Goal: Information Seeking & Learning: Find contact information

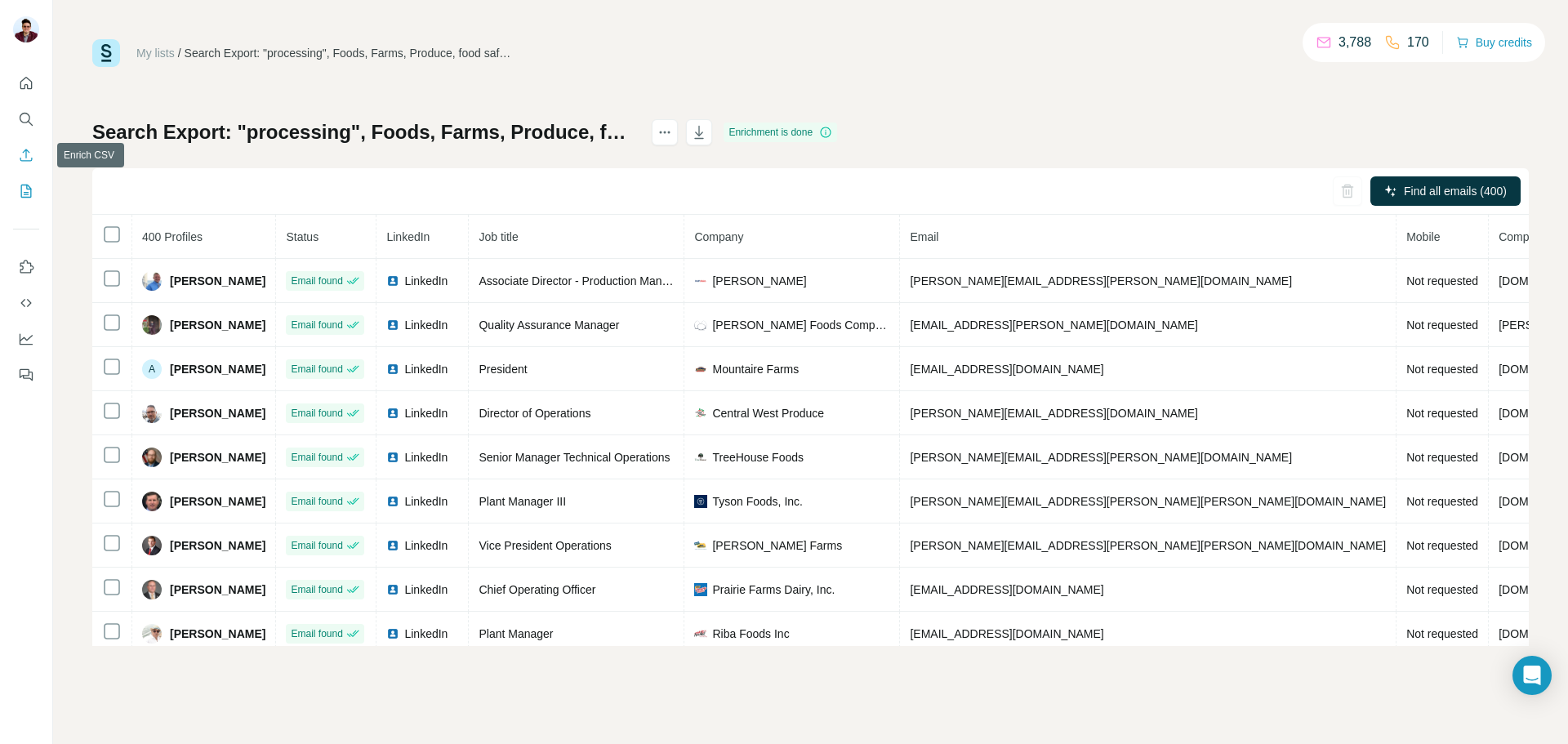
click at [25, 117] on icon "Search" at bounding box center [25, 119] width 17 height 17
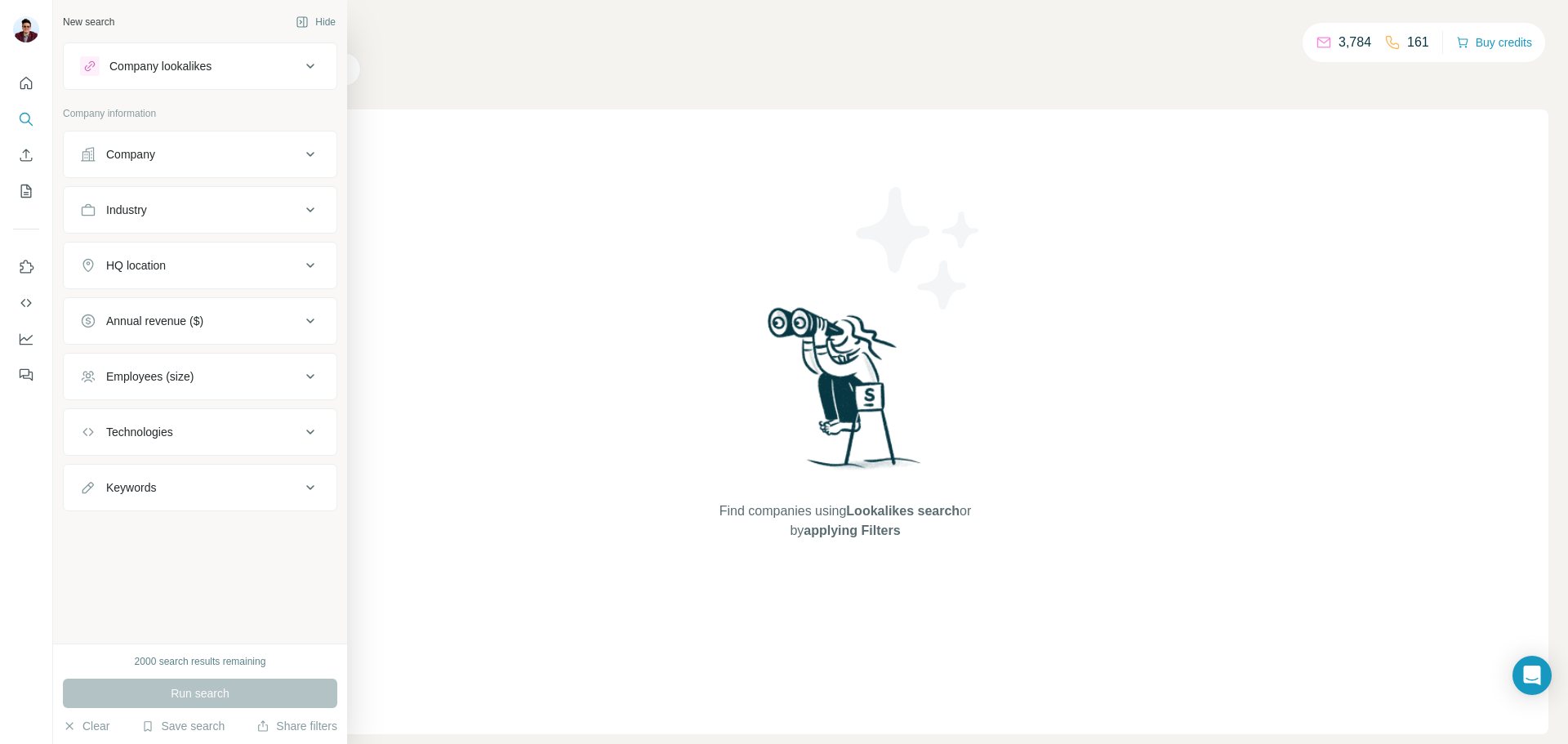
click at [108, 160] on div "Company" at bounding box center [131, 154] width 49 height 17
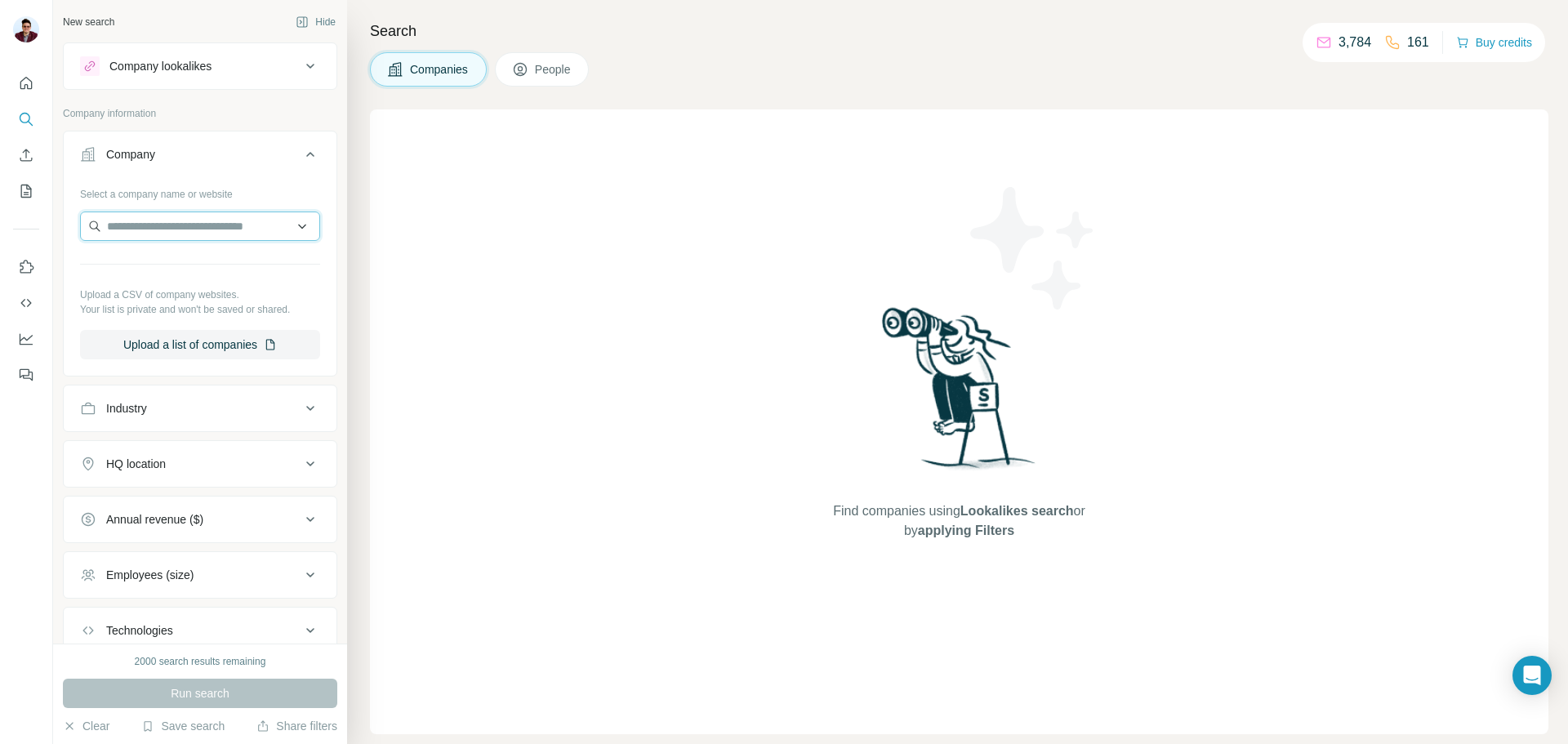
click at [205, 229] on input "text" at bounding box center [200, 226] width 241 height 29
paste input "**********"
type input "**********"
click at [185, 262] on p "Crimson Energy Partners V" at bounding box center [196, 263] width 139 height 17
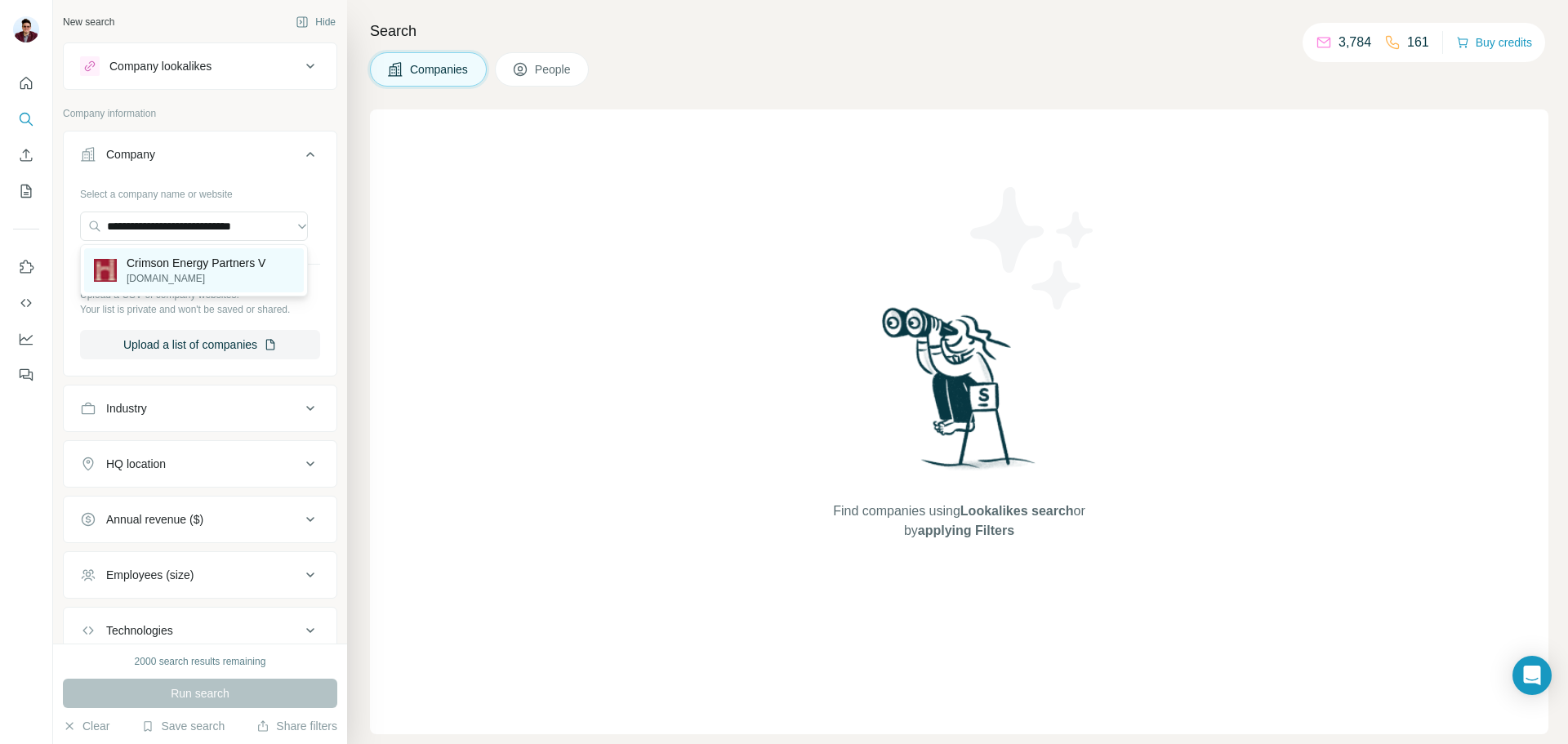
scroll to position [0, 0]
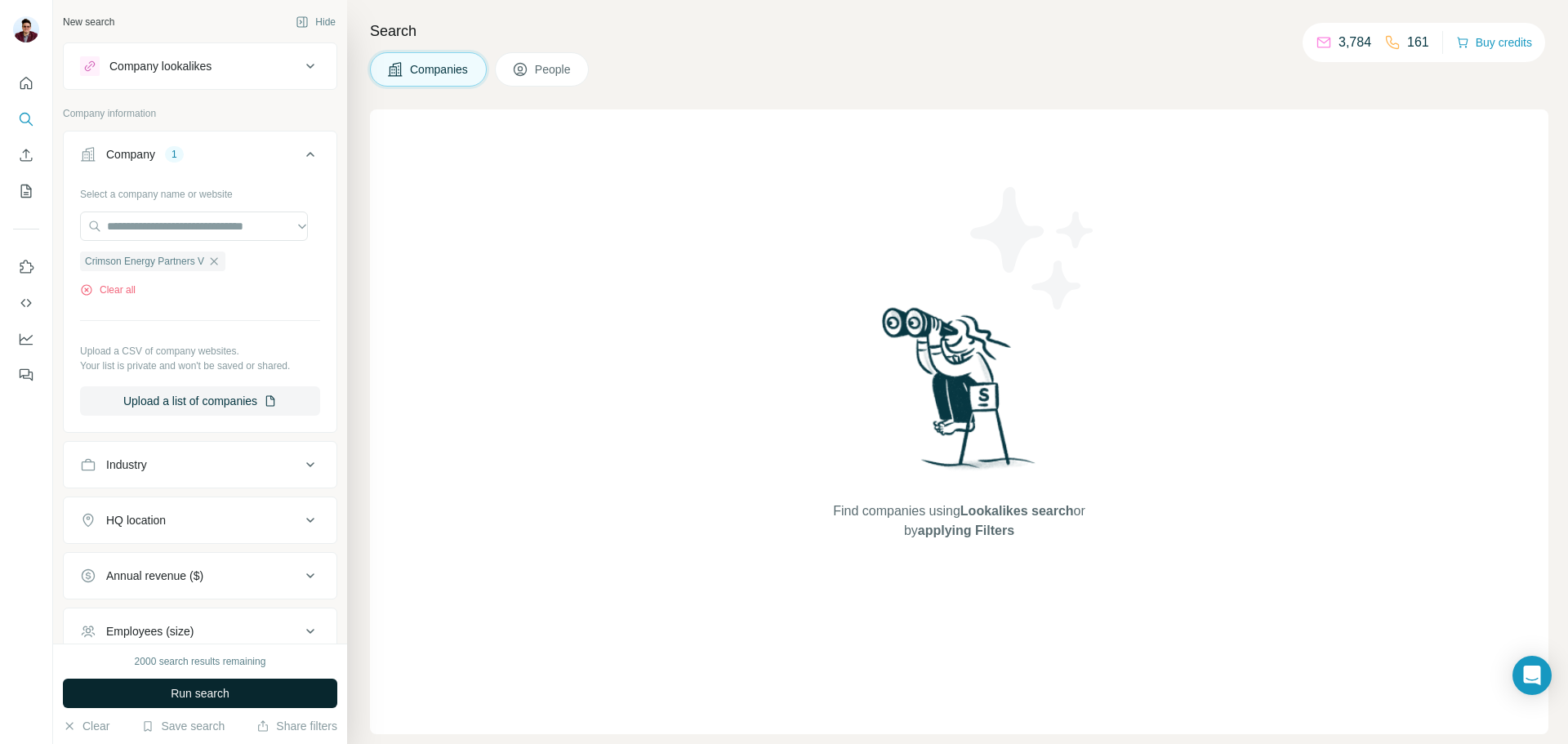
click at [179, 685] on button "Run search" at bounding box center [201, 693] width 275 height 29
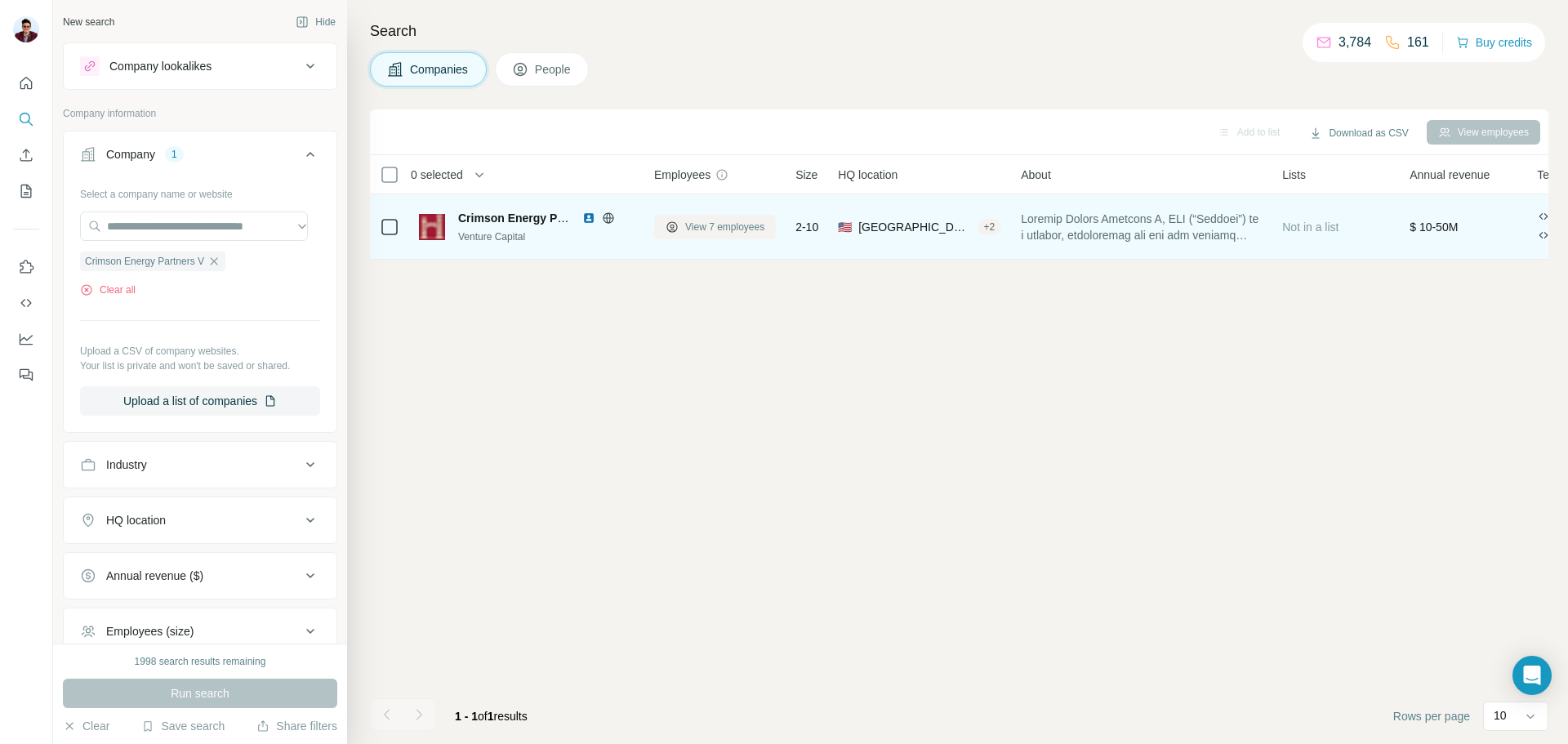
click at [755, 227] on span "View 7 employees" at bounding box center [725, 227] width 79 height 15
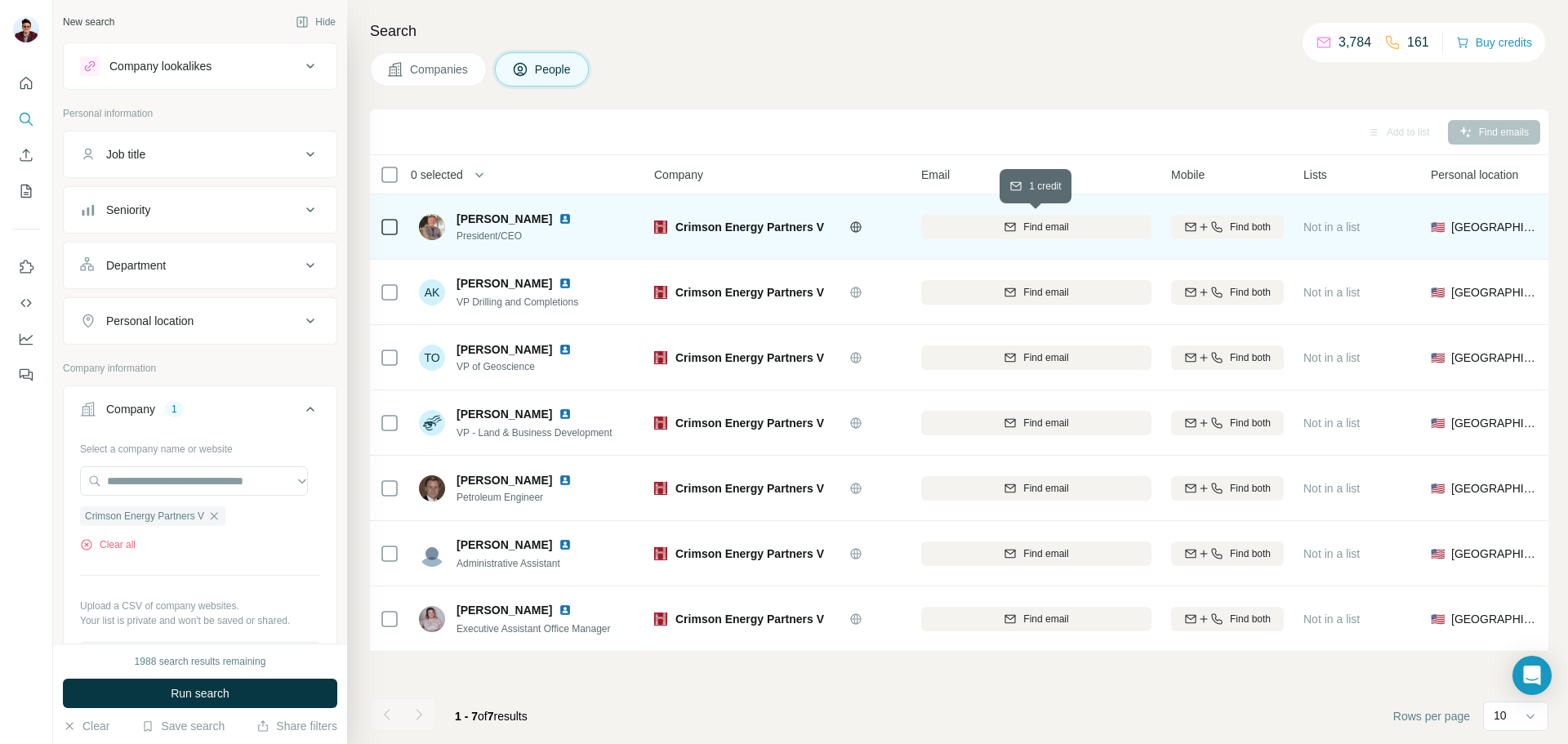
click at [1007, 226] on icon "button" at bounding box center [1010, 226] width 13 height 13
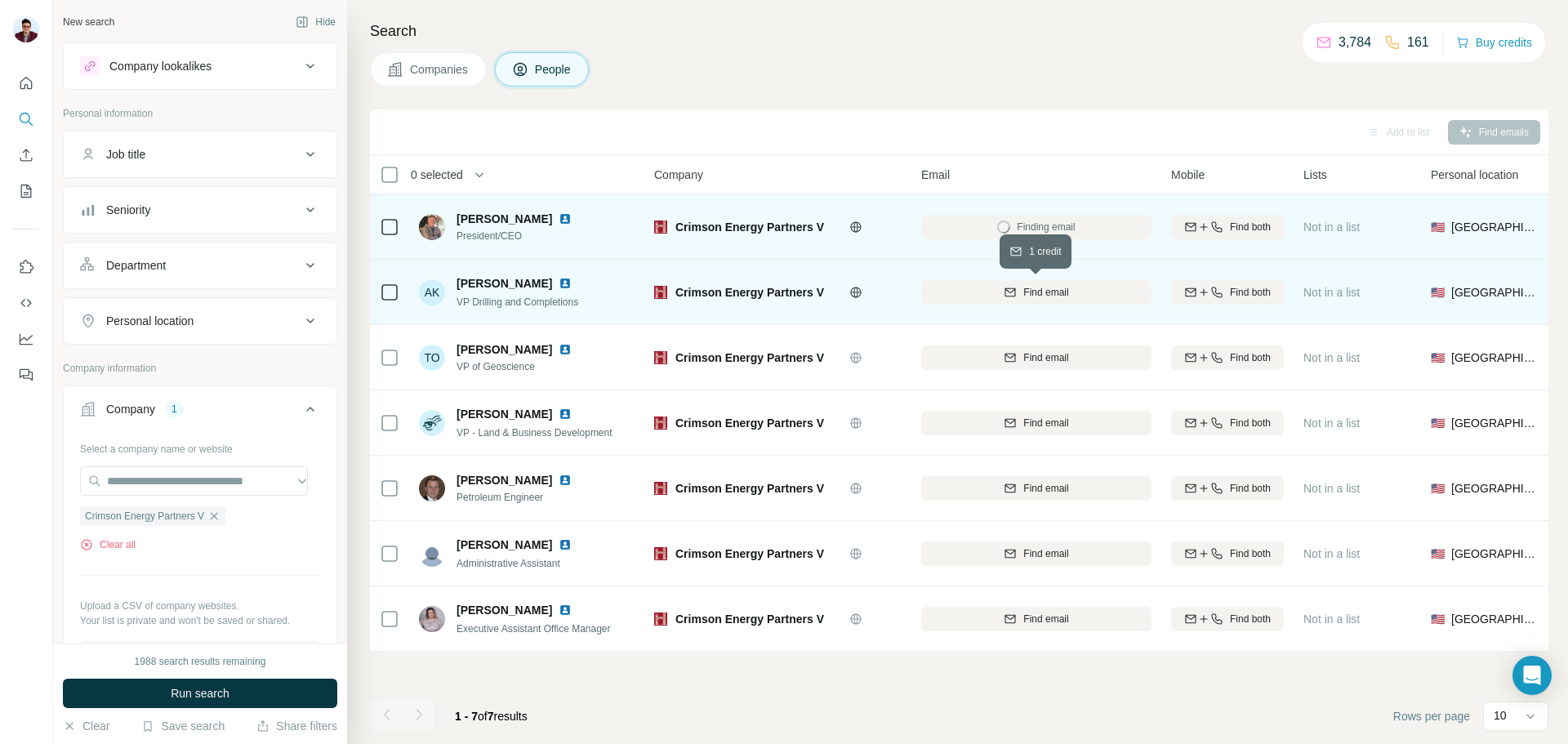
click at [1015, 291] on icon "button" at bounding box center [1010, 292] width 13 height 13
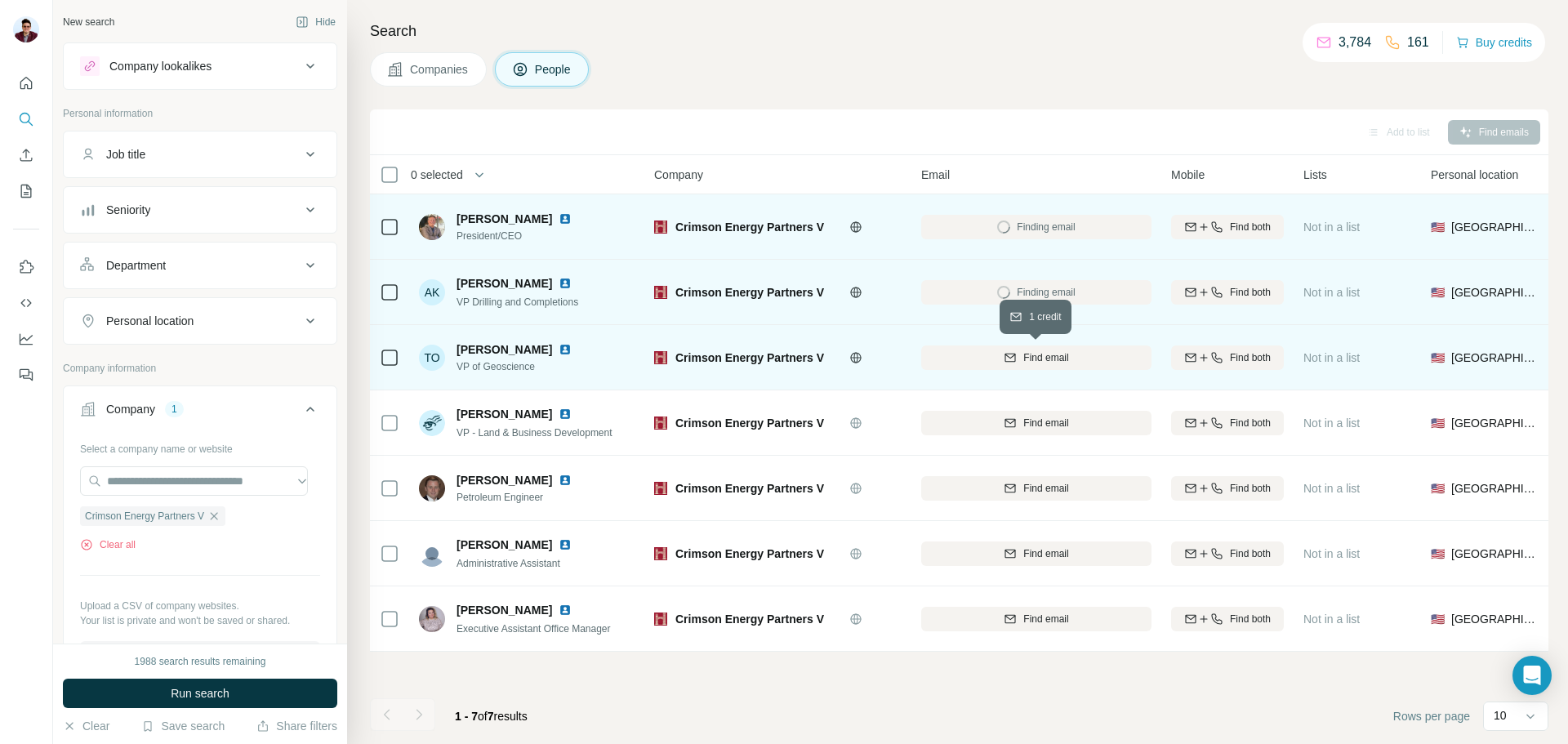
click at [1009, 363] on icon "button" at bounding box center [1010, 357] width 13 height 13
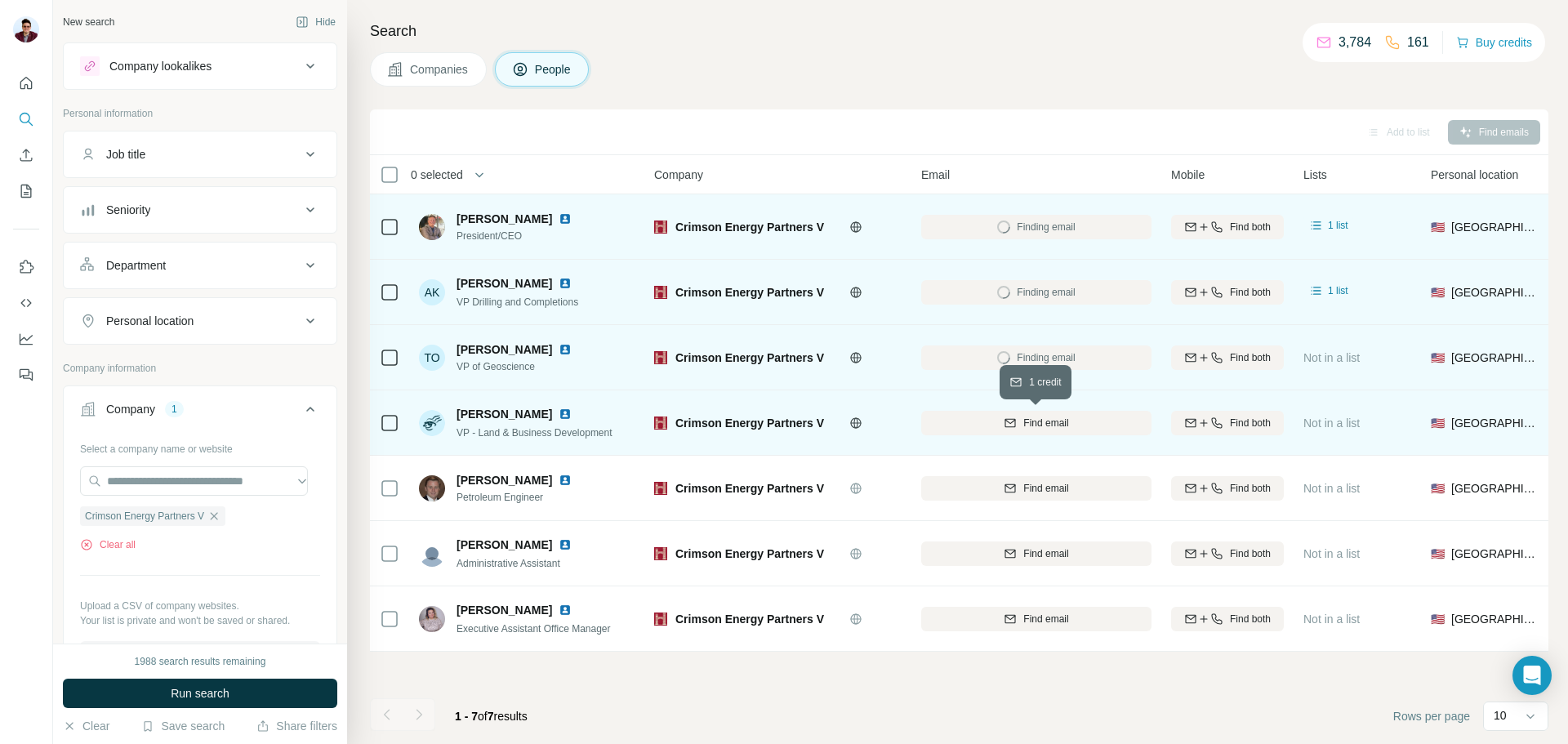
click at [1024, 422] on span "Find email" at bounding box center [1046, 423] width 45 height 15
drag, startPoint x: 450, startPoint y: 219, endPoint x: 518, endPoint y: 212, distance: 68.4
click at [518, 212] on div "[PERSON_NAME] President/CEO" at bounding box center [504, 227] width 172 height 33
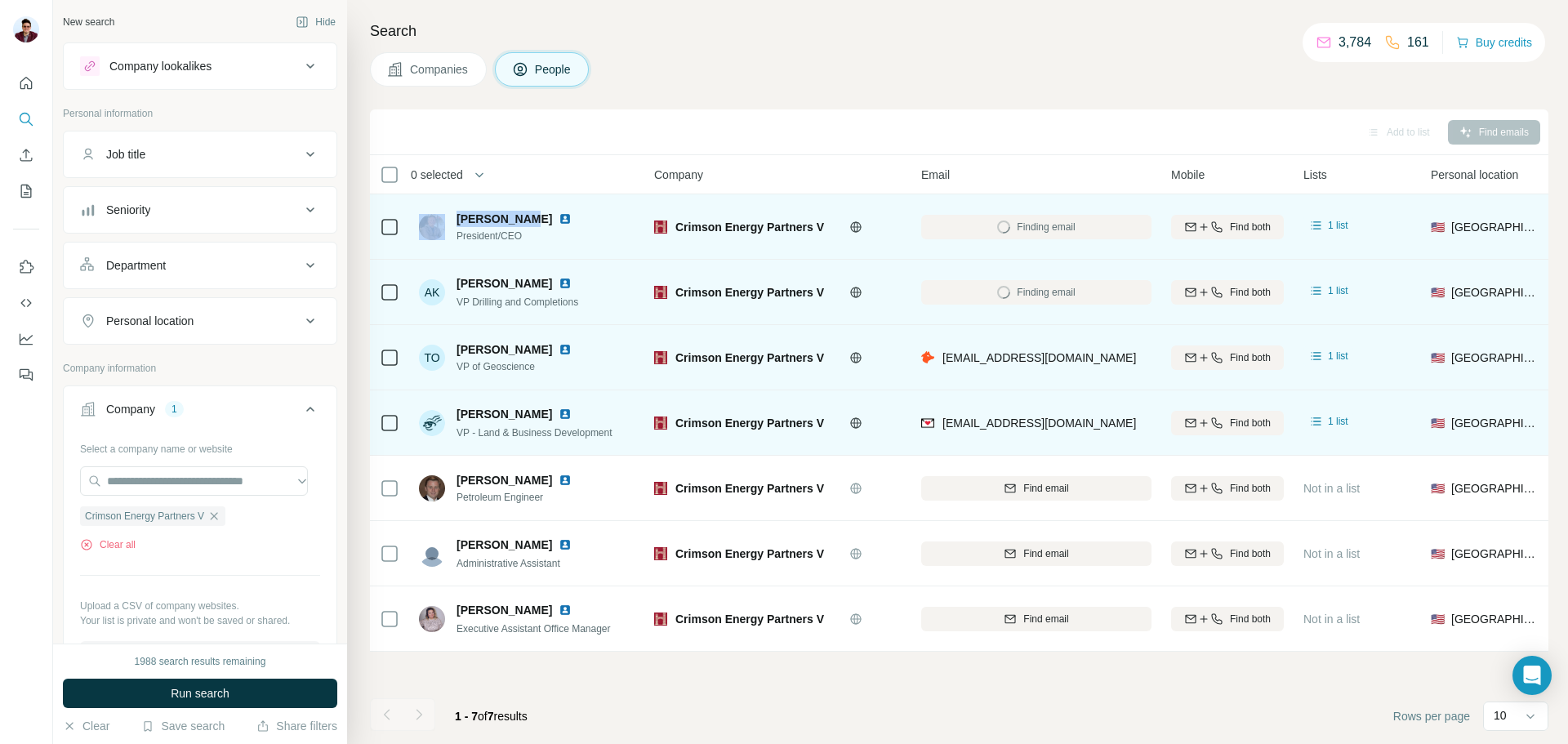
copy div "[PERSON_NAME]"
click at [559, 219] on img at bounding box center [565, 218] width 13 height 13
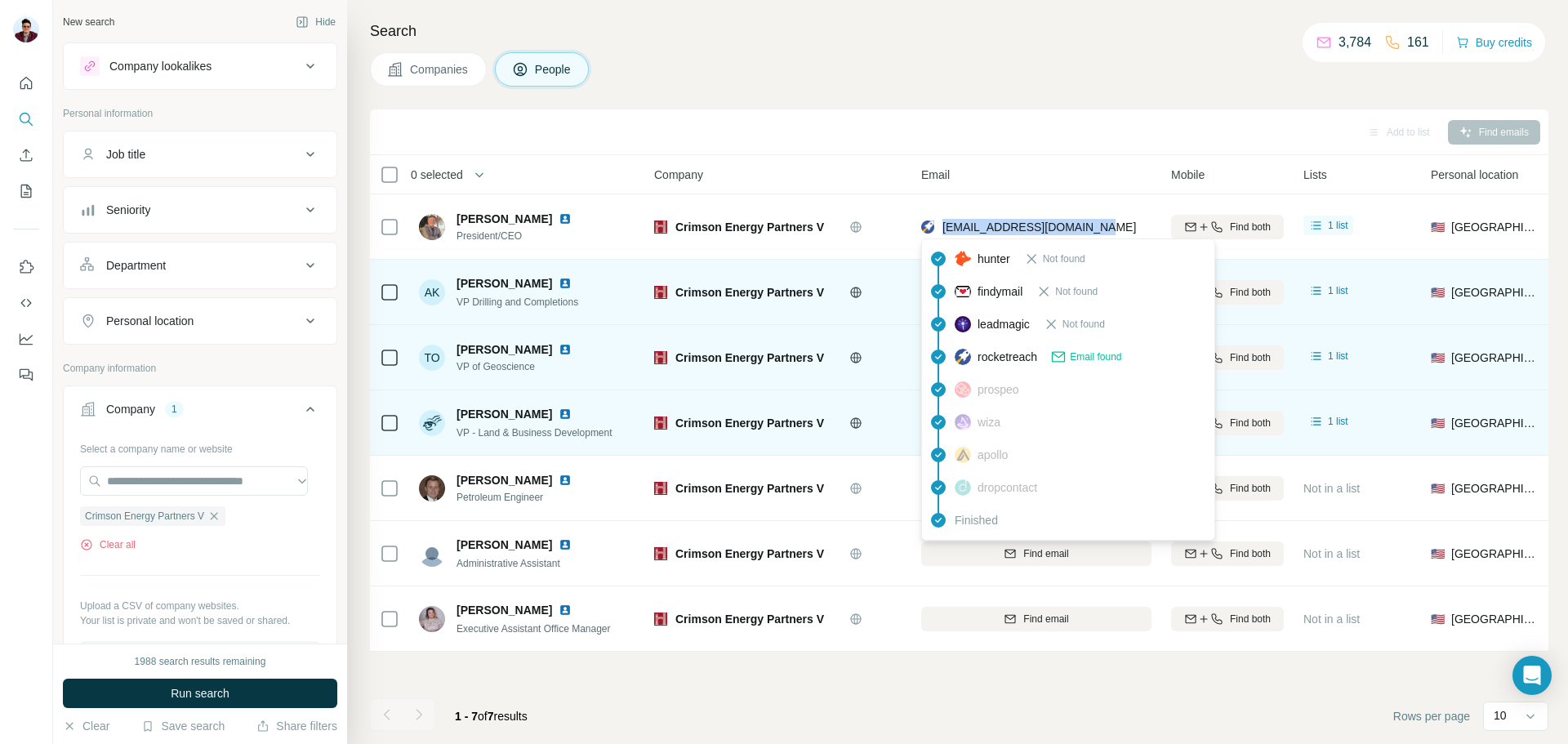
drag, startPoint x: 1100, startPoint y: 230, endPoint x: 942, endPoint y: 230, distance: 158.0
click at [942, 230] on div "[EMAIL_ADDRESS][DOMAIN_NAME]" at bounding box center [1036, 227] width 231 height 45
copy span "[EMAIL_ADDRESS][DOMAIN_NAME]"
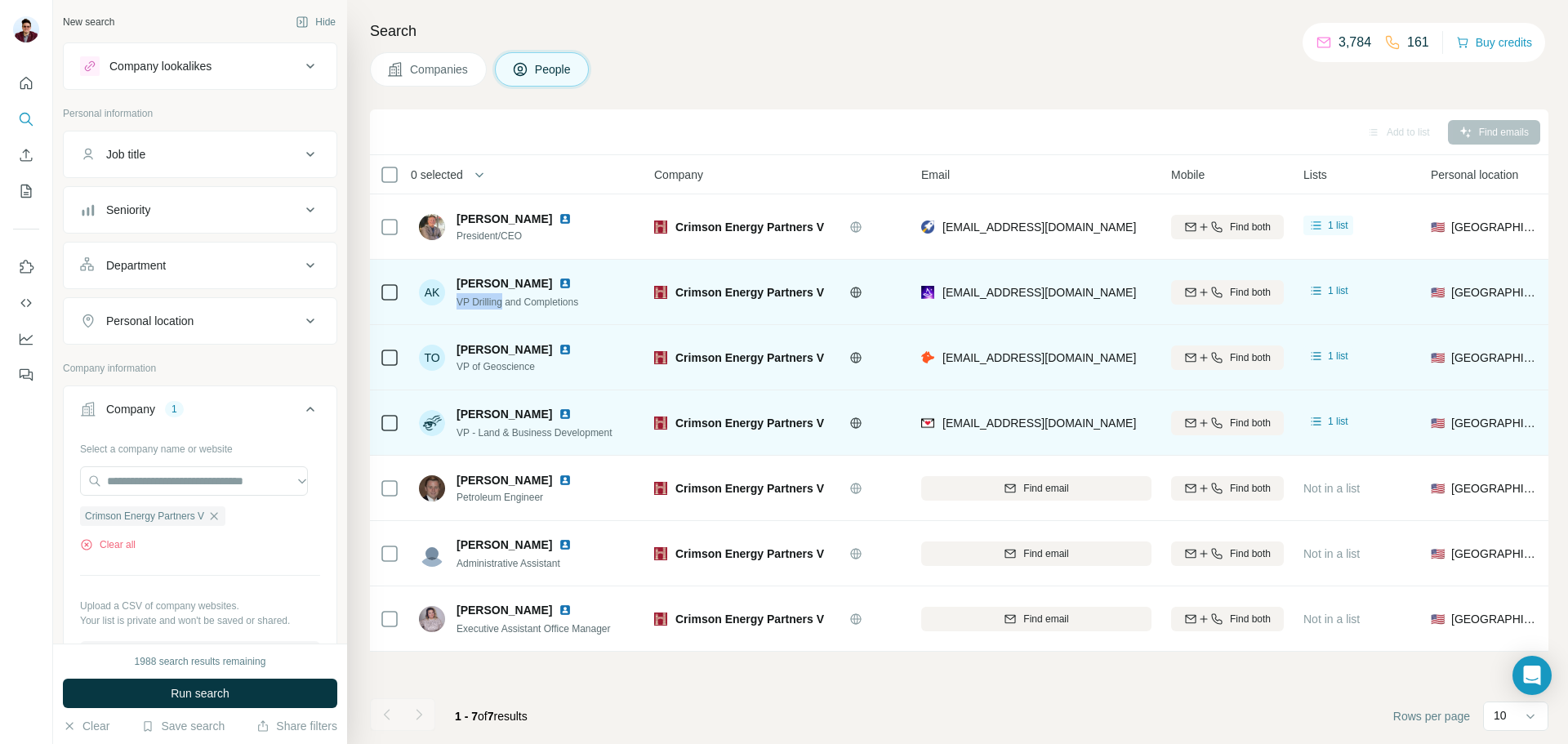
drag, startPoint x: 457, startPoint y: 302, endPoint x: 504, endPoint y: 312, distance: 48.1
click at [504, 312] on div "AK [PERSON_NAME] VP Drilling and Completions" at bounding box center [527, 292] width 217 height 45
copy span "VP Drilling"
drag, startPoint x: 461, startPoint y: 280, endPoint x: 534, endPoint y: 279, distance: 73.0
click at [534, 279] on div "[PERSON_NAME]" at bounding box center [524, 283] width 134 height 17
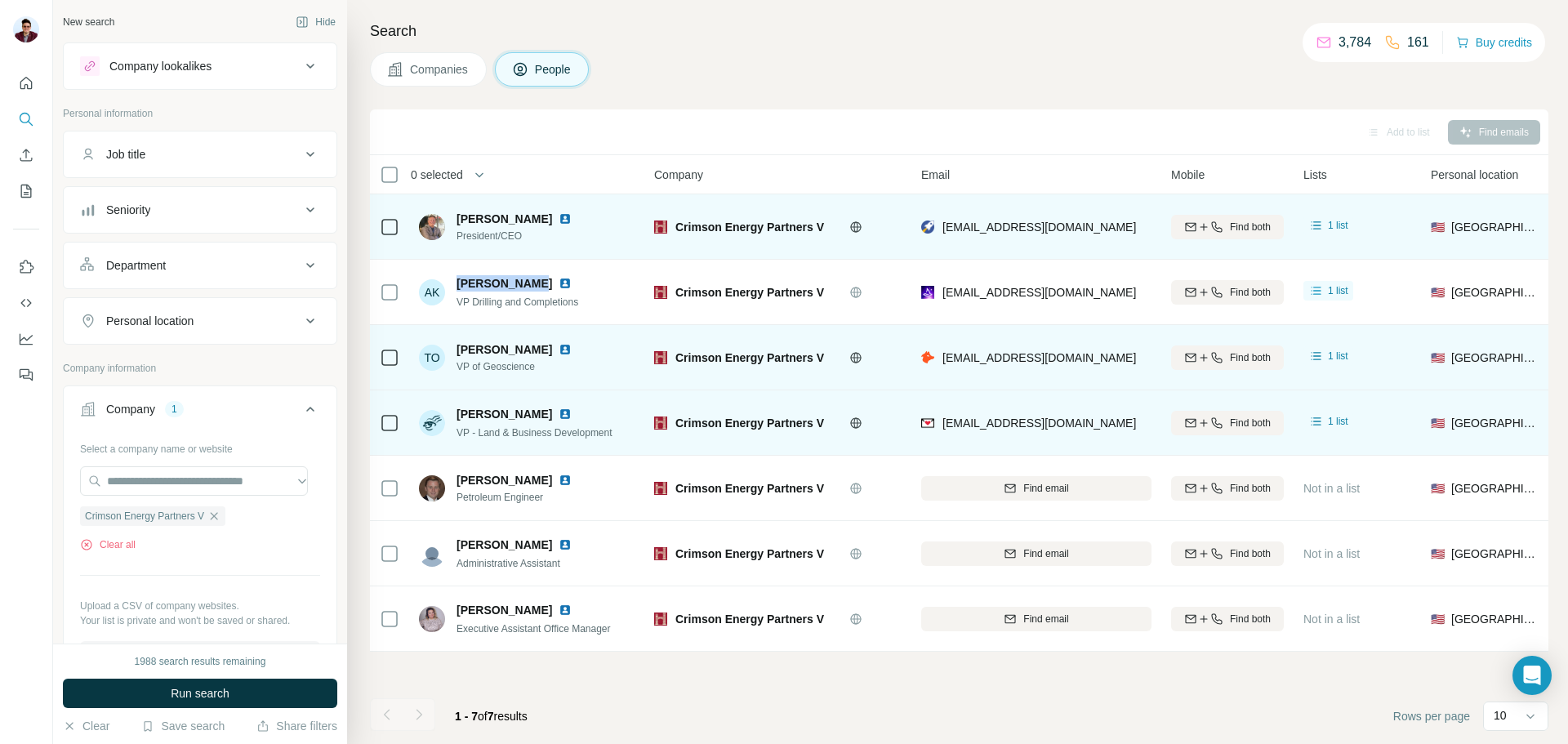
copy span "[PERSON_NAME]"
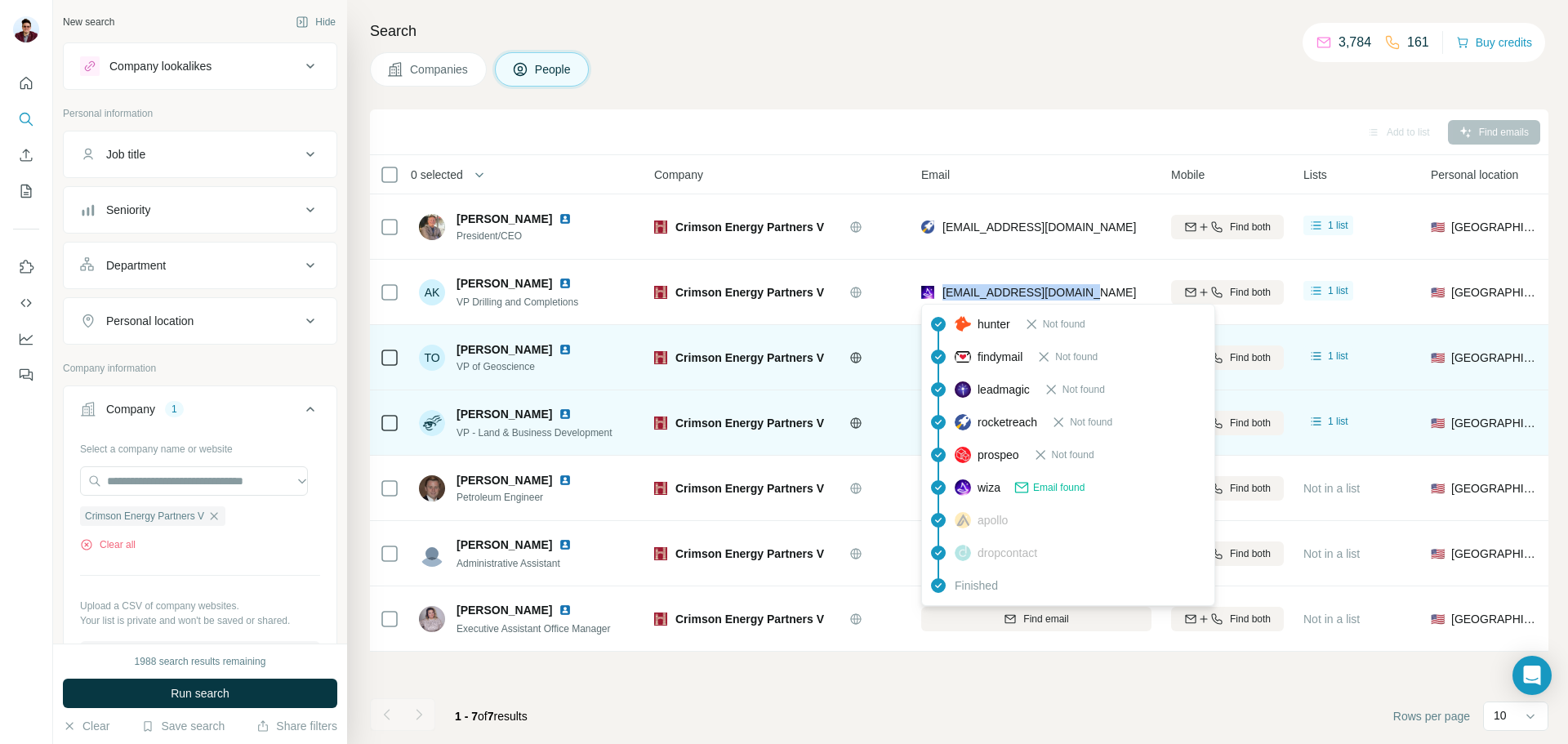
drag, startPoint x: 1096, startPoint y: 291, endPoint x: 944, endPoint y: 295, distance: 152.1
click at [944, 295] on div "[EMAIL_ADDRESS][DOMAIN_NAME]" at bounding box center [1036, 292] width 231 height 45
copy span "[EMAIL_ADDRESS][DOMAIN_NAME]"
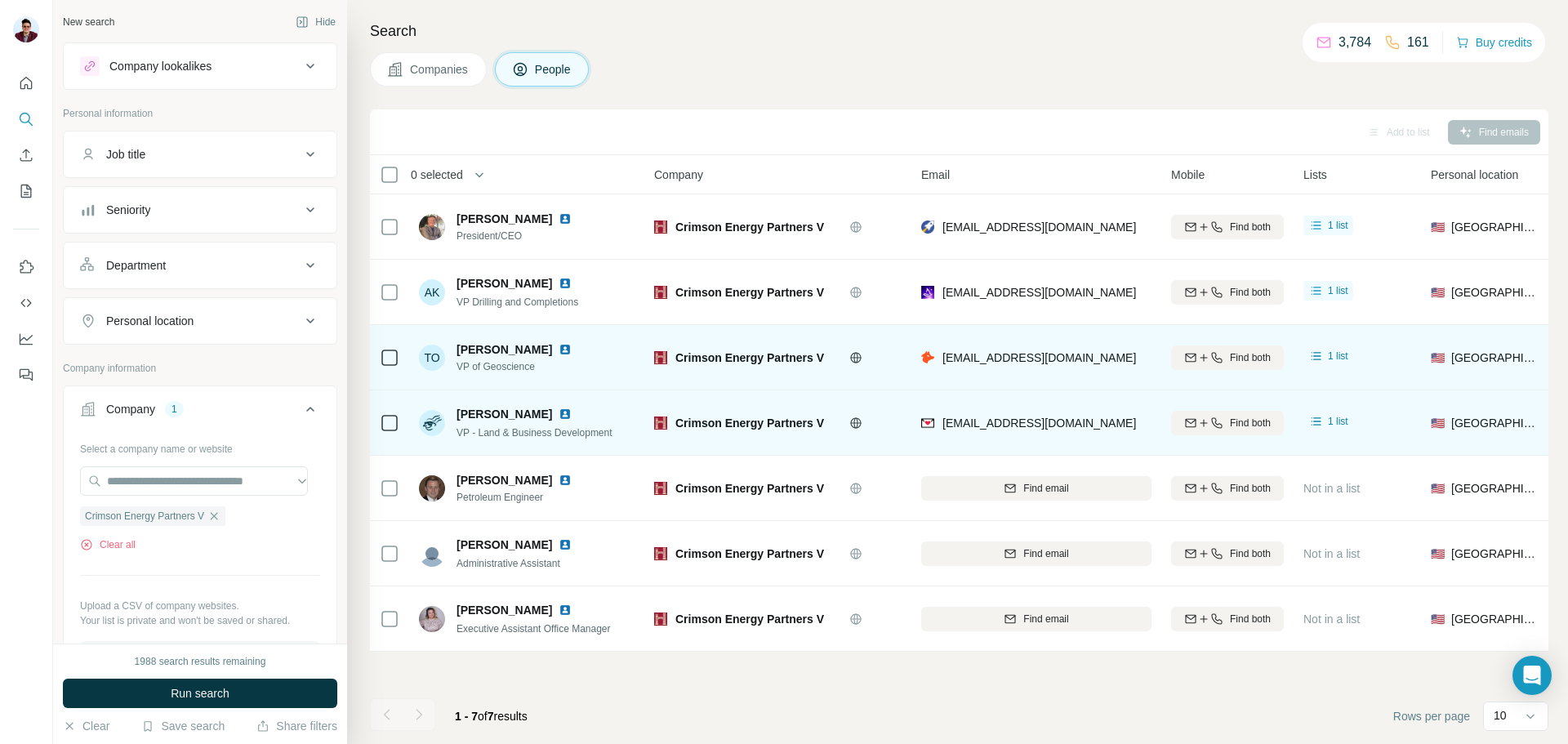
click at [549, 291] on div "[PERSON_NAME]" at bounding box center [524, 283] width 134 height 17
click at [559, 284] on img at bounding box center [565, 282] width 13 height 13
drag, startPoint x: 525, startPoint y: 370, endPoint x: 452, endPoint y: 367, distance: 73.1
click at [452, 367] on div "TO [PERSON_NAME] VP of Geoscience" at bounding box center [504, 358] width 172 height 33
copy span "VP of Geoscience"
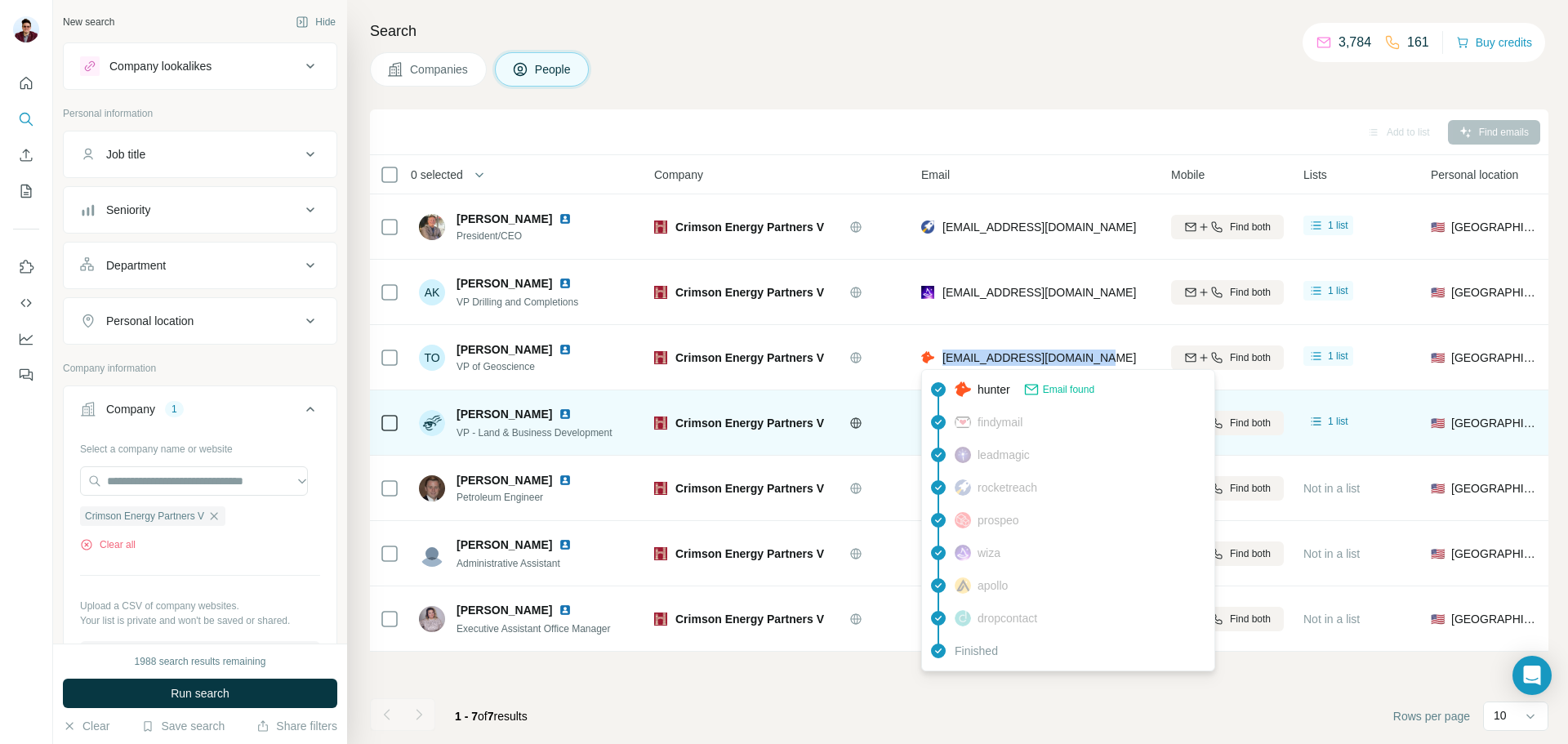
drag, startPoint x: 1114, startPoint y: 353, endPoint x: 944, endPoint y: 363, distance: 170.3
click at [944, 363] on div "[EMAIL_ADDRESS][DOMAIN_NAME]" at bounding box center [1036, 357] width 231 height 45
copy span "[EMAIL_ADDRESS][DOMAIN_NAME]"
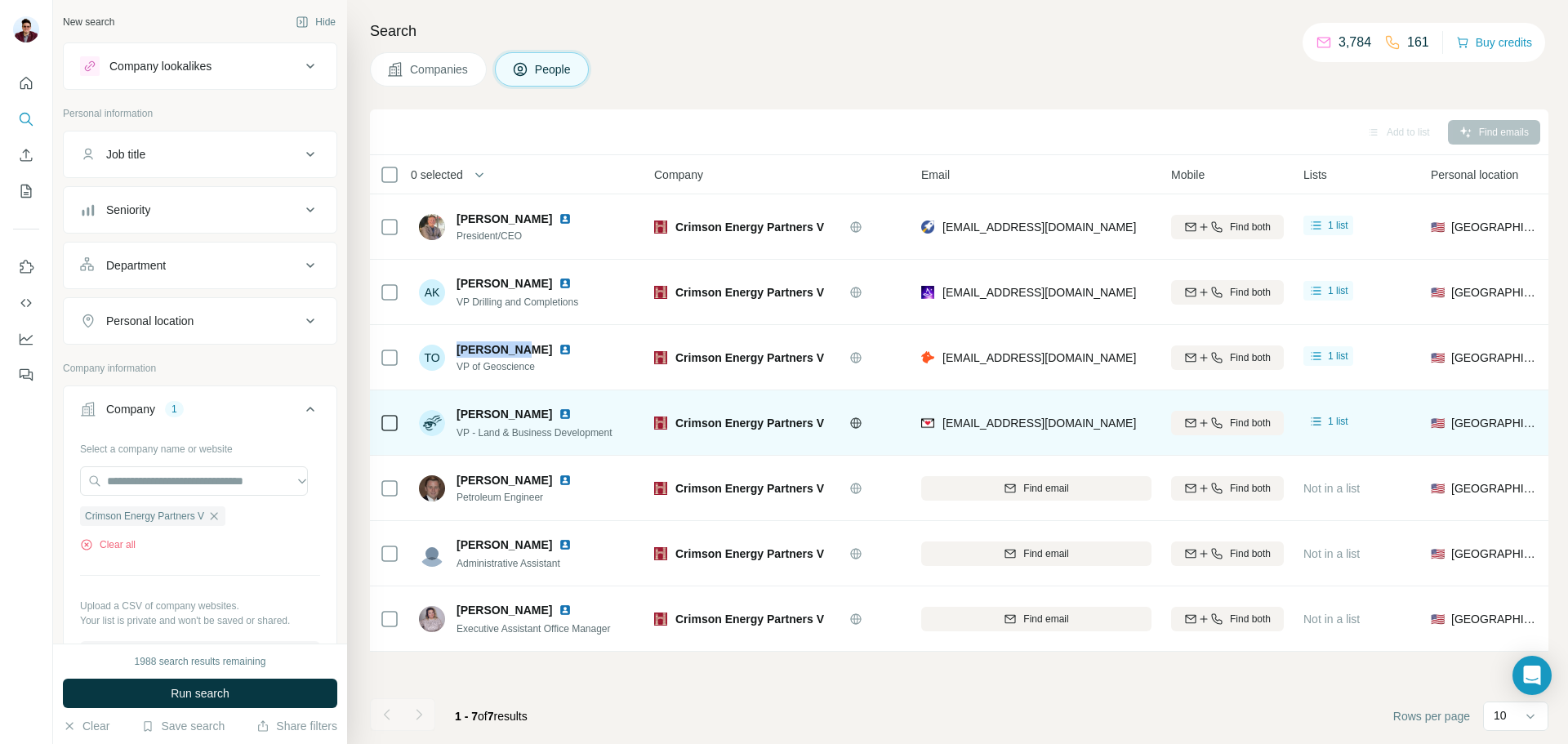
drag, startPoint x: 459, startPoint y: 349, endPoint x: 524, endPoint y: 345, distance: 65.1
click at [524, 345] on div "[PERSON_NAME]" at bounding box center [524, 350] width 134 height 17
copy span "[PERSON_NAME]"
click at [559, 349] on img at bounding box center [565, 349] width 13 height 13
drag, startPoint x: 944, startPoint y: 424, endPoint x: 1105, endPoint y: 422, distance: 161.0
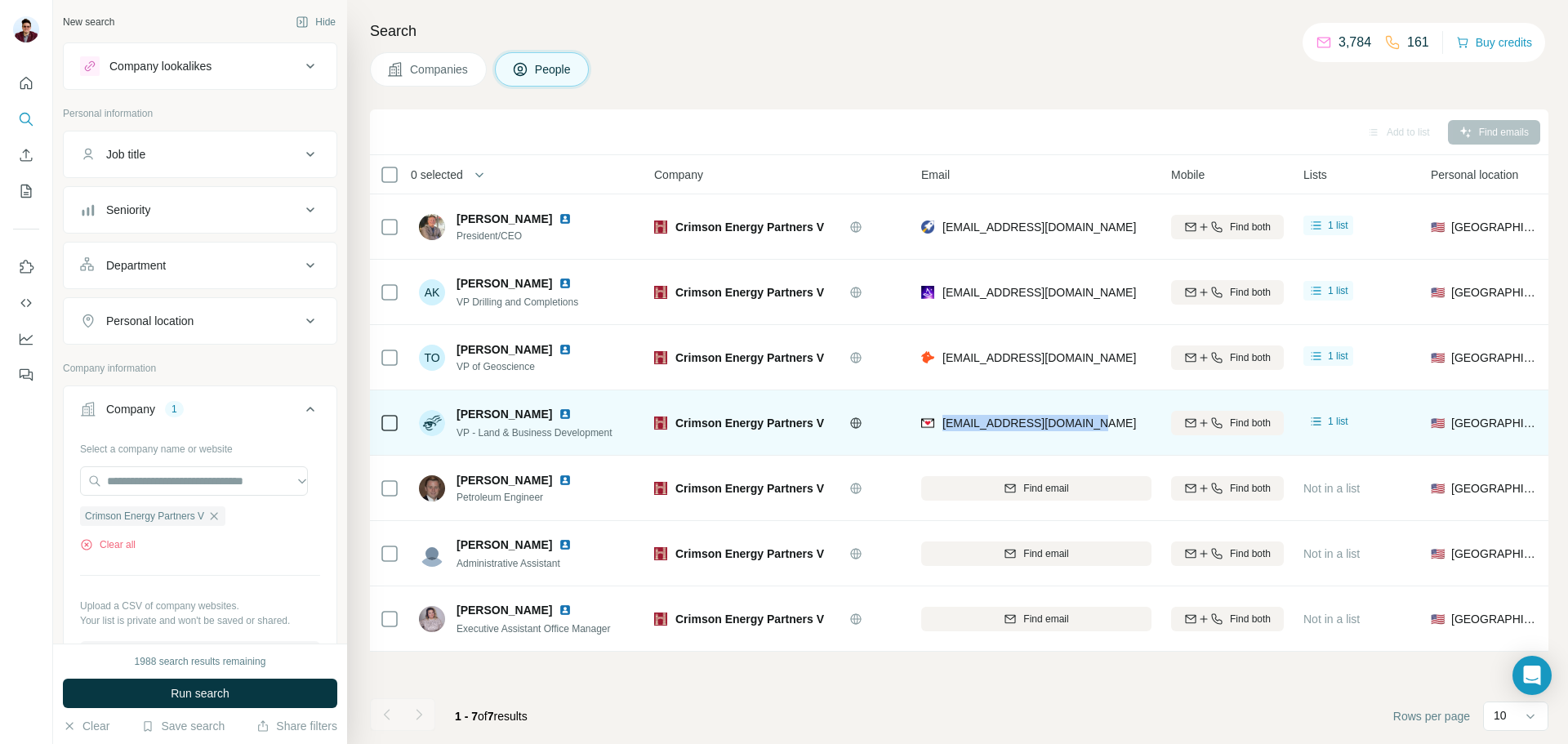
click at [1105, 422] on div "[EMAIL_ADDRESS][DOMAIN_NAME]" at bounding box center [1036, 423] width 231 height 45
copy span "[EMAIL_ADDRESS][DOMAIN_NAME]"
click at [559, 413] on img at bounding box center [565, 413] width 13 height 13
drag, startPoint x: 455, startPoint y: 432, endPoint x: 621, endPoint y: 437, distance: 166.1
click at [621, 437] on div "[PERSON_NAME] VP - Land & Business Development" at bounding box center [527, 423] width 217 height 45
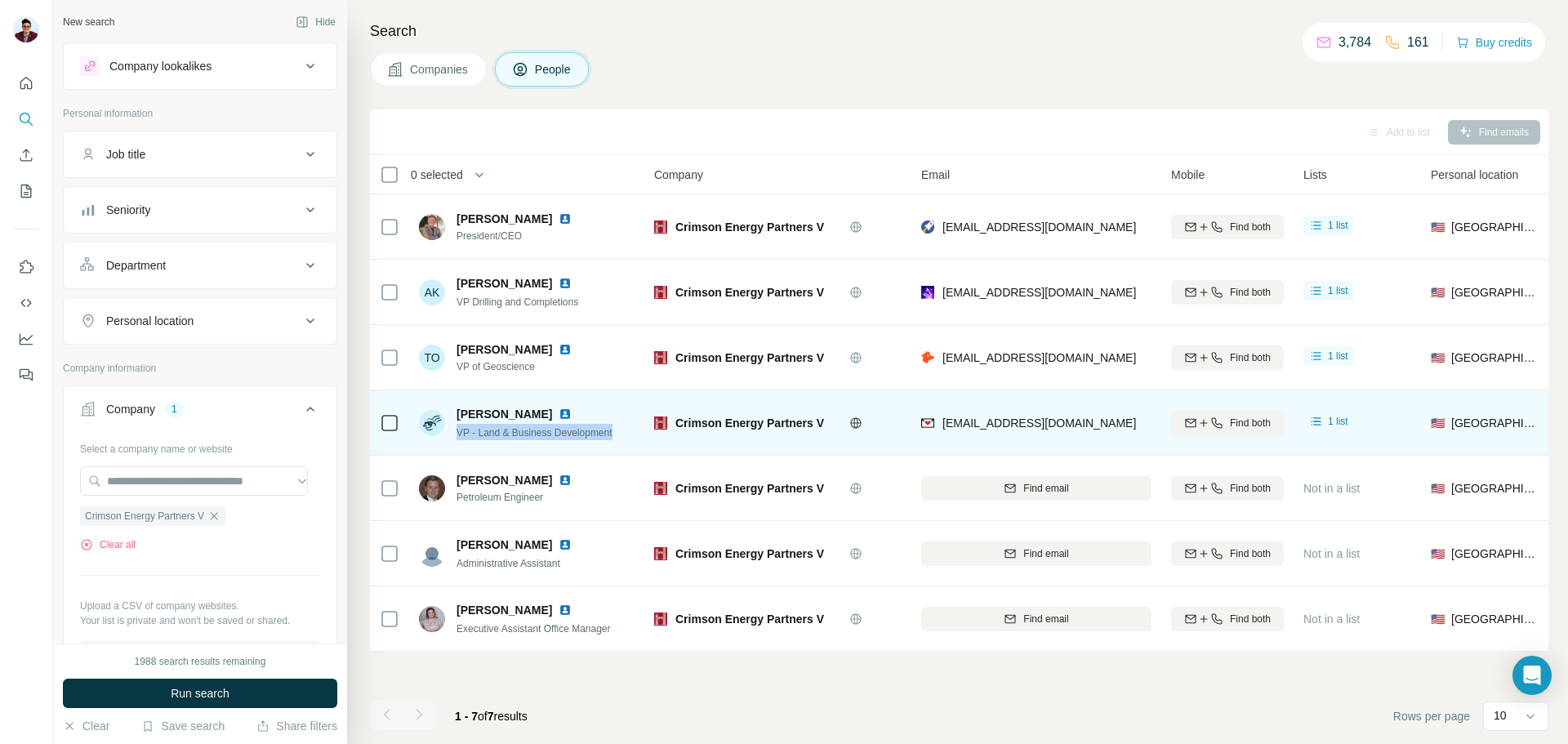
copy span "VP - Land & Business Development"
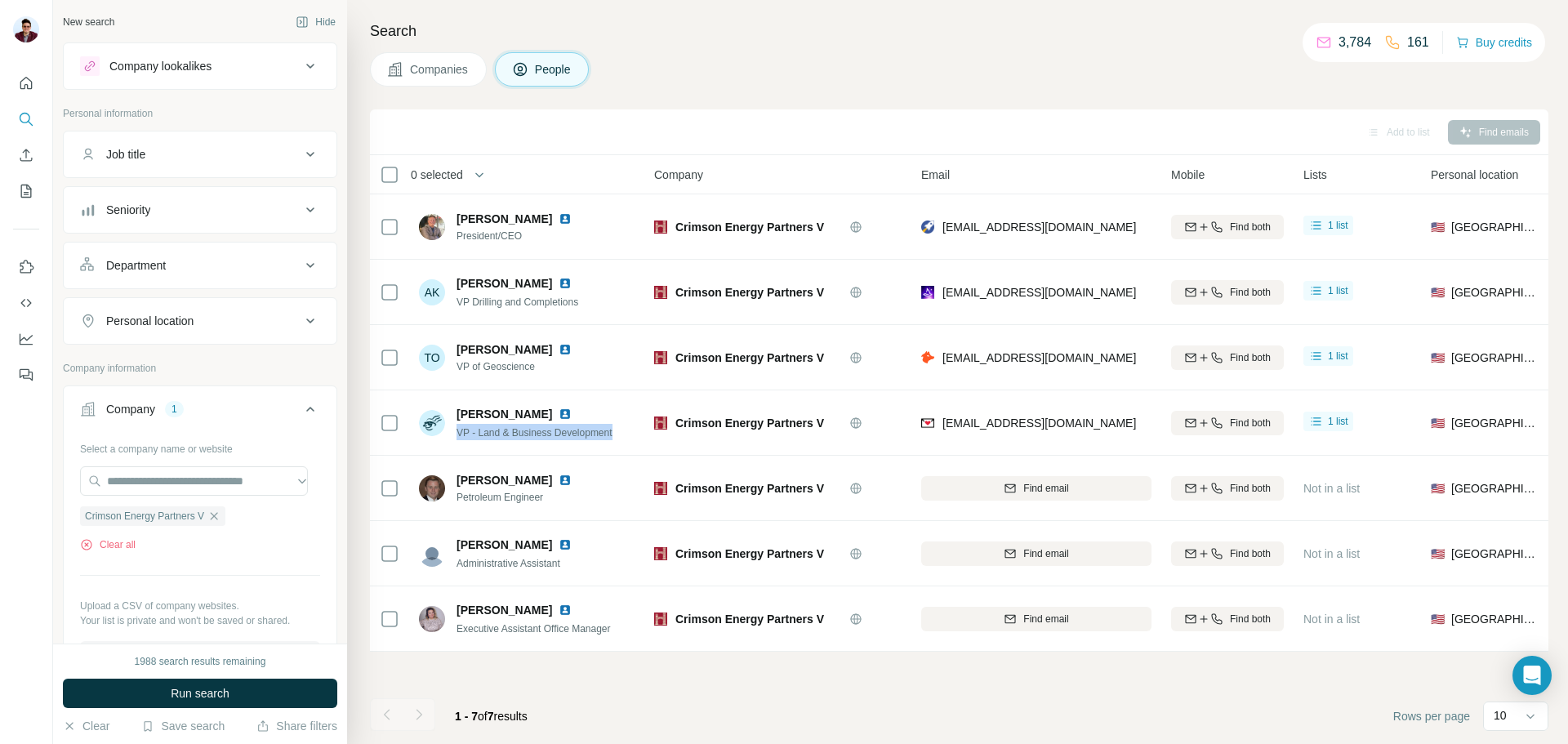
click at [443, 74] on span "Companies" at bounding box center [439, 69] width 59 height 17
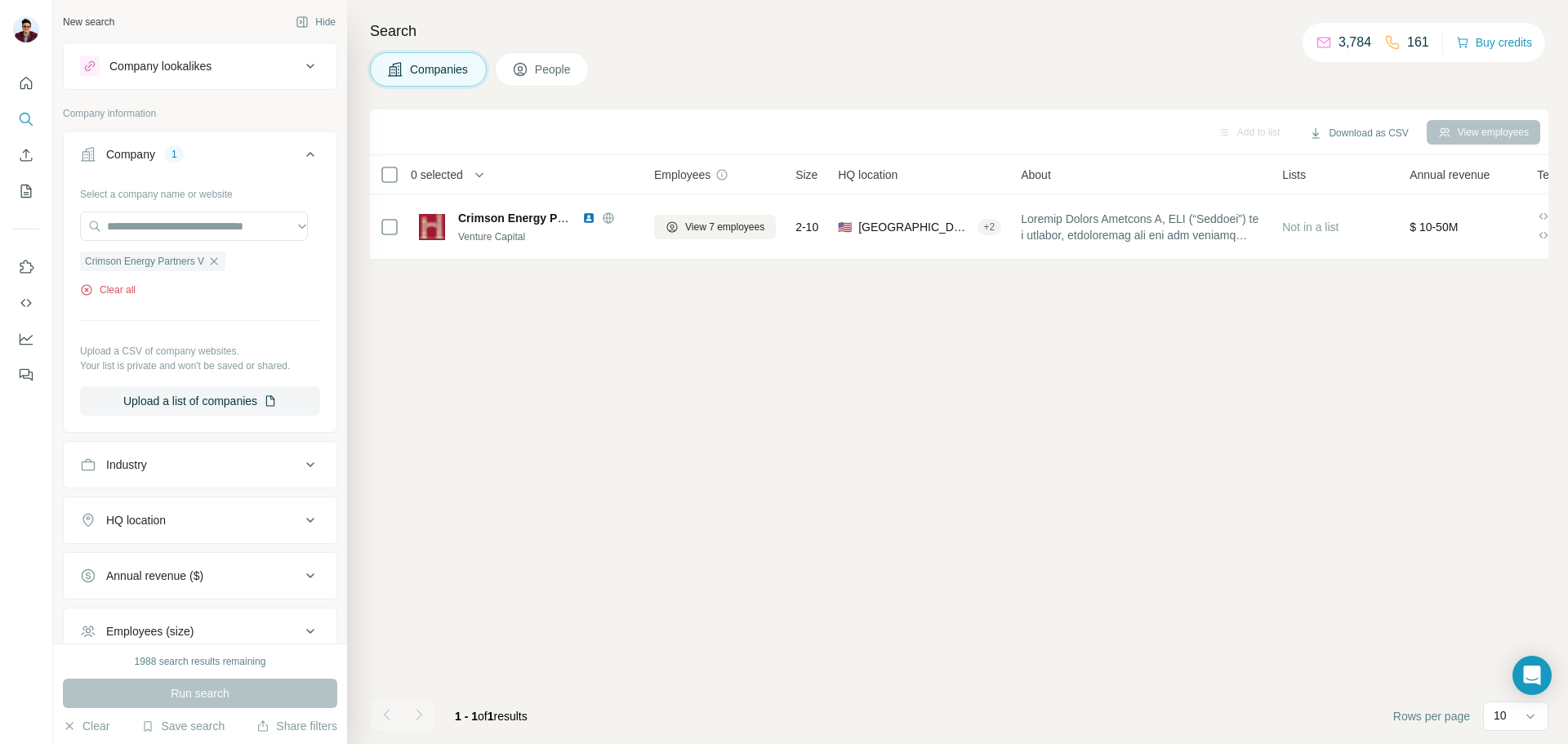
click at [109, 292] on button "Clear all" at bounding box center [107, 289] width 56 height 15
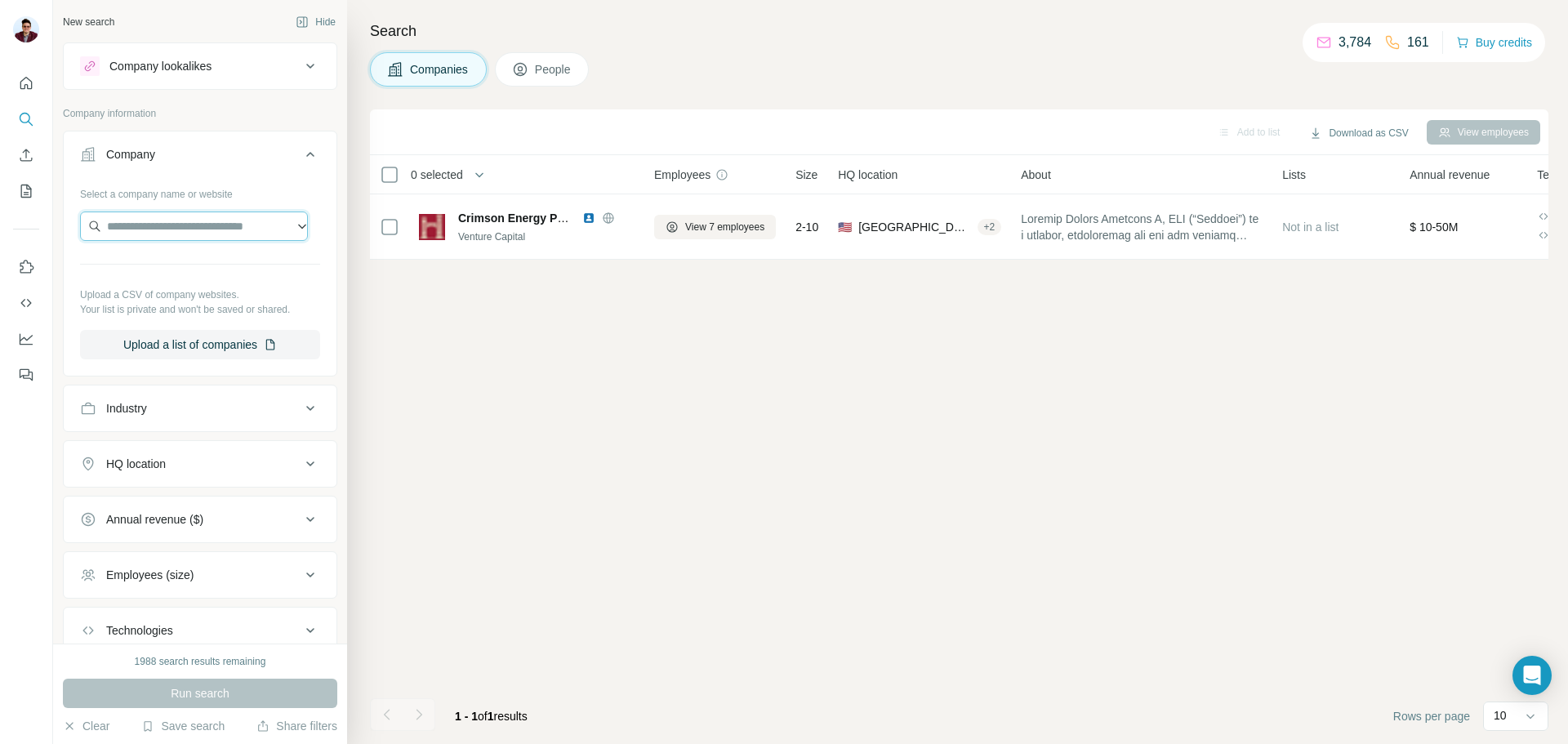
click at [163, 220] on input "text" at bounding box center [194, 226] width 228 height 29
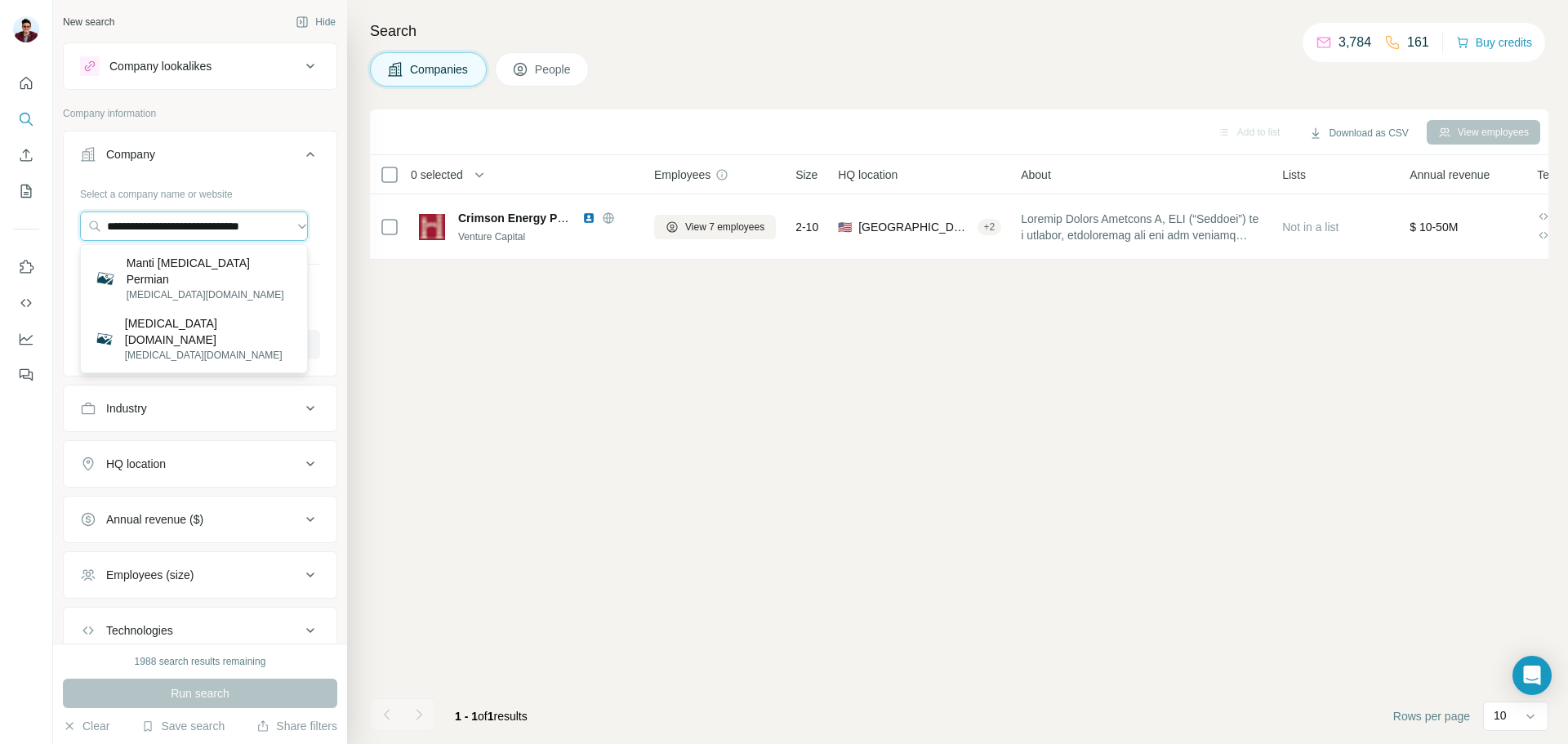
type input "**********"
click at [191, 287] on p "[MEDICAL_DATA][DOMAIN_NAME]" at bounding box center [210, 294] width 168 height 15
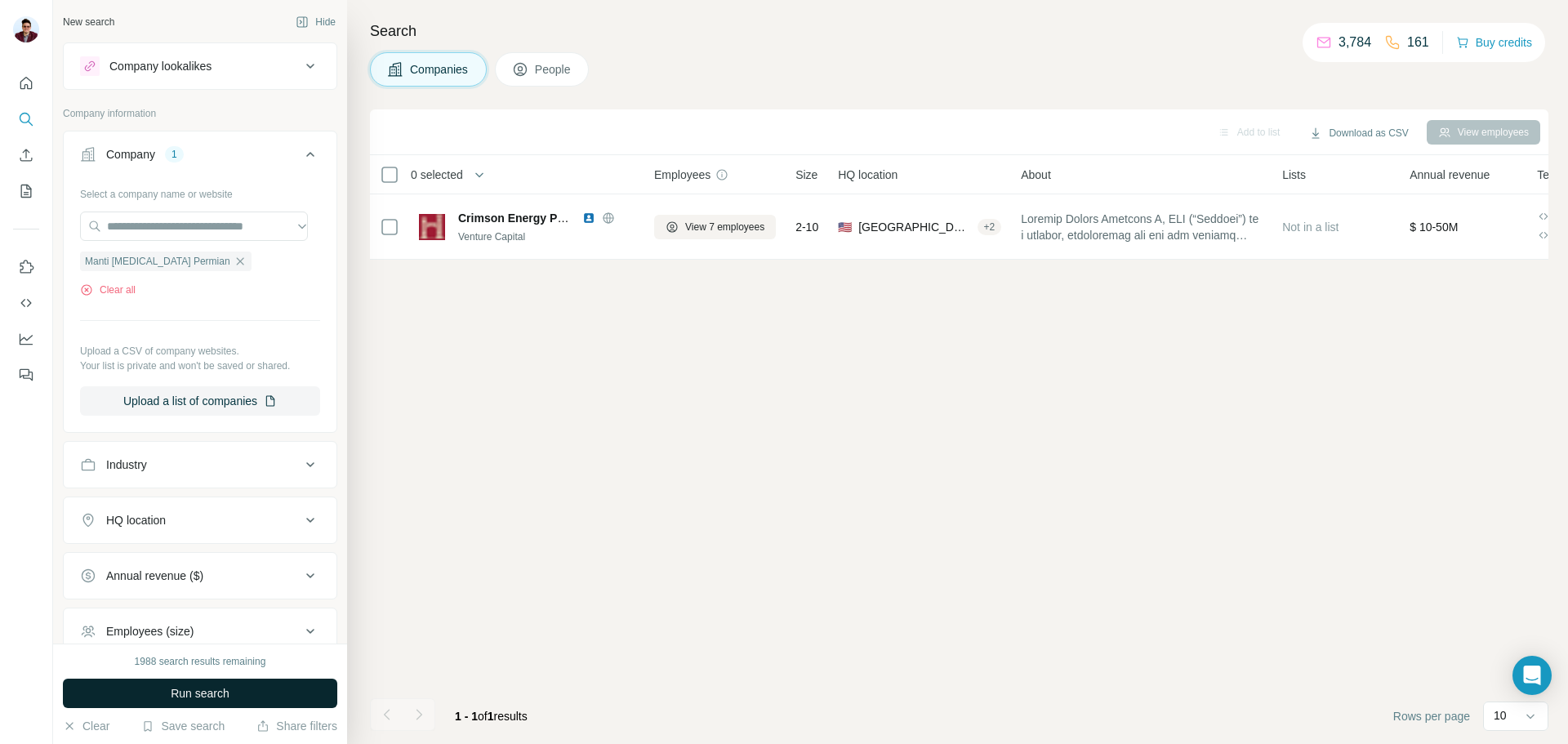
click at [190, 691] on span "Run search" at bounding box center [200, 693] width 58 height 17
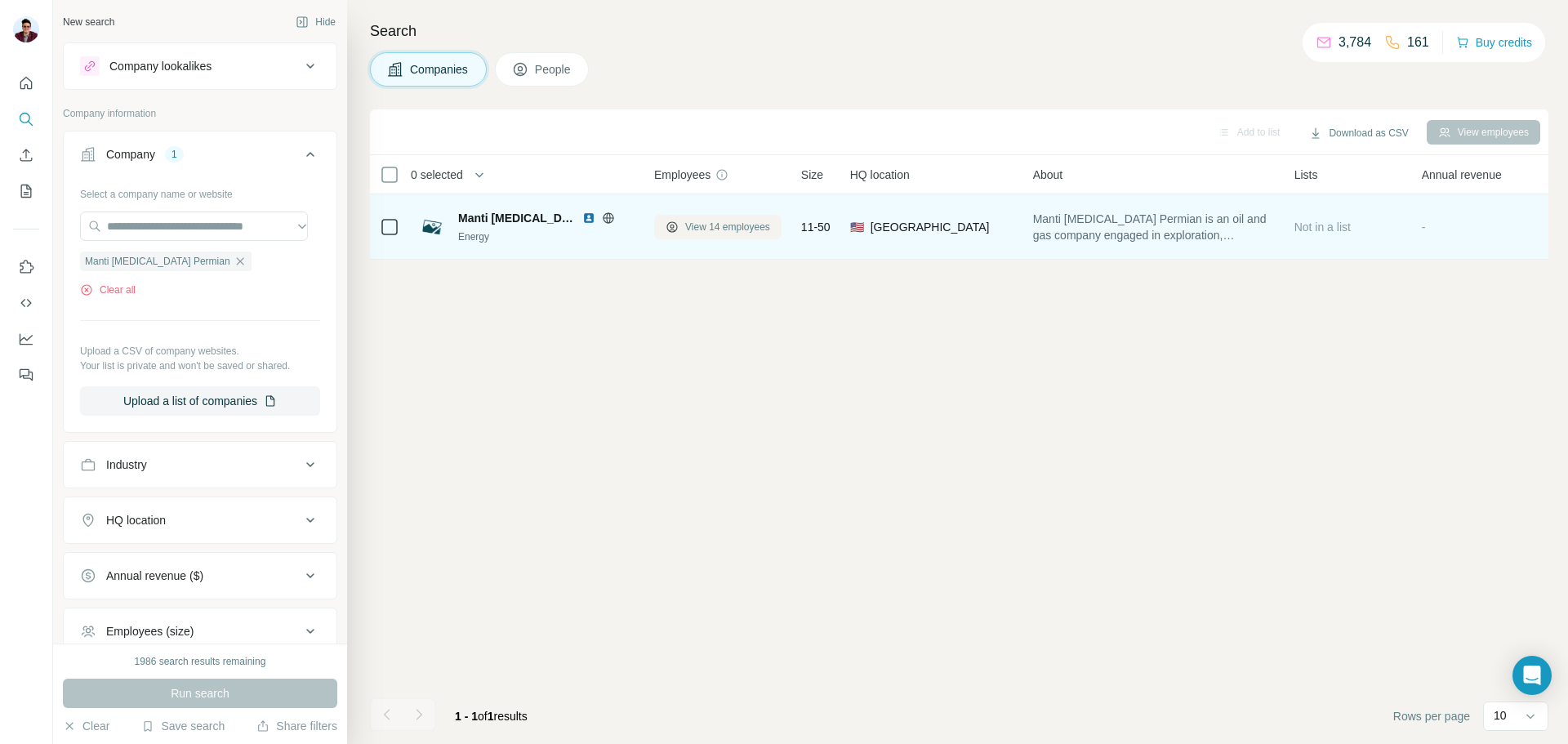
click at [740, 229] on span "View 14 employees" at bounding box center [728, 227] width 85 height 15
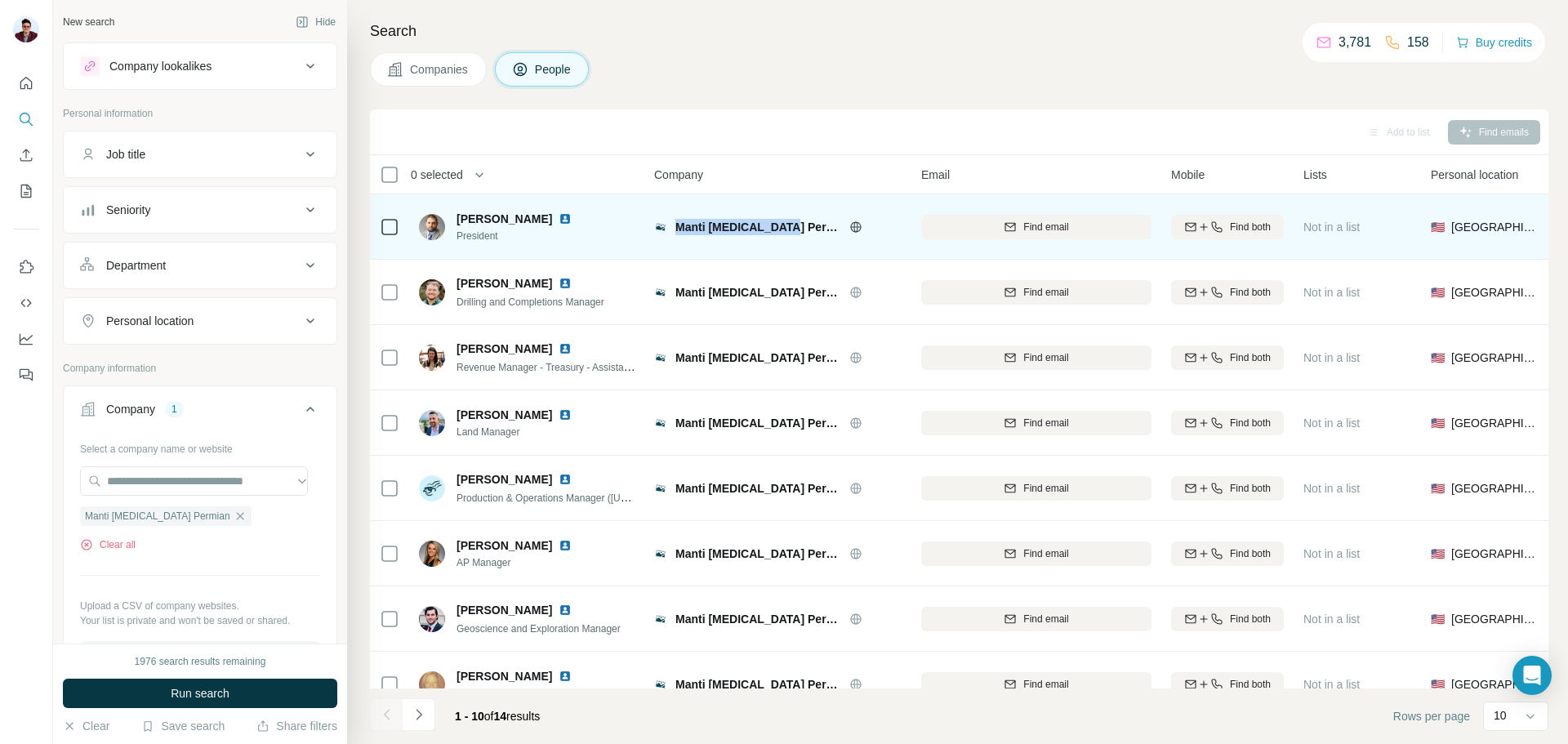
drag, startPoint x: 675, startPoint y: 228, endPoint x: 789, endPoint y: 226, distance: 114.0
click at [789, 226] on div "Manti [MEDICAL_DATA] Permian" at bounding box center [778, 227] width 247 height 17
click at [559, 216] on img at bounding box center [565, 218] width 13 height 13
drag, startPoint x: 453, startPoint y: 215, endPoint x: 528, endPoint y: 214, distance: 75.0
click at [528, 214] on div "[PERSON_NAME] President" at bounding box center [504, 227] width 172 height 33
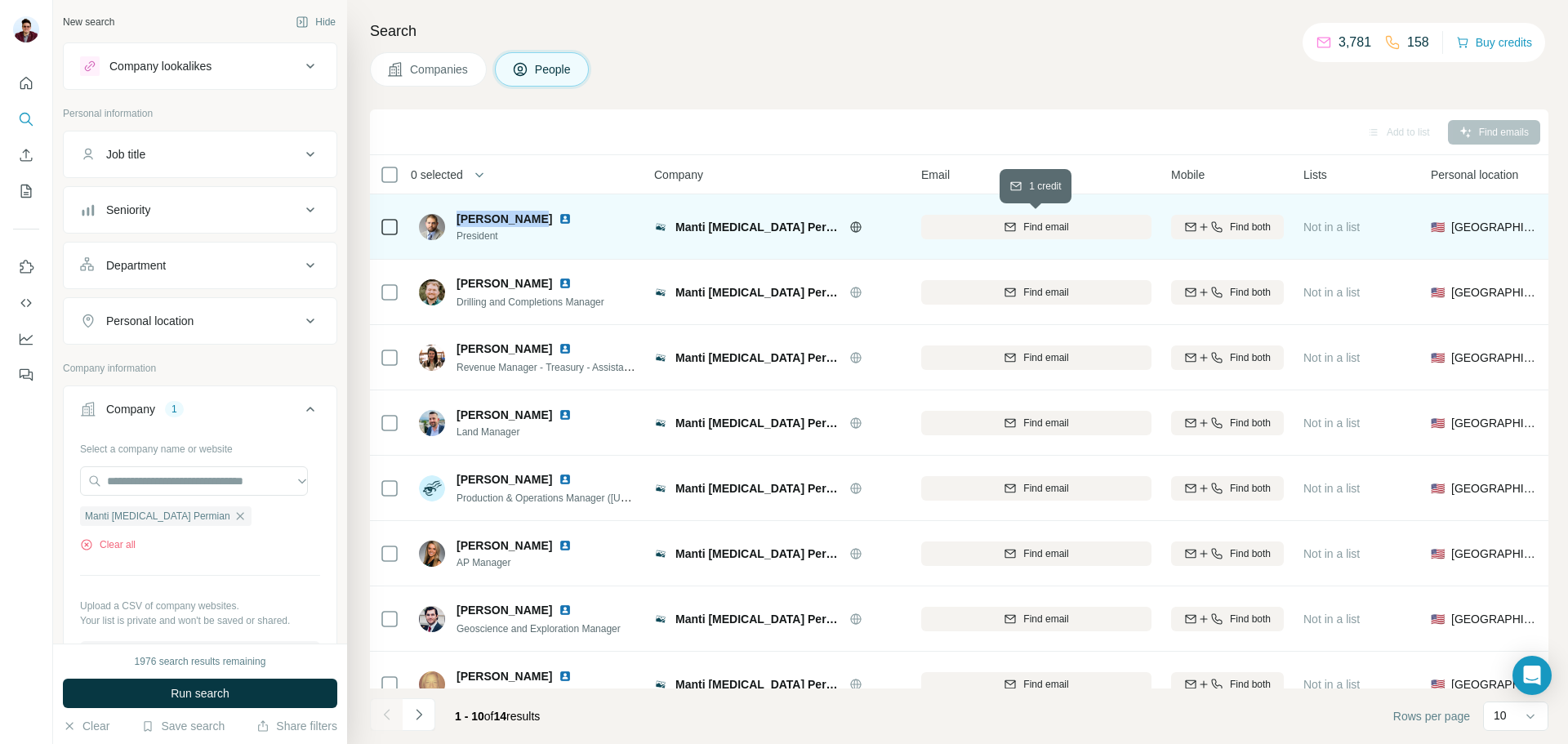
click at [1024, 226] on span "Find email" at bounding box center [1046, 227] width 45 height 15
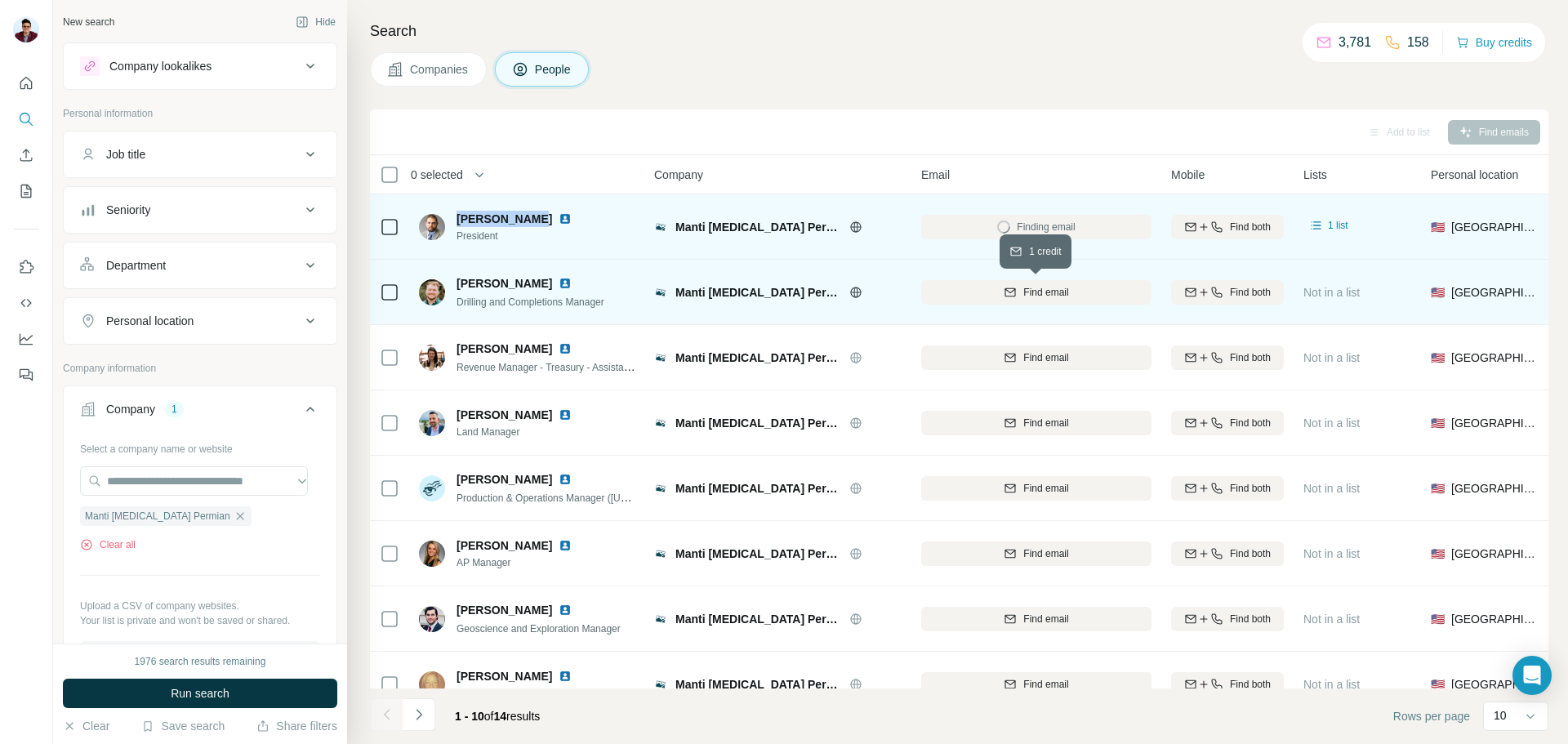
click at [996, 280] on button "Find email" at bounding box center [1036, 292] width 231 height 24
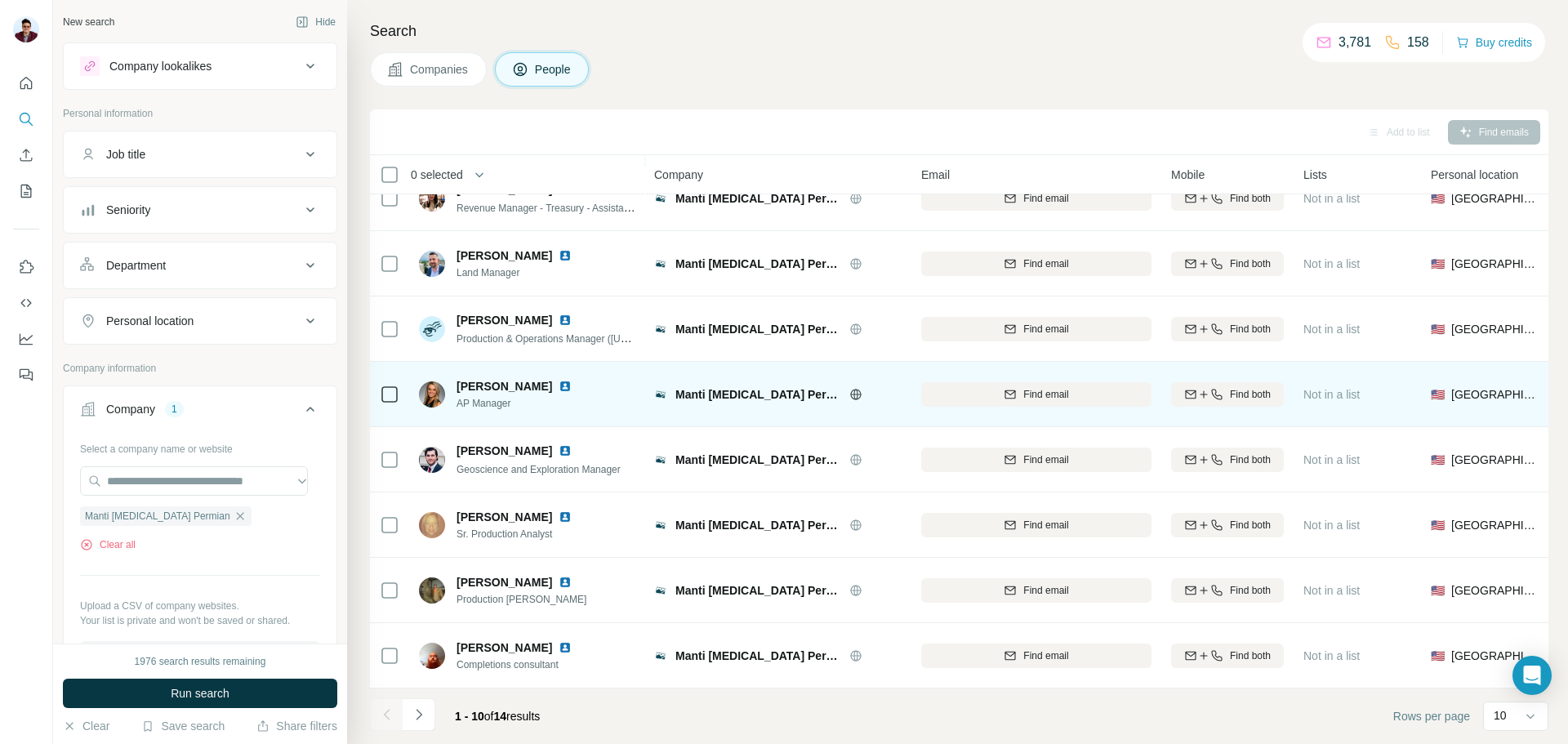
scroll to position [167, 0]
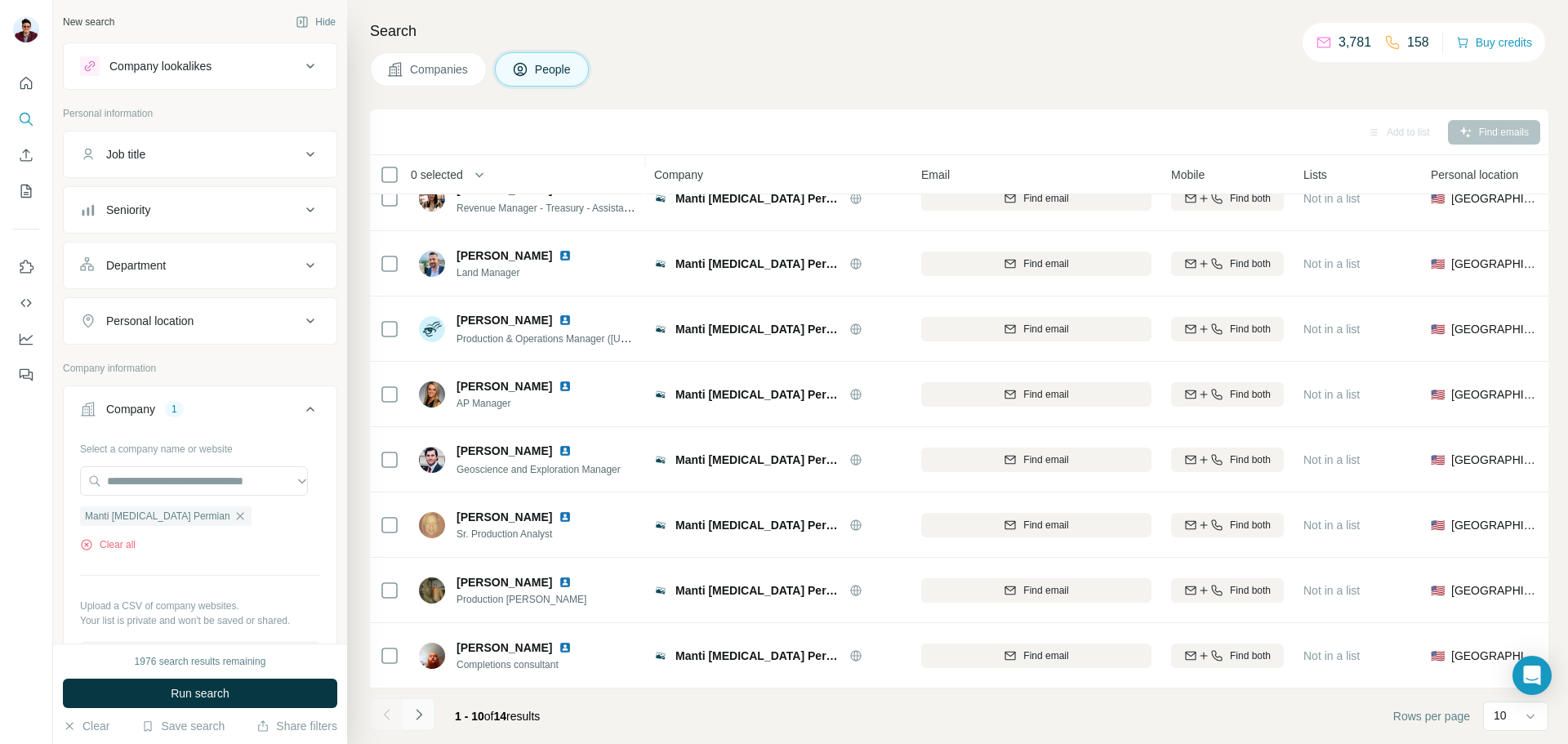
click at [427, 714] on icon "Navigate to next page" at bounding box center [419, 714] width 17 height 17
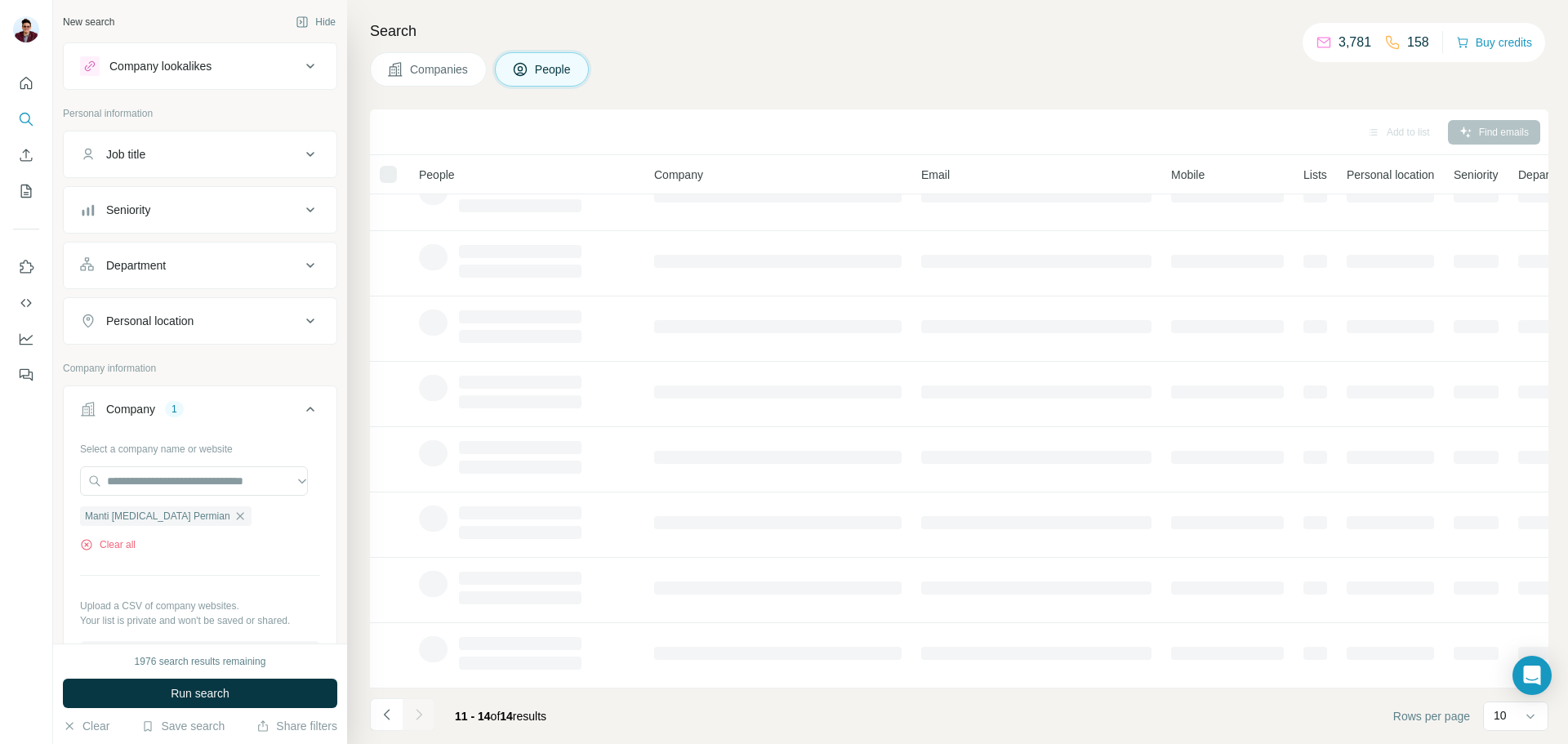
scroll to position [0, 0]
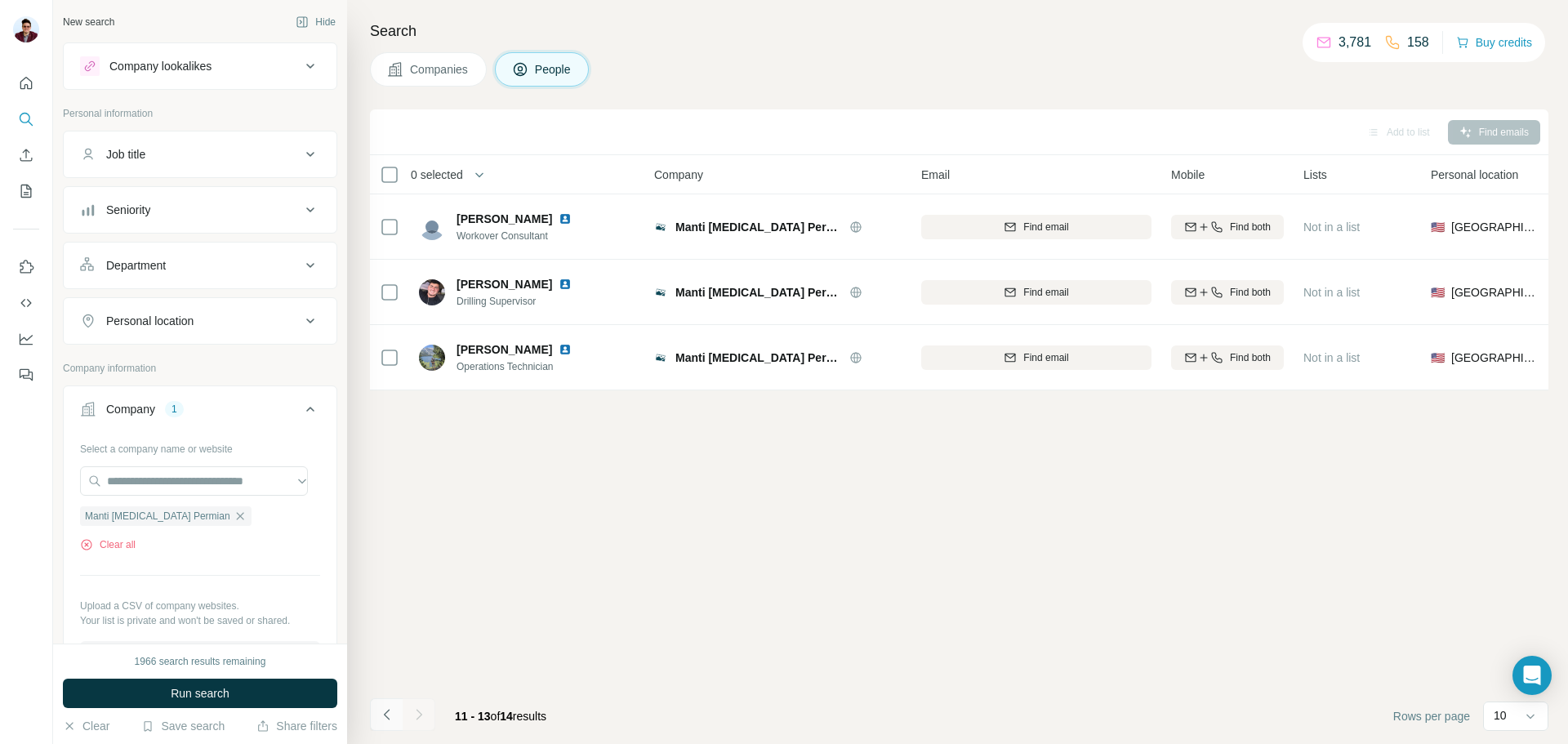
click at [391, 716] on icon "Navigate to previous page" at bounding box center [387, 714] width 17 height 17
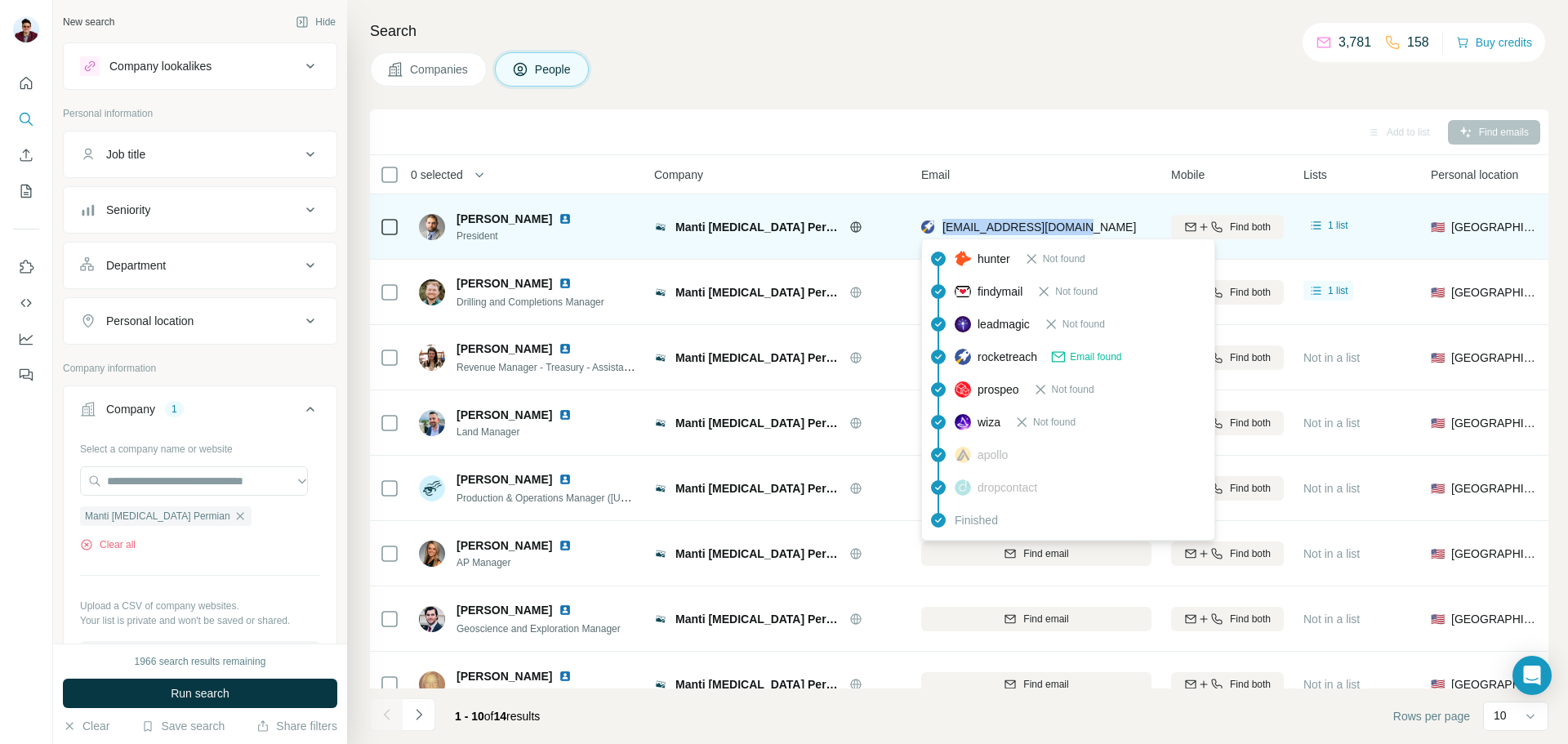
drag, startPoint x: 1098, startPoint y: 226, endPoint x: 943, endPoint y: 225, distance: 155.0
click at [943, 225] on div "[EMAIL_ADDRESS][DOMAIN_NAME]" at bounding box center [1036, 227] width 231 height 45
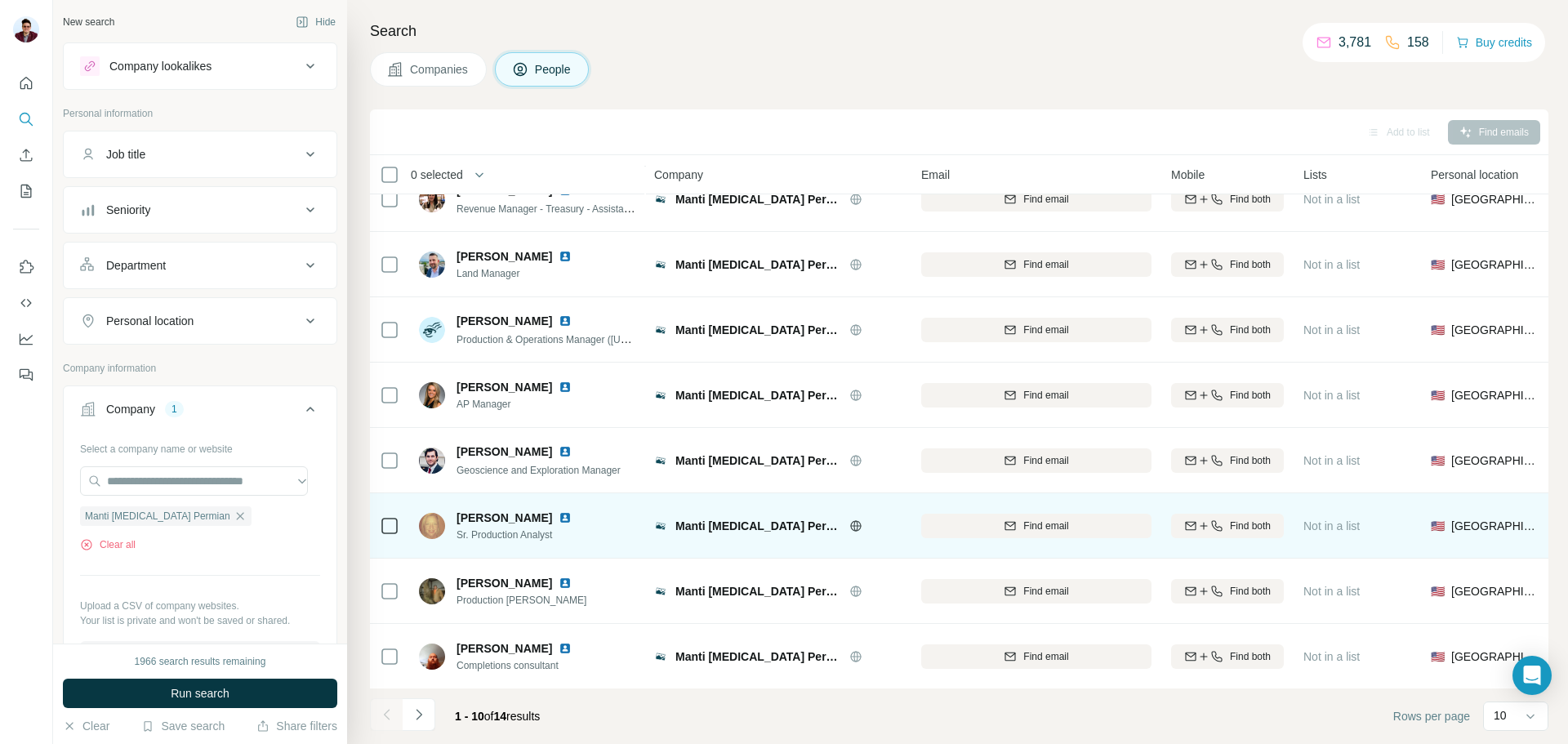
scroll to position [164, 0]
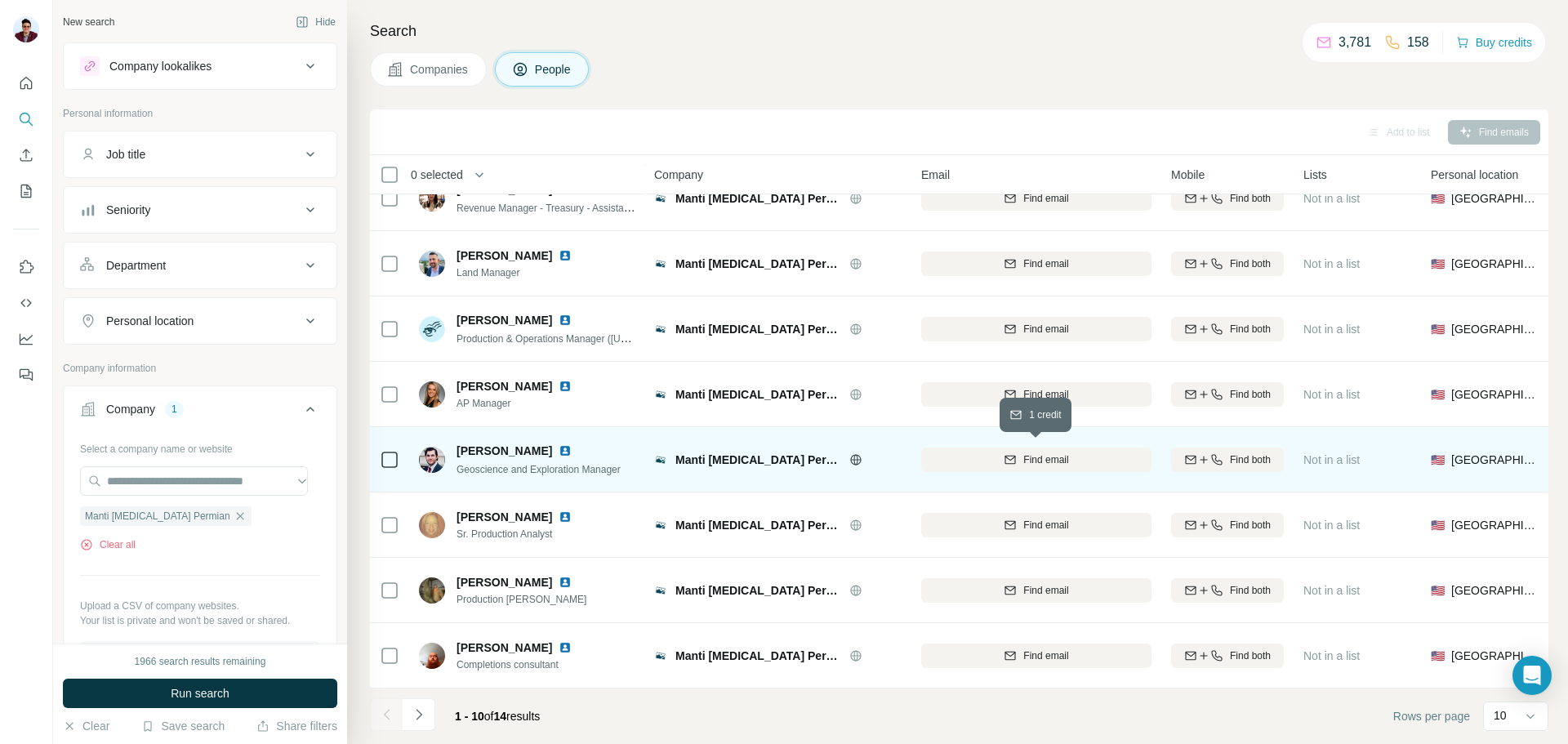
click at [1012, 453] on icon "button" at bounding box center [1010, 459] width 13 height 13
click at [571, 445] on img at bounding box center [565, 450] width 13 height 13
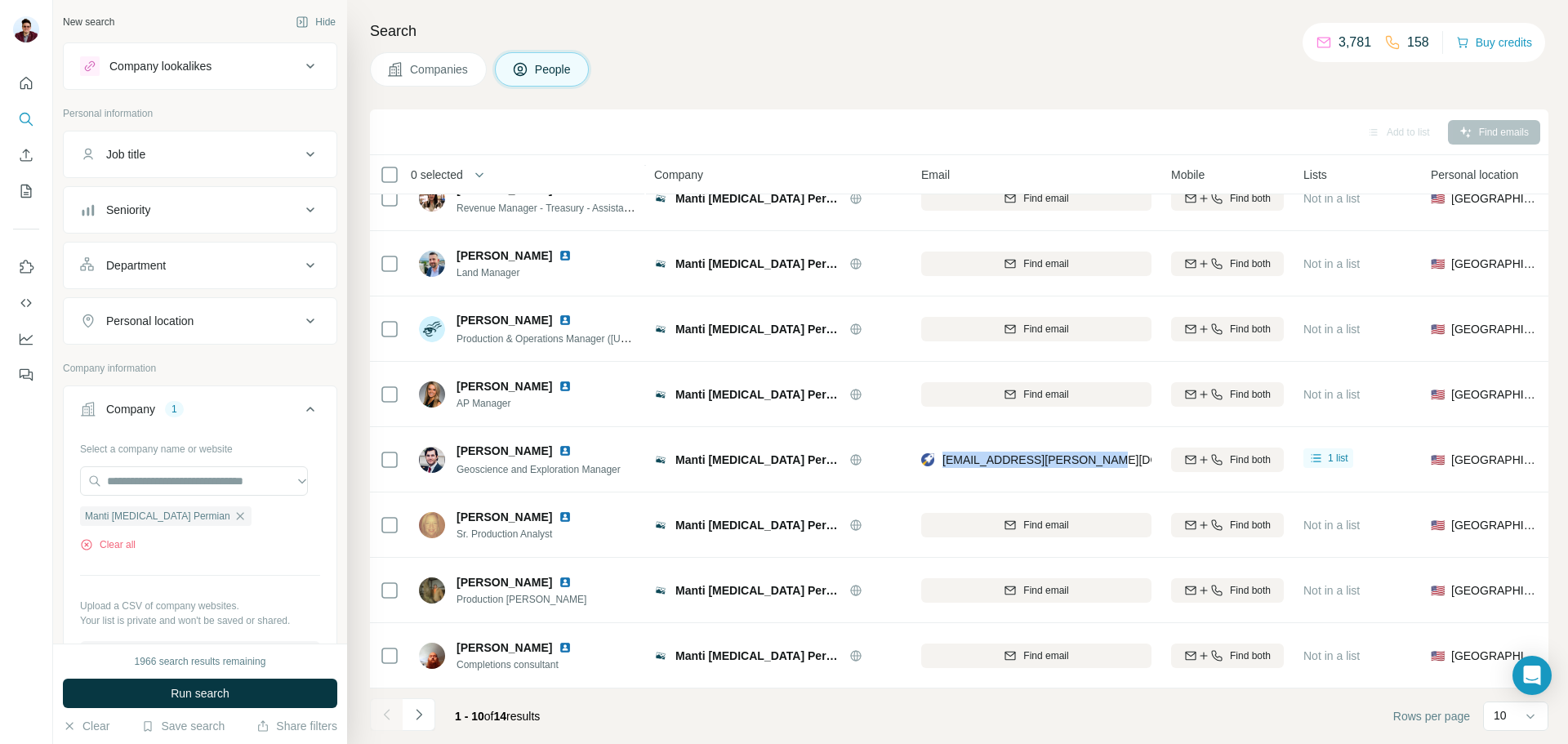
drag, startPoint x: 940, startPoint y: 456, endPoint x: 1110, endPoint y: 452, distance: 170.0
click at [1110, 452] on div "[EMAIL_ADDRESS][PERSON_NAME][DOMAIN_NAME]" at bounding box center [1036, 460] width 231 height 45
click at [570, 447] on img at bounding box center [565, 450] width 13 height 13
drag, startPoint x: 456, startPoint y: 466, endPoint x: 632, endPoint y: 465, distance: 176.0
click at [632, 465] on div "[PERSON_NAME] Geoscience and Exploration Manager" at bounding box center [527, 460] width 217 height 45
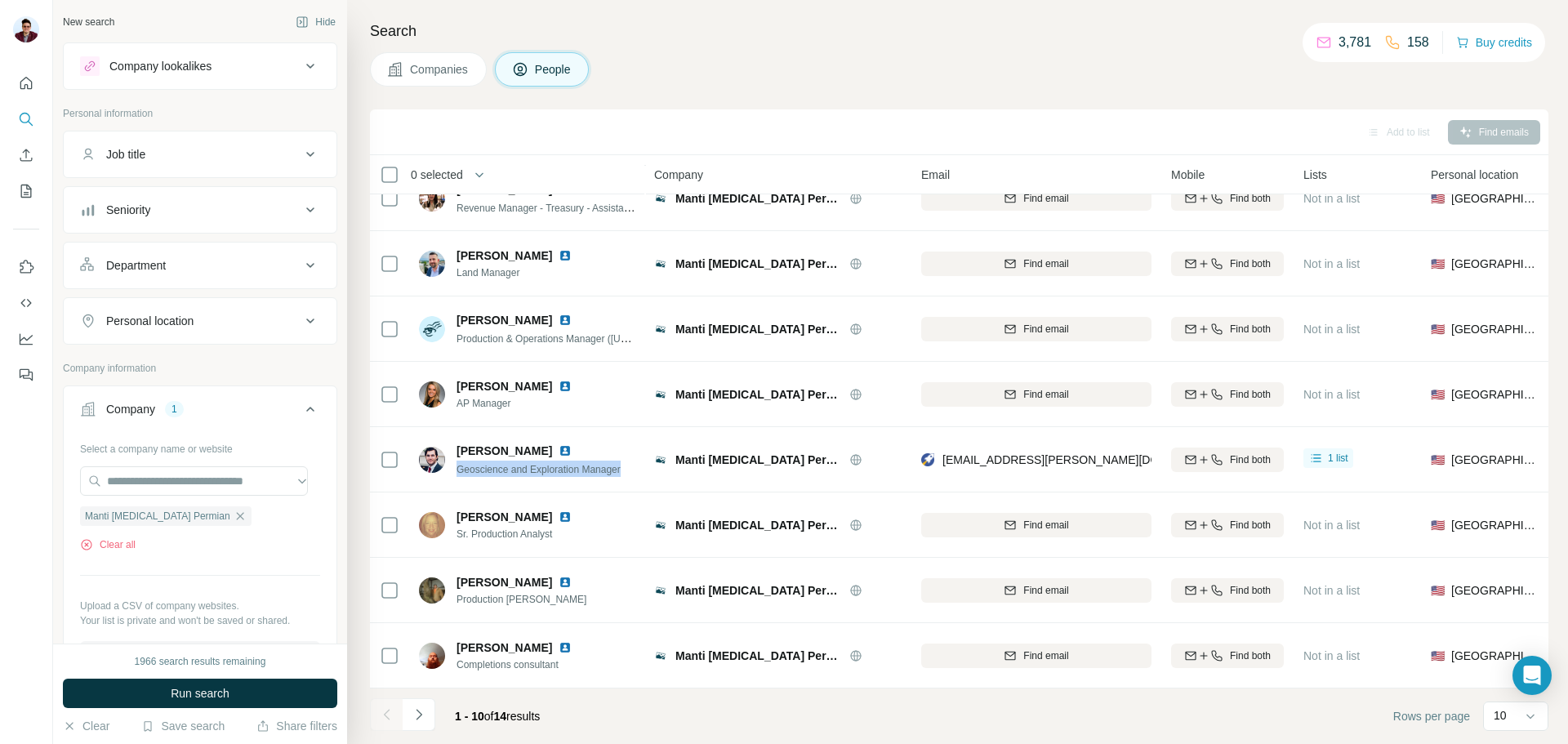
click at [407, 82] on button "Companies" at bounding box center [429, 69] width 117 height 34
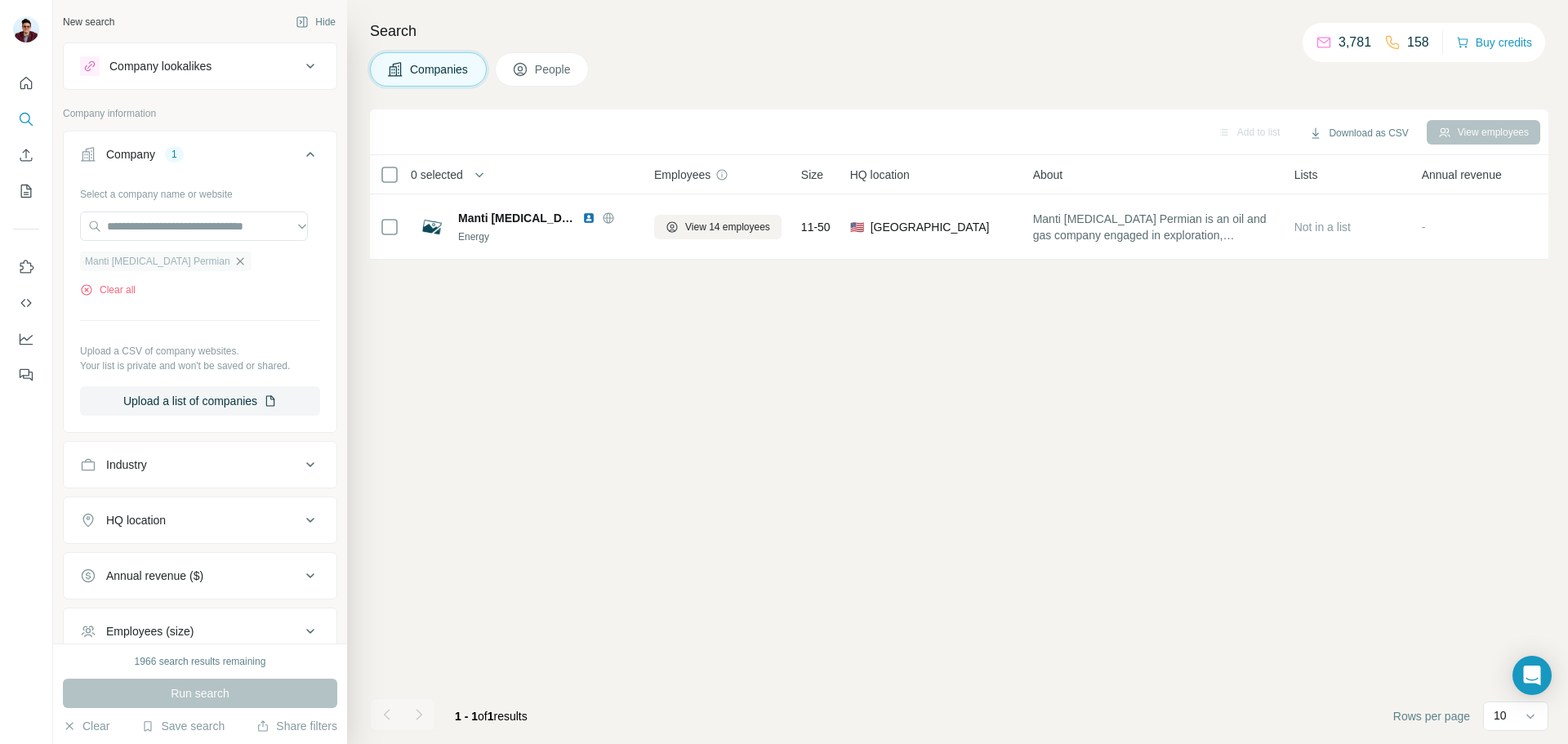
click at [234, 268] on icon "button" at bounding box center [240, 261] width 13 height 13
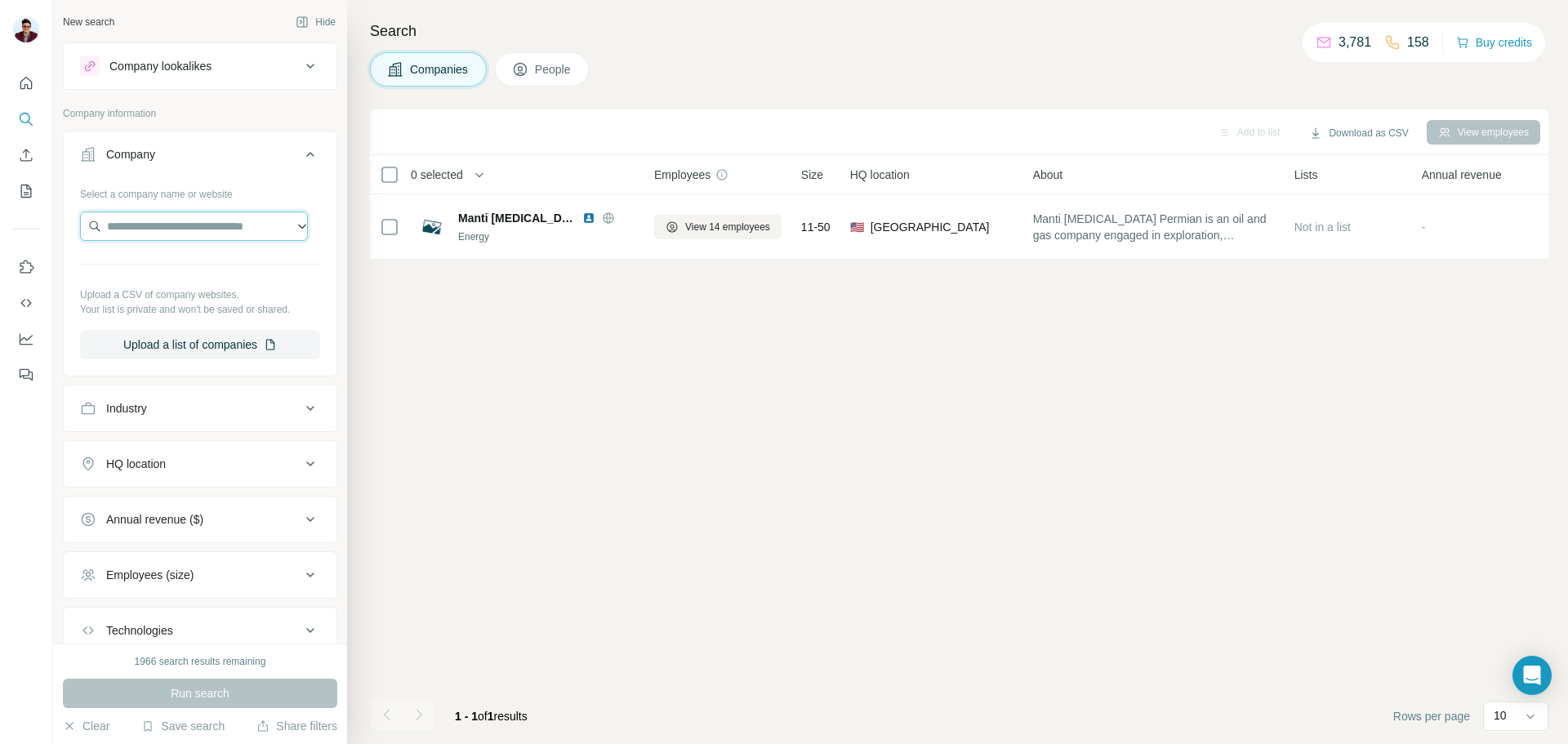
click at [161, 228] on input "text" at bounding box center [194, 226] width 228 height 29
type input "**********"
click at [174, 276] on p "[DOMAIN_NAME]" at bounding box center [181, 278] width 109 height 15
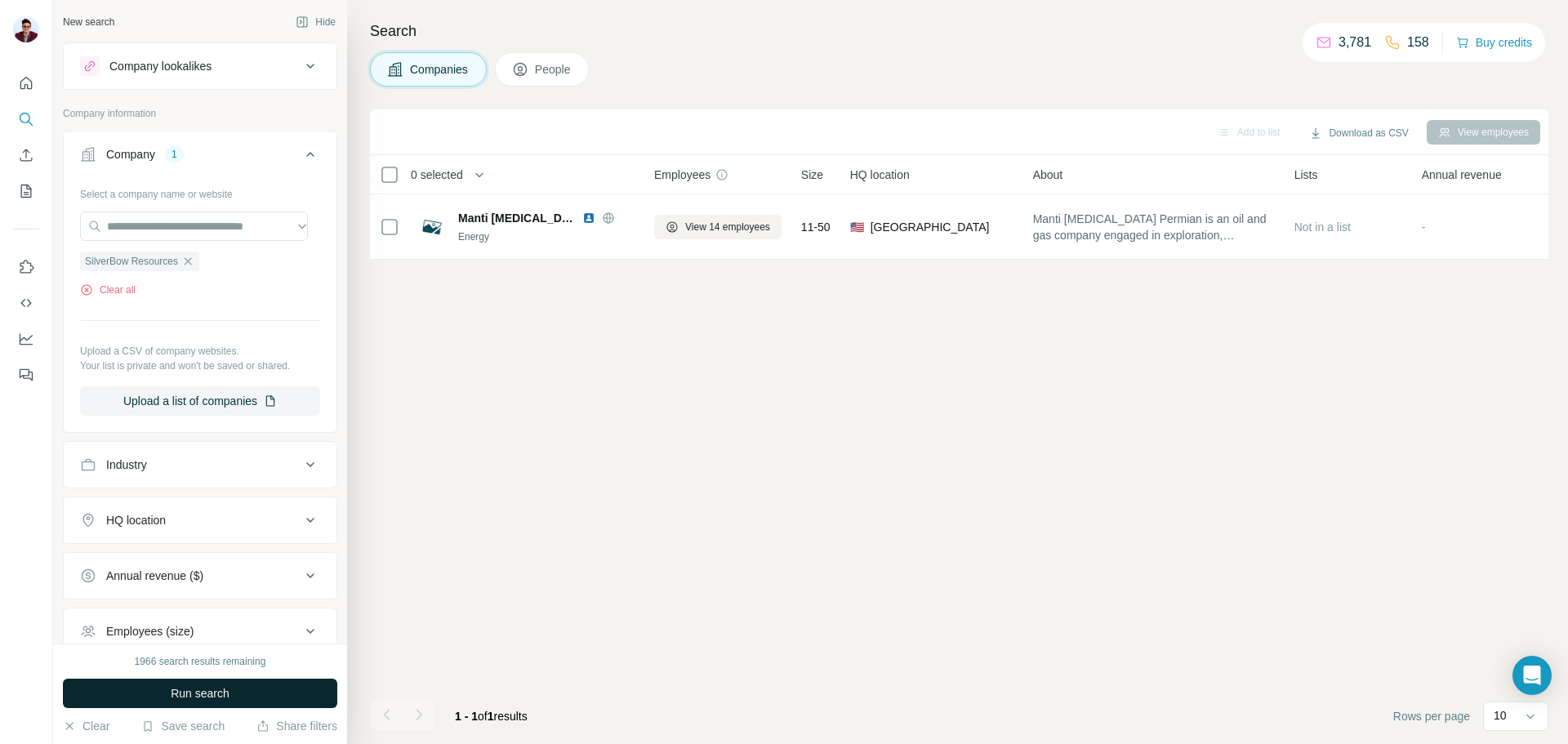
click at [180, 695] on span "Run search" at bounding box center [200, 693] width 58 height 17
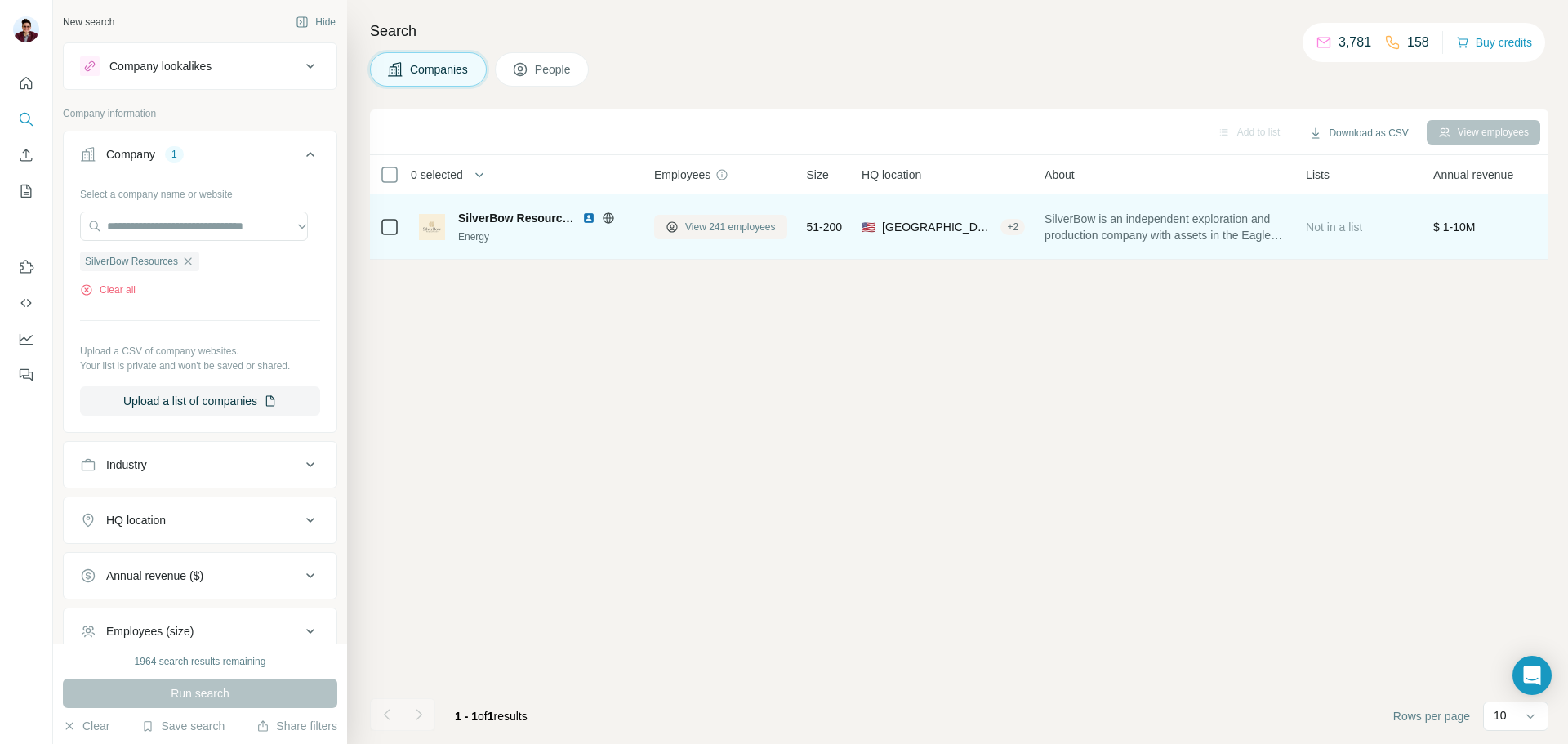
click at [720, 227] on span "View 241 employees" at bounding box center [730, 227] width 91 height 15
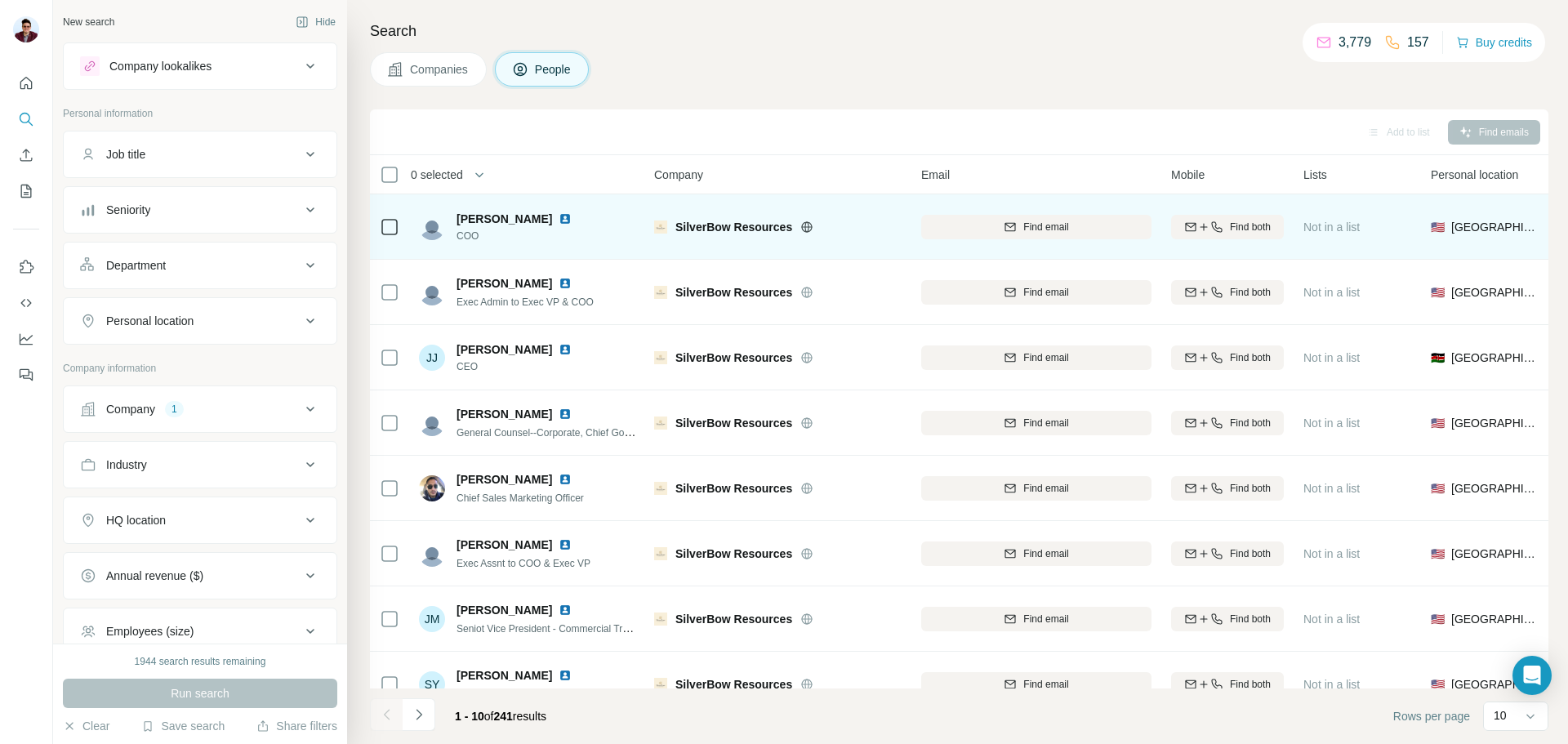
click at [559, 225] on img at bounding box center [565, 218] width 13 height 13
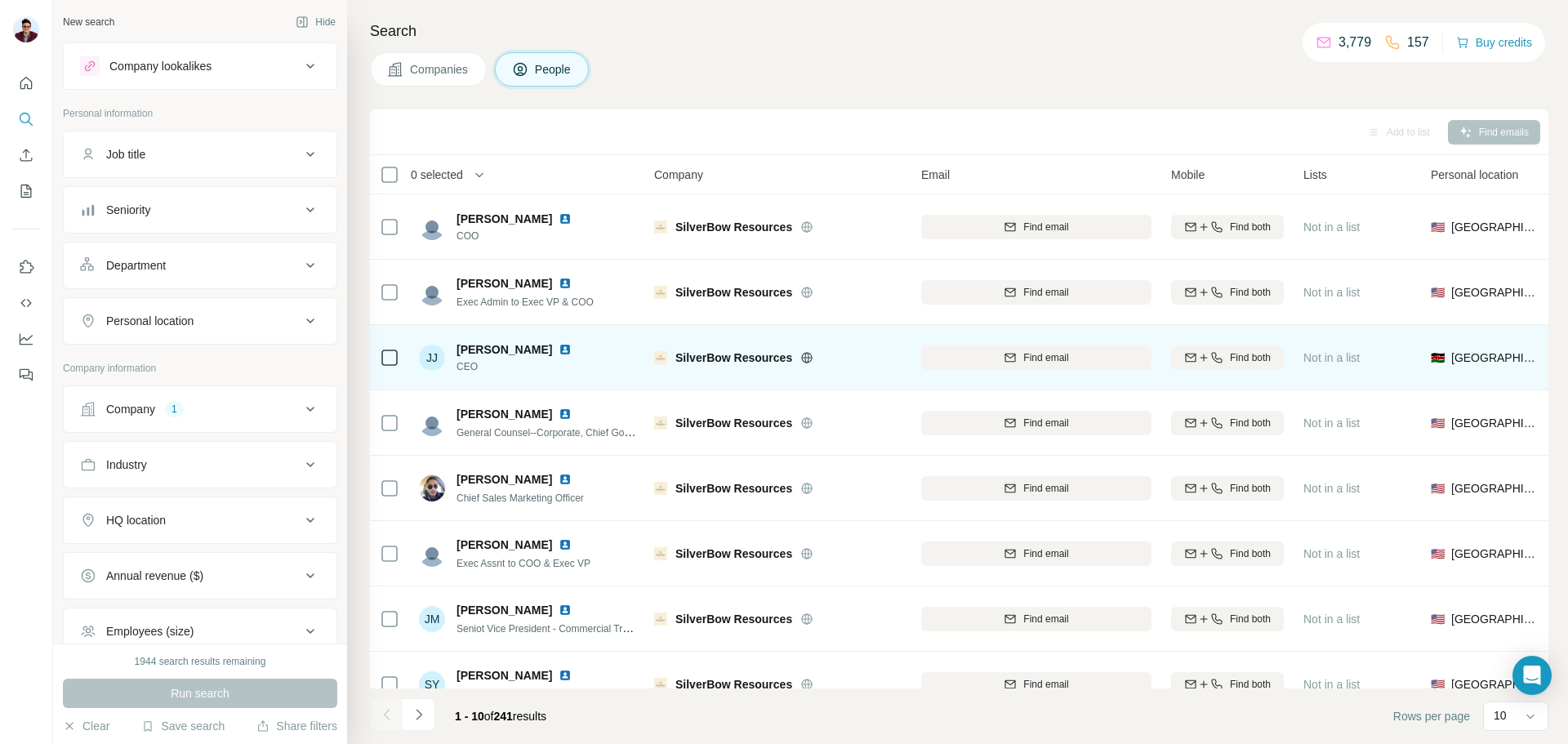
click at [559, 347] on img at bounding box center [565, 349] width 13 height 13
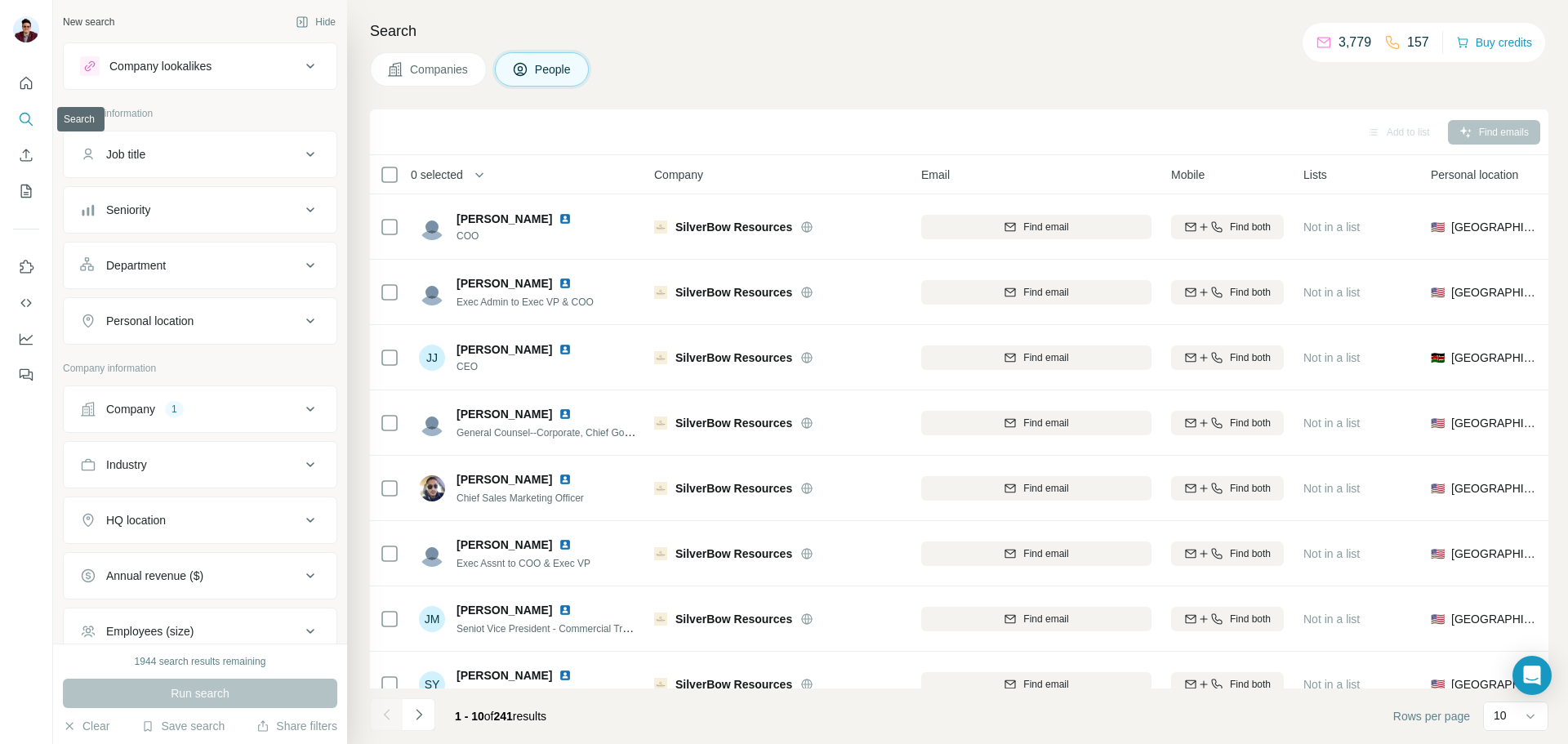
click at [33, 118] on icon "Search" at bounding box center [25, 119] width 17 height 17
click at [404, 69] on button "Companies" at bounding box center [429, 69] width 117 height 34
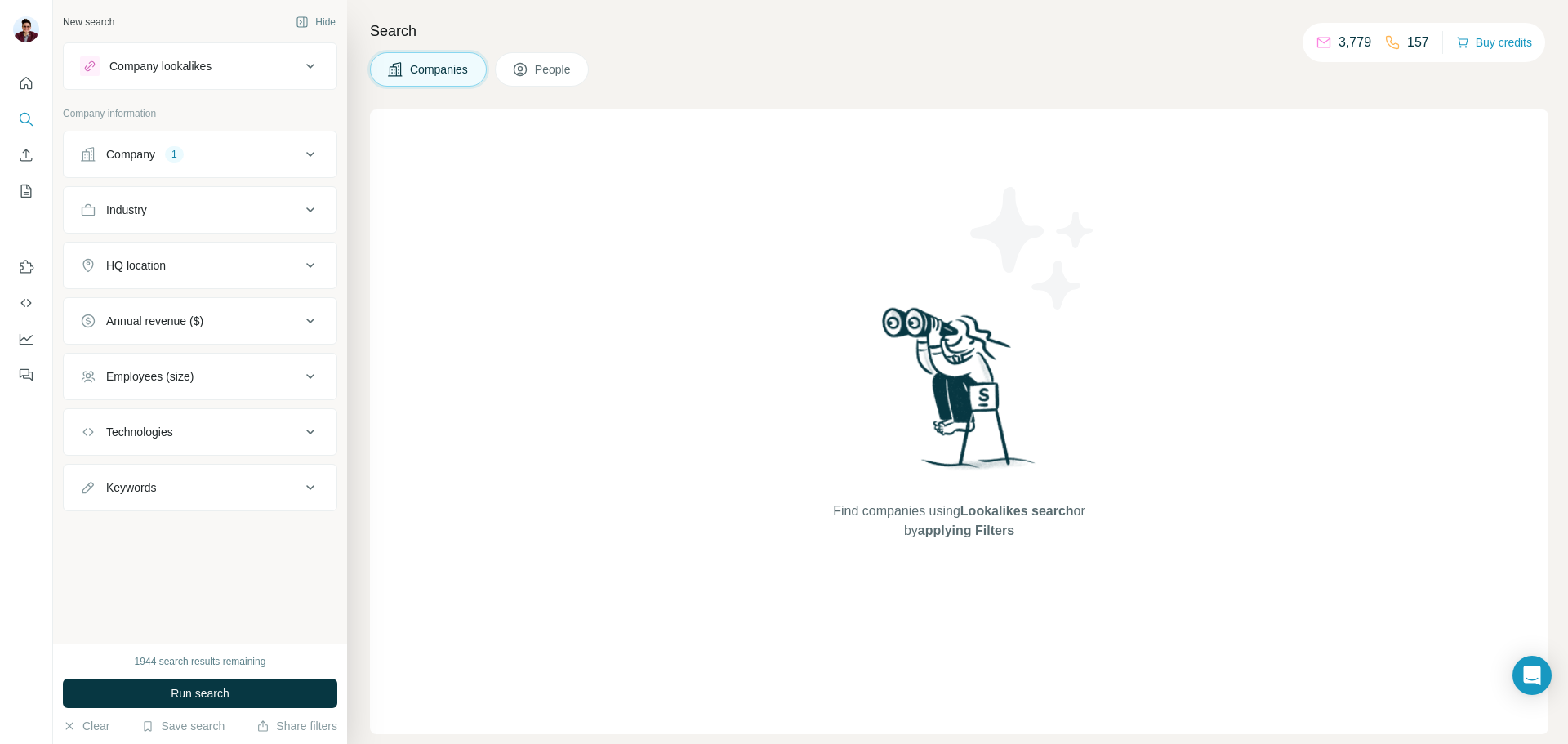
click at [188, 153] on div "Company 1" at bounding box center [190, 154] width 220 height 17
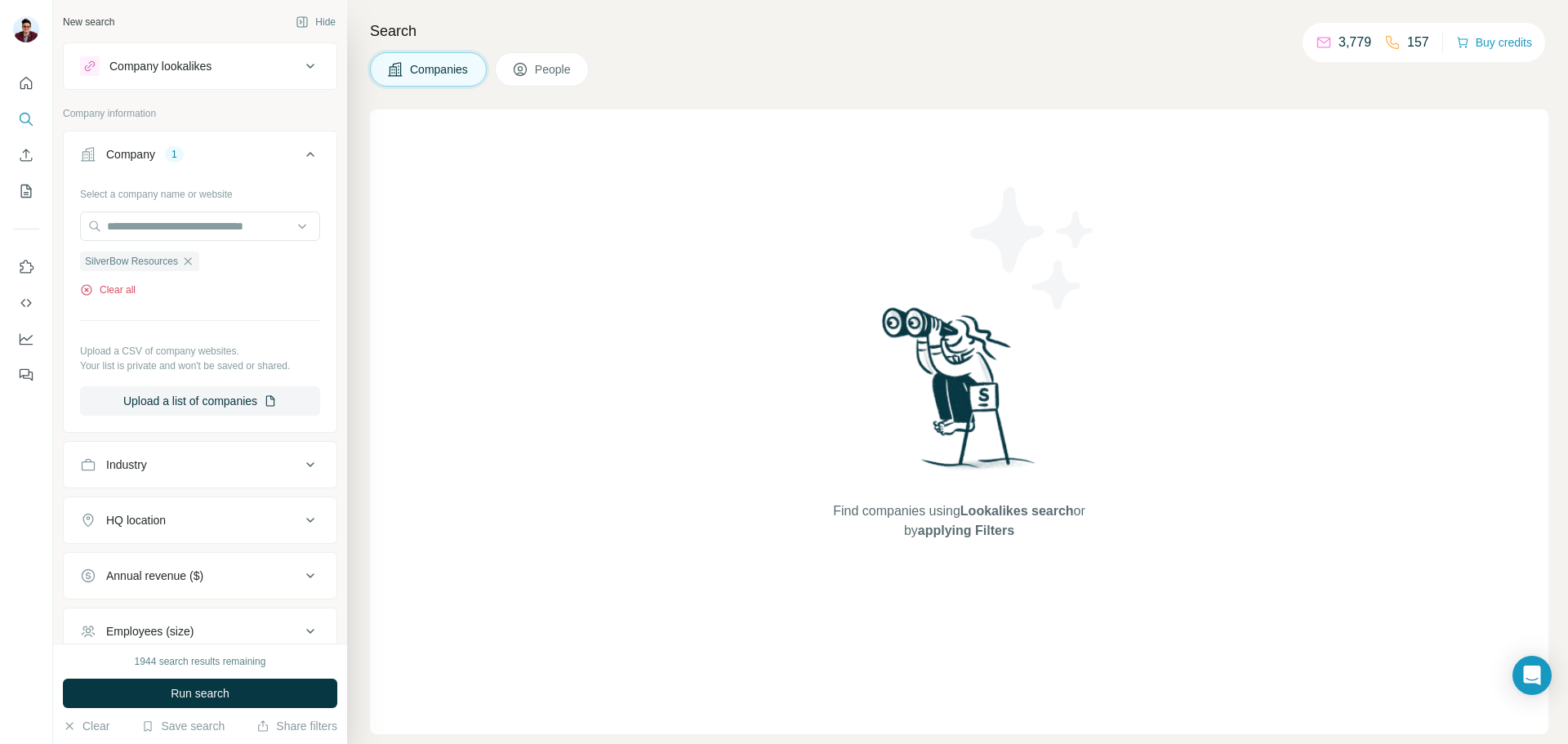
click at [128, 291] on button "Clear all" at bounding box center [107, 289] width 56 height 15
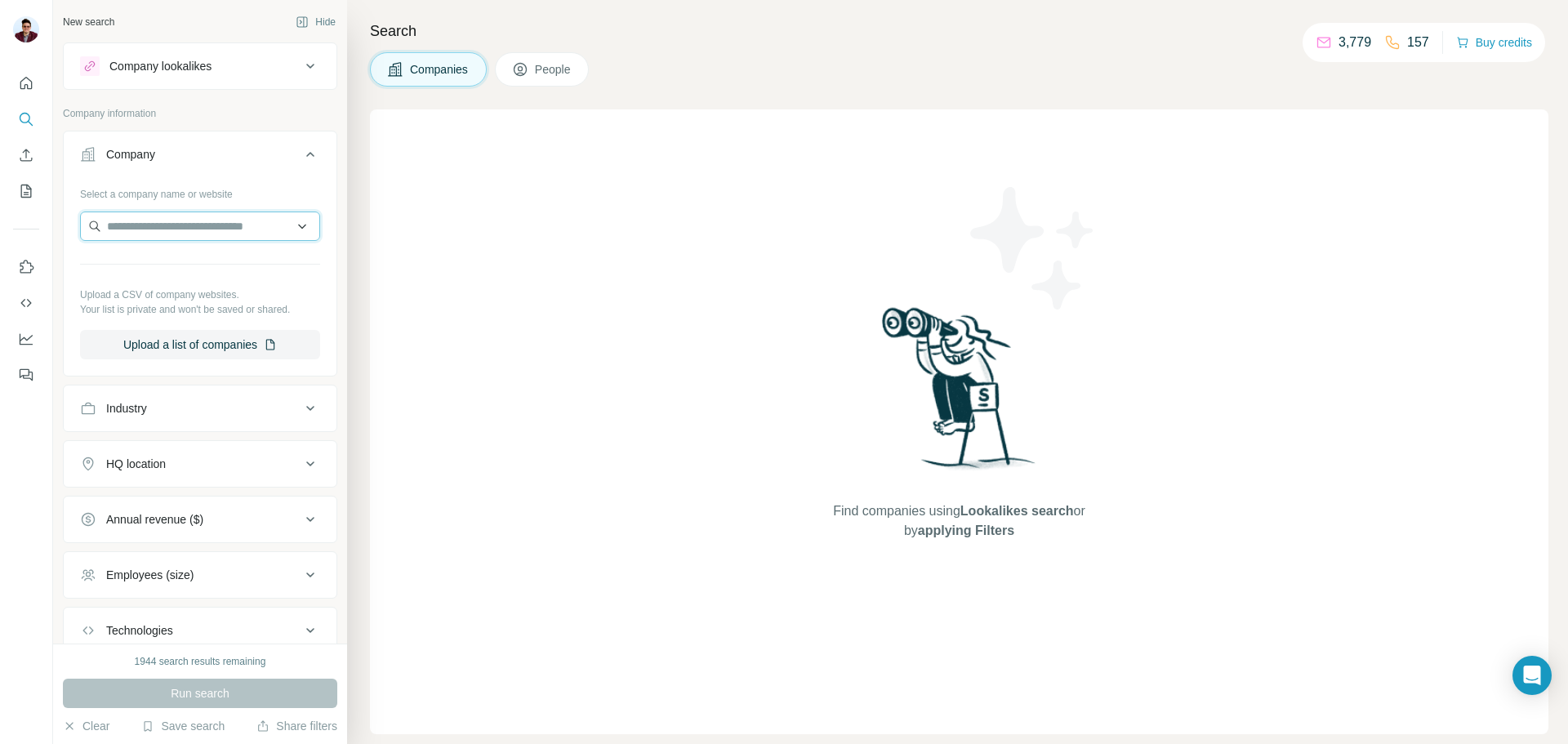
click at [158, 220] on input "text" at bounding box center [200, 226] width 241 height 29
drag, startPoint x: 201, startPoint y: 231, endPoint x: 0, endPoint y: 236, distance: 201.1
click at [0, 236] on div "**********" at bounding box center [784, 372] width 1568 height 744
paste input "*****"
type input "**********"
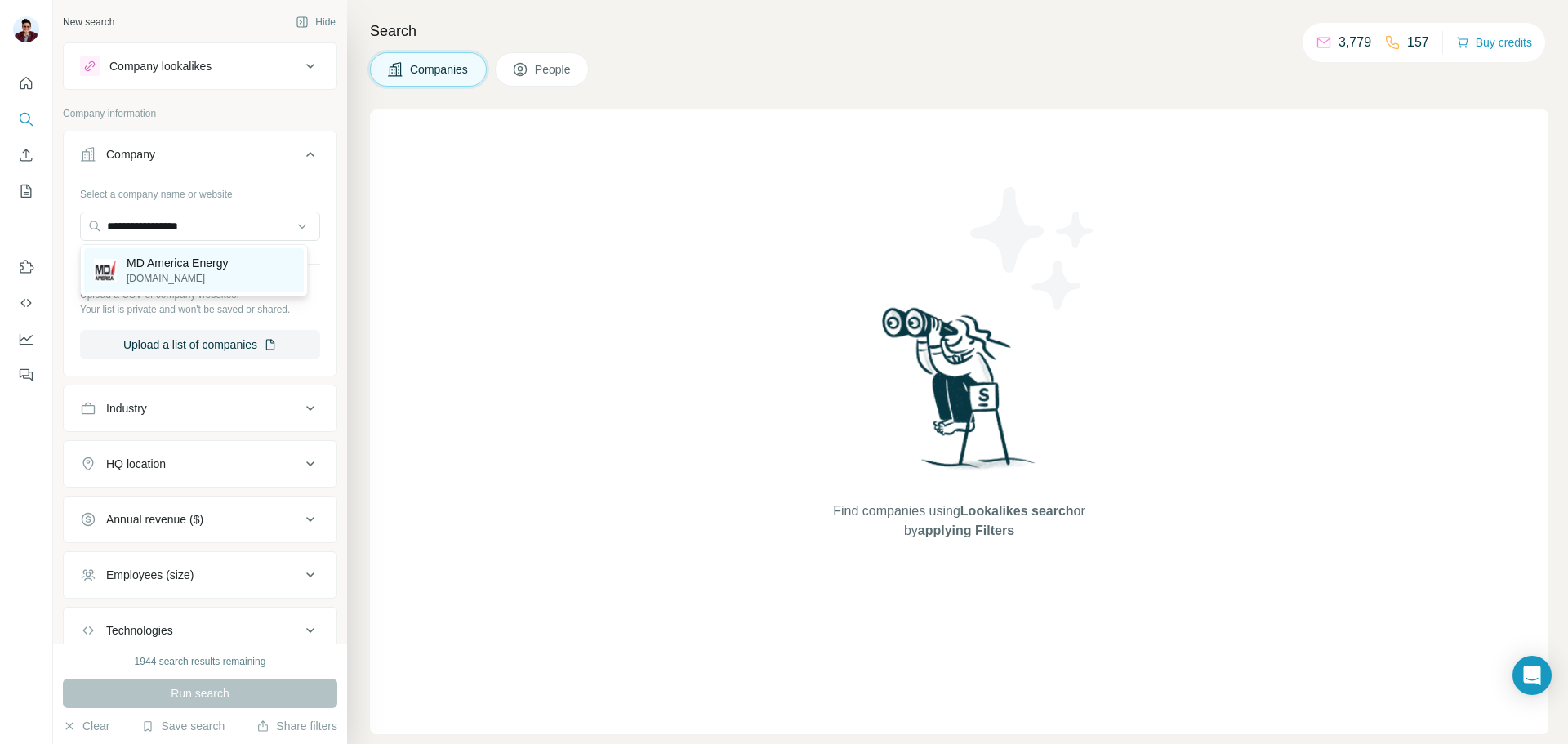
click at [174, 273] on p "[DOMAIN_NAME]" at bounding box center [177, 278] width 101 height 15
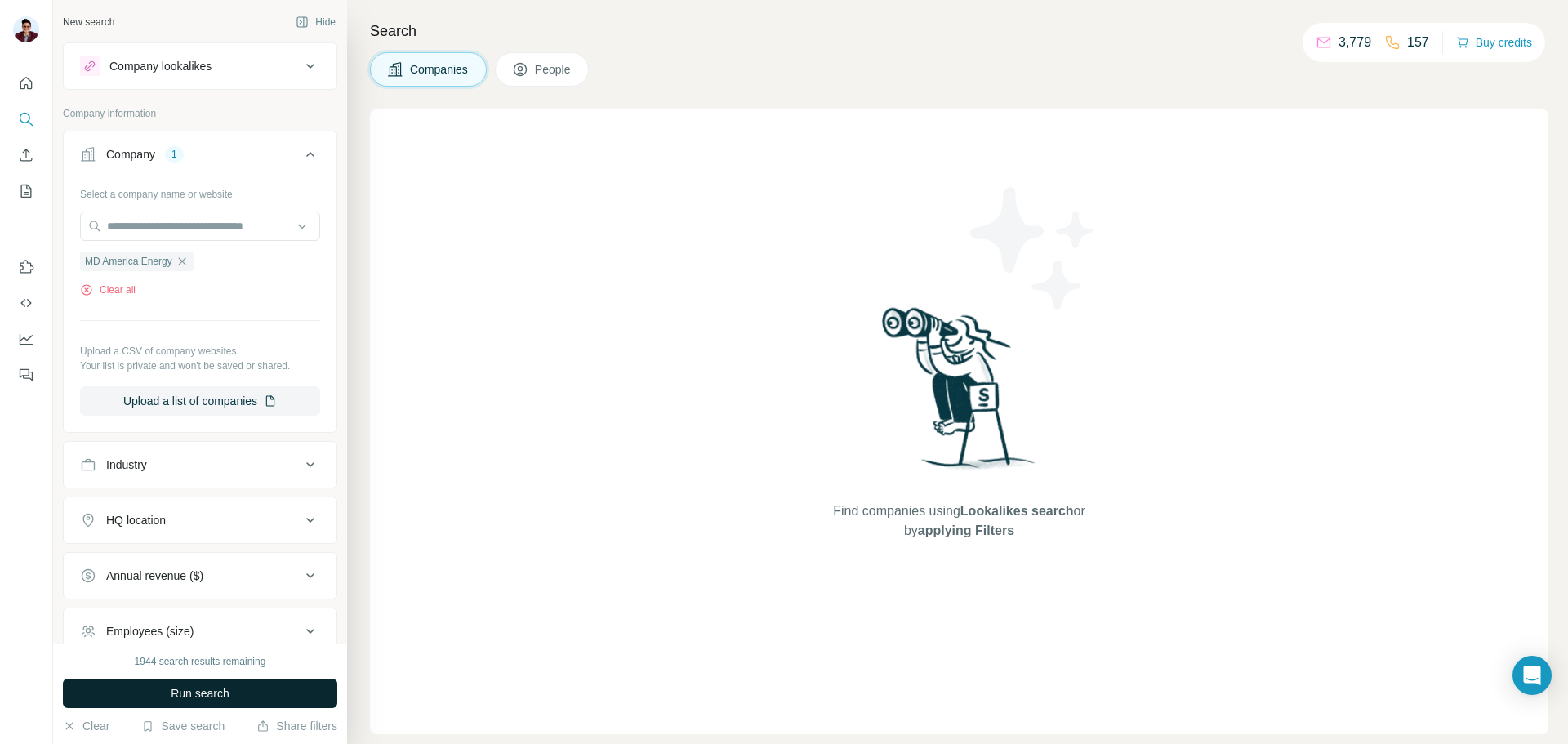
click at [204, 699] on span "Run search" at bounding box center [200, 693] width 58 height 17
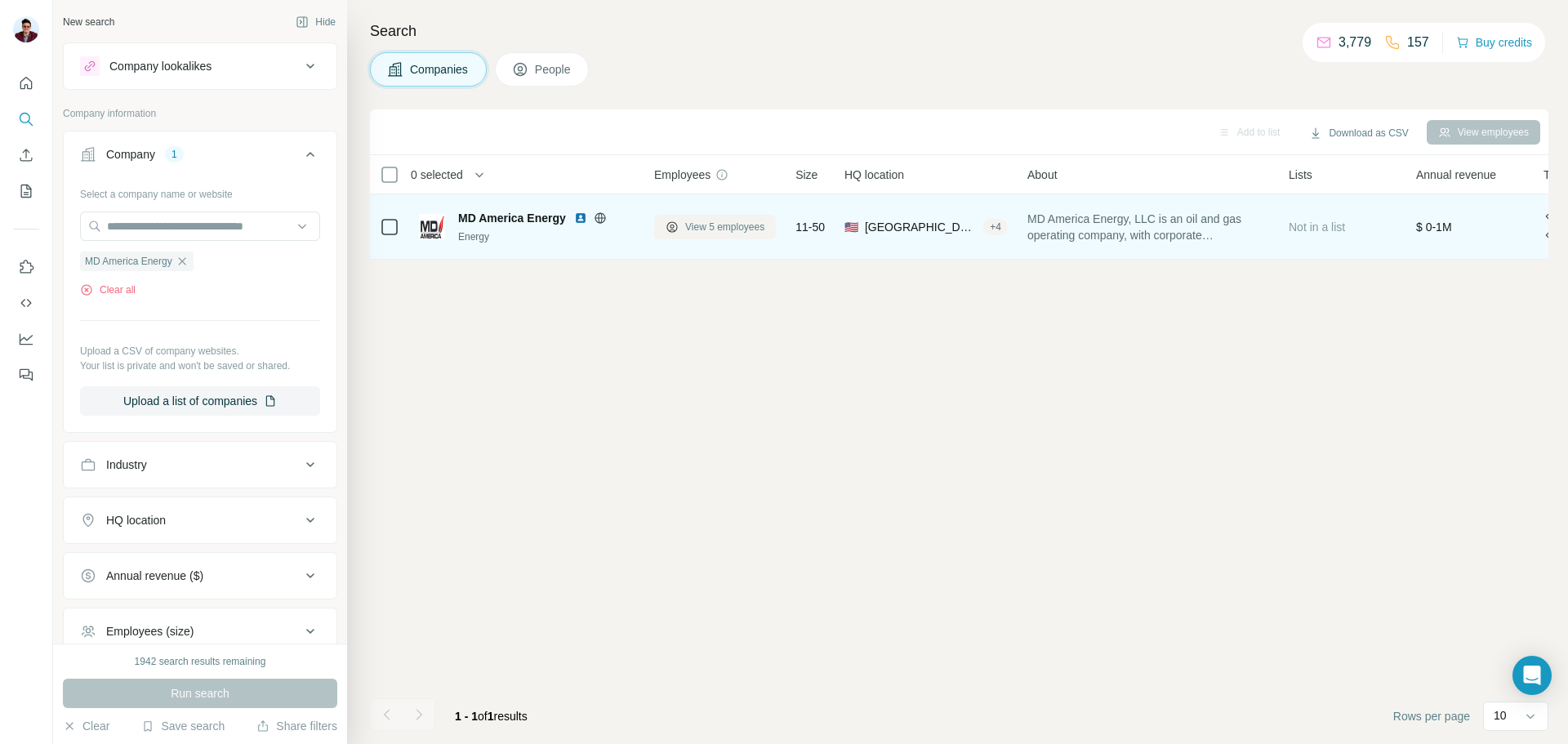
click at [713, 229] on span "View 5 employees" at bounding box center [725, 227] width 79 height 15
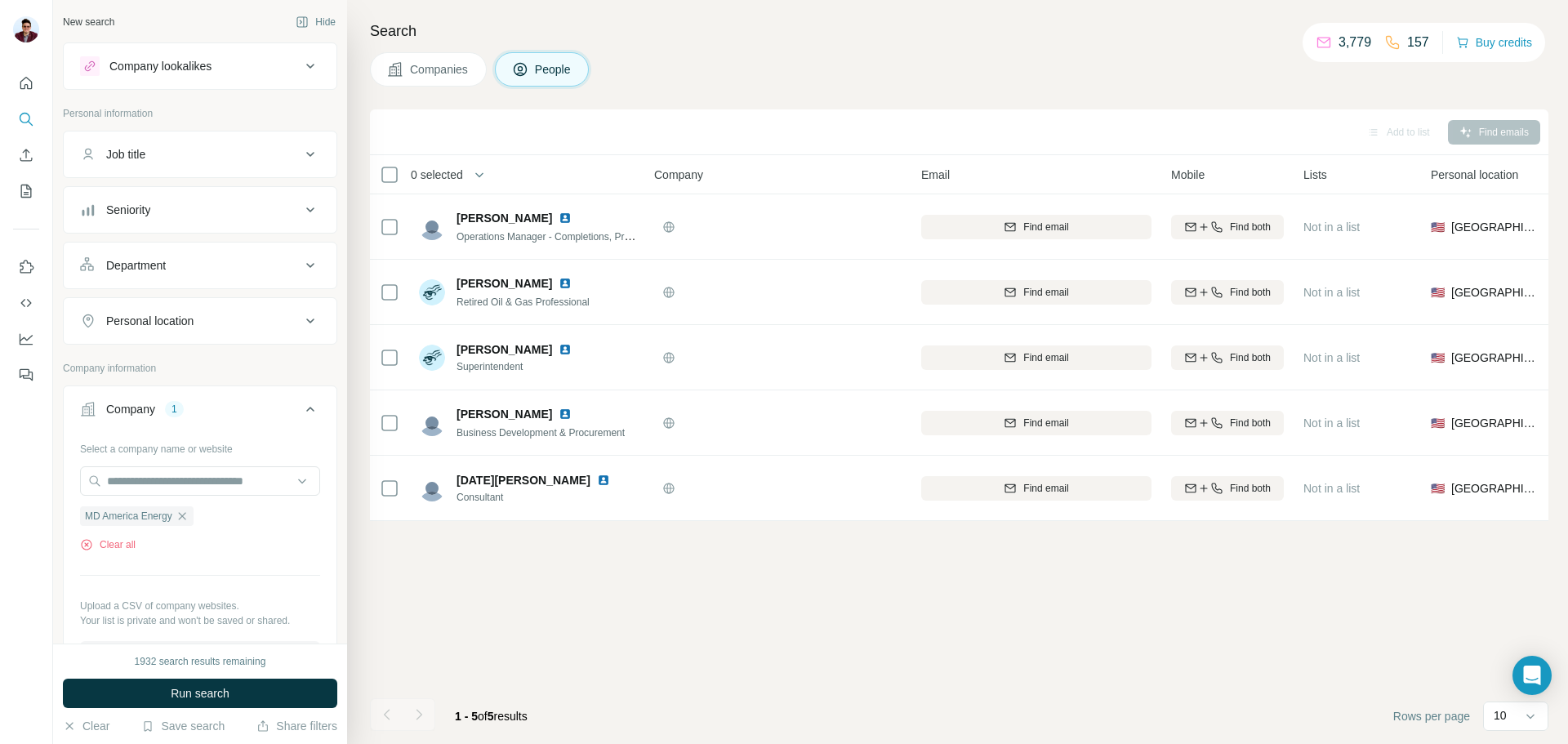
click at [418, 65] on span "Companies" at bounding box center [439, 69] width 59 height 17
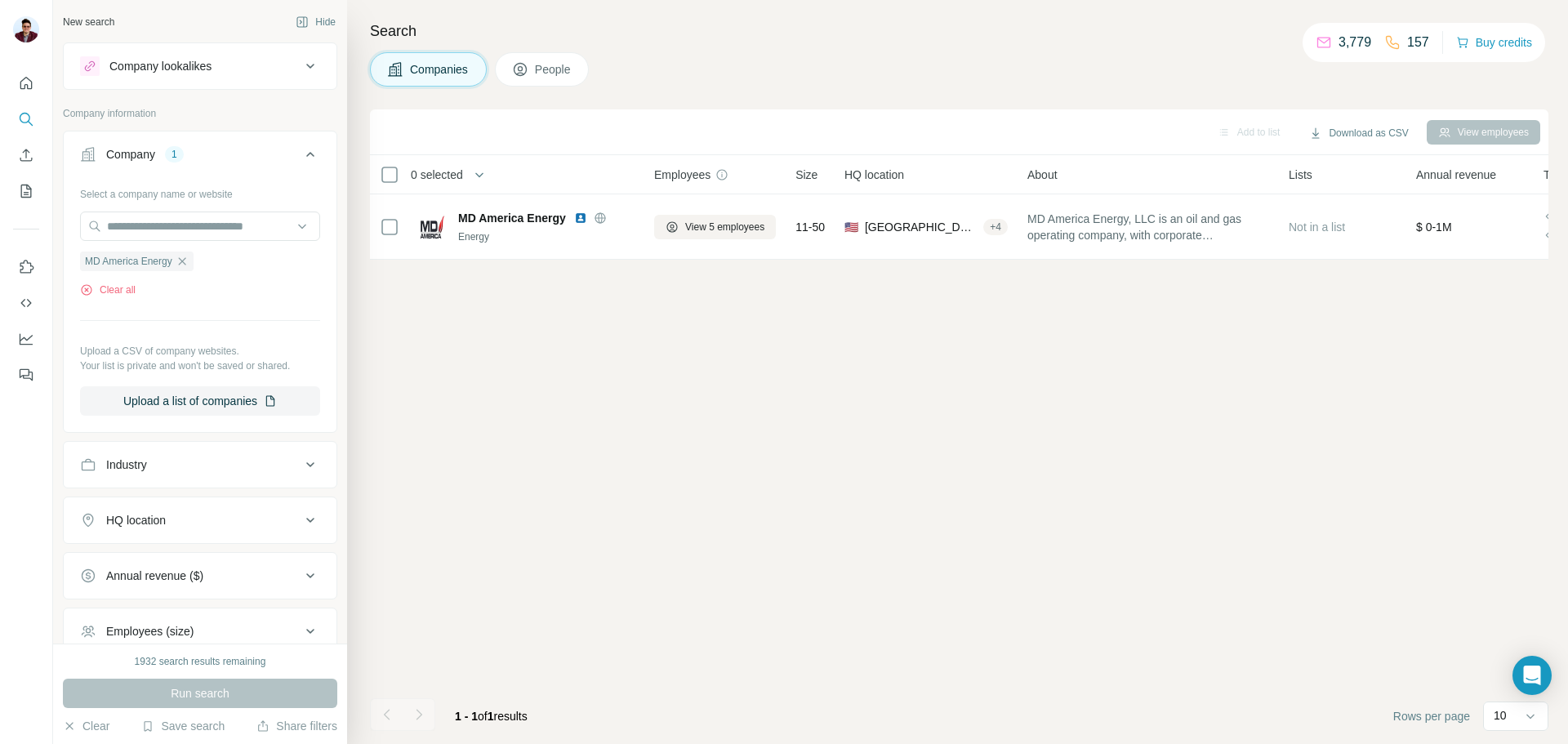
click at [109, 300] on div "Select a company name or website MD America Energy Clear all Upload a CSV of co…" at bounding box center [200, 298] width 241 height 236
click at [110, 290] on button "Clear all" at bounding box center [107, 289] width 56 height 15
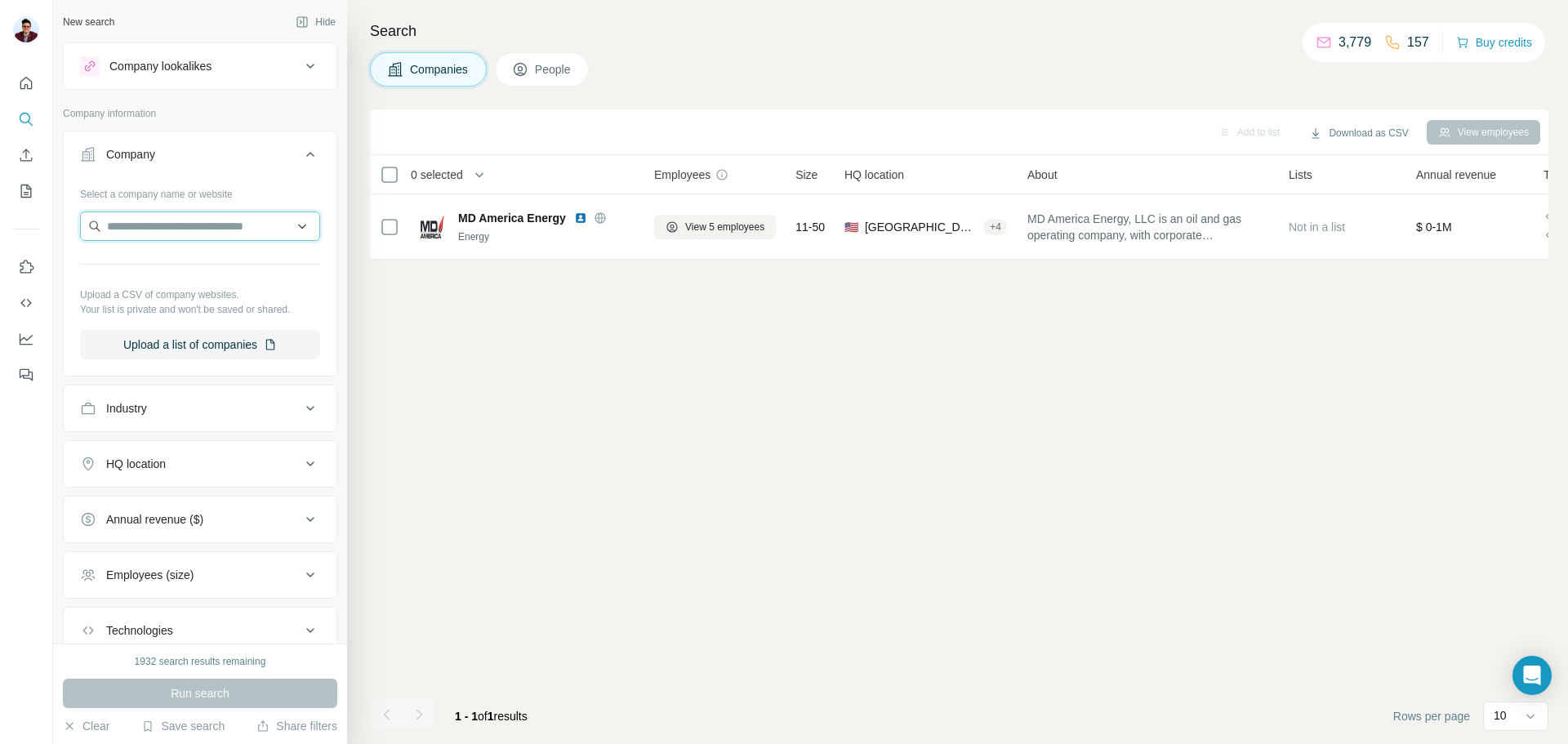
click at [169, 232] on input "text" at bounding box center [200, 226] width 241 height 29
type input "**********"
click at [170, 277] on p "[DOMAIN_NAME]" at bounding box center [200, 278] width 146 height 15
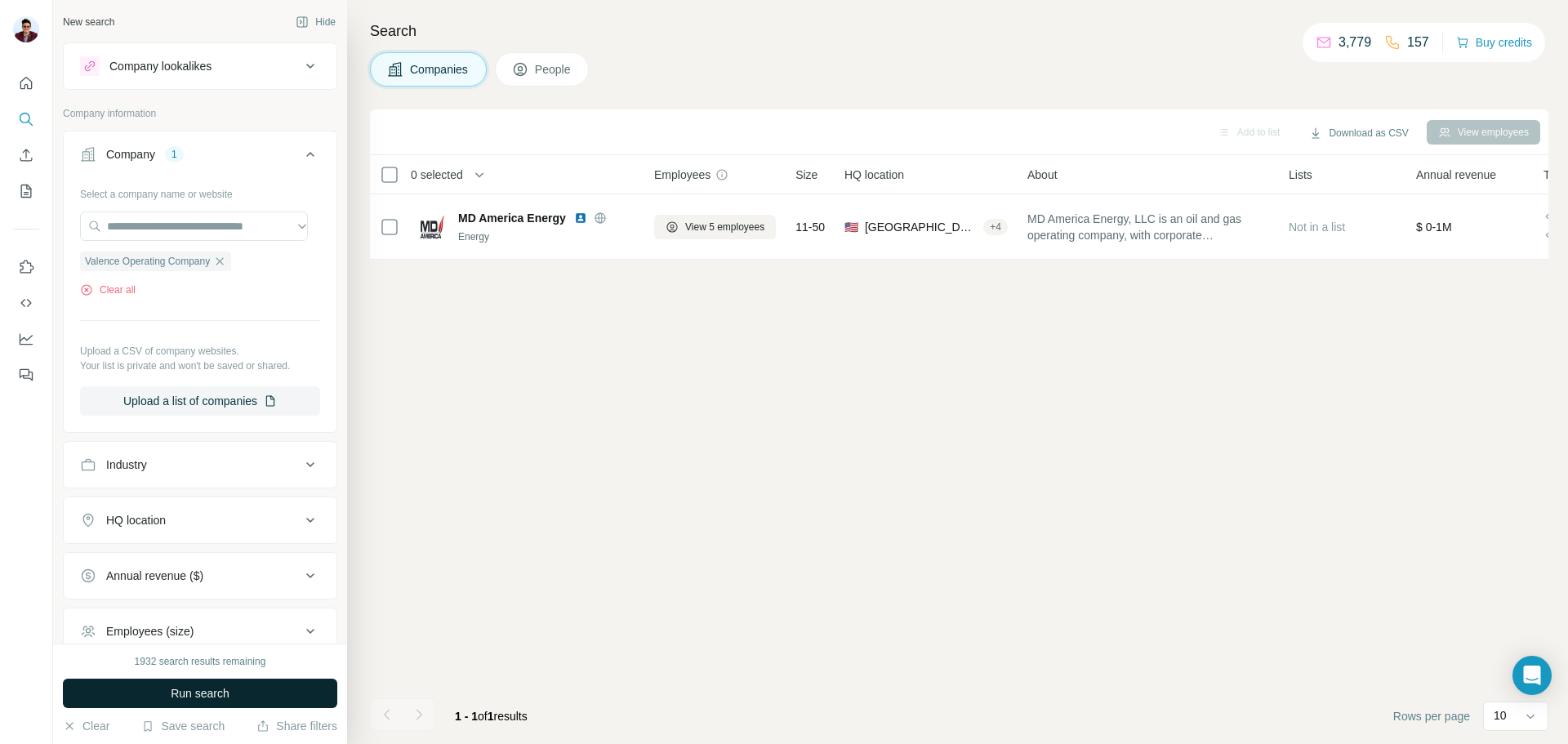
click at [199, 686] on span "Run search" at bounding box center [200, 693] width 58 height 17
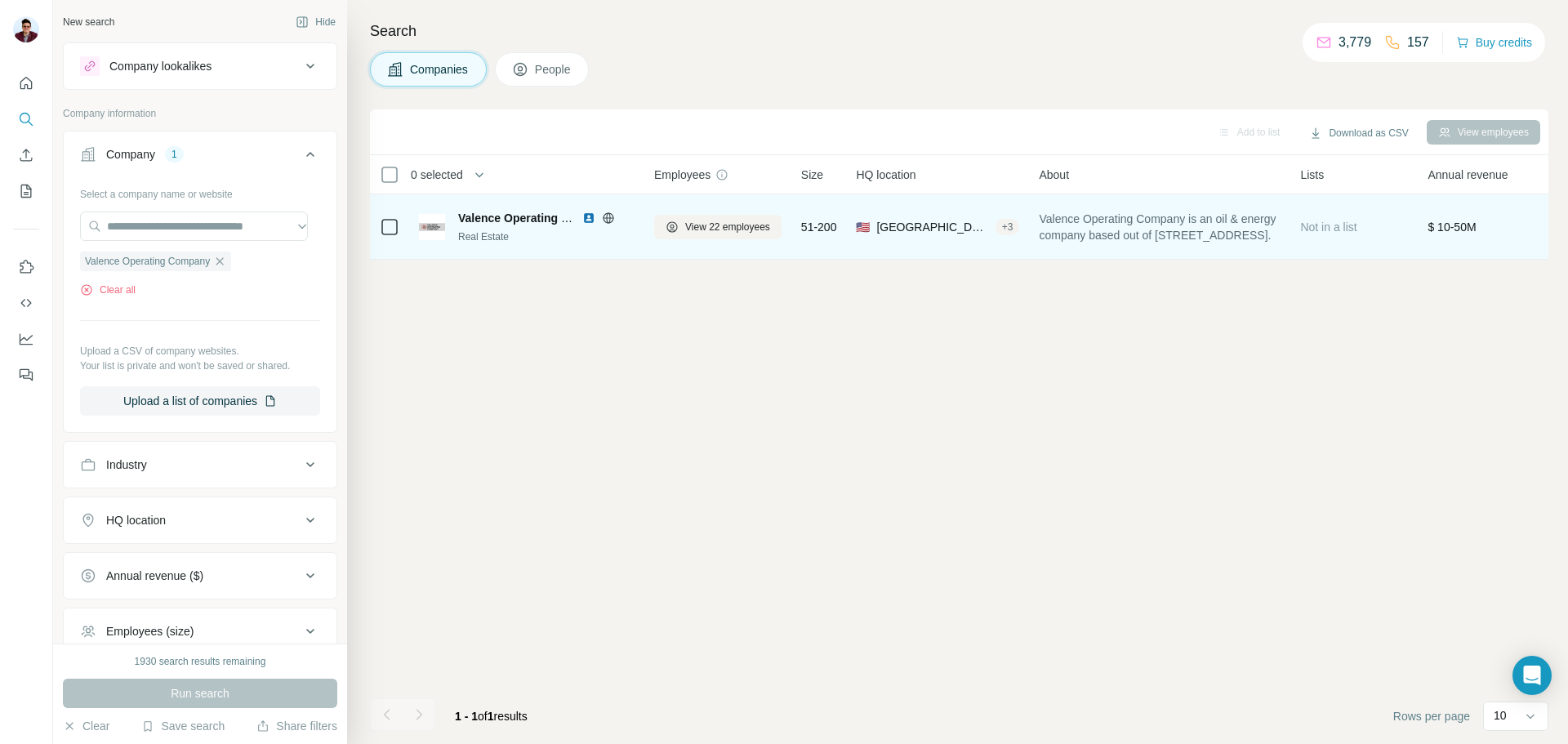
click at [1234, 236] on span "Valence Operating Company is an oil & energy company based out of [STREET_ADDRE…" at bounding box center [1160, 227] width 242 height 33
click at [751, 229] on span "View 22 employees" at bounding box center [728, 227] width 85 height 15
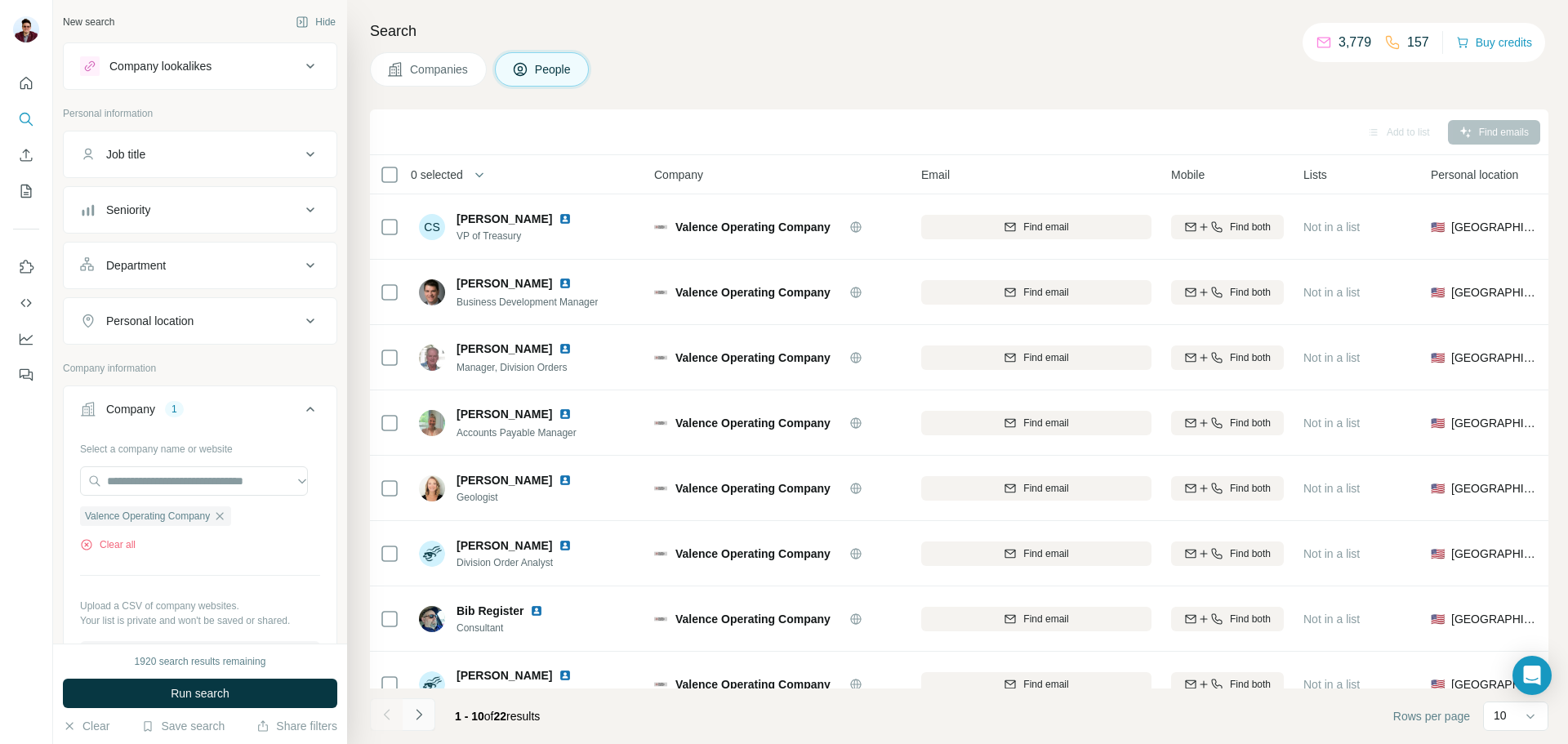
click at [427, 716] on icon "Navigate to next page" at bounding box center [419, 714] width 17 height 17
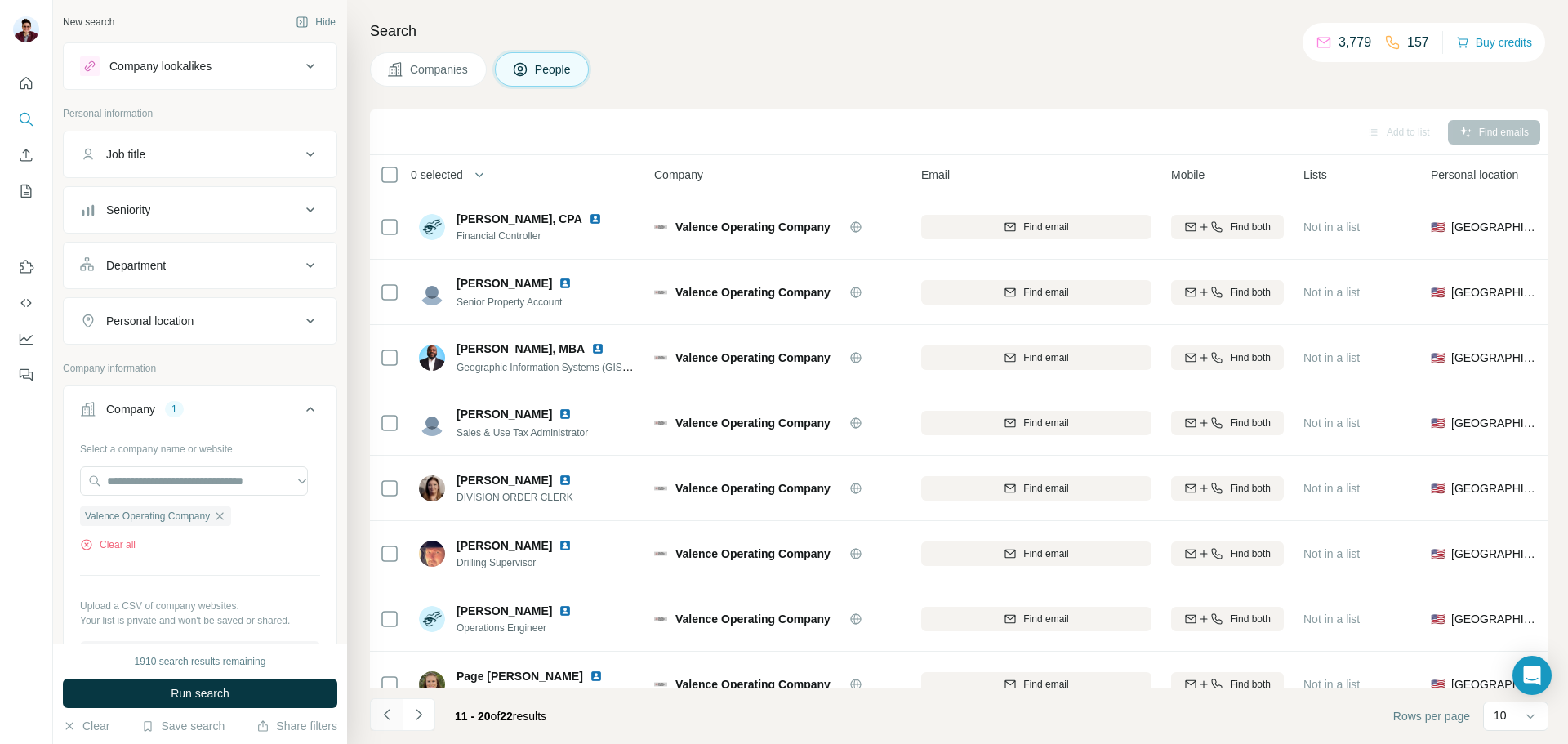
click at [391, 717] on icon "Navigate to previous page" at bounding box center [387, 714] width 17 height 17
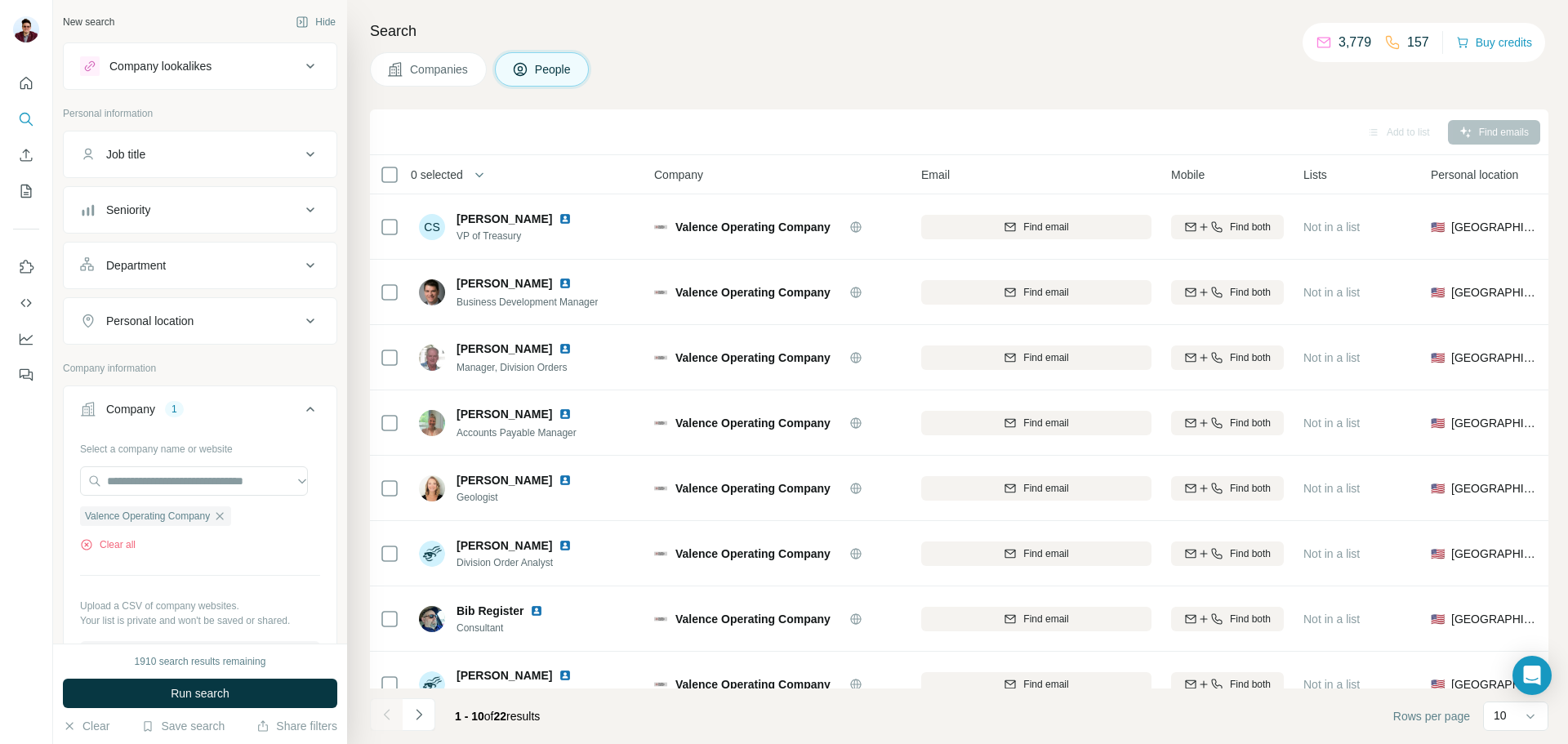
click at [392, 63] on icon at bounding box center [395, 69] width 17 height 17
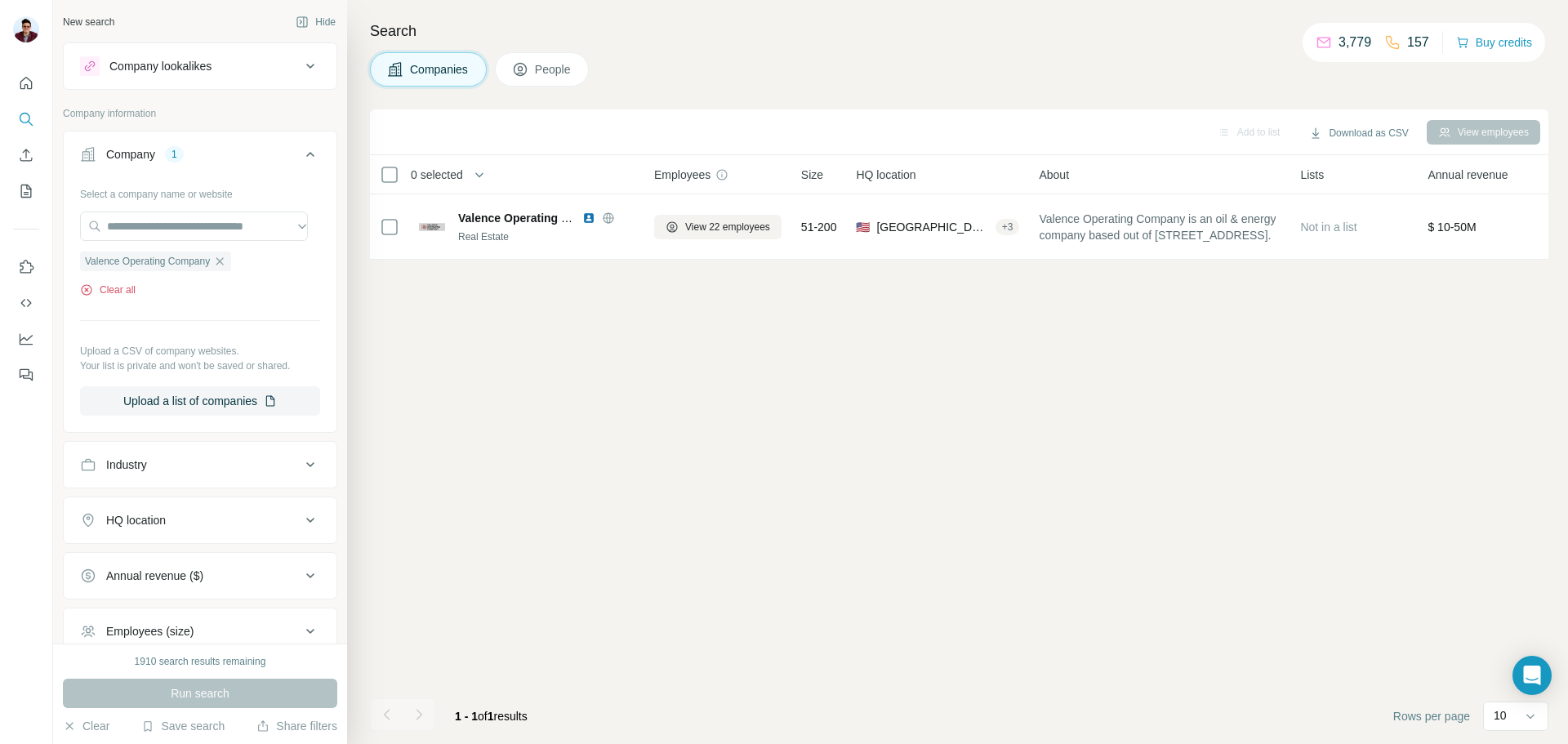
click at [131, 284] on button "Clear all" at bounding box center [107, 289] width 56 height 15
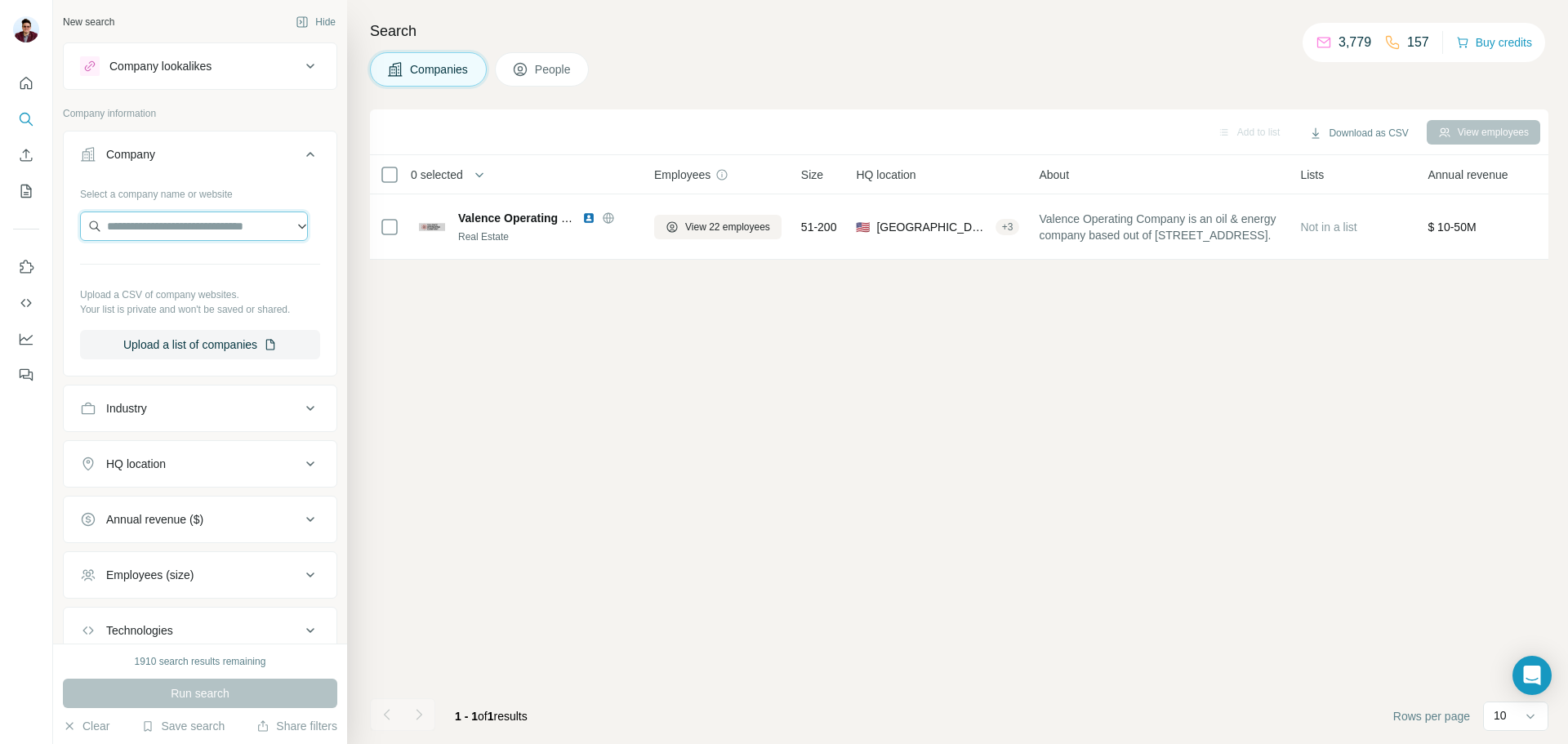
click at [133, 231] on input "text" at bounding box center [194, 226] width 228 height 29
type input "**********"
click at [169, 279] on p "[DOMAIN_NAME]" at bounding box center [182, 278] width 111 height 15
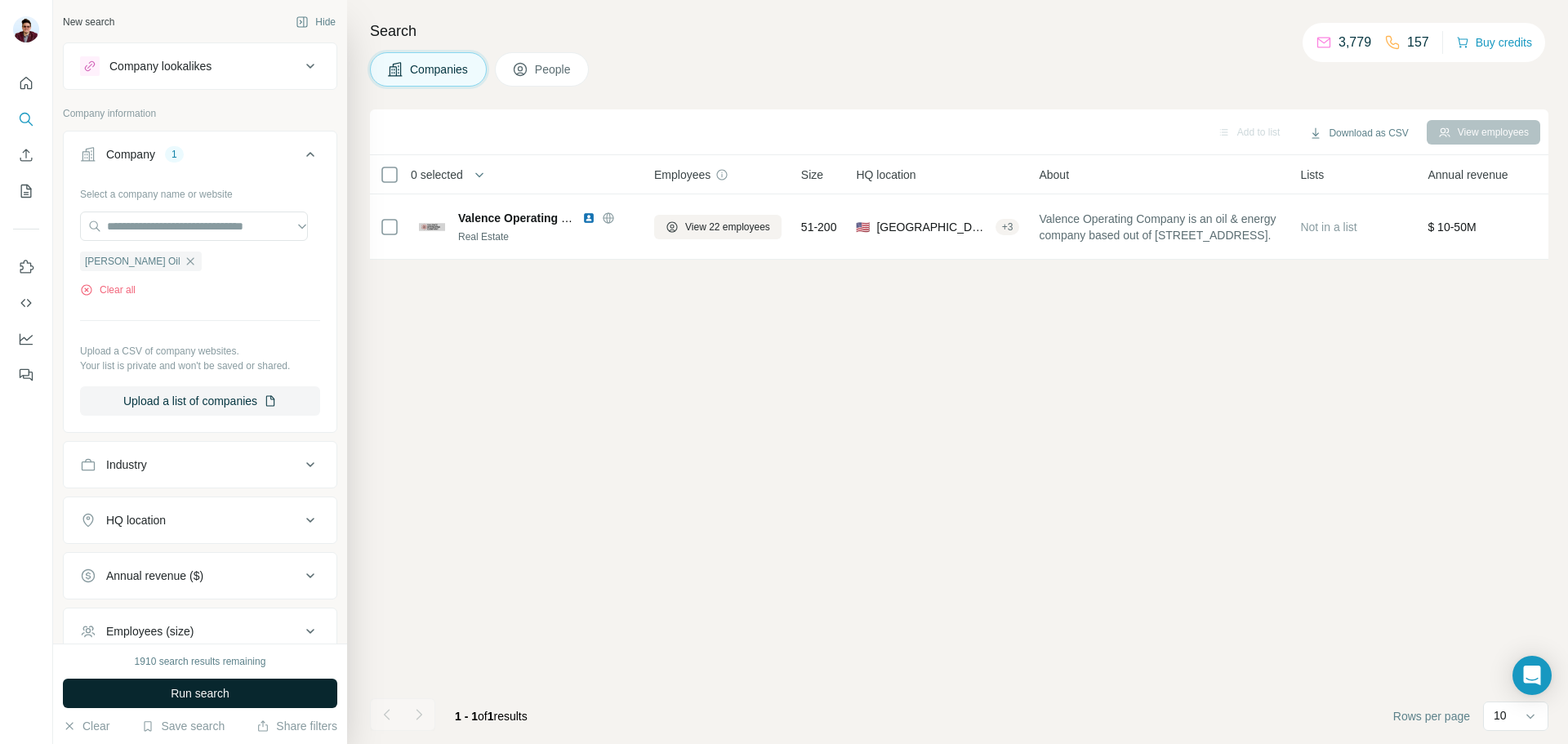
click at [215, 691] on span "Run search" at bounding box center [200, 693] width 58 height 17
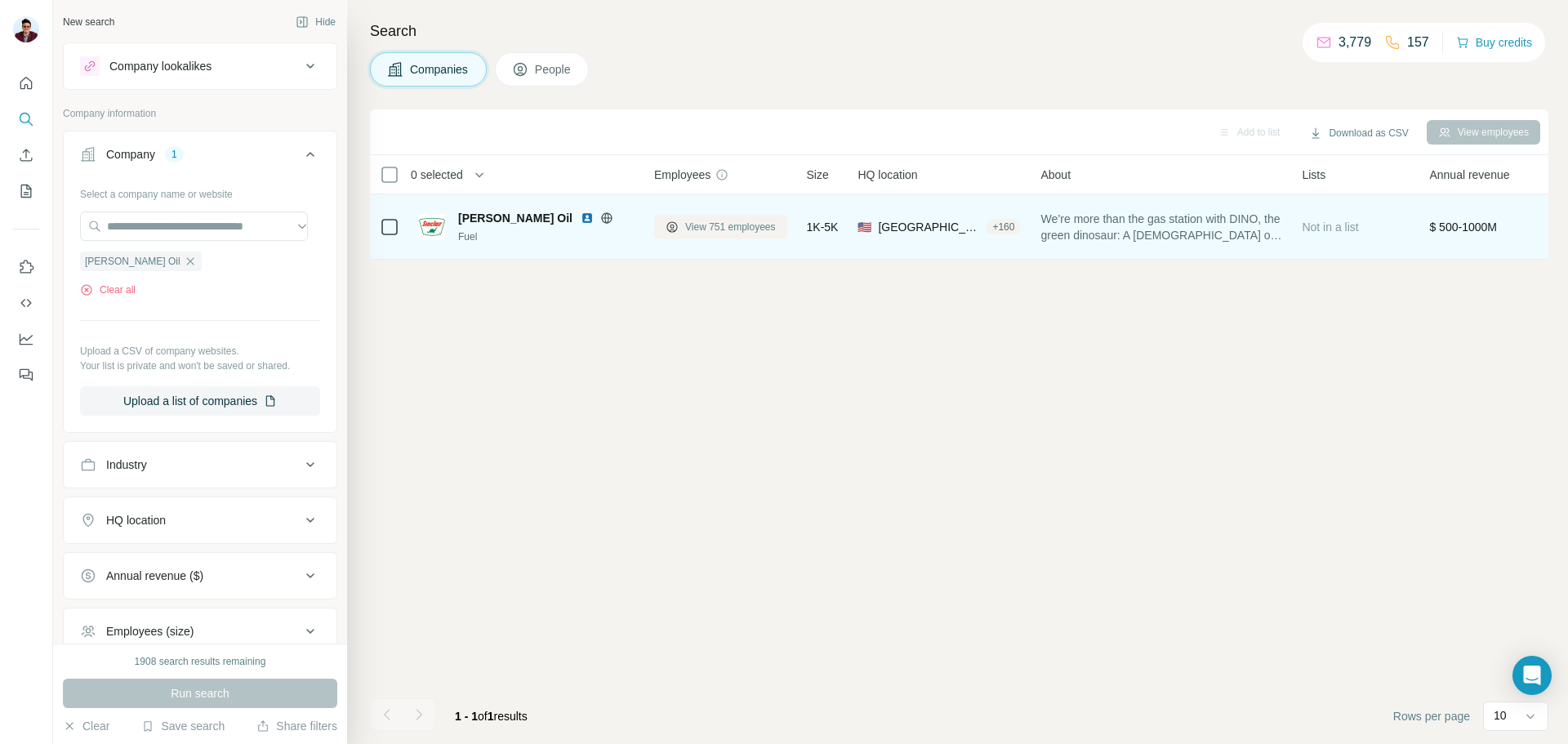
click at [731, 226] on span "View 751 employees" at bounding box center [730, 227] width 91 height 15
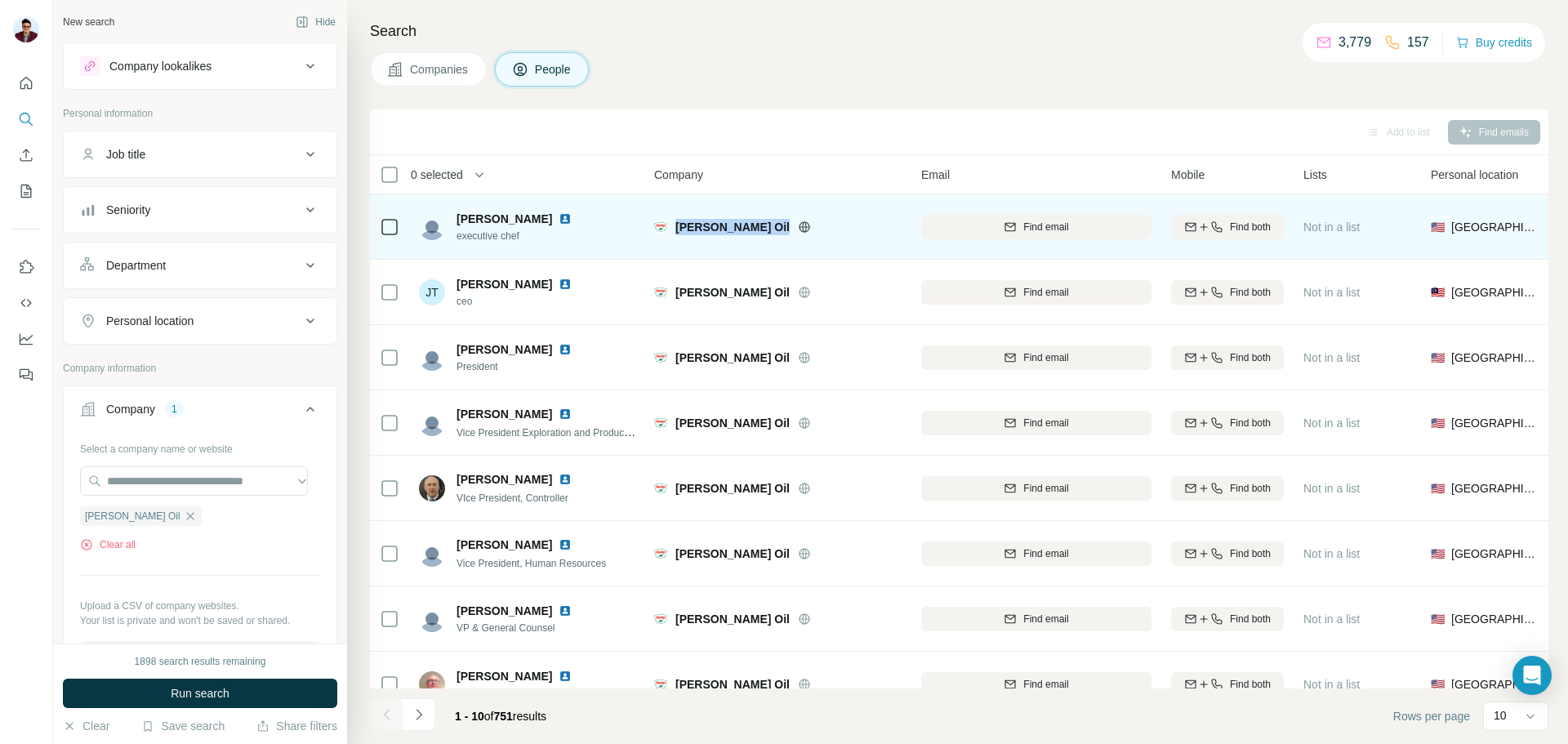
drag, startPoint x: 676, startPoint y: 224, endPoint x: 741, endPoint y: 225, distance: 65.0
click at [741, 225] on div "[PERSON_NAME] Oil" at bounding box center [789, 227] width 226 height 17
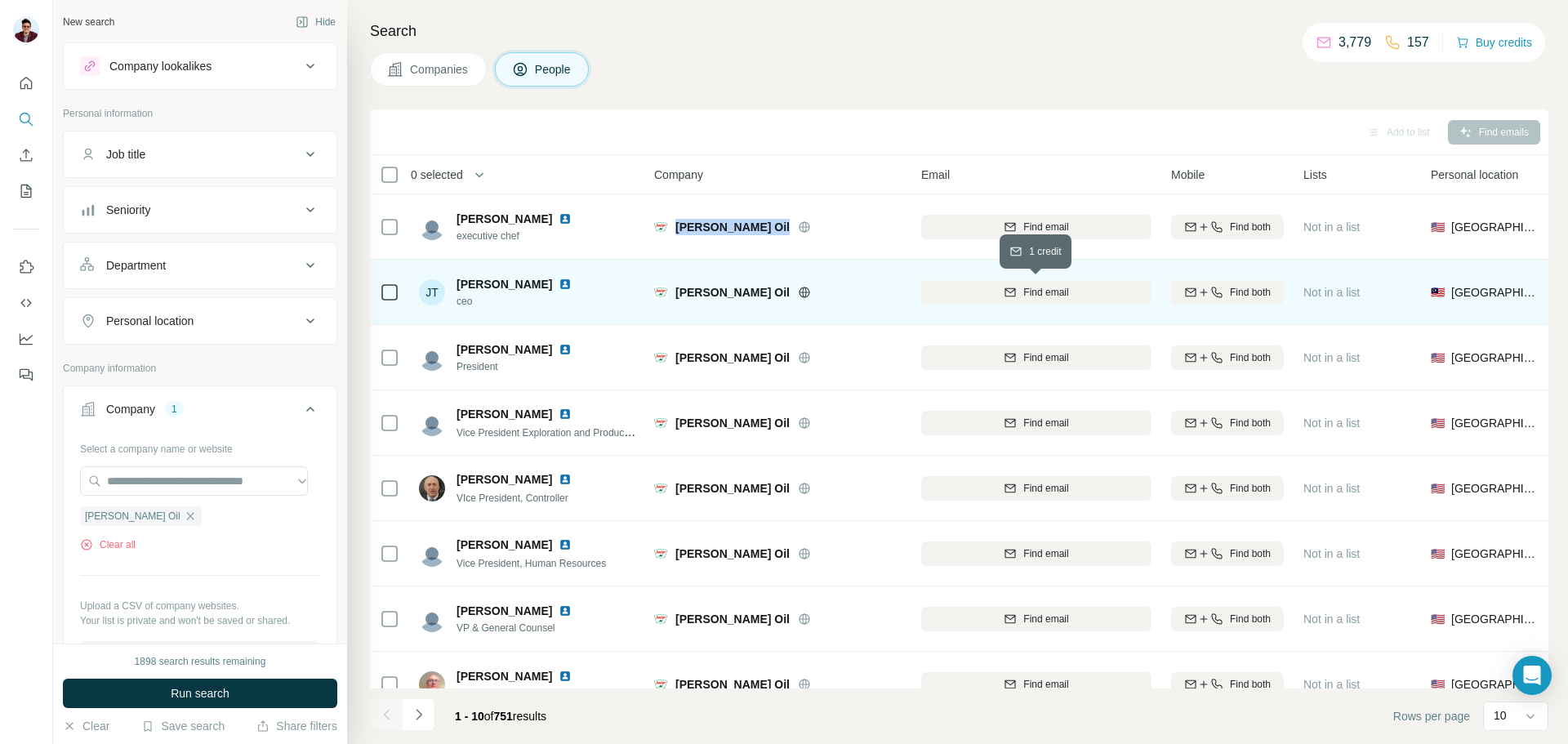
click at [1014, 296] on icon "button" at bounding box center [1010, 292] width 13 height 13
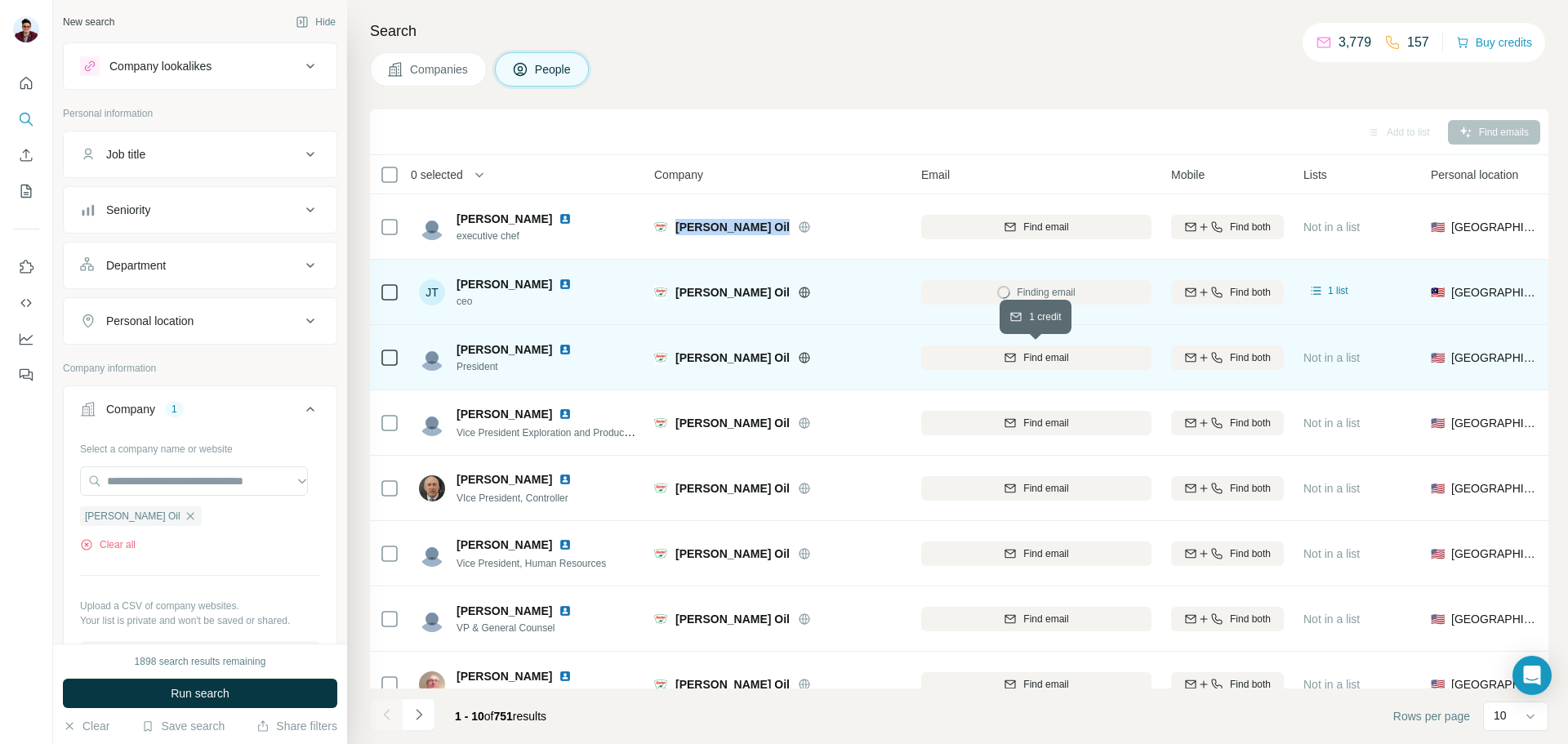
click at [1039, 360] on span "Find email" at bounding box center [1046, 357] width 45 height 15
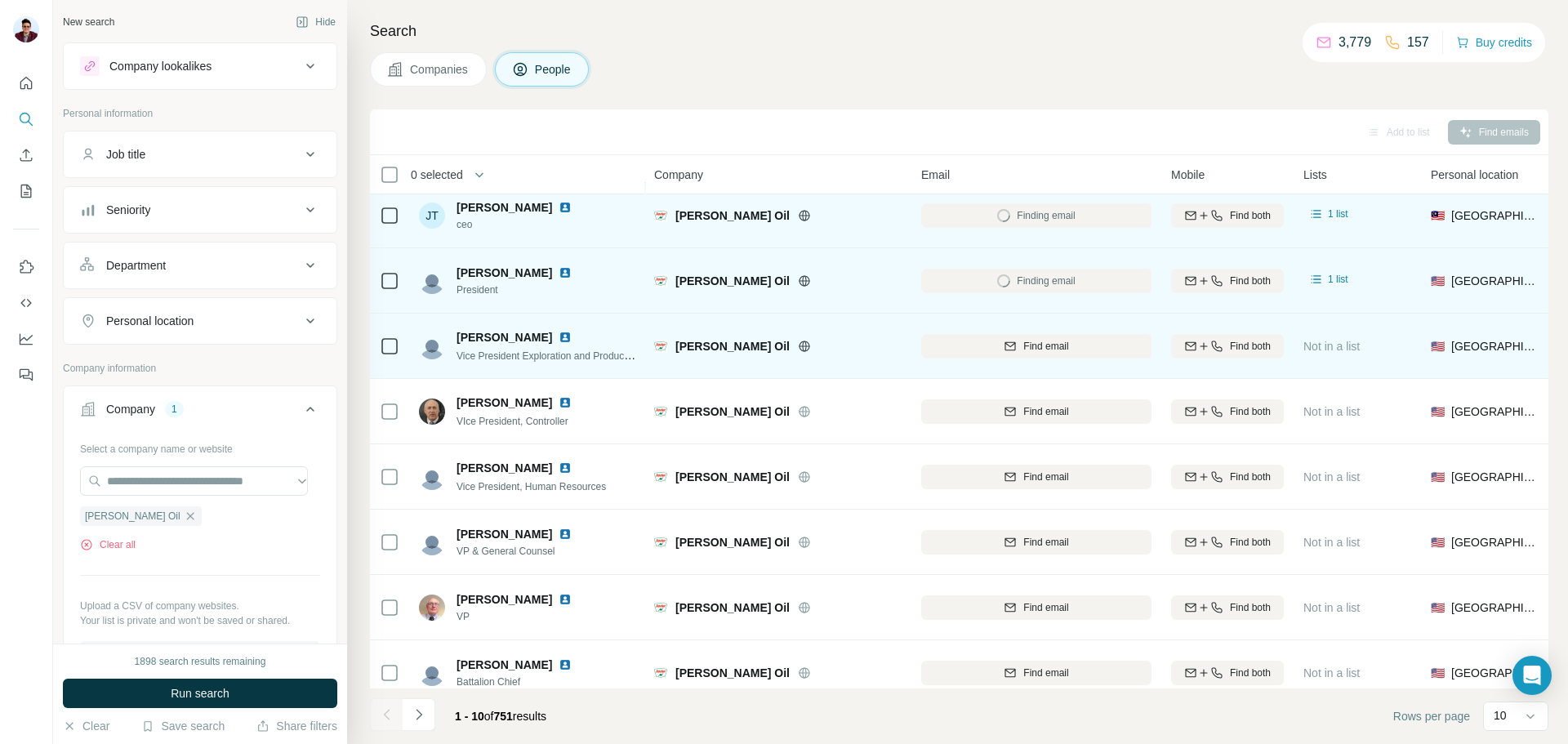
scroll to position [82, 0]
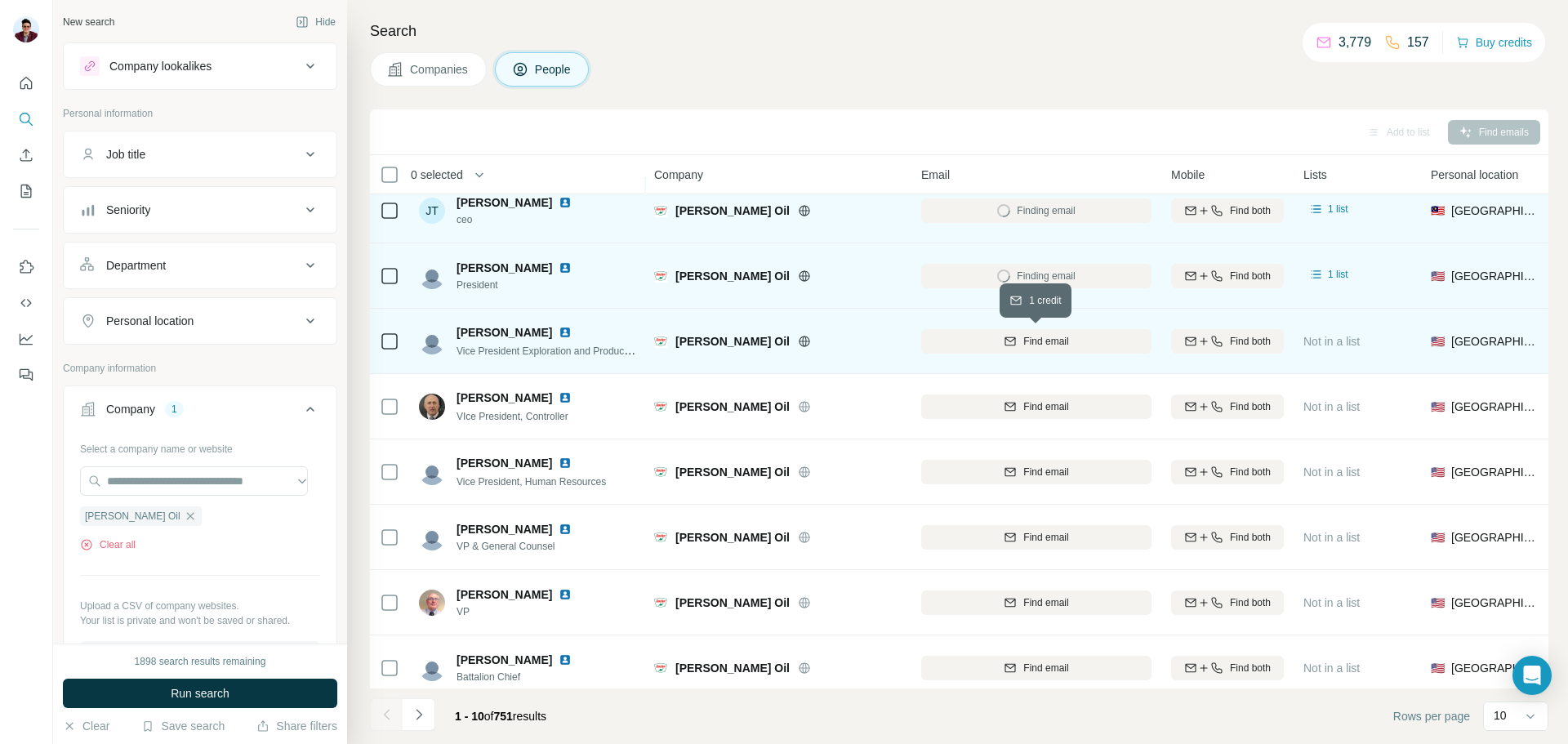
click at [1027, 346] on span "Find email" at bounding box center [1046, 341] width 45 height 15
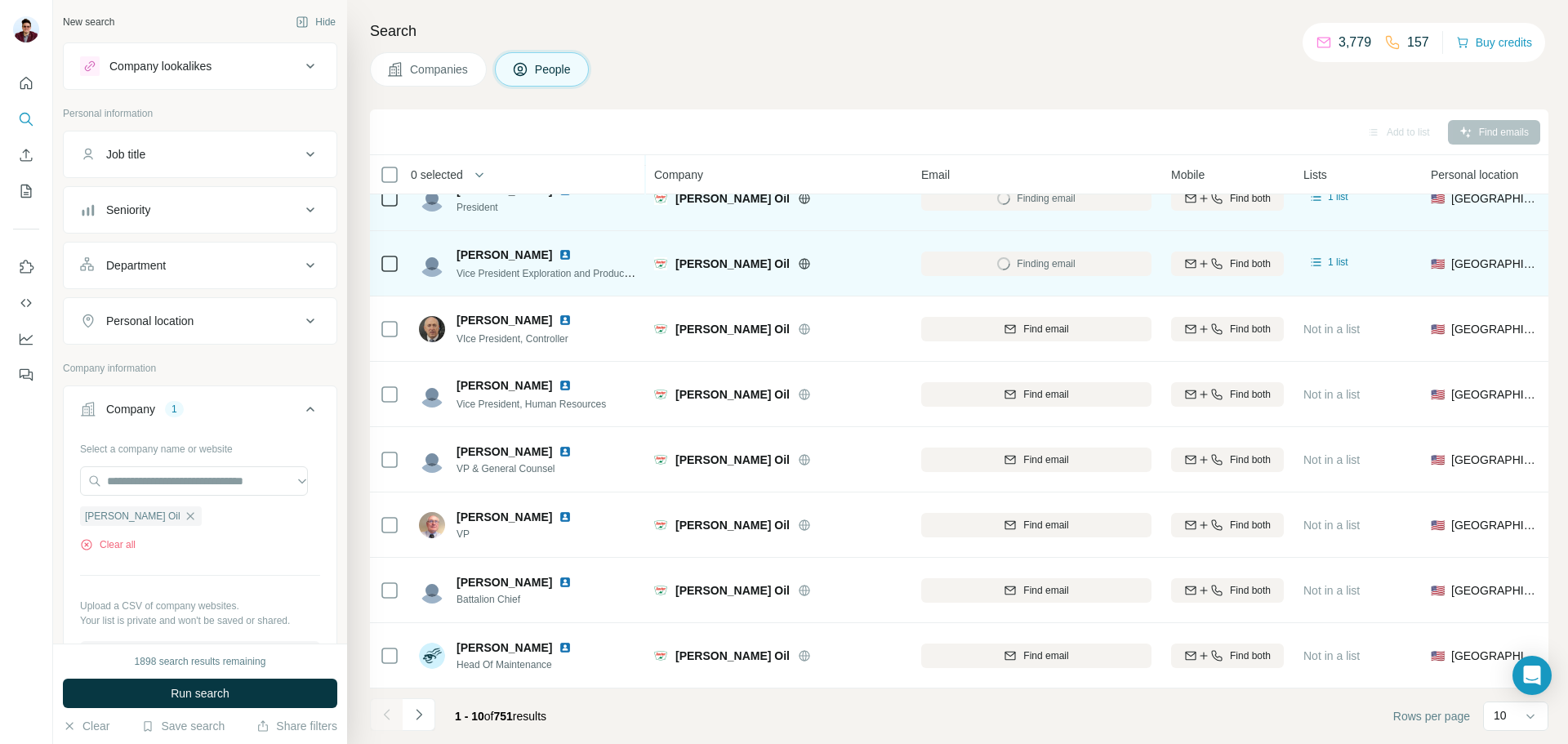
scroll to position [167, 0]
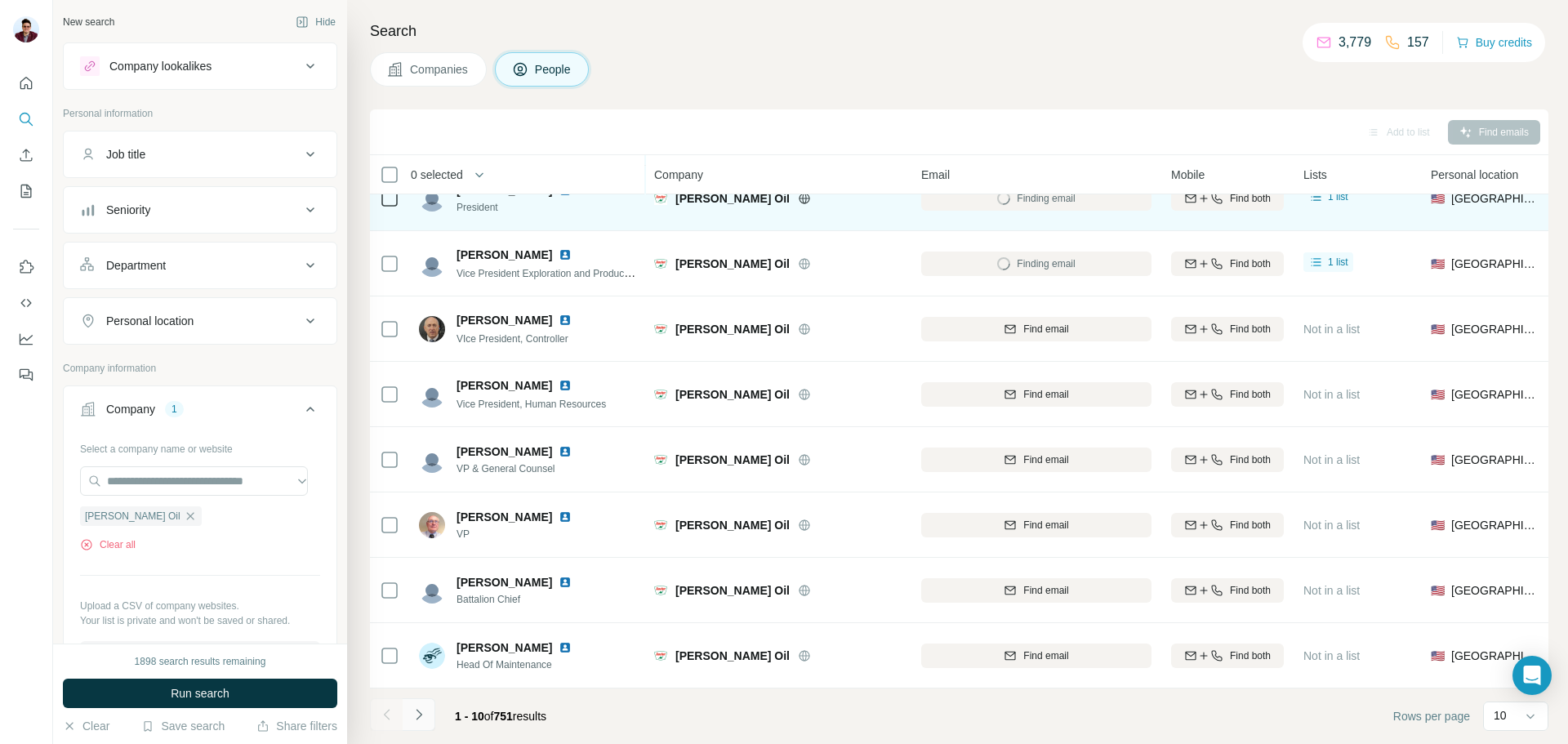
click at [415, 720] on icon "Navigate to next page" at bounding box center [419, 714] width 17 height 17
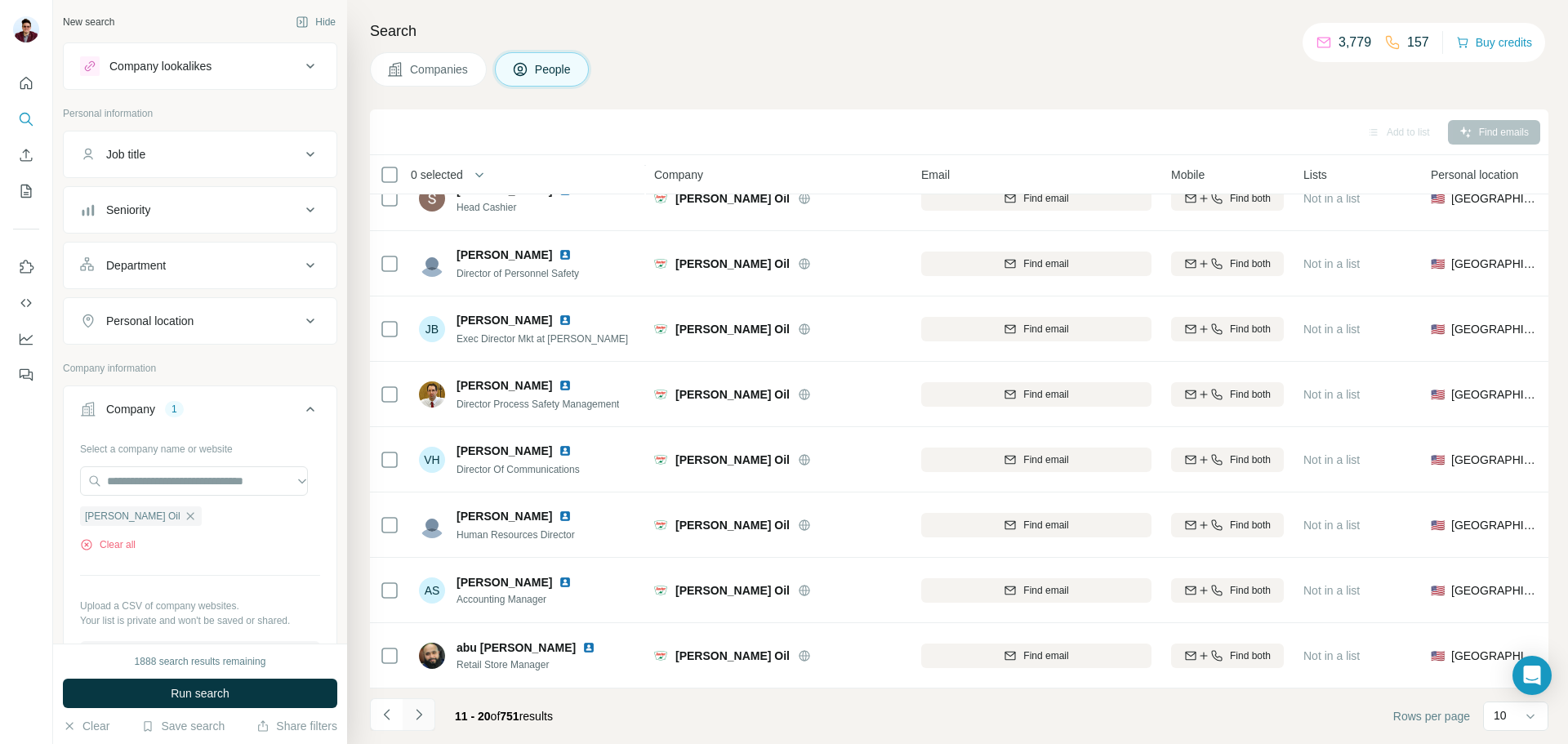
click at [428, 712] on button "Navigate to next page" at bounding box center [419, 715] width 33 height 33
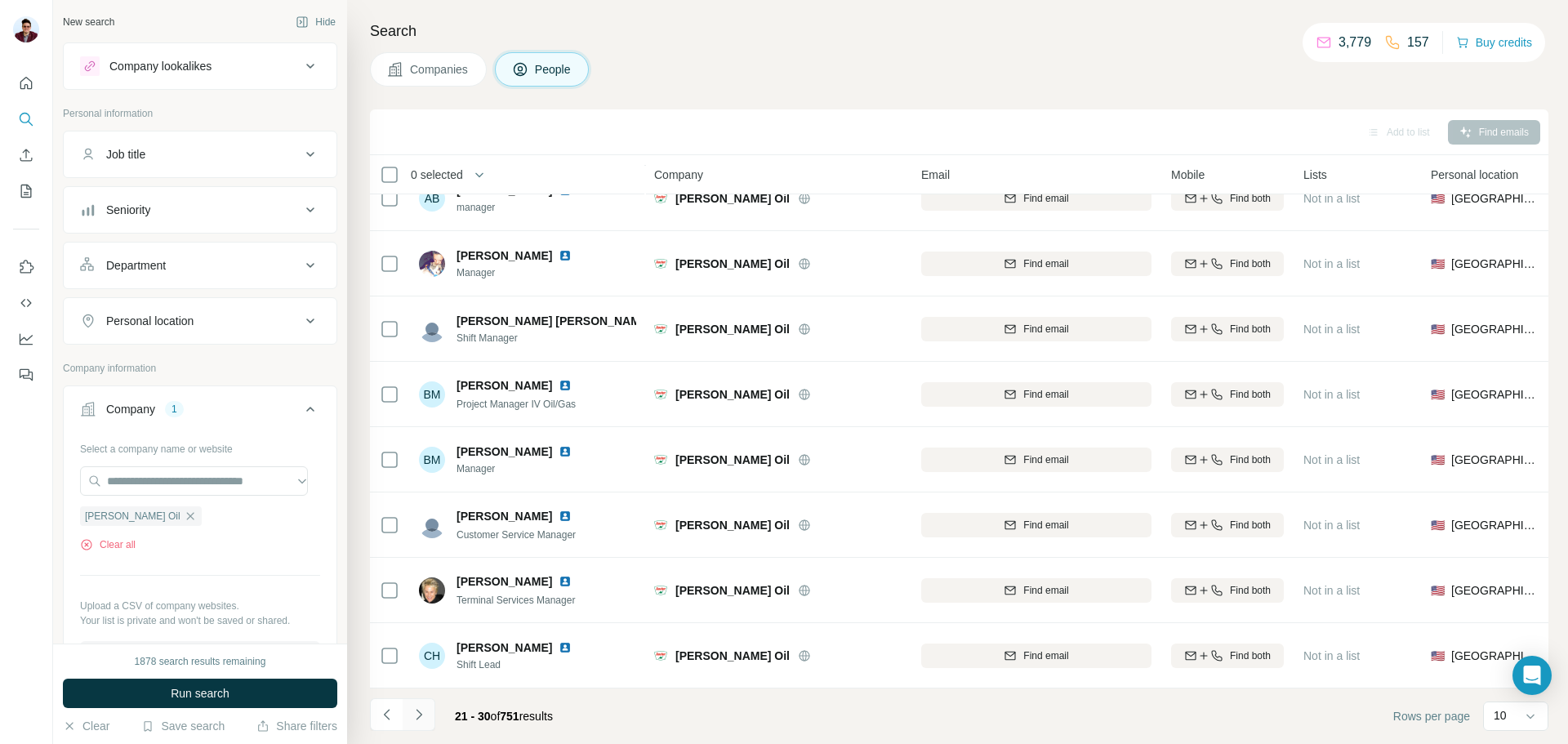
click at [419, 722] on icon "Navigate to next page" at bounding box center [419, 714] width 17 height 17
click at [392, 709] on icon "Navigate to previous page" at bounding box center [387, 714] width 17 height 17
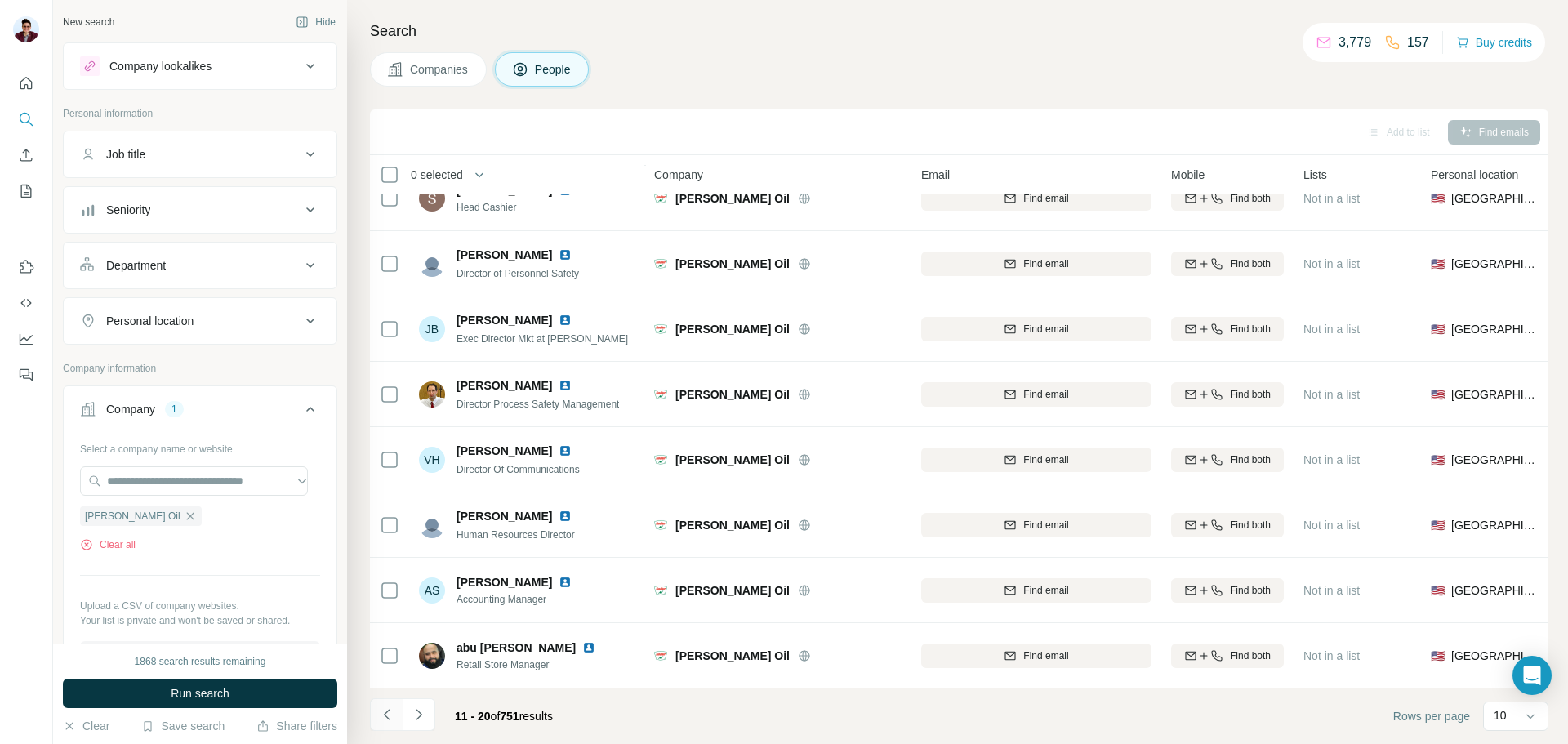
click at [392, 711] on icon "Navigate to previous page" at bounding box center [387, 714] width 17 height 17
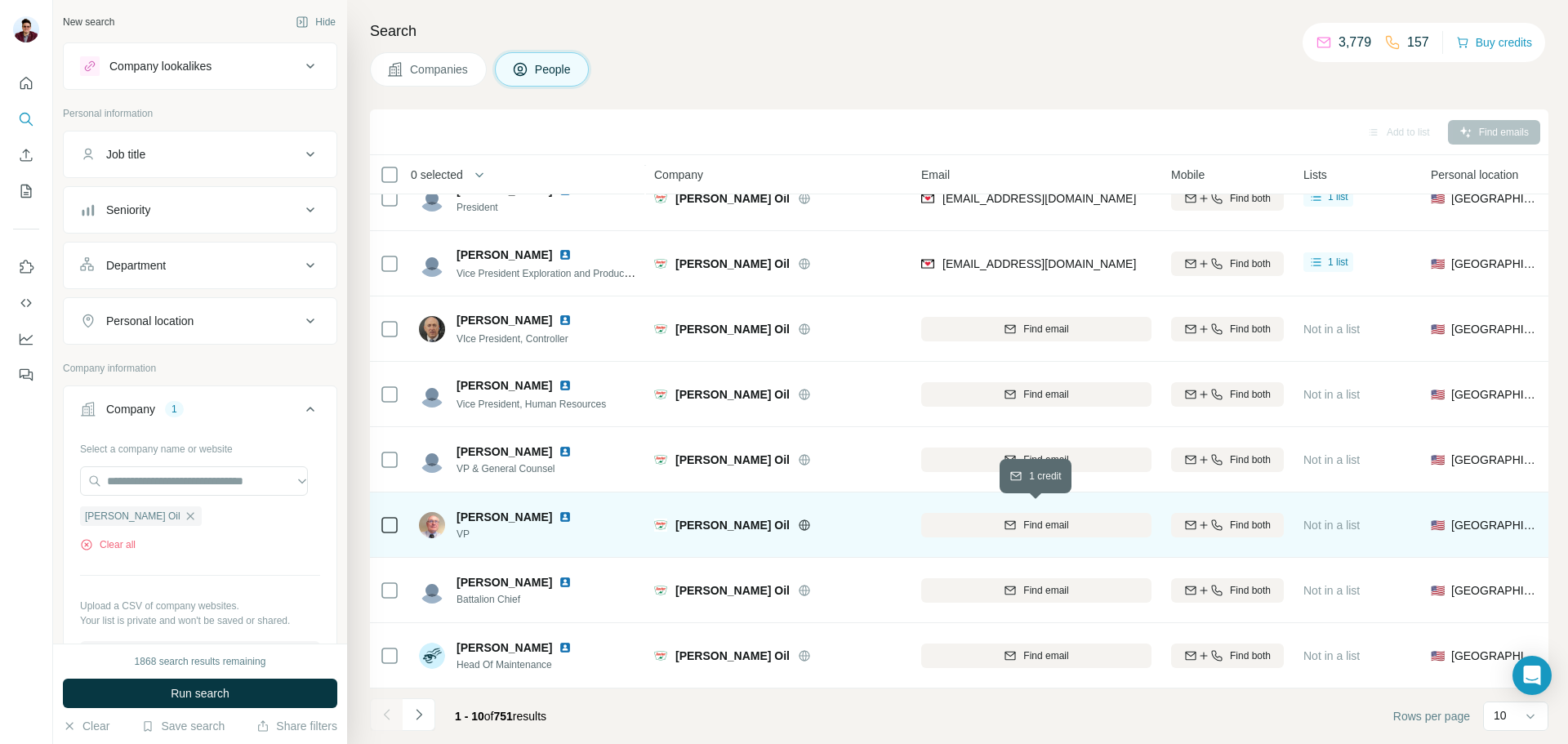
click at [1030, 518] on span "Find email" at bounding box center [1046, 525] width 45 height 15
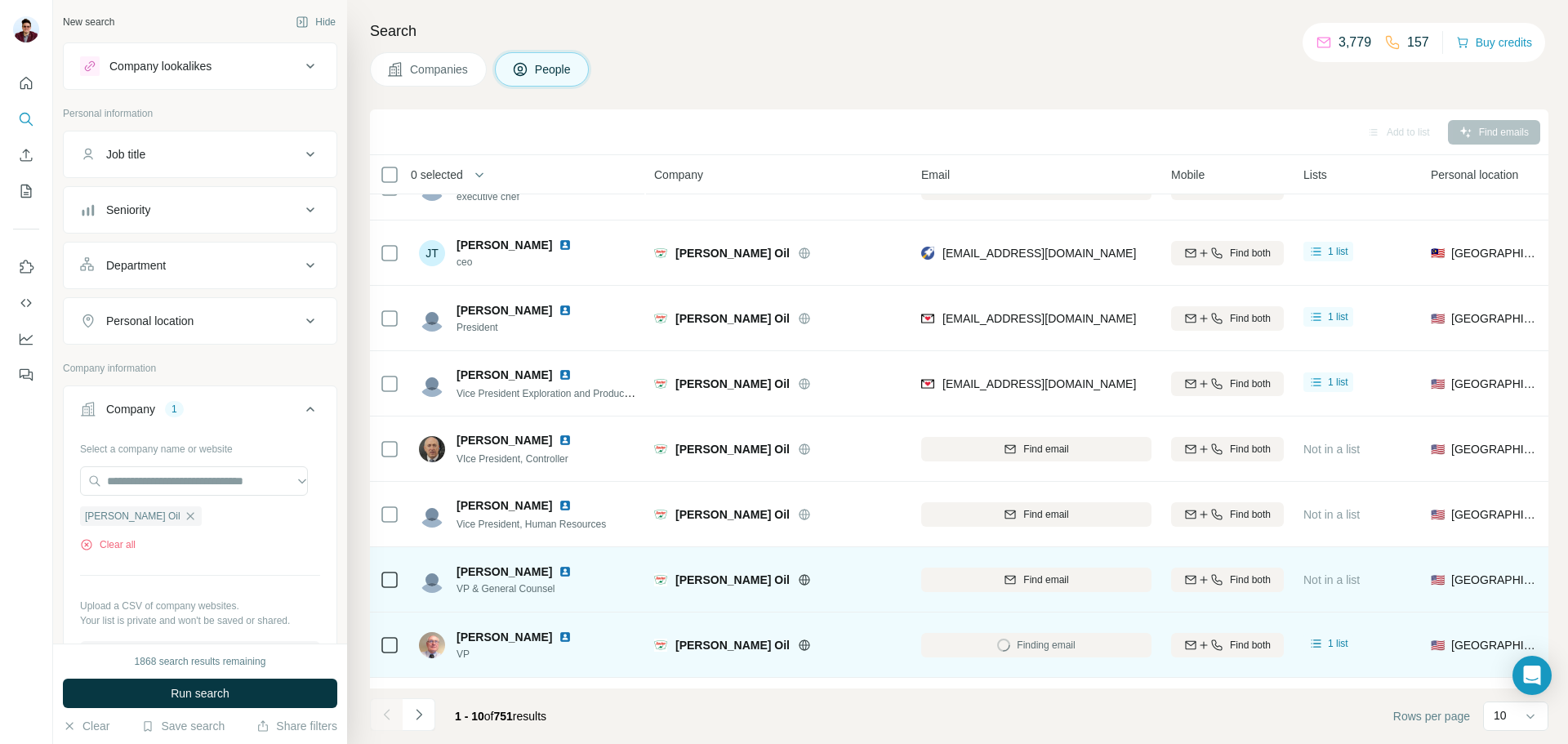
scroll to position [0, 0]
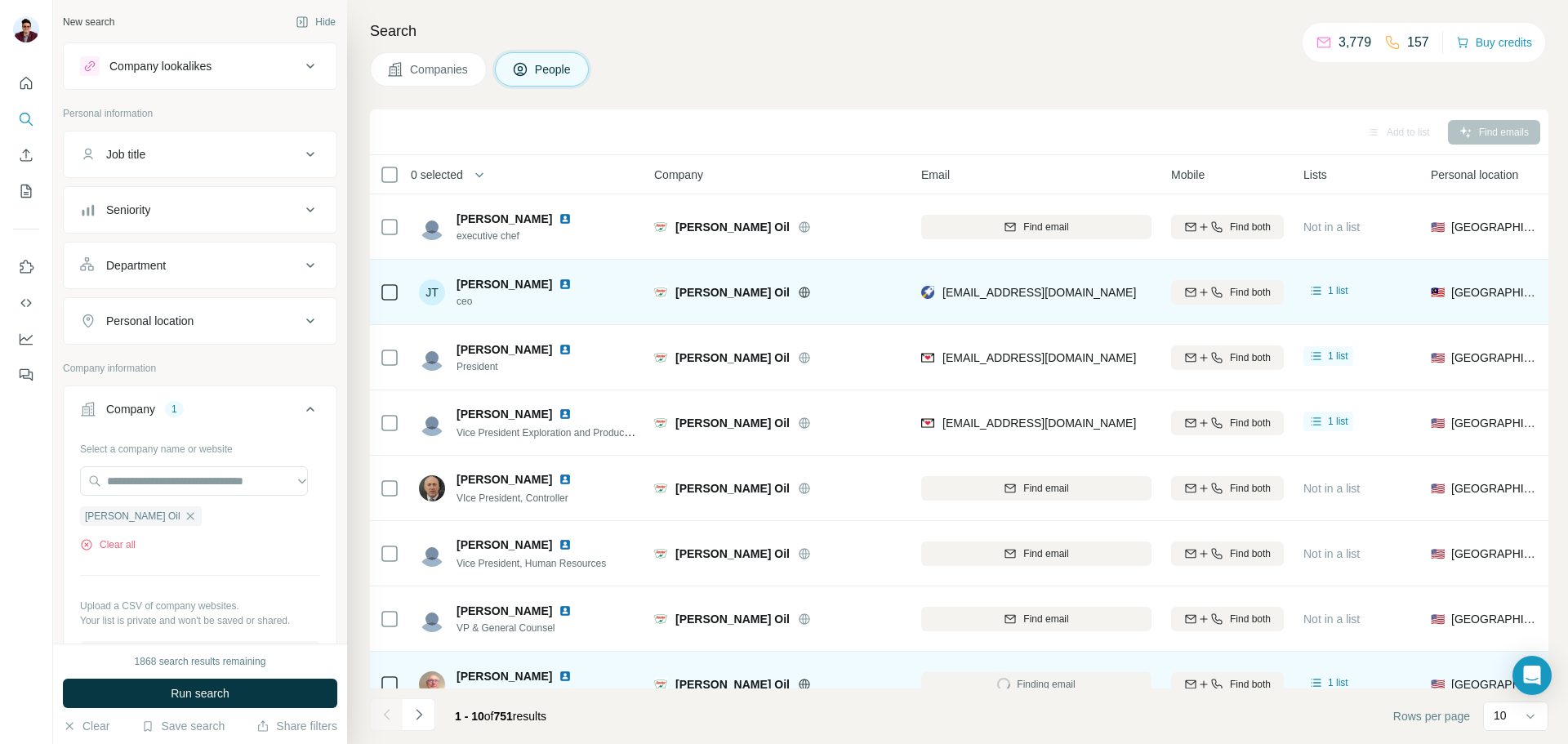
click at [559, 287] on img at bounding box center [565, 283] width 13 height 13
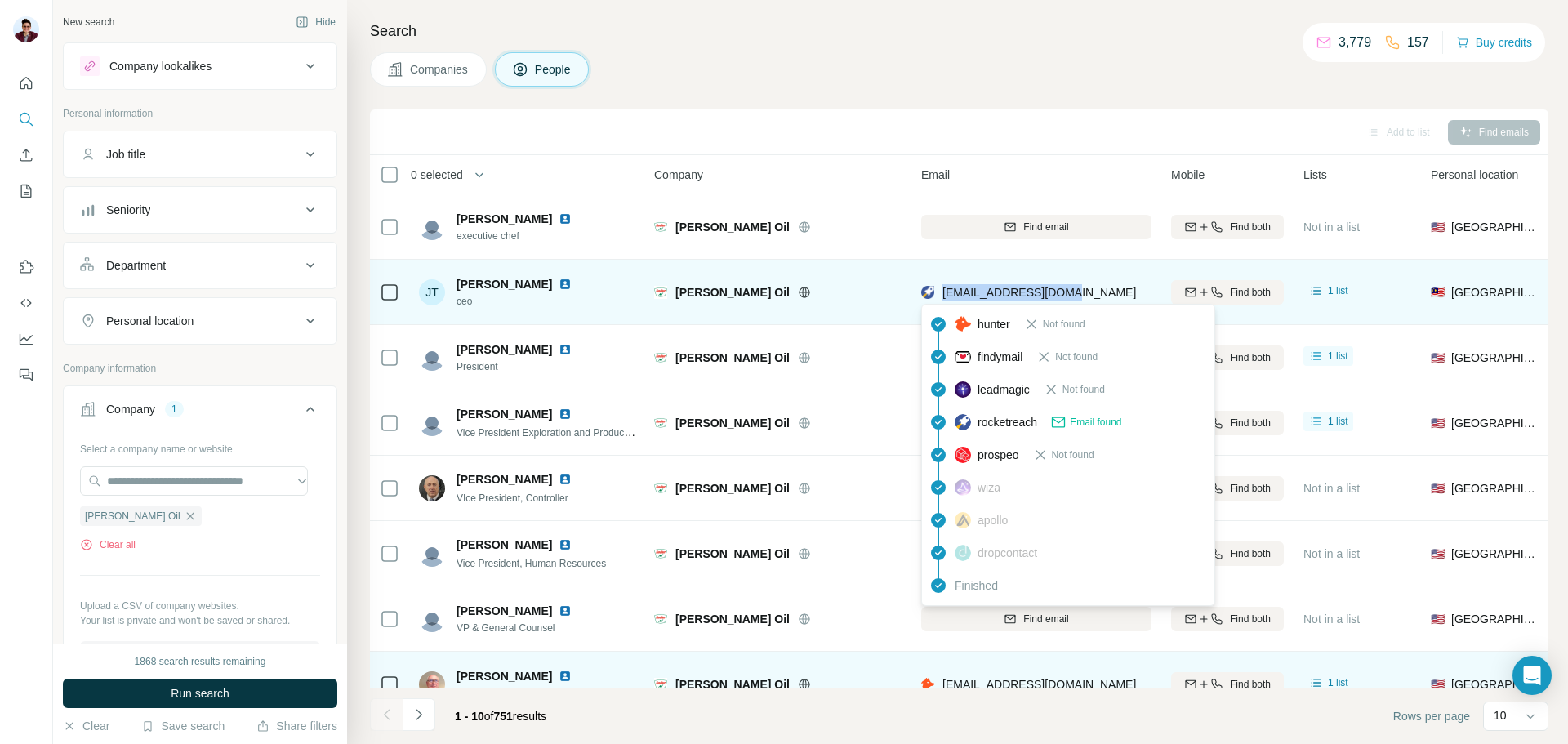
drag, startPoint x: 1070, startPoint y: 299, endPoint x: 939, endPoint y: 295, distance: 131.1
click at [939, 295] on div "[EMAIL_ADDRESS][DOMAIN_NAME]" at bounding box center [1036, 292] width 231 height 45
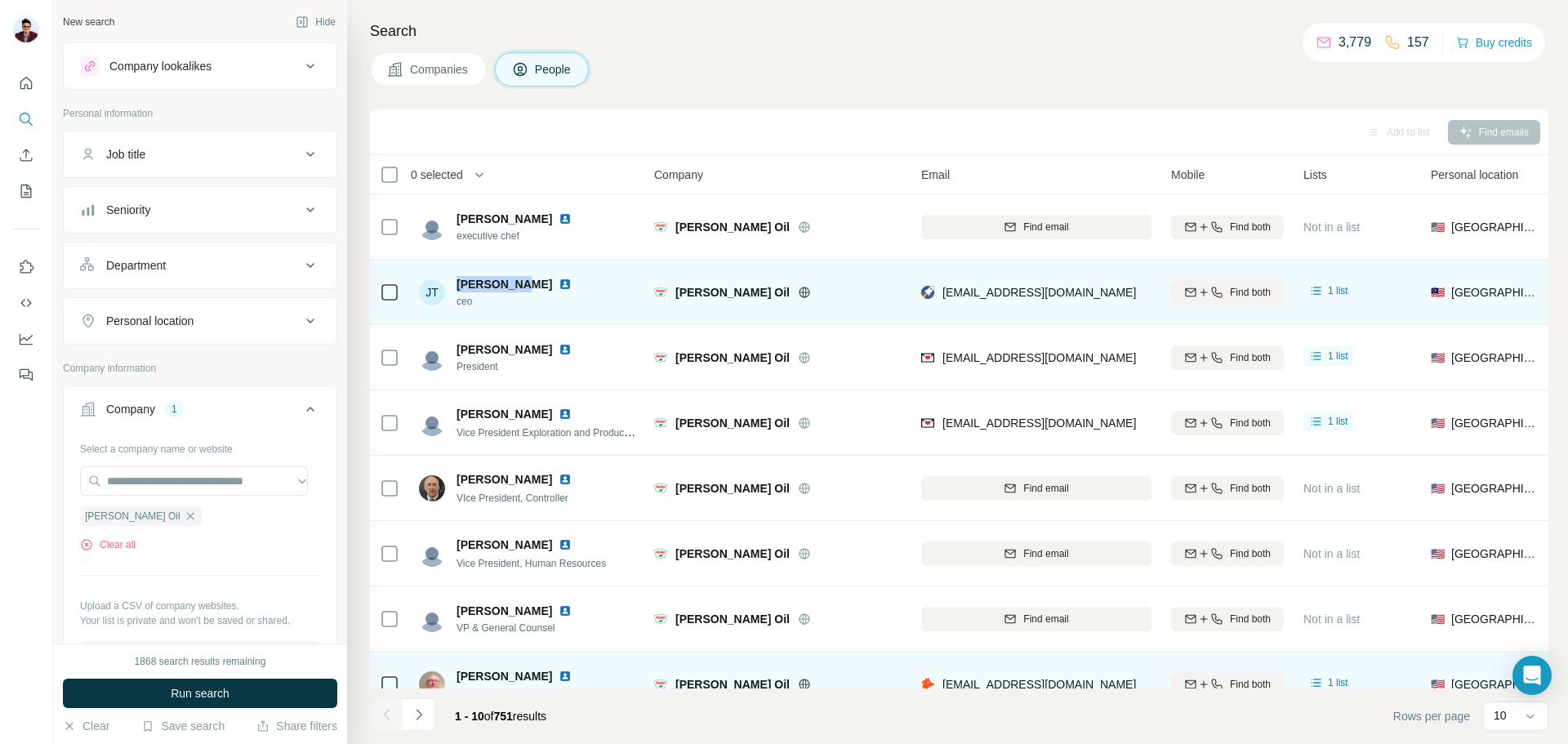
drag, startPoint x: 456, startPoint y: 286, endPoint x: 514, endPoint y: 286, distance: 58.0
click at [514, 286] on div "[PERSON_NAME] tan ceo" at bounding box center [504, 292] width 172 height 33
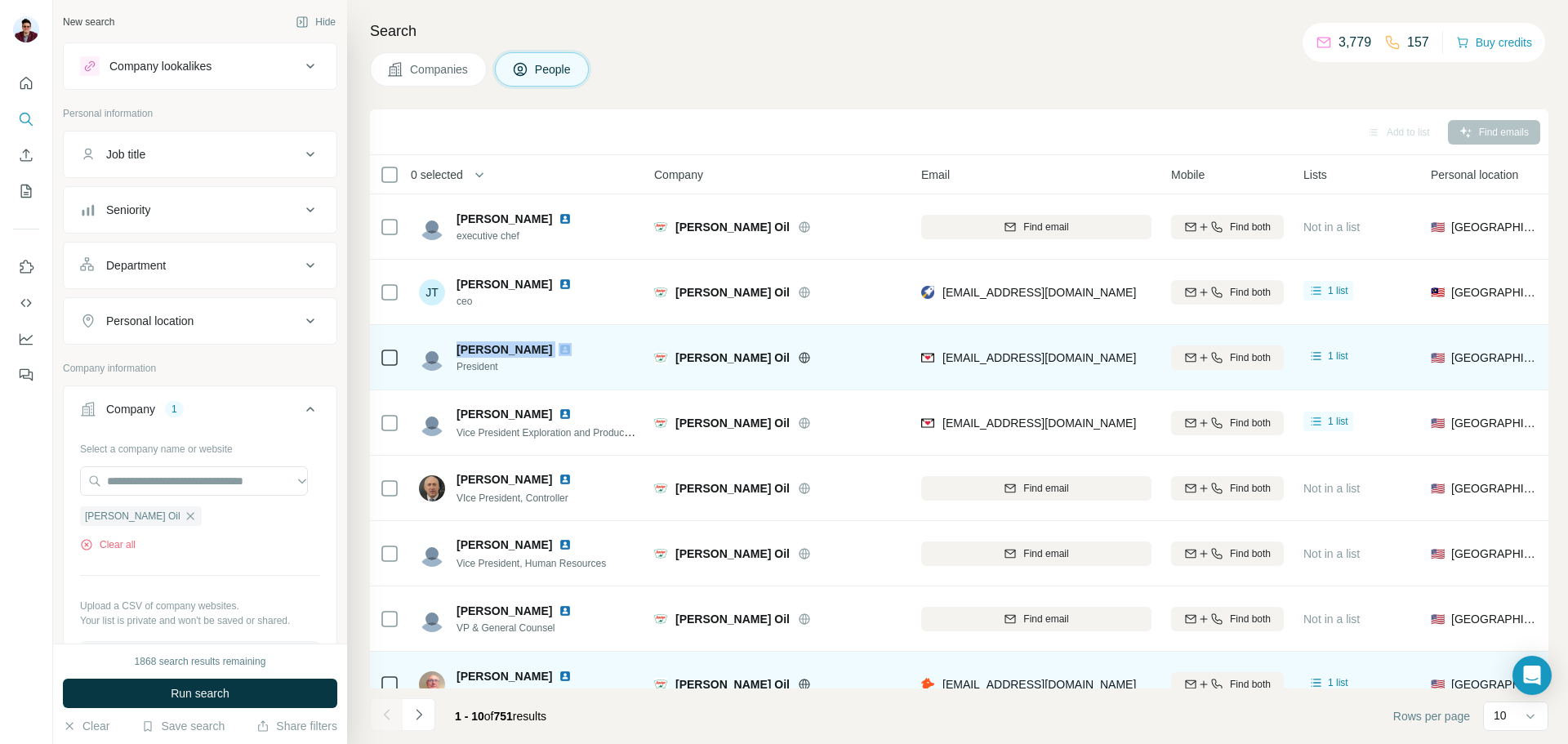
drag, startPoint x: 453, startPoint y: 347, endPoint x: 562, endPoint y: 348, distance: 109.0
click at [562, 348] on div "[PERSON_NAME] President" at bounding box center [504, 358] width 172 height 33
drag, startPoint x: 457, startPoint y: 364, endPoint x: 522, endPoint y: 364, distance: 65.0
click at [522, 364] on span "President" at bounding box center [524, 366] width 134 height 15
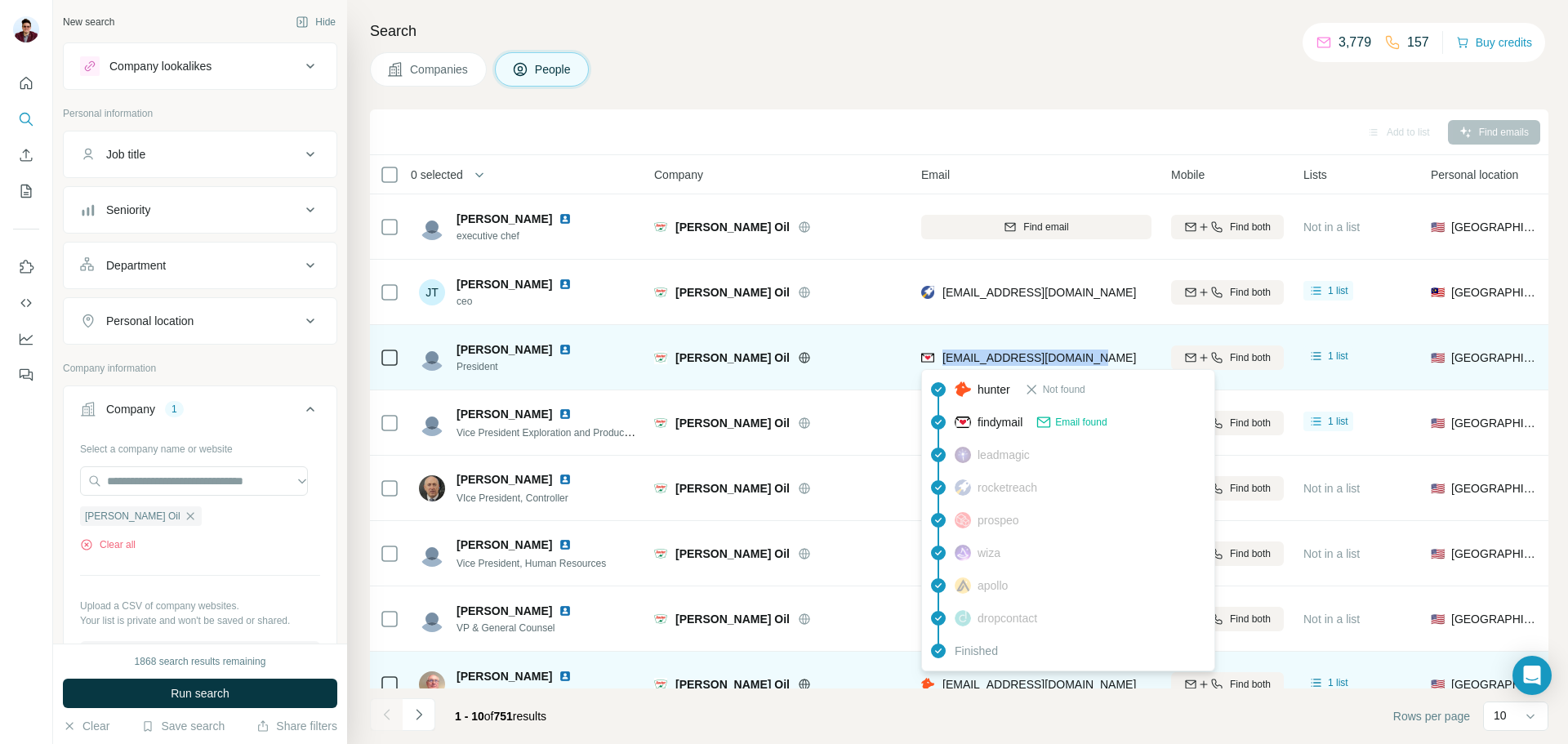
drag, startPoint x: 1096, startPoint y: 355, endPoint x: 942, endPoint y: 366, distance: 154.4
click at [942, 366] on div "[EMAIL_ADDRESS][DOMAIN_NAME]" at bounding box center [1036, 357] width 231 height 45
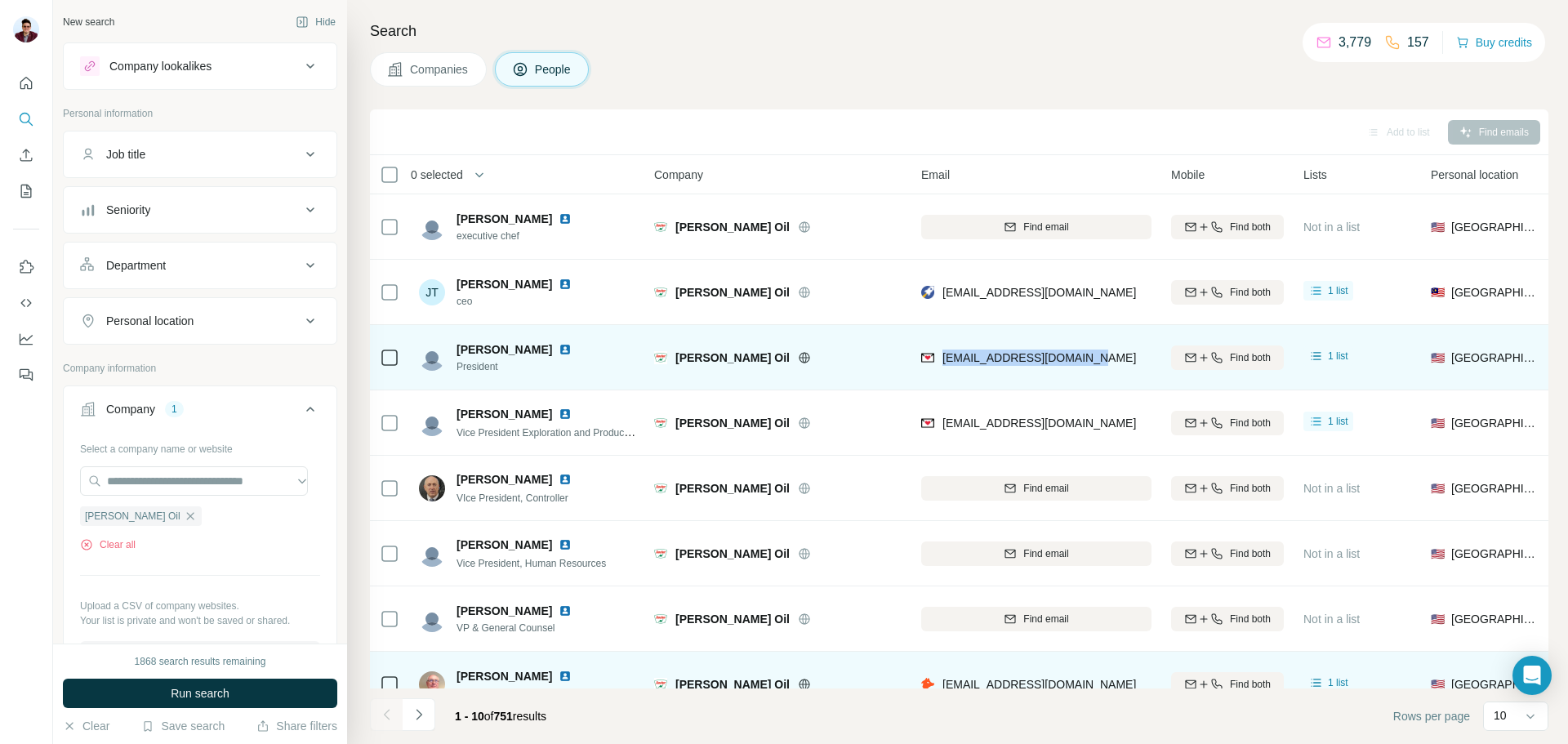
click at [565, 347] on img at bounding box center [565, 349] width 13 height 13
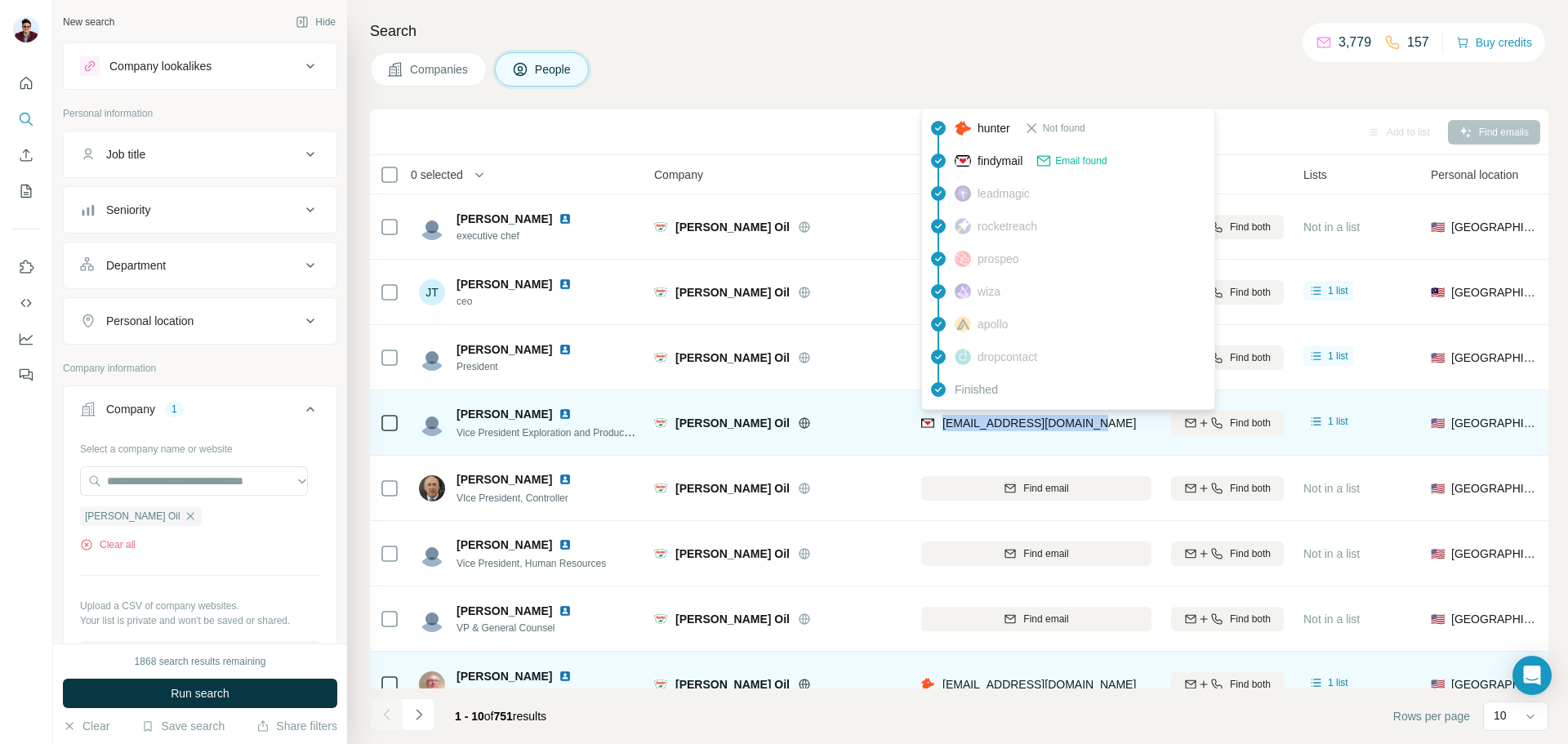
drag, startPoint x: 1090, startPoint y: 426, endPoint x: 944, endPoint y: 430, distance: 146.1
click at [944, 430] on div "[EMAIL_ADDRESS][DOMAIN_NAME]" at bounding box center [1036, 423] width 231 height 45
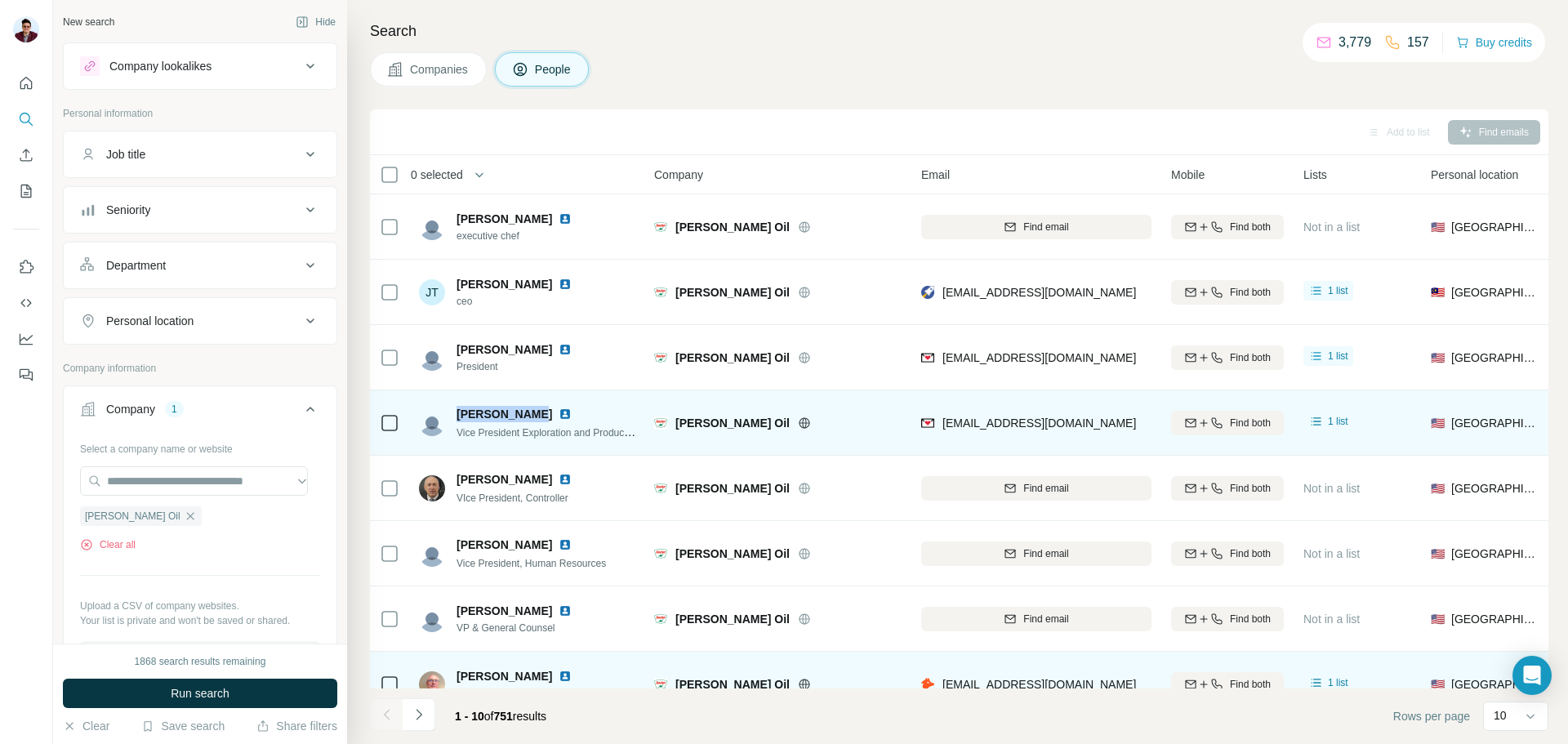
drag, startPoint x: 460, startPoint y: 412, endPoint x: 537, endPoint y: 413, distance: 77.0
click at [537, 413] on div "[PERSON_NAME] Vice President Exploration and Production" at bounding box center [527, 423] width 217 height 34
drag, startPoint x: 459, startPoint y: 435, endPoint x: 579, endPoint y: 437, distance: 120.0
click at [579, 437] on span "Vice President Exploration and Production" at bounding box center [548, 431] width 184 height 13
click at [559, 414] on img at bounding box center [565, 413] width 13 height 13
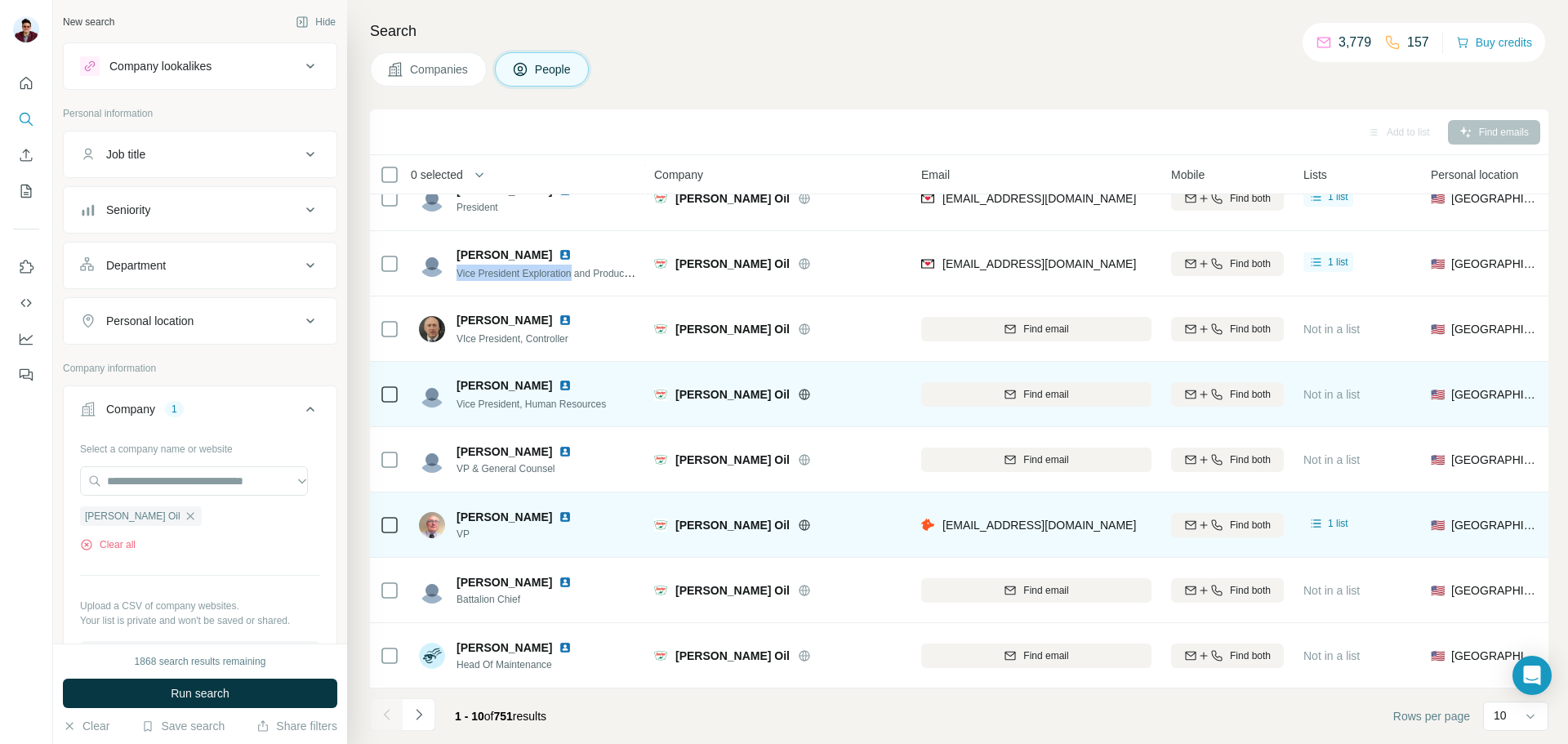
scroll to position [167, 0]
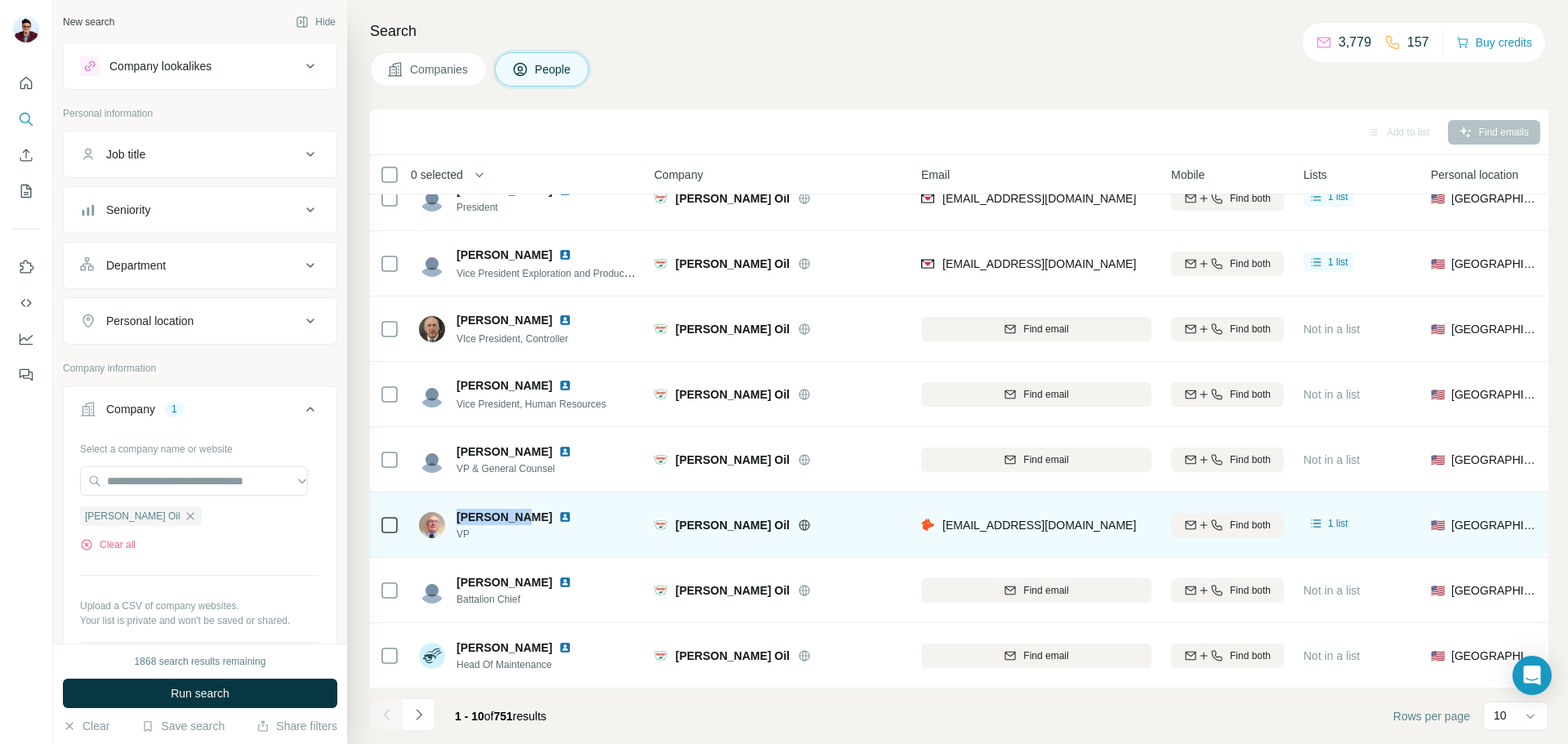
drag, startPoint x: 456, startPoint y: 509, endPoint x: 517, endPoint y: 510, distance: 61.0
click at [517, 510] on div "[PERSON_NAME] VP" at bounding box center [504, 525] width 172 height 33
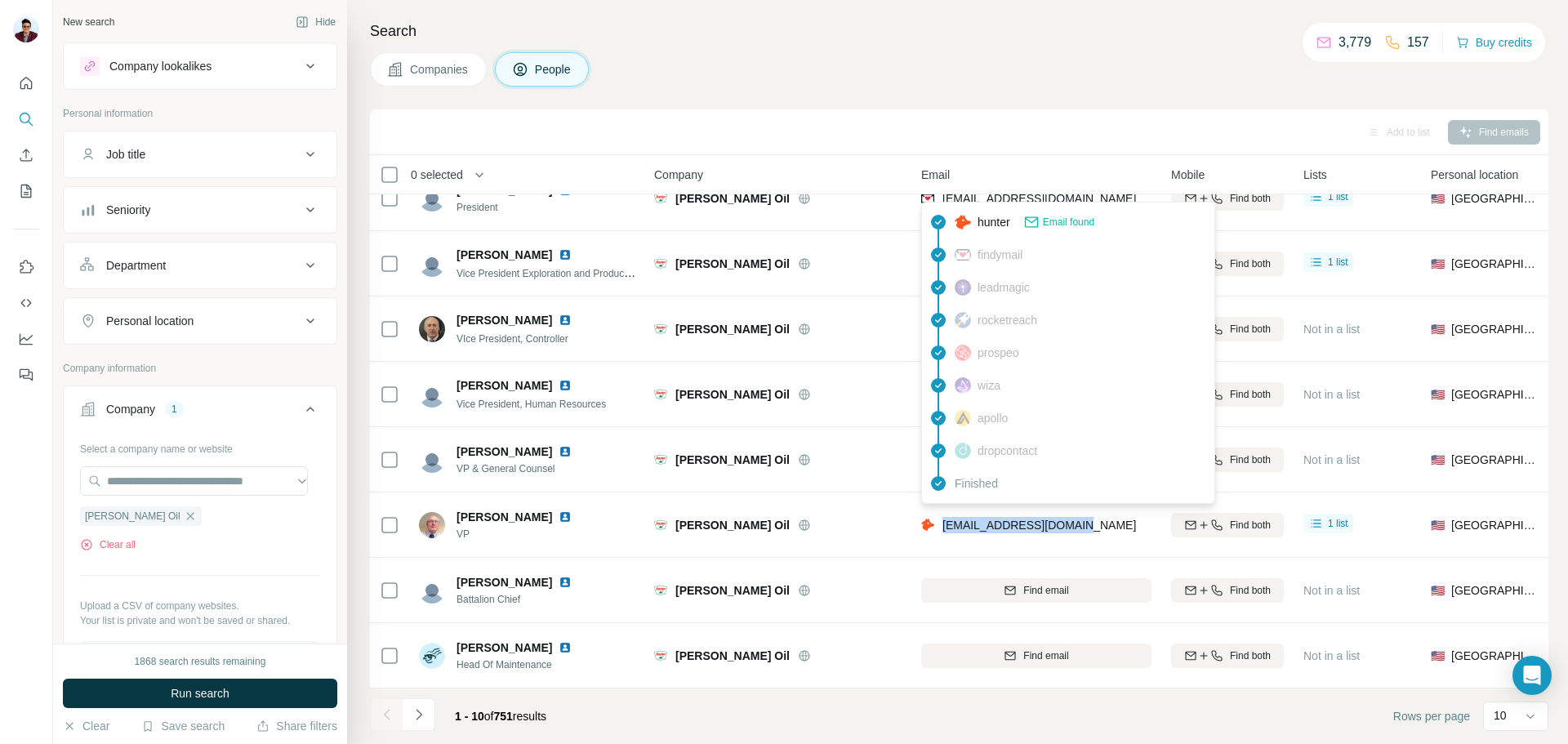
drag, startPoint x: 1087, startPoint y: 521, endPoint x: 944, endPoint y: 512, distance: 143.3
click at [944, 512] on div "[EMAIL_ADDRESS][DOMAIN_NAME]" at bounding box center [1036, 525] width 231 height 45
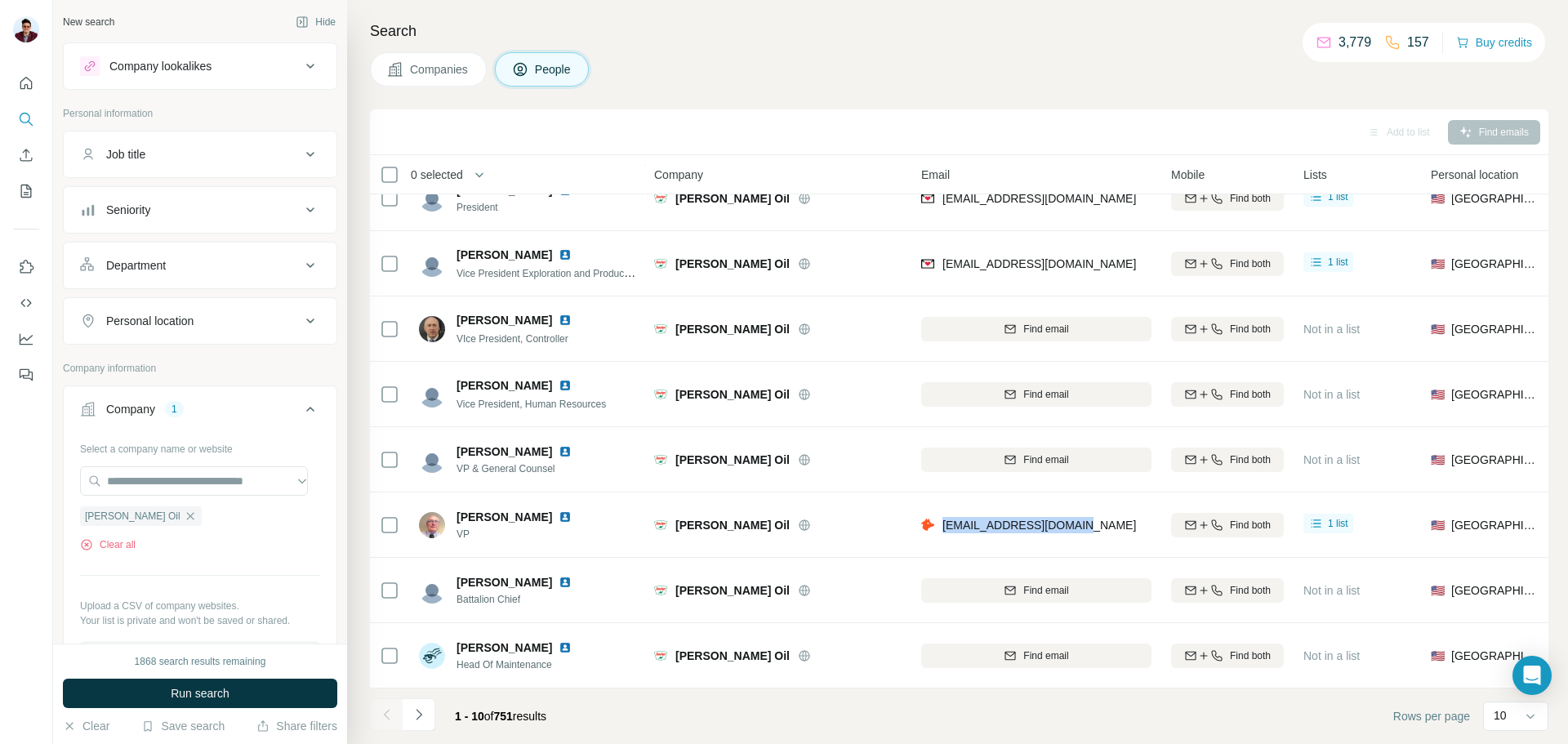
click at [559, 514] on img at bounding box center [565, 516] width 13 height 13
click at [160, 483] on input "text" at bounding box center [194, 481] width 228 height 29
click at [103, 548] on button "Clear all" at bounding box center [107, 544] width 56 height 15
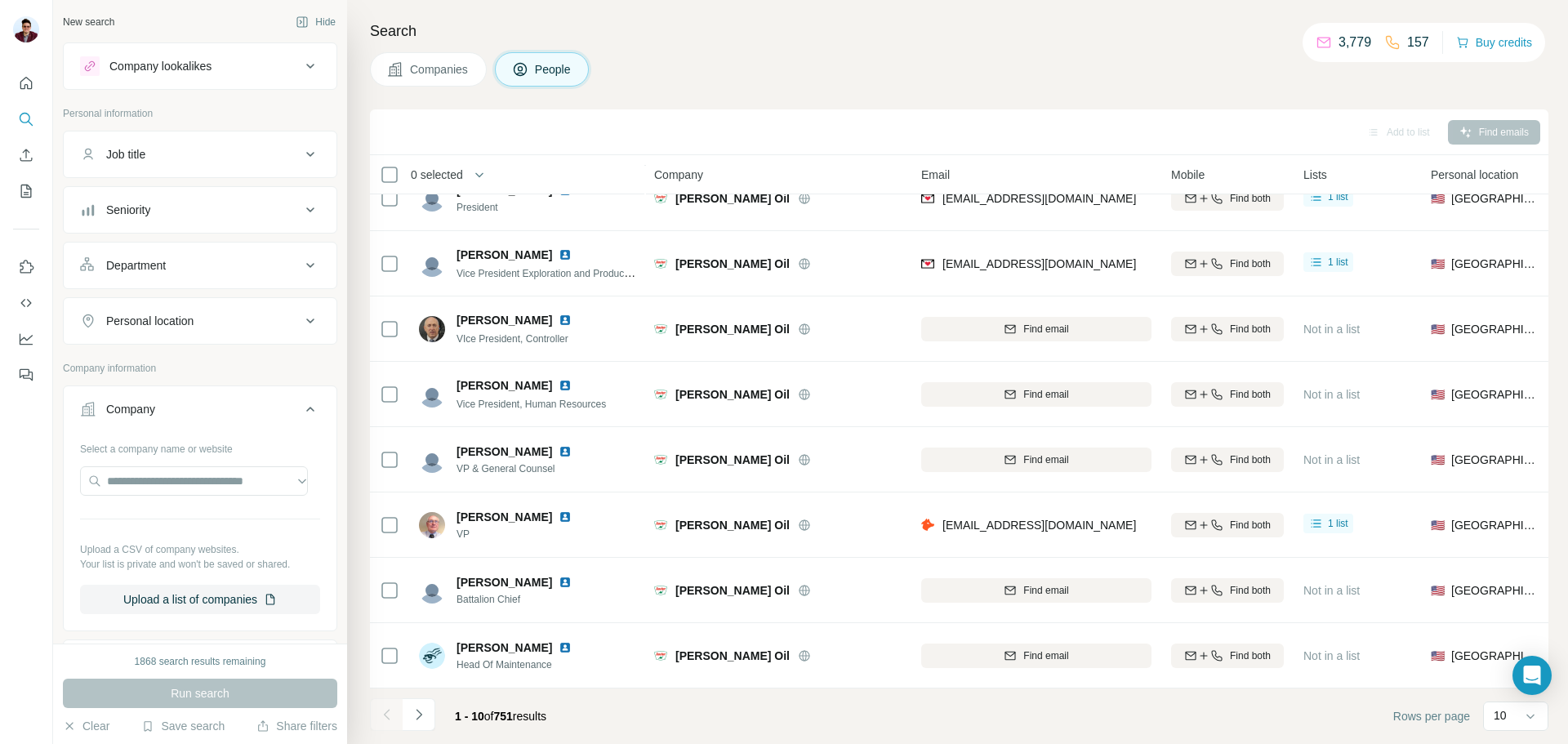
click at [407, 77] on button "Companies" at bounding box center [429, 69] width 117 height 34
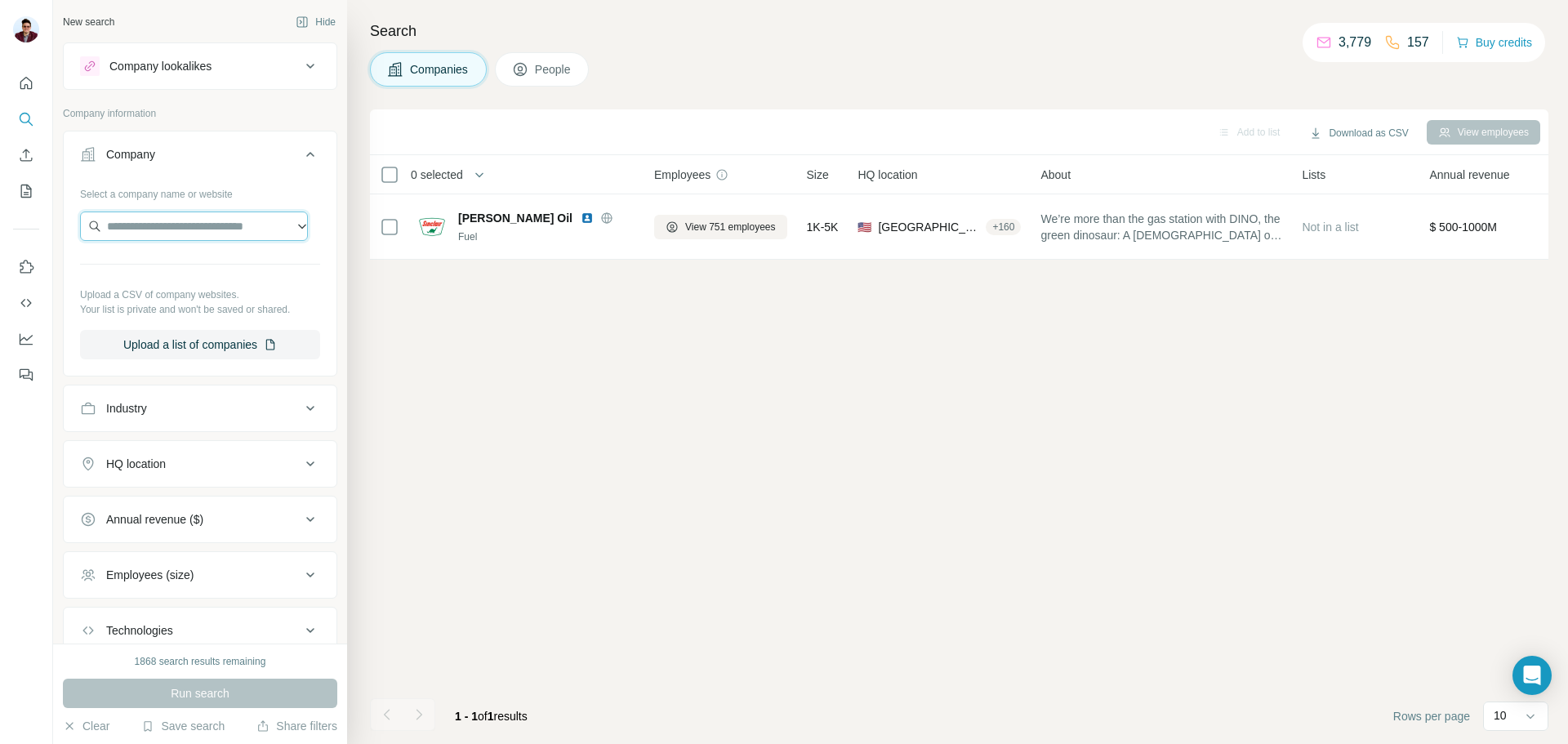
click at [134, 228] on input "text" at bounding box center [194, 226] width 228 height 29
paste input "**********"
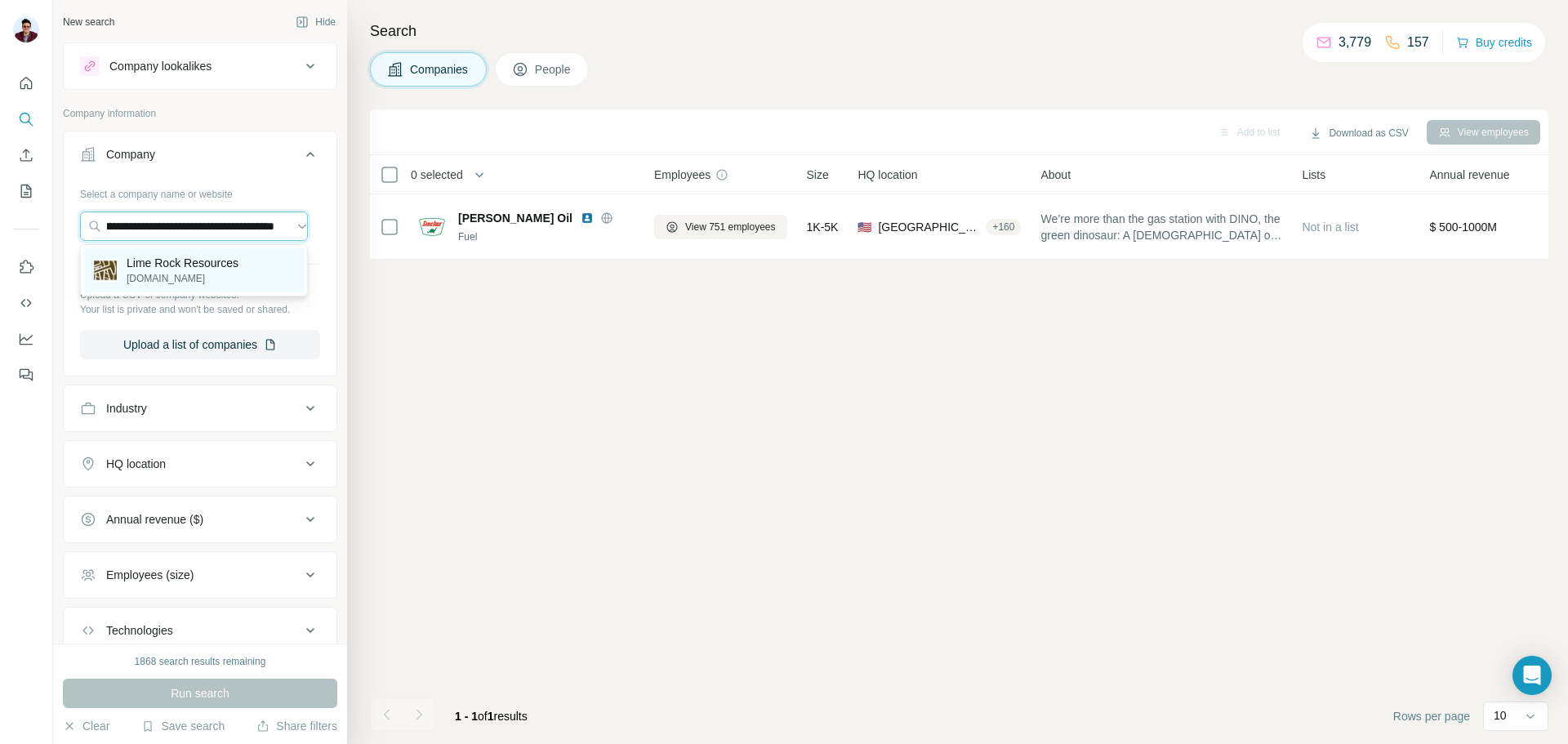
type input "**********"
click at [189, 270] on p "Lime Rock Resources" at bounding box center [182, 263] width 112 height 17
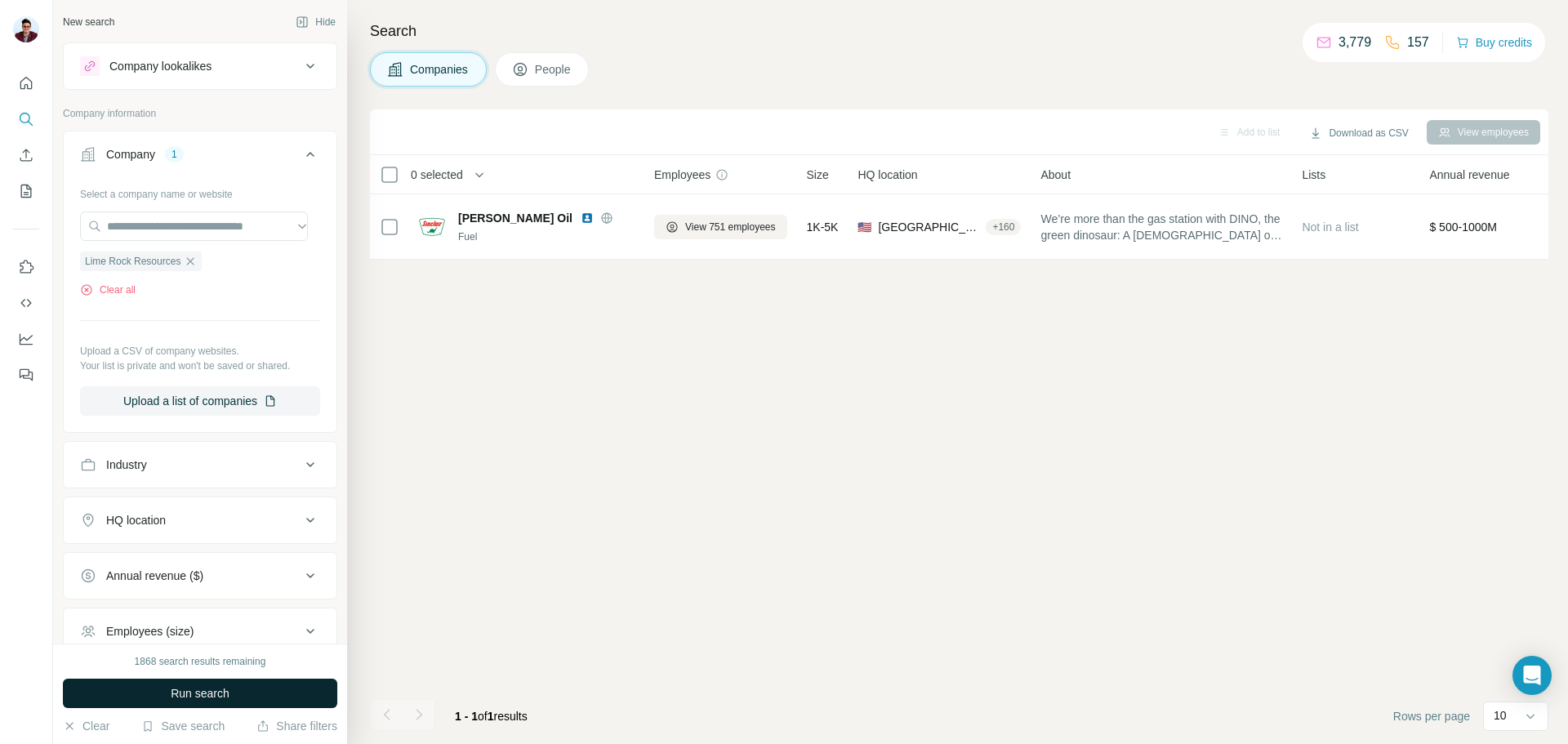
click at [204, 682] on button "Run search" at bounding box center [201, 693] width 275 height 29
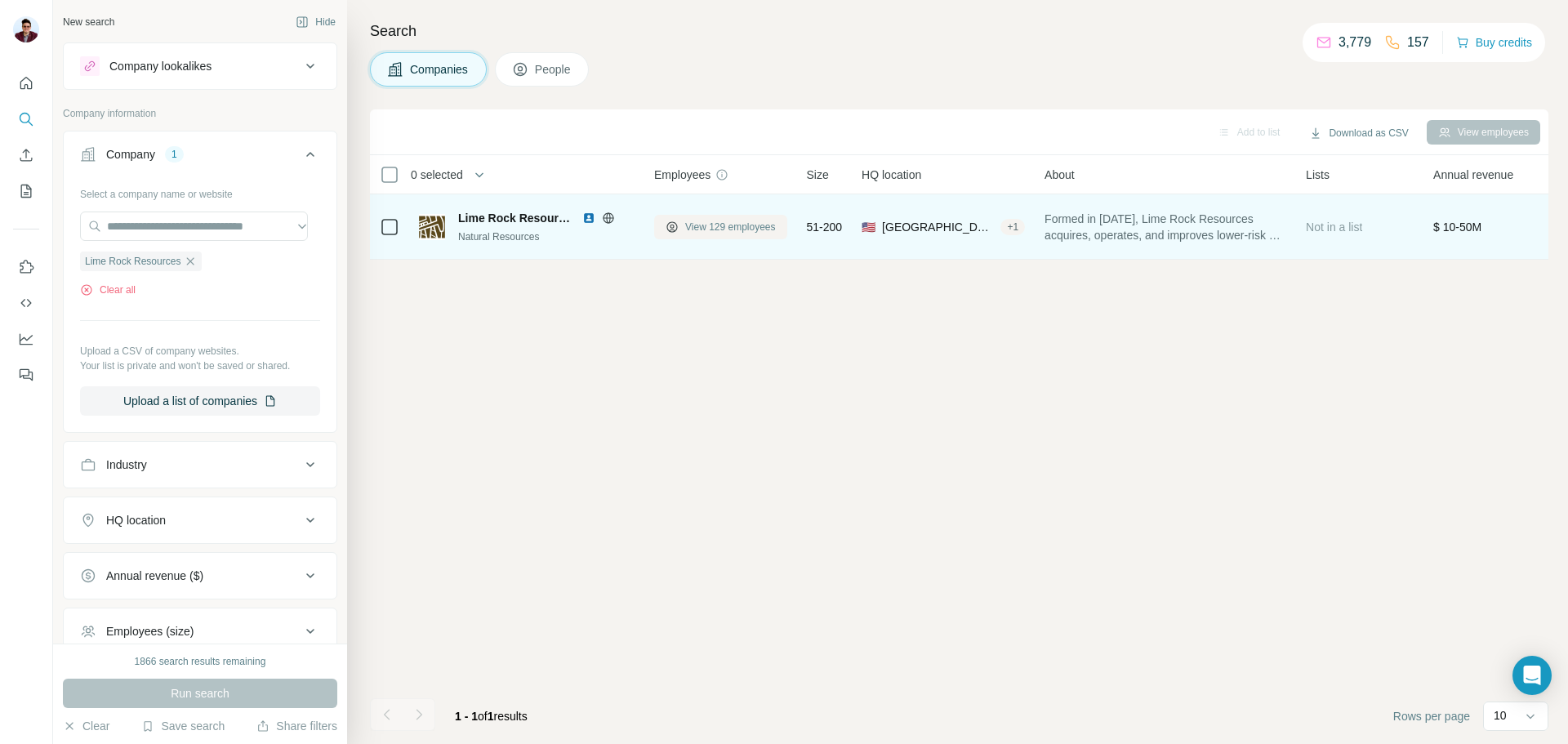
click at [721, 236] on button "View 129 employees" at bounding box center [721, 227] width 133 height 24
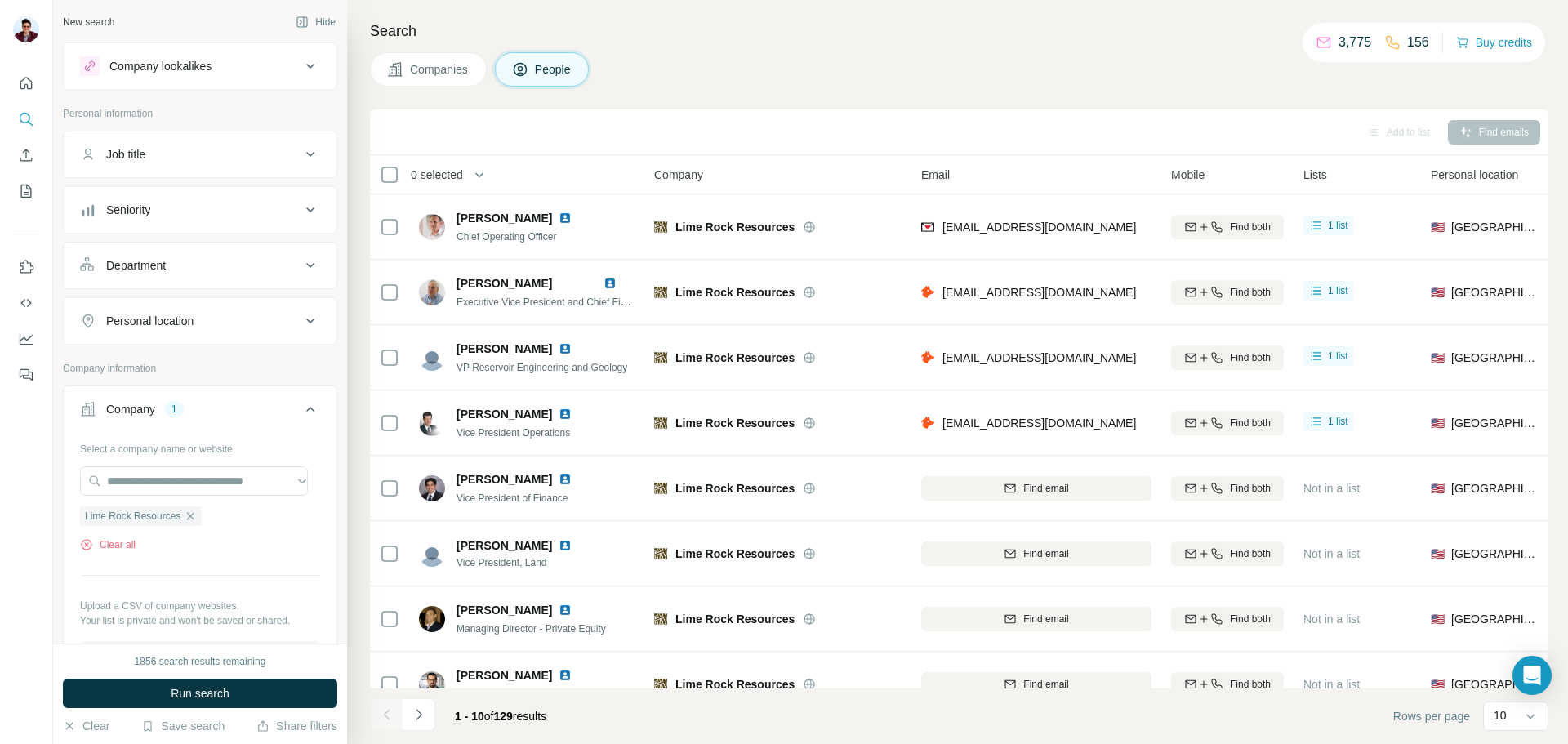
click at [438, 73] on span "Companies" at bounding box center [439, 69] width 59 height 17
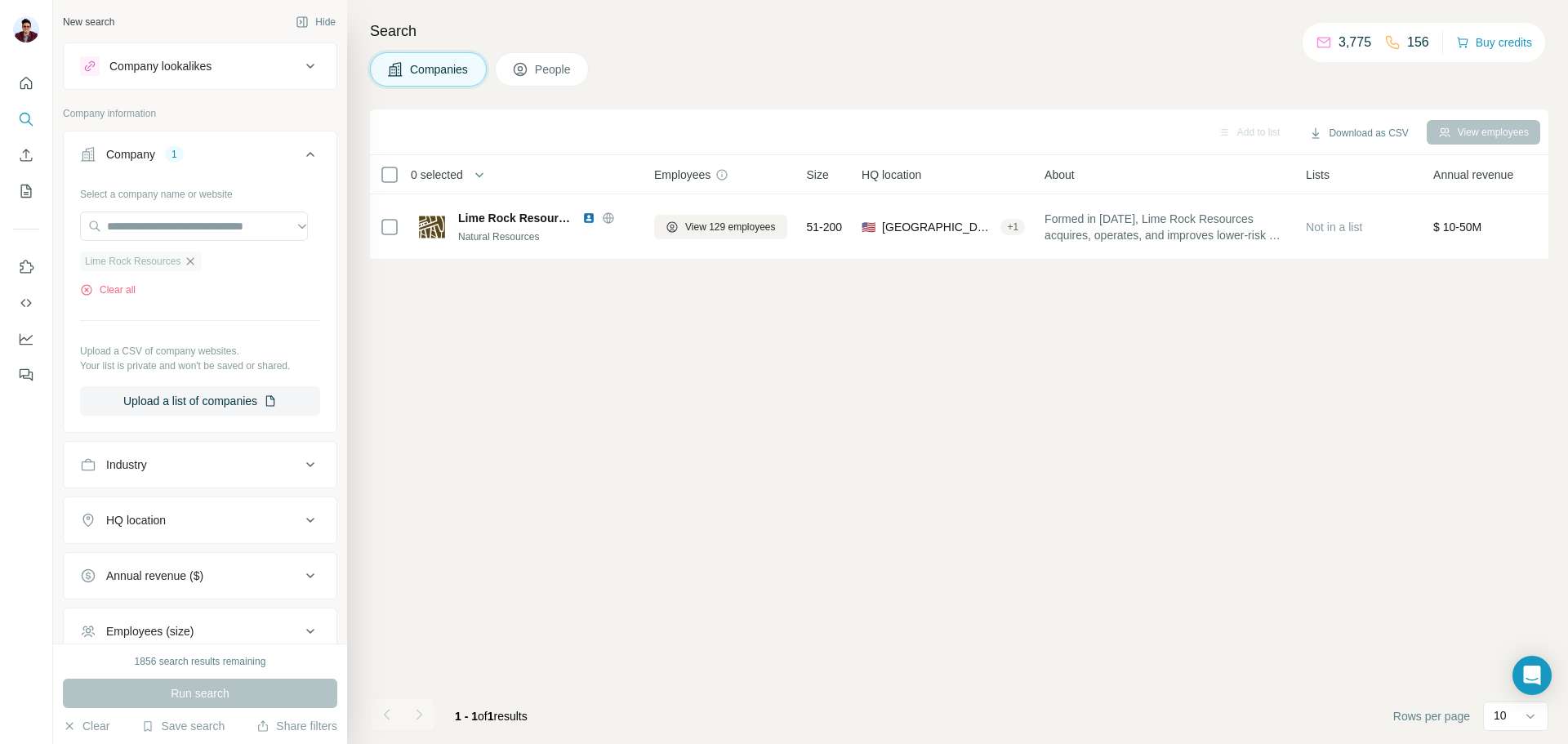
click at [193, 262] on icon "button" at bounding box center [190, 261] width 13 height 13
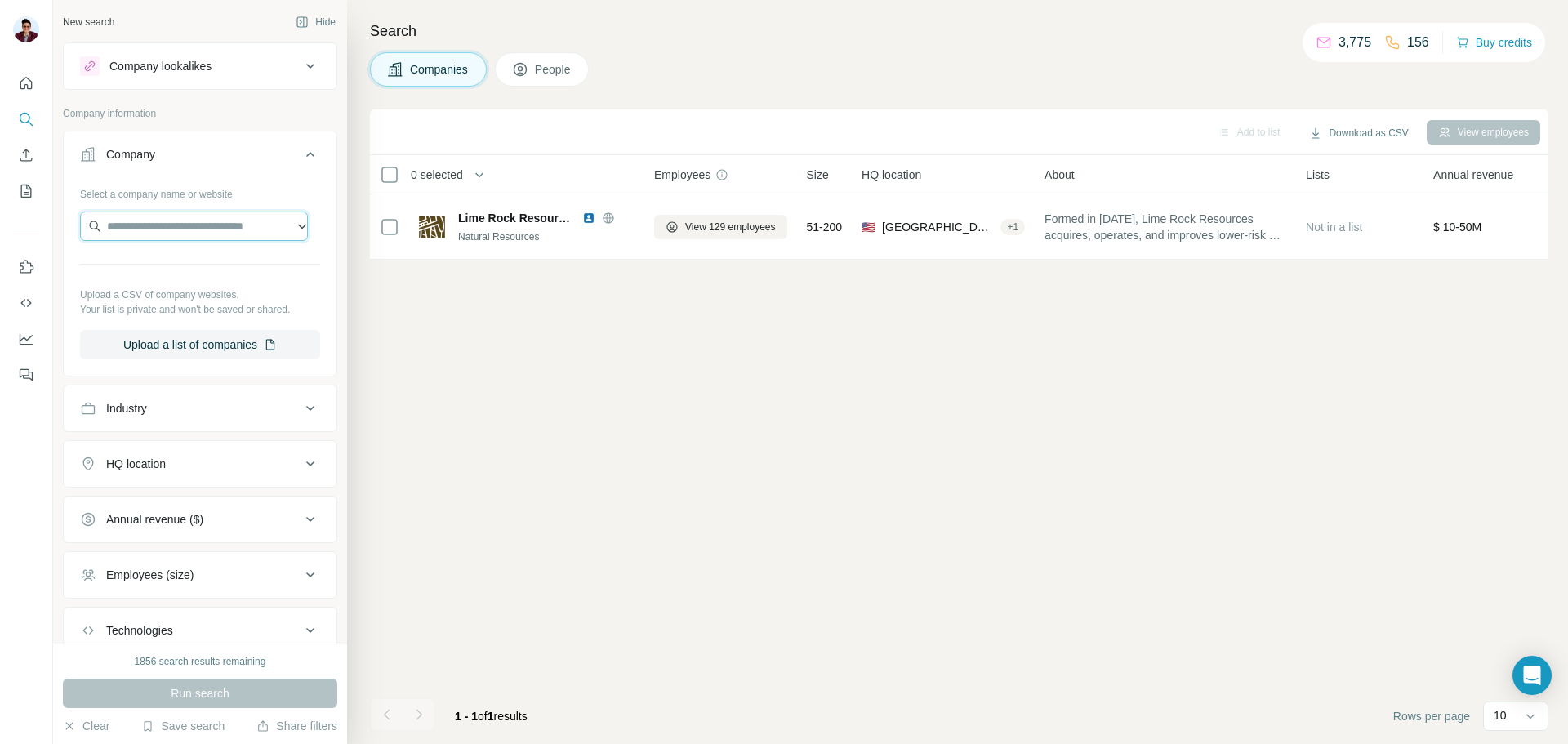
click at [165, 232] on input "text" at bounding box center [194, 226] width 228 height 29
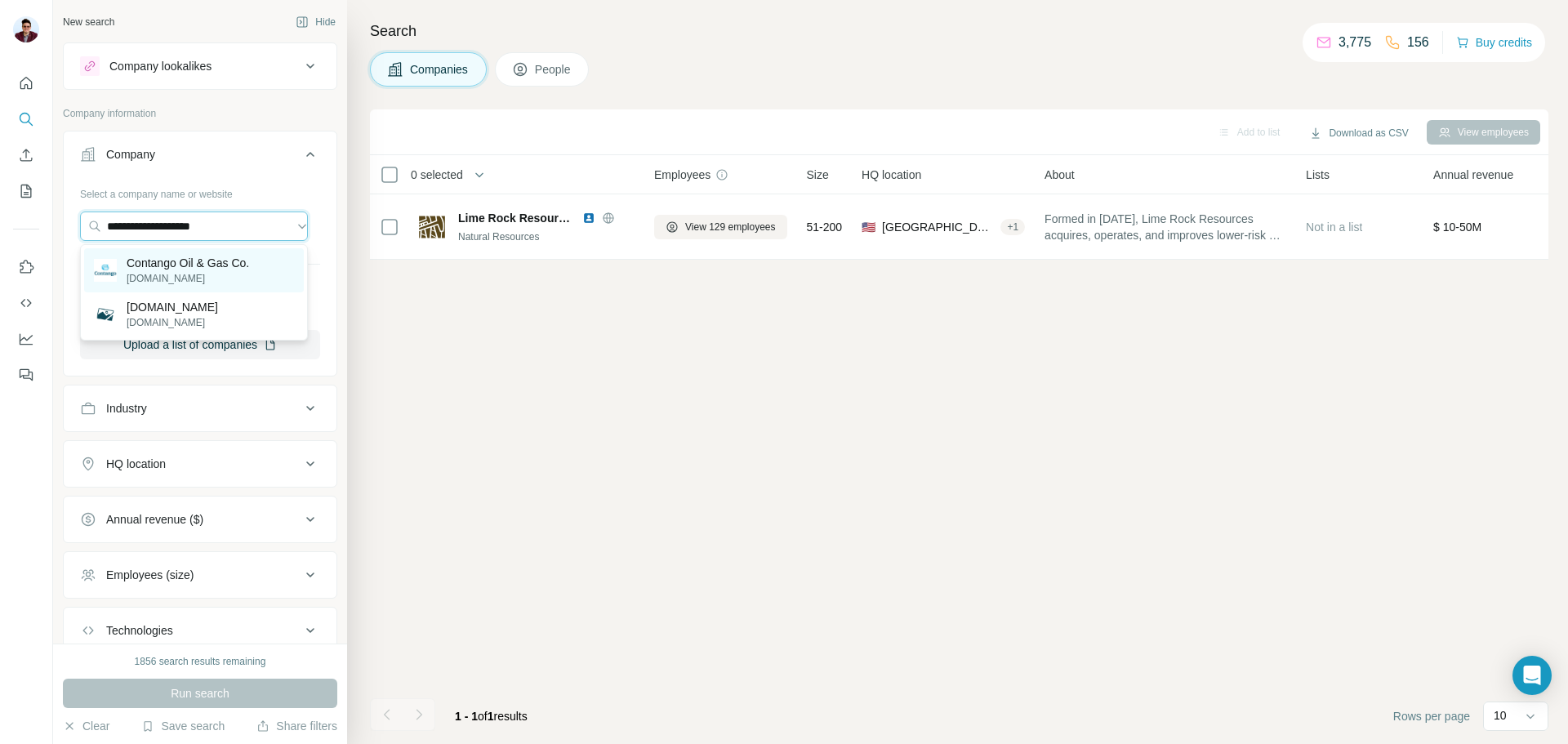
type input "**********"
click at [204, 270] on p "Contango Oil & Gas Co." at bounding box center [188, 263] width 123 height 17
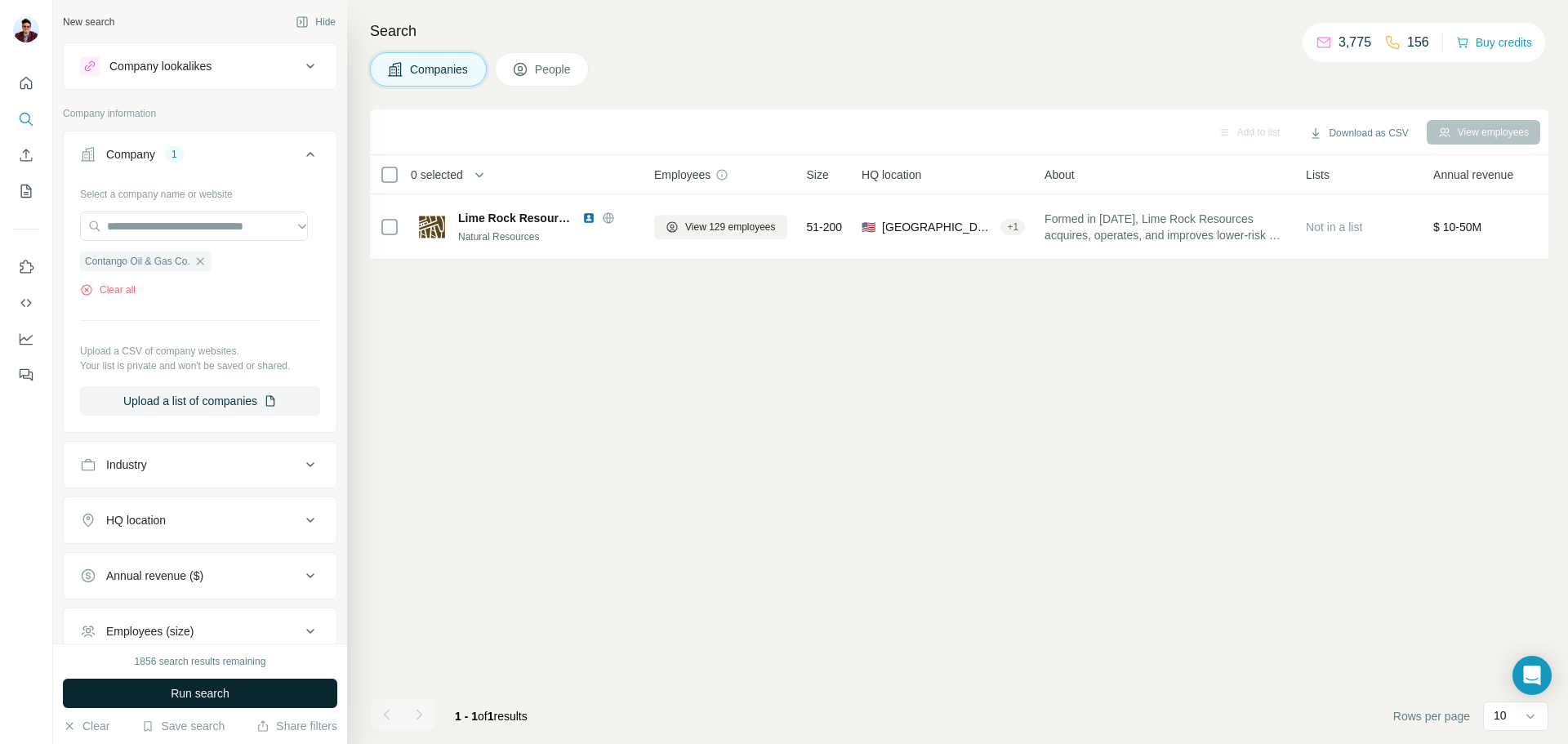
click at [199, 701] on span "Run search" at bounding box center [200, 693] width 58 height 17
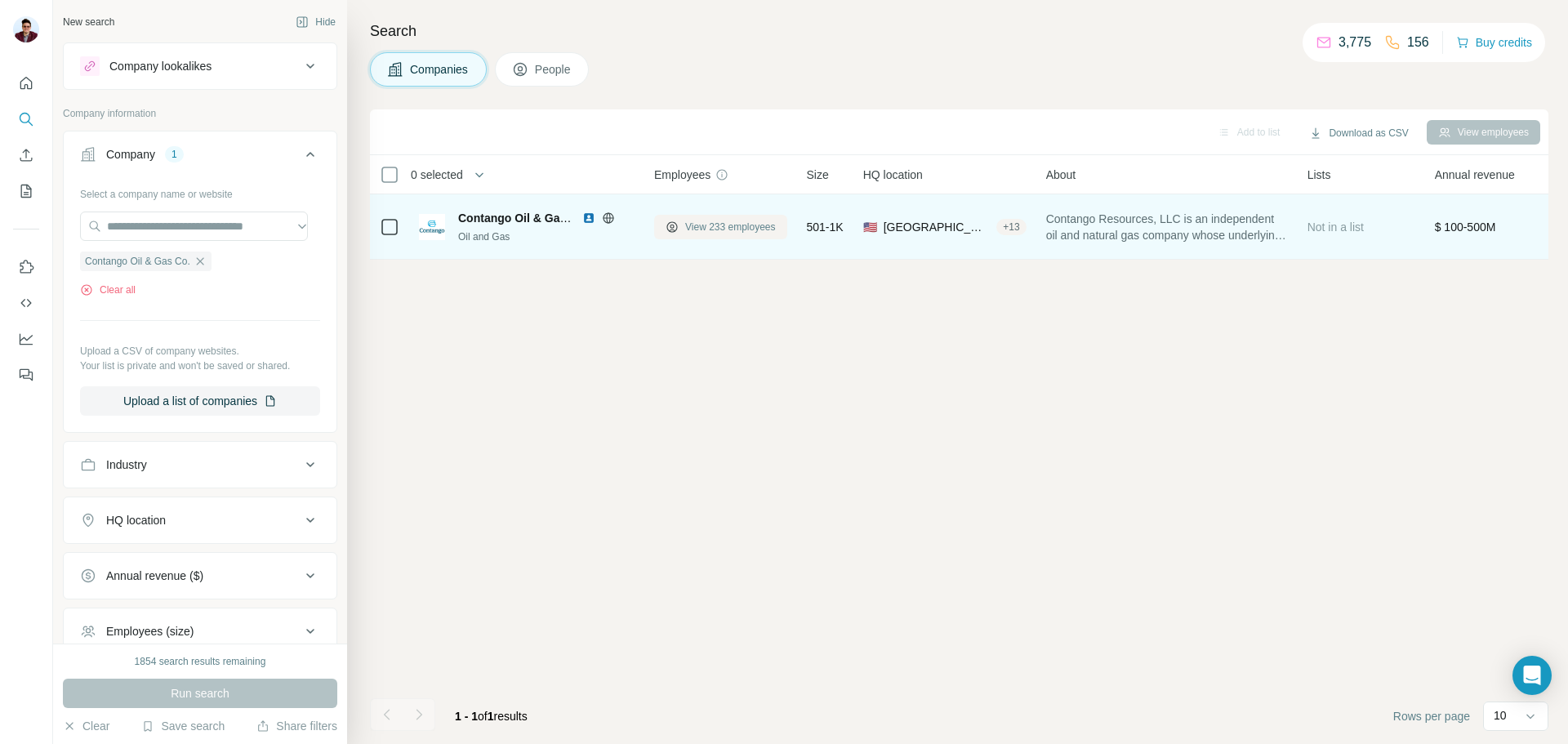
click at [691, 230] on span "View 233 employees" at bounding box center [730, 227] width 91 height 15
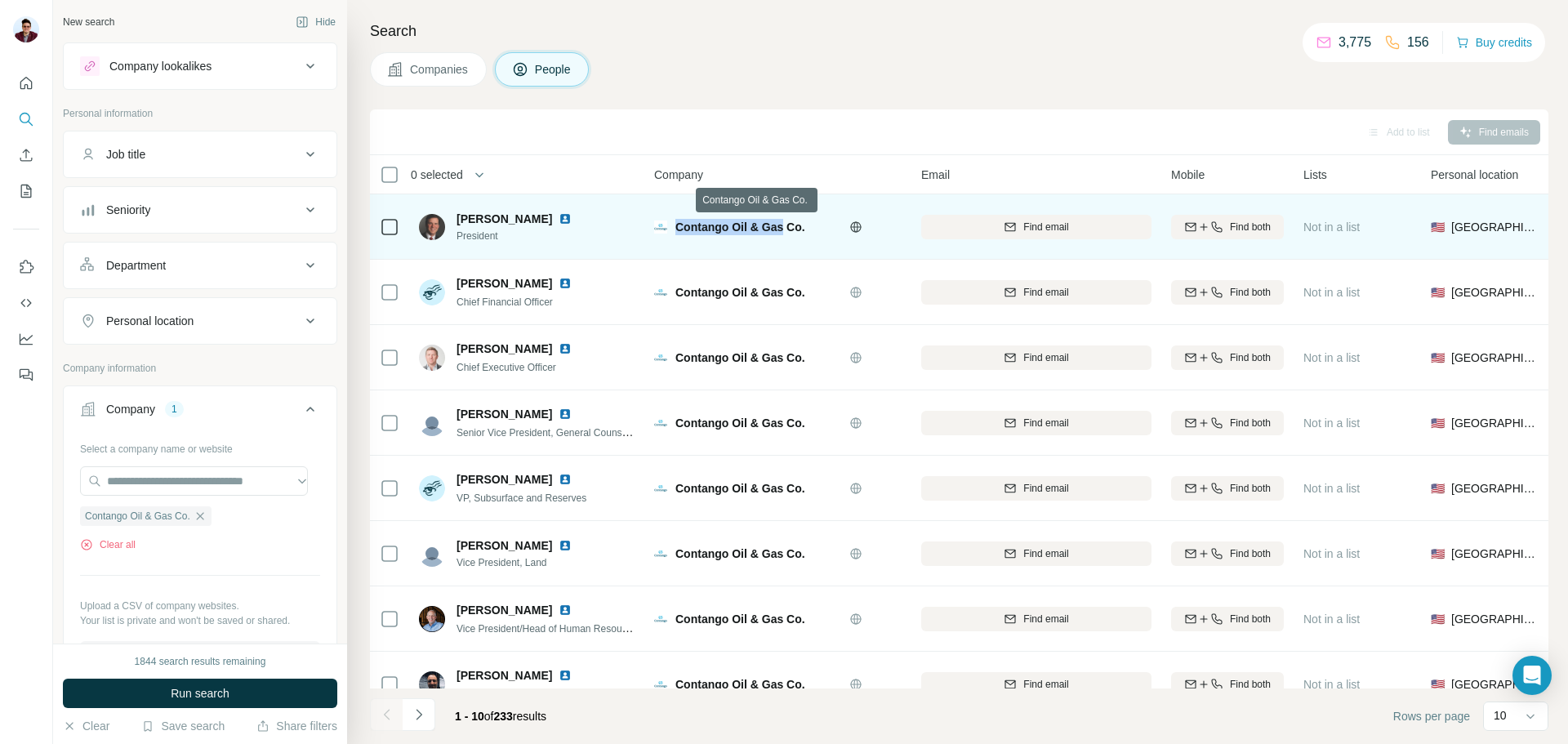
drag, startPoint x: 676, startPoint y: 229, endPoint x: 781, endPoint y: 227, distance: 105.0
click at [781, 227] on span "Contango Oil & Gas Co." at bounding box center [740, 226] width 130 height 13
click at [1001, 229] on div "Find email" at bounding box center [1036, 227] width 231 height 15
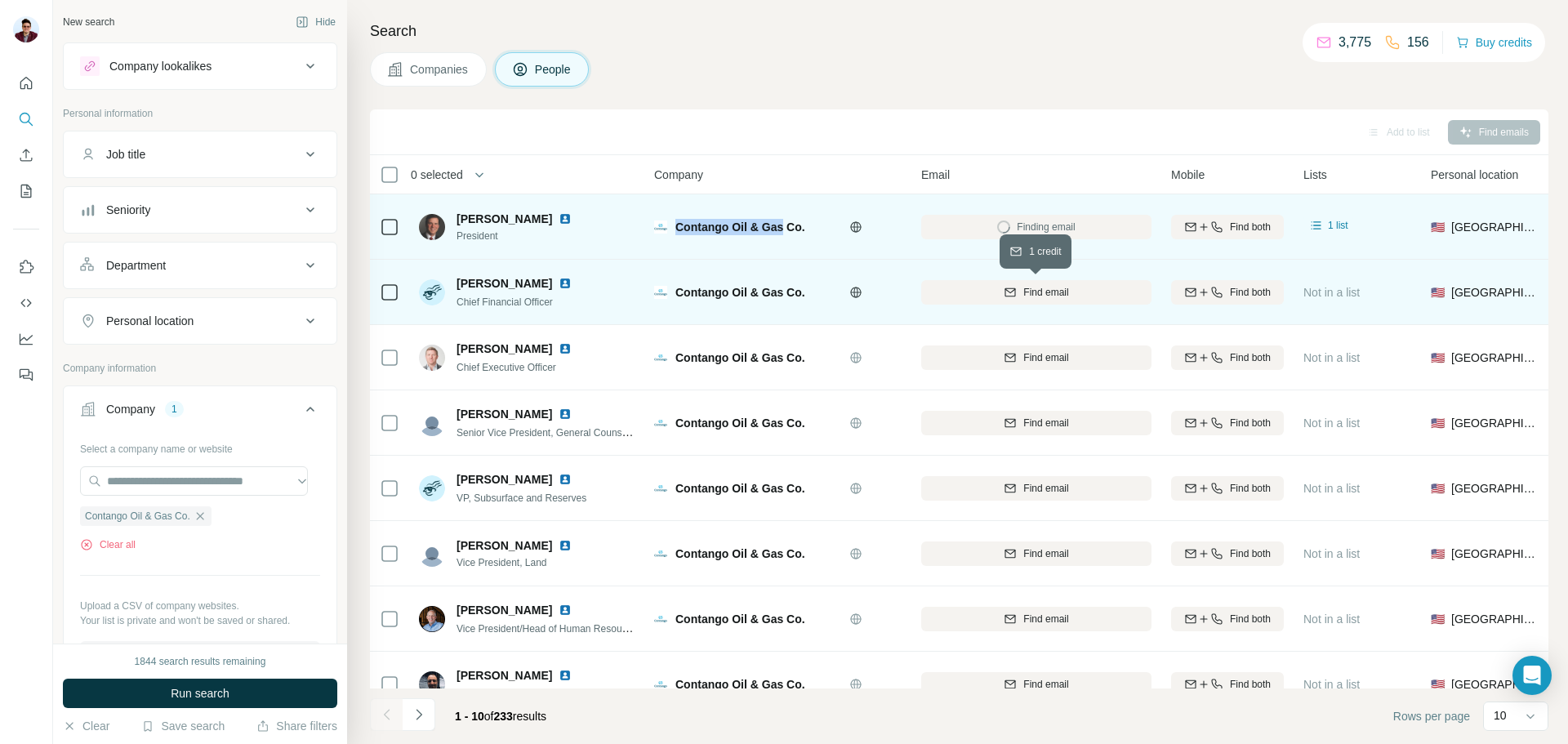
click at [1020, 299] on div "Find email" at bounding box center [1036, 292] width 231 height 15
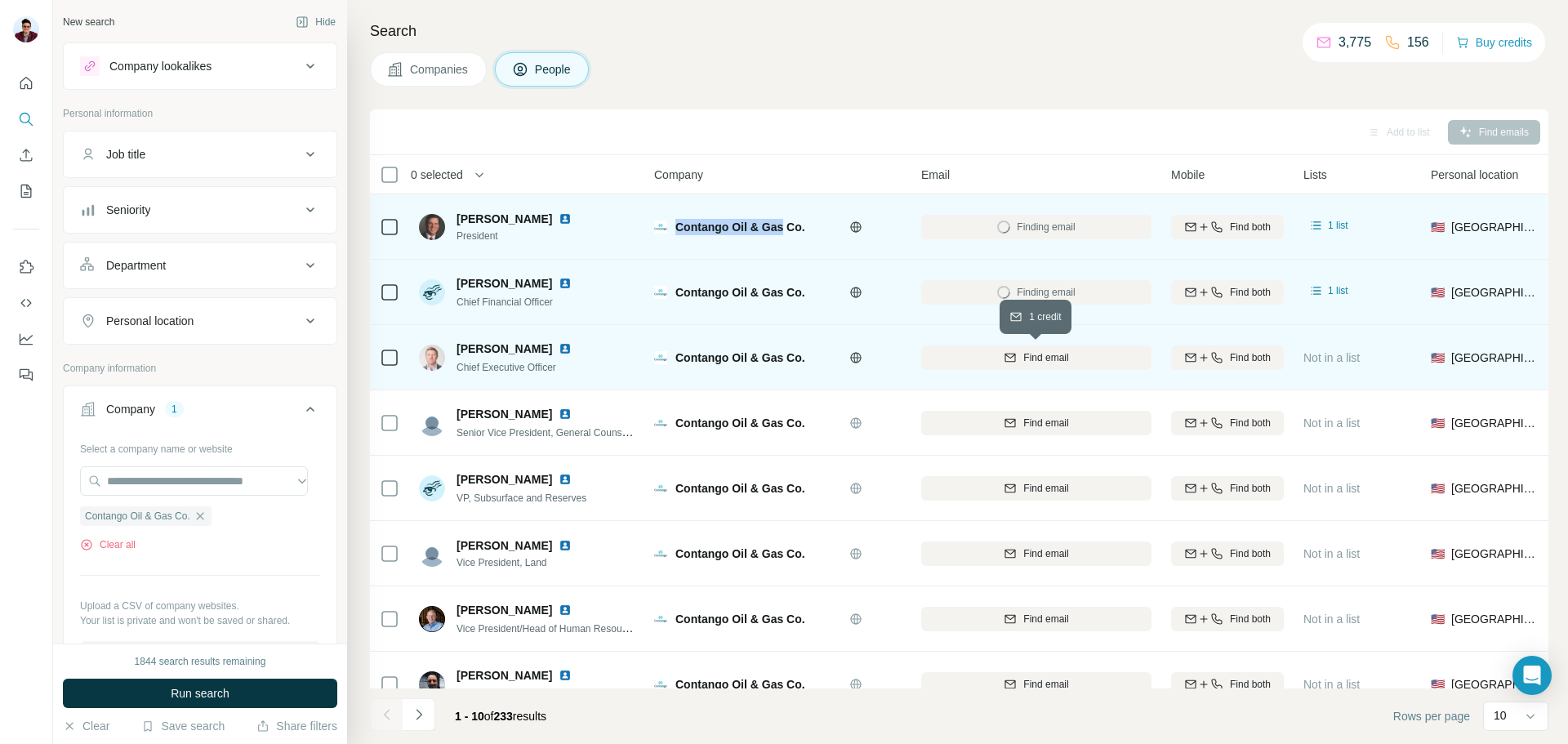
click at [1007, 352] on icon "button" at bounding box center [1010, 357] width 13 height 13
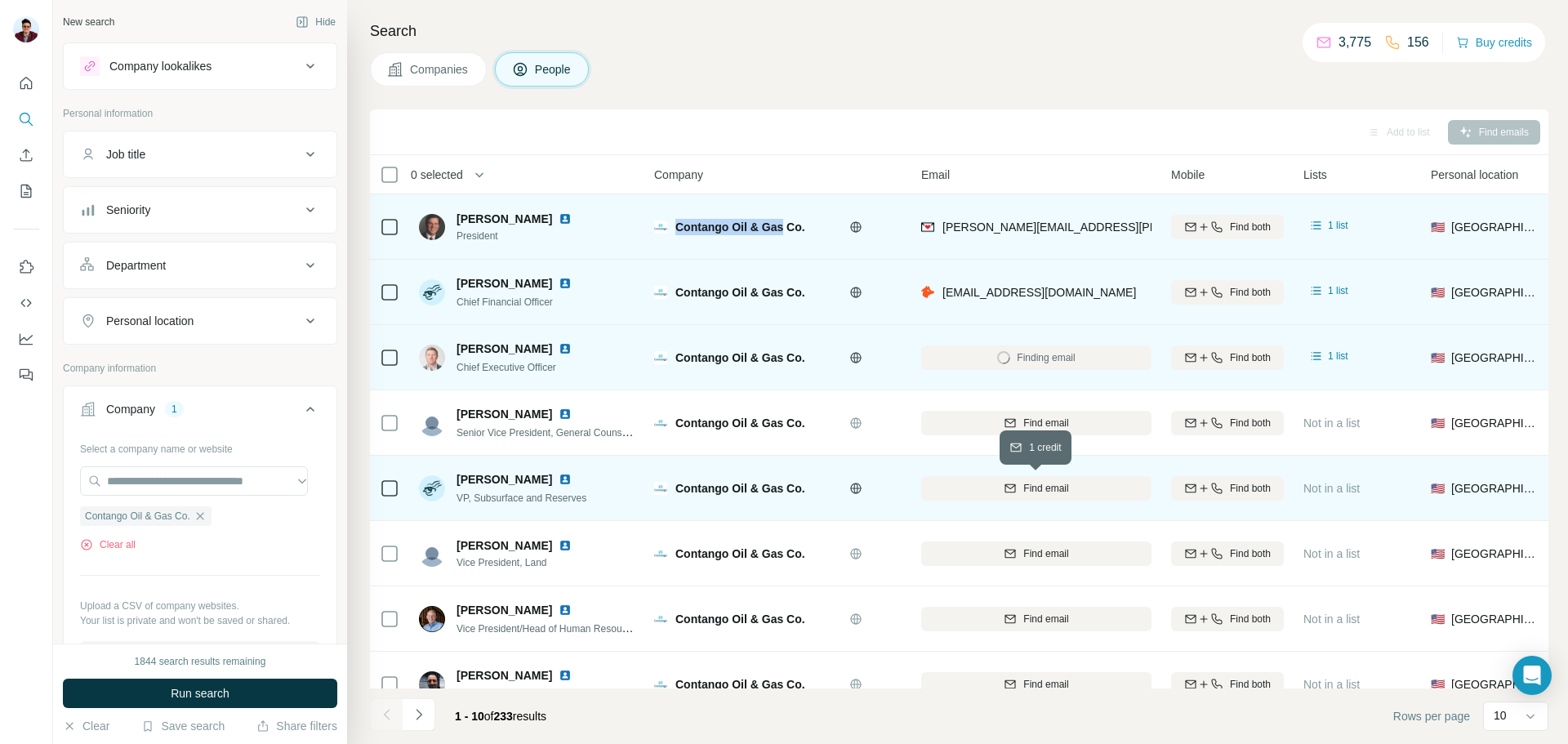
click at [989, 490] on div "Find email" at bounding box center [1036, 488] width 231 height 15
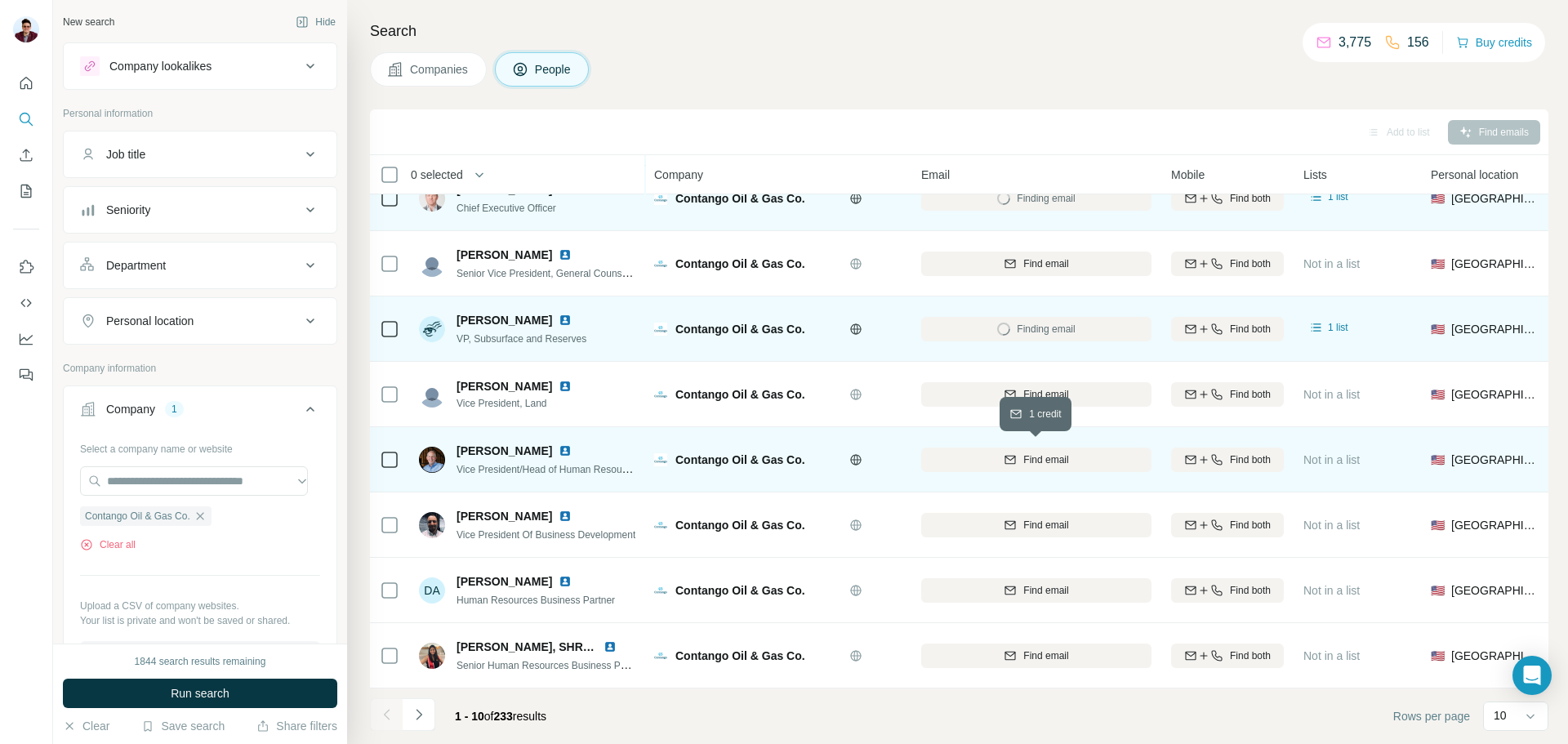
scroll to position [167, 0]
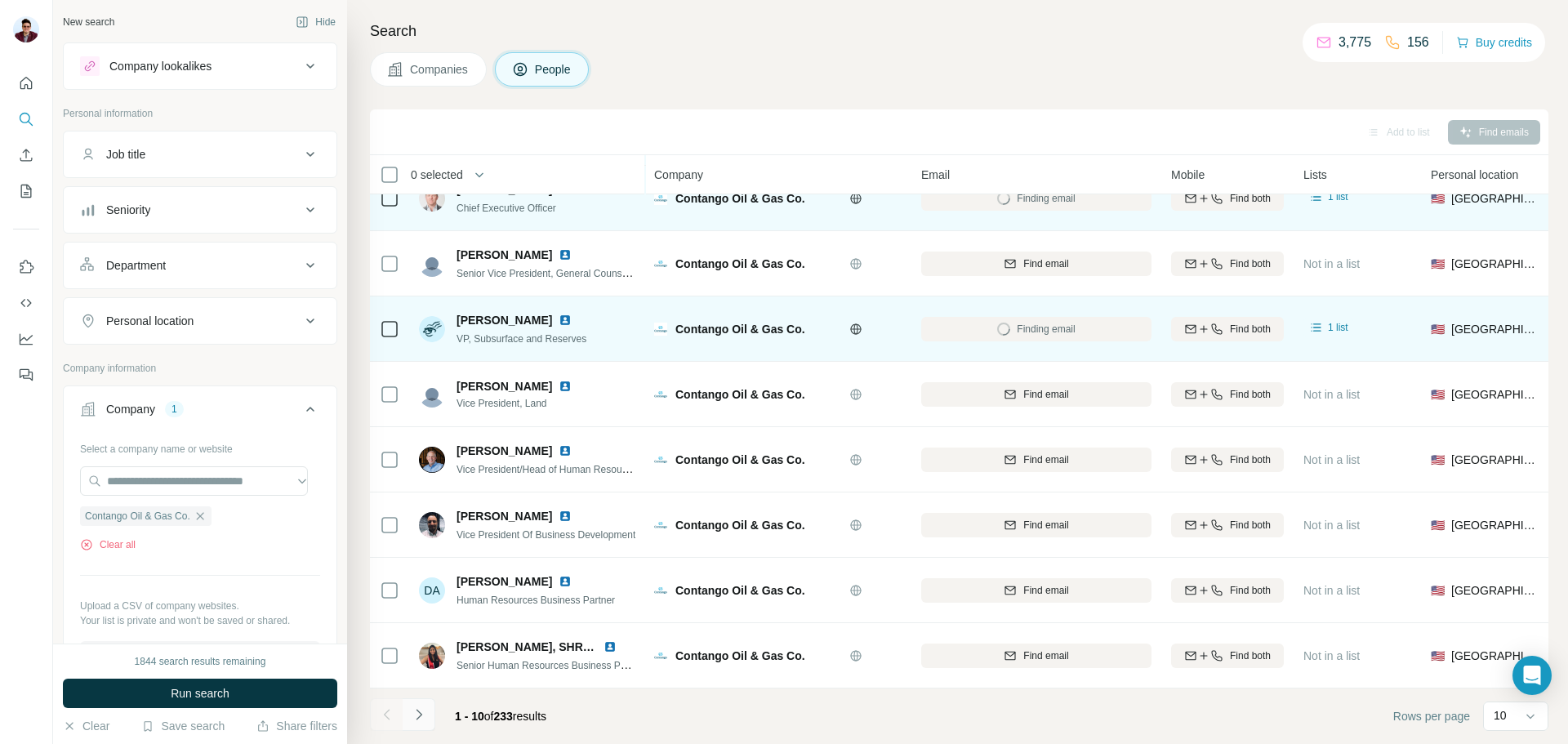
click at [425, 712] on icon "Navigate to next page" at bounding box center [419, 714] width 17 height 17
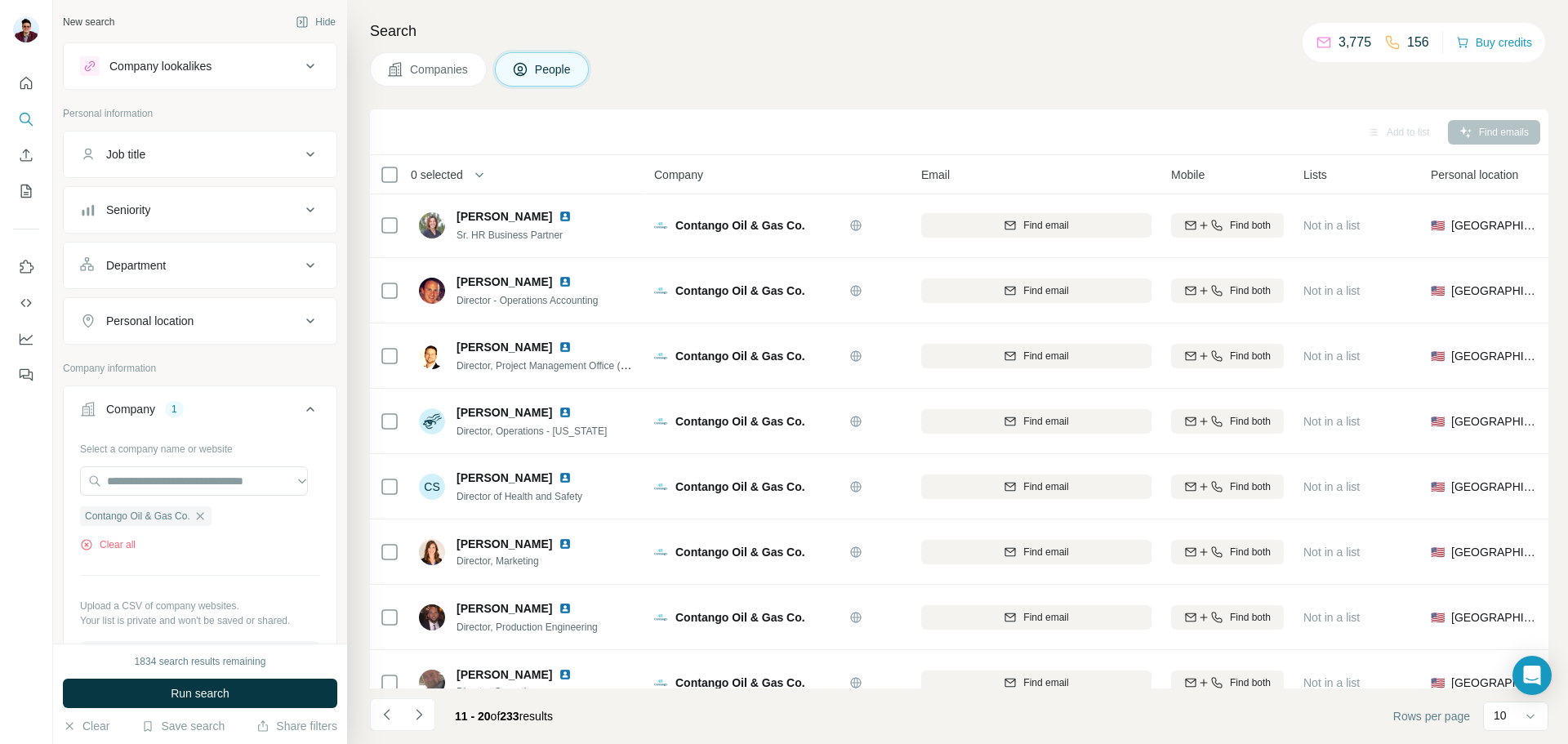
scroll to position [0, 0]
click at [398, 709] on button "Navigate to previous page" at bounding box center [387, 715] width 33 height 33
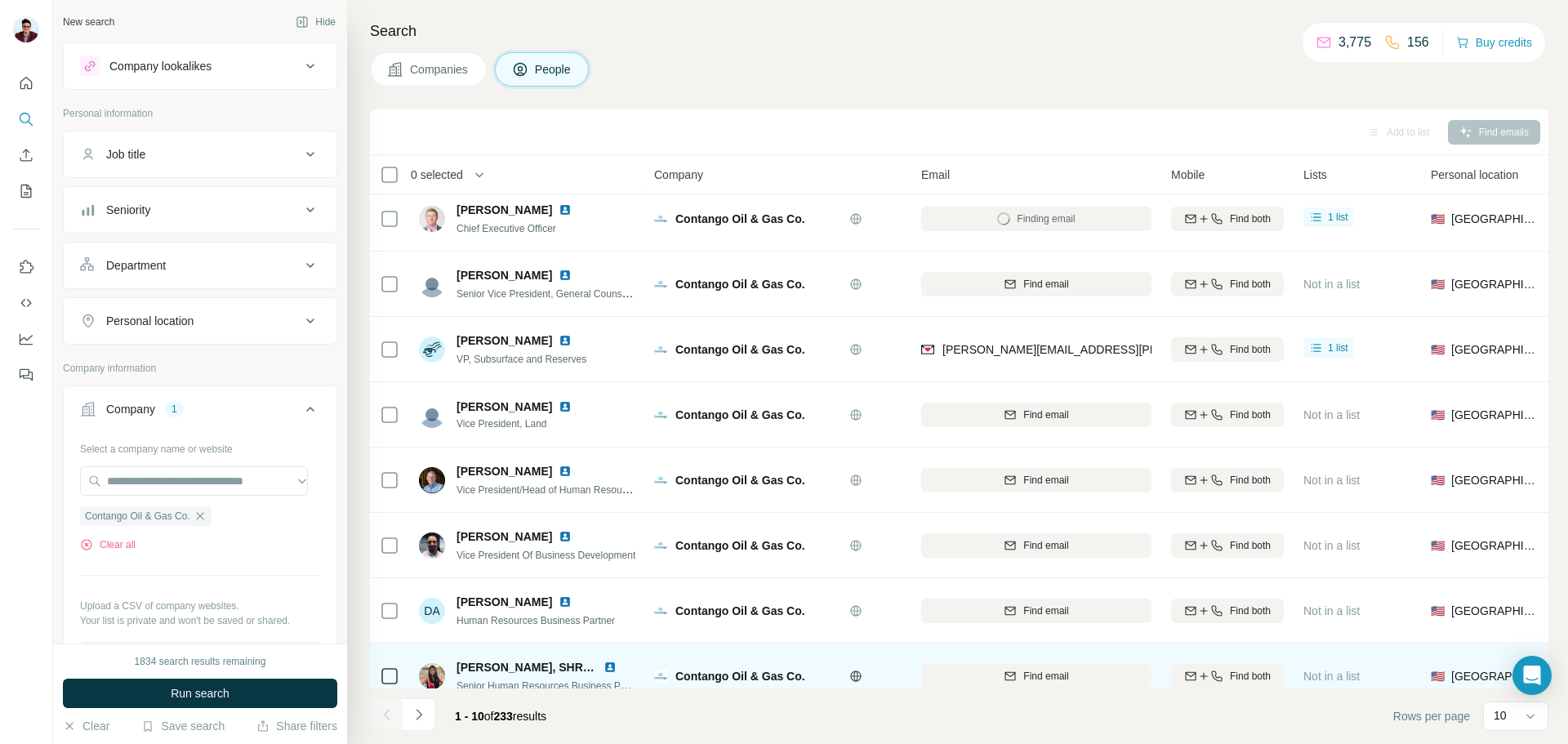
scroll to position [167, 0]
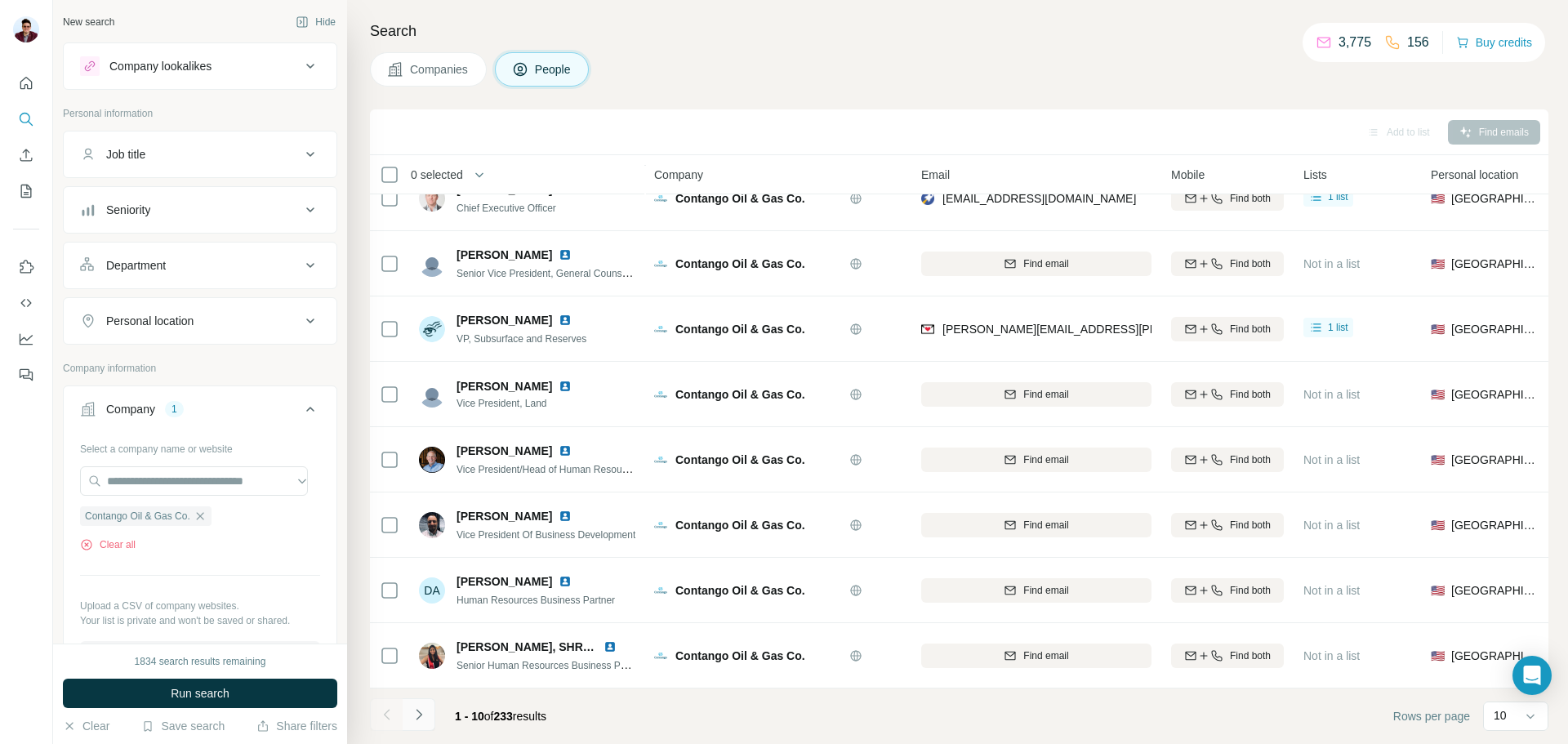
click at [433, 713] on button "Navigate to next page" at bounding box center [419, 715] width 33 height 33
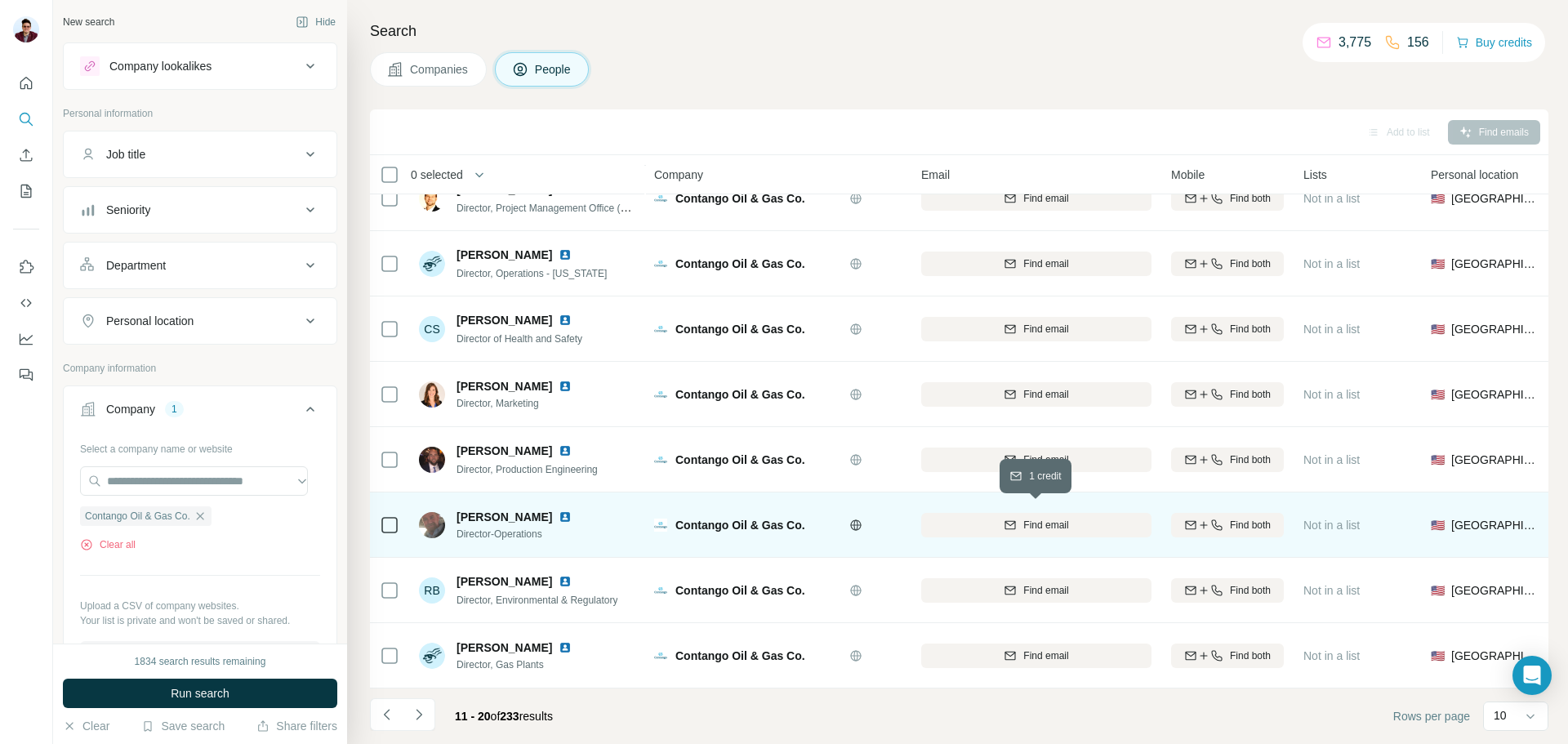
click at [1033, 524] on button "Find email" at bounding box center [1036, 525] width 231 height 24
click at [395, 718] on button "Navigate to previous page" at bounding box center [387, 715] width 33 height 33
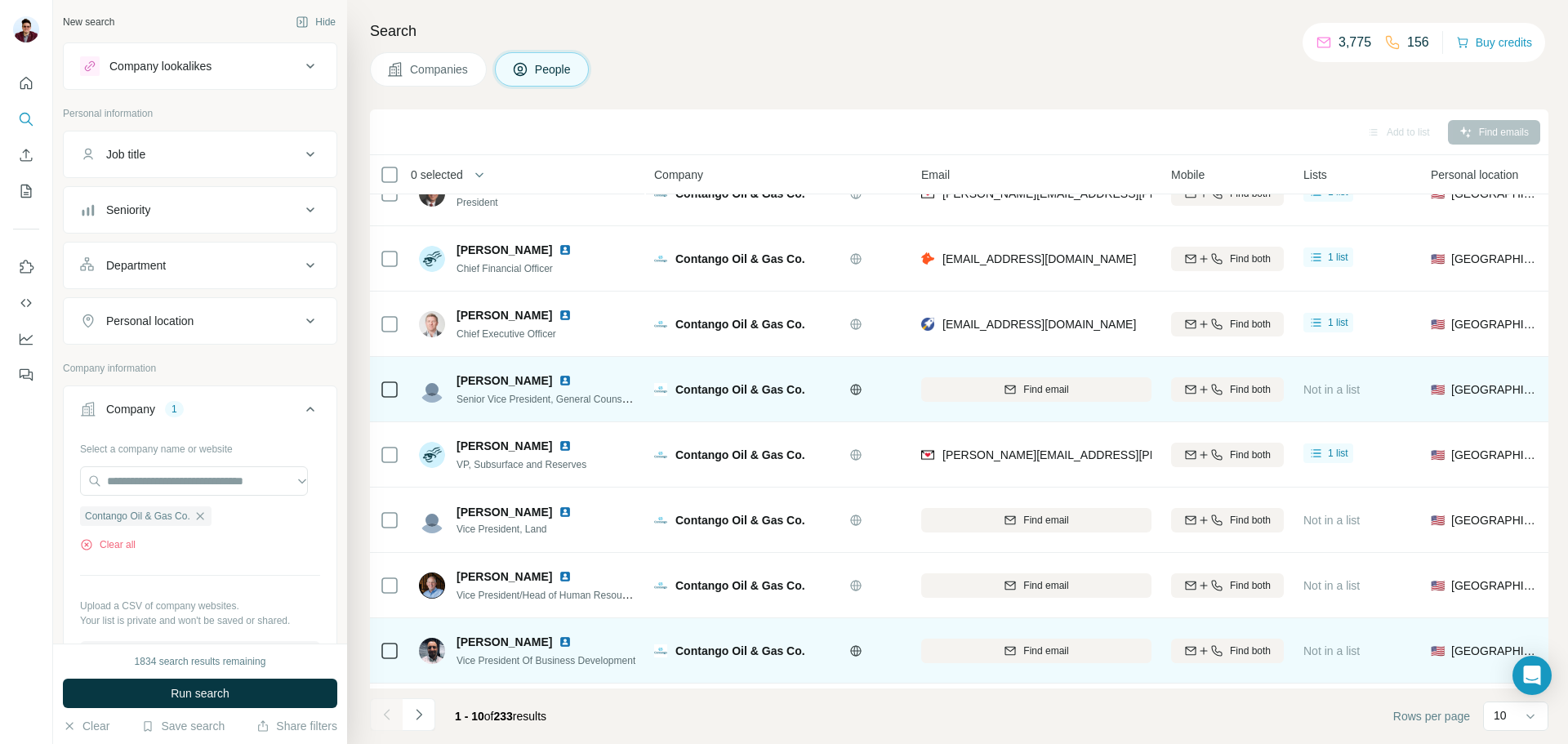
scroll to position [0, 0]
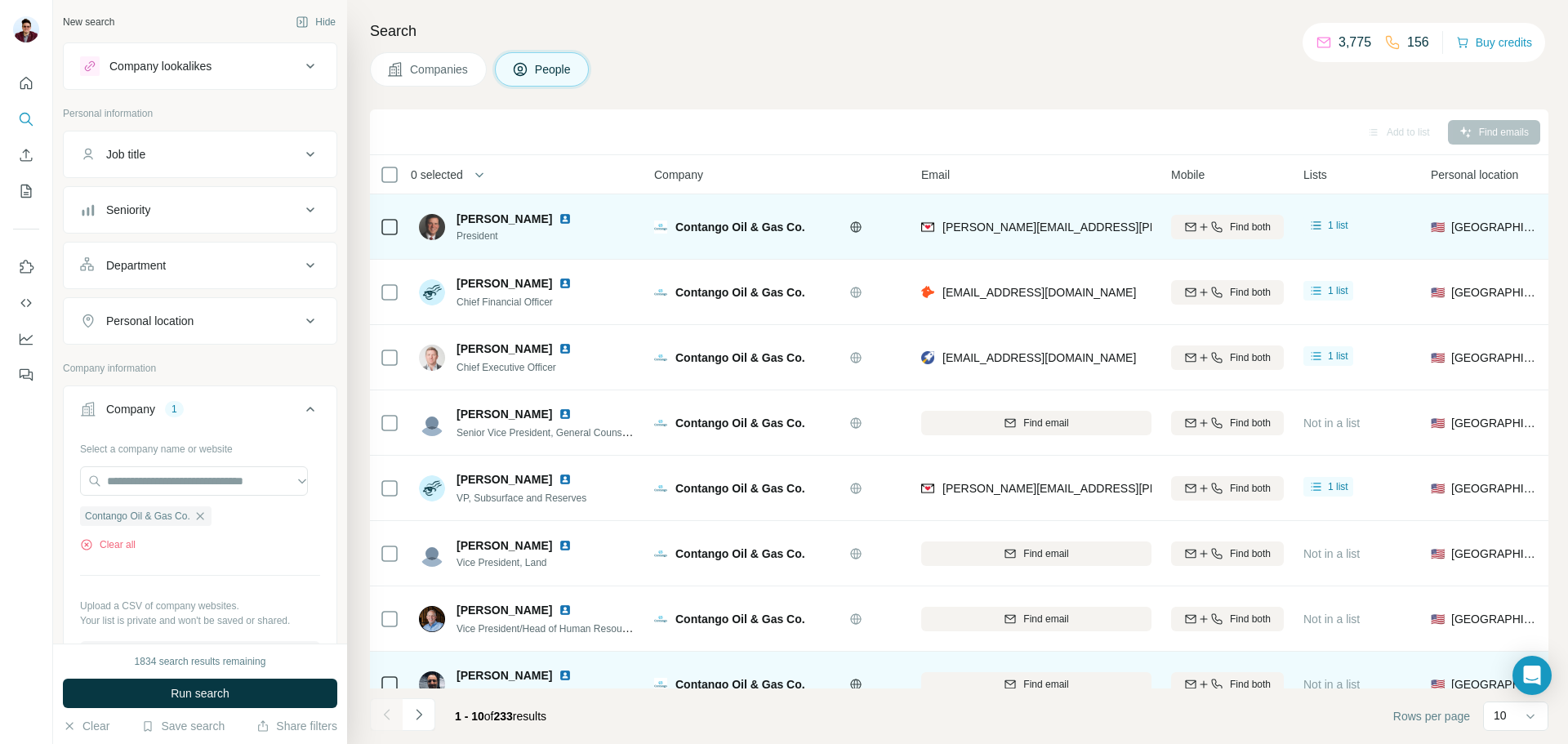
click at [559, 220] on img at bounding box center [565, 218] width 13 height 13
drag, startPoint x: 516, startPoint y: 236, endPoint x: 454, endPoint y: 238, distance: 62.0
click at [454, 238] on div "[PERSON_NAME] President" at bounding box center [504, 227] width 172 height 33
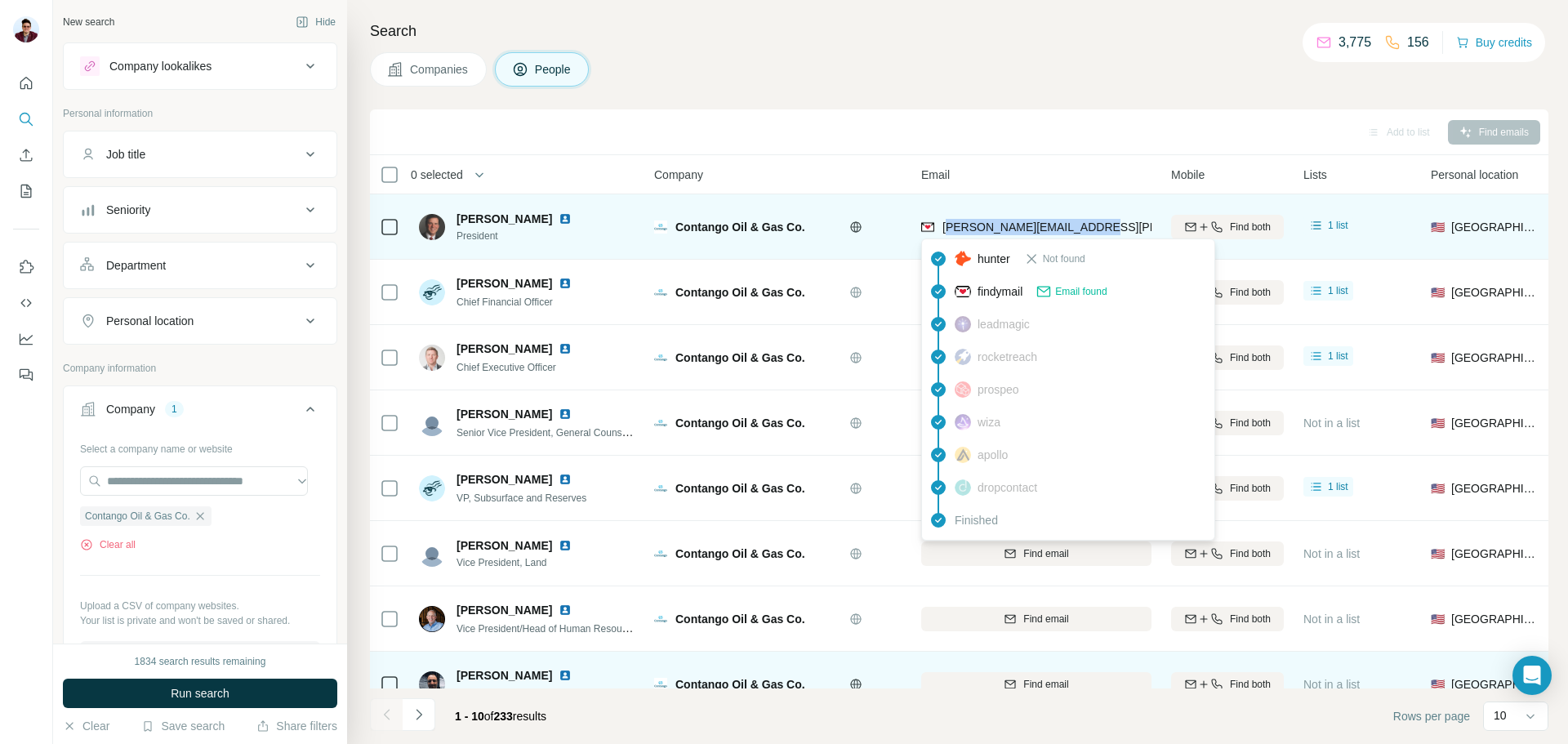
drag, startPoint x: 1106, startPoint y: 230, endPoint x: 948, endPoint y: 229, distance: 158.0
click at [948, 229] on div "[PERSON_NAME][EMAIL_ADDRESS][PERSON_NAME][DOMAIN_NAME]" at bounding box center [1036, 227] width 231 height 45
click at [948, 229] on span "[PERSON_NAME][EMAIL_ADDRESS][PERSON_NAME][DOMAIN_NAME]" at bounding box center [1134, 226] width 382 height 13
drag, startPoint x: 944, startPoint y: 227, endPoint x: 1101, endPoint y: 230, distance: 157.0
click at [1101, 230] on div "[PERSON_NAME][EMAIL_ADDRESS][PERSON_NAME][DOMAIN_NAME]" at bounding box center [1036, 227] width 231 height 45
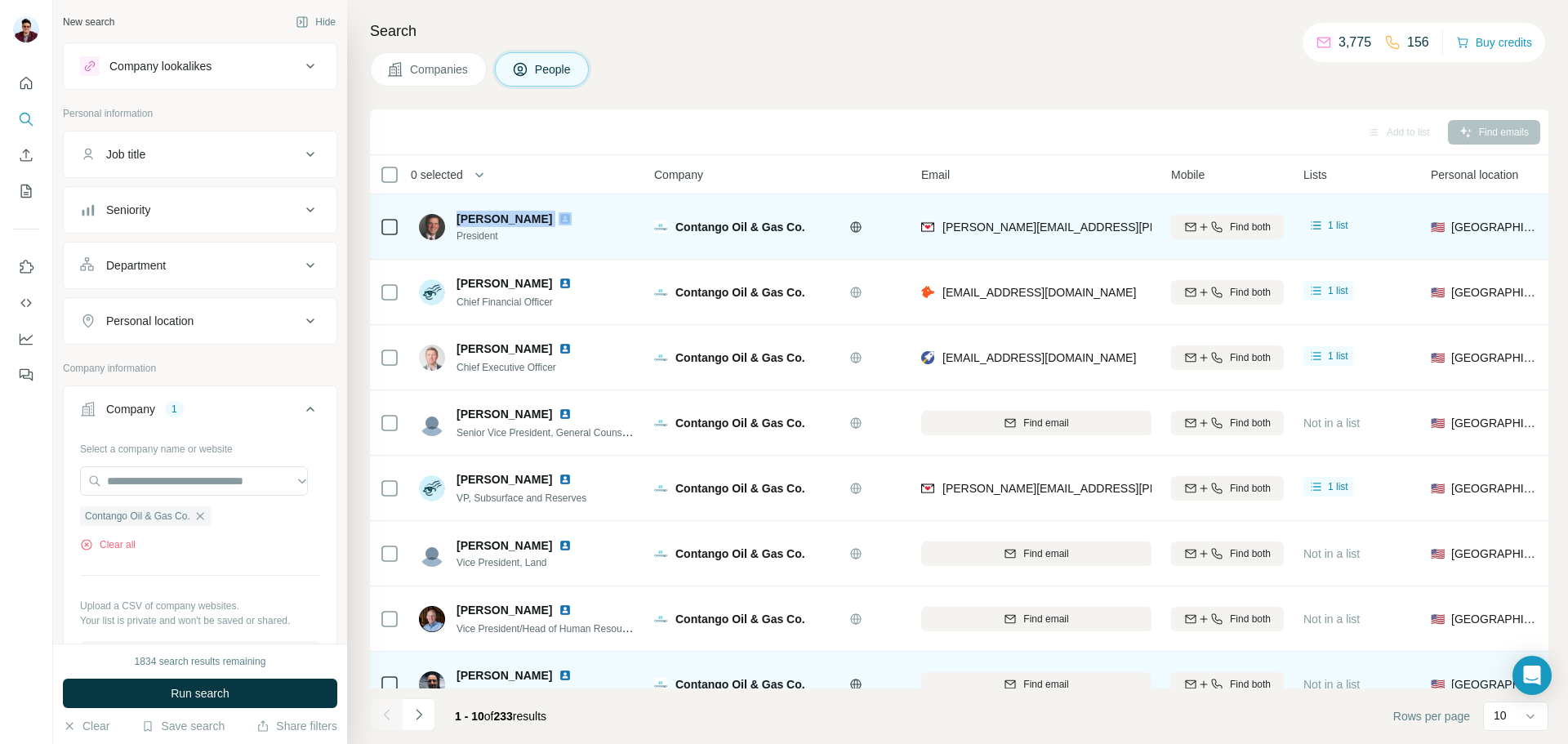
drag, startPoint x: 458, startPoint y: 220, endPoint x: 533, endPoint y: 220, distance: 75.0
click at [533, 220] on div "[PERSON_NAME]" at bounding box center [524, 218] width 134 height 17
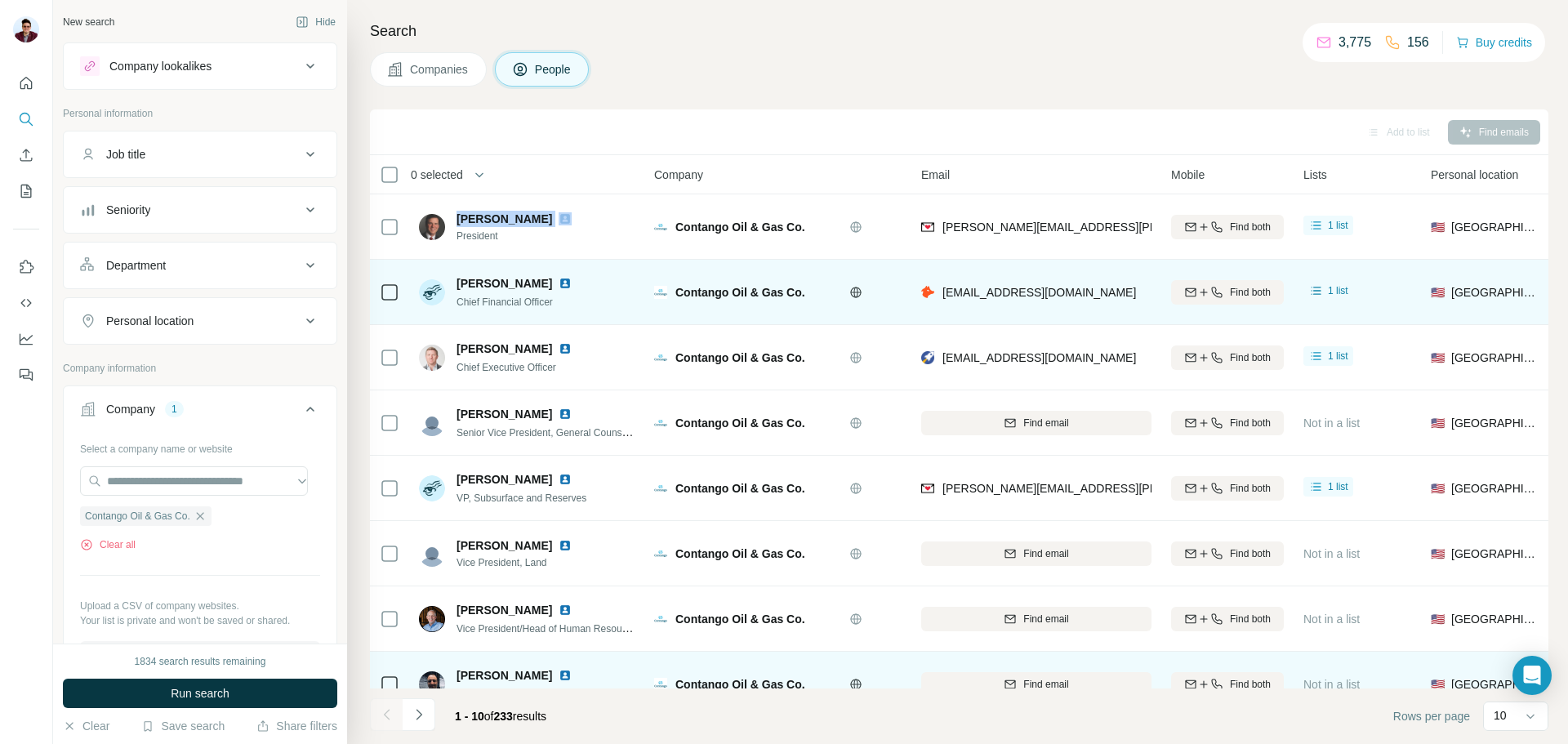
click at [559, 285] on img at bounding box center [565, 282] width 13 height 13
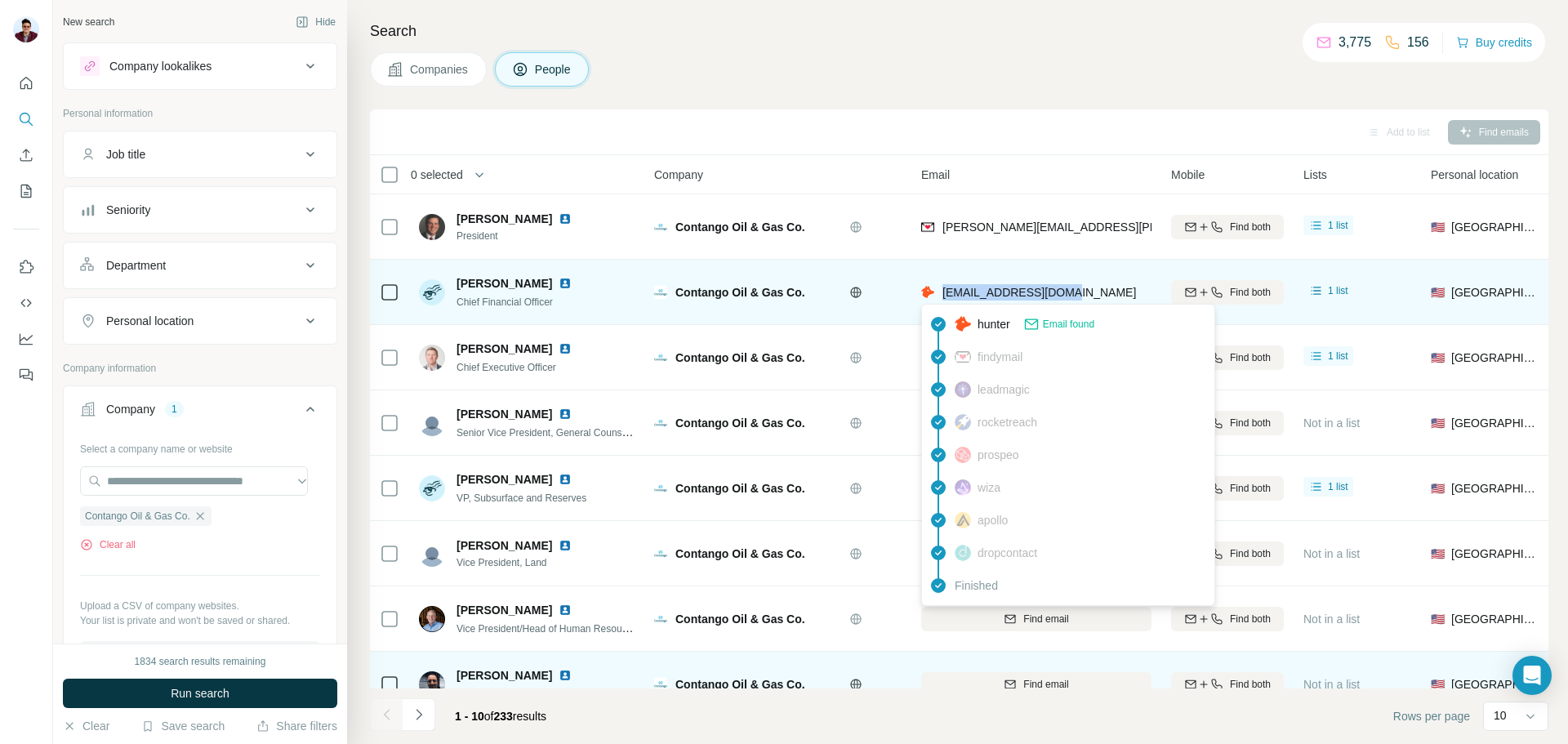
drag, startPoint x: 944, startPoint y: 291, endPoint x: 1073, endPoint y: 293, distance: 129.0
click at [1073, 293] on div "[EMAIL_ADDRESS][DOMAIN_NAME]" at bounding box center [1036, 292] width 231 height 45
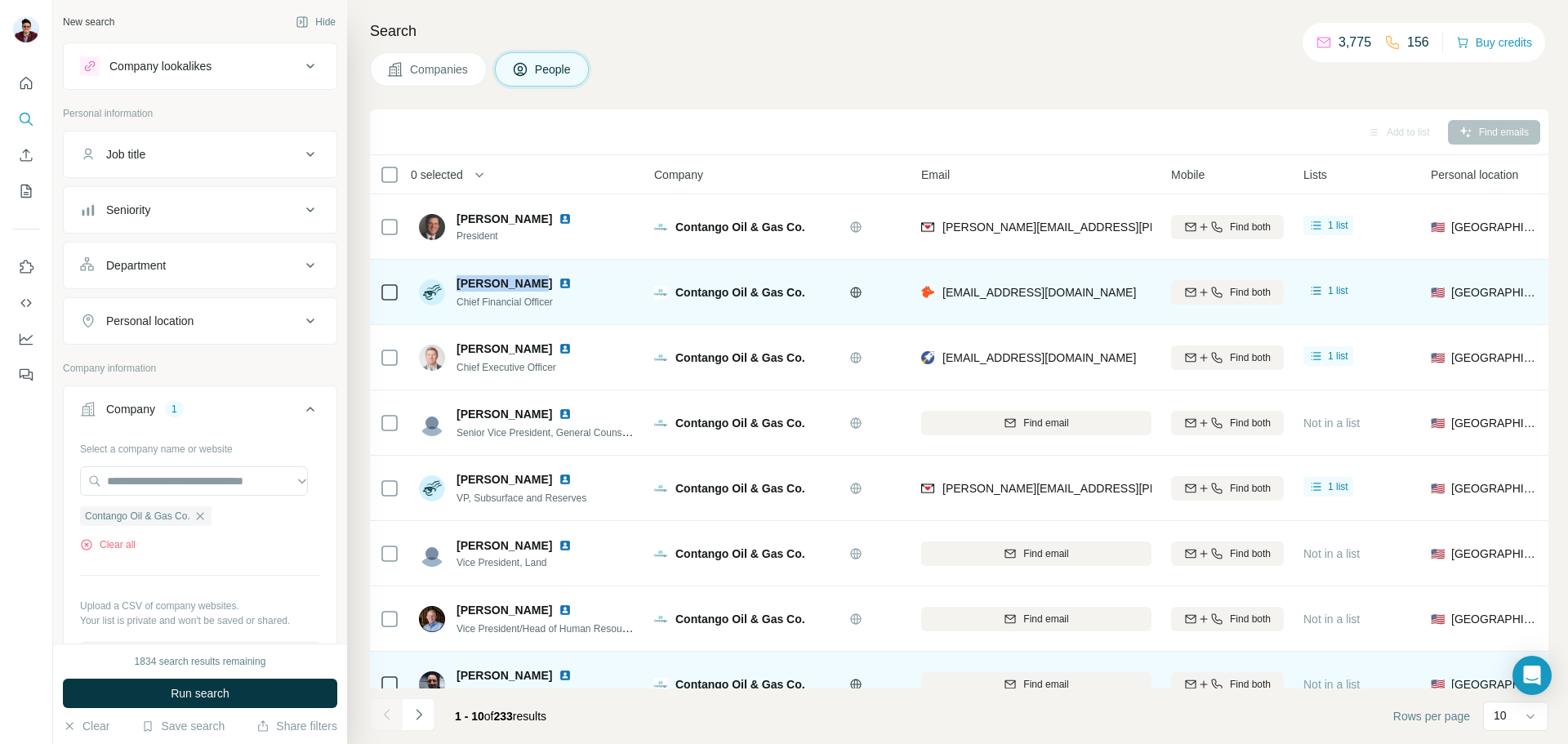
drag, startPoint x: 458, startPoint y: 280, endPoint x: 530, endPoint y: 284, distance: 72.1
click at [530, 284] on div "[PERSON_NAME]" at bounding box center [524, 283] width 134 height 17
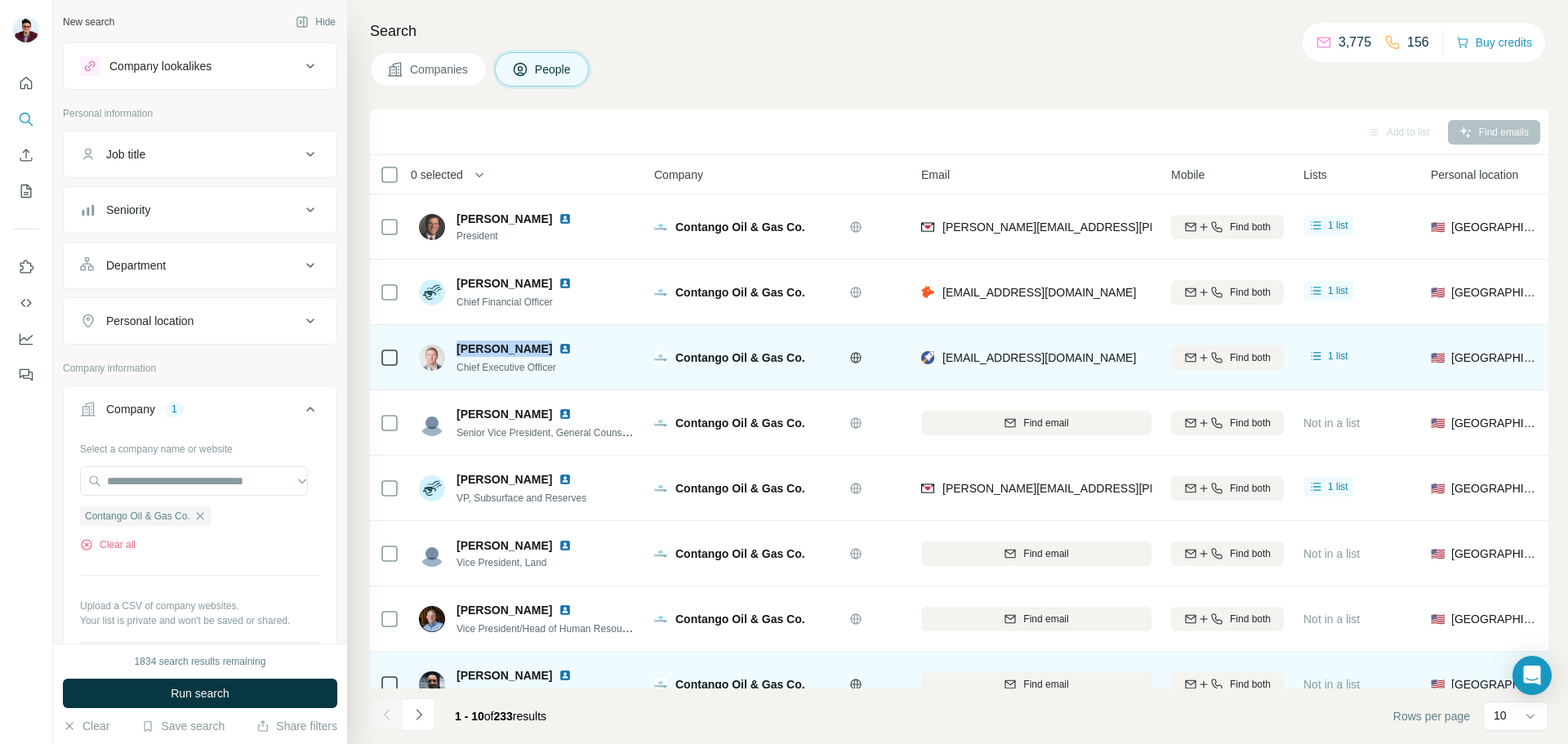
drag, startPoint x: 458, startPoint y: 348, endPoint x: 532, endPoint y: 347, distance: 74.0
click at [532, 347] on div "[PERSON_NAME]" at bounding box center [524, 349] width 134 height 17
drag, startPoint x: 939, startPoint y: 356, endPoint x: 1061, endPoint y: 353, distance: 122.0
click at [1061, 353] on div "[EMAIL_ADDRESS][DOMAIN_NAME]" at bounding box center [1036, 357] width 231 height 45
click at [559, 348] on img at bounding box center [565, 348] width 13 height 13
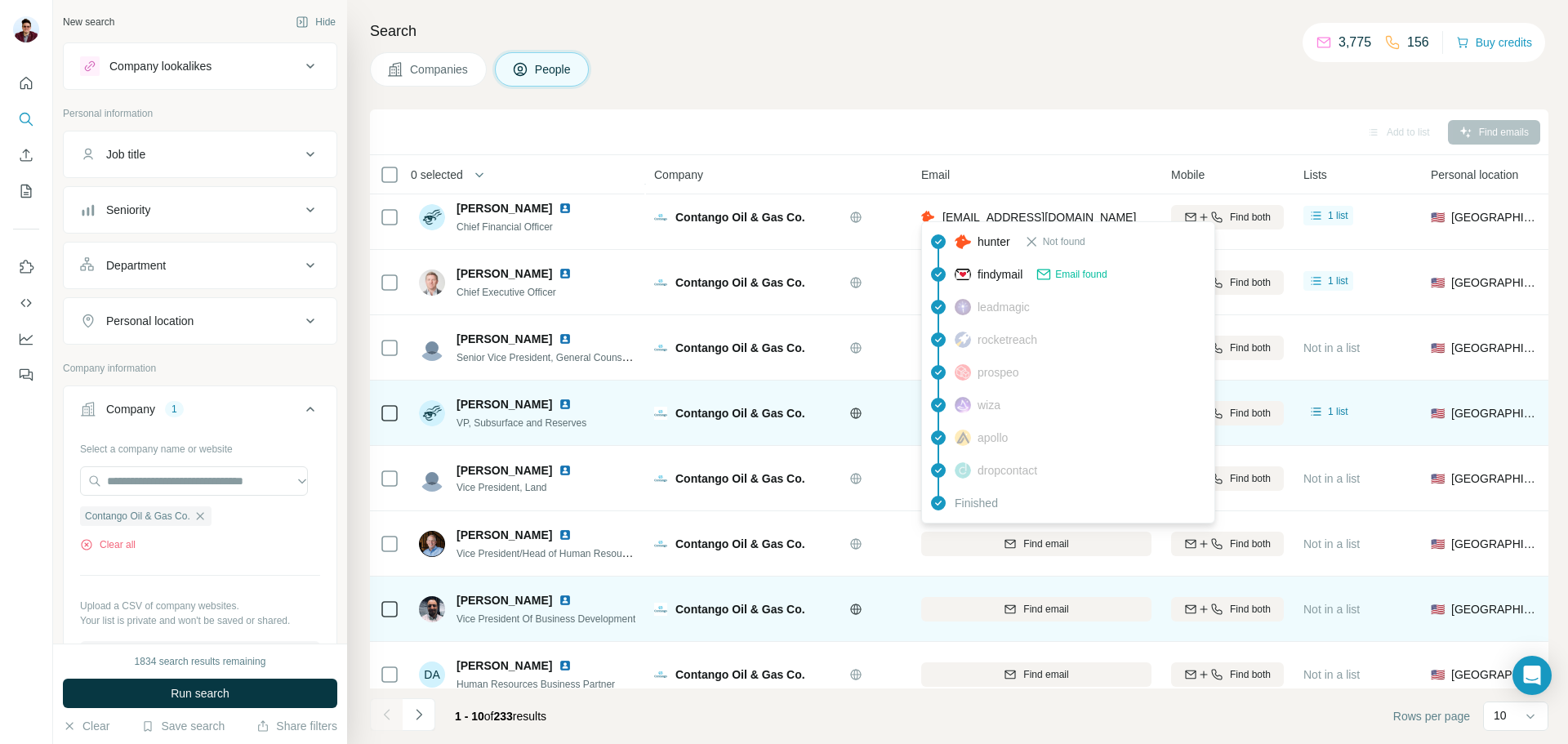
scroll to position [82, 0]
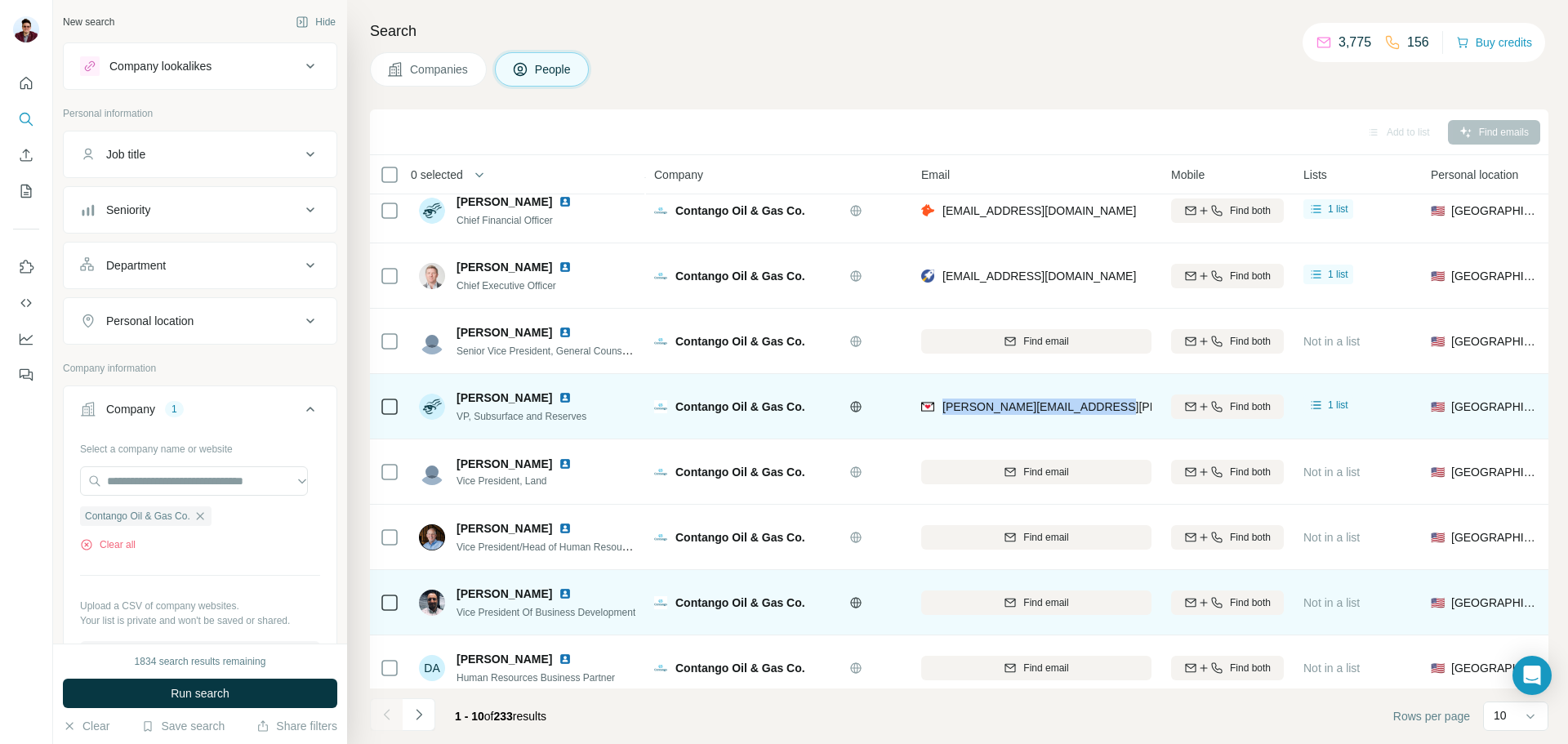
drag, startPoint x: 939, startPoint y: 409, endPoint x: 1113, endPoint y: 404, distance: 174.1
click at [1113, 404] on div "[PERSON_NAME][EMAIL_ADDRESS][PERSON_NAME][DOMAIN_NAME]" at bounding box center [1036, 406] width 231 height 45
drag, startPoint x: 473, startPoint y: 416, endPoint x: 606, endPoint y: 421, distance: 133.1
click at [606, 421] on div "[PERSON_NAME] VP, Subsurface and Reserves" at bounding box center [527, 406] width 217 height 45
drag, startPoint x: 458, startPoint y: 395, endPoint x: 547, endPoint y: 392, distance: 89.1
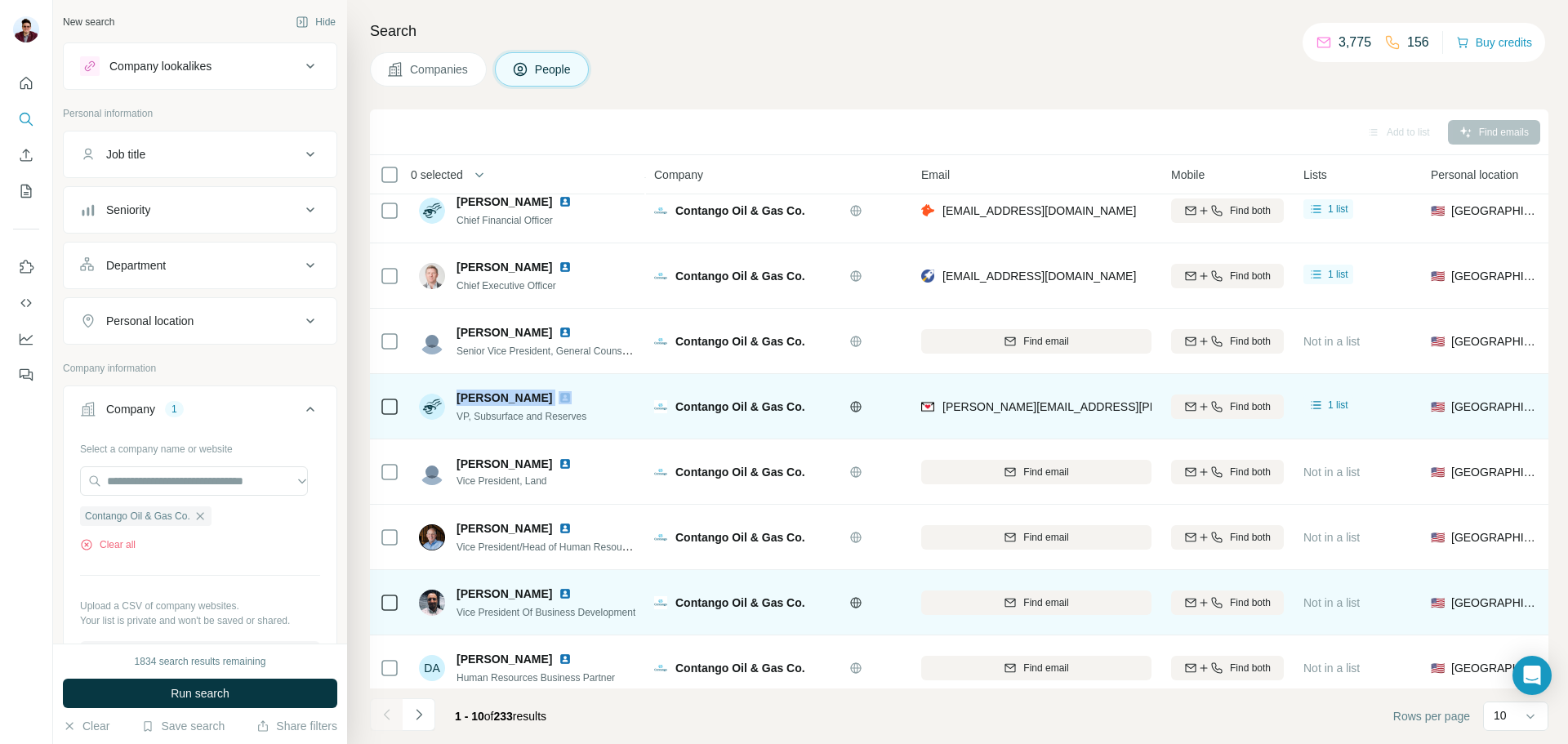
click at [547, 392] on div "[PERSON_NAME]" at bounding box center [524, 397] width 134 height 17
click at [559, 399] on img at bounding box center [565, 397] width 13 height 13
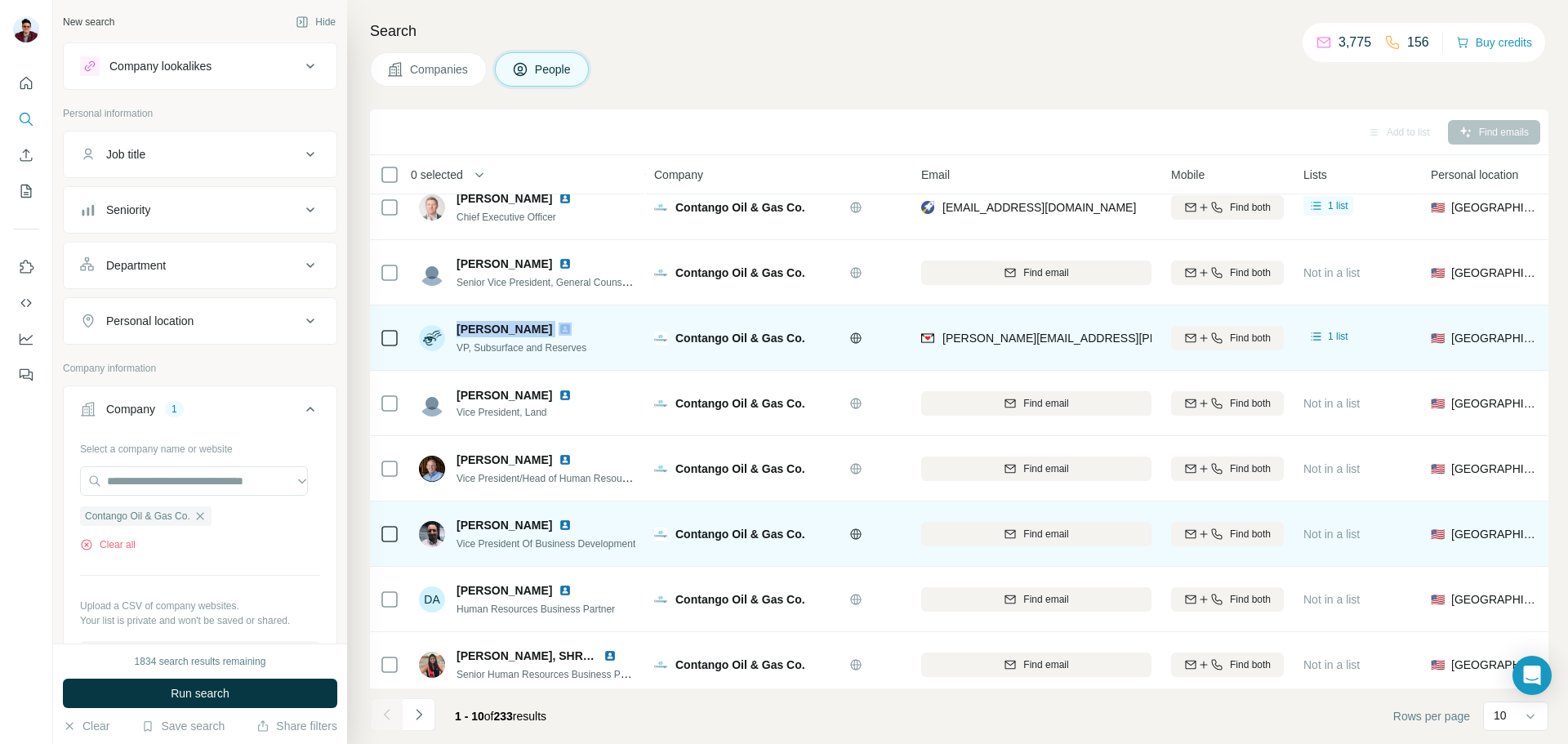
scroll to position [167, 0]
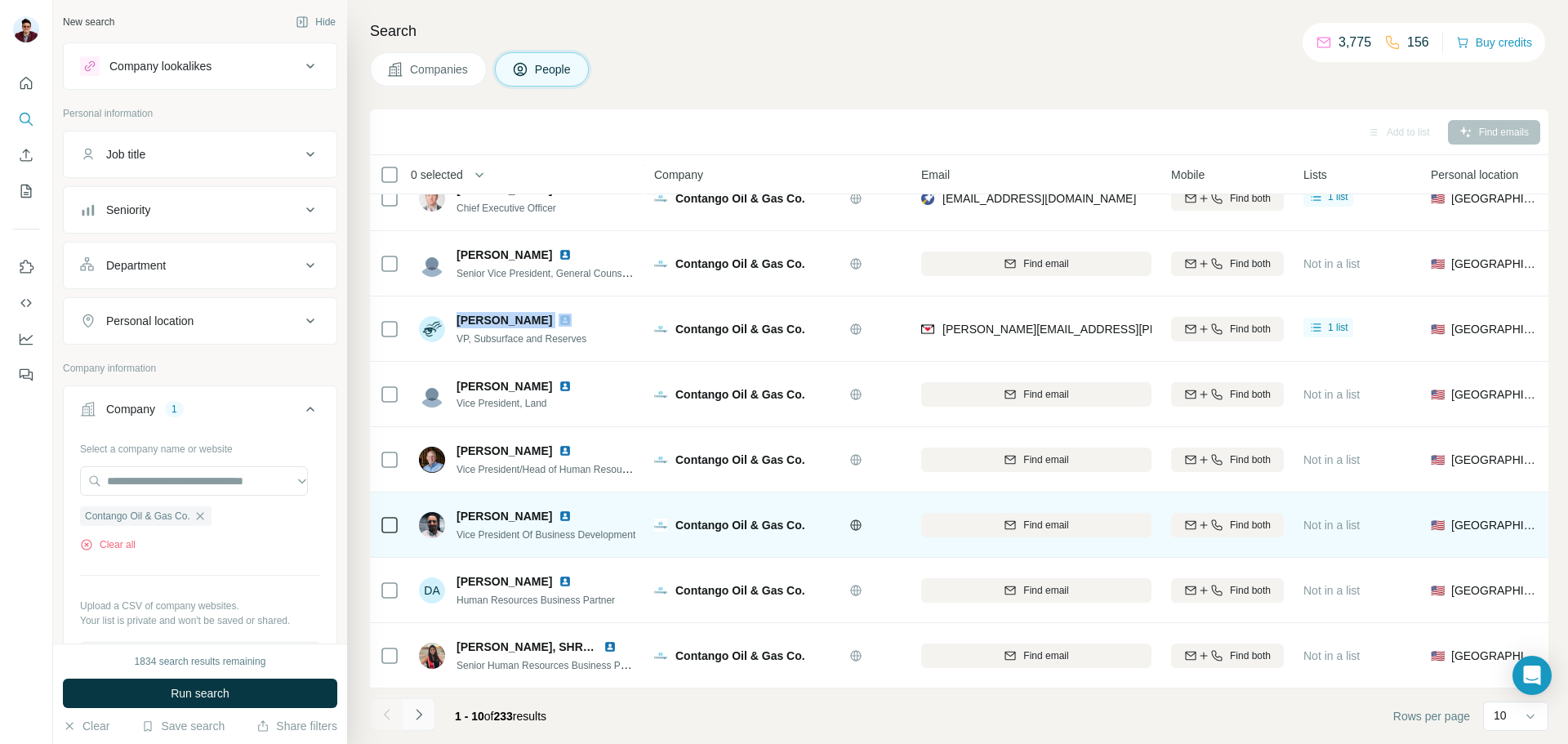
click at [430, 715] on button "Navigate to next page" at bounding box center [419, 715] width 33 height 33
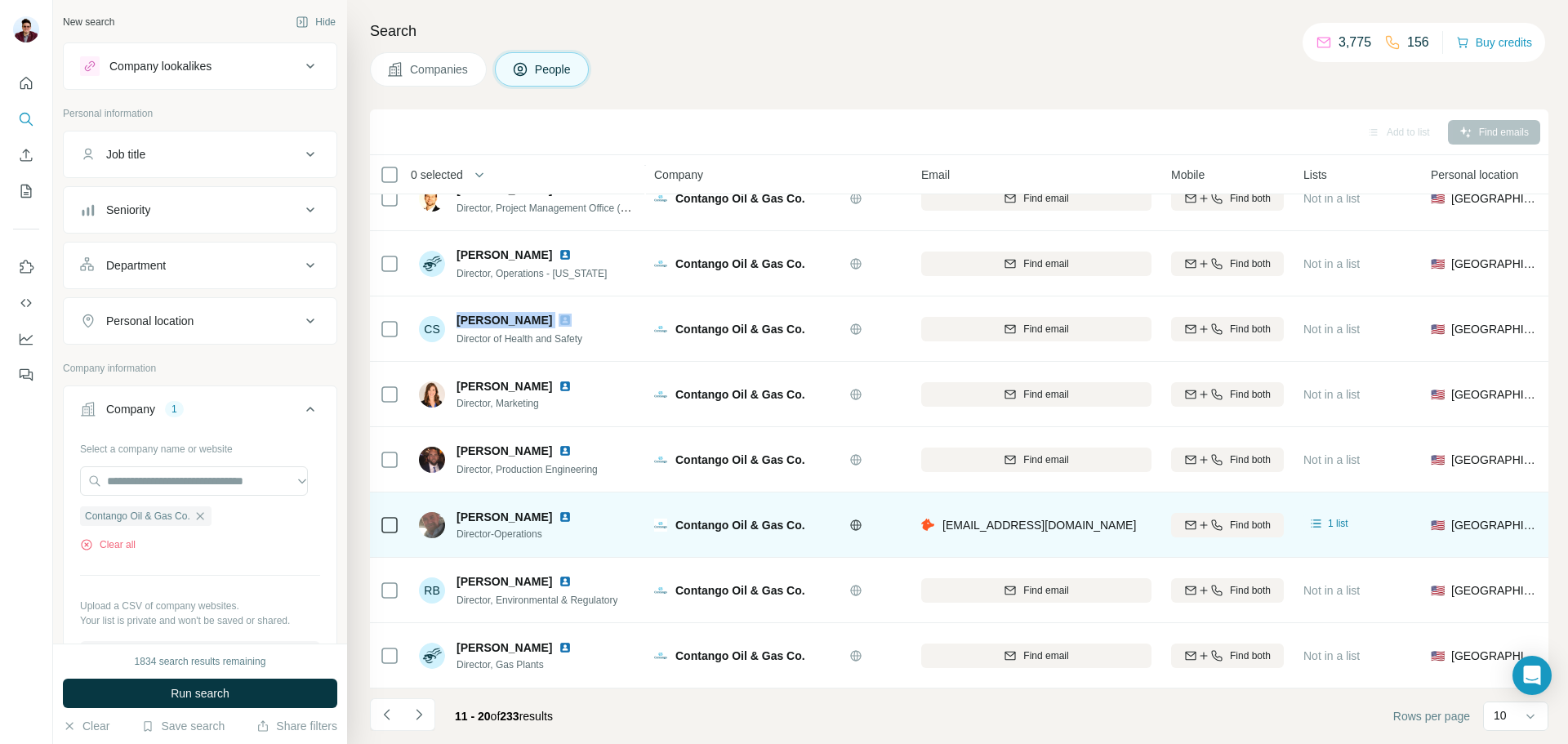
drag, startPoint x: 458, startPoint y: 508, endPoint x: 540, endPoint y: 513, distance: 82.2
click at [540, 513] on div "[PERSON_NAME]" at bounding box center [524, 516] width 134 height 17
drag, startPoint x: 553, startPoint y: 525, endPoint x: 451, endPoint y: 529, distance: 102.1
click at [451, 529] on div "[PERSON_NAME] Director-Operations" at bounding box center [504, 525] width 172 height 33
click at [559, 511] on img at bounding box center [565, 516] width 13 height 13
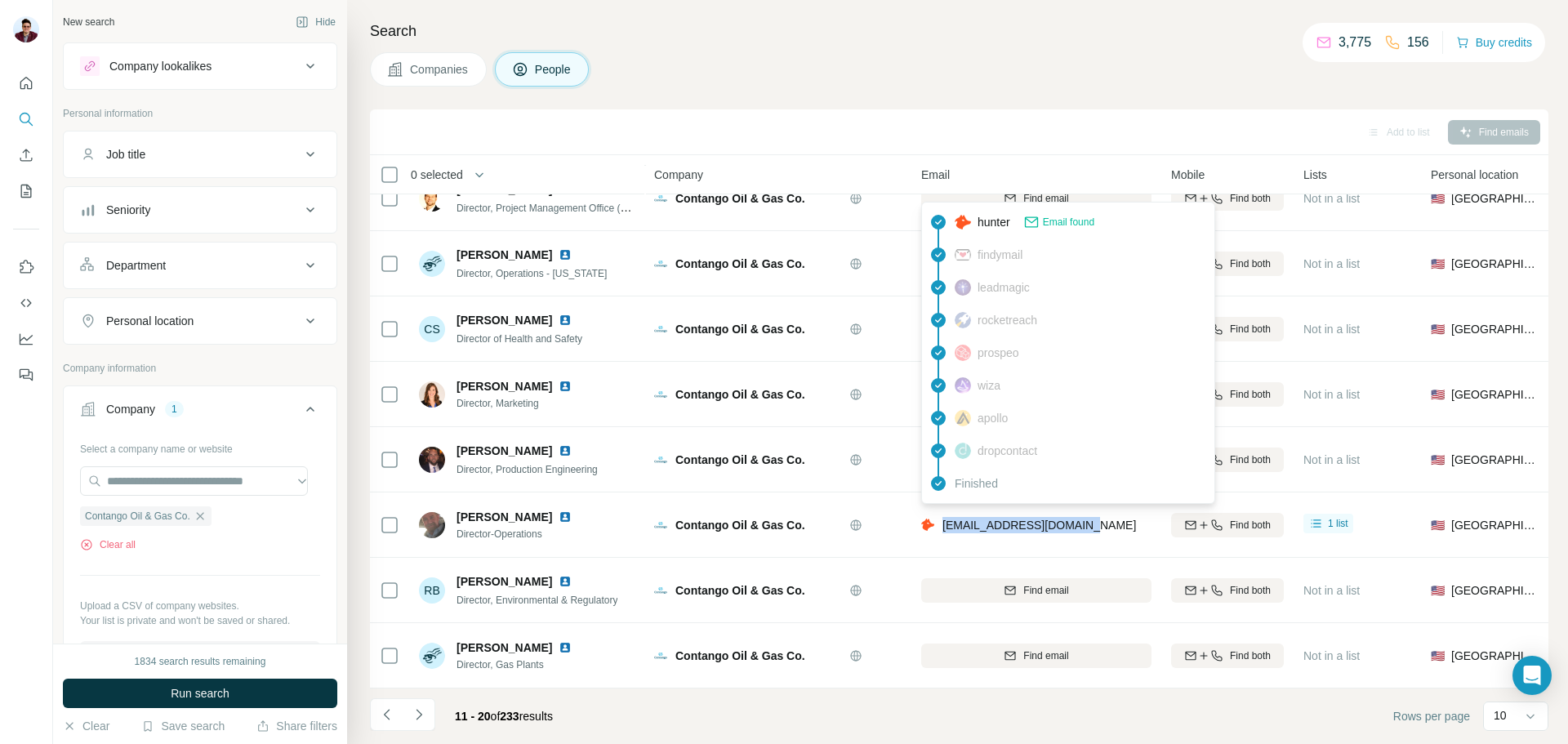
drag, startPoint x: 939, startPoint y: 518, endPoint x: 1089, endPoint y: 519, distance: 150.0
click at [1089, 519] on div "[EMAIL_ADDRESS][DOMAIN_NAME]" at bounding box center [1028, 525] width 215 height 17
click at [1142, 116] on div "Add to list Find emails" at bounding box center [959, 131] width 1178 height 46
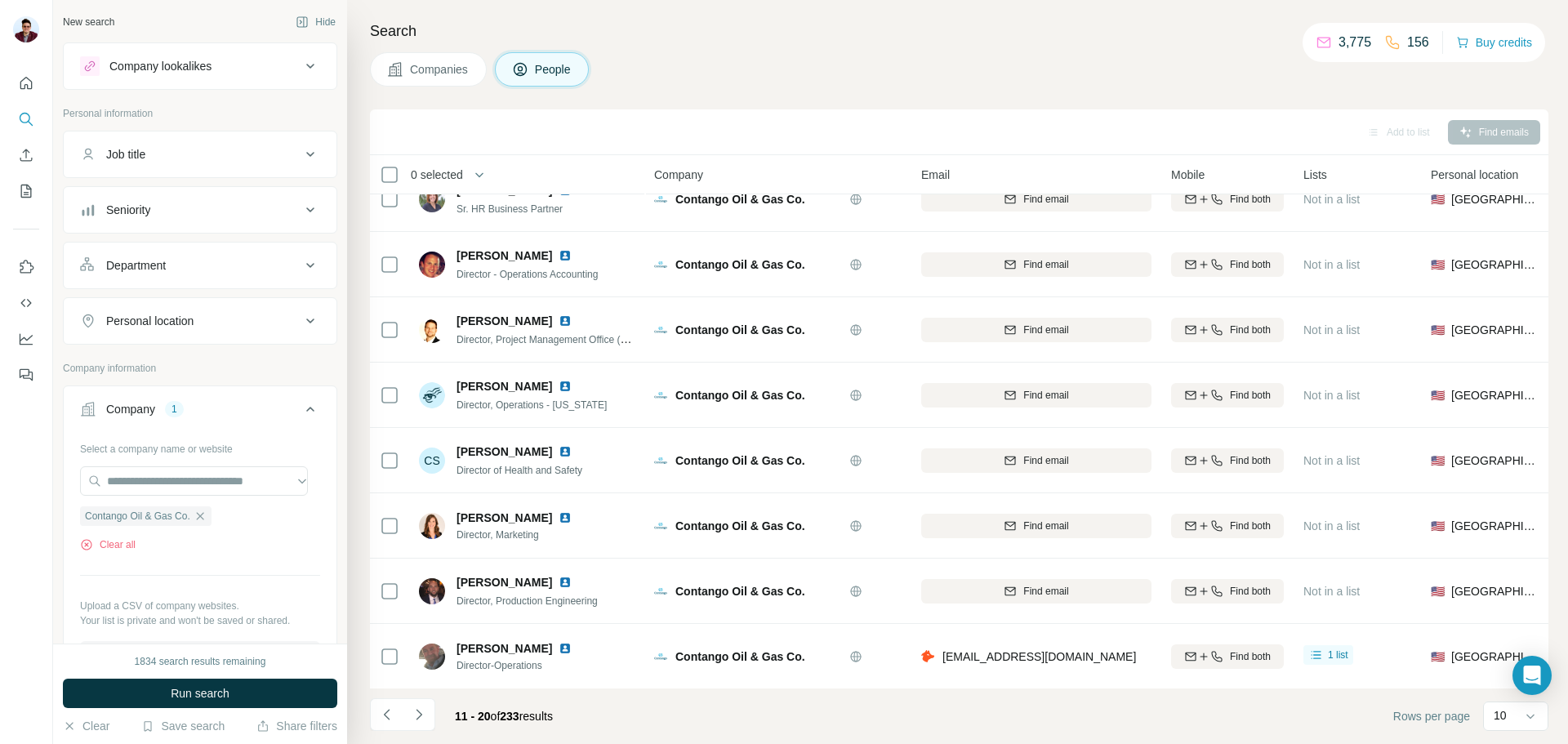
scroll to position [0, 0]
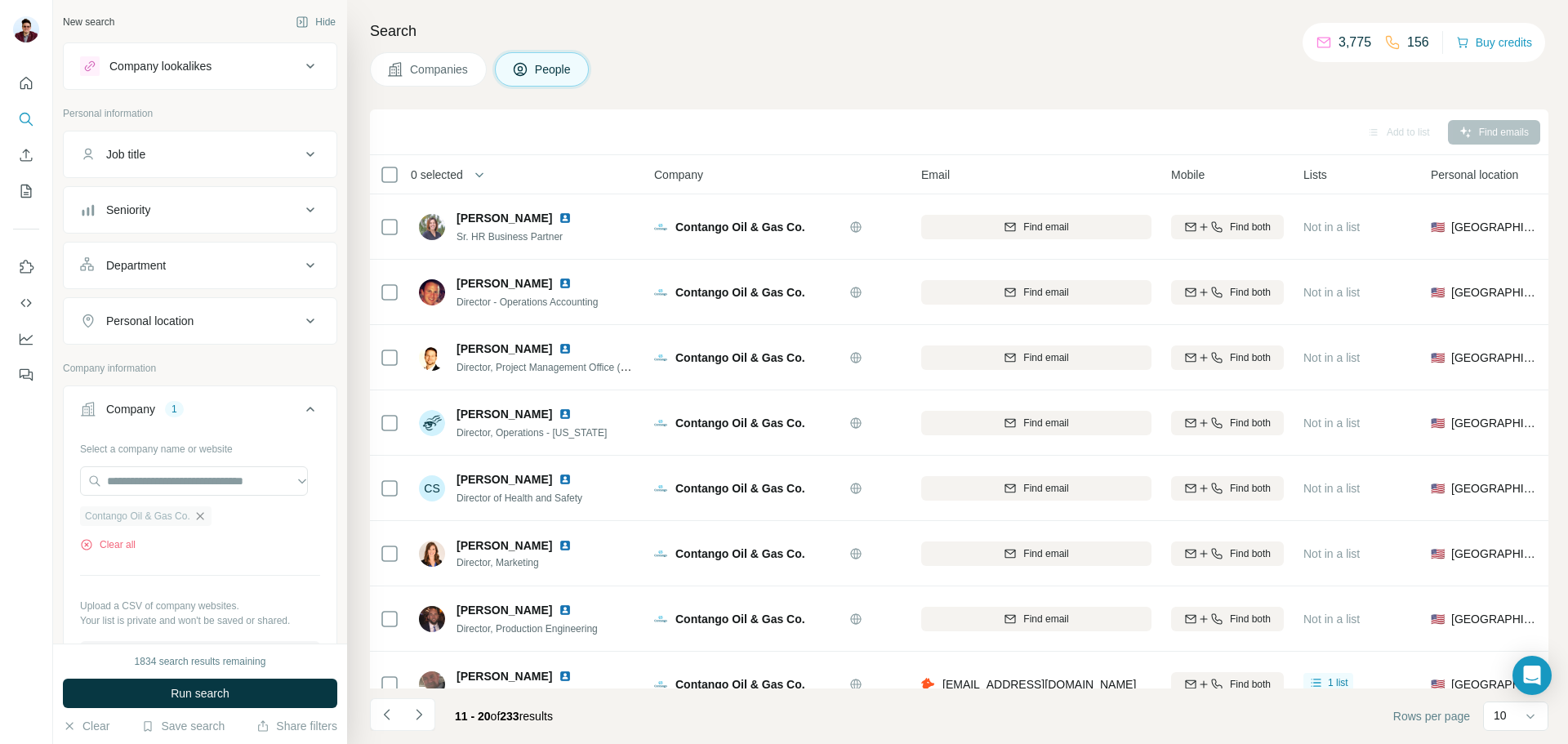
click at [202, 510] on icon "button" at bounding box center [200, 515] width 13 height 13
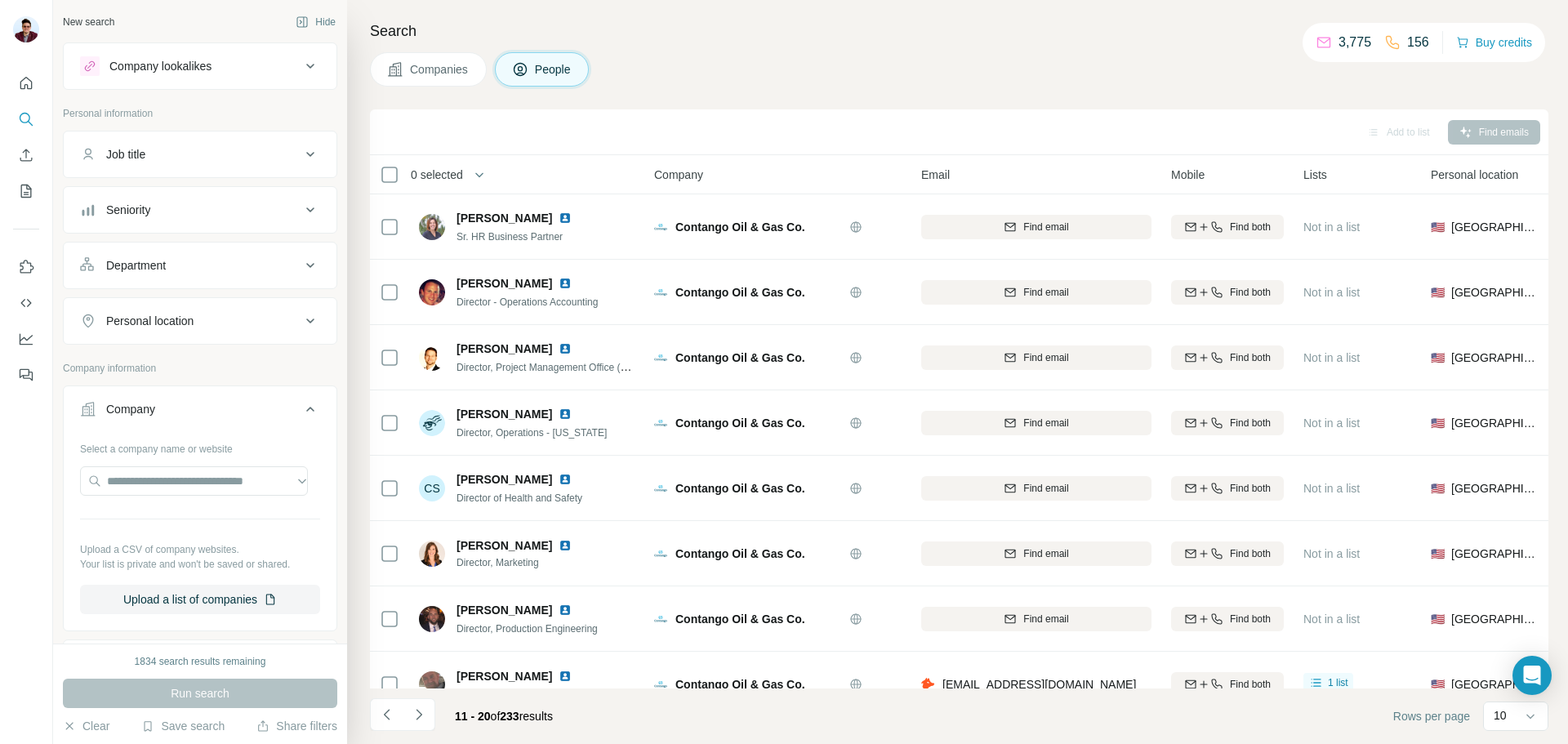
click at [454, 74] on span "Companies" at bounding box center [439, 69] width 59 height 17
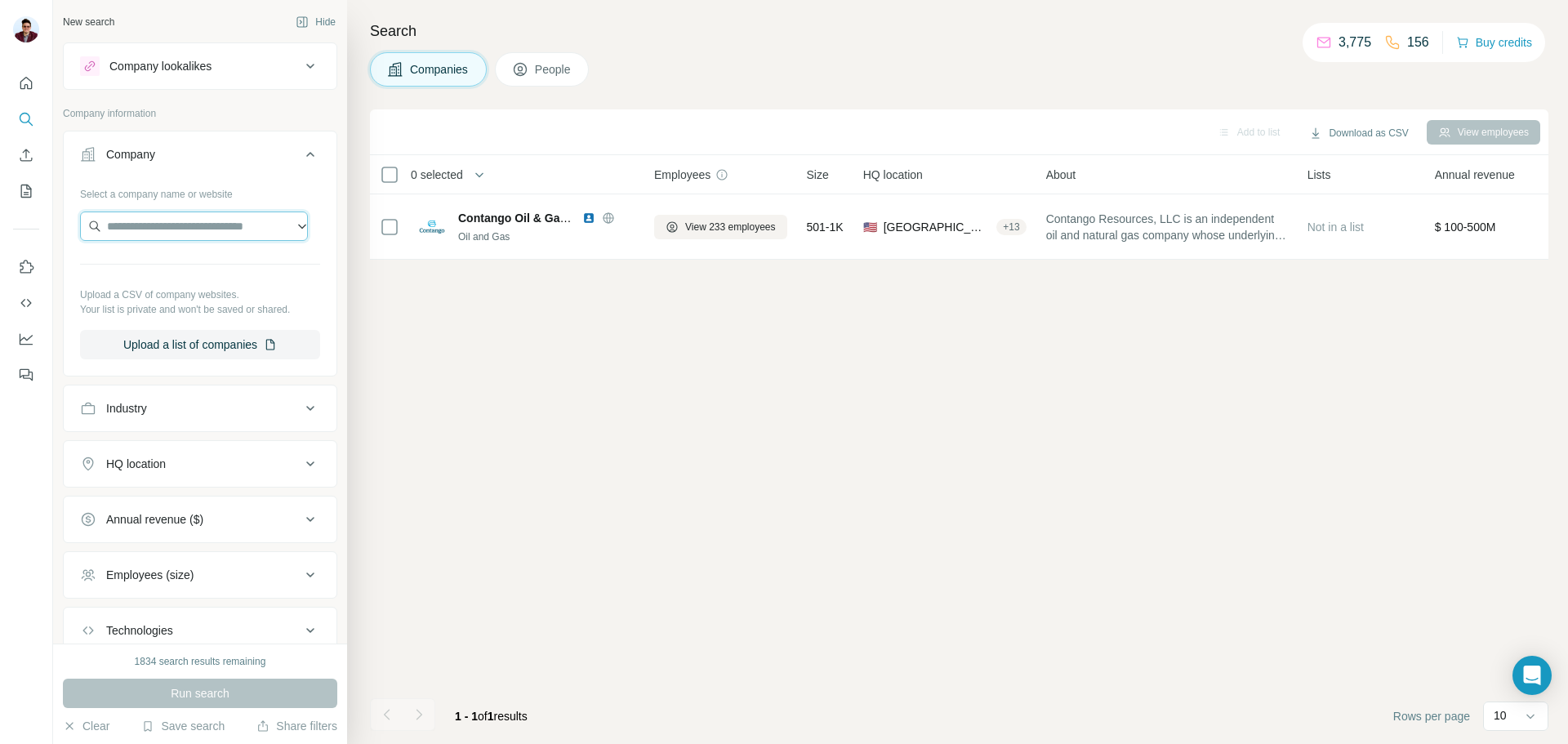
click at [168, 222] on input "text" at bounding box center [194, 226] width 228 height 29
paste input "**********"
type input "**********"
click at [424, 69] on span "Companies" at bounding box center [439, 69] width 59 height 17
click at [161, 225] on input "text" at bounding box center [194, 226] width 228 height 29
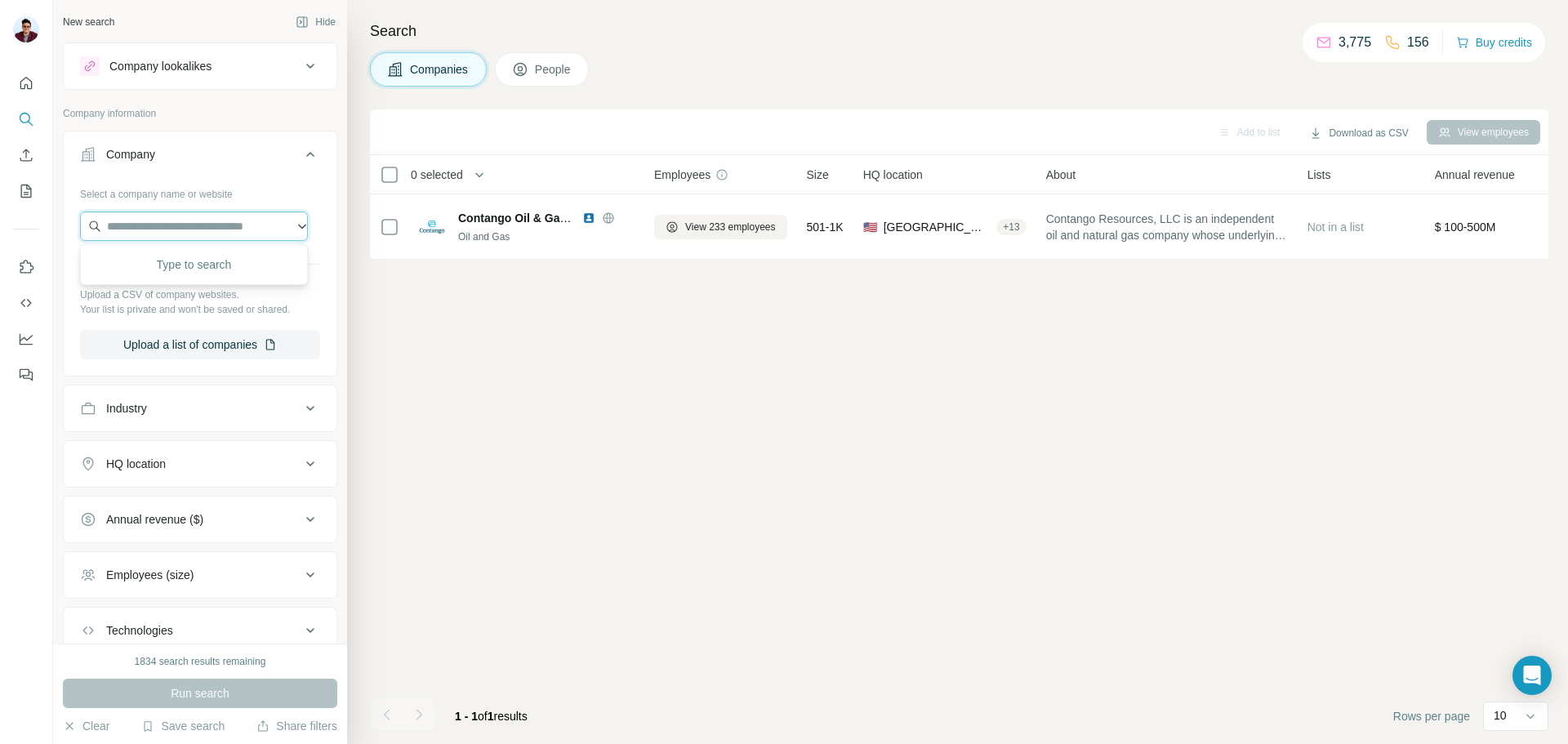
paste input "**********"
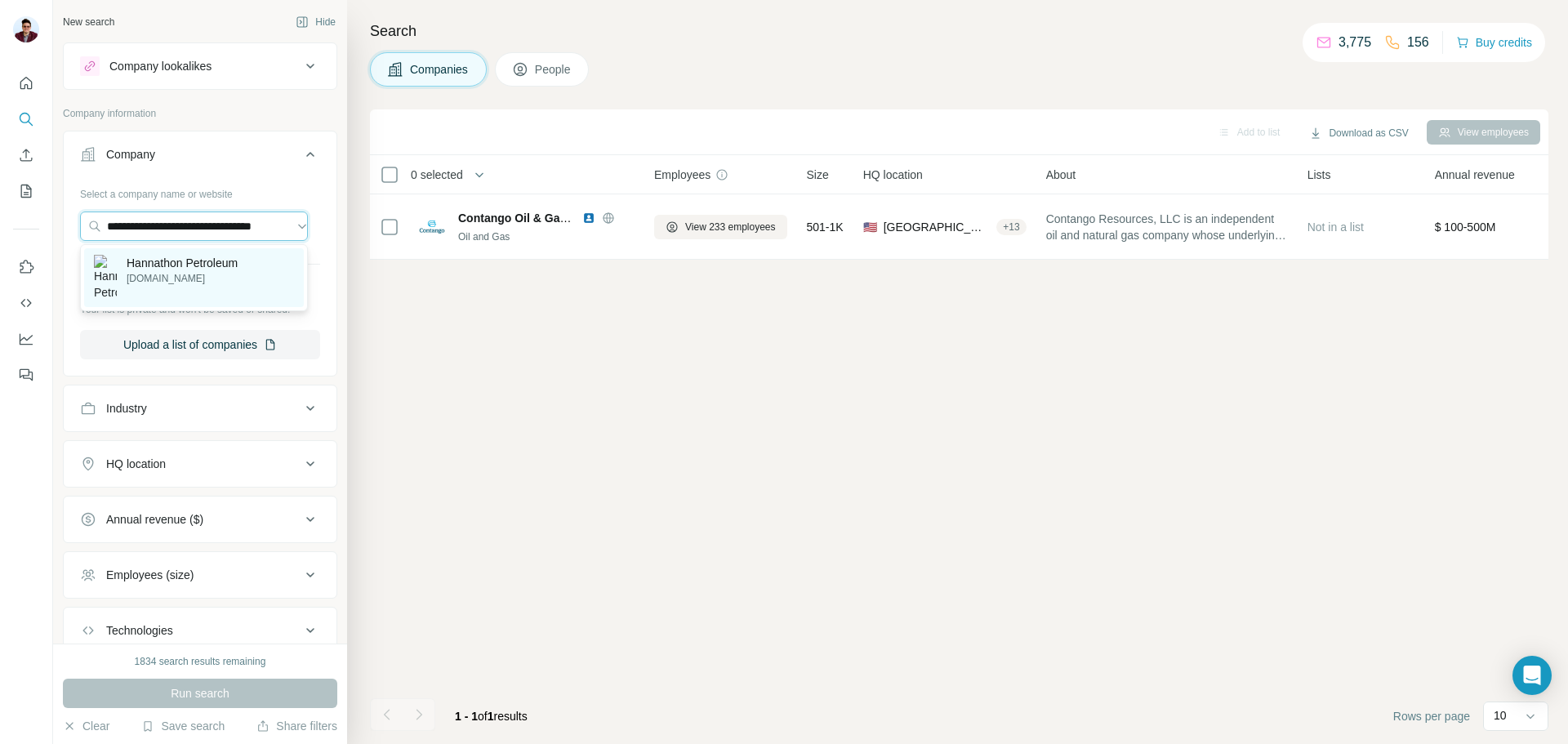
type input "**********"
click at [180, 270] on p "Hannathon Petroleum" at bounding box center [182, 263] width 111 height 17
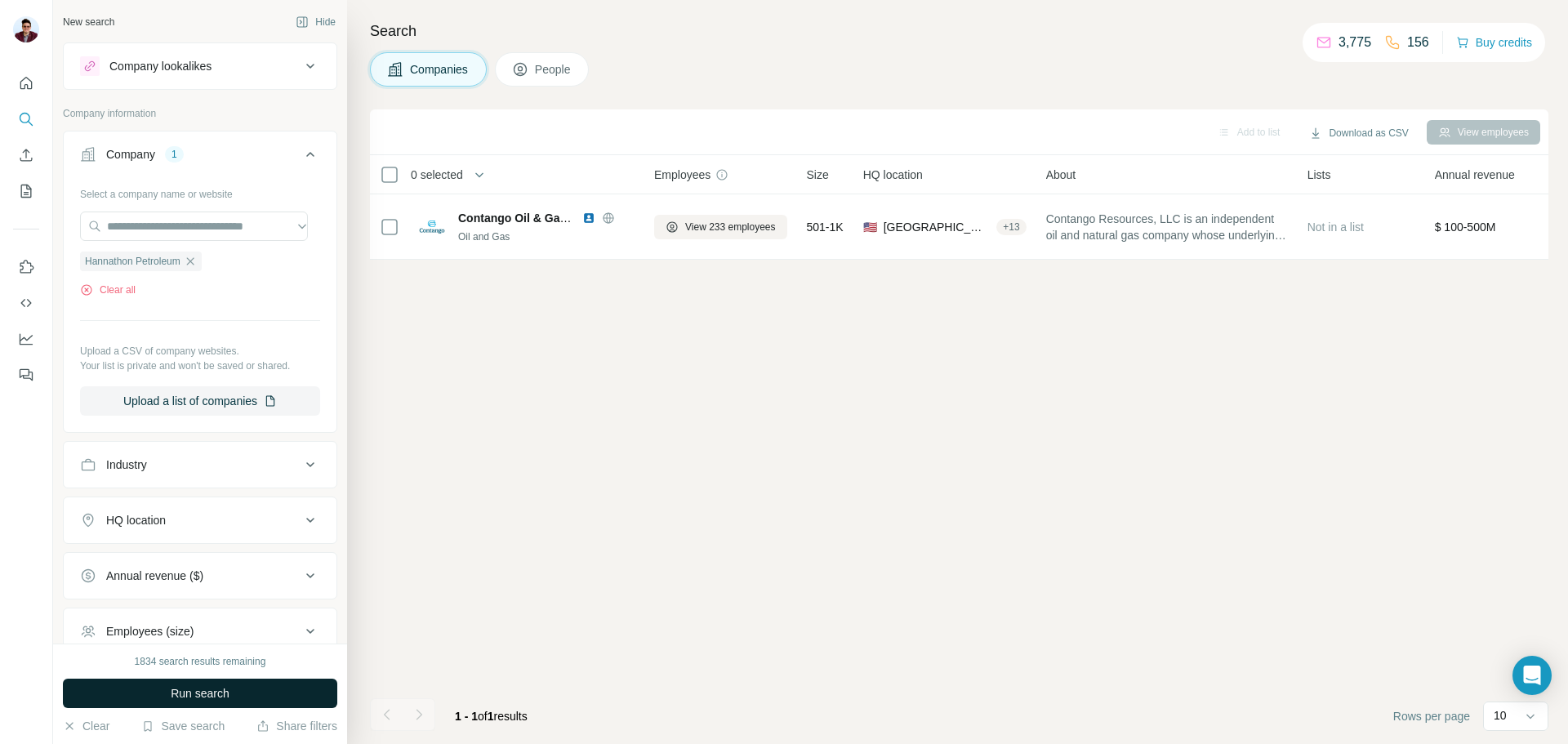
click at [205, 693] on span "Run search" at bounding box center [200, 693] width 58 height 17
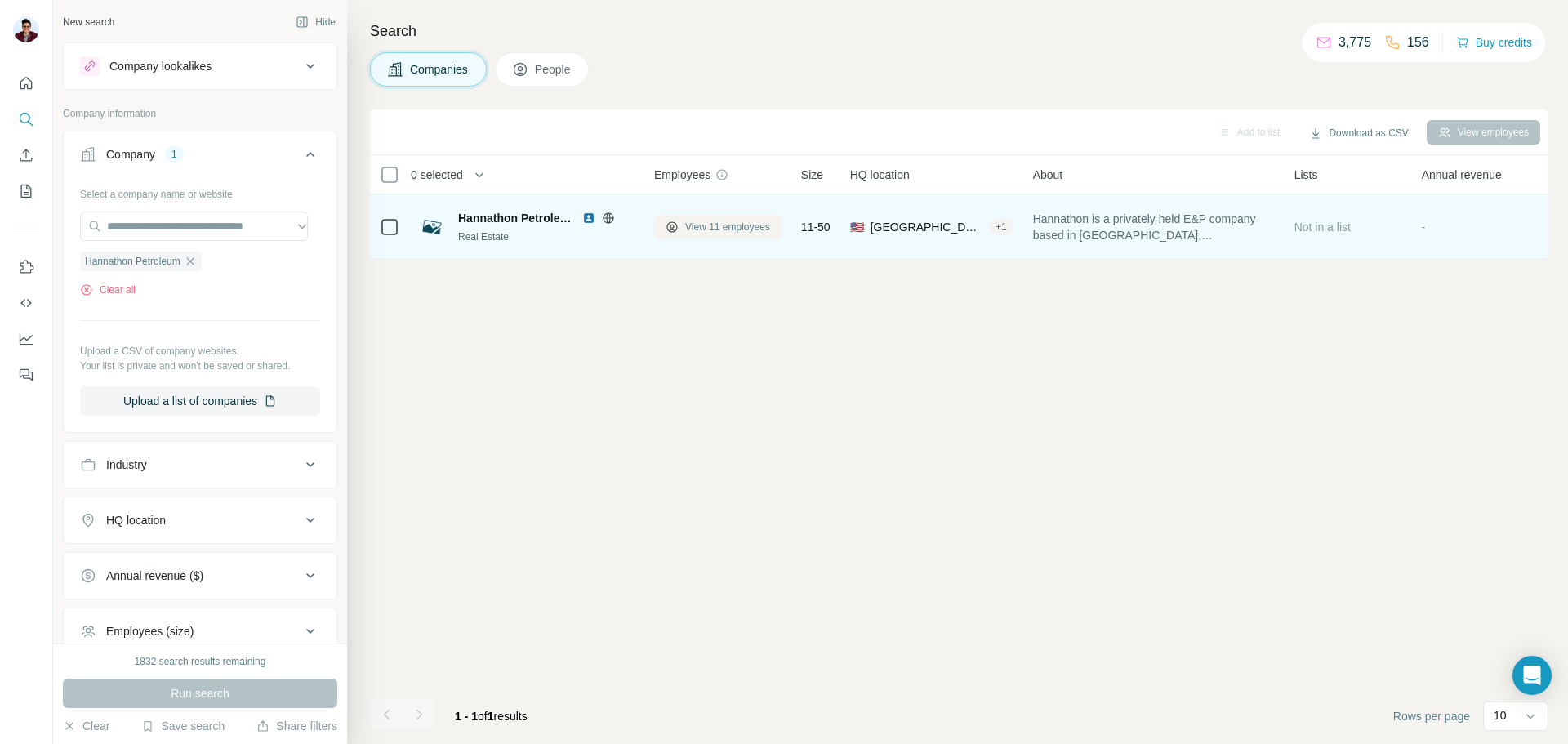
click at [719, 225] on span "View 11 employees" at bounding box center [728, 227] width 85 height 15
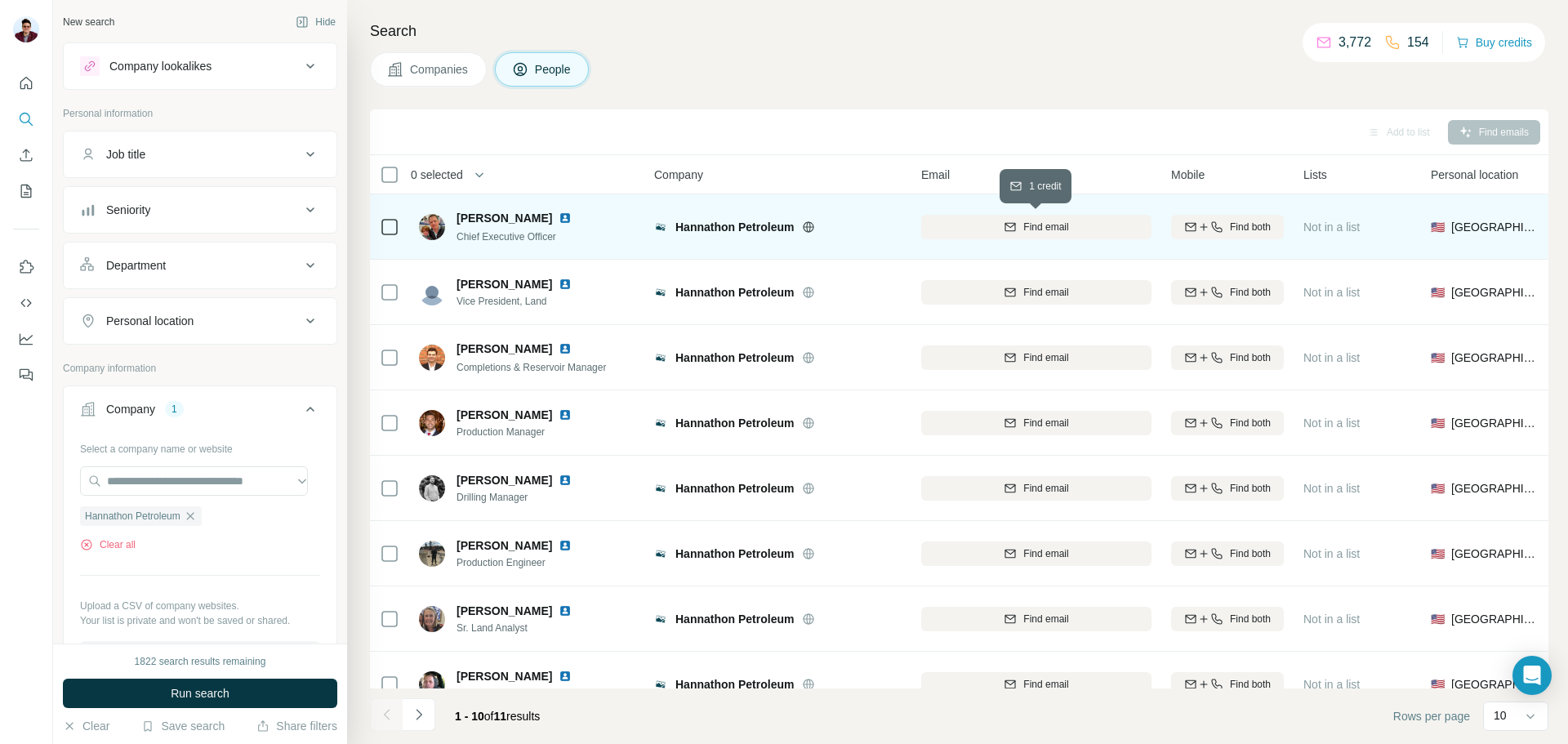
click at [1071, 231] on div "Find email" at bounding box center [1036, 227] width 231 height 15
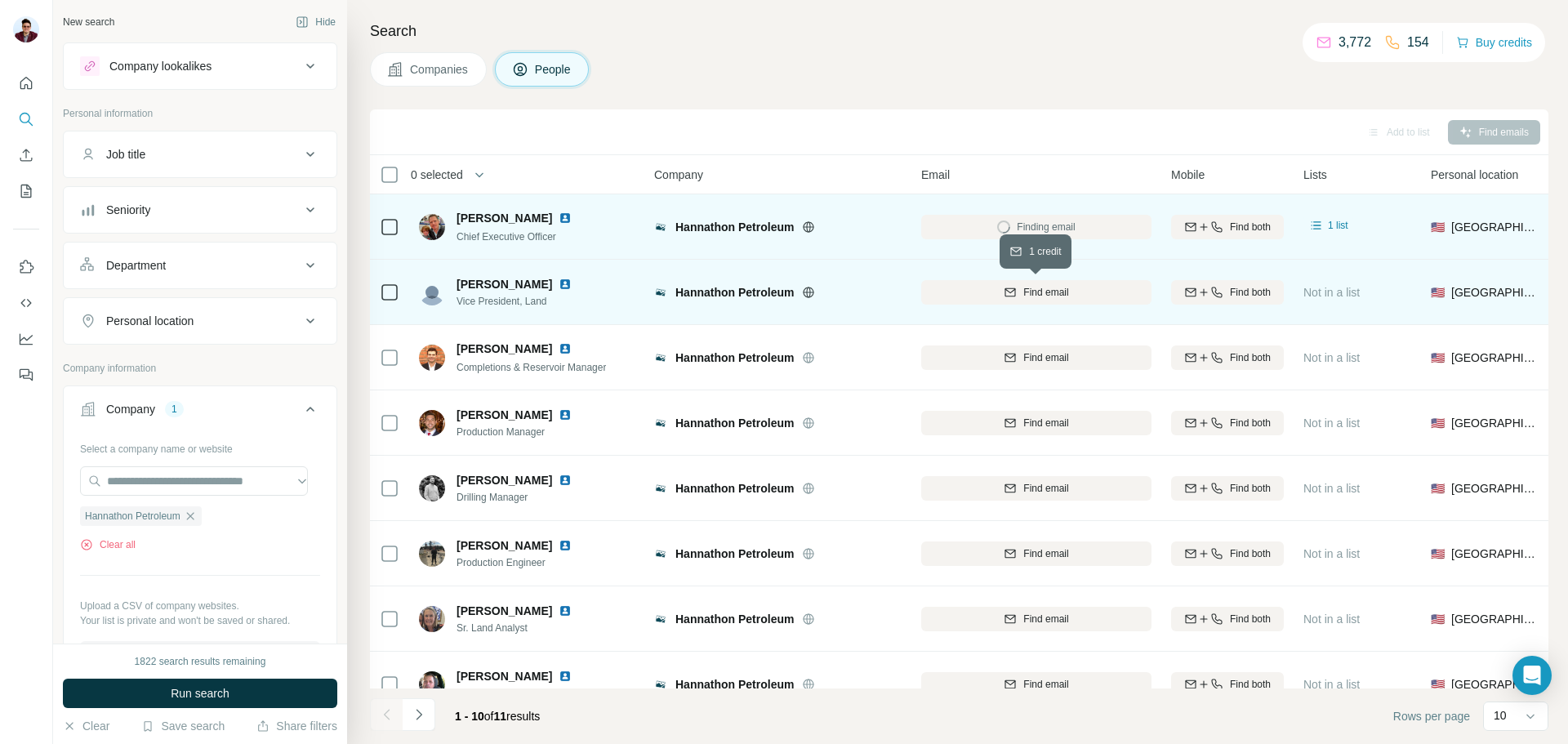
click at [1031, 295] on span "Find email" at bounding box center [1046, 292] width 45 height 15
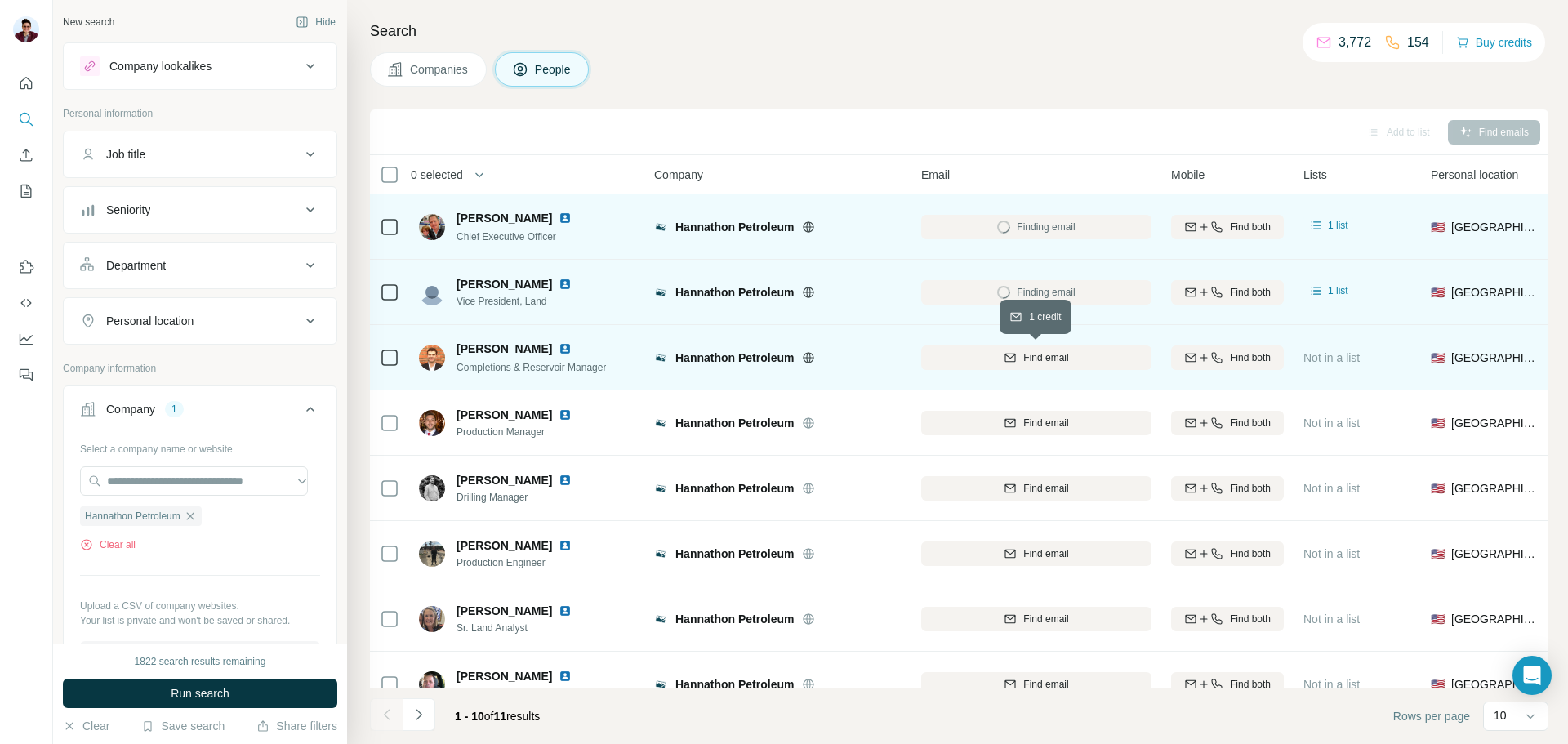
click at [1024, 358] on span "Find email" at bounding box center [1046, 357] width 45 height 15
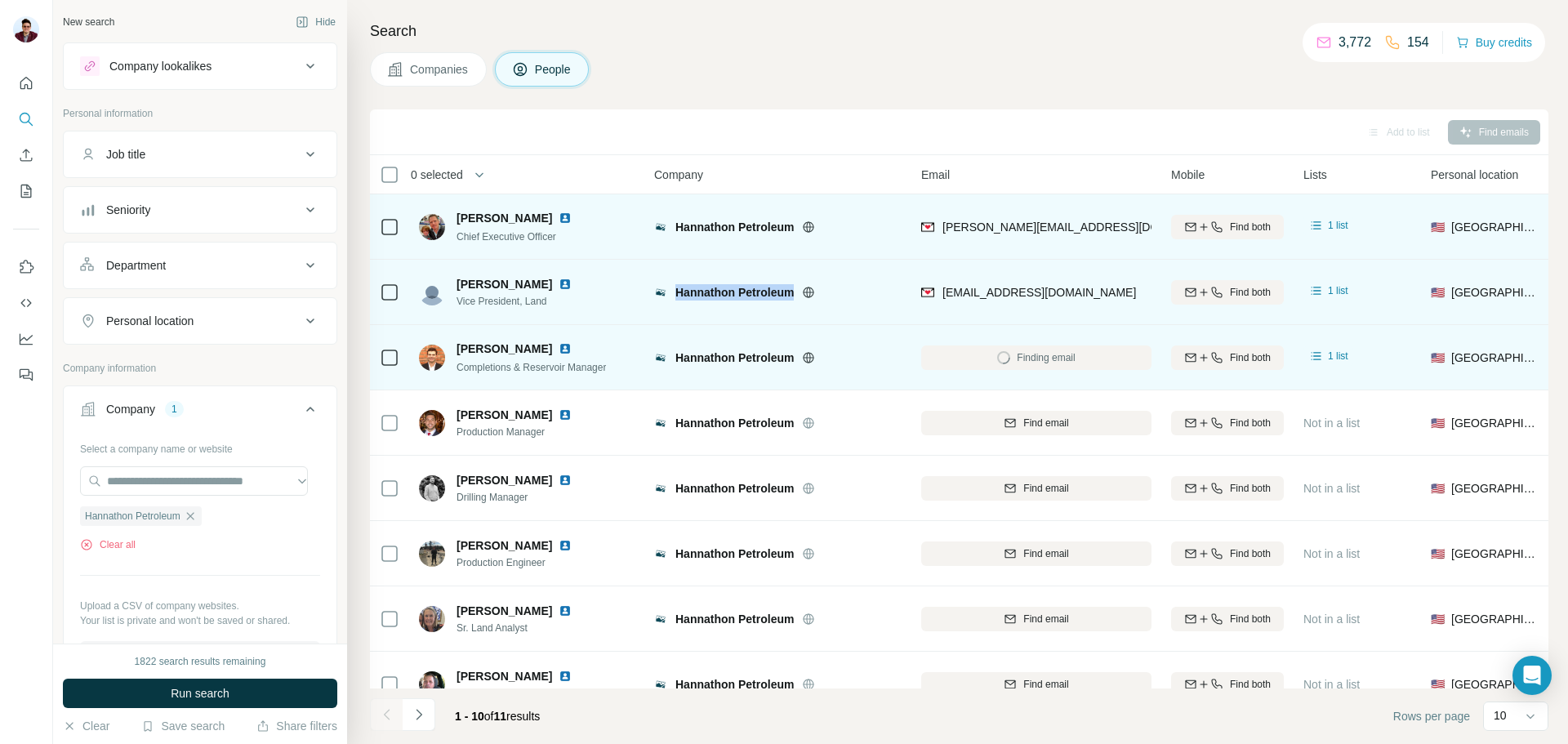
drag, startPoint x: 676, startPoint y: 294, endPoint x: 795, endPoint y: 293, distance: 119.0
click at [794, 293] on span "Hannathon Petroleum" at bounding box center [735, 292] width 119 height 17
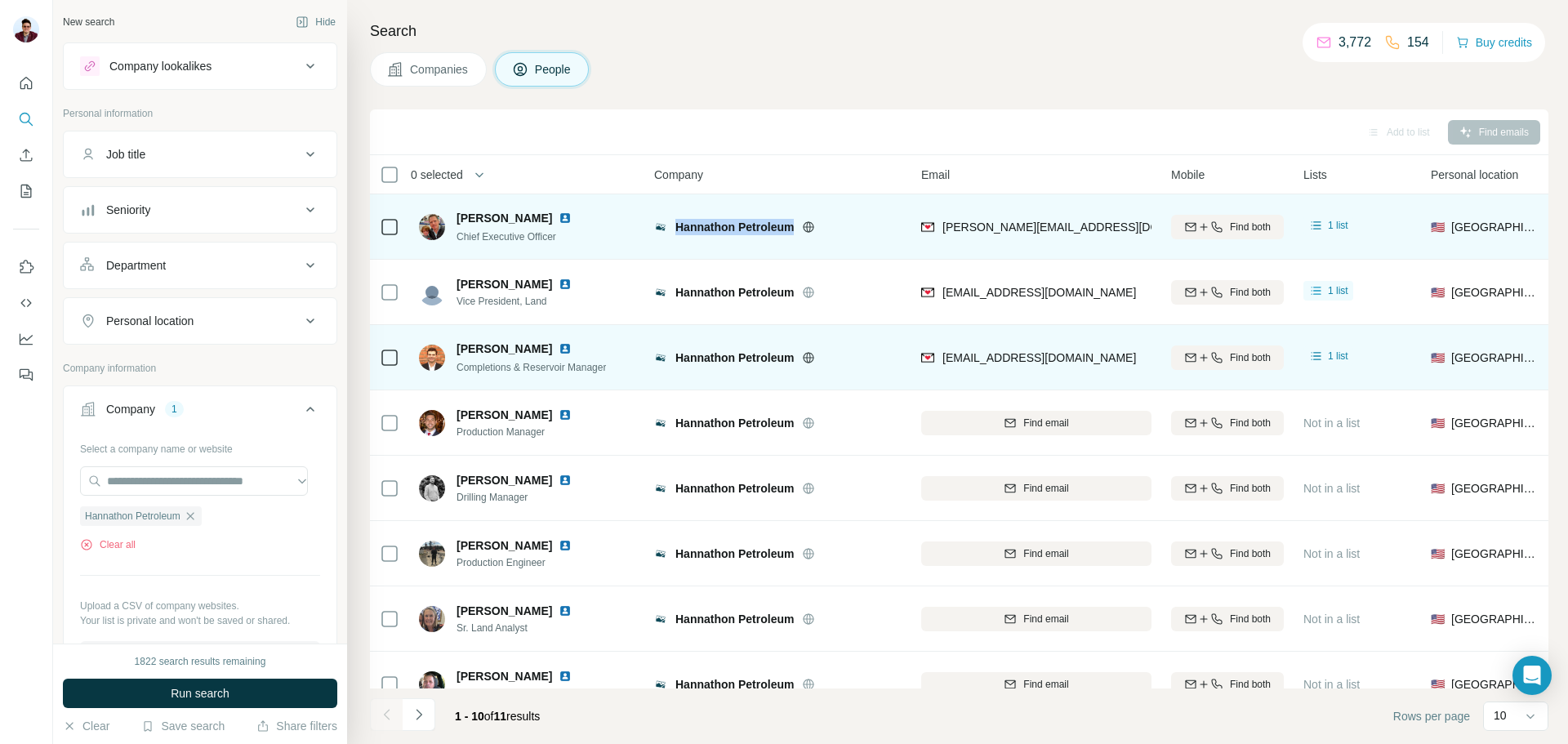
drag, startPoint x: 680, startPoint y: 227, endPoint x: 797, endPoint y: 234, distance: 117.2
click at [797, 234] on div "Hannathon Petroleum" at bounding box center [789, 227] width 226 height 17
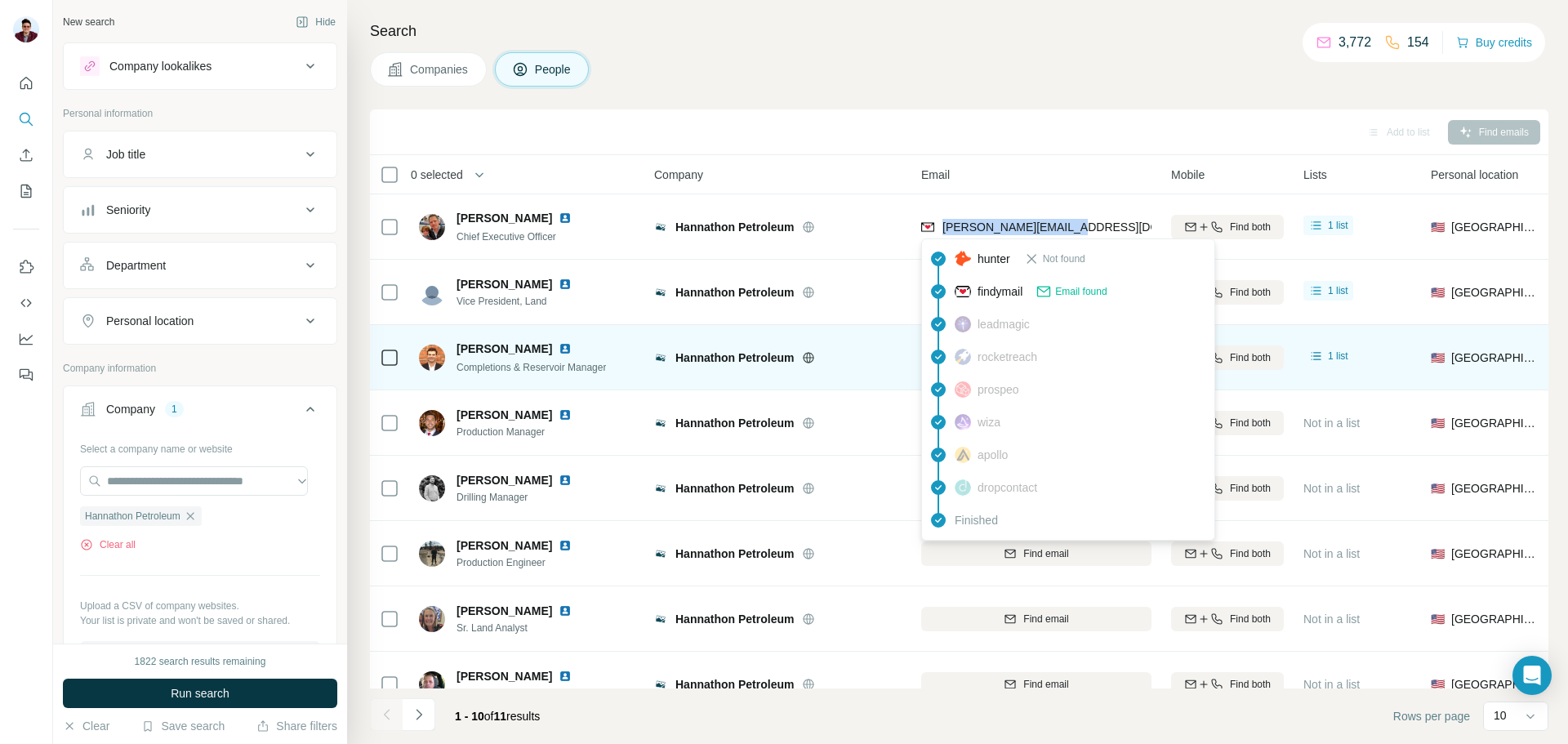
drag, startPoint x: 1079, startPoint y: 226, endPoint x: 941, endPoint y: 227, distance: 138.0
click at [941, 227] on div "[PERSON_NAME][EMAIL_ADDRESS][DOMAIN_NAME]" at bounding box center [1036, 227] width 231 height 45
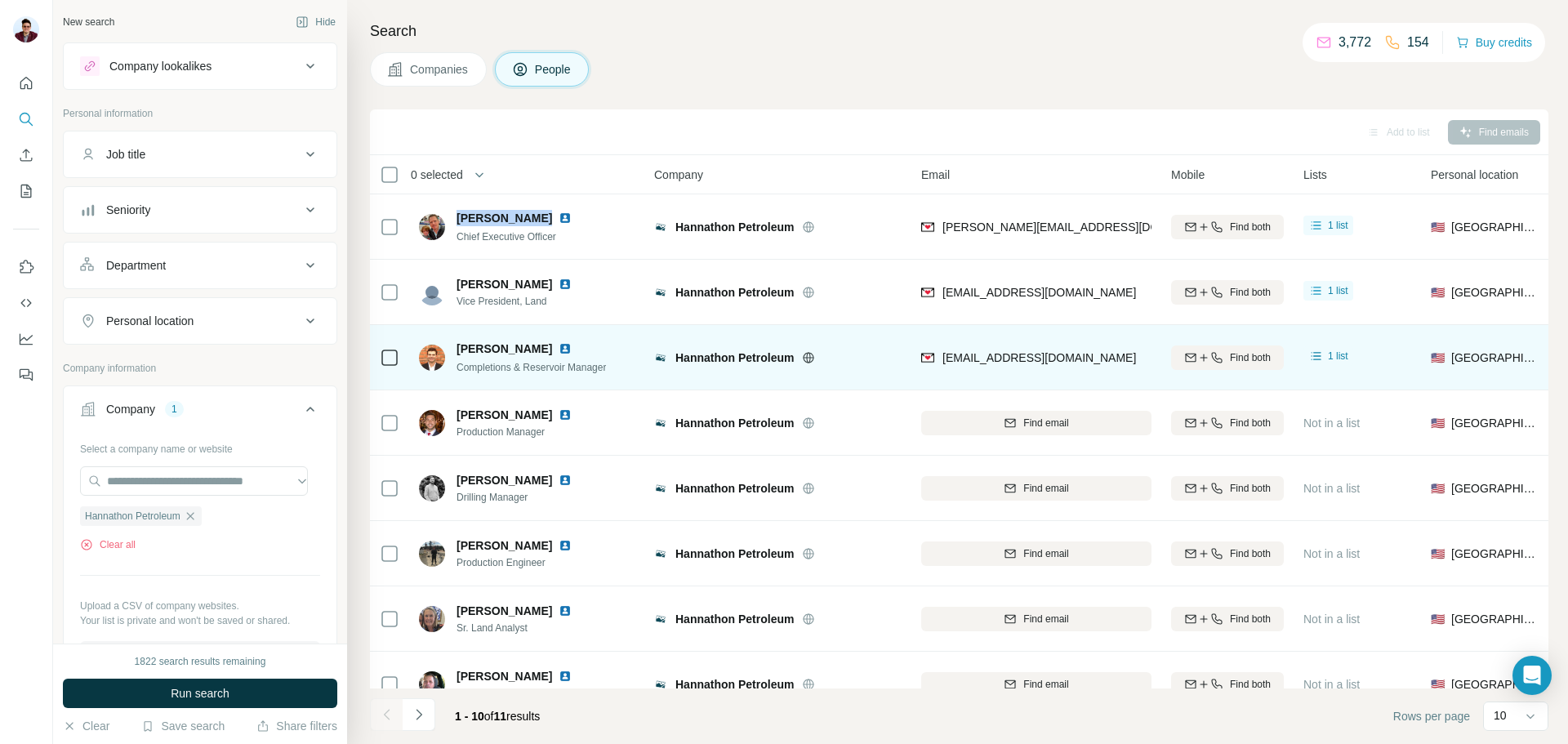
drag, startPoint x: 453, startPoint y: 220, endPoint x: 535, endPoint y: 217, distance: 82.1
click at [535, 217] on div "[PERSON_NAME] Chief Executive Officer" at bounding box center [504, 227] width 172 height 34
drag, startPoint x: 567, startPoint y: 240, endPoint x: 486, endPoint y: 250, distance: 81.6
click at [454, 230] on div "[PERSON_NAME] Chief Executive Officer" at bounding box center [504, 227] width 172 height 34
click at [559, 218] on img at bounding box center [565, 217] width 13 height 13
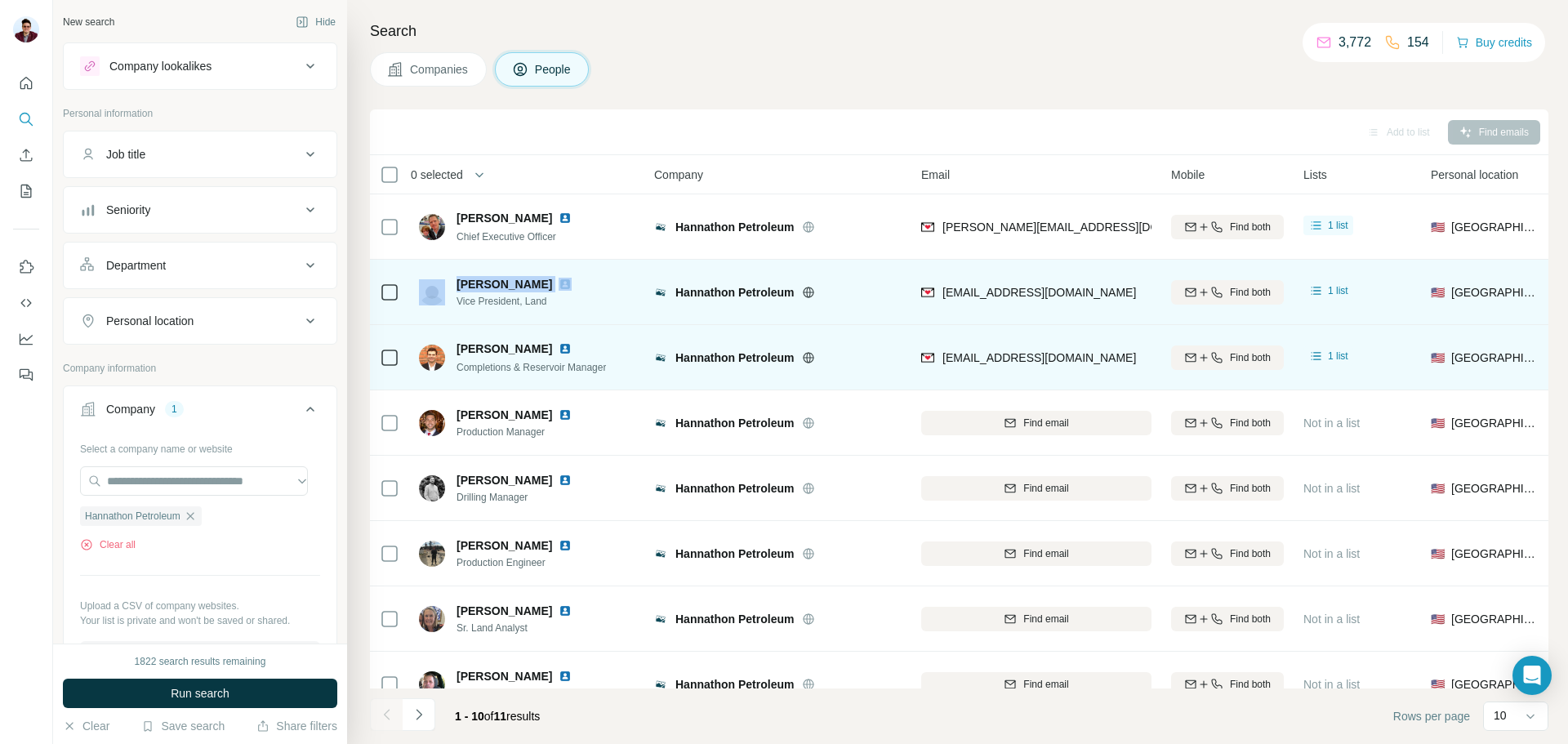
drag, startPoint x: 449, startPoint y: 284, endPoint x: 547, endPoint y: 286, distance: 98.0
click at [547, 286] on div "[PERSON_NAME] Vice President, Land" at bounding box center [504, 292] width 172 height 33
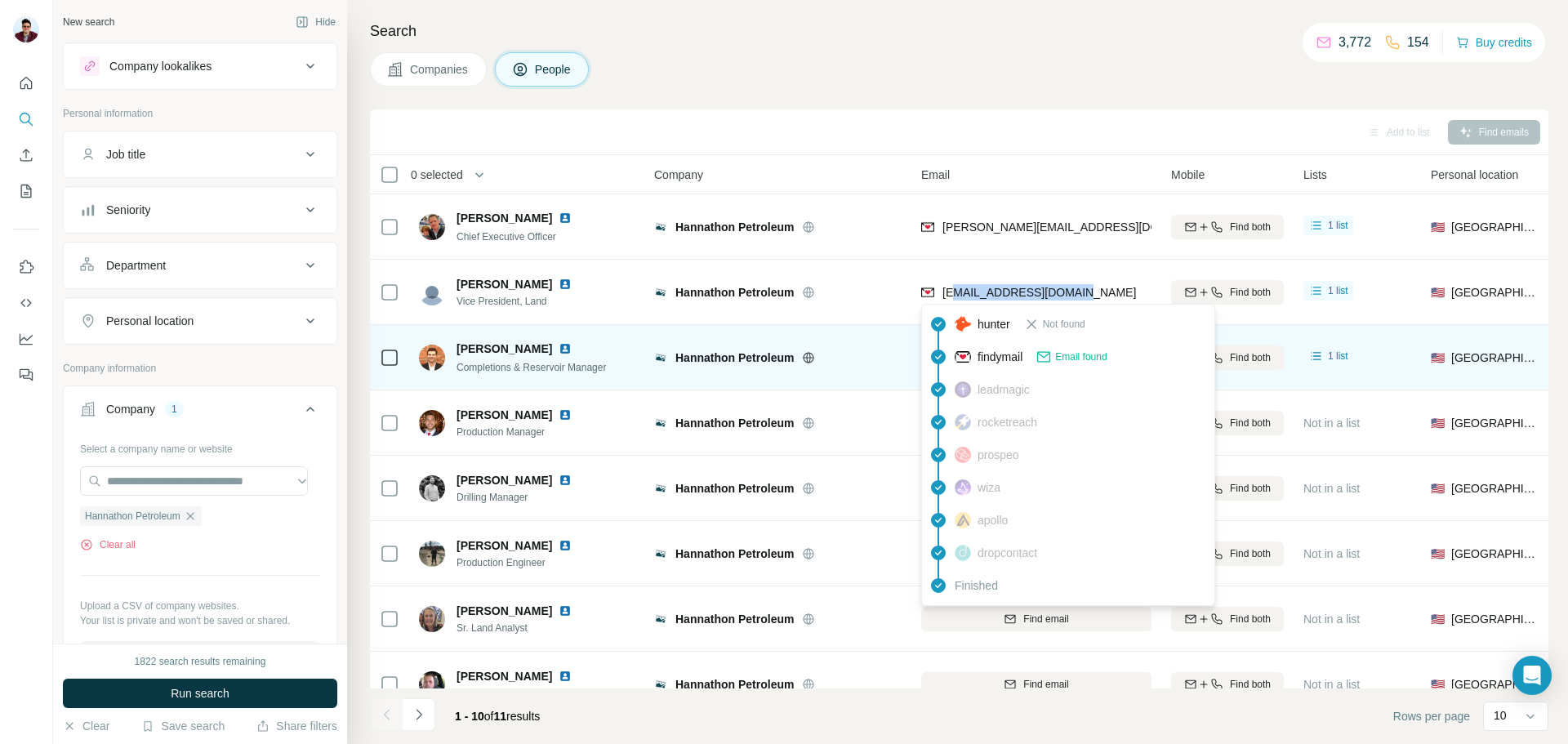
drag, startPoint x: 1093, startPoint y: 294, endPoint x: 955, endPoint y: 292, distance: 138.0
click at [955, 292] on div "[EMAIL_ADDRESS][DOMAIN_NAME]" at bounding box center [1036, 292] width 231 height 45
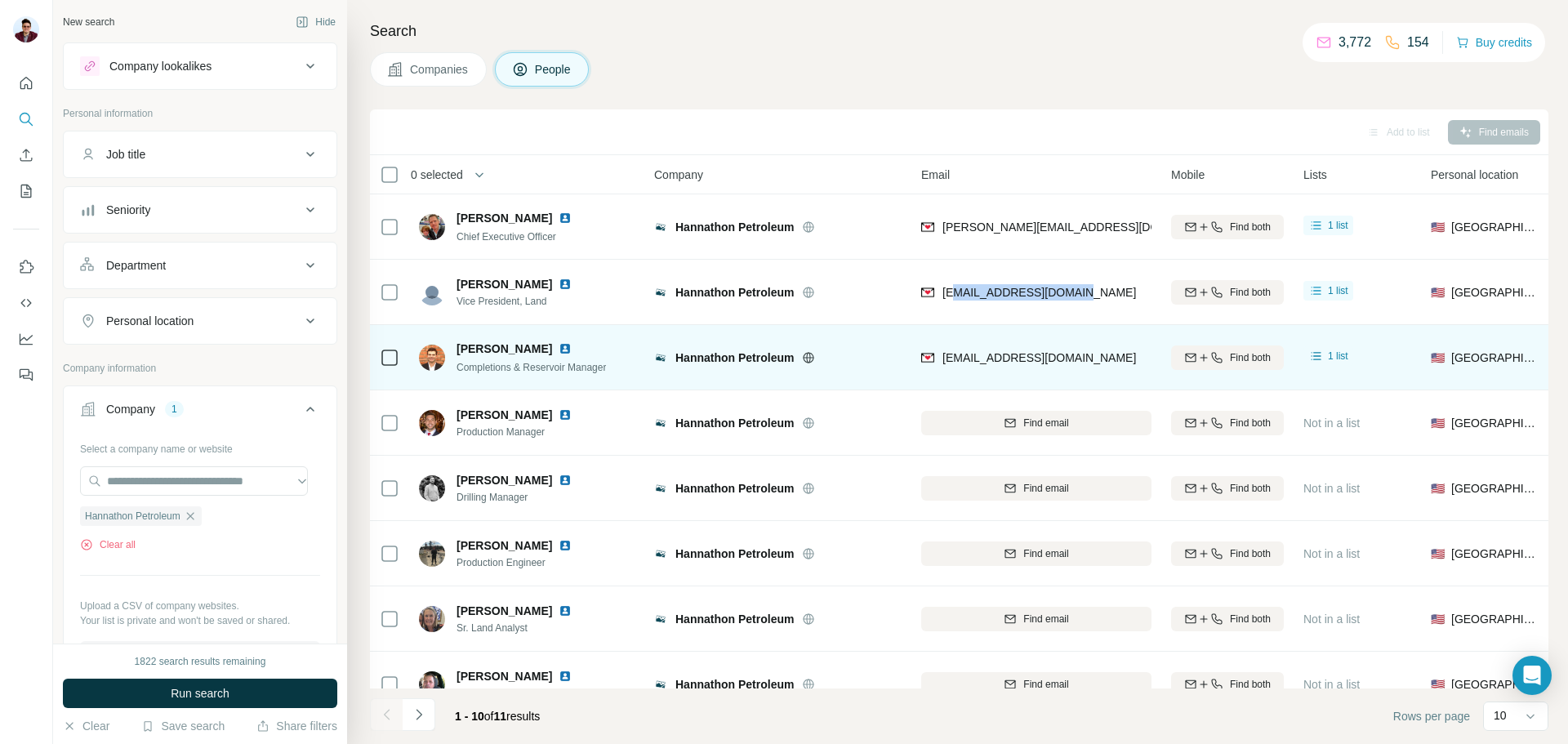
click at [561, 283] on img at bounding box center [565, 283] width 13 height 13
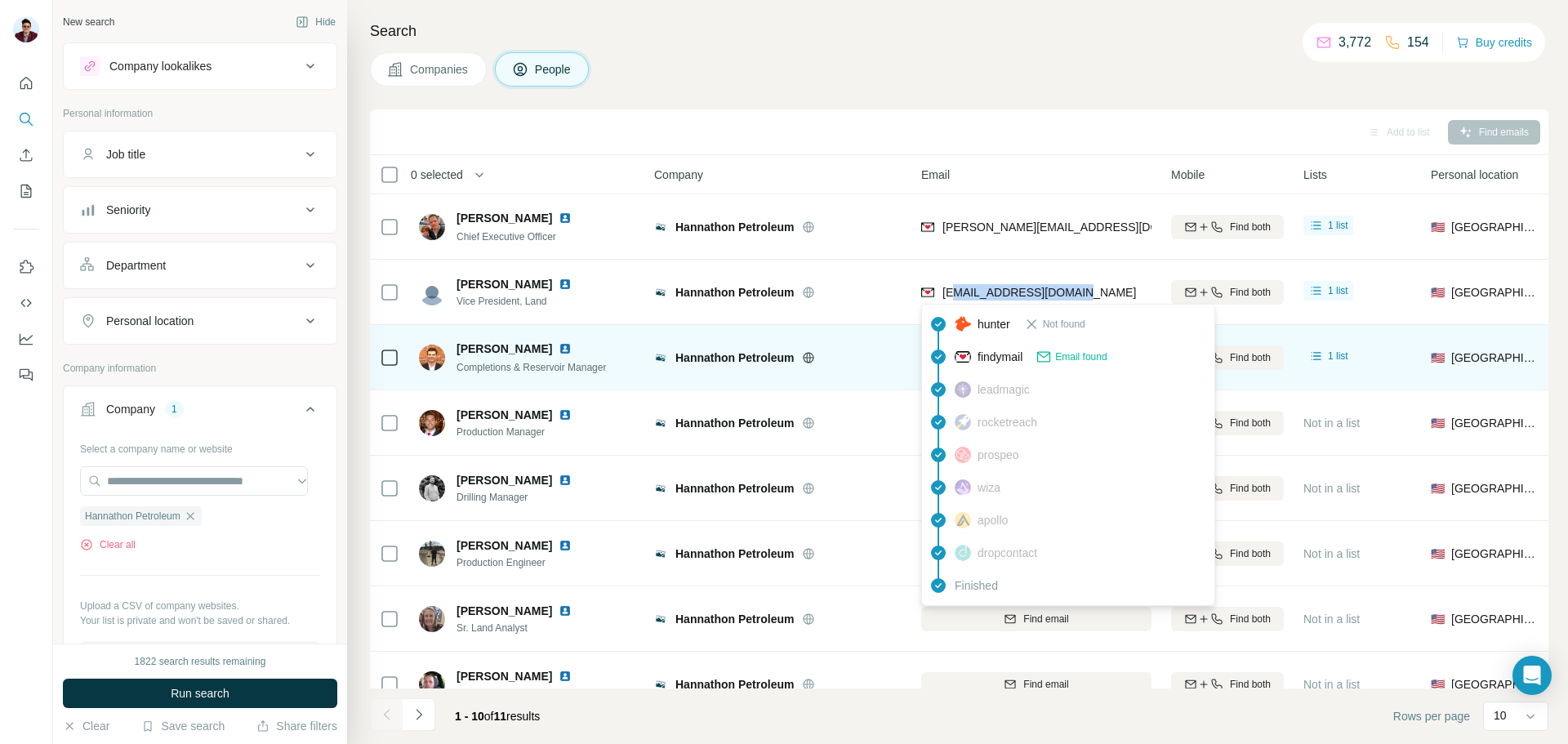
click at [1084, 291] on span "[EMAIL_ADDRESS][DOMAIN_NAME]" at bounding box center [1039, 292] width 194 height 13
drag, startPoint x: 1088, startPoint y: 291, endPoint x: 942, endPoint y: 291, distance: 146.0
click at [942, 291] on div "[EMAIL_ADDRESS][DOMAIN_NAME]" at bounding box center [1036, 292] width 231 height 45
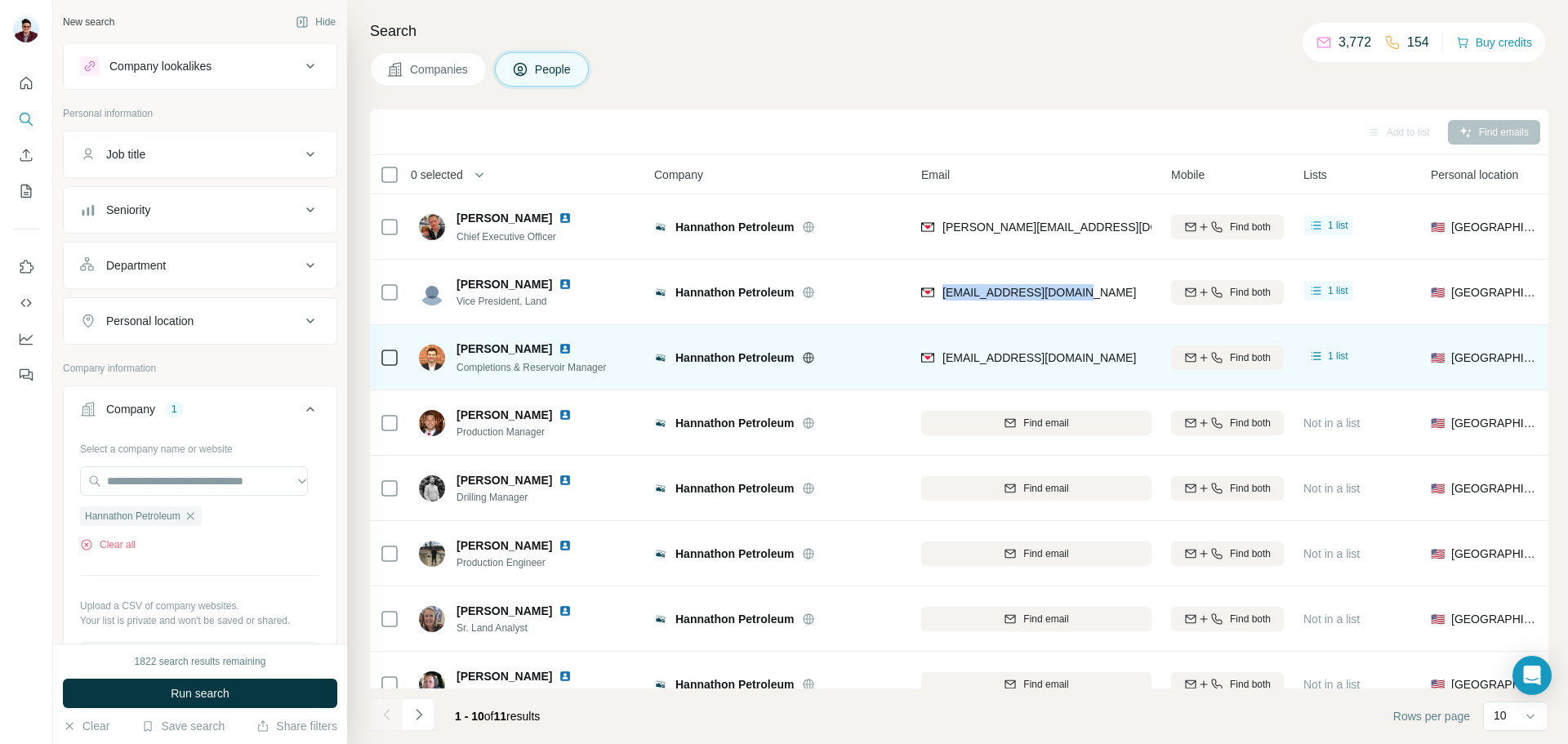
click at [559, 348] on img at bounding box center [565, 348] width 13 height 13
drag, startPoint x: 461, startPoint y: 345, endPoint x: 543, endPoint y: 350, distance: 82.2
click at [543, 350] on div "[PERSON_NAME]" at bounding box center [531, 349] width 149 height 17
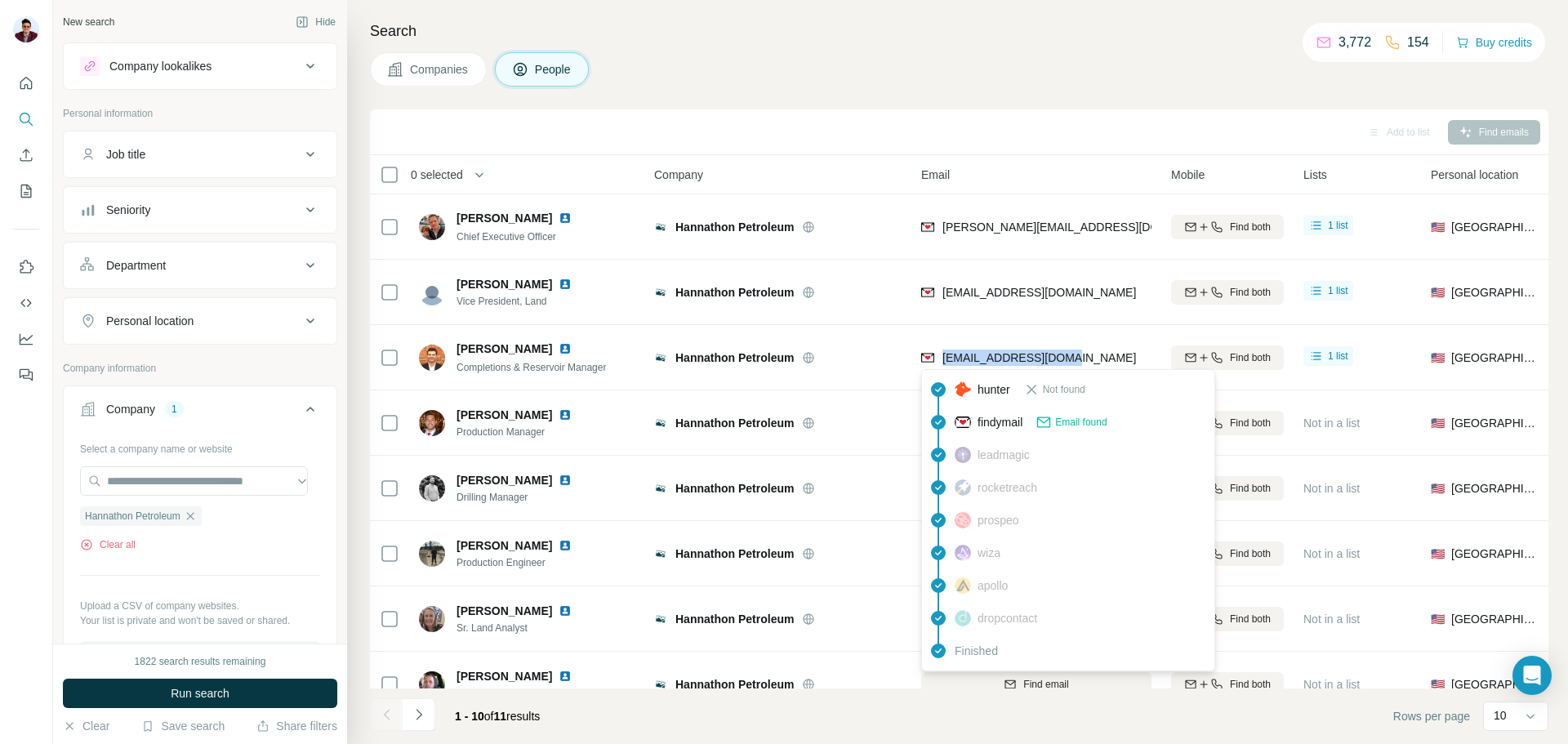
drag, startPoint x: 1081, startPoint y: 356, endPoint x: 945, endPoint y: 358, distance: 136.0
click at [945, 358] on div "[EMAIL_ADDRESS][DOMAIN_NAME]" at bounding box center [1036, 357] width 231 height 45
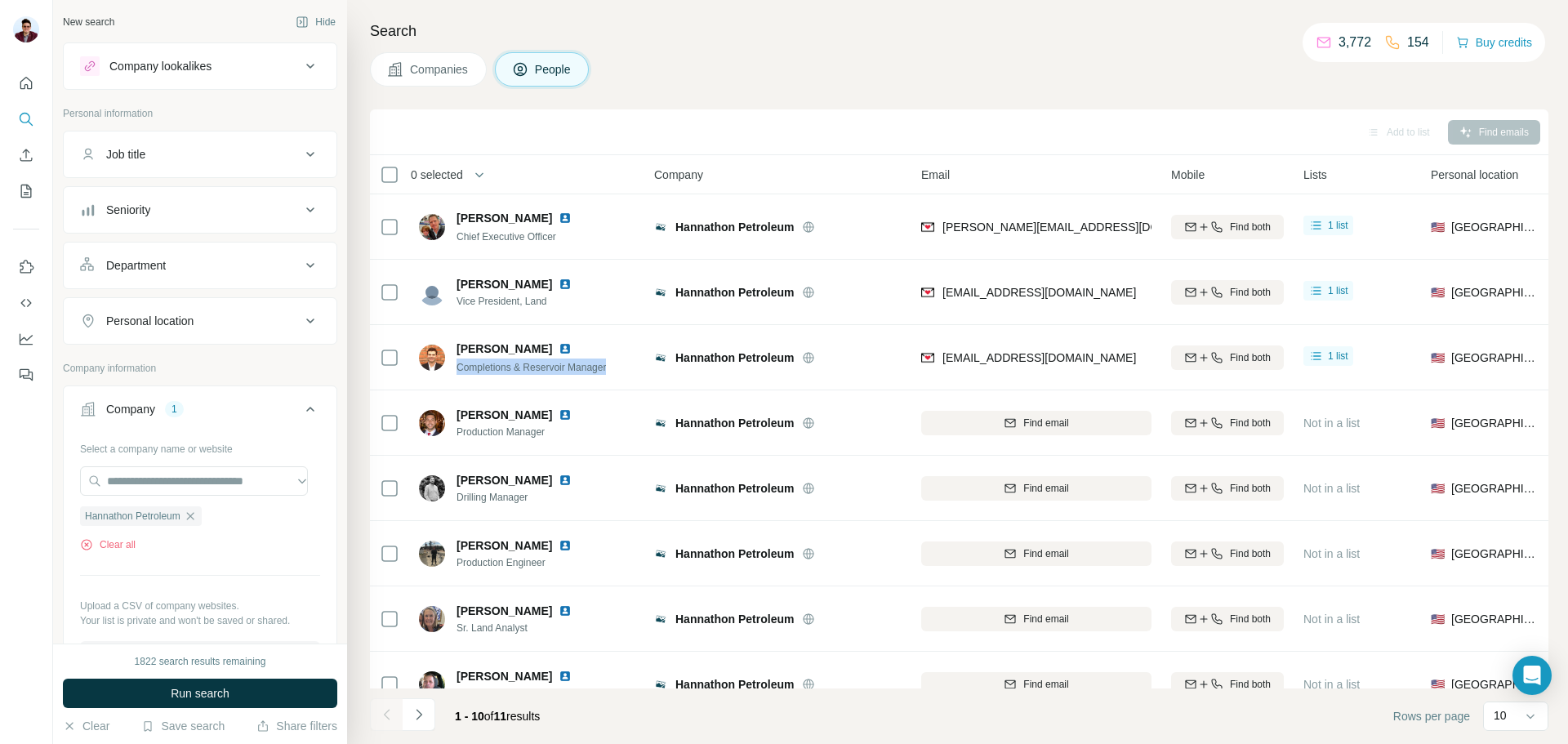
drag, startPoint x: 620, startPoint y: 362, endPoint x: 454, endPoint y: 368, distance: 166.1
click at [454, 368] on div "[PERSON_NAME] Completions & Reservoir Manager" at bounding box center [527, 357] width 217 height 45
click at [415, 76] on span "Companies" at bounding box center [439, 69] width 59 height 17
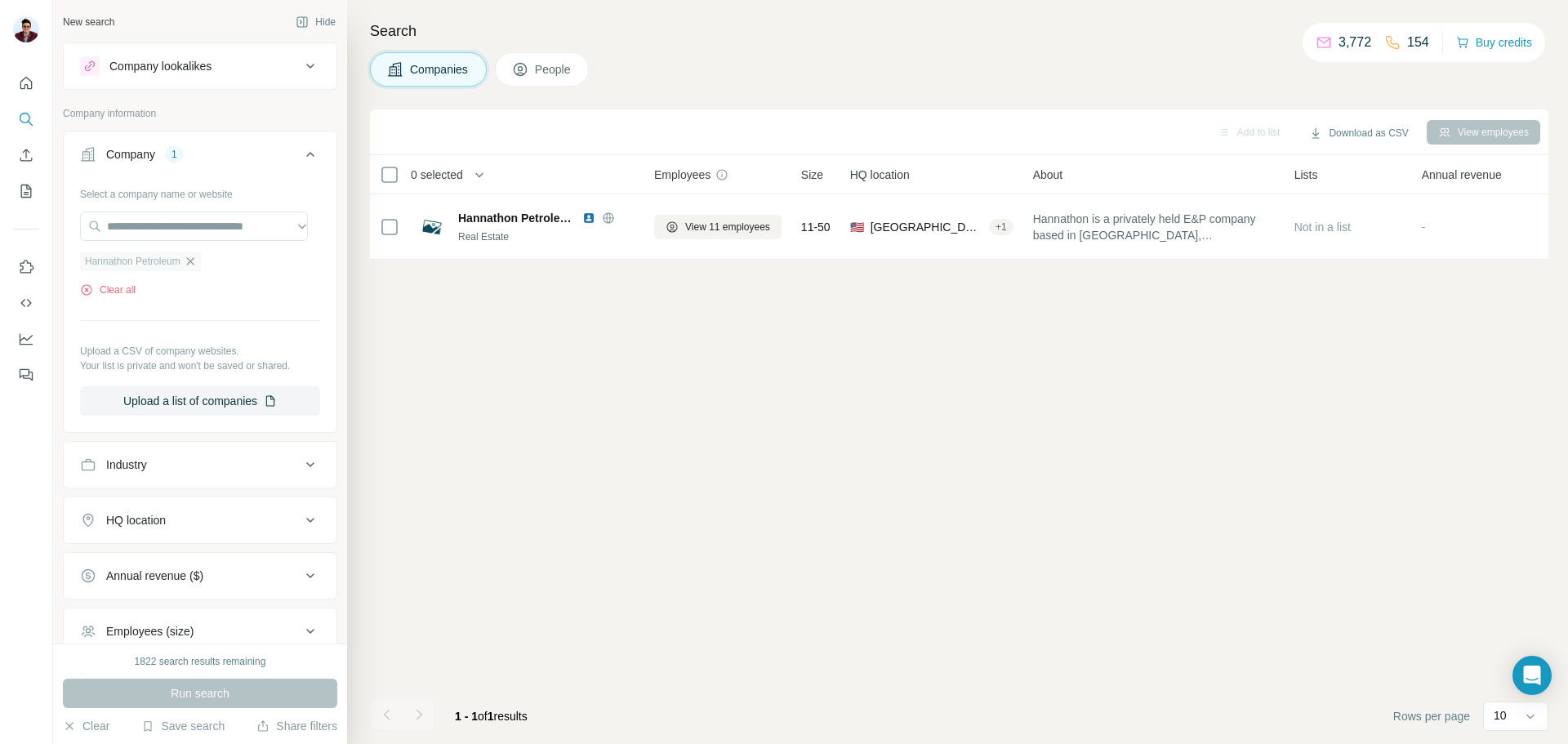
click at [193, 258] on icon "button" at bounding box center [190, 261] width 13 height 13
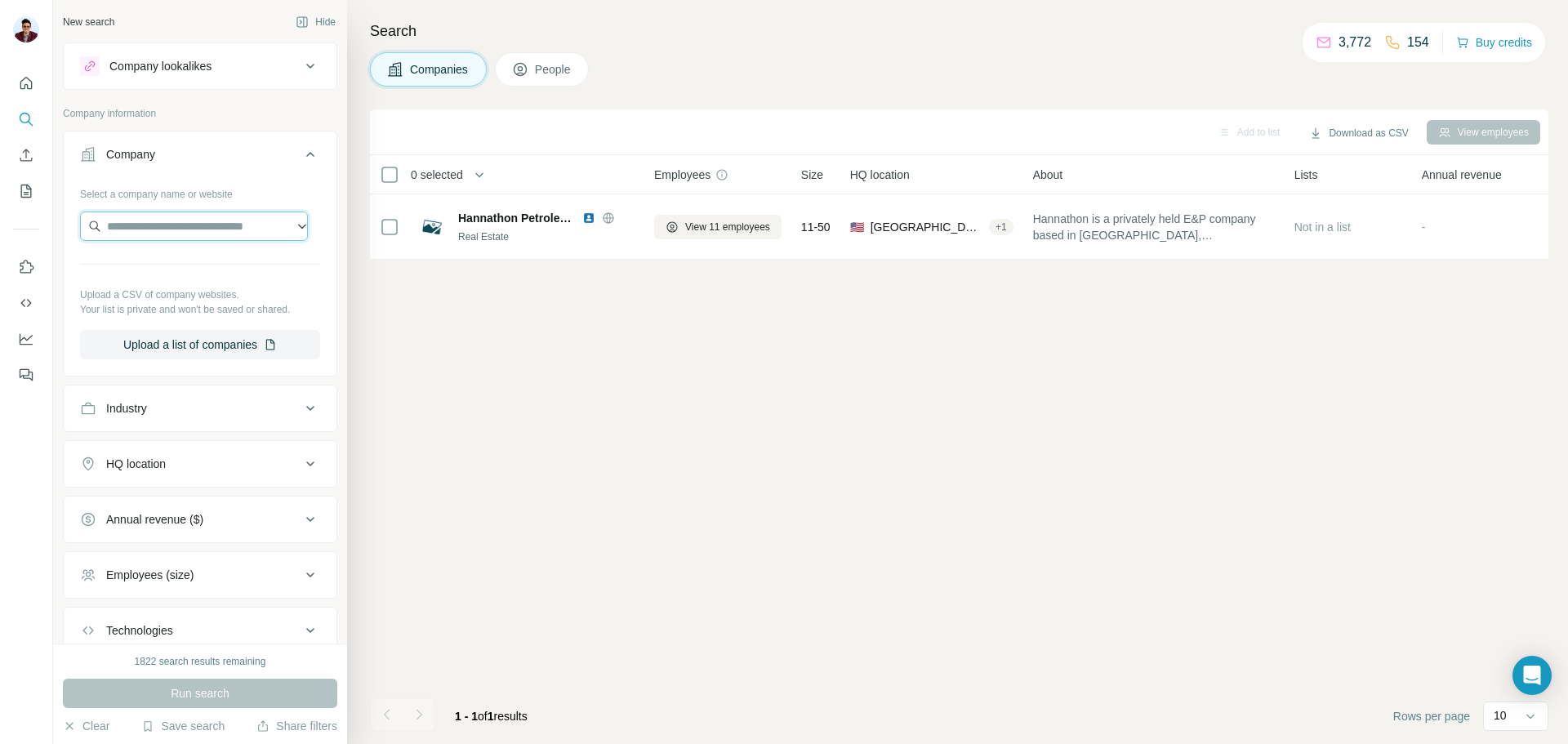
click at [180, 231] on input "text" at bounding box center [194, 226] width 228 height 29
type input "**********"
click at [167, 266] on p "[US_STATE] American Resources Company" at bounding box center [207, 272] width 172 height 33
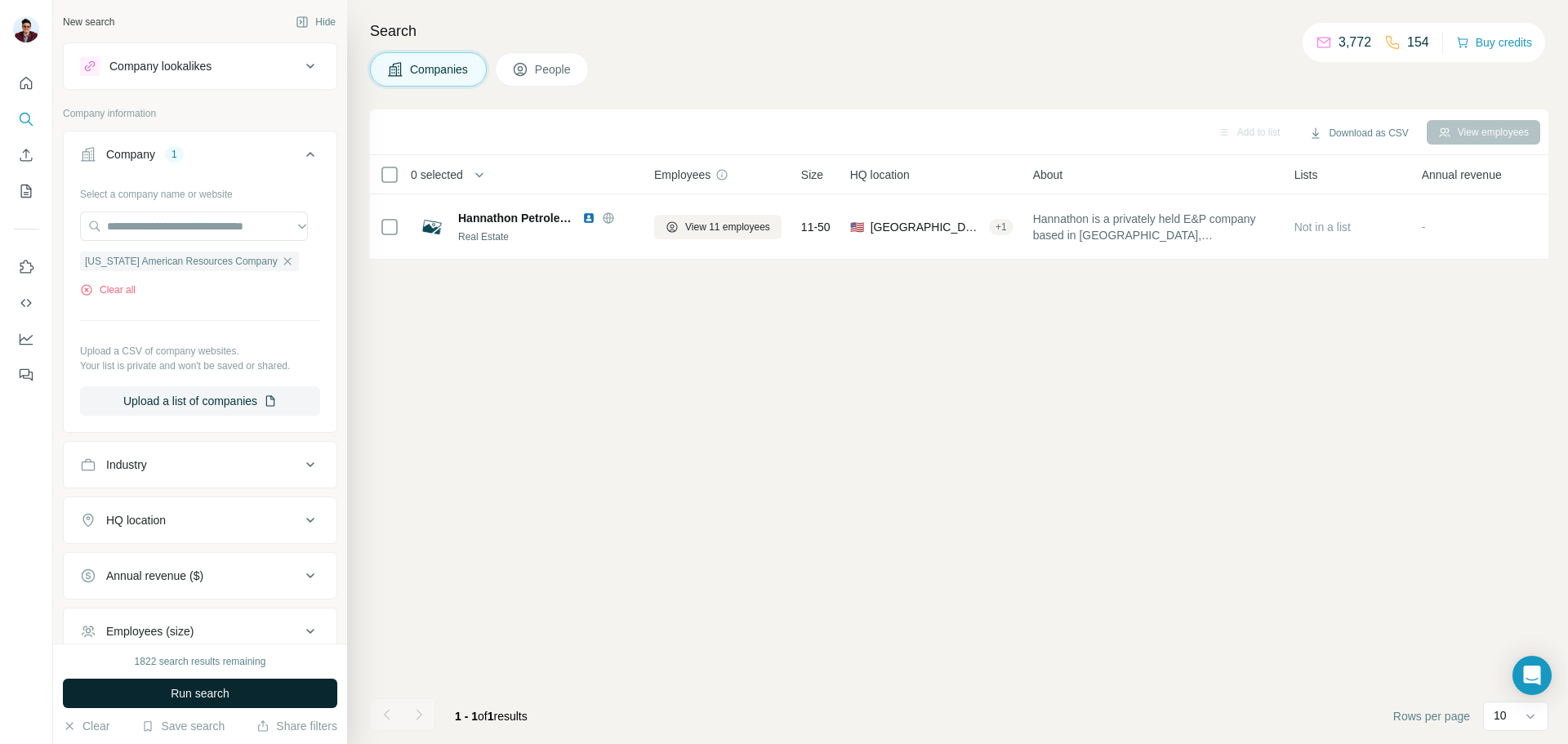
click at [225, 701] on button "Run search" at bounding box center [201, 693] width 275 height 29
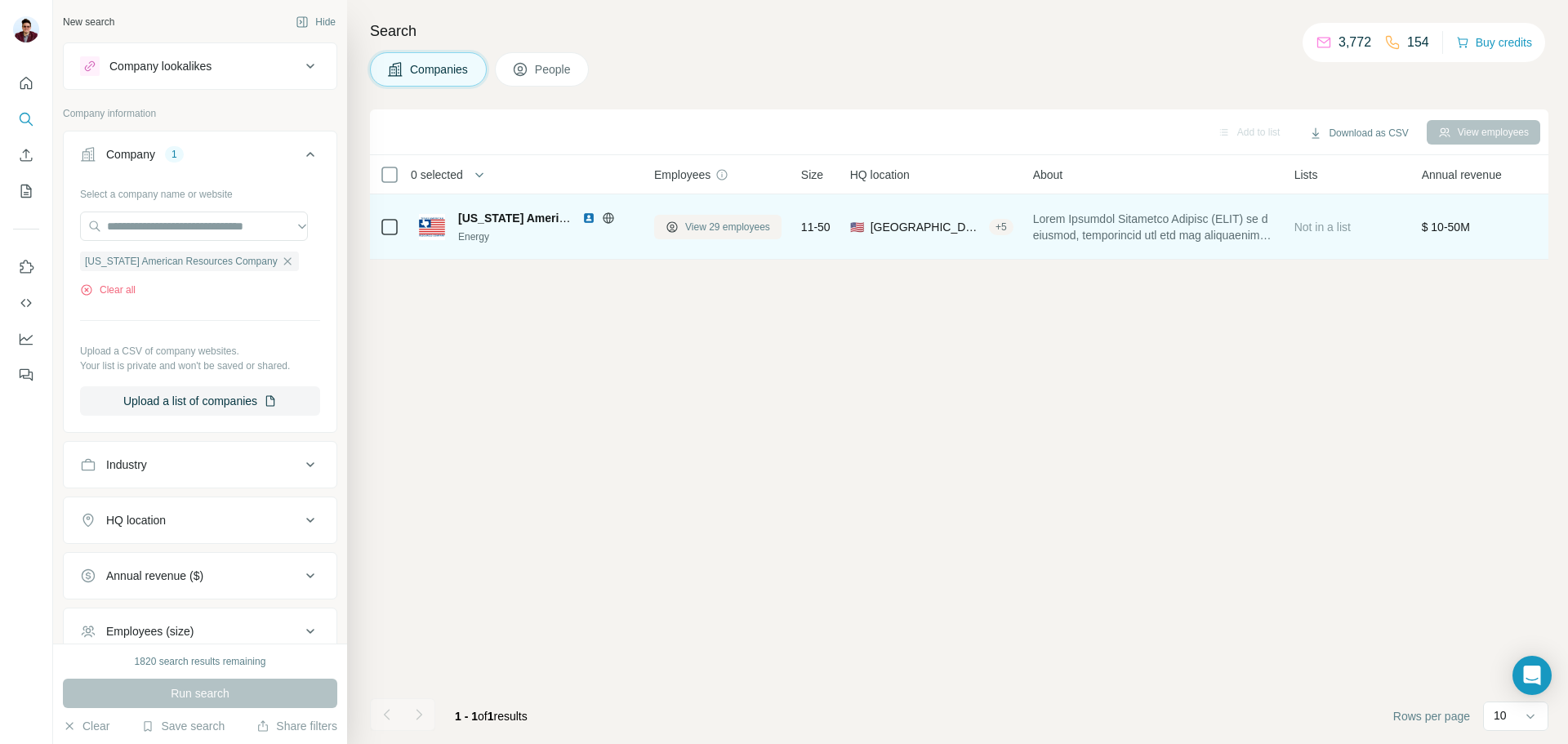
click at [721, 220] on span "View 29 employees" at bounding box center [728, 227] width 85 height 15
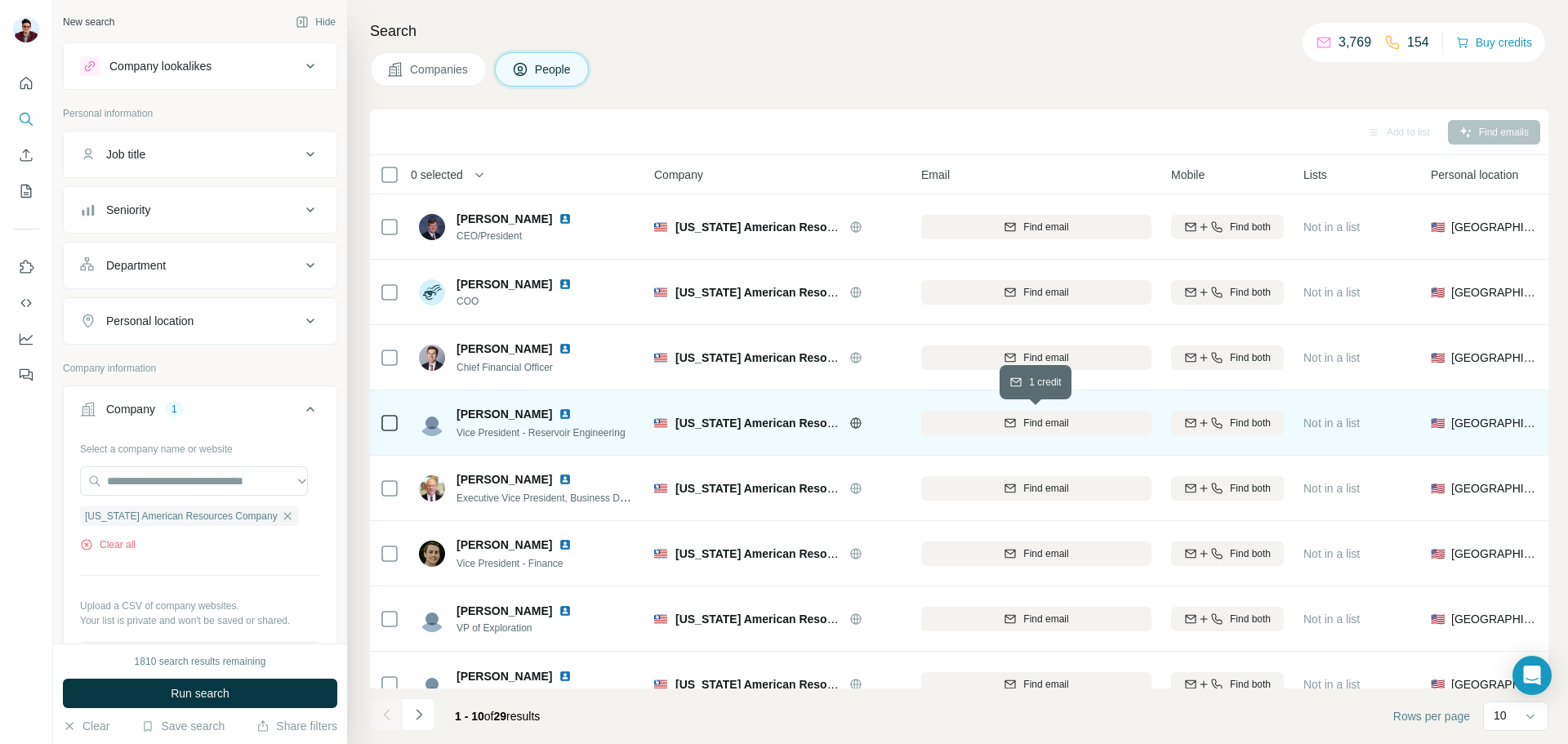
click at [1096, 428] on div "Find email" at bounding box center [1036, 423] width 231 height 15
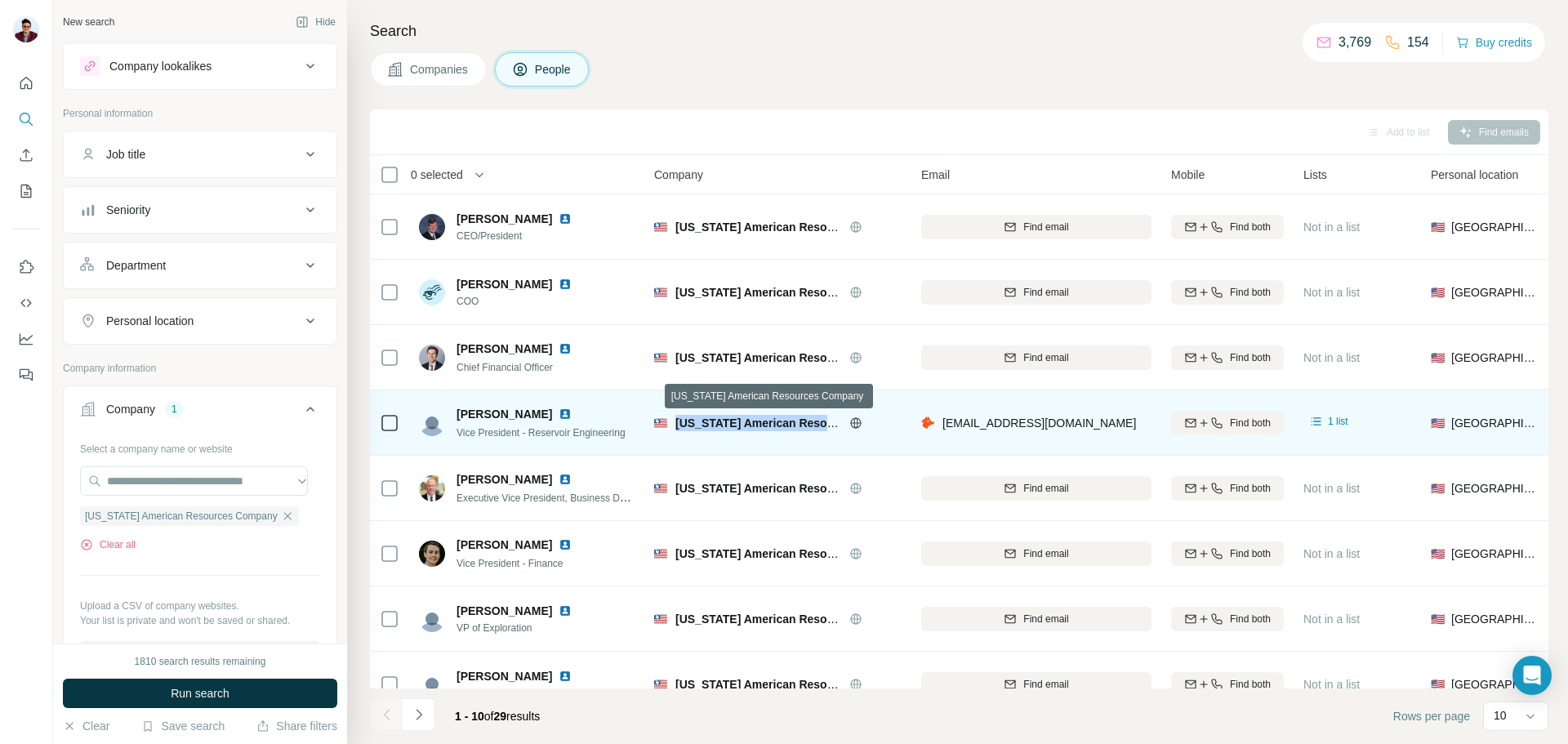
drag, startPoint x: 678, startPoint y: 423, endPoint x: 824, endPoint y: 419, distance: 146.1
click at [824, 419] on span "[US_STATE] American Resources Company" at bounding box center [795, 423] width 238 height 13
drag, startPoint x: 461, startPoint y: 415, endPoint x: 526, endPoint y: 418, distance: 65.1
click at [526, 418] on div "[PERSON_NAME]" at bounding box center [541, 414] width 169 height 17
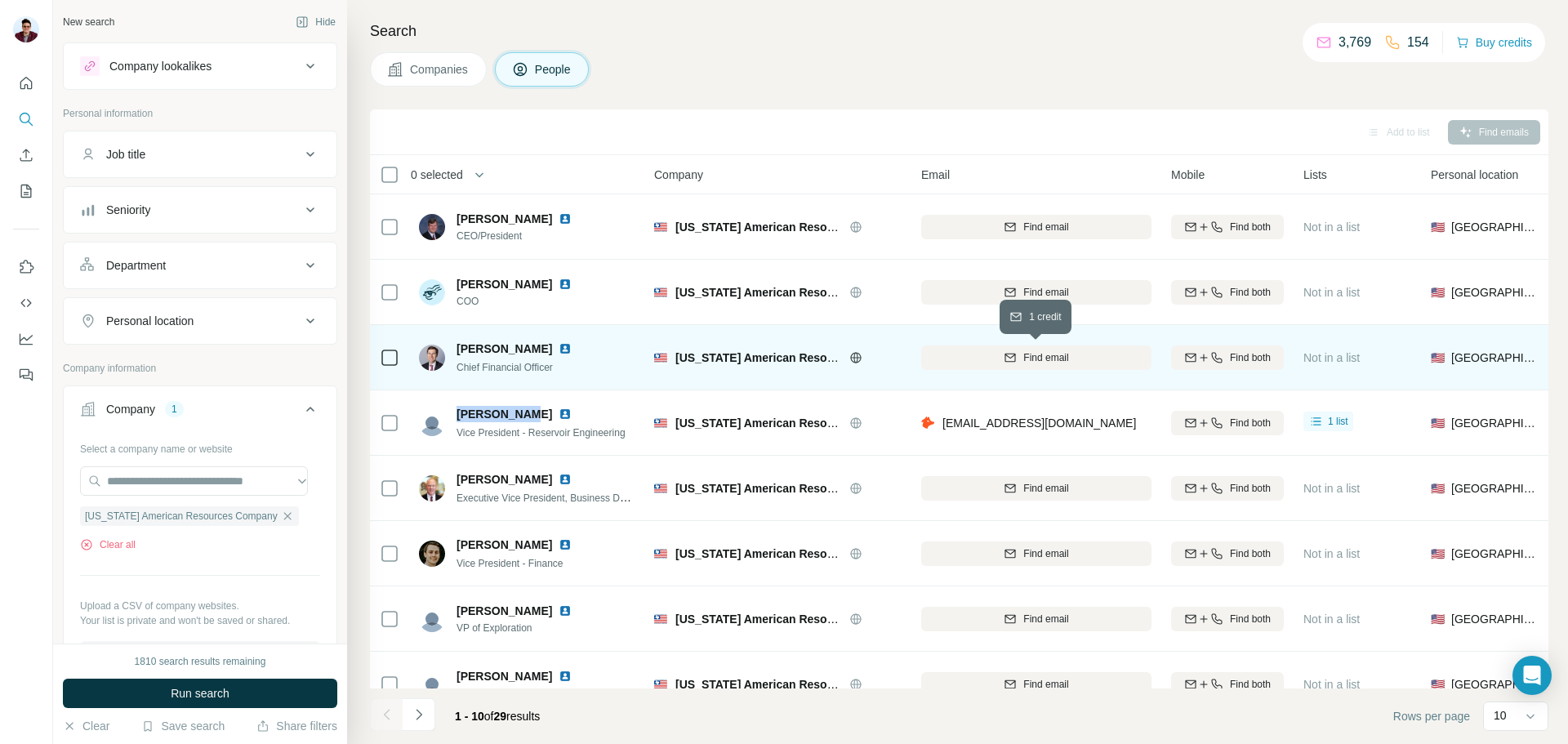
click at [993, 360] on div "Find email" at bounding box center [1036, 357] width 231 height 15
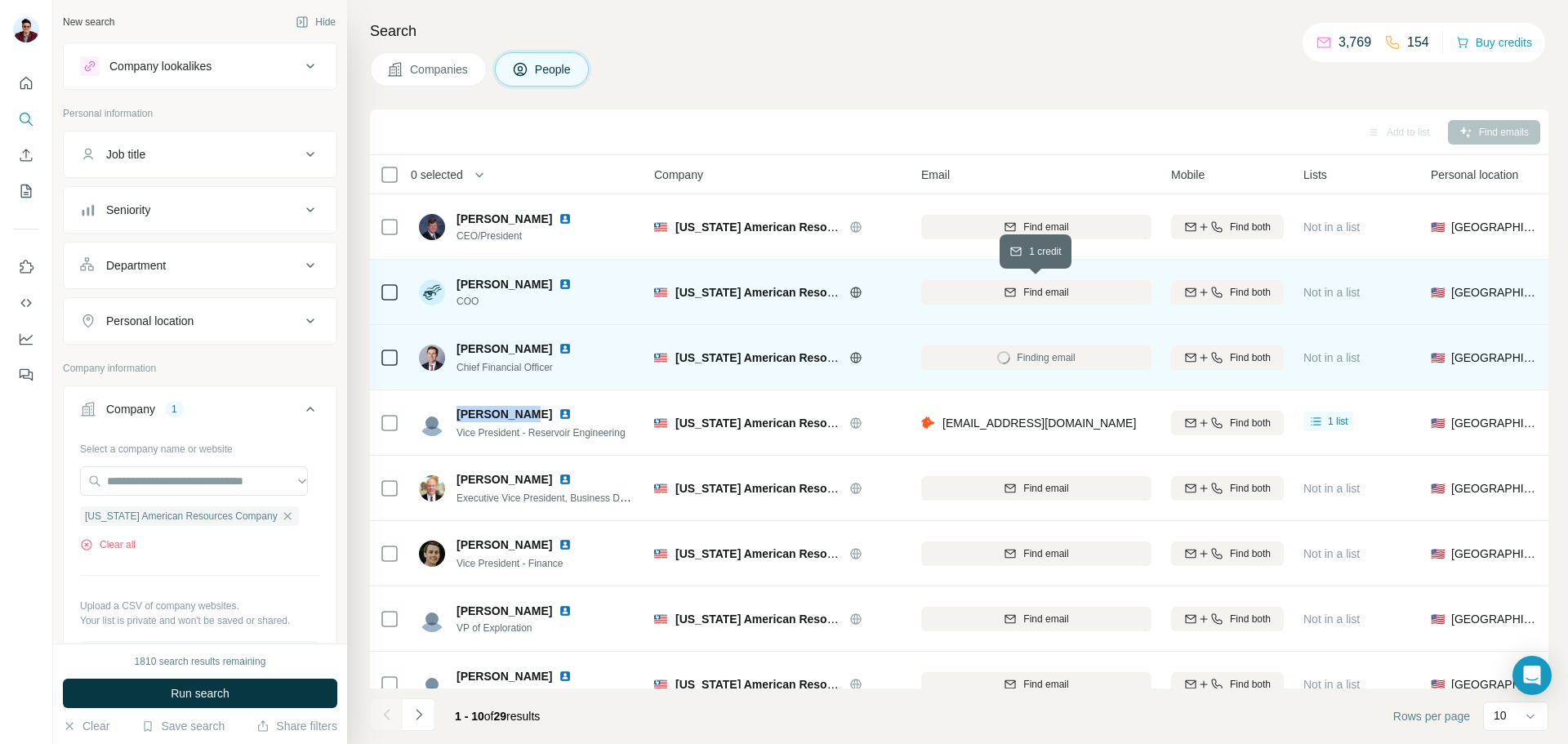
click at [1010, 299] on div "Find email" at bounding box center [1036, 292] width 231 height 15
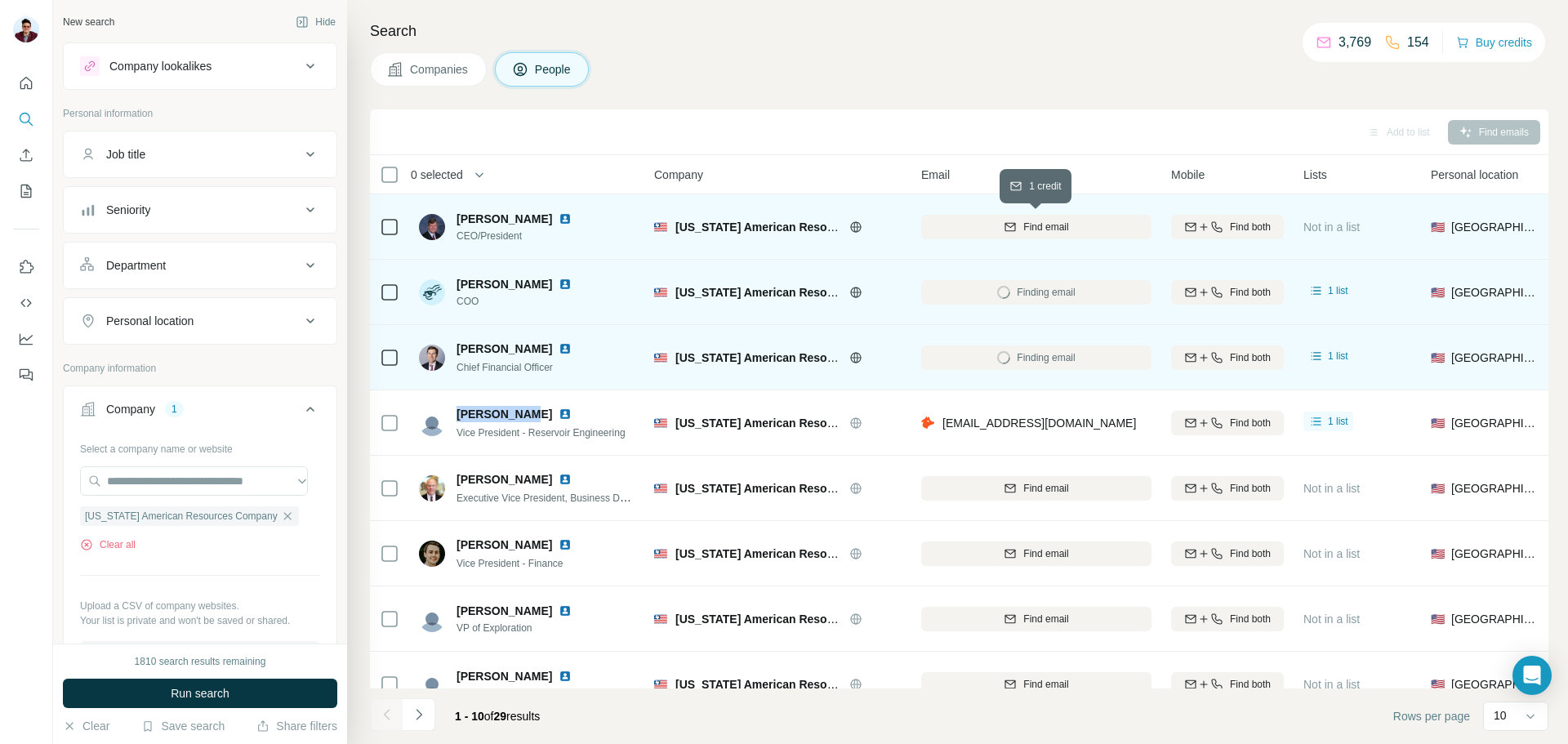
click at [1033, 234] on span "Find email" at bounding box center [1046, 227] width 45 height 15
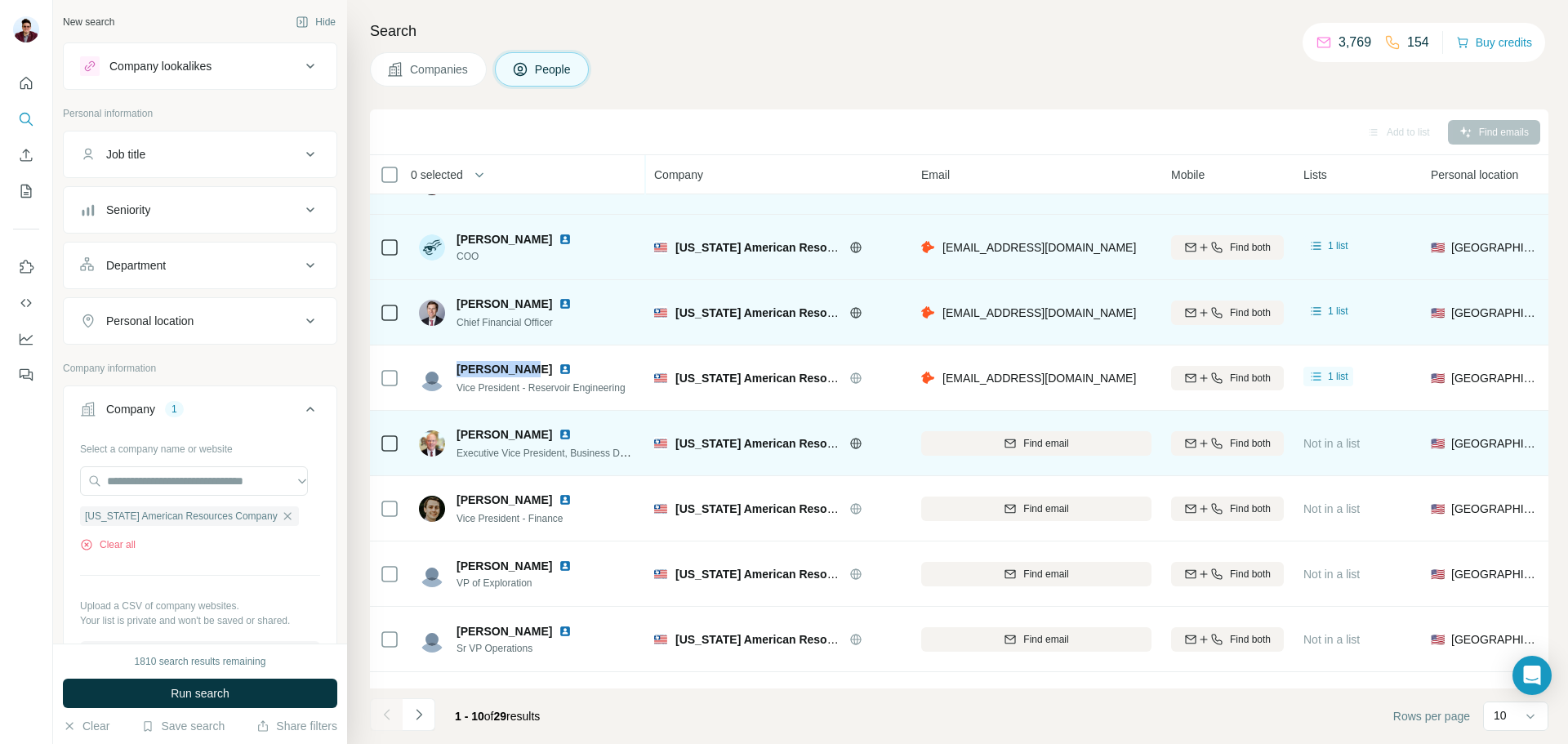
scroll to position [167, 0]
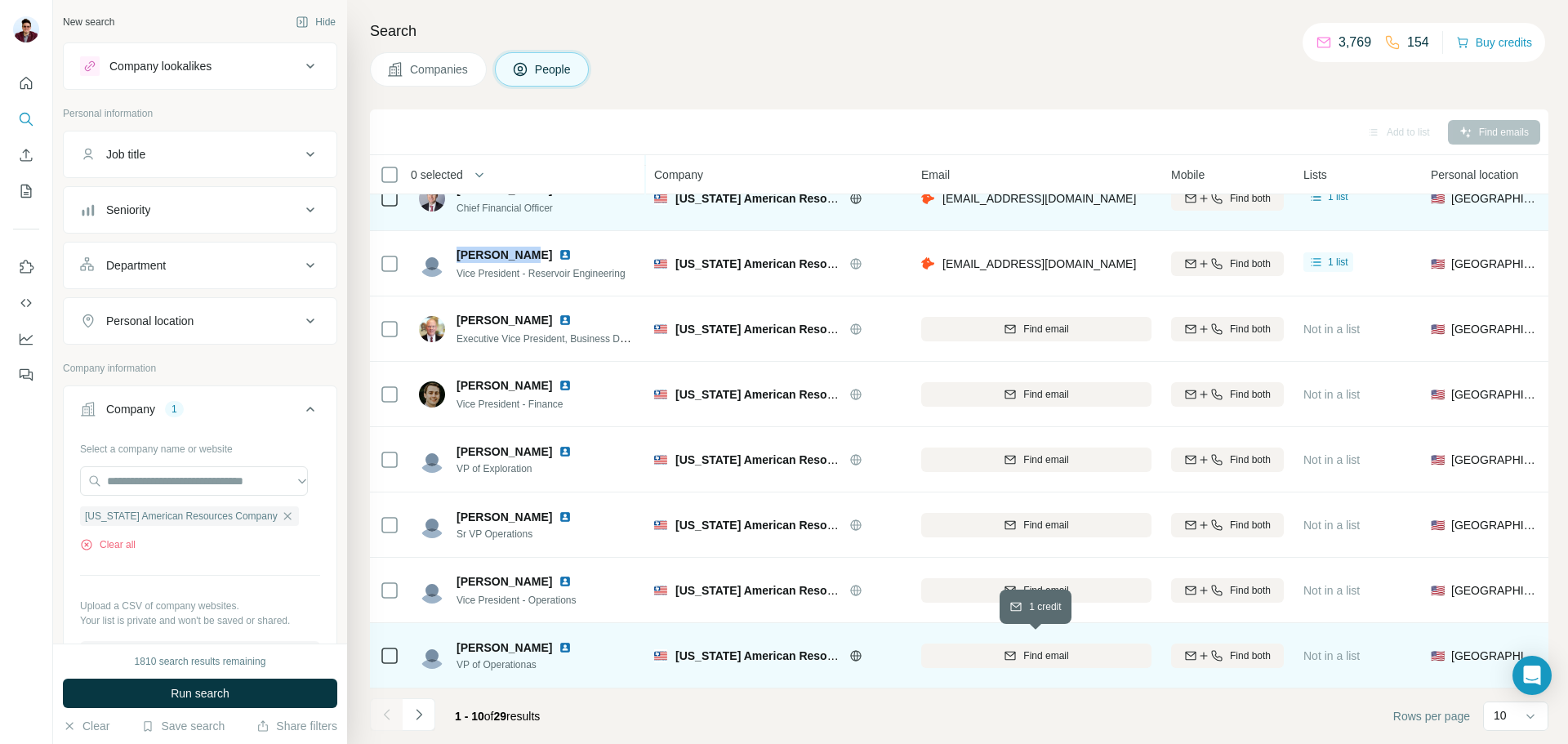
click at [1025, 650] on span "Find email" at bounding box center [1046, 655] width 45 height 15
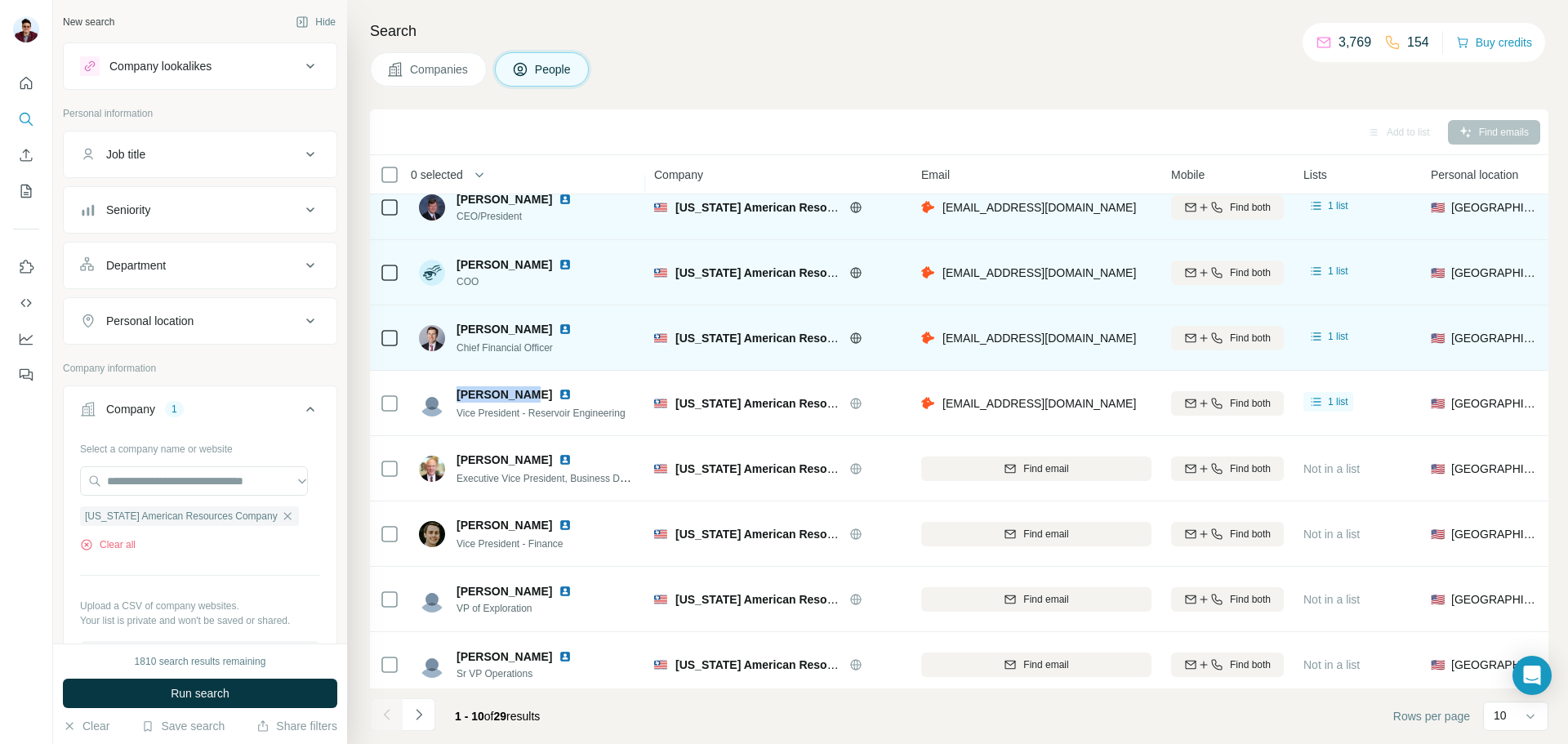
scroll to position [0, 0]
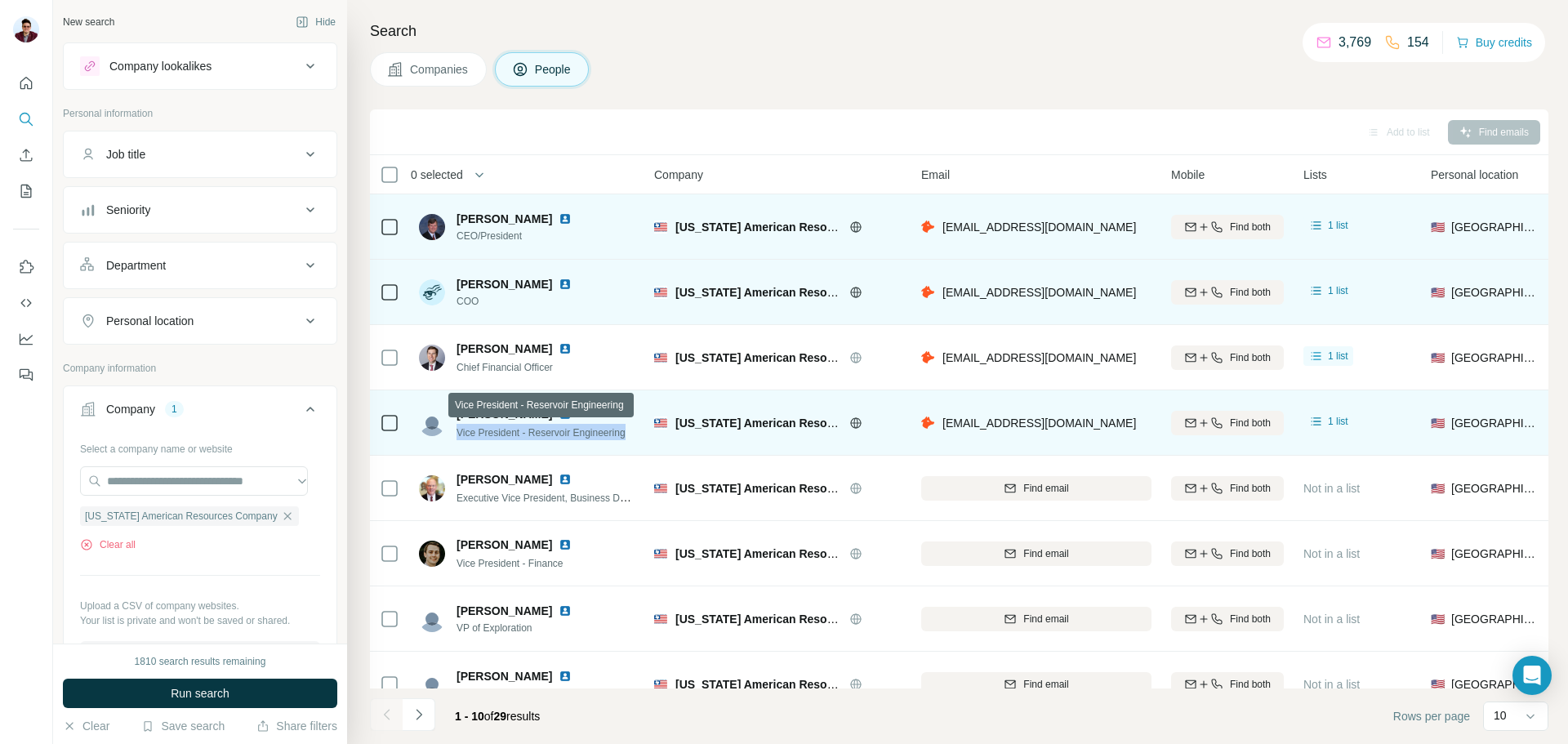
drag, startPoint x: 458, startPoint y: 430, endPoint x: 633, endPoint y: 435, distance: 175.1
click at [625, 435] on span "Vice President - Reservoir Engineering" at bounding box center [541, 433] width 169 height 12
click at [559, 412] on img at bounding box center [565, 413] width 13 height 13
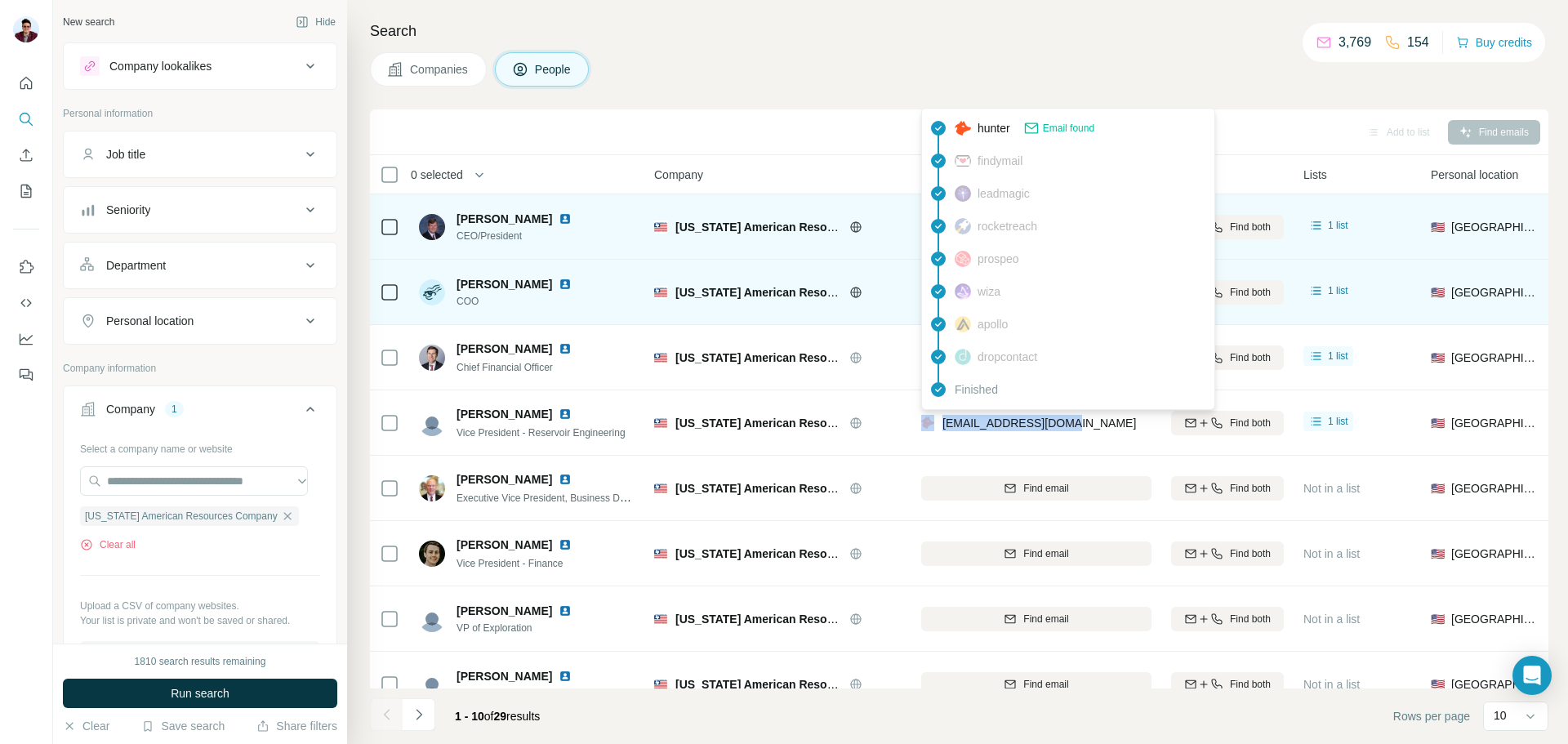
drag, startPoint x: 1070, startPoint y: 417, endPoint x: 938, endPoint y: 425, distance: 132.2
click at [938, 425] on div "[EMAIL_ADDRESS][DOMAIN_NAME]" at bounding box center [1036, 423] width 231 height 45
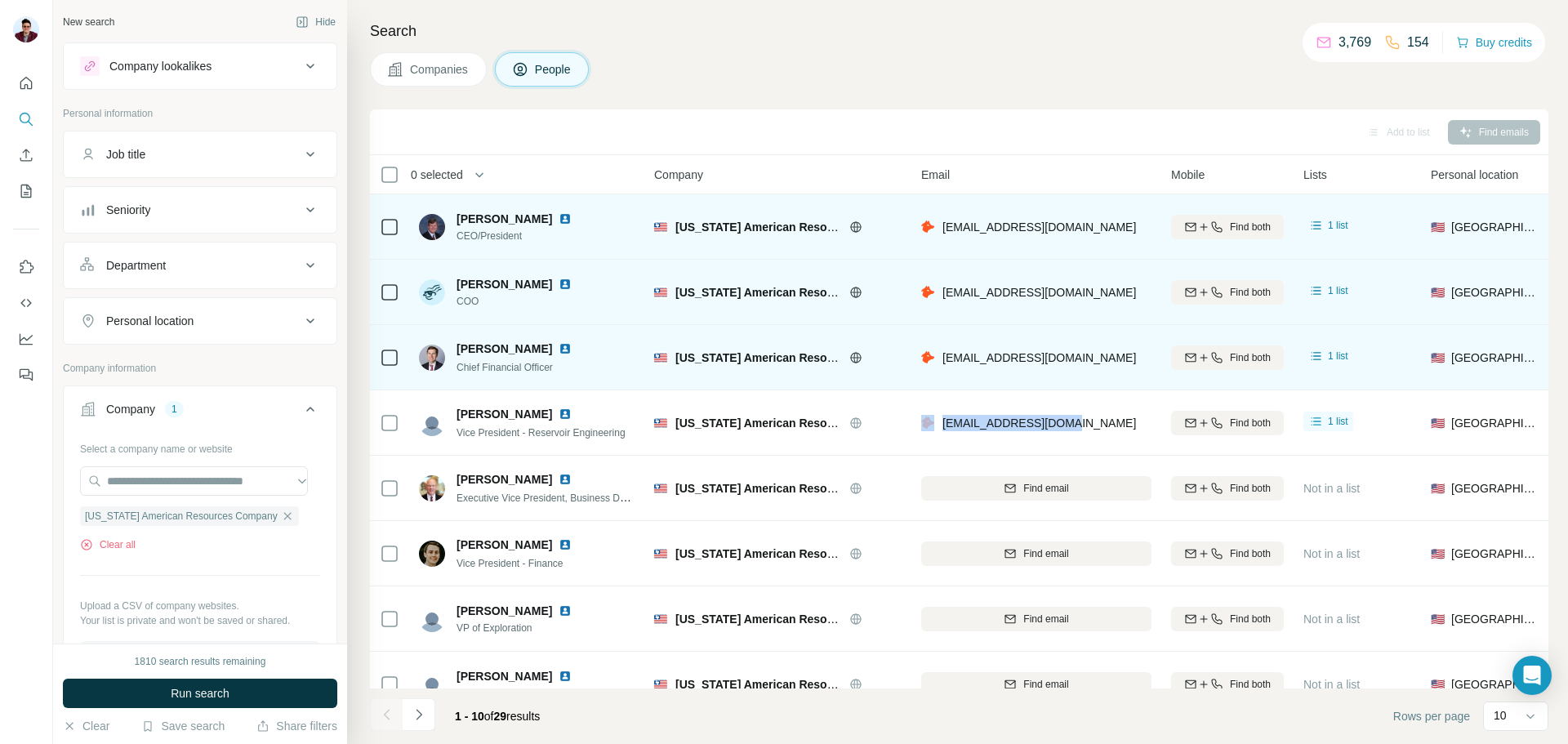
click at [559, 351] on img at bounding box center [565, 348] width 13 height 13
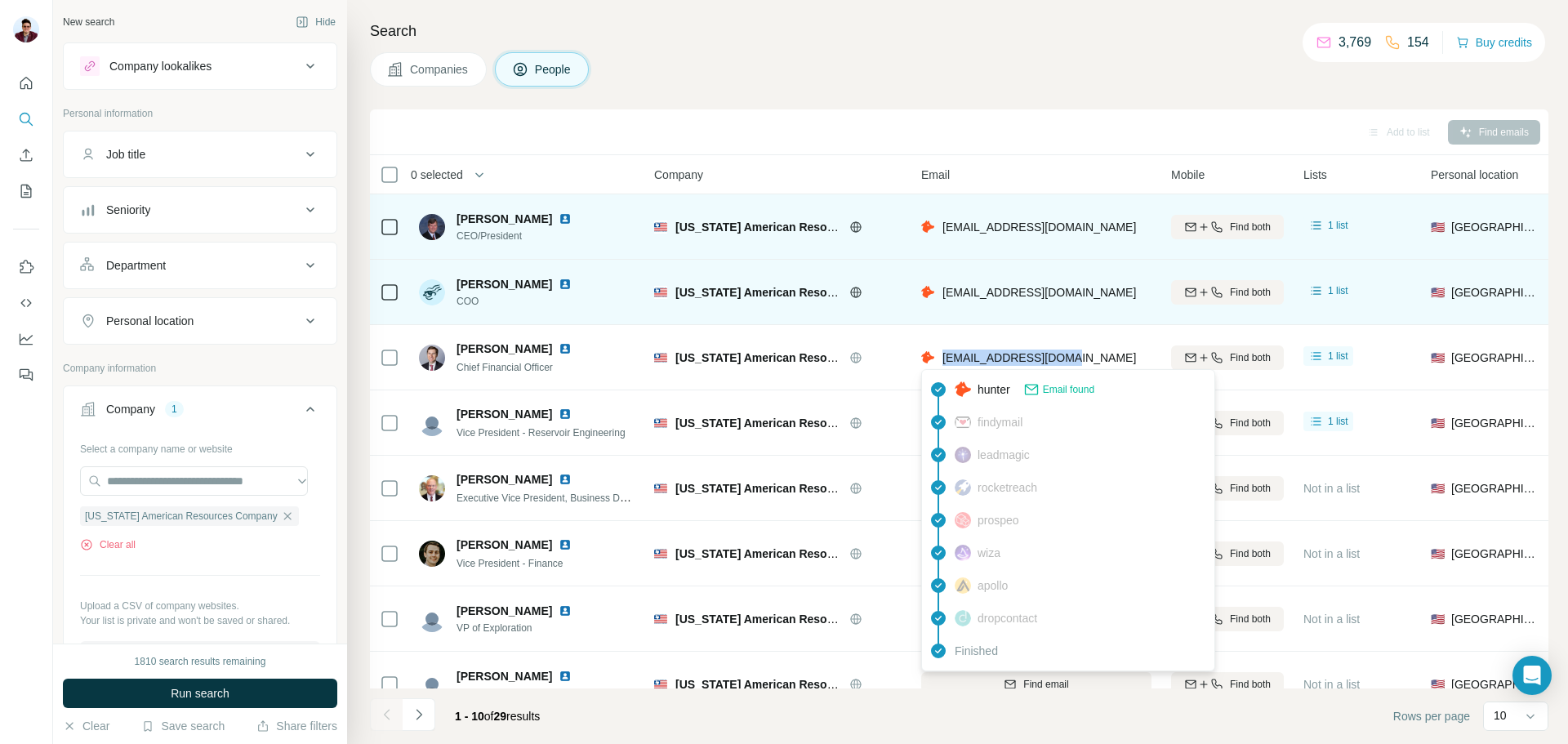
drag, startPoint x: 1067, startPoint y: 354, endPoint x: 943, endPoint y: 355, distance: 124.0
click at [943, 355] on div "[EMAIL_ADDRESS][DOMAIN_NAME]" at bounding box center [1036, 357] width 231 height 45
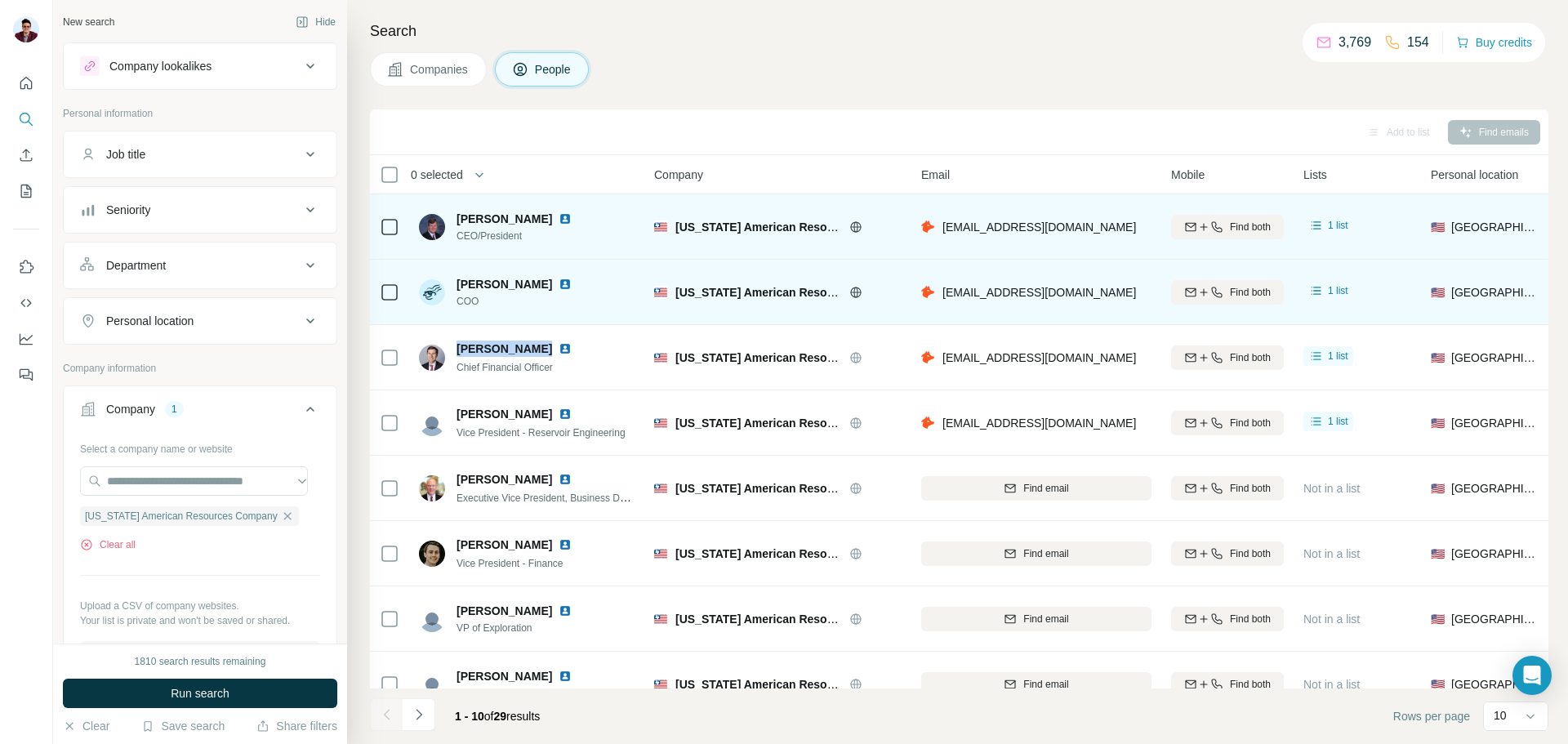
drag, startPoint x: 458, startPoint y: 348, endPoint x: 540, endPoint y: 352, distance: 82.1
click at [540, 352] on span "[PERSON_NAME]" at bounding box center [504, 349] width 95 height 17
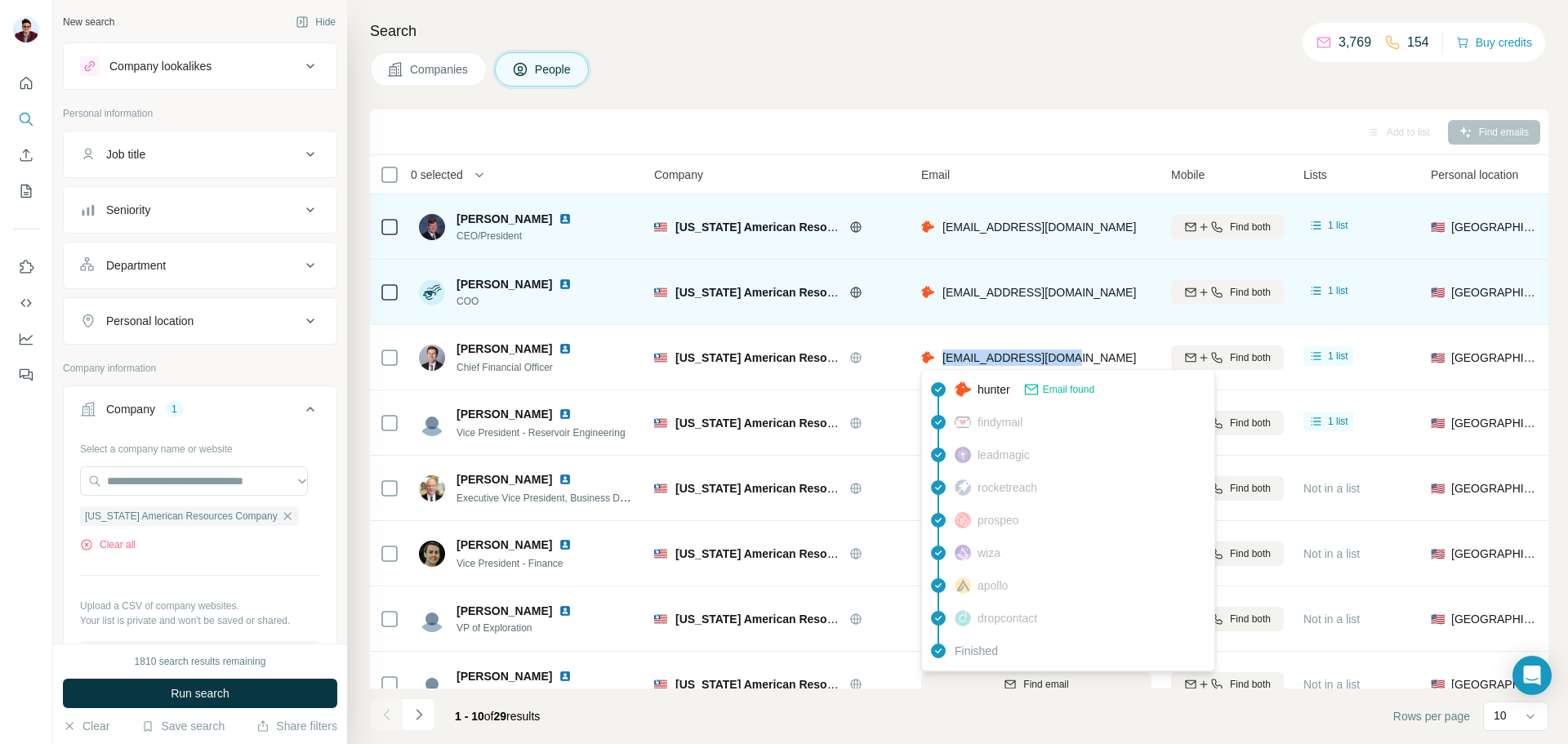
drag, startPoint x: 1082, startPoint y: 357, endPoint x: 943, endPoint y: 363, distance: 139.1
click at [943, 363] on div "[EMAIL_ADDRESS][DOMAIN_NAME]" at bounding box center [1036, 357] width 231 height 45
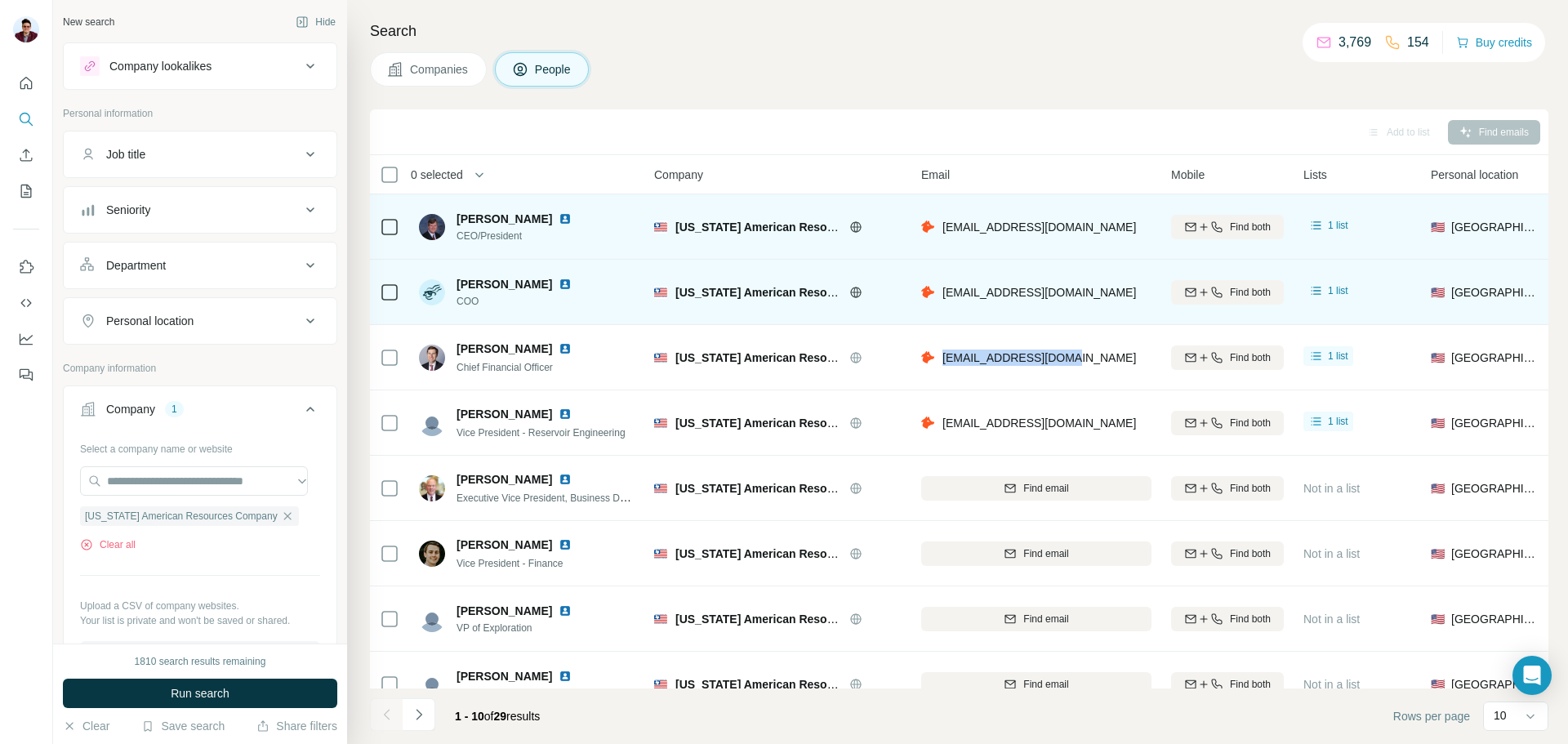
drag, startPoint x: 457, startPoint y: 285, endPoint x: 547, endPoint y: 286, distance: 90.0
click at [547, 286] on span "[PERSON_NAME]" at bounding box center [504, 283] width 95 height 17
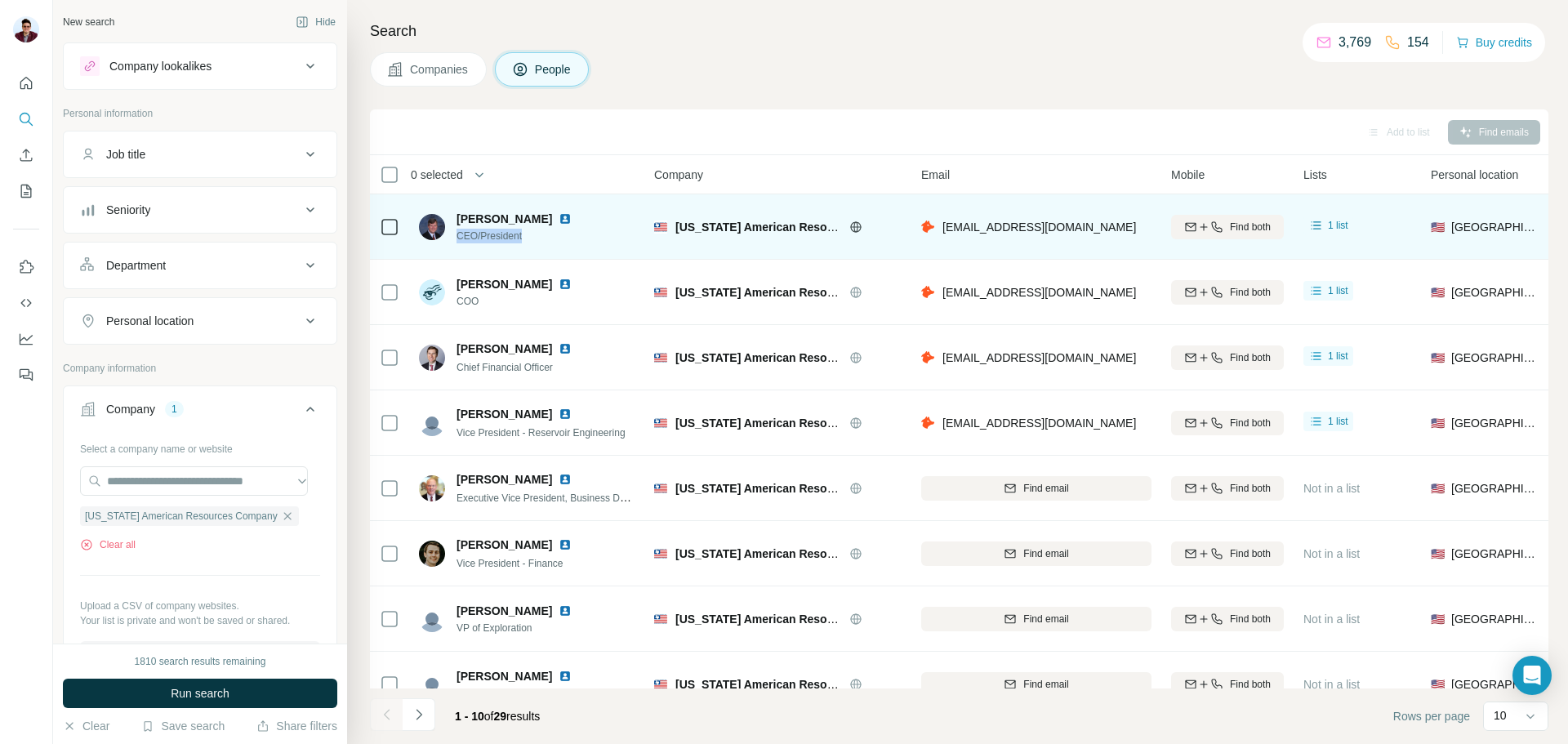
drag, startPoint x: 533, startPoint y: 235, endPoint x: 457, endPoint y: 235, distance: 76.0
click at [457, 235] on span "CEO/President" at bounding box center [524, 236] width 134 height 15
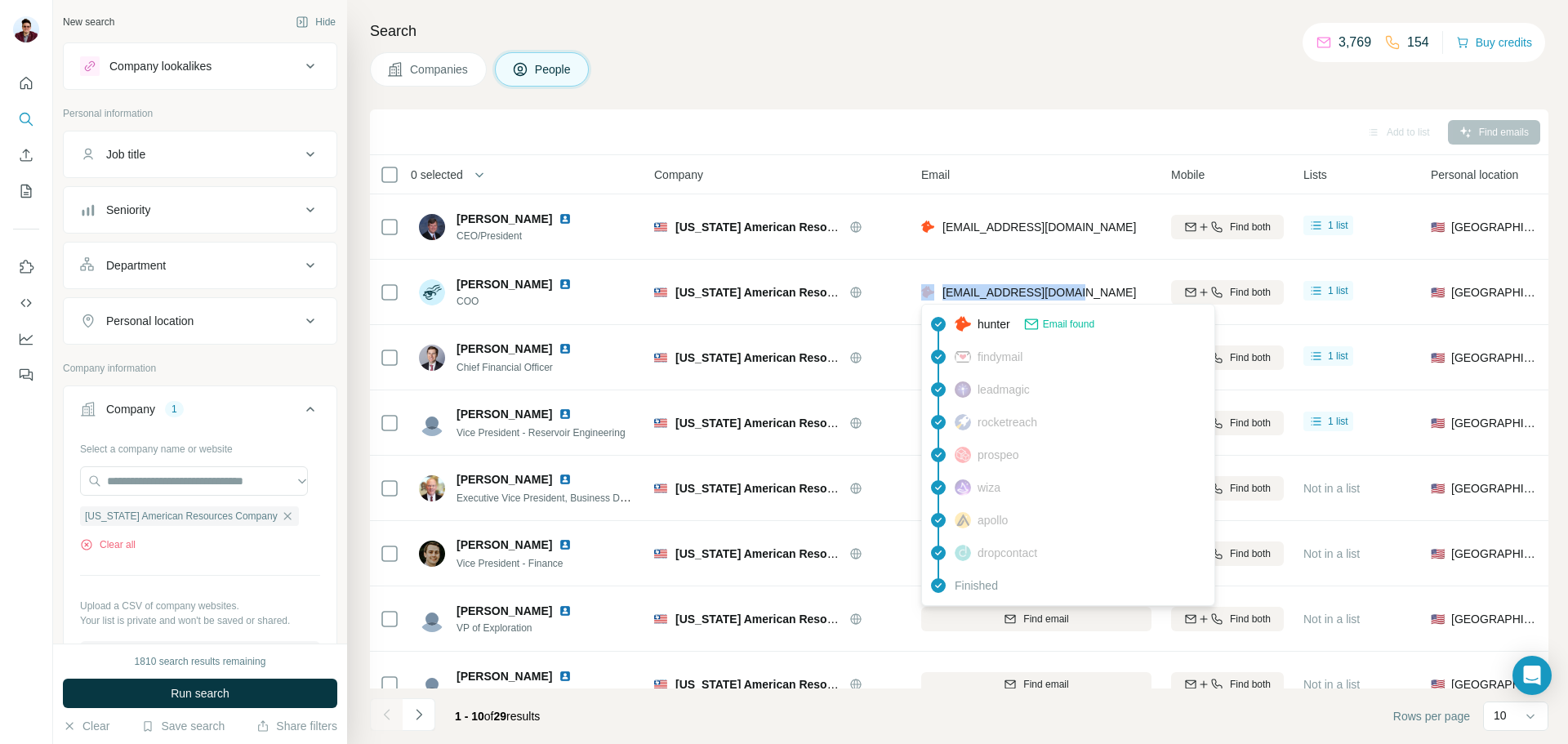
drag, startPoint x: 1076, startPoint y: 286, endPoint x: 933, endPoint y: 300, distance: 143.7
click at [933, 300] on div "[EMAIL_ADDRESS][DOMAIN_NAME]" at bounding box center [1036, 292] width 231 height 45
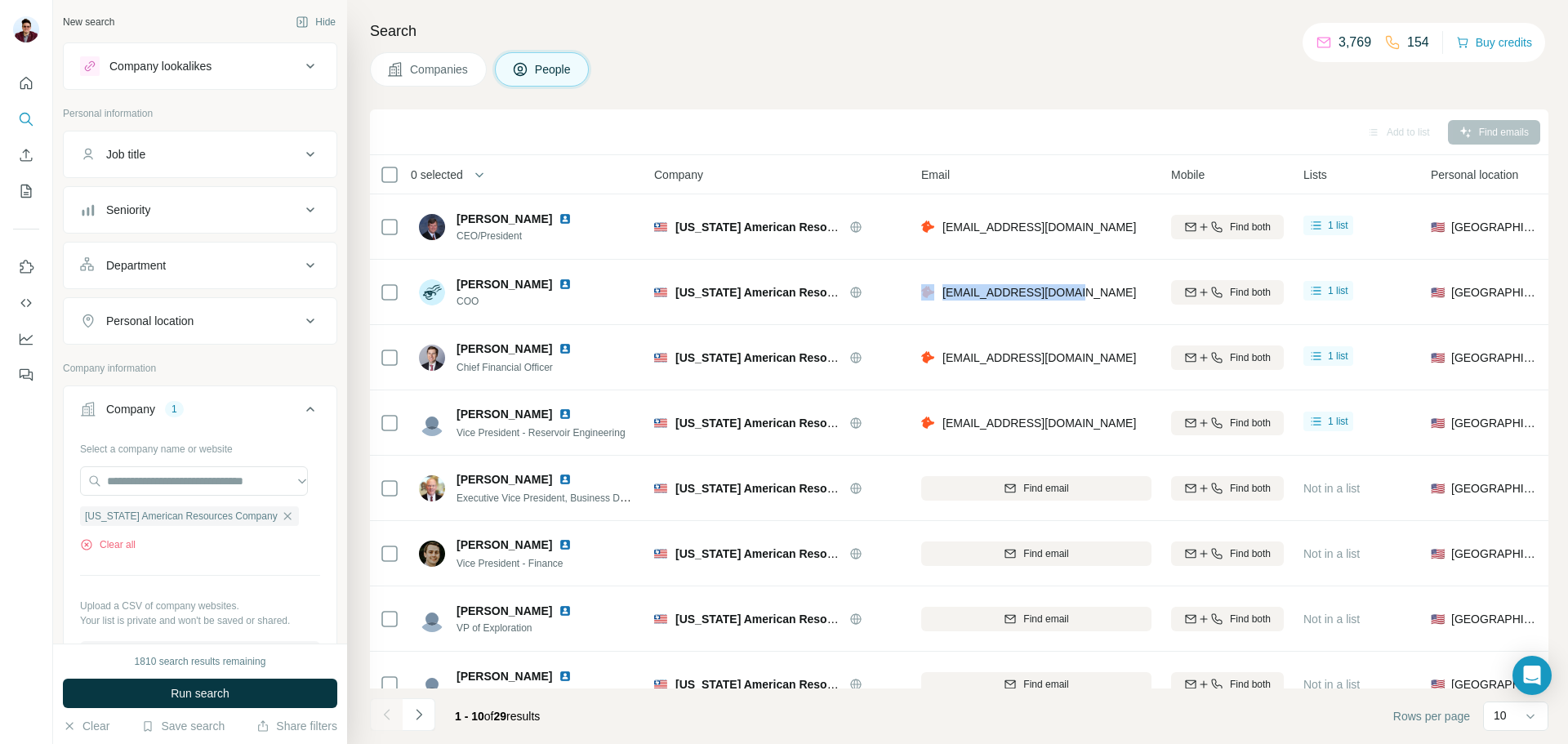
click at [562, 287] on img at bounding box center [565, 283] width 13 height 13
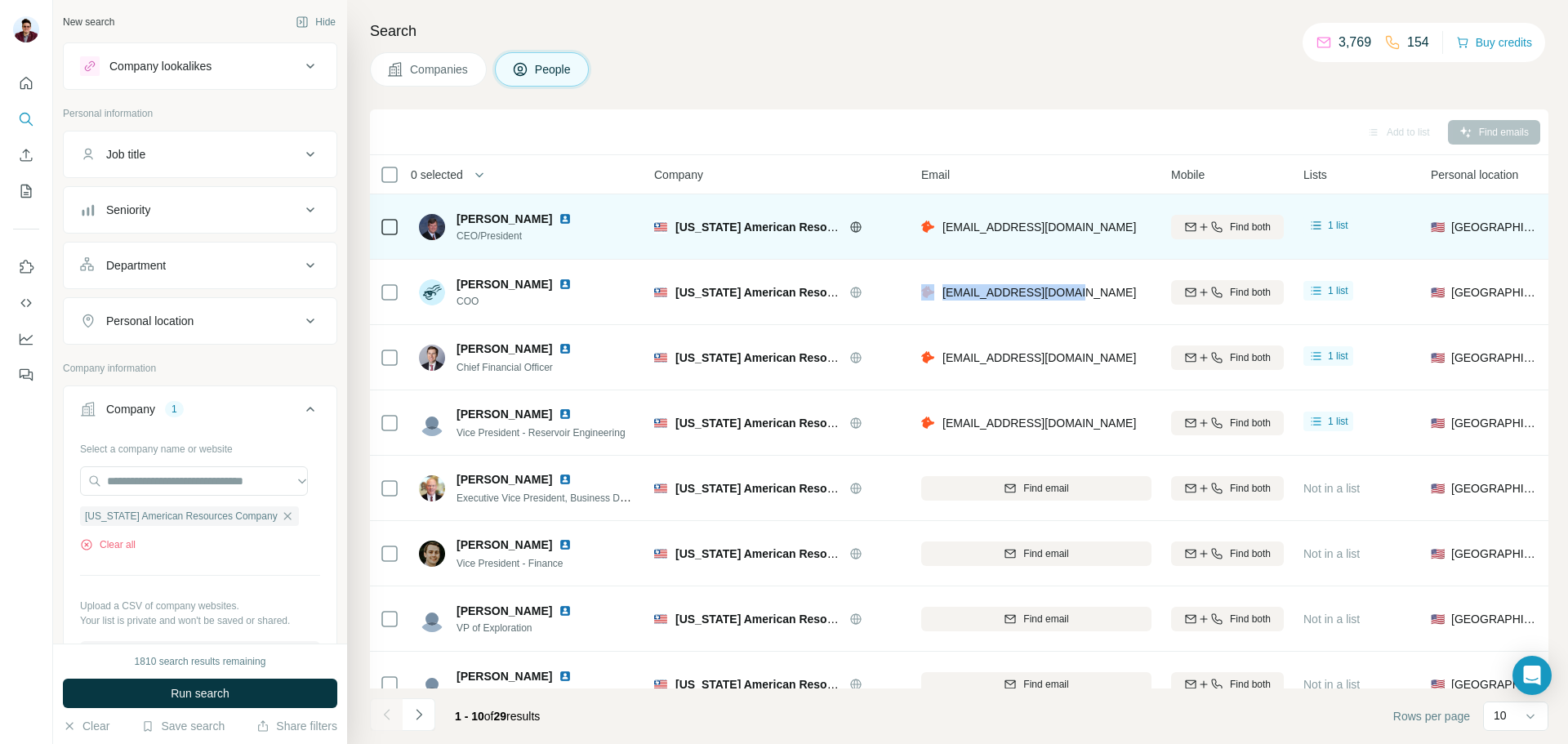
drag, startPoint x: 456, startPoint y: 217, endPoint x: 547, endPoint y: 220, distance: 91.0
click at [547, 220] on div "[PERSON_NAME] CEO/President" at bounding box center [504, 227] width 172 height 33
click at [563, 219] on img at bounding box center [565, 218] width 13 height 13
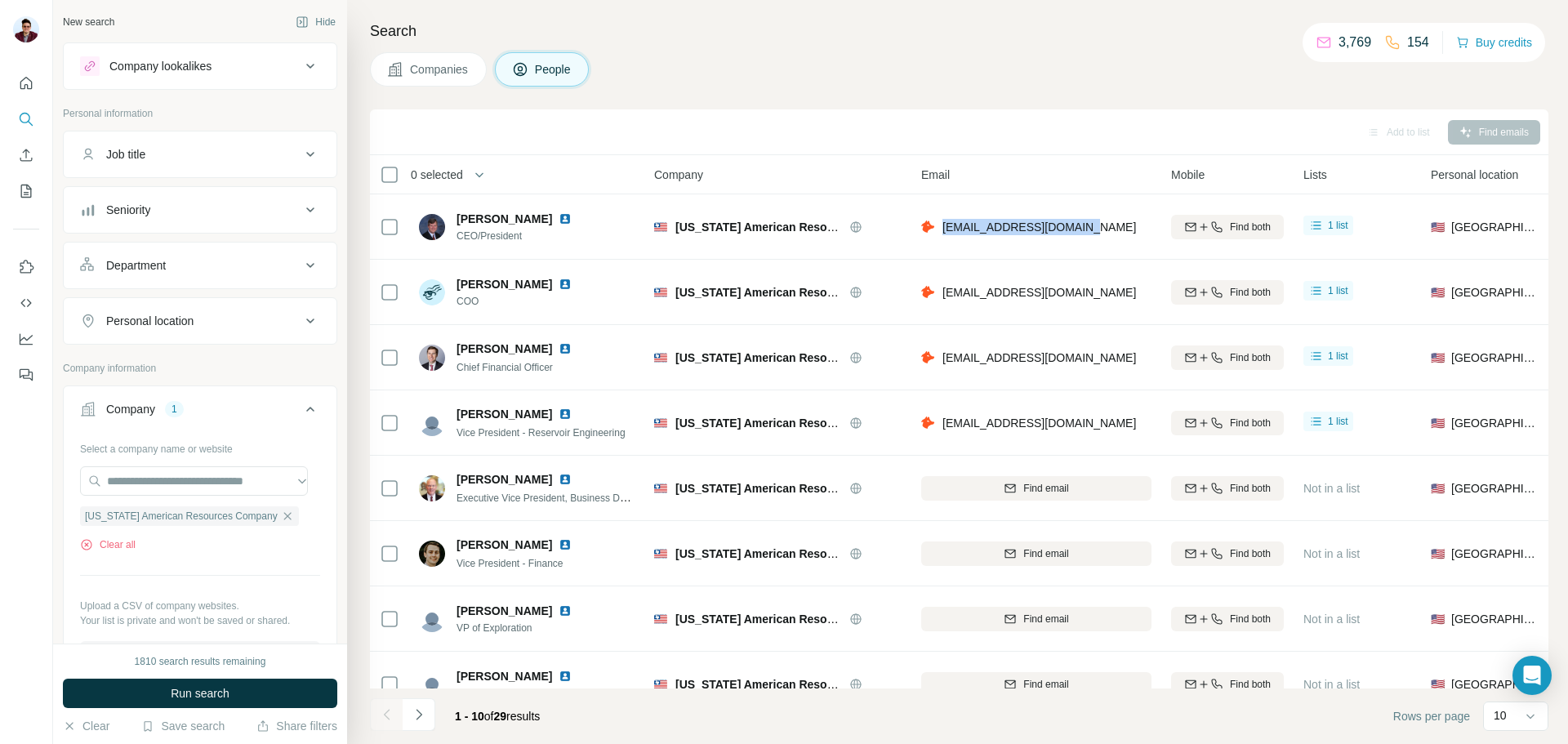
drag, startPoint x: 945, startPoint y: 226, endPoint x: 1132, endPoint y: 226, distance: 187.0
click at [1132, 226] on div "[EMAIL_ADDRESS][DOMAIN_NAME]" at bounding box center [1036, 227] width 231 height 45
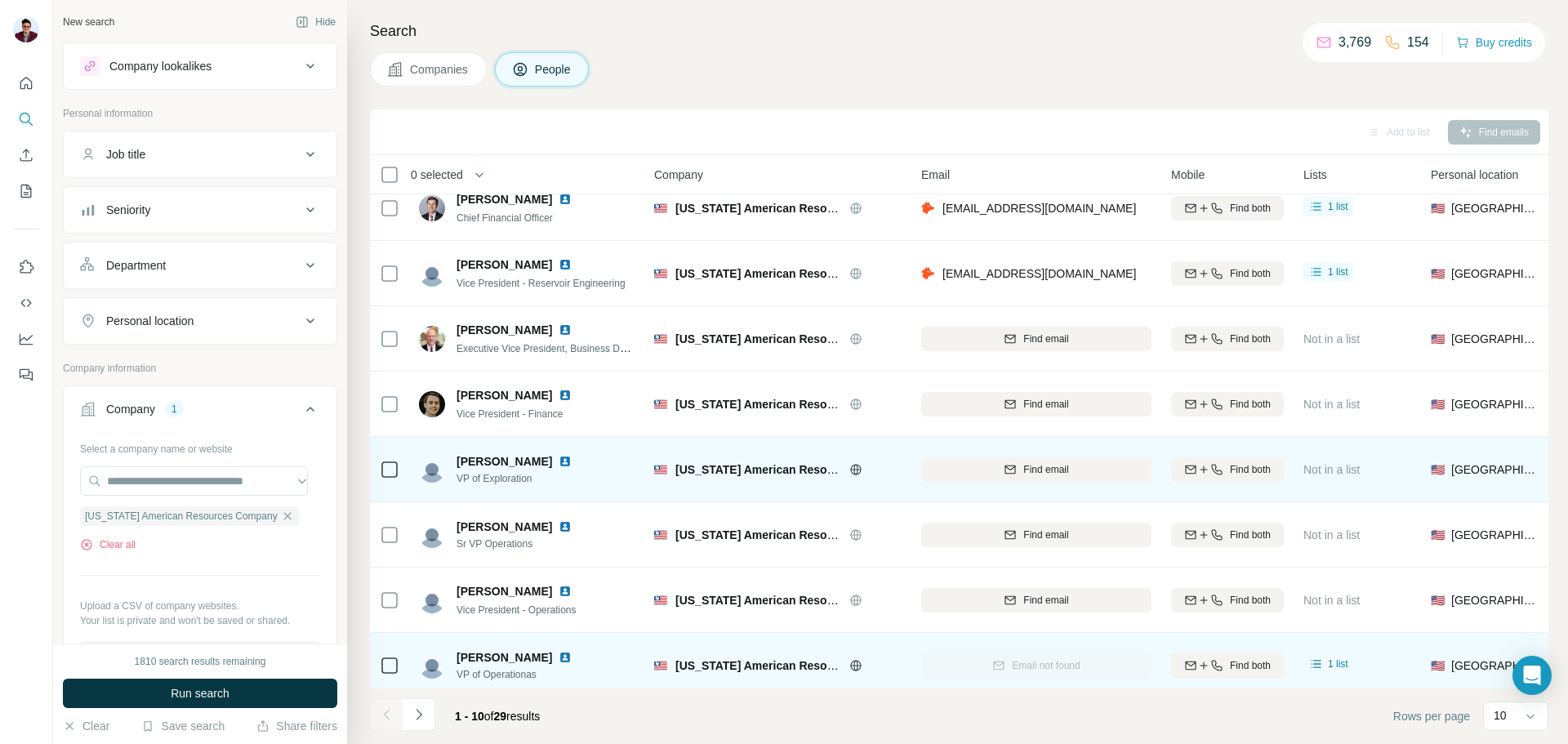
scroll to position [167, 0]
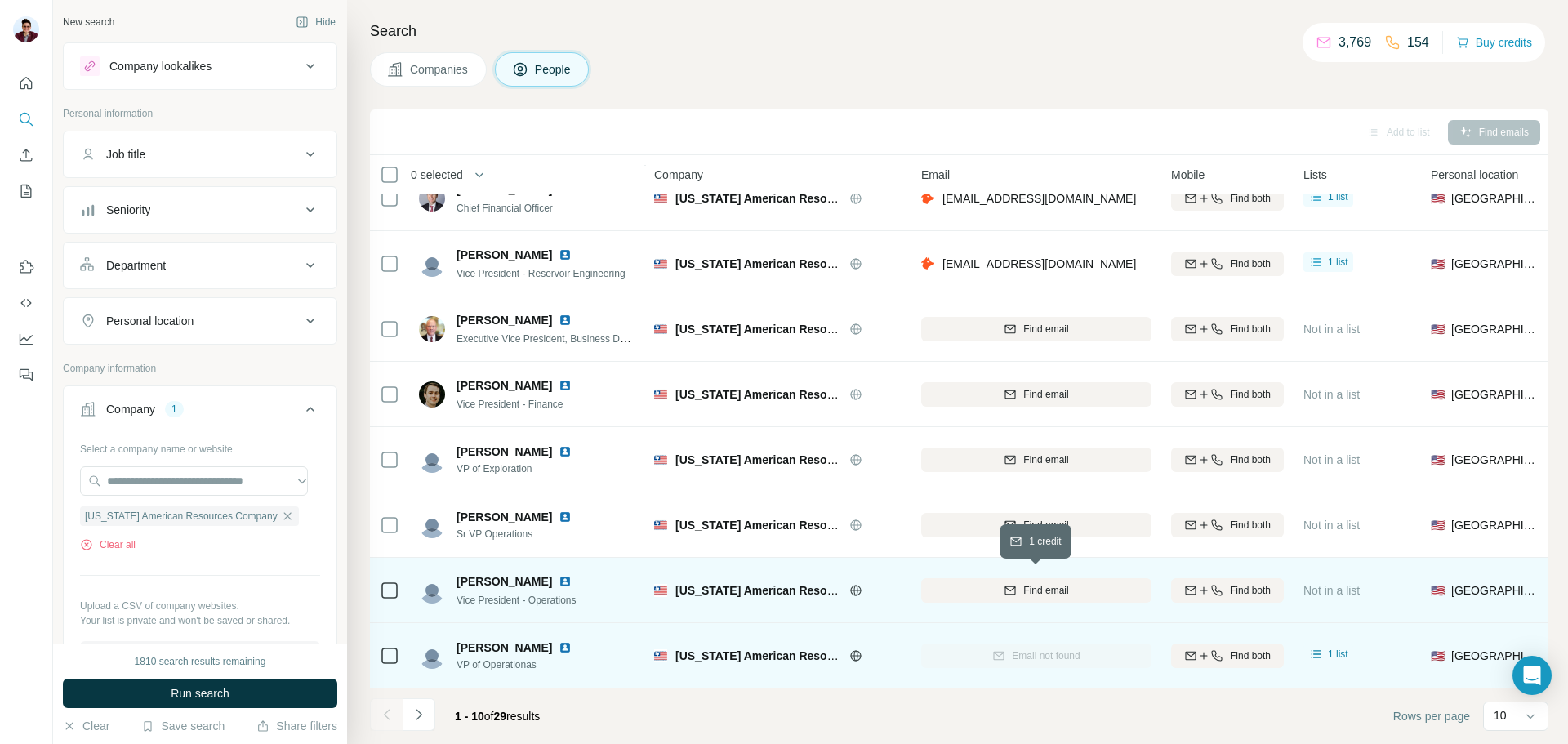
click at [1011, 584] on icon "button" at bounding box center [1010, 590] width 13 height 13
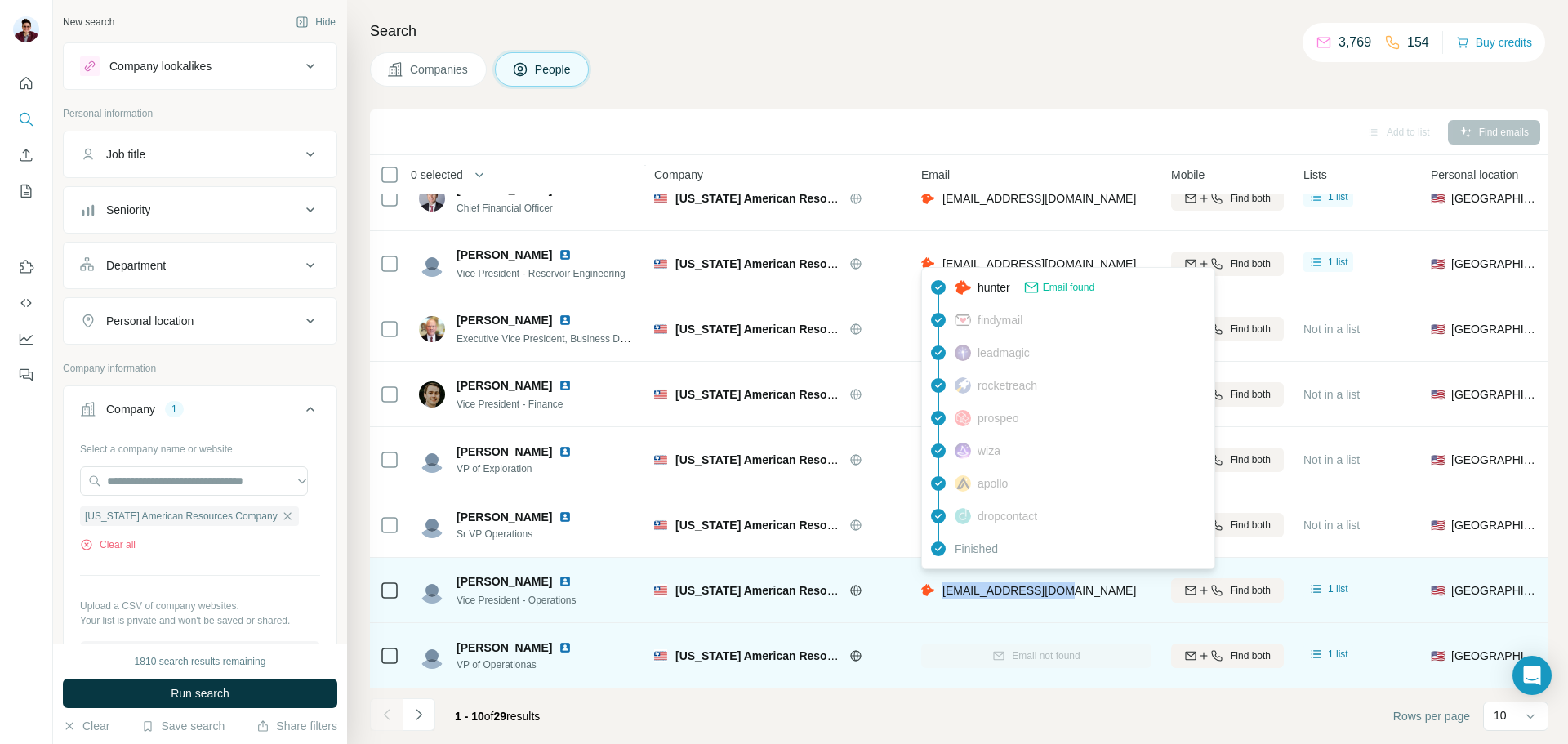
drag, startPoint x: 1070, startPoint y: 584, endPoint x: 941, endPoint y: 584, distance: 129.0
click at [941, 584] on div "[EMAIL_ADDRESS][DOMAIN_NAME]" at bounding box center [1036, 590] width 231 height 45
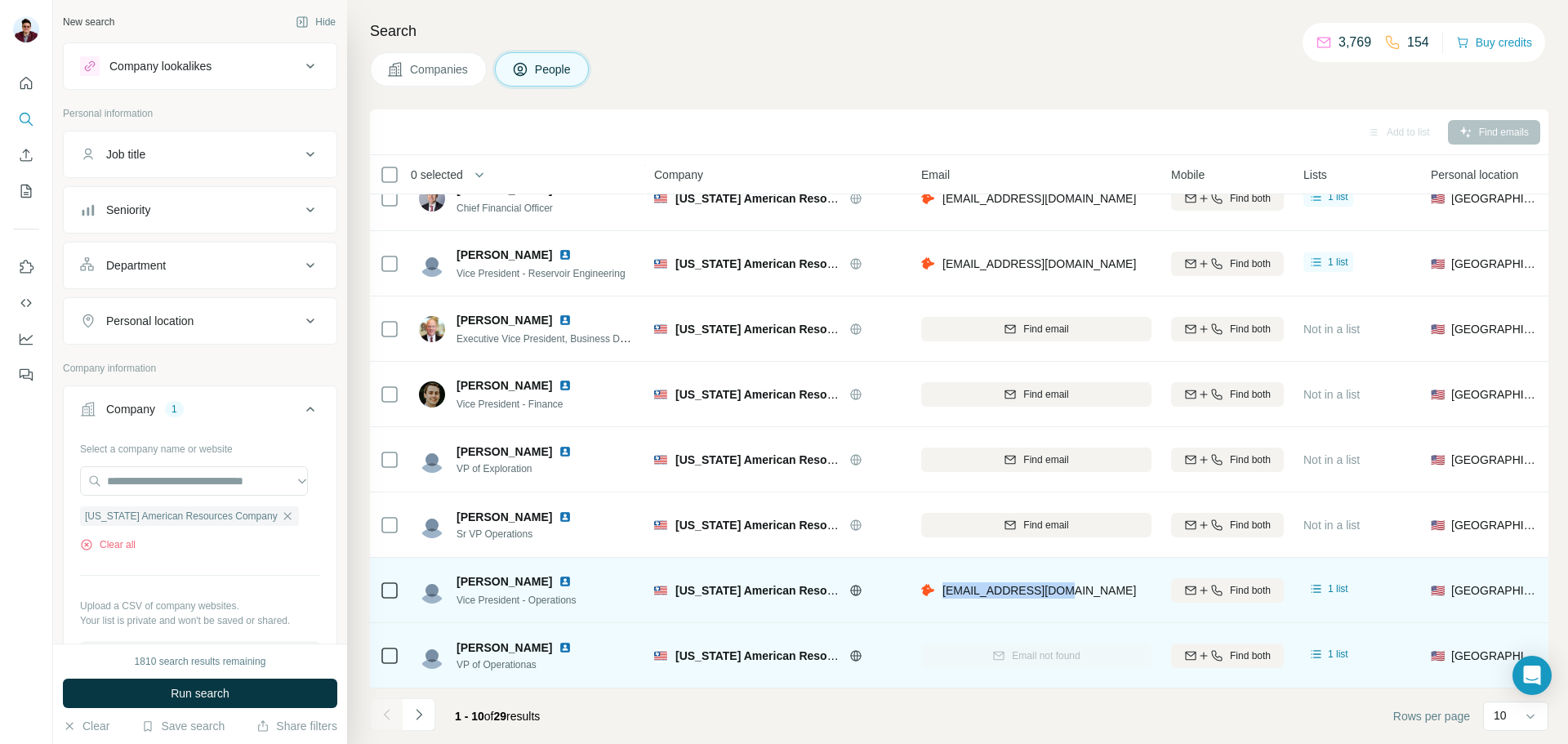
click at [559, 577] on img at bounding box center [565, 580] width 13 height 13
drag, startPoint x: 458, startPoint y: 594, endPoint x: 591, endPoint y: 593, distance: 133.0
click at [591, 593] on div "[PERSON_NAME] Vice President - Operations" at bounding box center [527, 590] width 217 height 45
drag, startPoint x: 453, startPoint y: 573, endPoint x: 520, endPoint y: 574, distance: 67.0
click at [520, 574] on div "[PERSON_NAME] Vice President - Operations" at bounding box center [504, 590] width 172 height 34
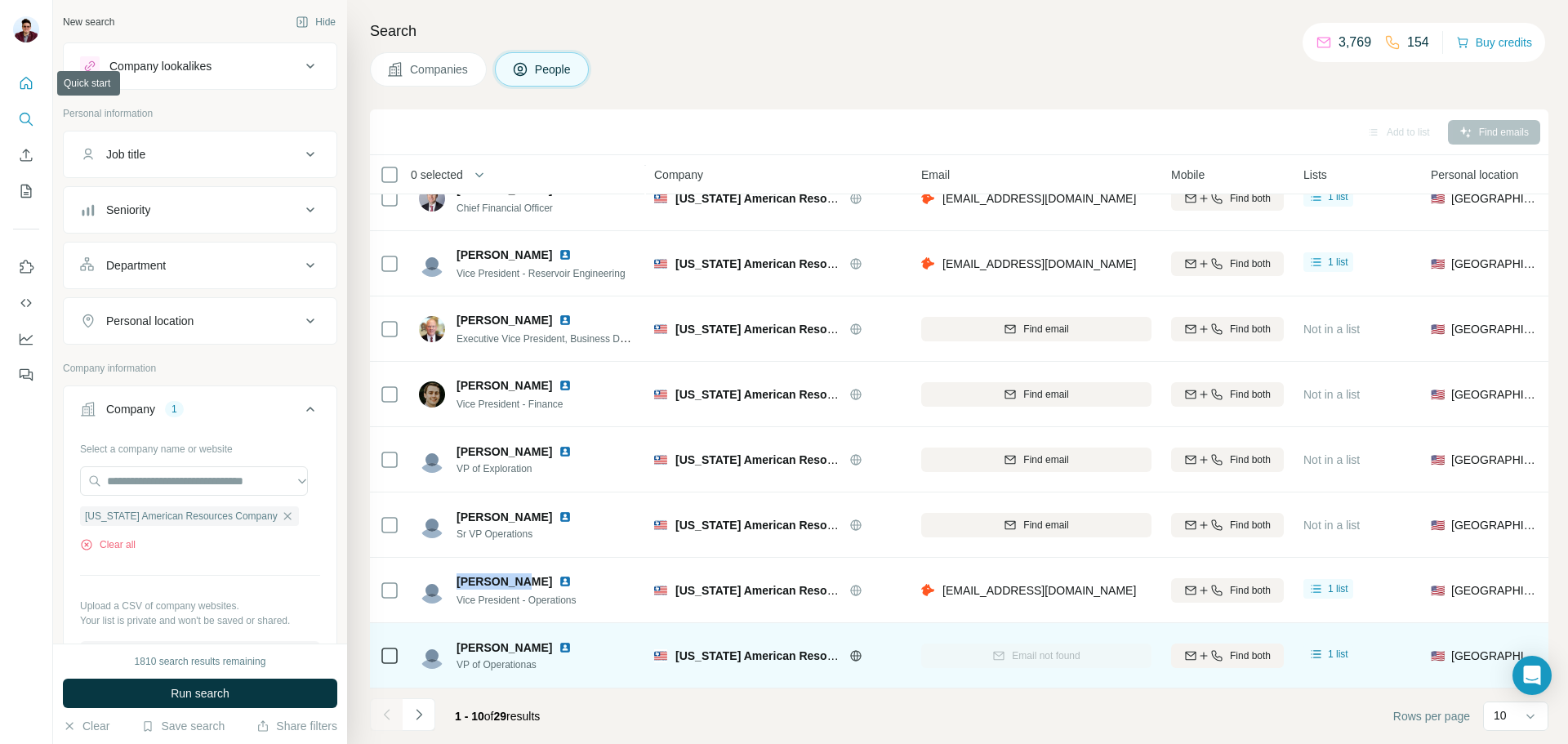
click at [22, 86] on icon "Quick start" at bounding box center [25, 83] width 17 height 17
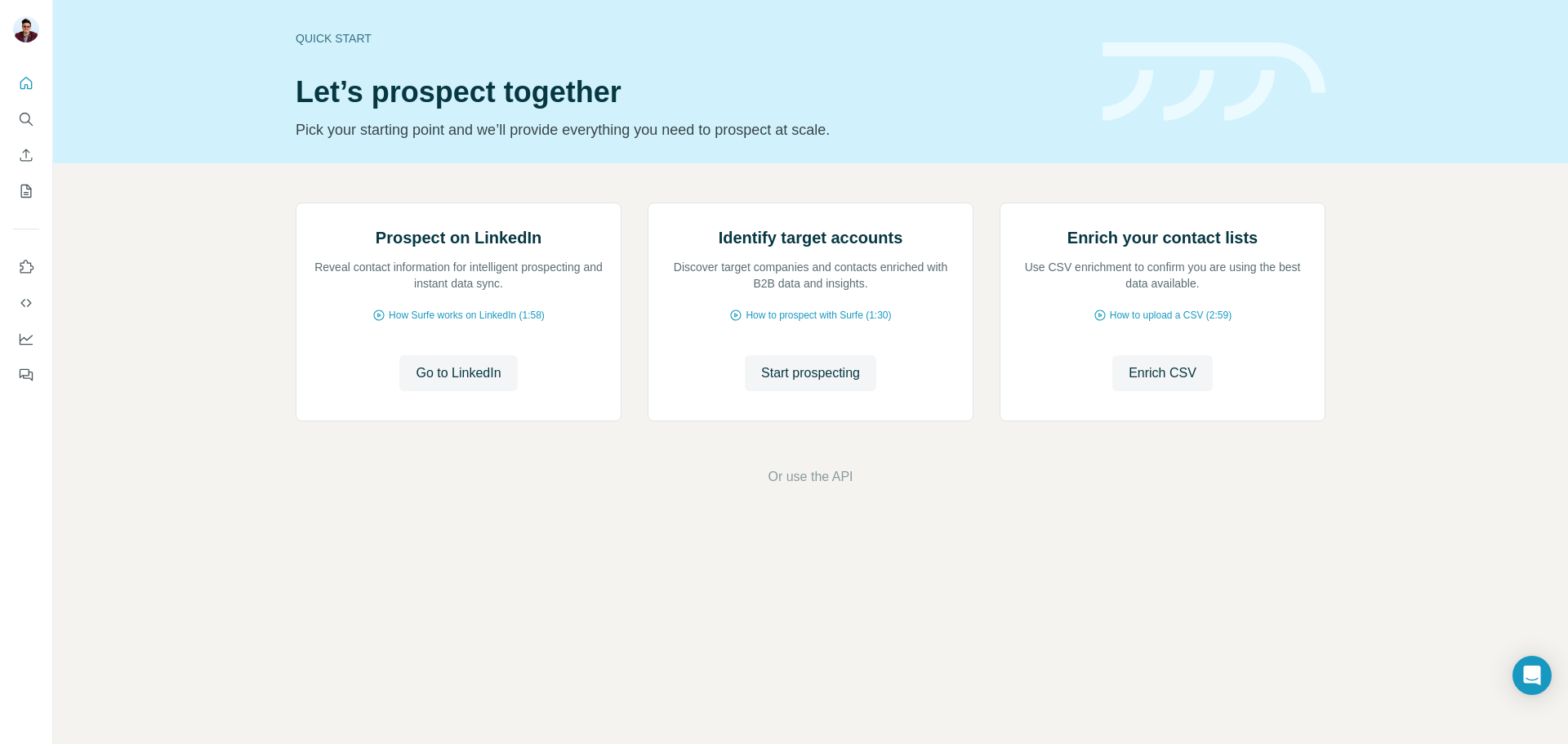
click at [450, 73] on div "Quick start Let’s prospect together Pick your starting point and we’ll provide …" at bounding box center [690, 82] width 787 height 119
click at [23, 109] on button "Search" at bounding box center [25, 119] width 26 height 29
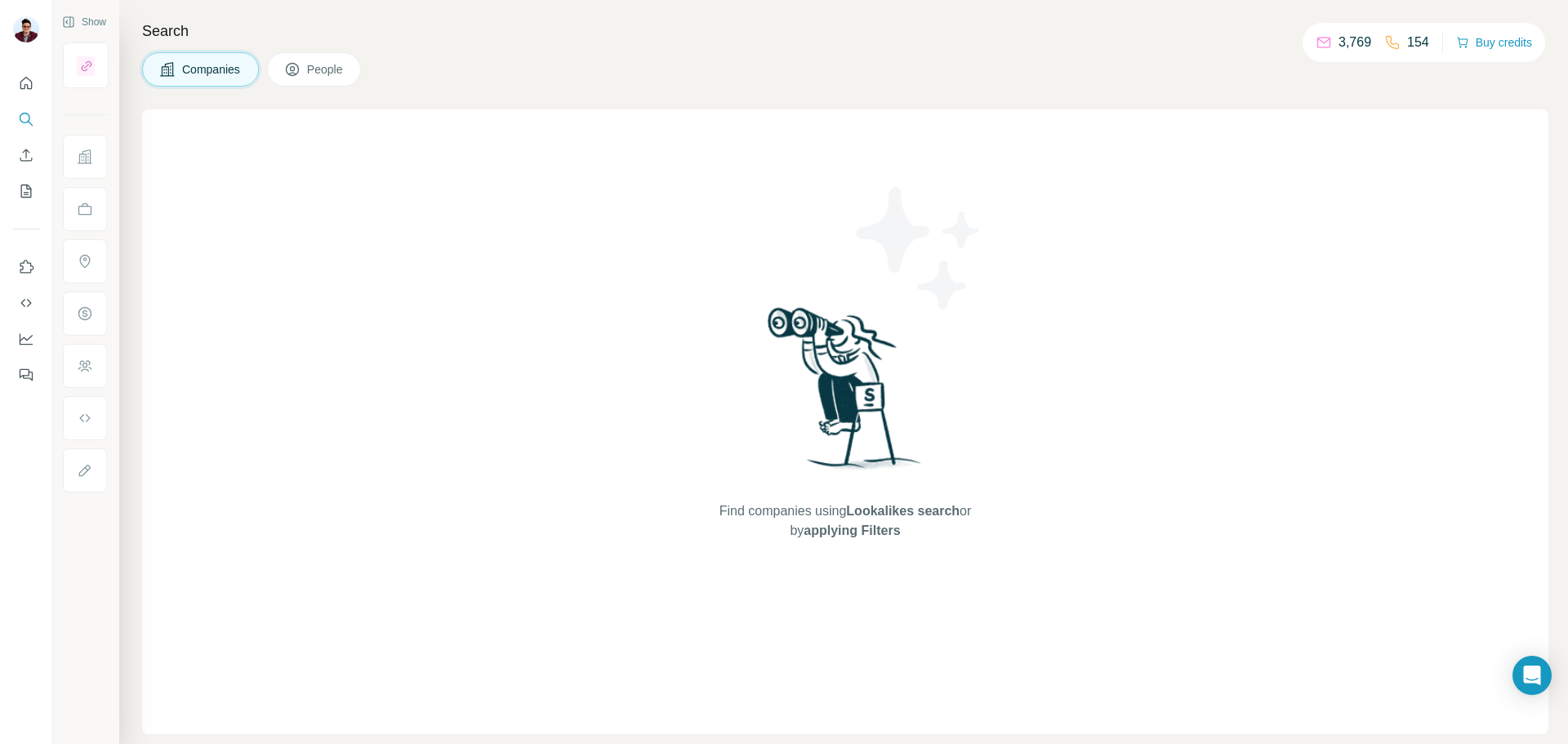
click at [214, 63] on span "Companies" at bounding box center [211, 69] width 59 height 17
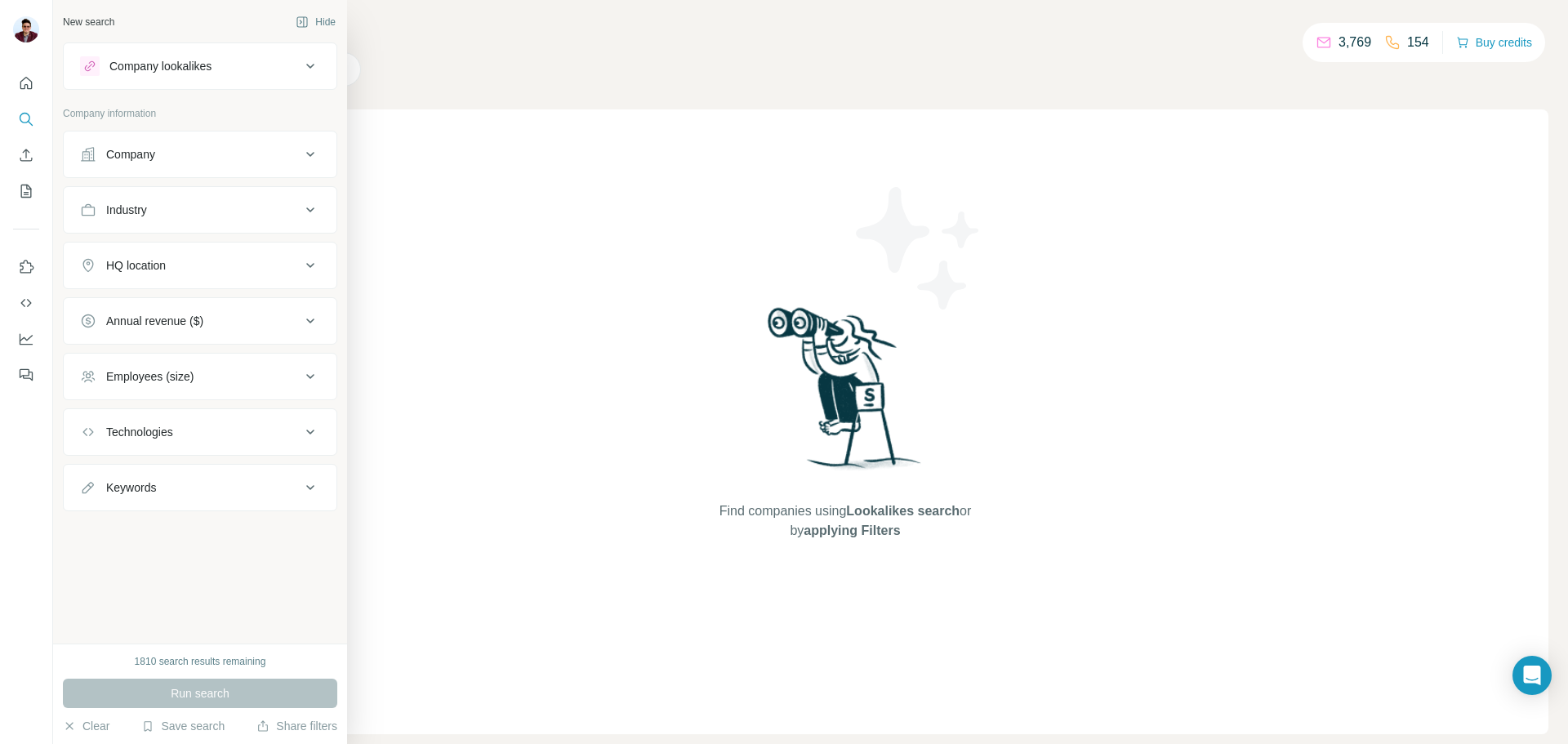
click at [196, 151] on div "Company" at bounding box center [190, 154] width 220 height 17
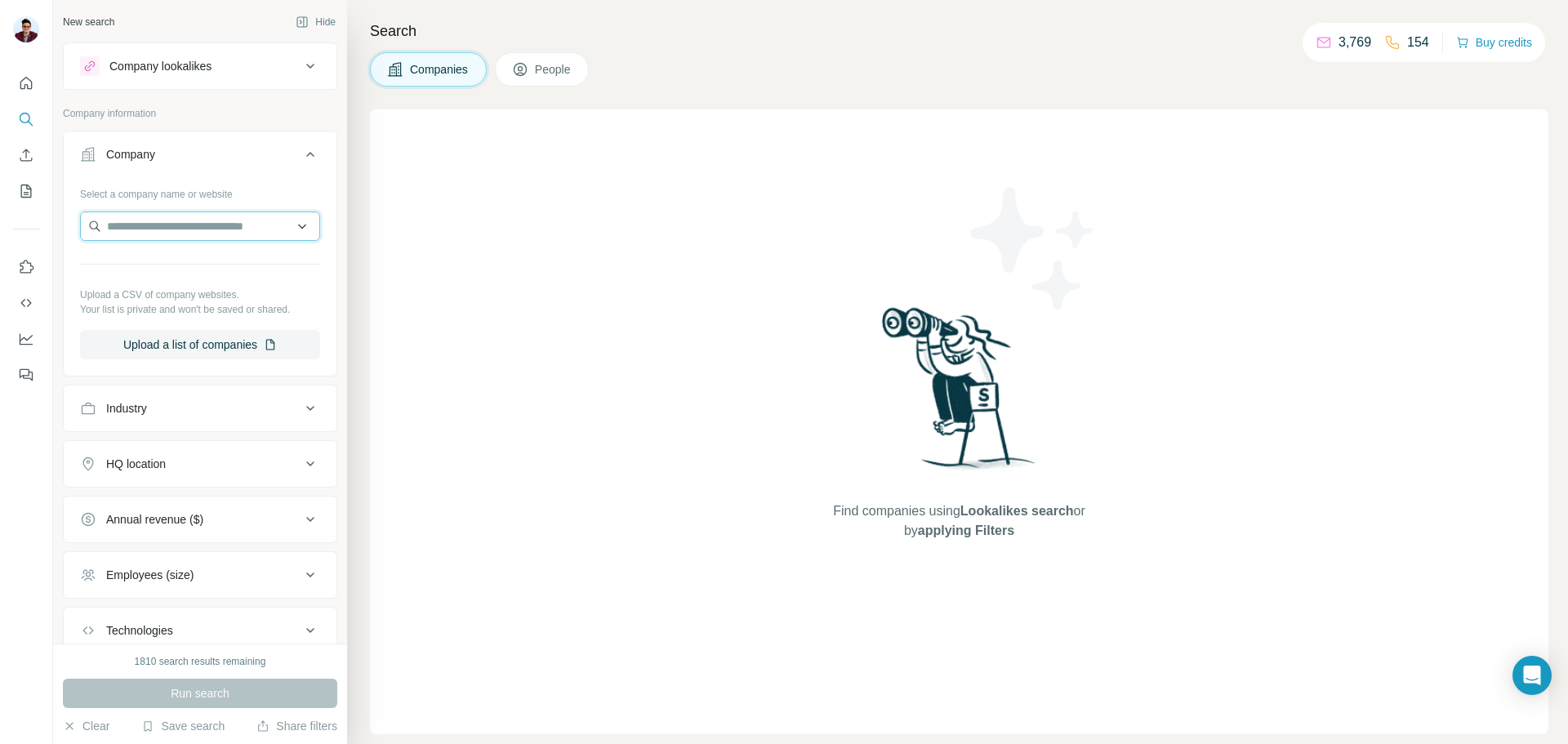
click at [187, 234] on input "text" at bounding box center [200, 226] width 241 height 29
paste input "**********"
type input "**********"
click at [185, 269] on p "Endeavor Natural Gas" at bounding box center [183, 263] width 114 height 17
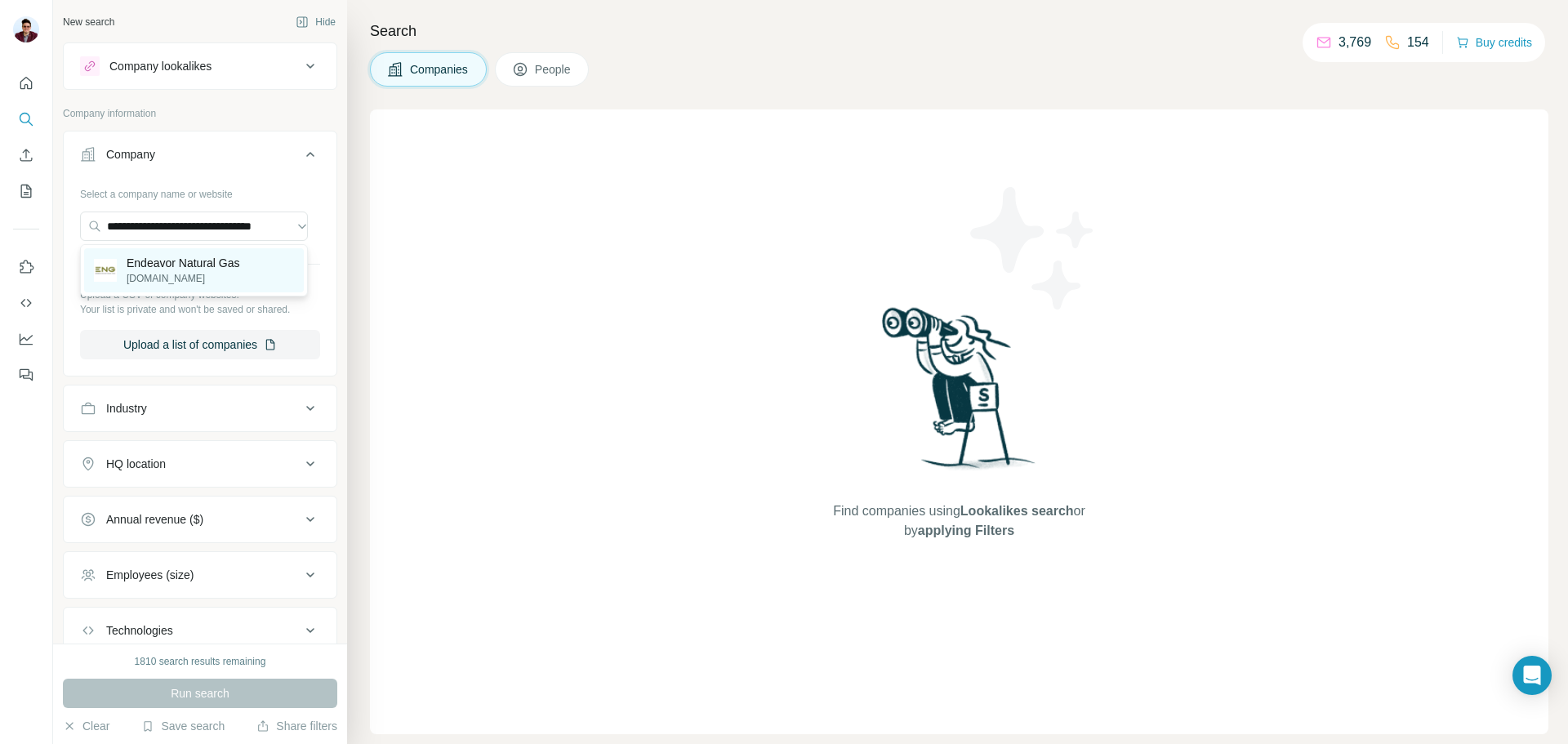
scroll to position [0, 0]
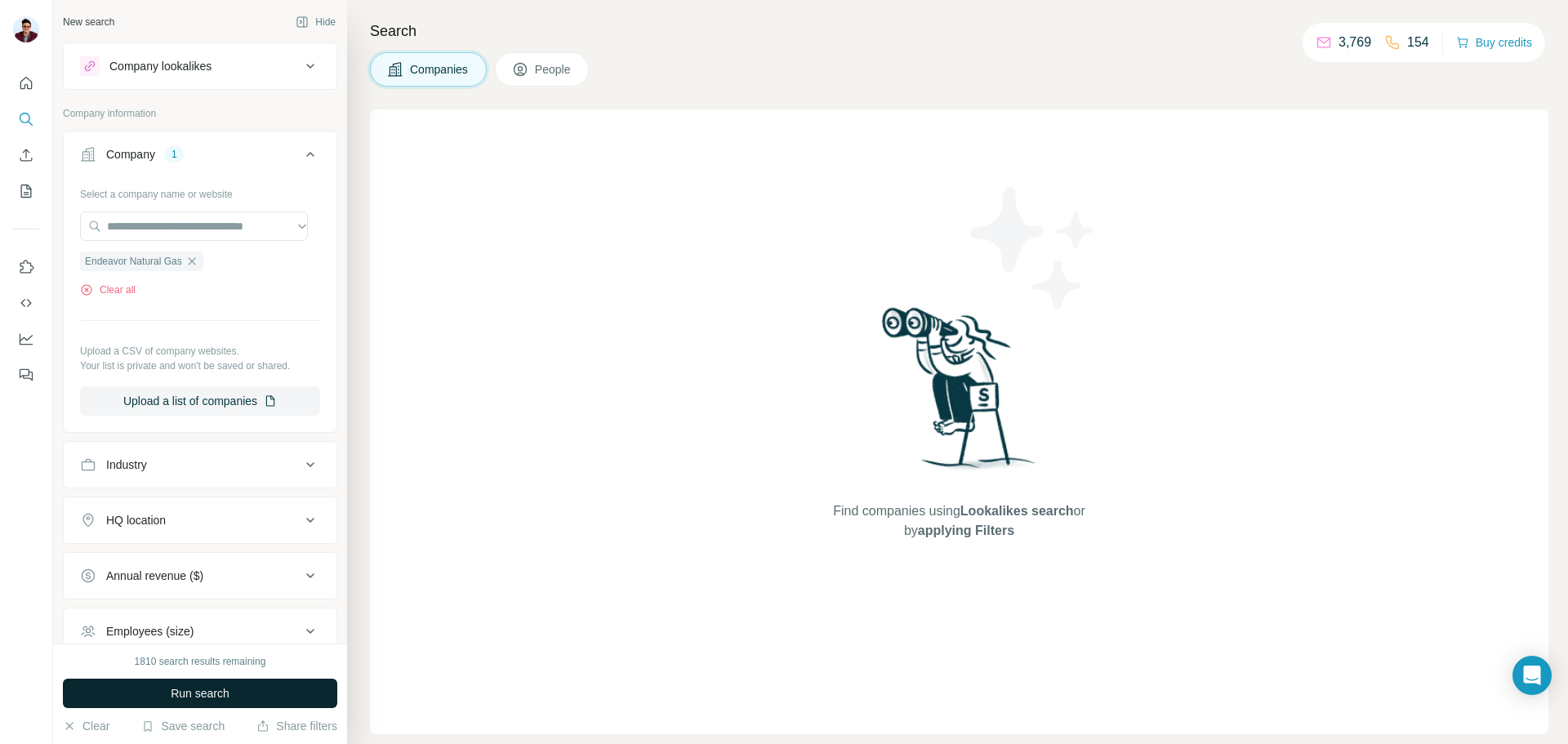
click at [223, 691] on span "Run search" at bounding box center [200, 693] width 58 height 17
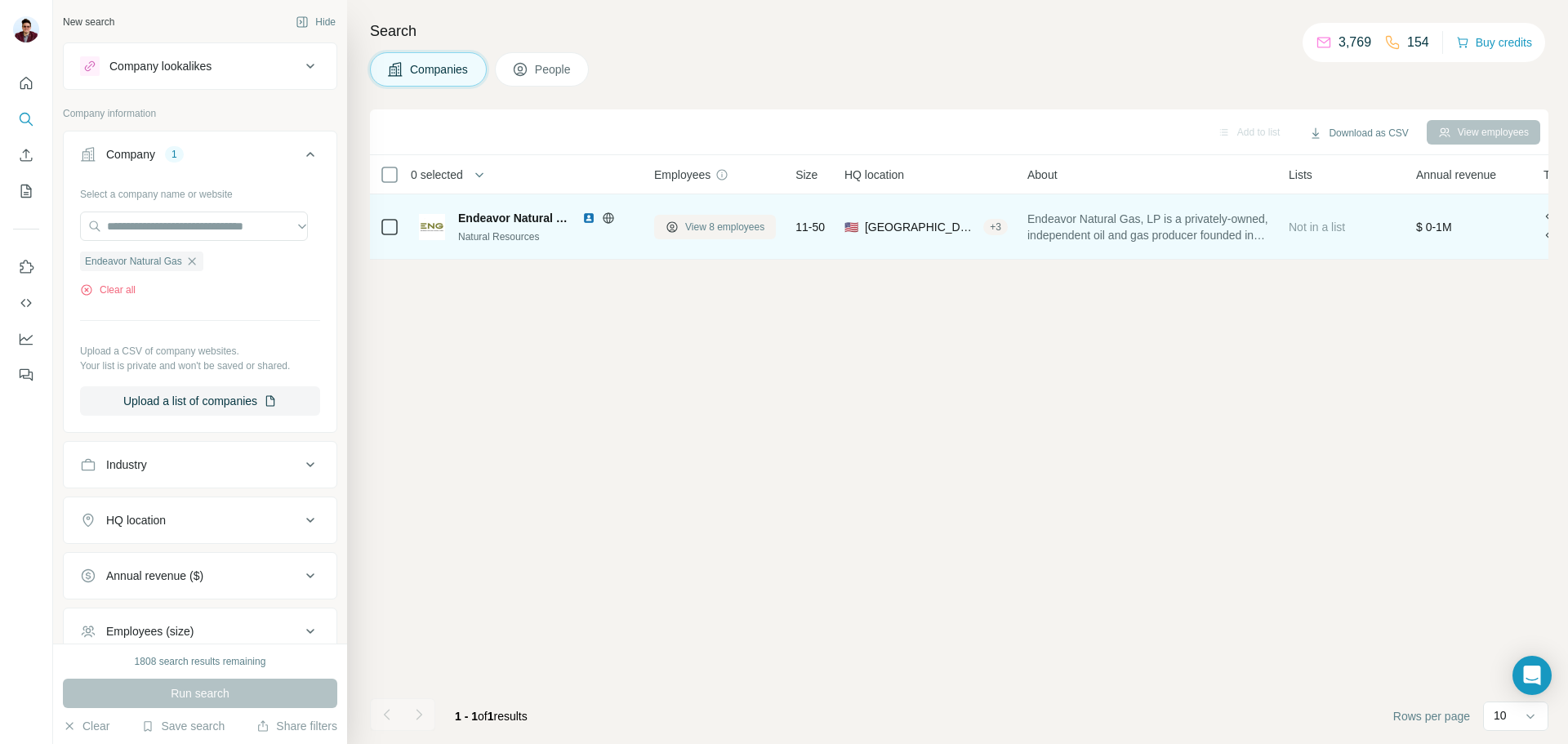
click at [695, 234] on span "View 8 employees" at bounding box center [725, 227] width 79 height 15
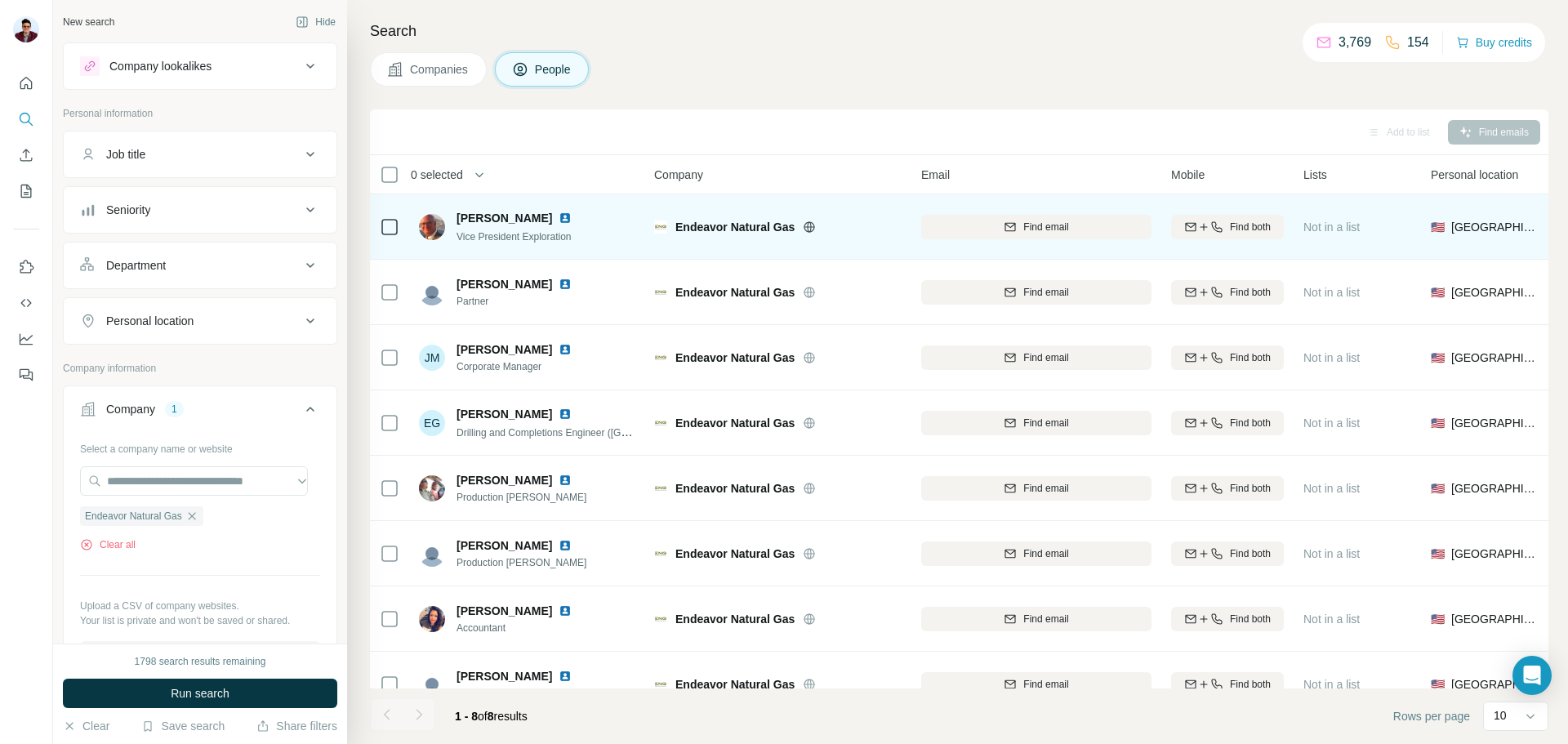
click at [559, 217] on img at bounding box center [565, 217] width 13 height 13
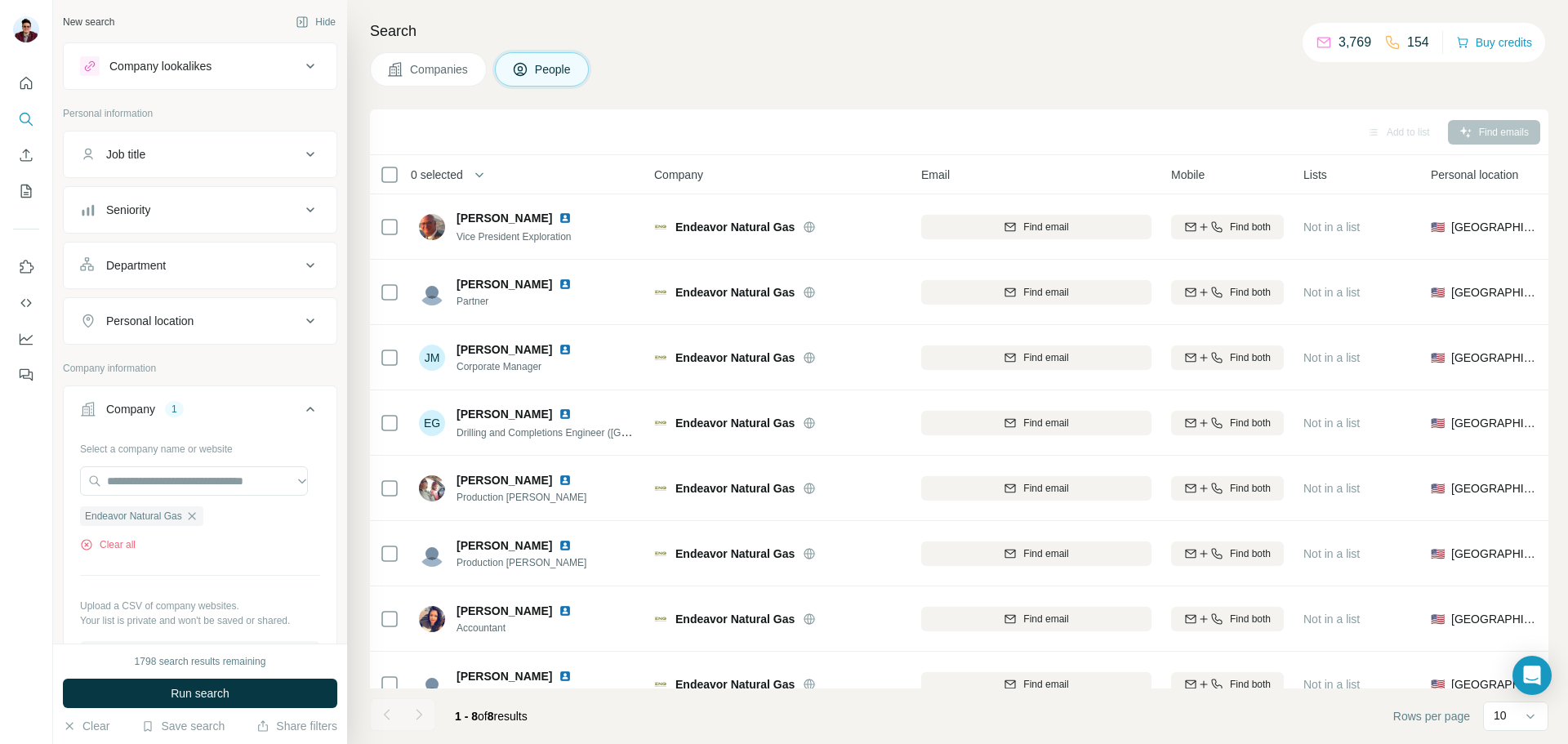
click at [457, 71] on span "Companies" at bounding box center [439, 69] width 59 height 17
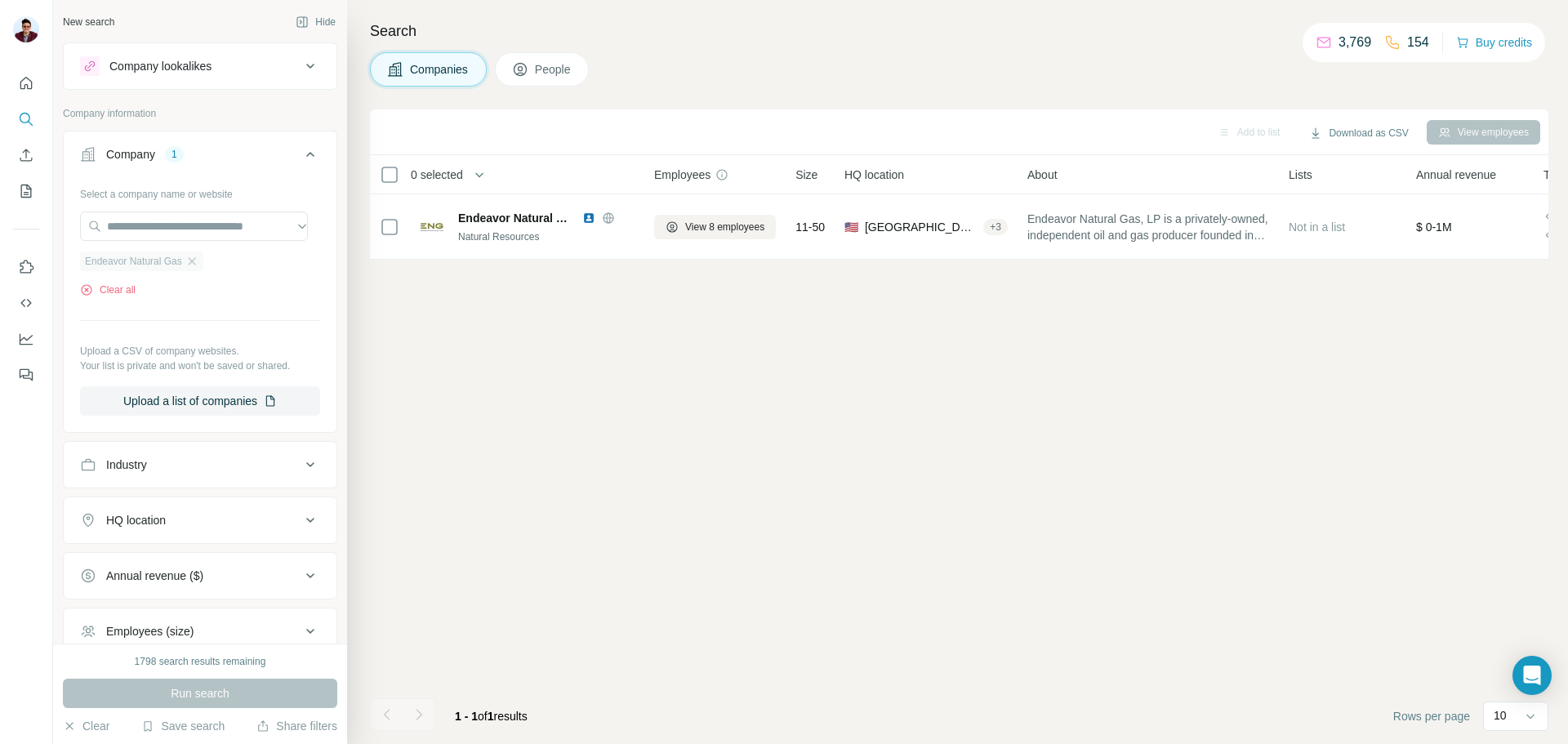
click at [187, 266] on div "Endeavor Natural Gas" at bounding box center [141, 261] width 124 height 19
click at [195, 261] on icon "button" at bounding box center [192, 261] width 8 height 8
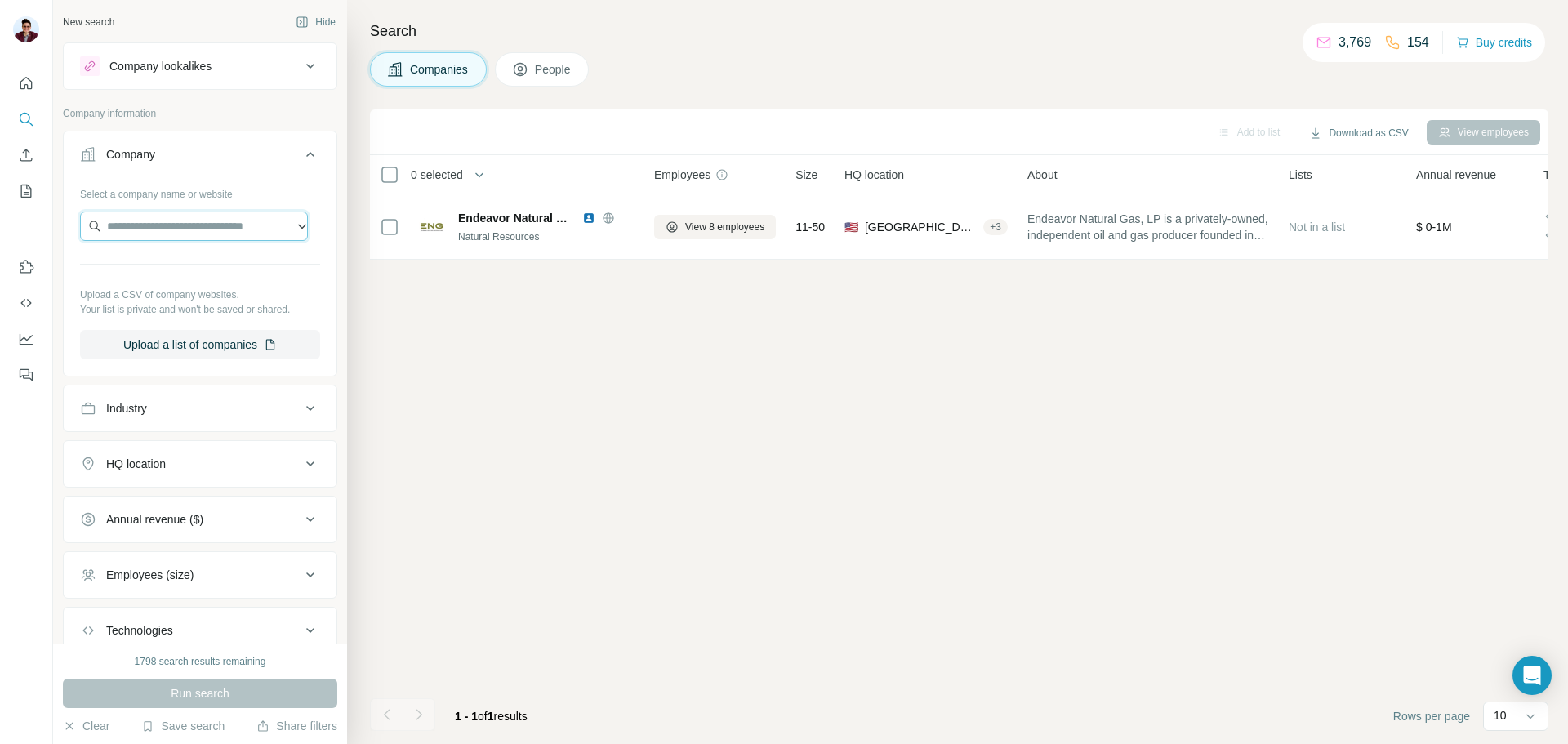
click at [179, 228] on input "text" at bounding box center [194, 226] width 228 height 29
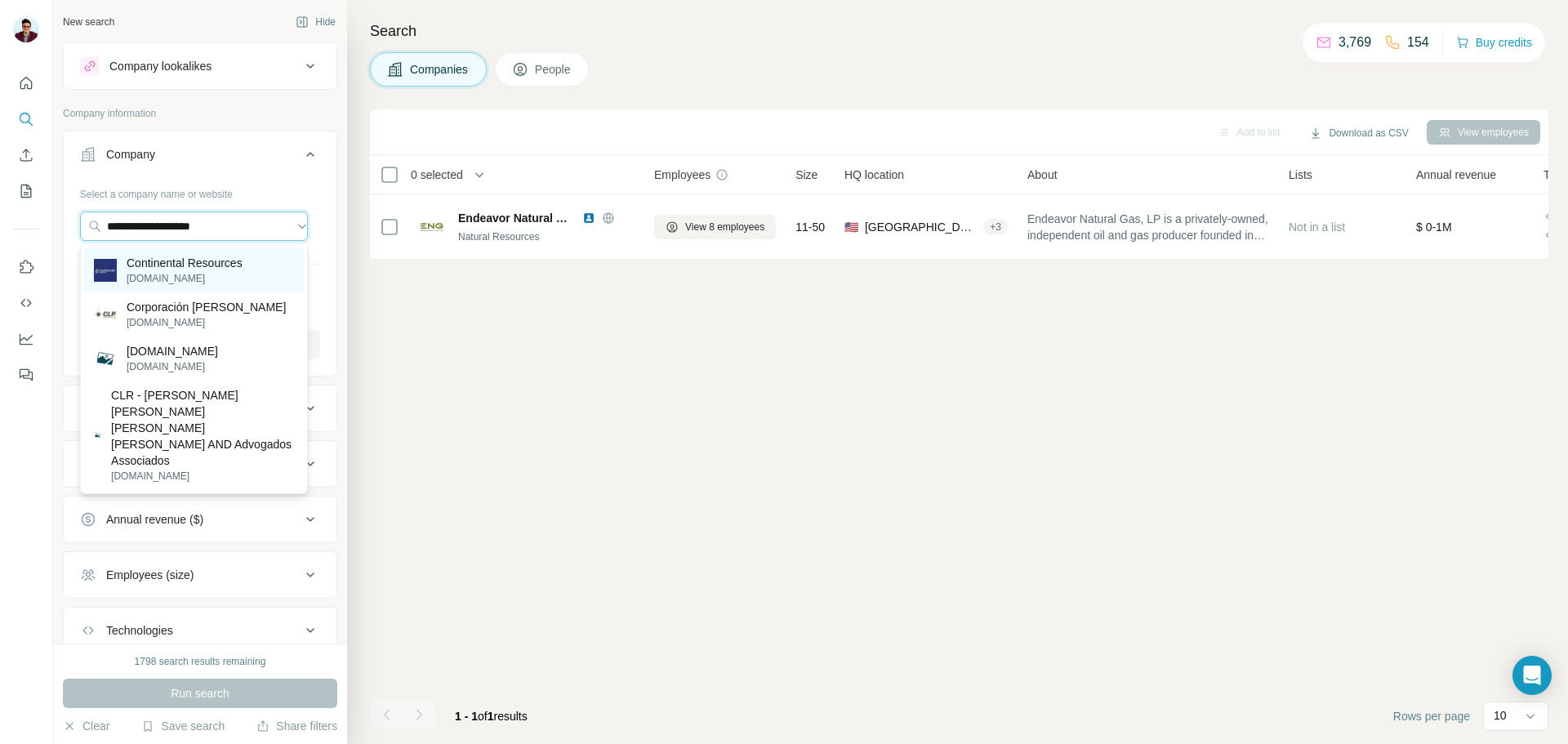
type input "**********"
click at [195, 266] on p "Continental Resources" at bounding box center [184, 263] width 116 height 17
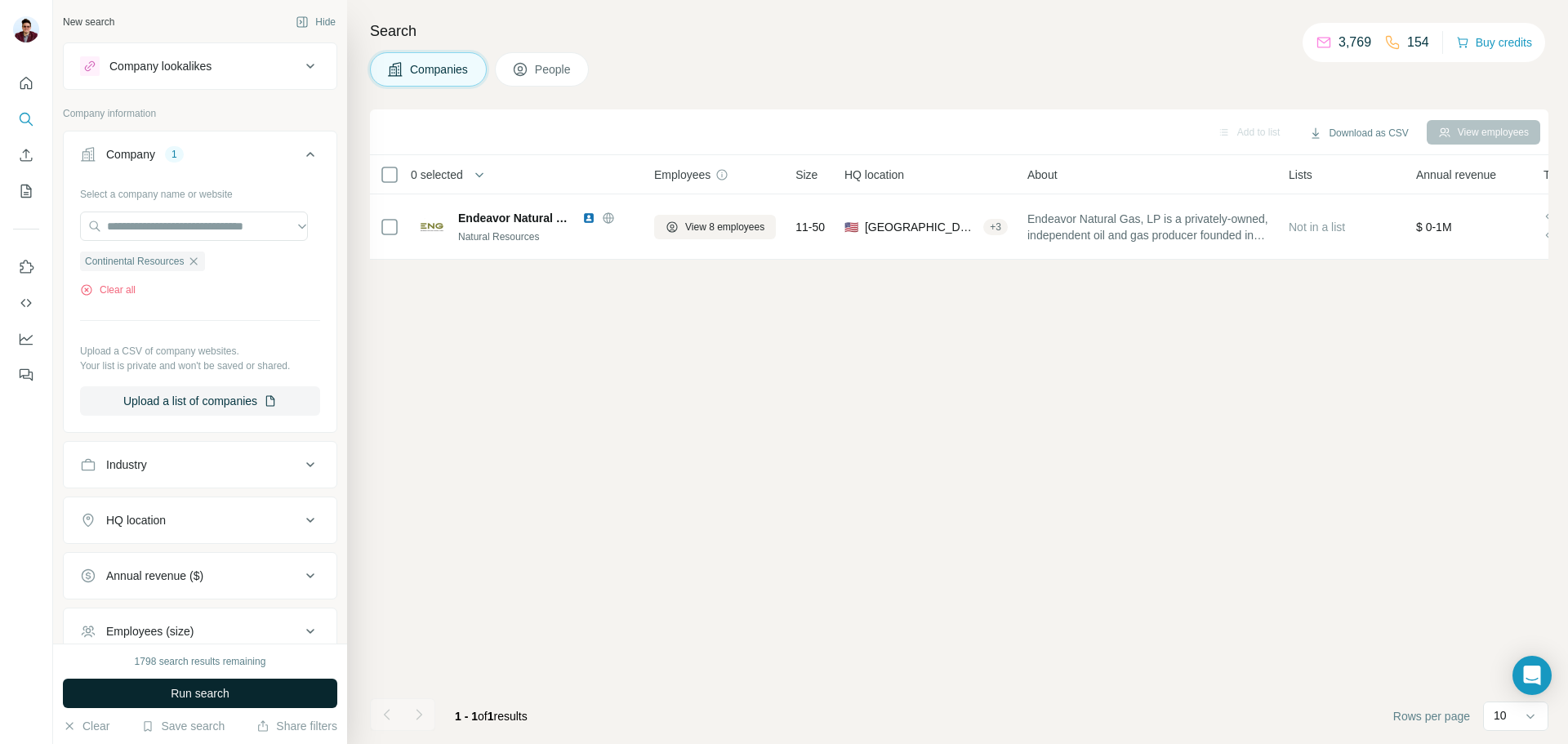
click at [171, 701] on span "Run search" at bounding box center [200, 693] width 58 height 17
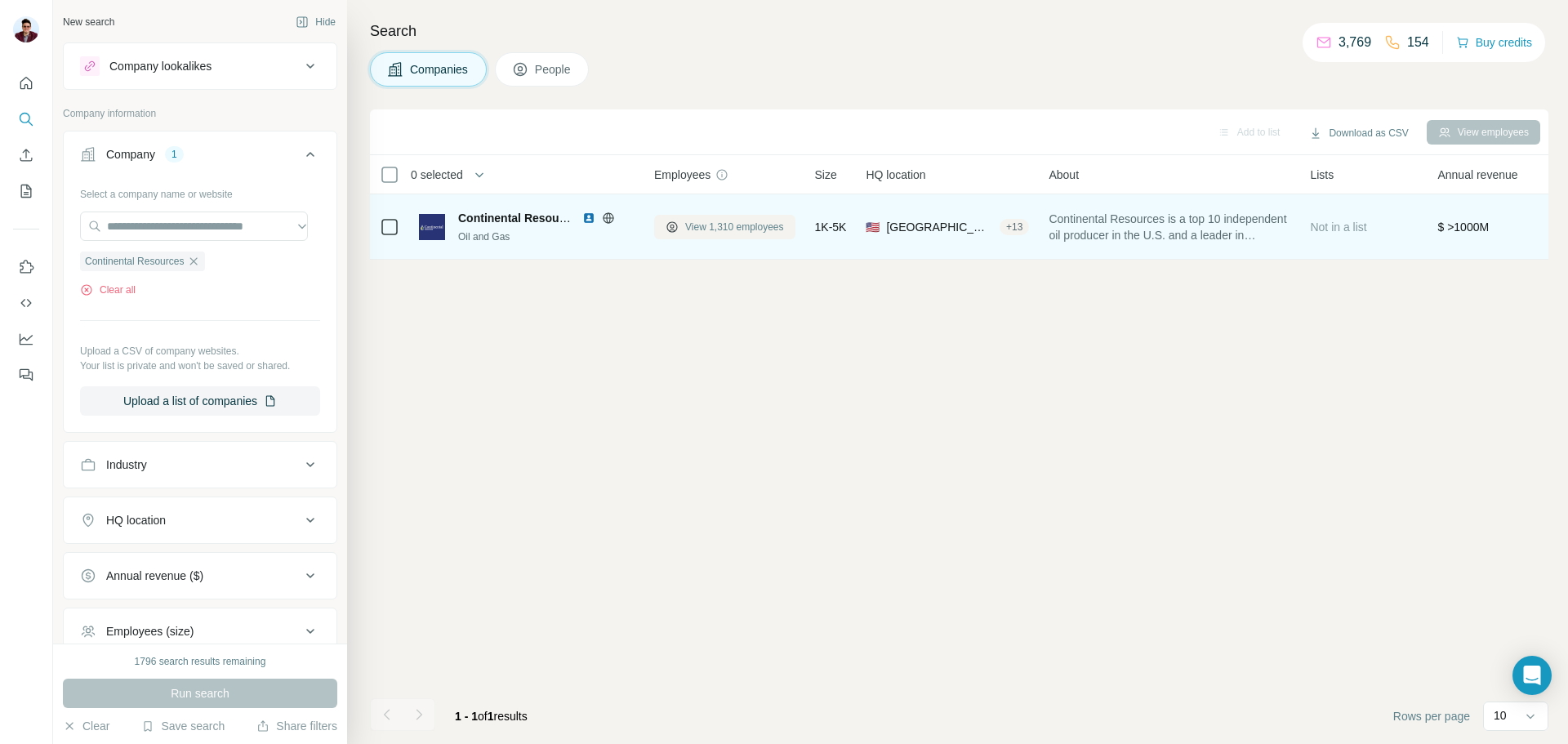
click at [701, 231] on span "View 1,310 employees" at bounding box center [734, 227] width 98 height 15
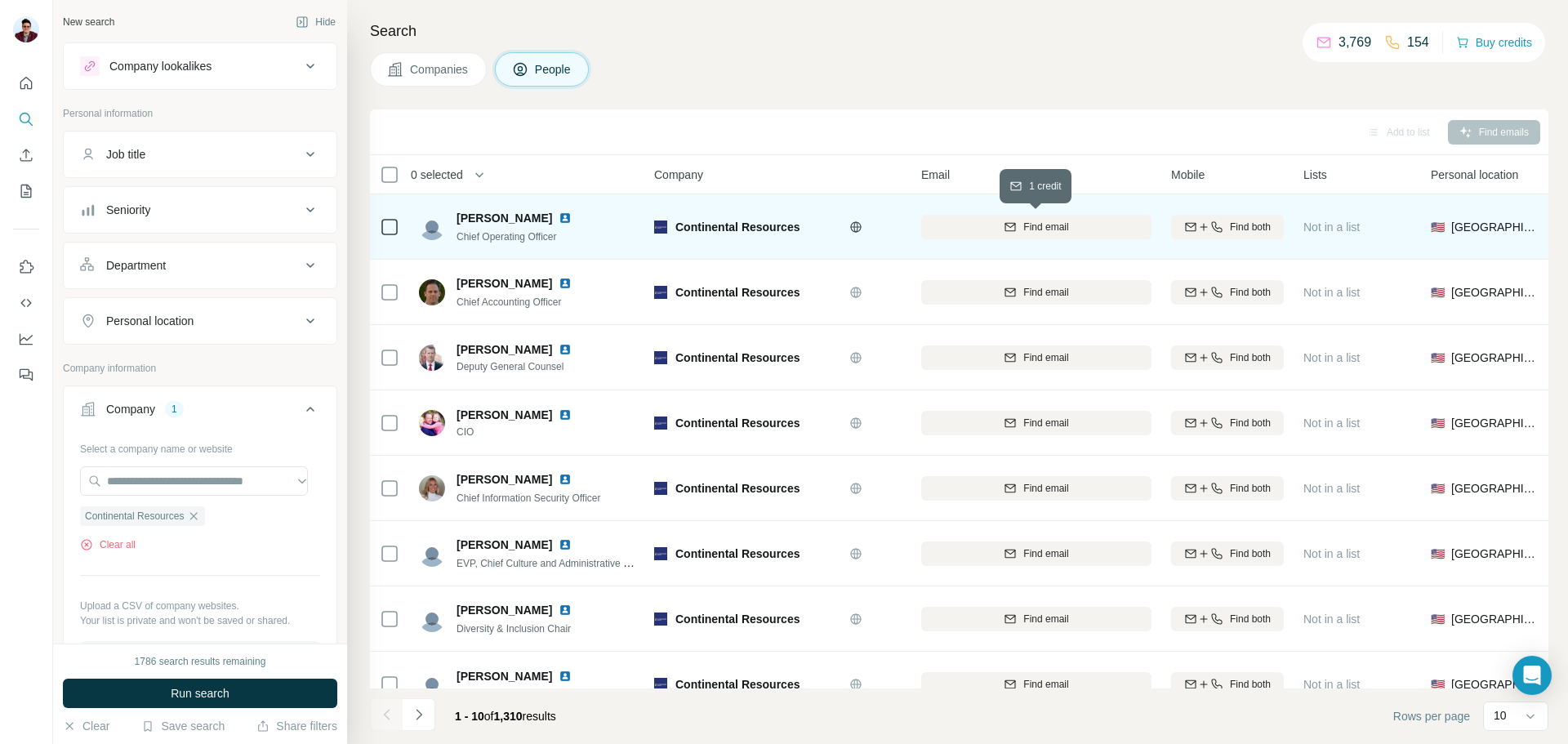
click at [989, 235] on button "Find email" at bounding box center [1036, 227] width 231 height 24
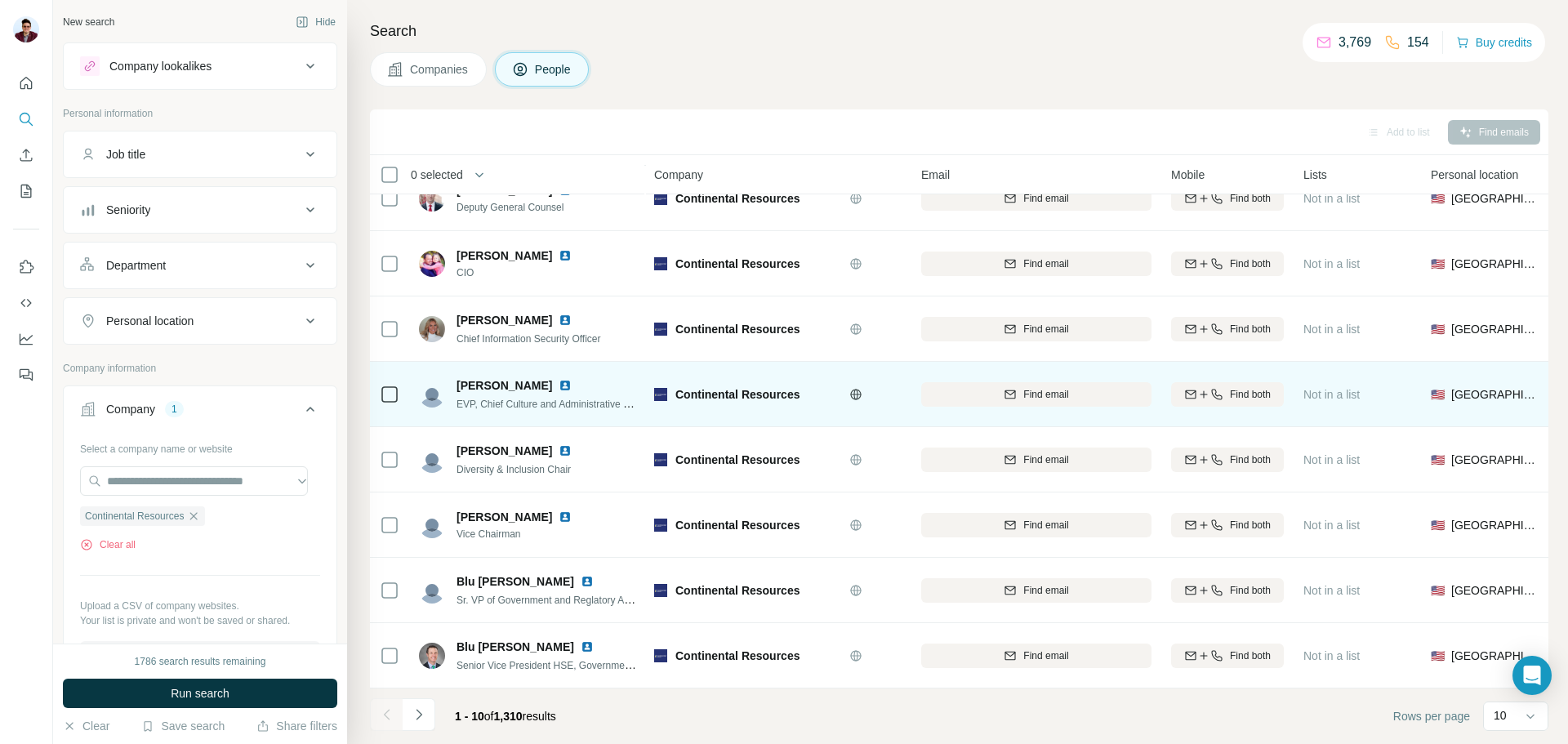
scroll to position [167, 0]
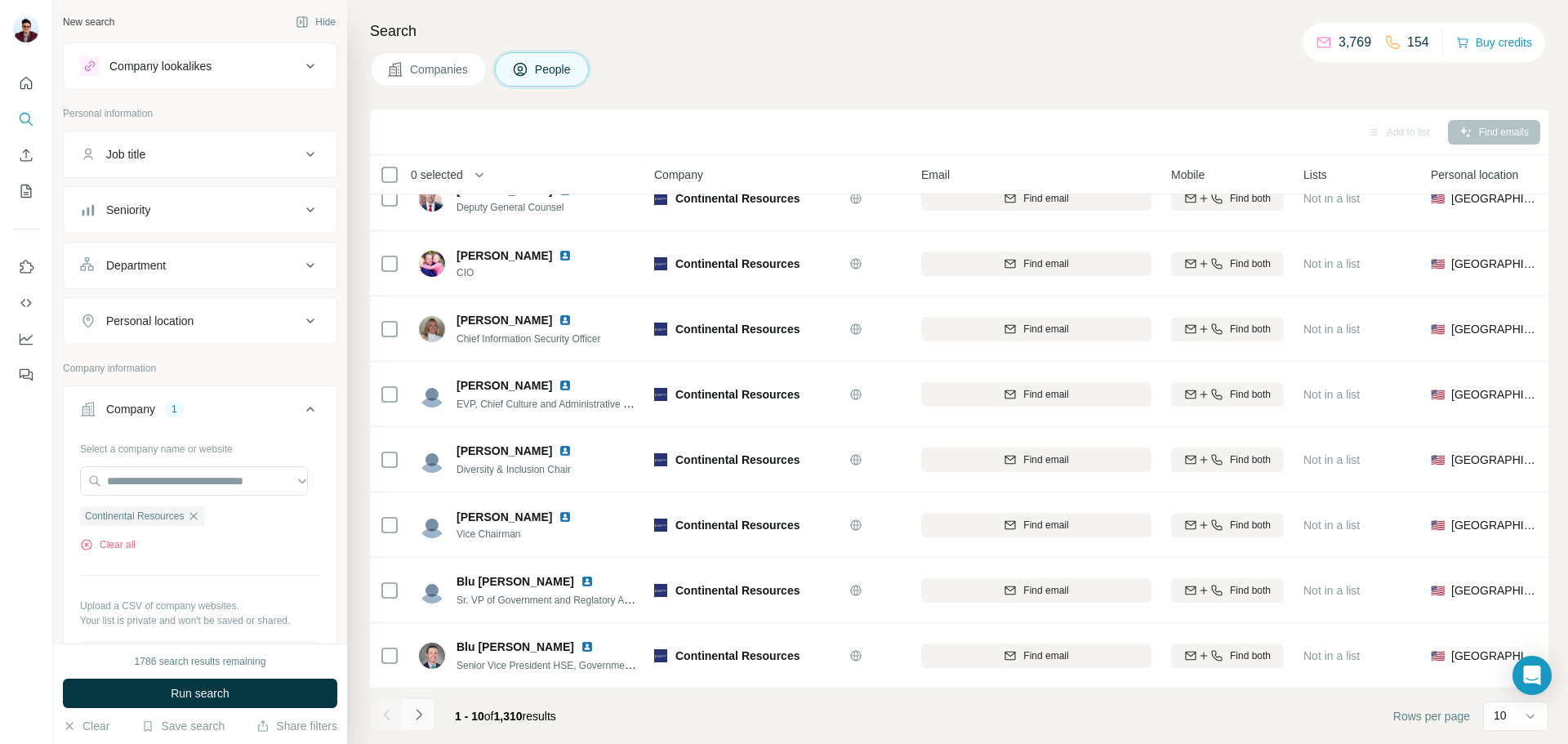
click at [425, 711] on icon "Navigate to next page" at bounding box center [419, 714] width 17 height 17
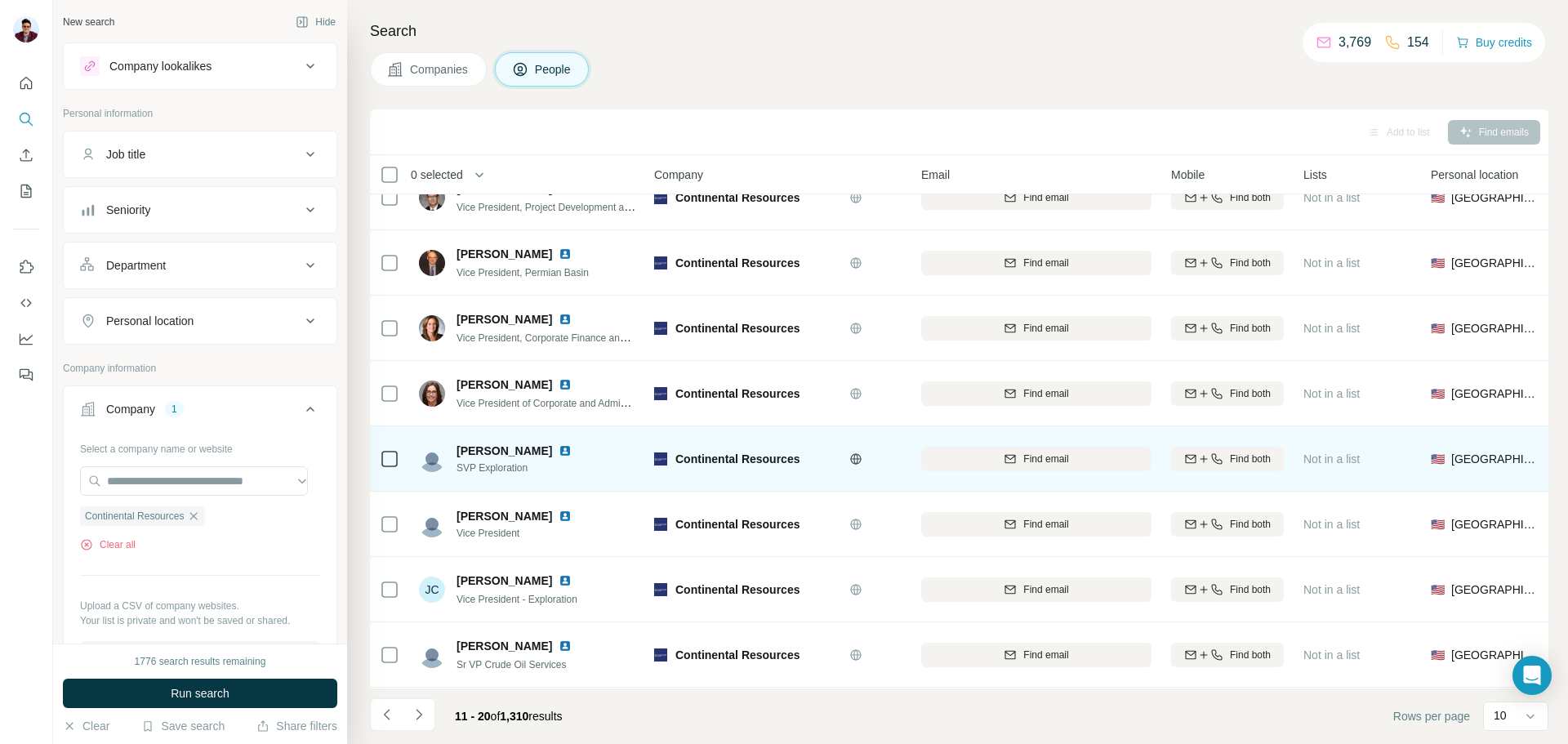
scroll to position [0, 0]
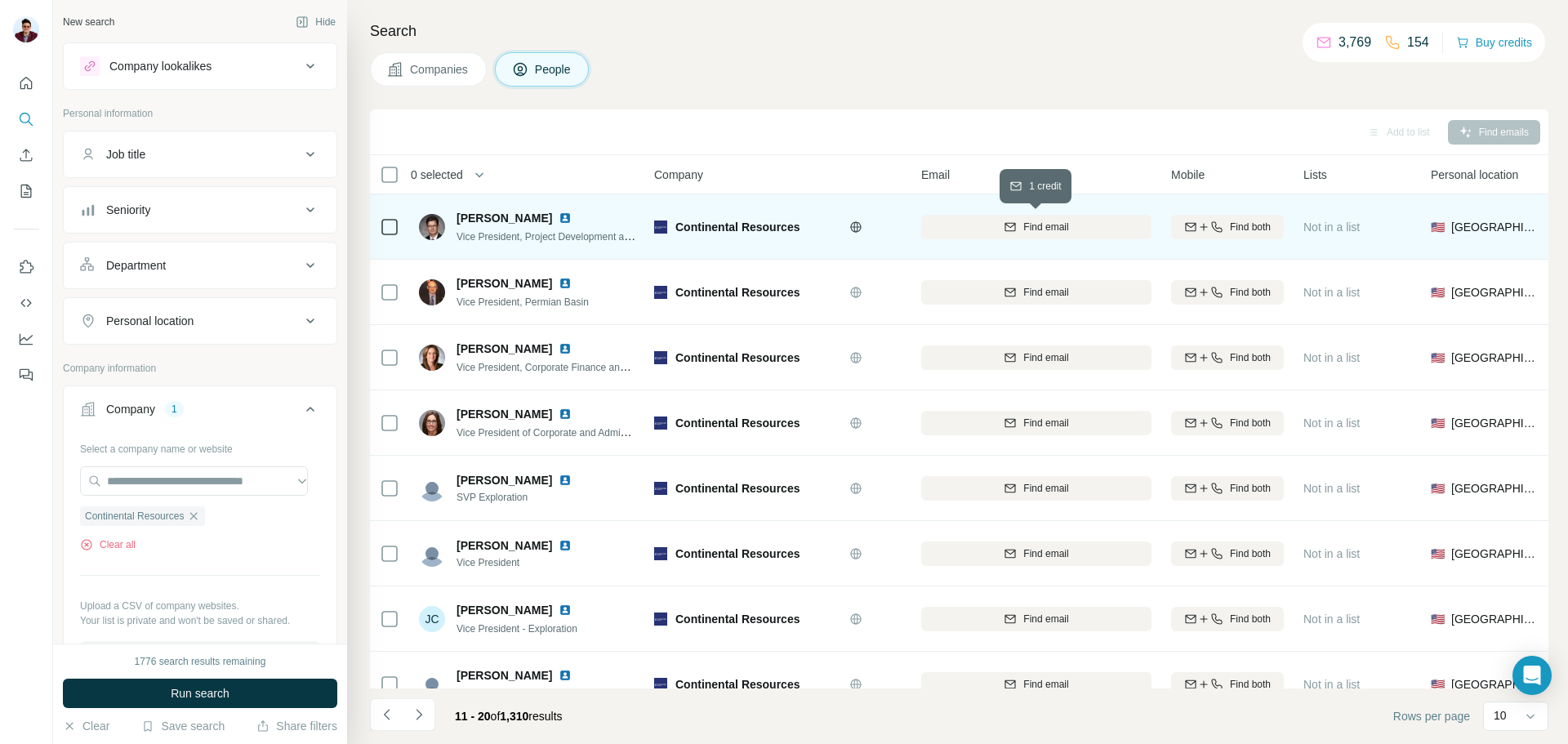
click at [1024, 234] on span "Find email" at bounding box center [1046, 227] width 45 height 15
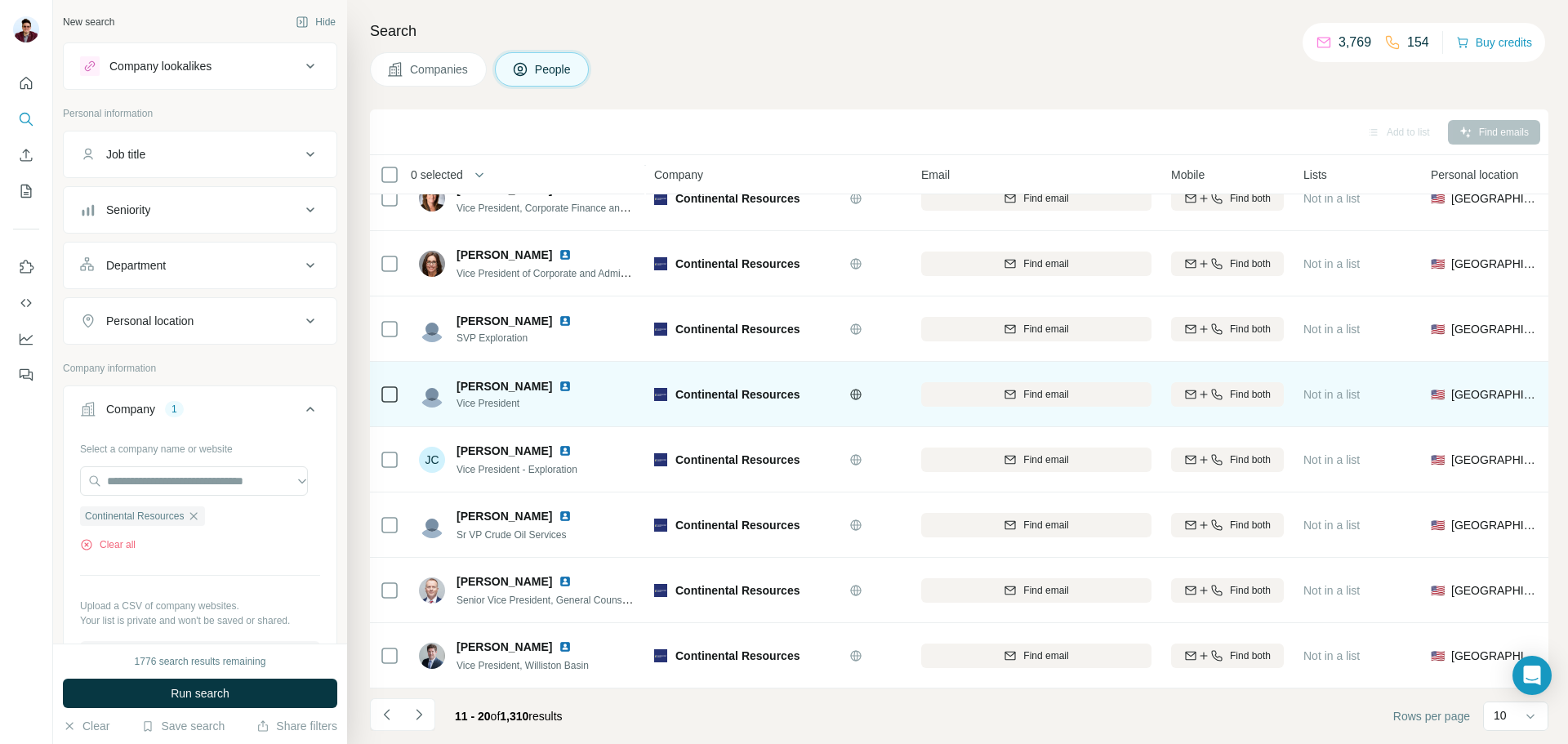
scroll to position [167, 0]
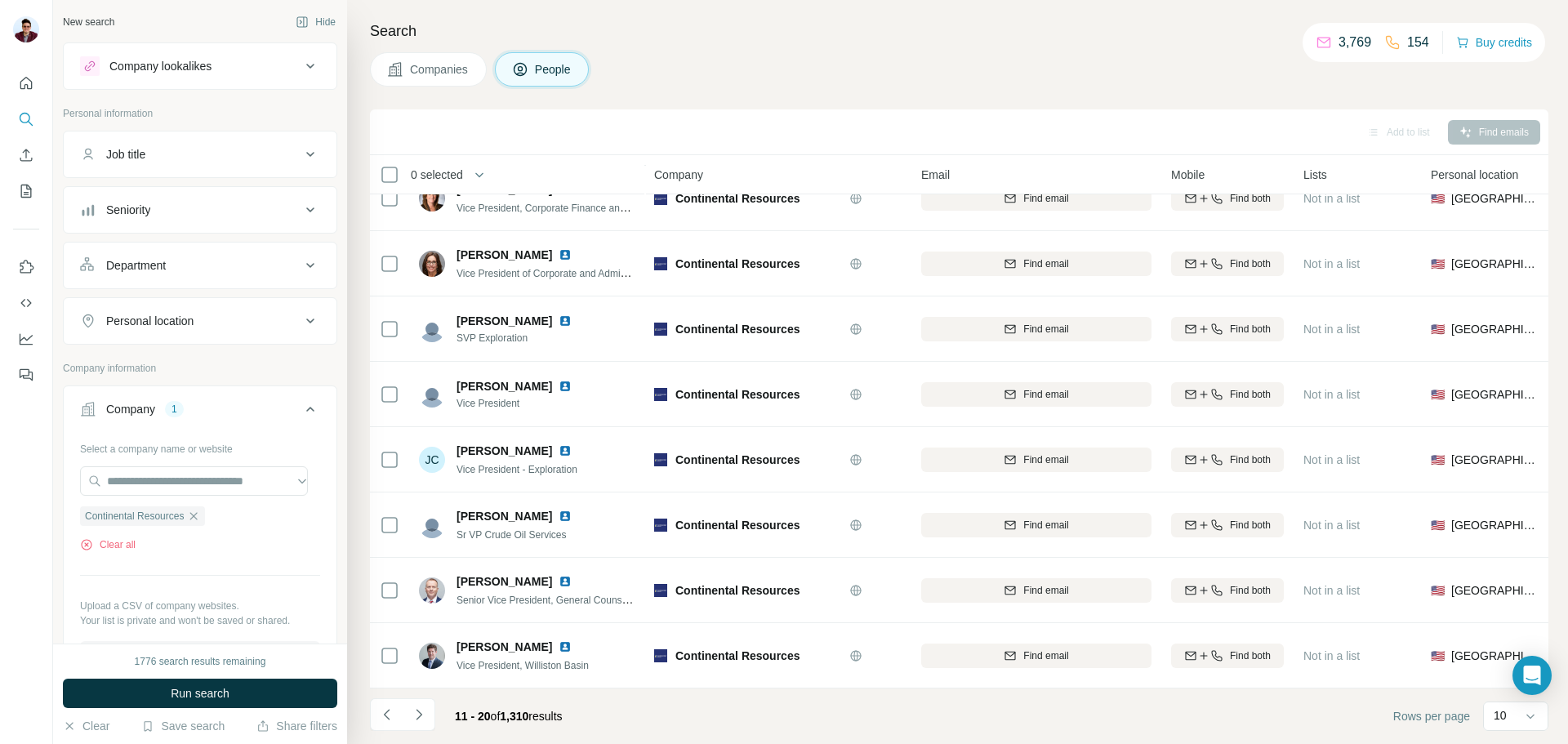
click at [422, 716] on icon "Navigate to next page" at bounding box center [419, 714] width 17 height 17
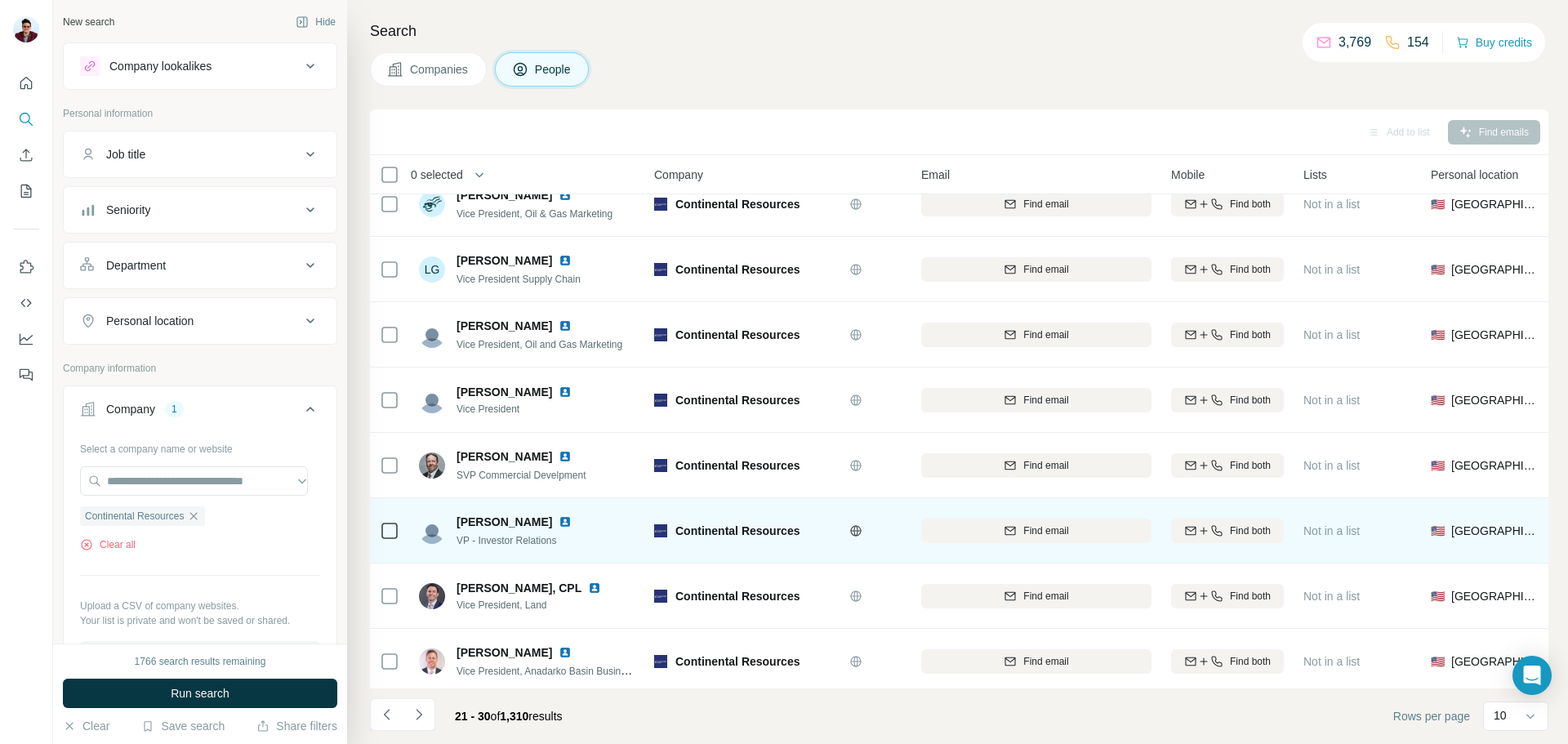
scroll to position [0, 0]
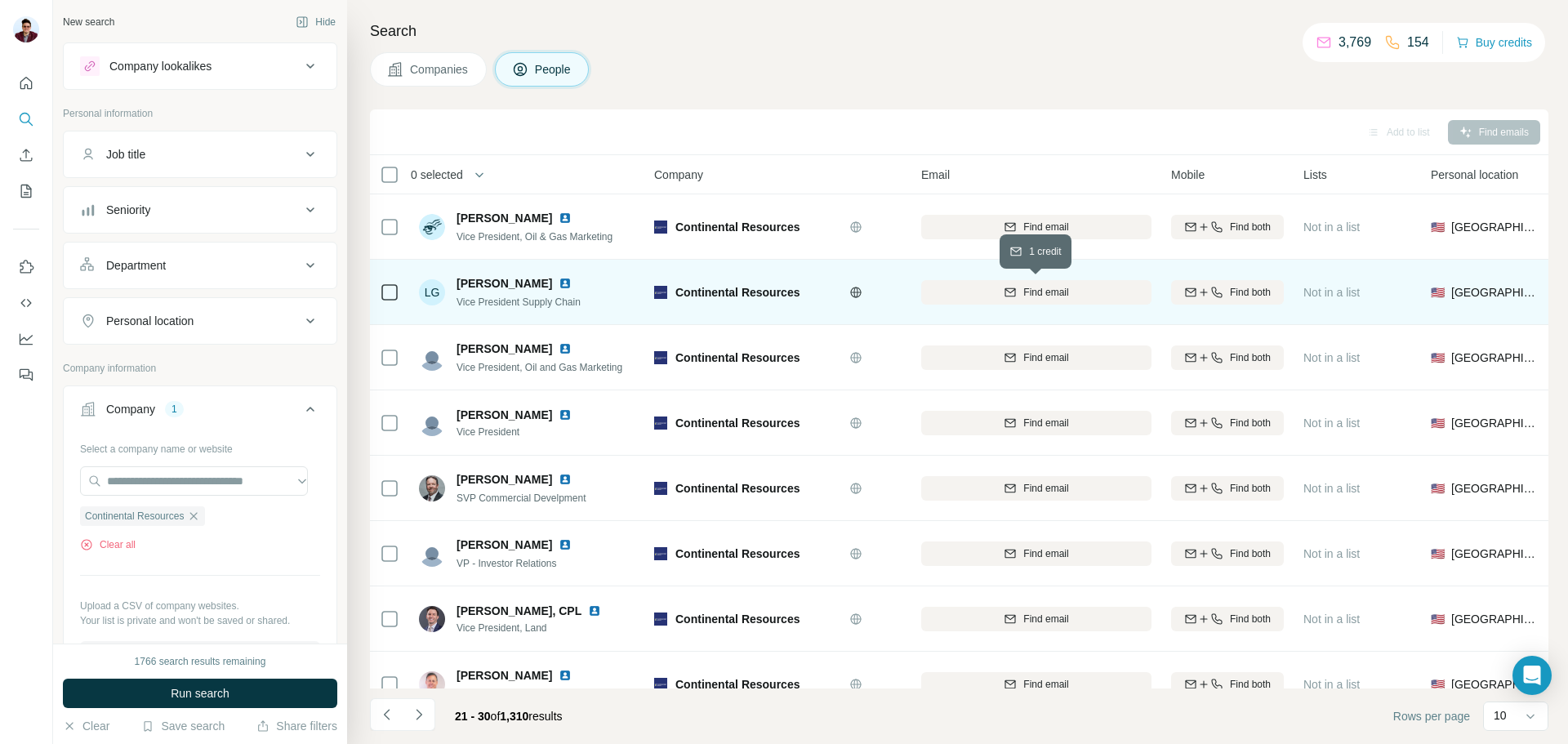
click at [996, 292] on div "Find email" at bounding box center [1036, 292] width 231 height 15
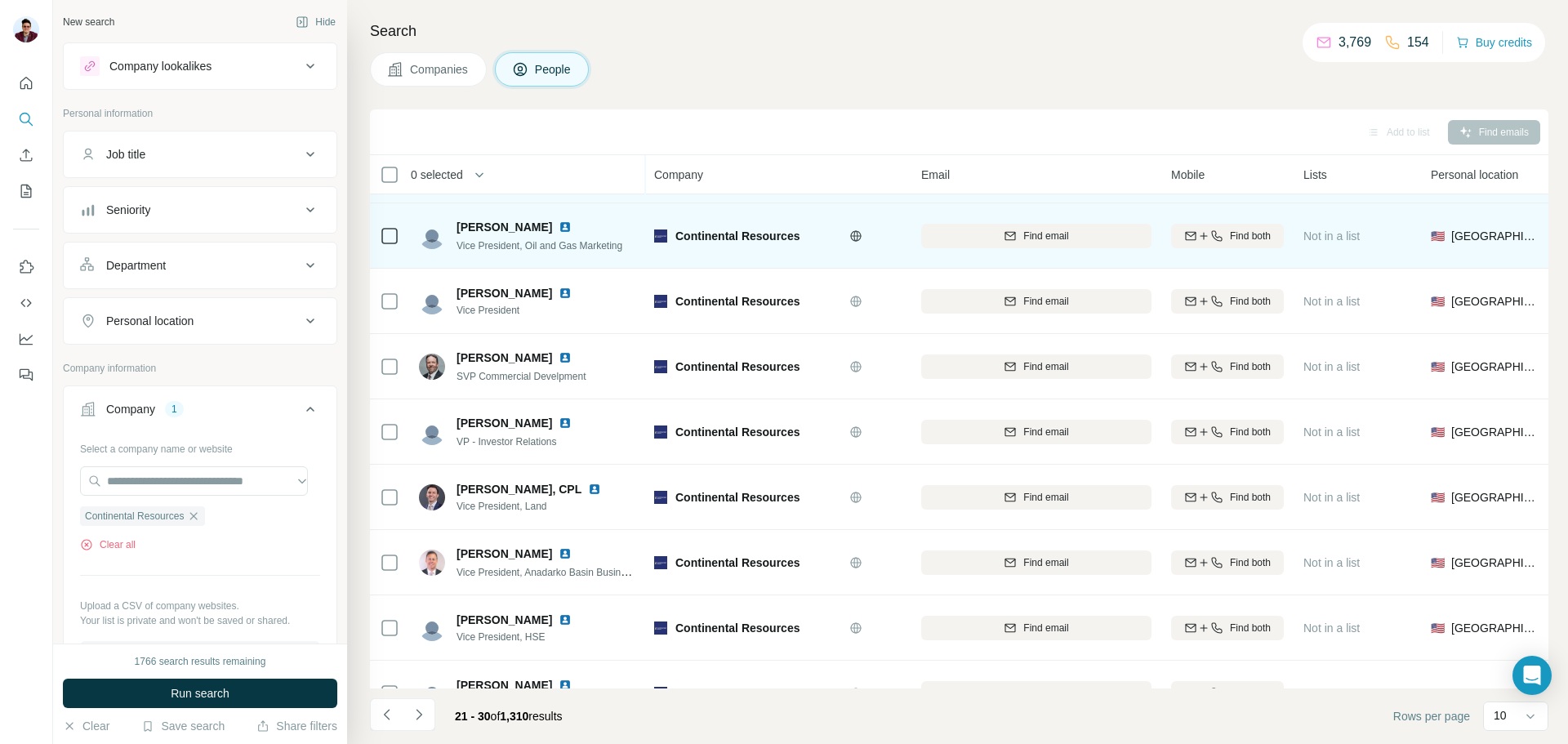
scroll to position [167, 0]
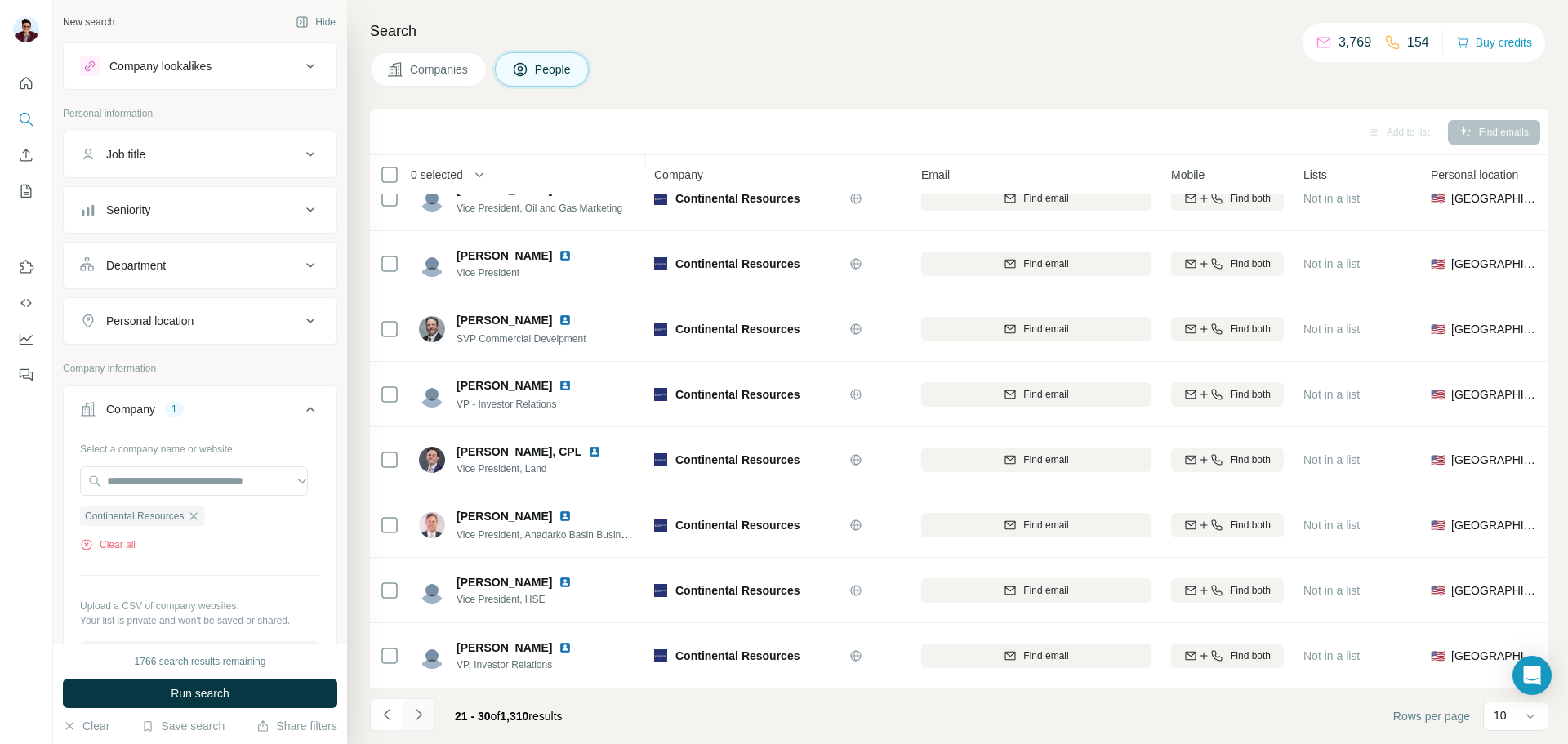
click at [423, 713] on icon "Navigate to next page" at bounding box center [419, 714] width 17 height 17
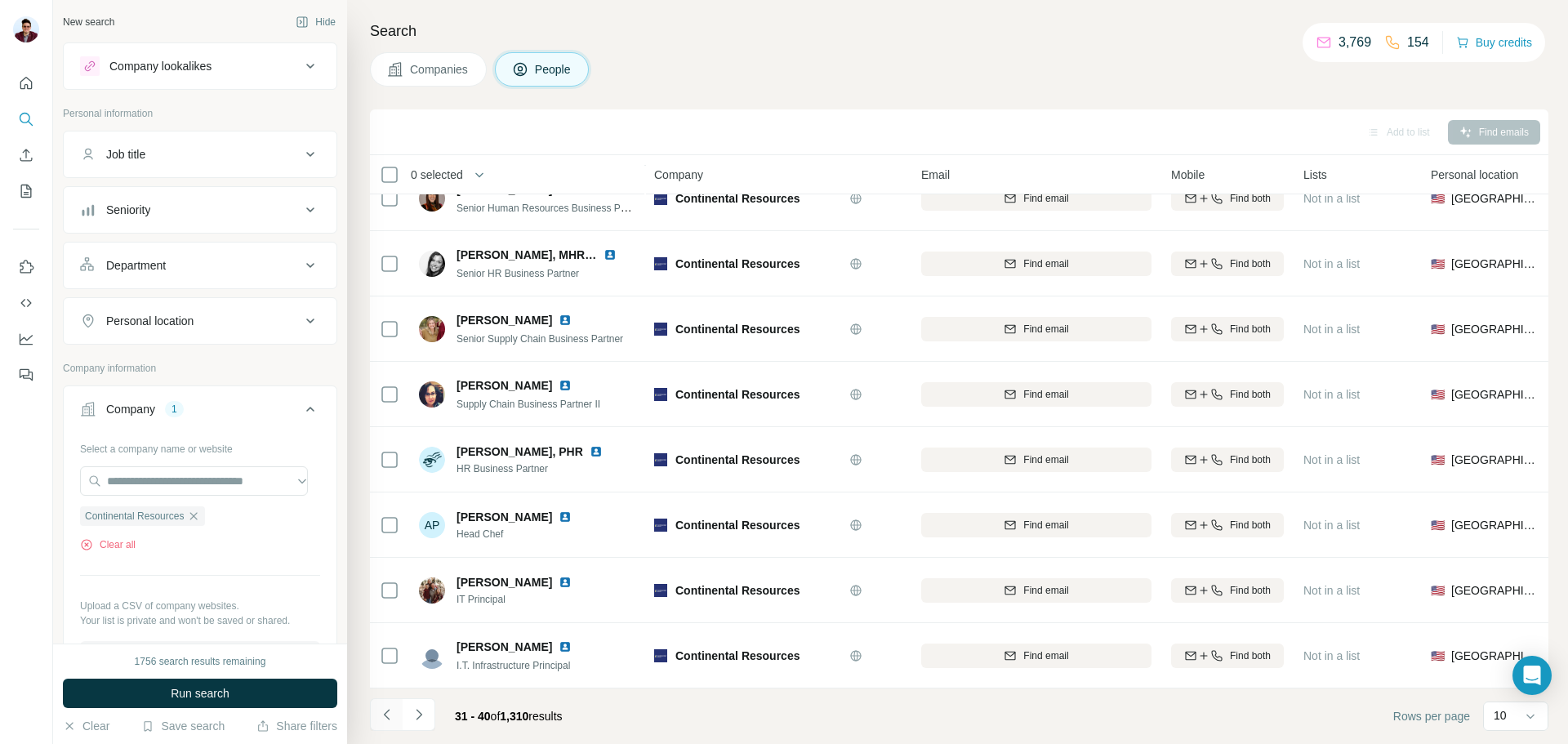
click at [391, 724] on button "Navigate to previous page" at bounding box center [387, 715] width 33 height 33
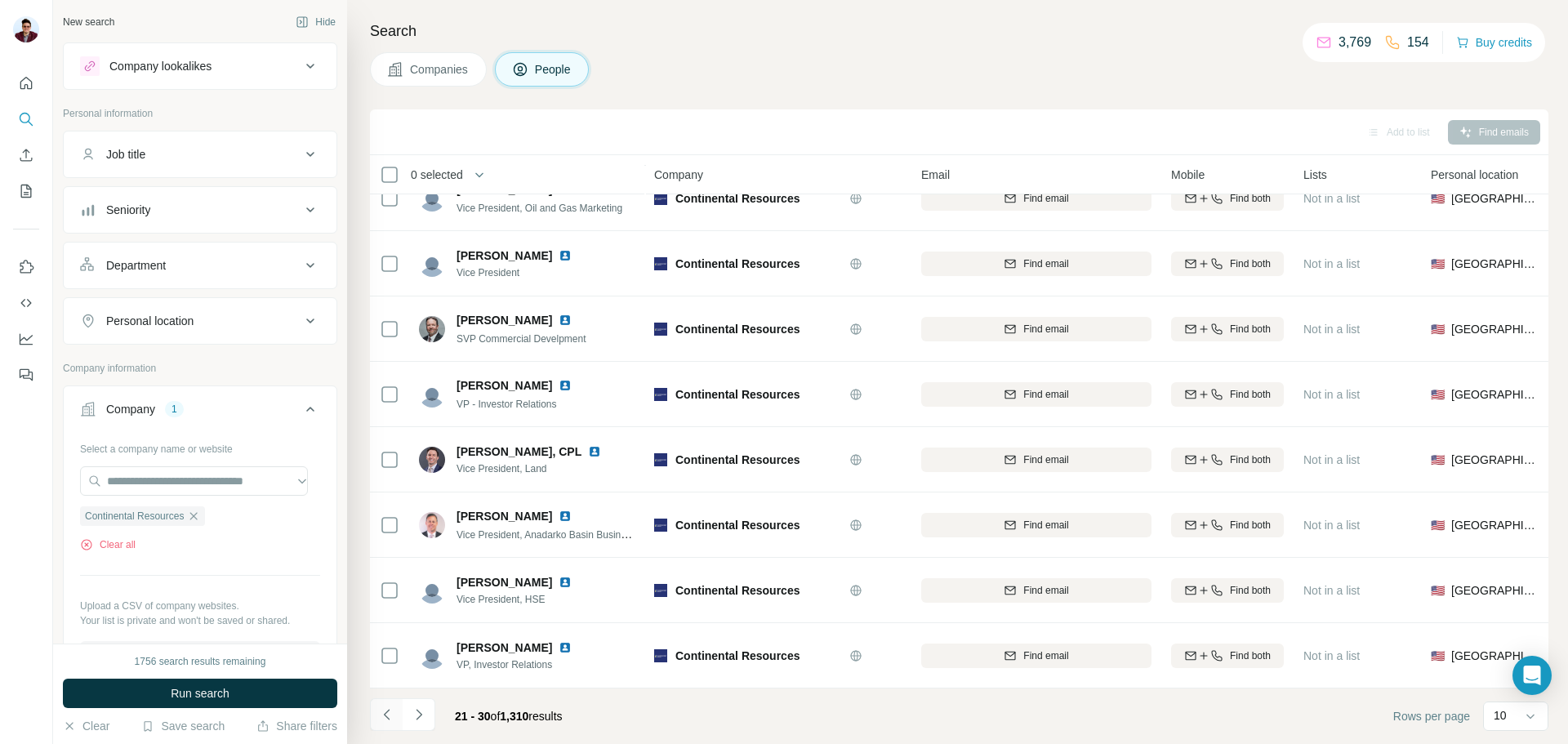
click at [388, 721] on icon "Navigate to previous page" at bounding box center [387, 714] width 17 height 17
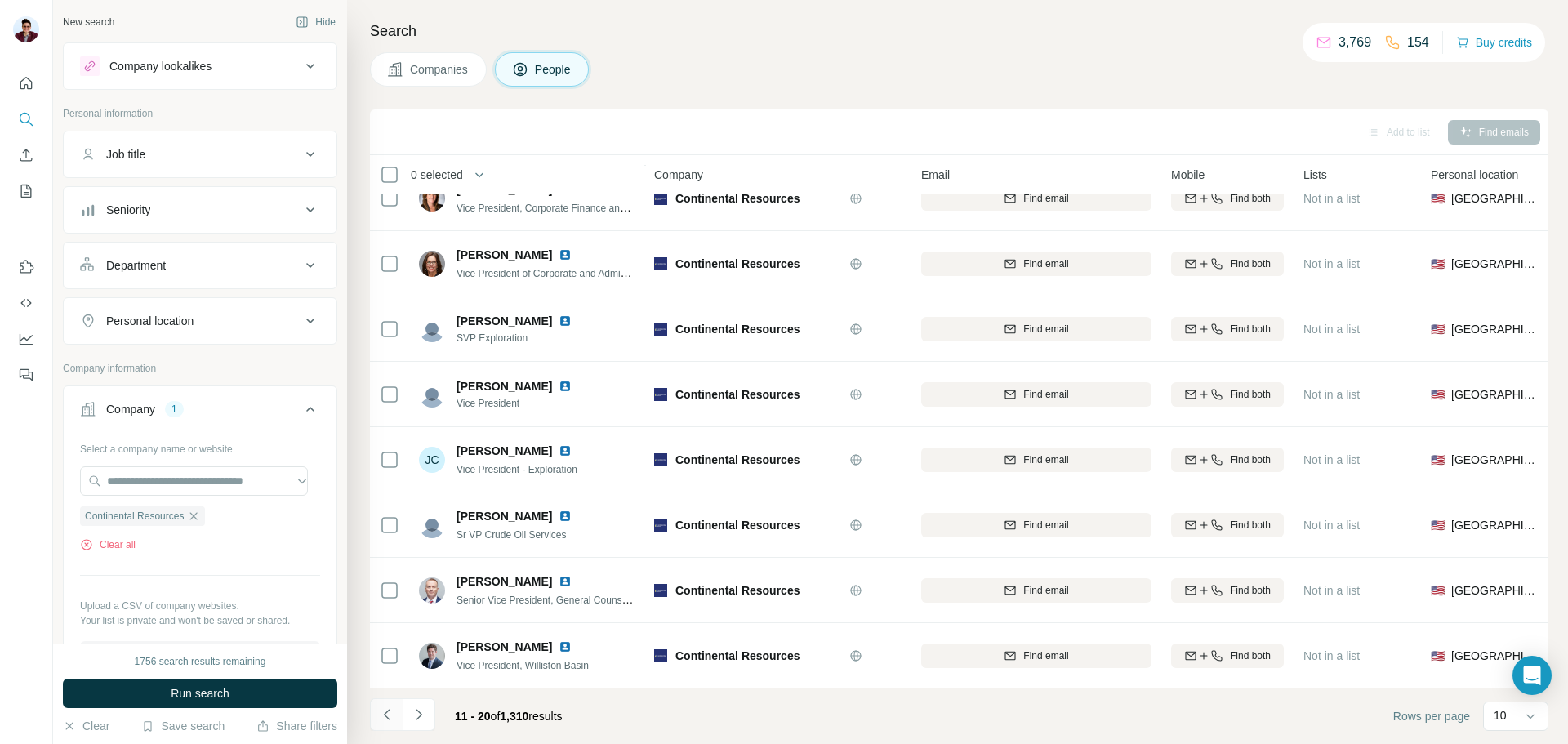
click at [392, 716] on icon "Navigate to previous page" at bounding box center [387, 714] width 17 height 17
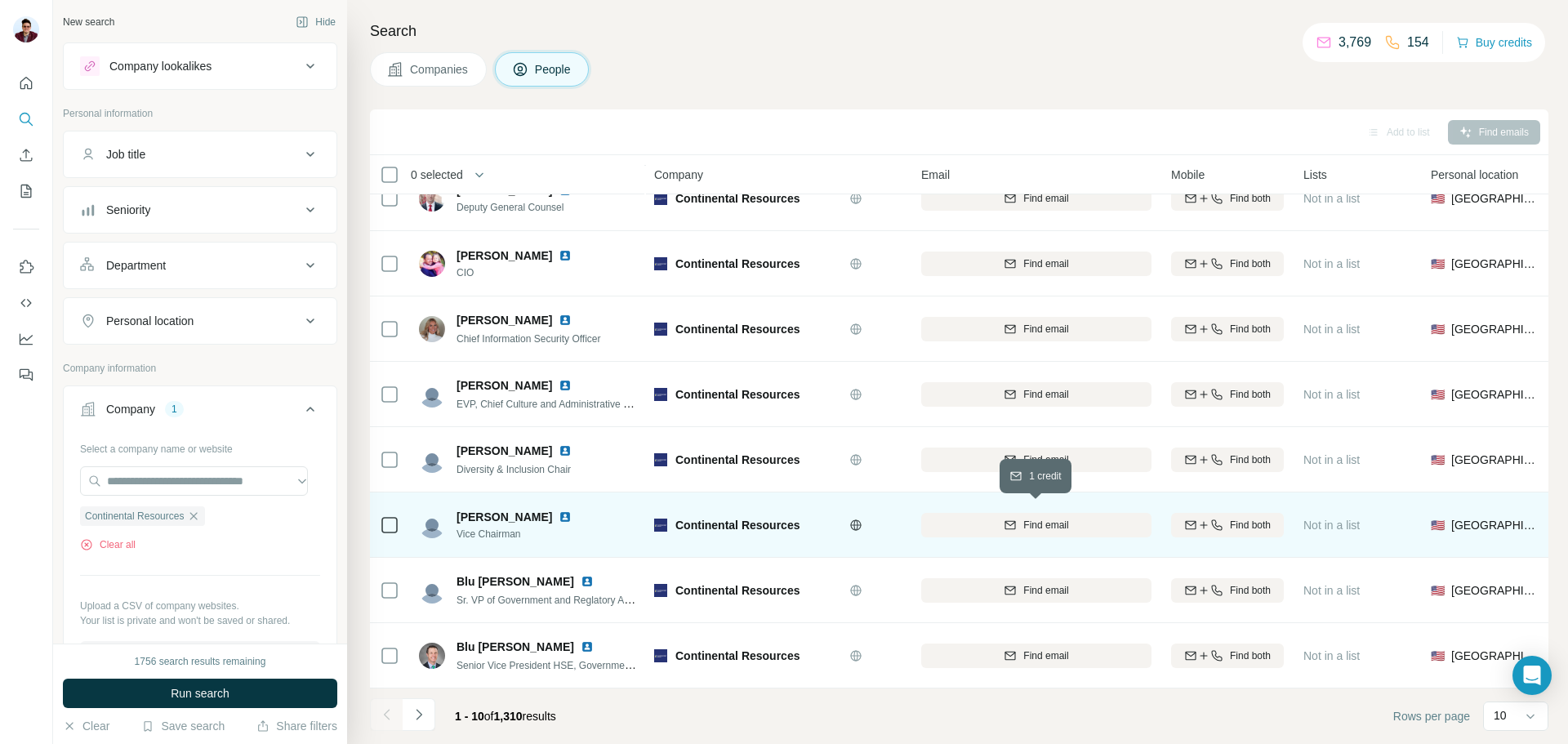
click at [1048, 518] on span "Find email" at bounding box center [1046, 525] width 45 height 15
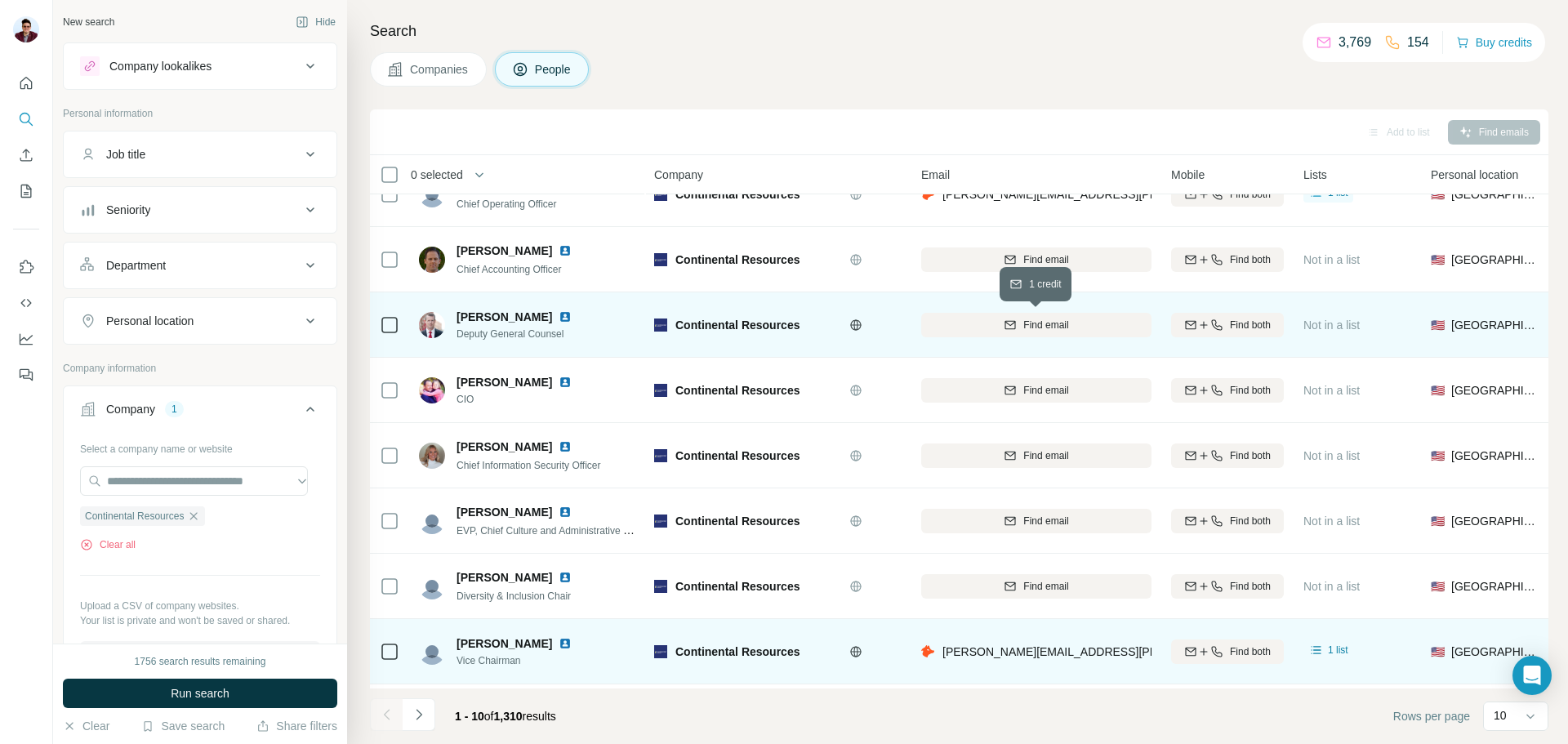
scroll to position [0, 0]
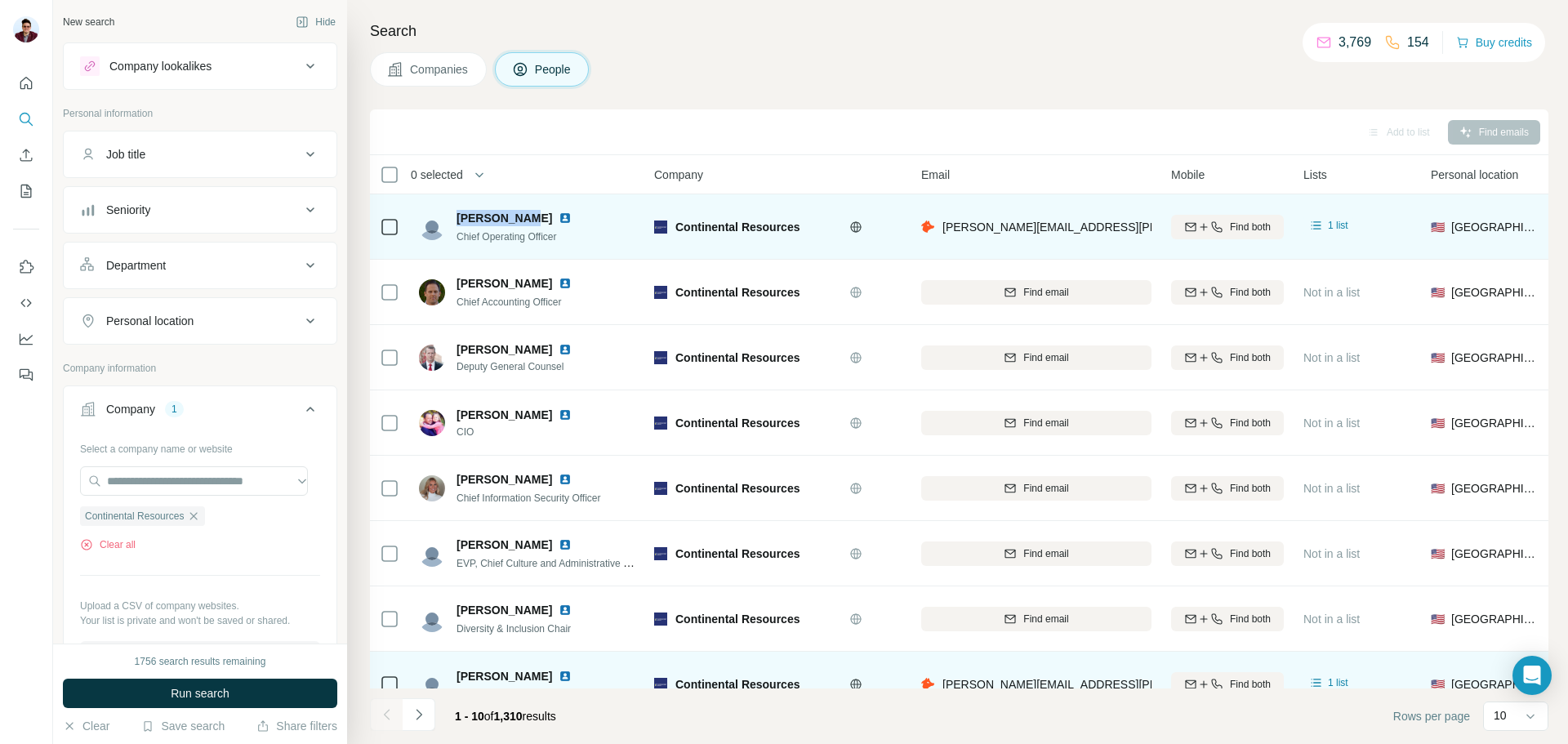
drag, startPoint x: 455, startPoint y: 212, endPoint x: 529, endPoint y: 214, distance: 74.0
click at [529, 214] on div "[PERSON_NAME] Chief Operating Officer" at bounding box center [504, 227] width 172 height 34
drag, startPoint x: 678, startPoint y: 231, endPoint x: 802, endPoint y: 229, distance: 124.0
click at [802, 229] on div "Continental Resources" at bounding box center [759, 227] width 166 height 17
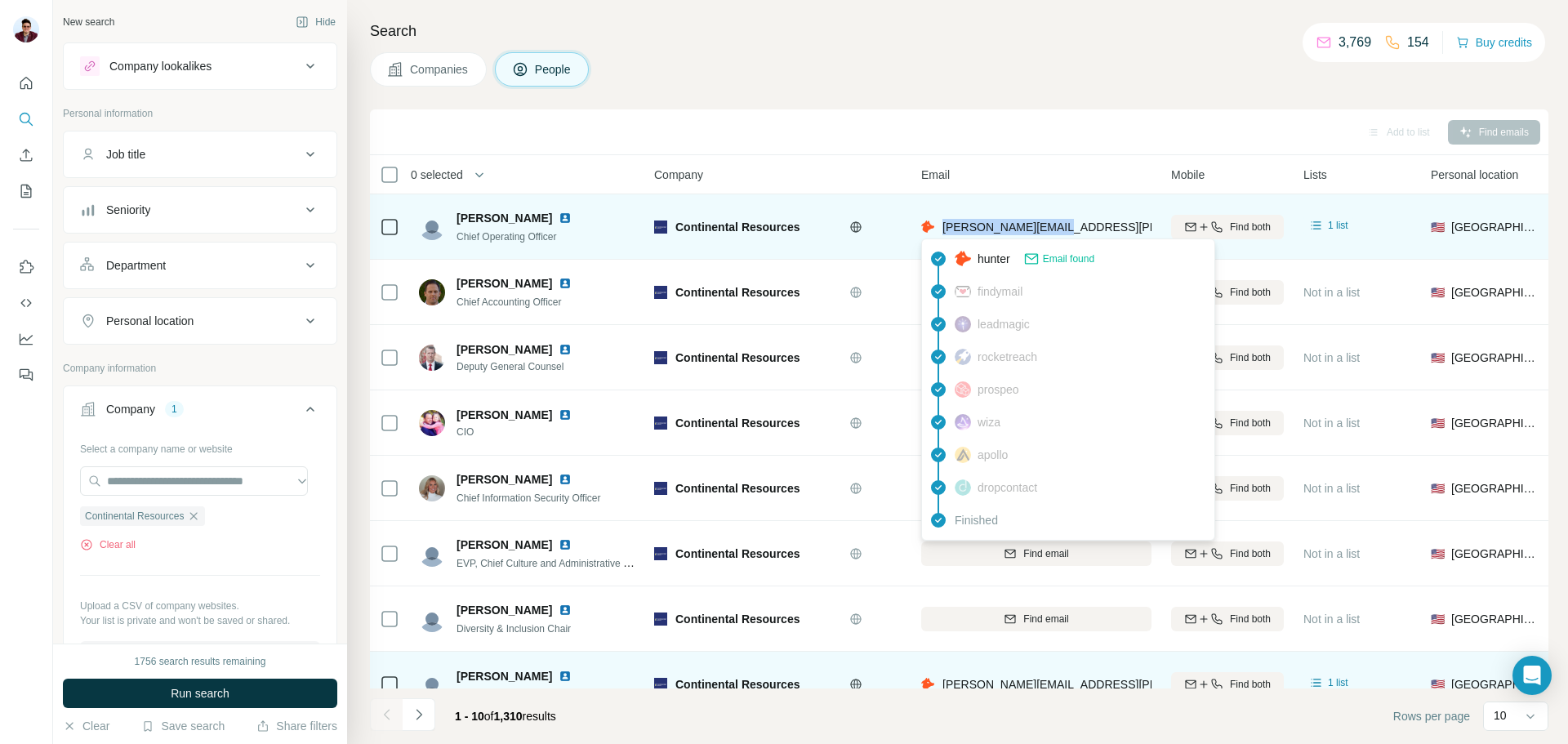
drag, startPoint x: 1061, startPoint y: 227, endPoint x: 943, endPoint y: 236, distance: 118.3
click at [943, 236] on div "[PERSON_NAME][EMAIL_ADDRESS][PERSON_NAME][DOMAIN_NAME]" at bounding box center [1036, 227] width 231 height 45
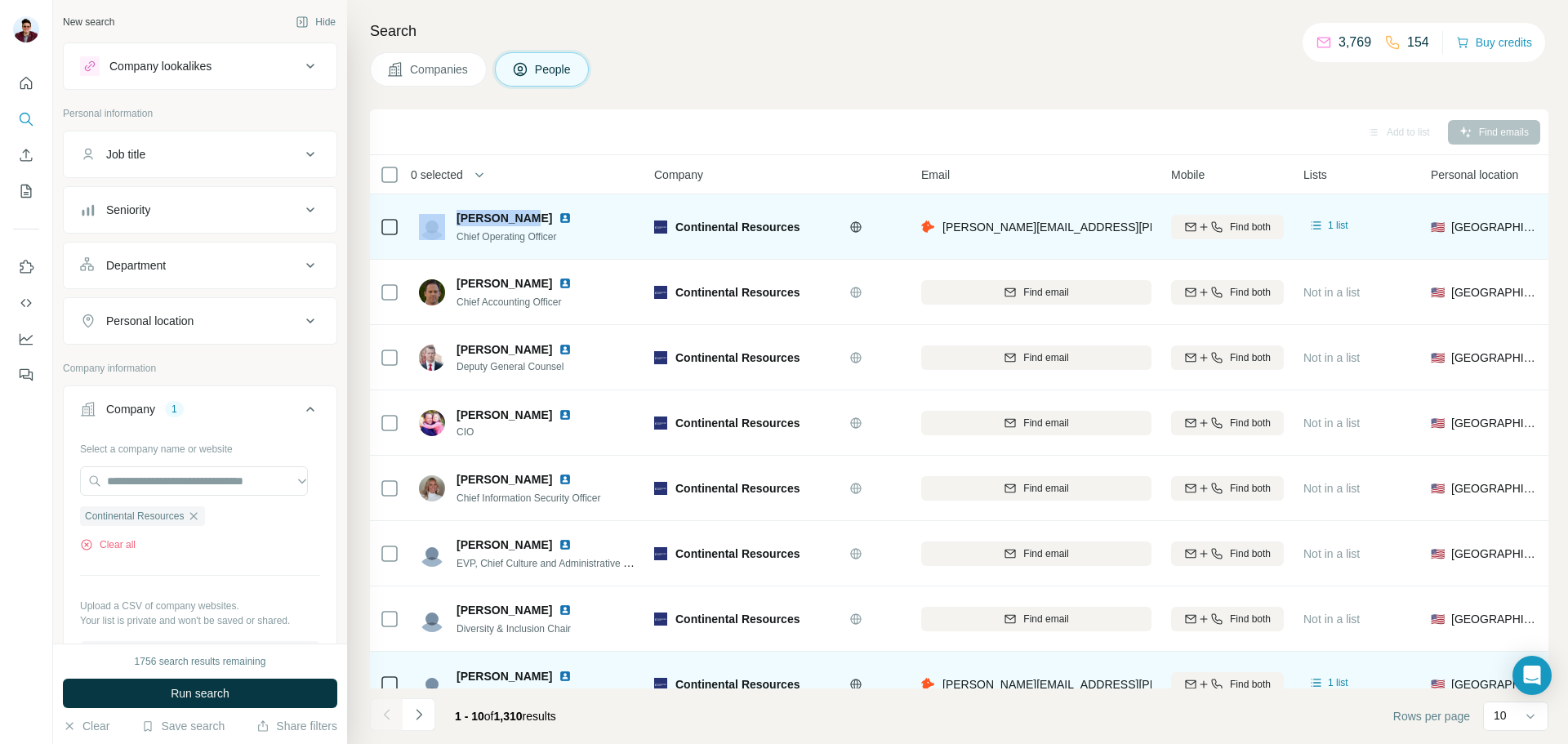
drag, startPoint x: 449, startPoint y: 220, endPoint x: 528, endPoint y: 224, distance: 79.1
click at [528, 224] on div "[PERSON_NAME] Chief Operating Officer" at bounding box center [504, 227] width 172 height 34
click at [559, 219] on img at bounding box center [565, 217] width 13 height 13
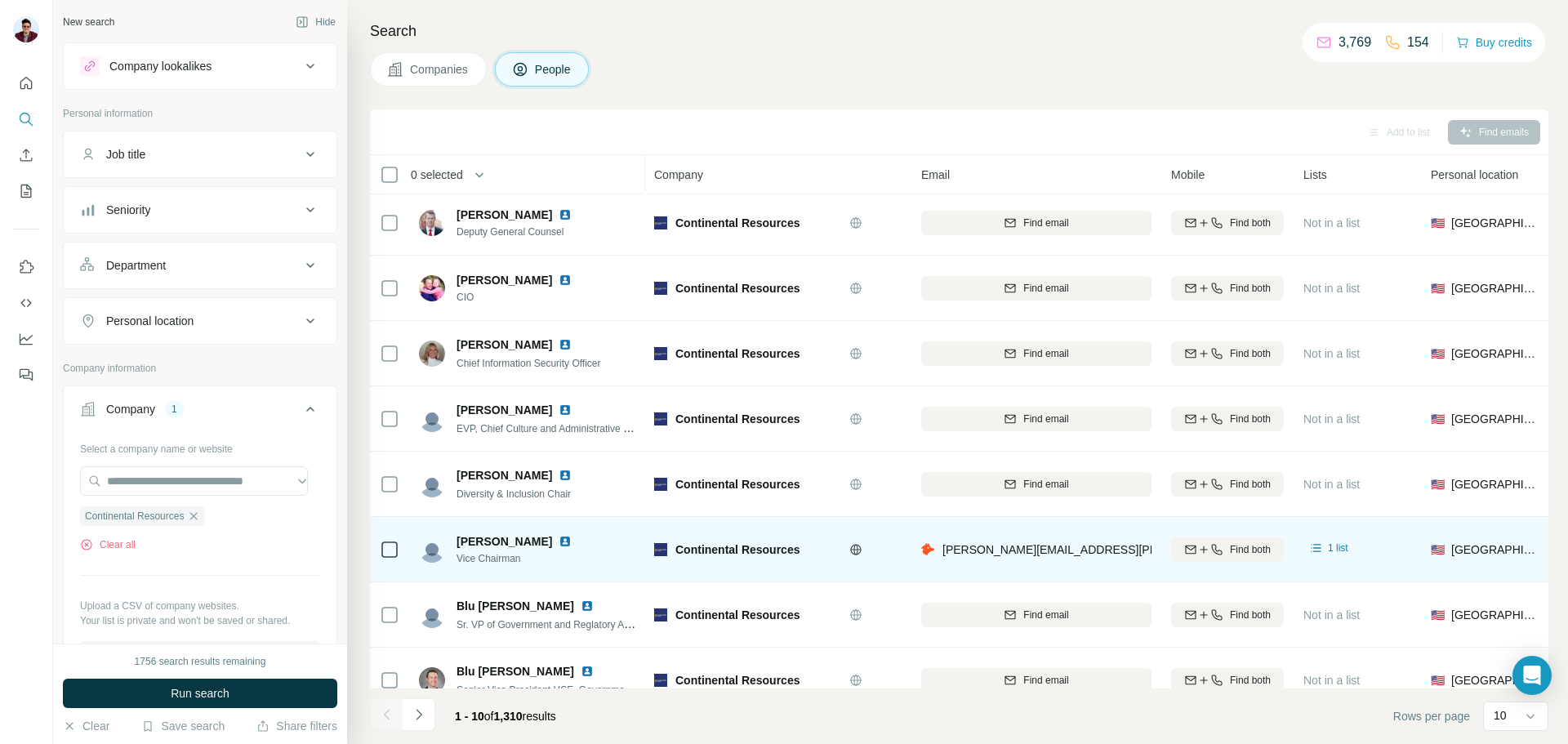
scroll to position [167, 0]
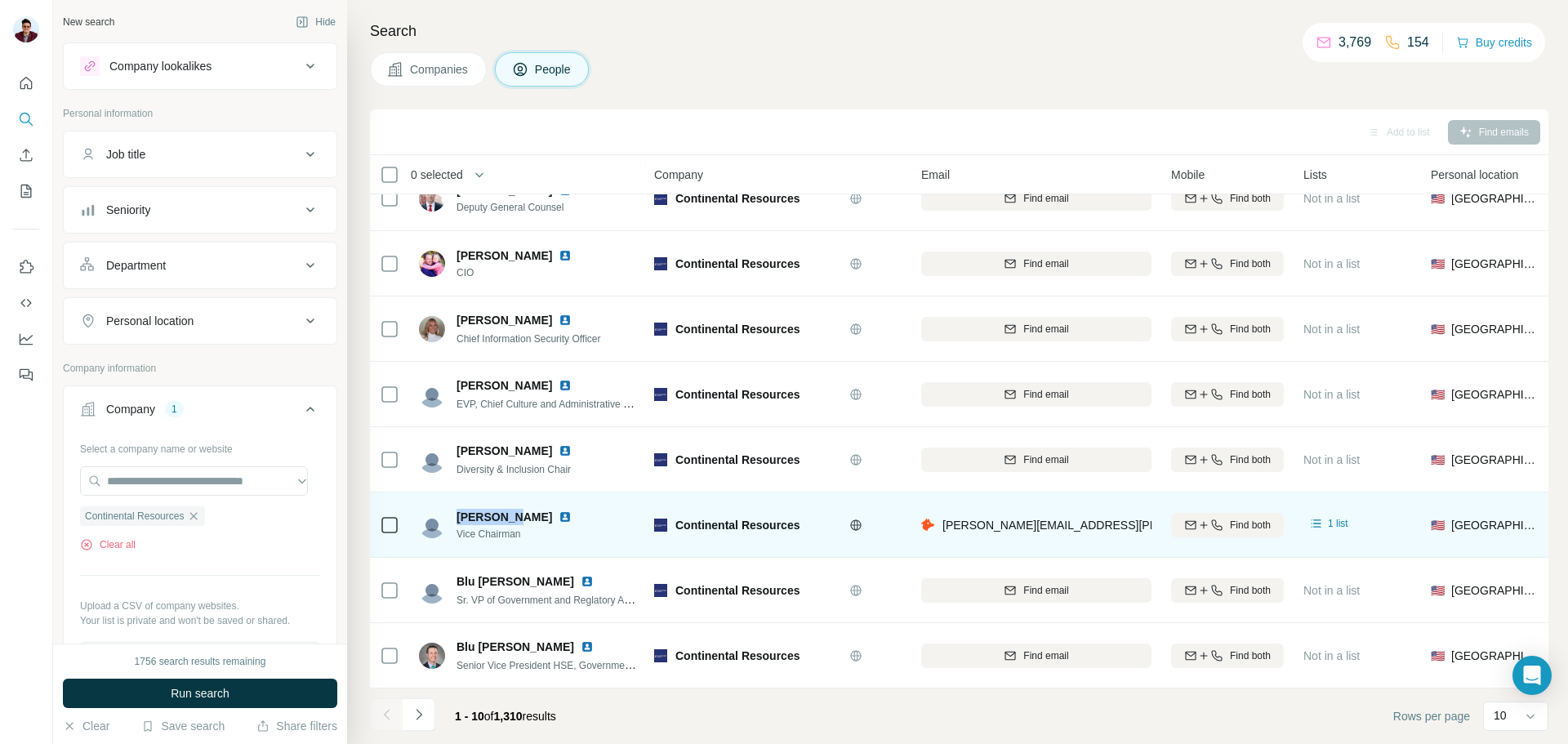
drag, startPoint x: 456, startPoint y: 511, endPoint x: 515, endPoint y: 511, distance: 59.0
click at [515, 511] on div "[PERSON_NAME] Vice Chairman" at bounding box center [504, 525] width 172 height 33
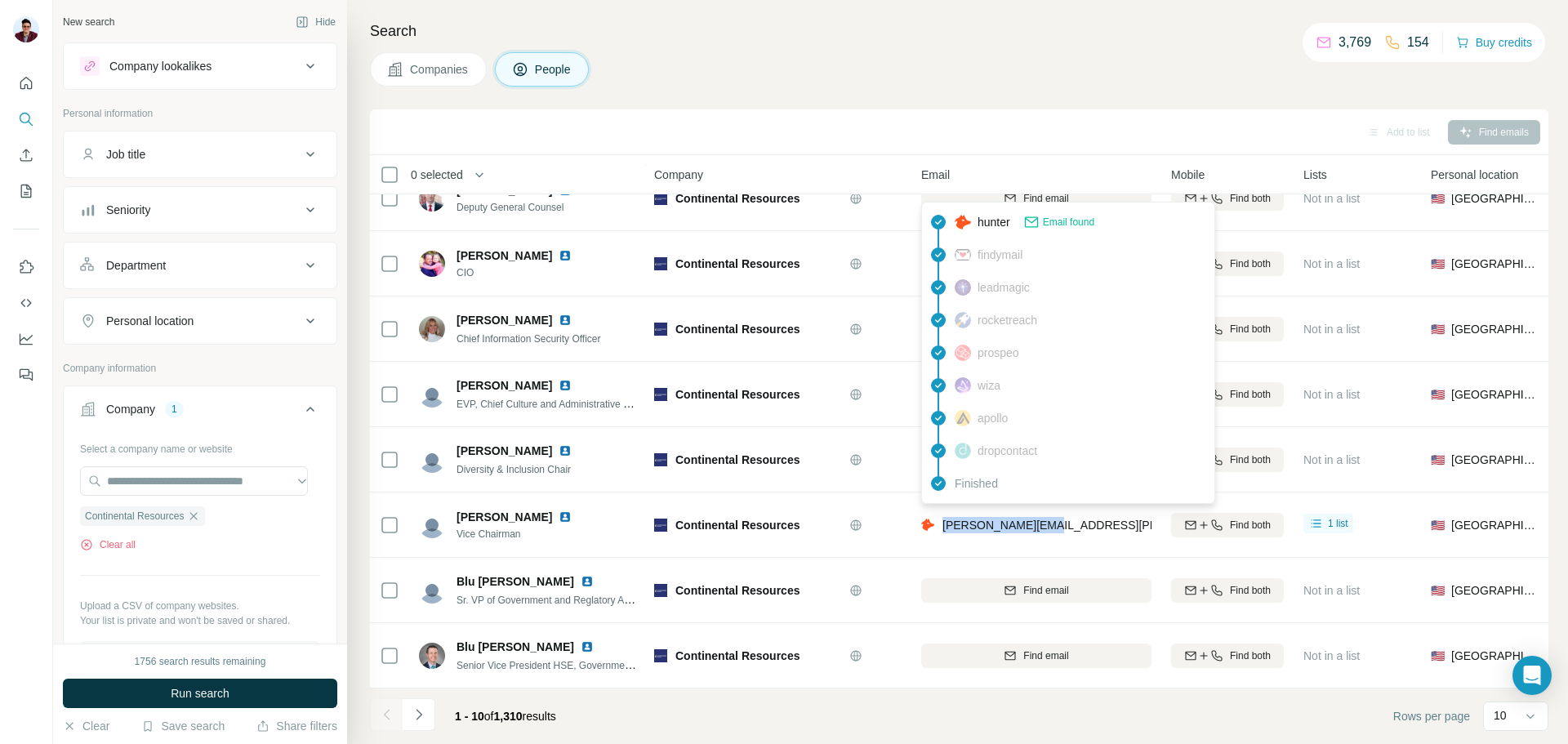
drag, startPoint x: 1008, startPoint y: 517, endPoint x: 943, endPoint y: 521, distance: 65.1
click at [943, 521] on div "[PERSON_NAME][EMAIL_ADDRESS][PERSON_NAME][DOMAIN_NAME]" at bounding box center [1036, 525] width 231 height 45
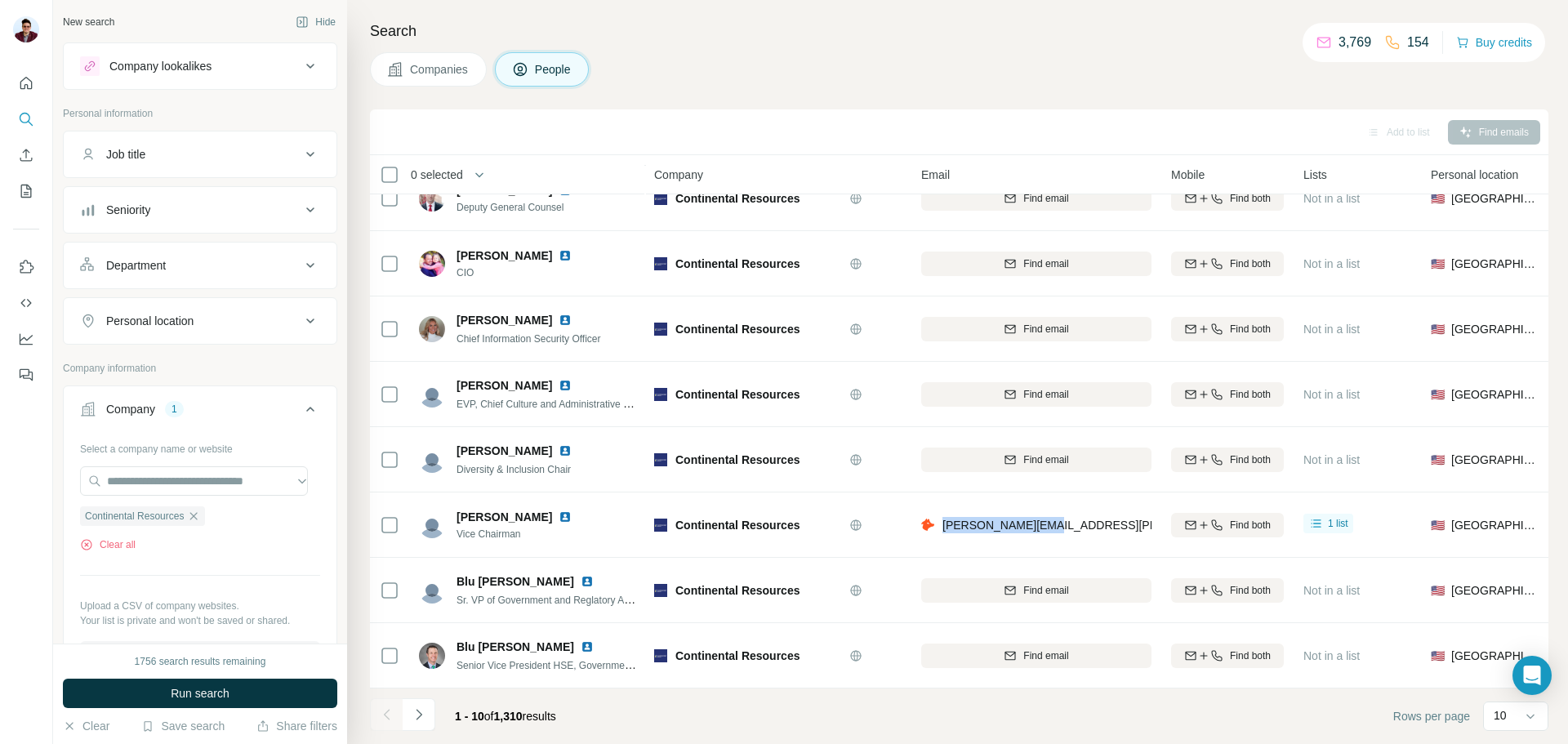
click at [559, 510] on img at bounding box center [565, 516] width 13 height 13
click at [429, 717] on button "Navigate to next page" at bounding box center [419, 715] width 33 height 33
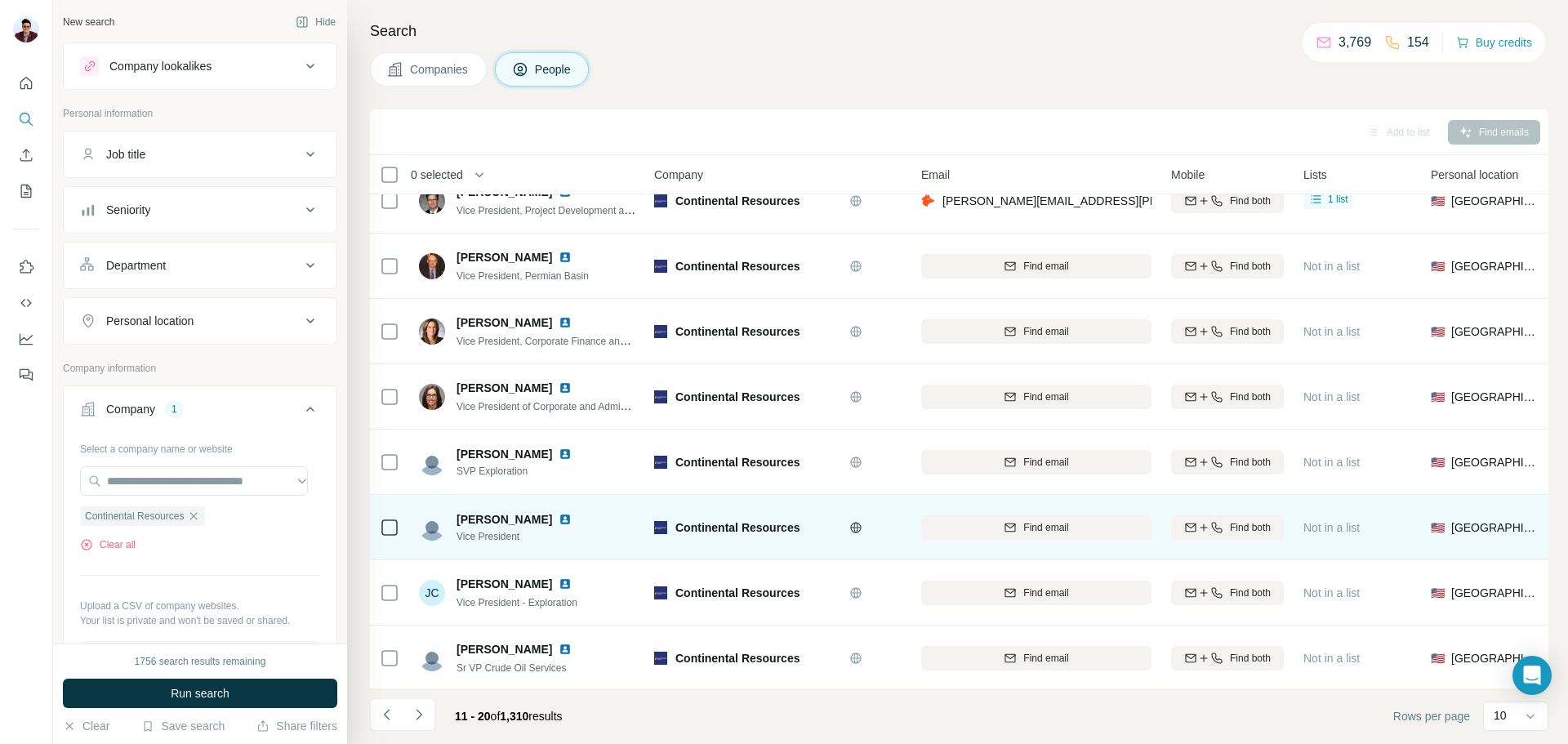
scroll to position [0, 0]
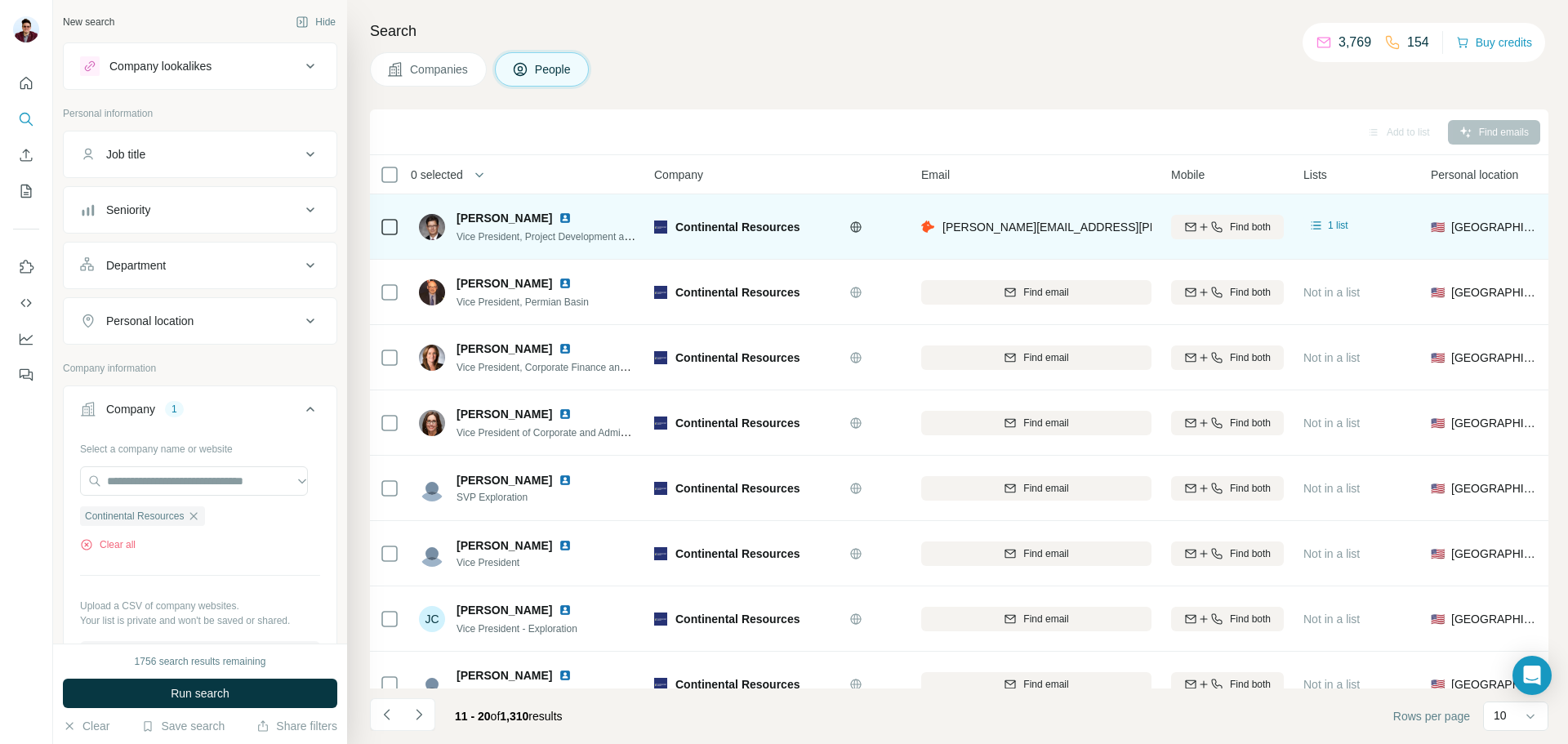
click at [561, 219] on img at bounding box center [565, 217] width 13 height 13
drag, startPoint x: 944, startPoint y: 226, endPoint x: 1074, endPoint y: 230, distance: 130.1
click at [1074, 230] on div "[PERSON_NAME][EMAIL_ADDRESS][PERSON_NAME][DOMAIN_NAME]" at bounding box center [1036, 227] width 231 height 45
drag, startPoint x: 457, startPoint y: 216, endPoint x: 547, endPoint y: 217, distance: 90.0
click at [547, 217] on div "[PERSON_NAME] Vice President, Project Development and Services" at bounding box center [527, 227] width 217 height 34
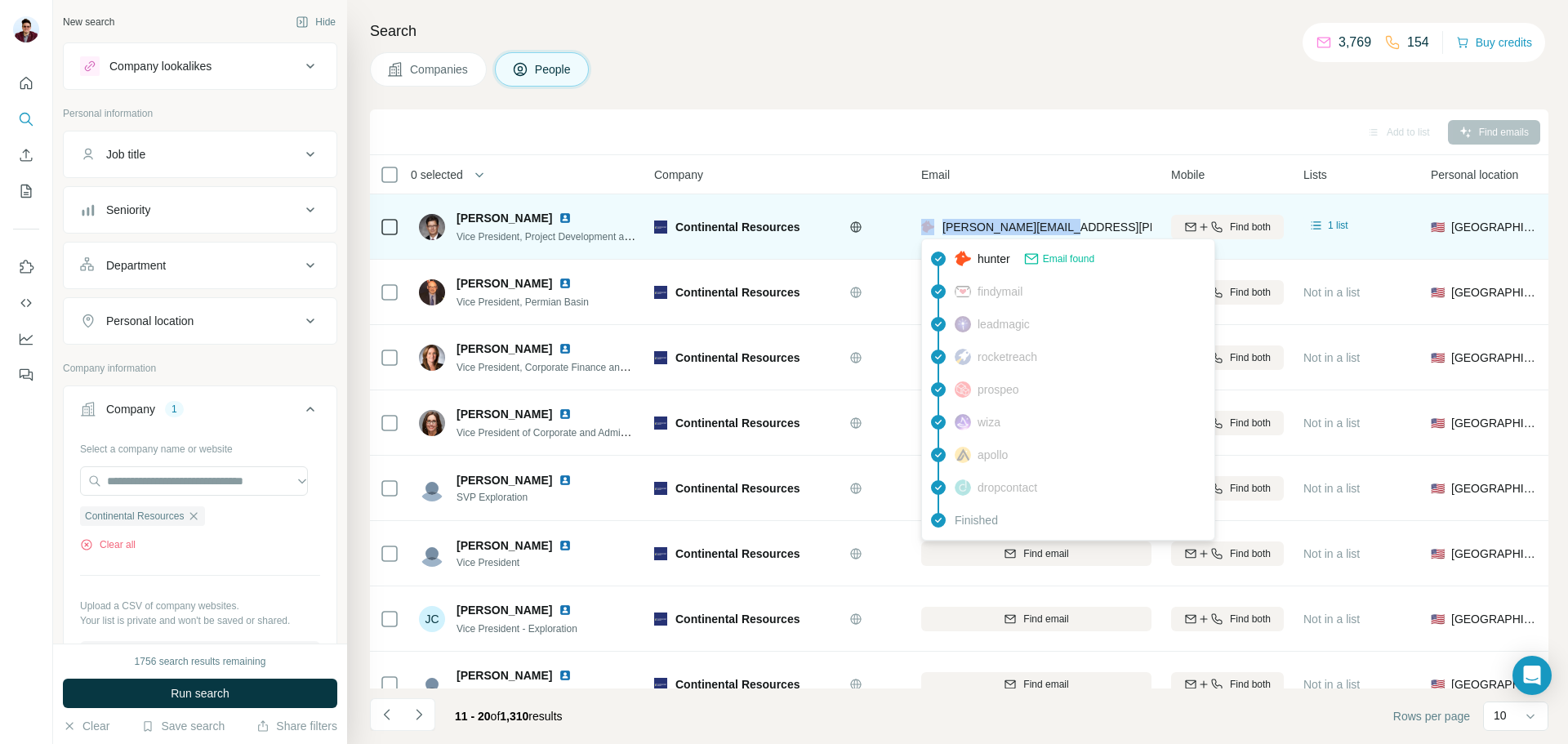
drag, startPoint x: 1079, startPoint y: 231, endPoint x: 929, endPoint y: 233, distance: 150.0
click at [929, 233] on div "[PERSON_NAME][EMAIL_ADDRESS][PERSON_NAME][DOMAIN_NAME]" at bounding box center [1036, 227] width 231 height 45
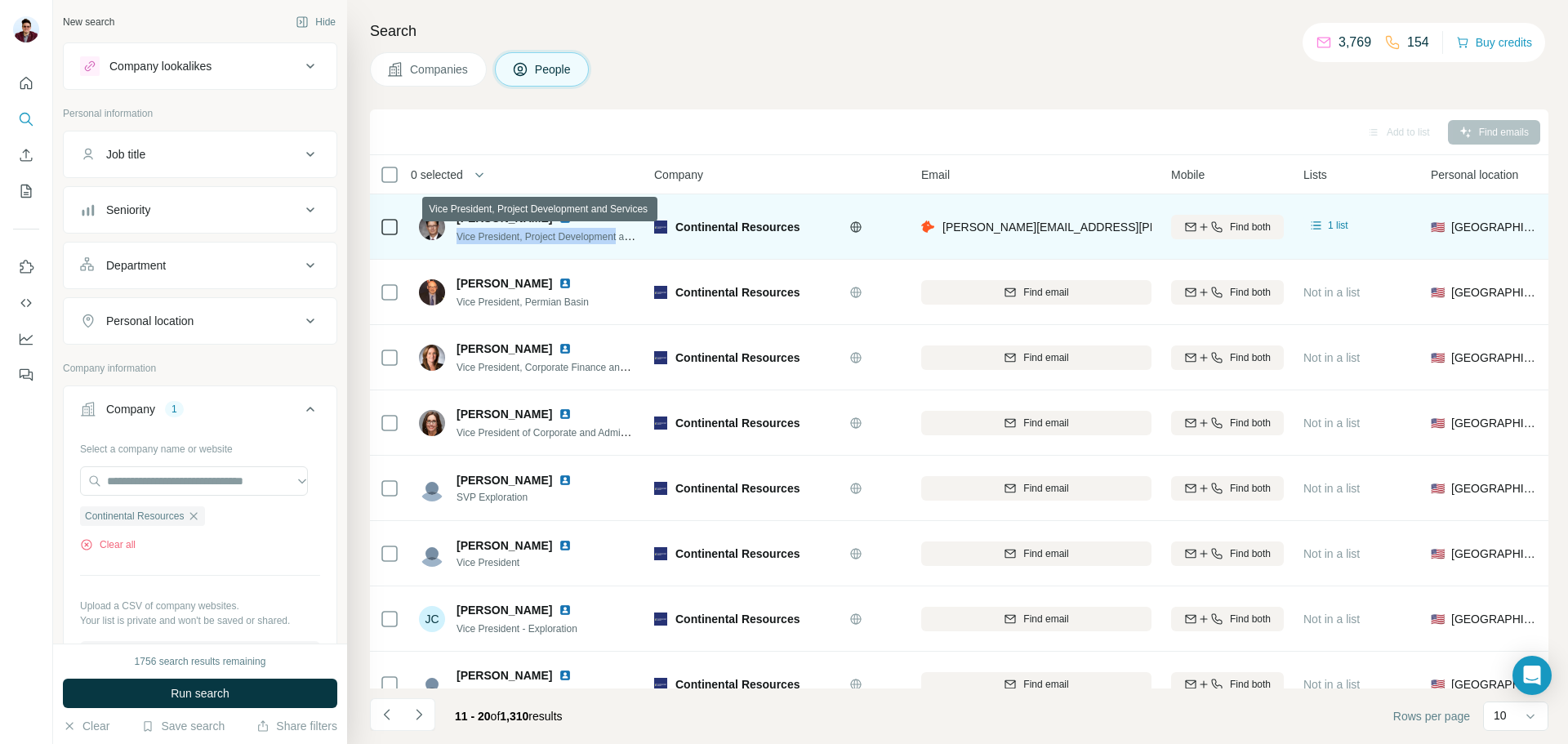
drag, startPoint x: 458, startPoint y: 236, endPoint x: 626, endPoint y: 235, distance: 168.0
click at [626, 235] on span "Vice President, Project Development and Services" at bounding box center [566, 236] width 219 height 13
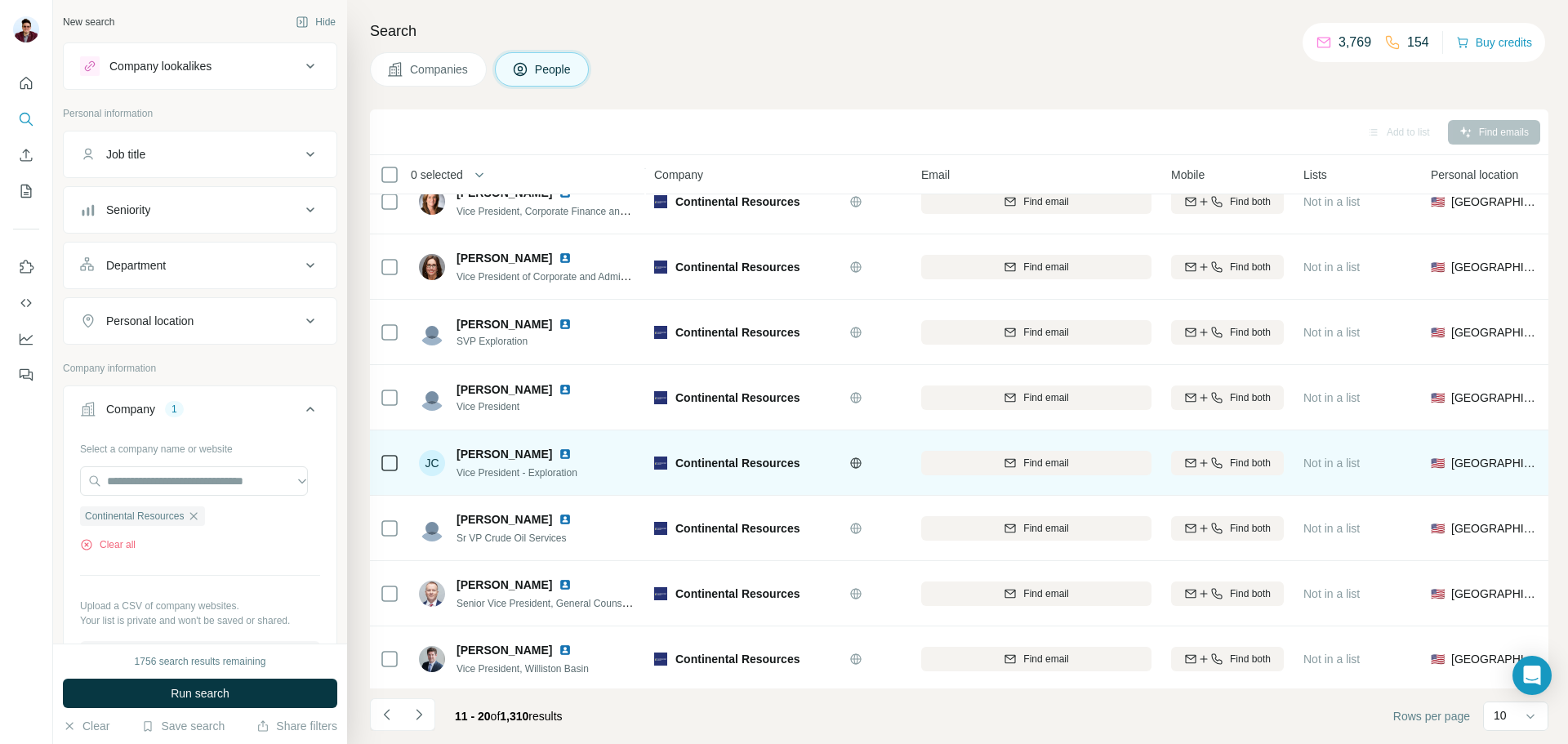
scroll to position [167, 0]
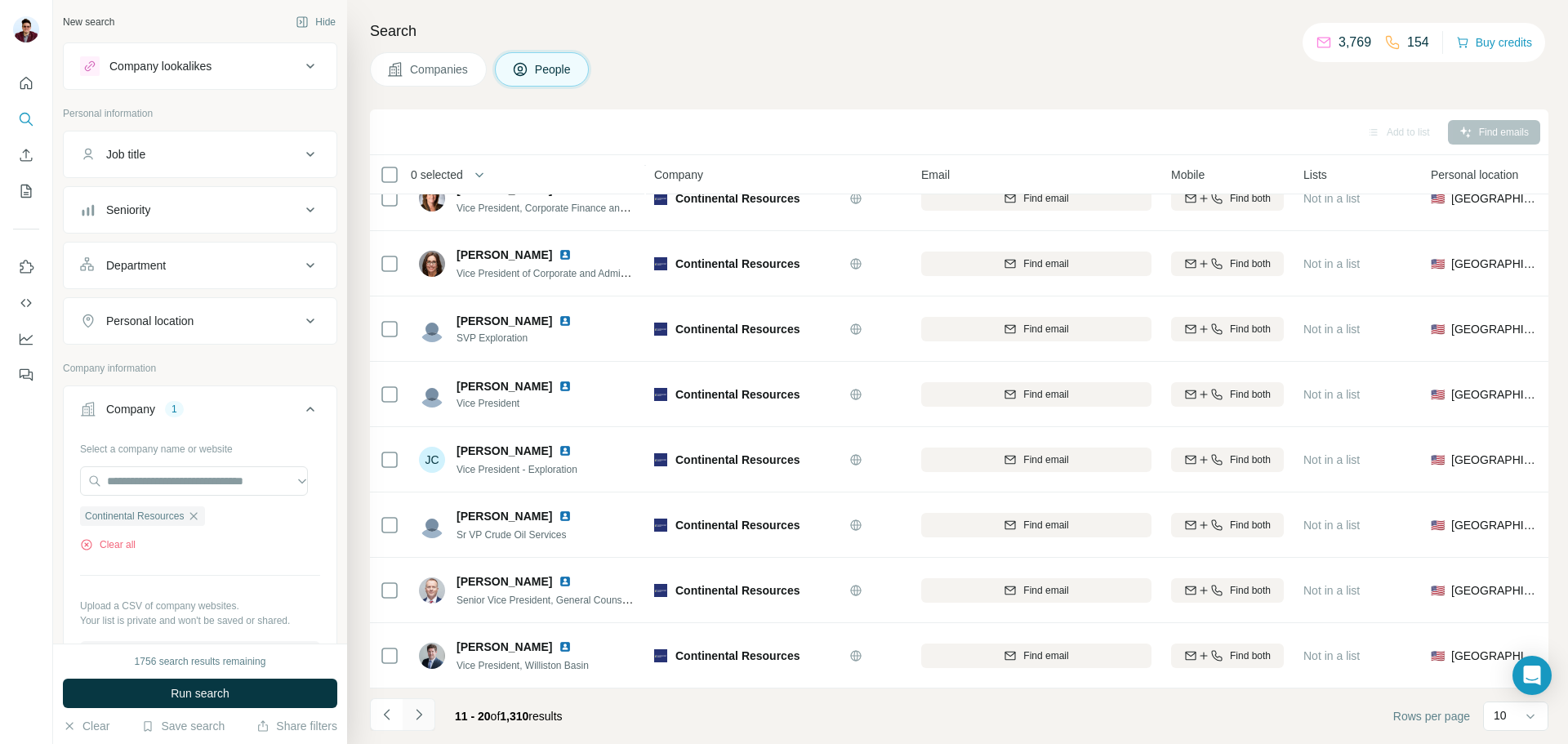
click at [423, 713] on icon "Navigate to next page" at bounding box center [419, 714] width 17 height 17
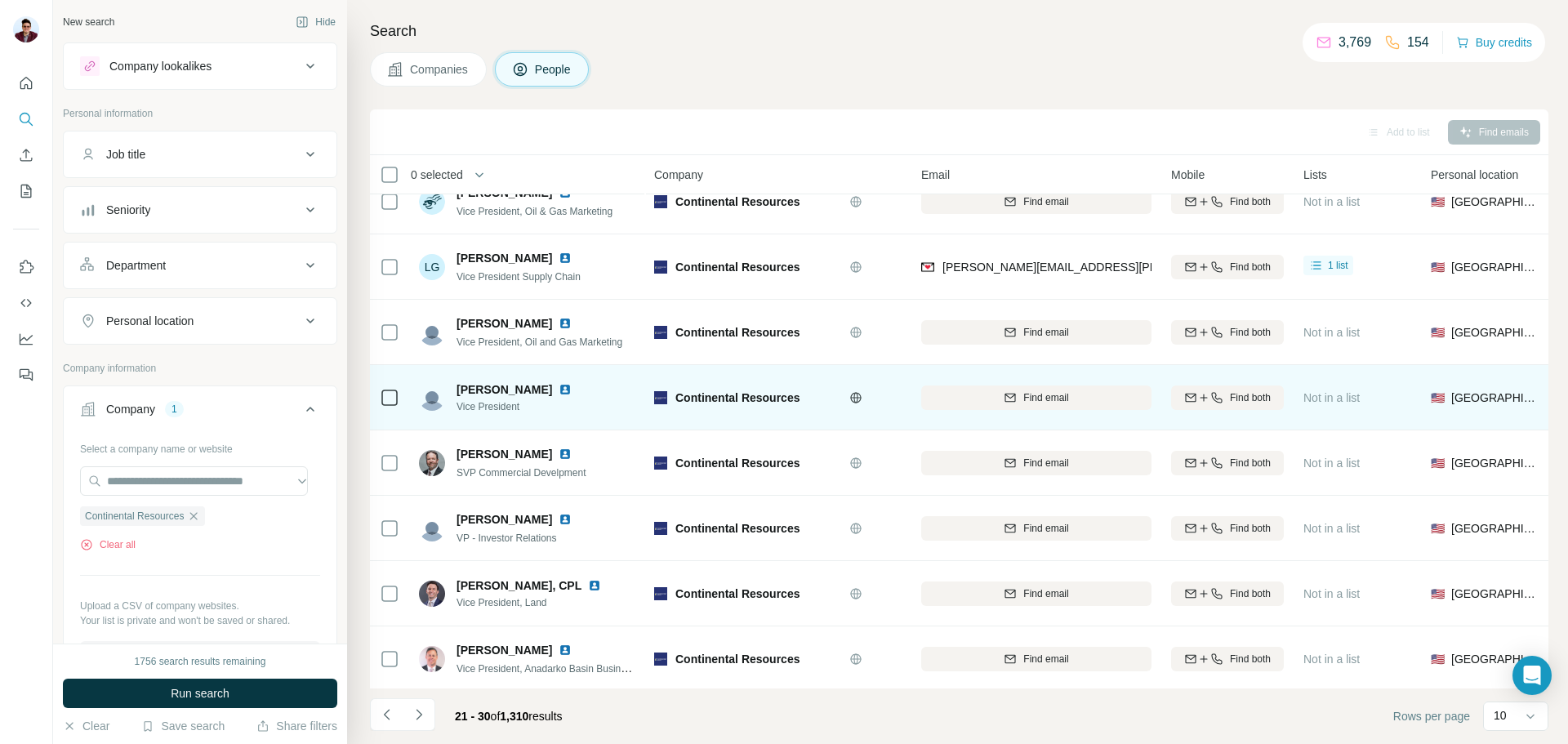
scroll to position [0, 0]
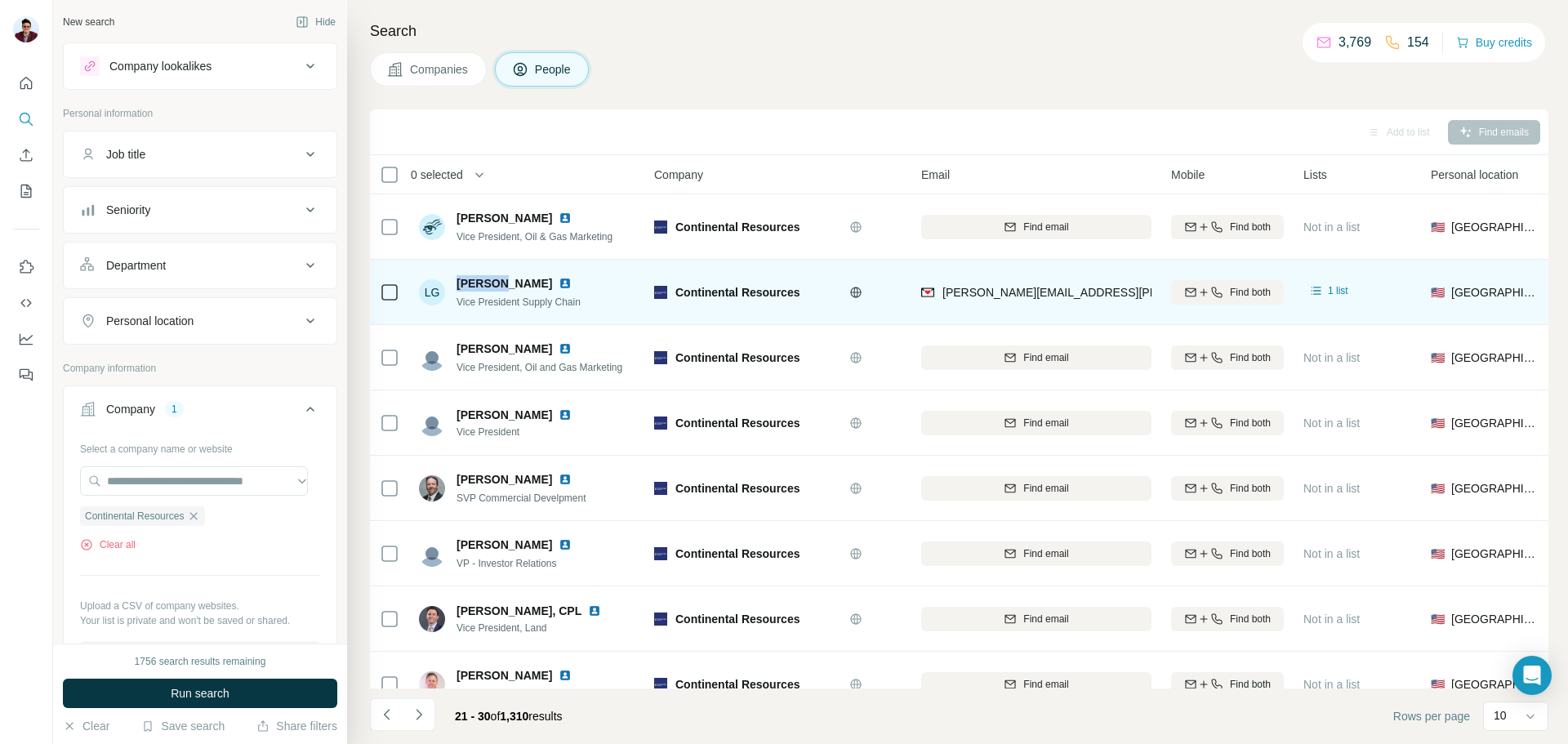
drag, startPoint x: 458, startPoint y: 284, endPoint x: 501, endPoint y: 283, distance: 43.0
click at [501, 283] on span "[PERSON_NAME]" at bounding box center [504, 283] width 95 height 17
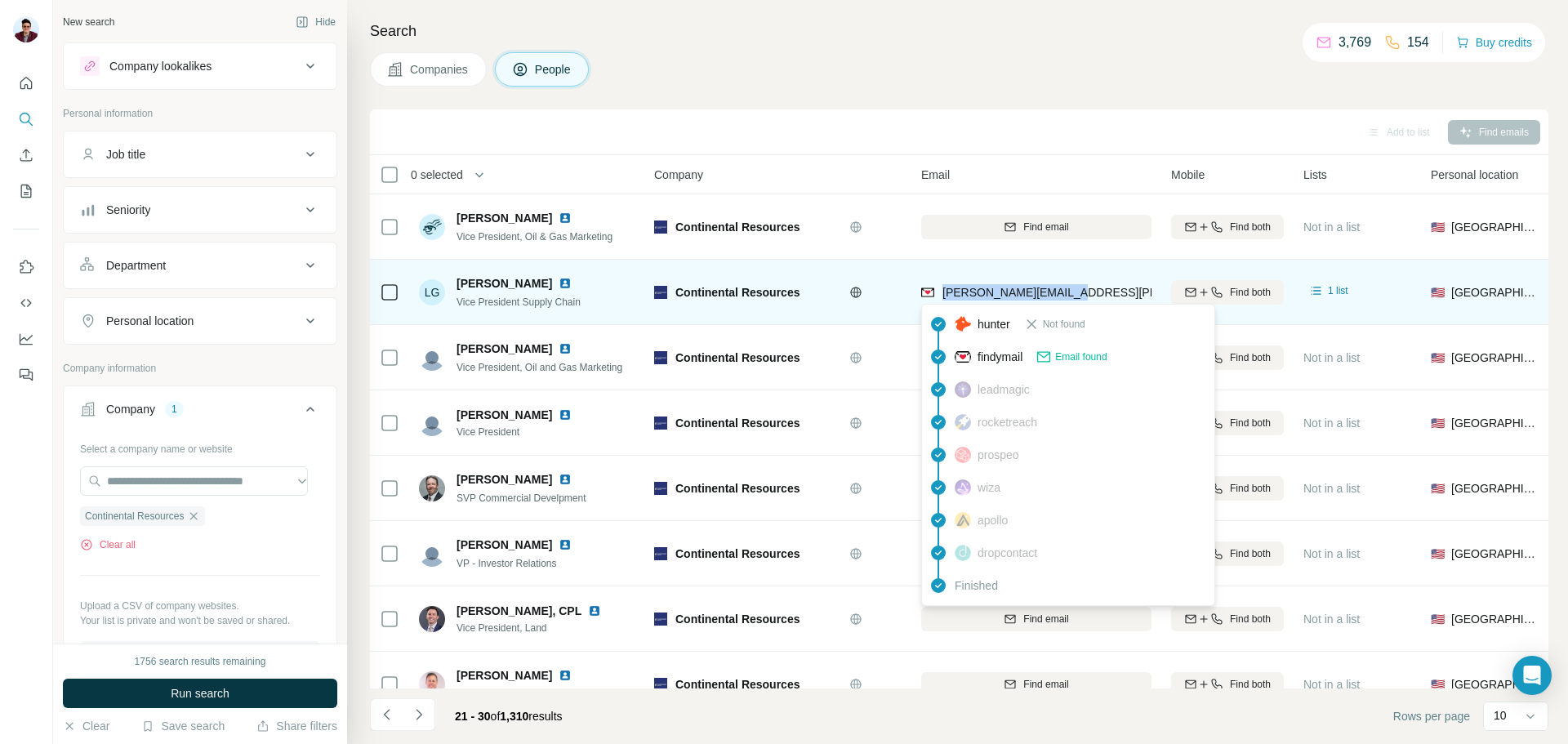
drag, startPoint x: 1073, startPoint y: 296, endPoint x: 942, endPoint y: 296, distance: 131.0
click at [942, 296] on div "[PERSON_NAME][EMAIL_ADDRESS][PERSON_NAME][DOMAIN_NAME]" at bounding box center [1036, 292] width 231 height 45
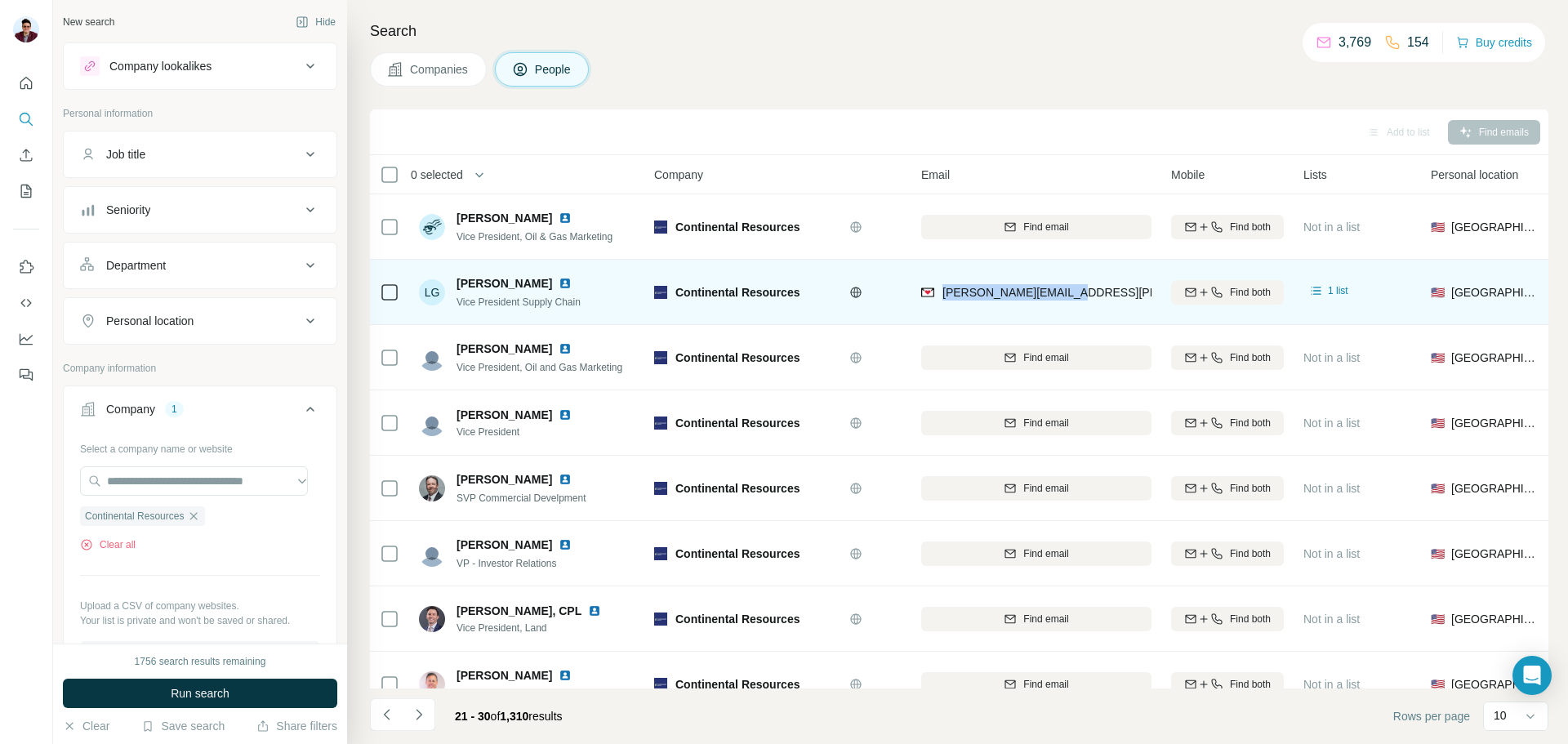
click at [559, 286] on img at bounding box center [565, 282] width 13 height 13
drag, startPoint x: 458, startPoint y: 304, endPoint x: 612, endPoint y: 308, distance: 154.1
click at [612, 308] on div "LG [PERSON_NAME] Vice President Supply Chain" at bounding box center [527, 292] width 217 height 45
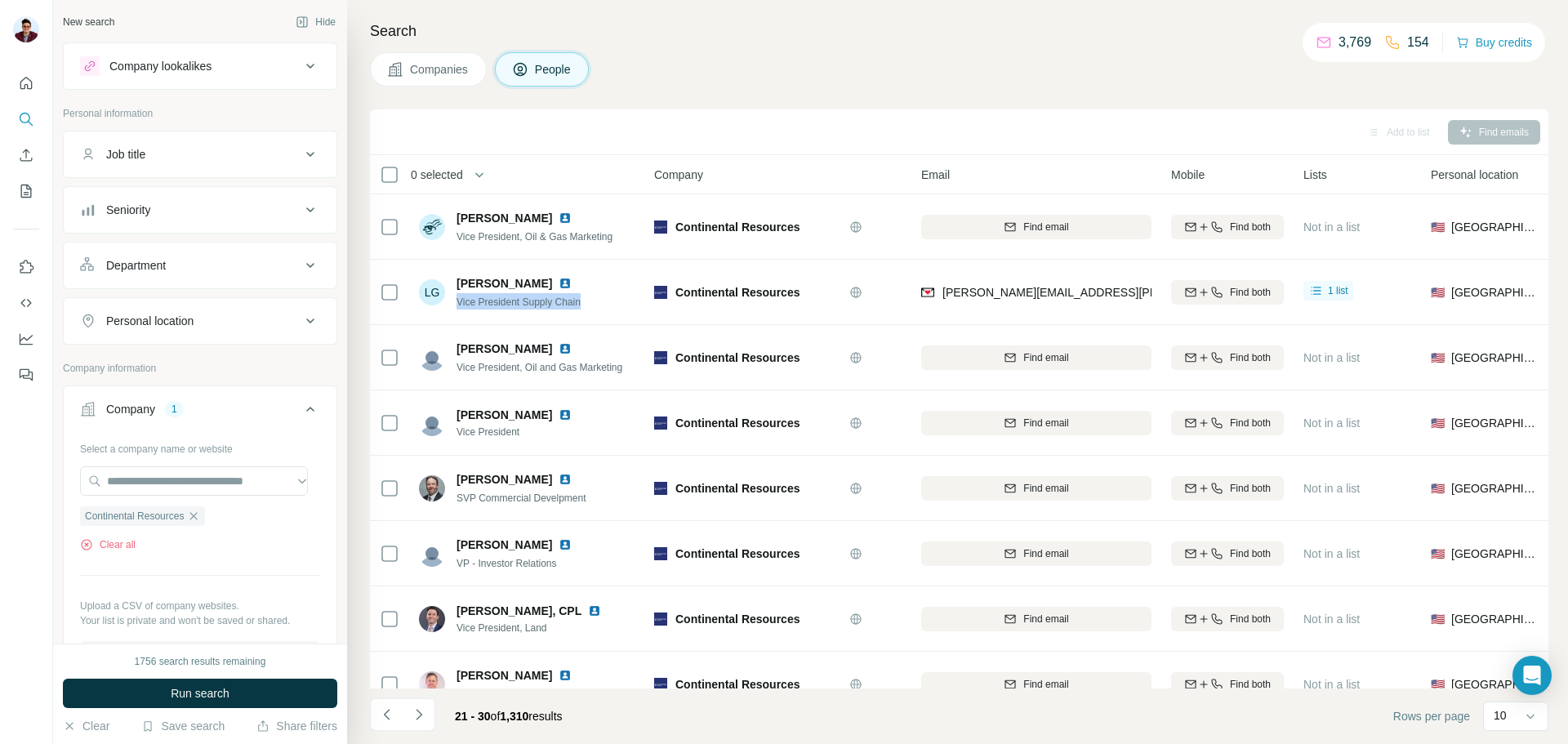
click at [462, 75] on span "Companies" at bounding box center [439, 69] width 59 height 17
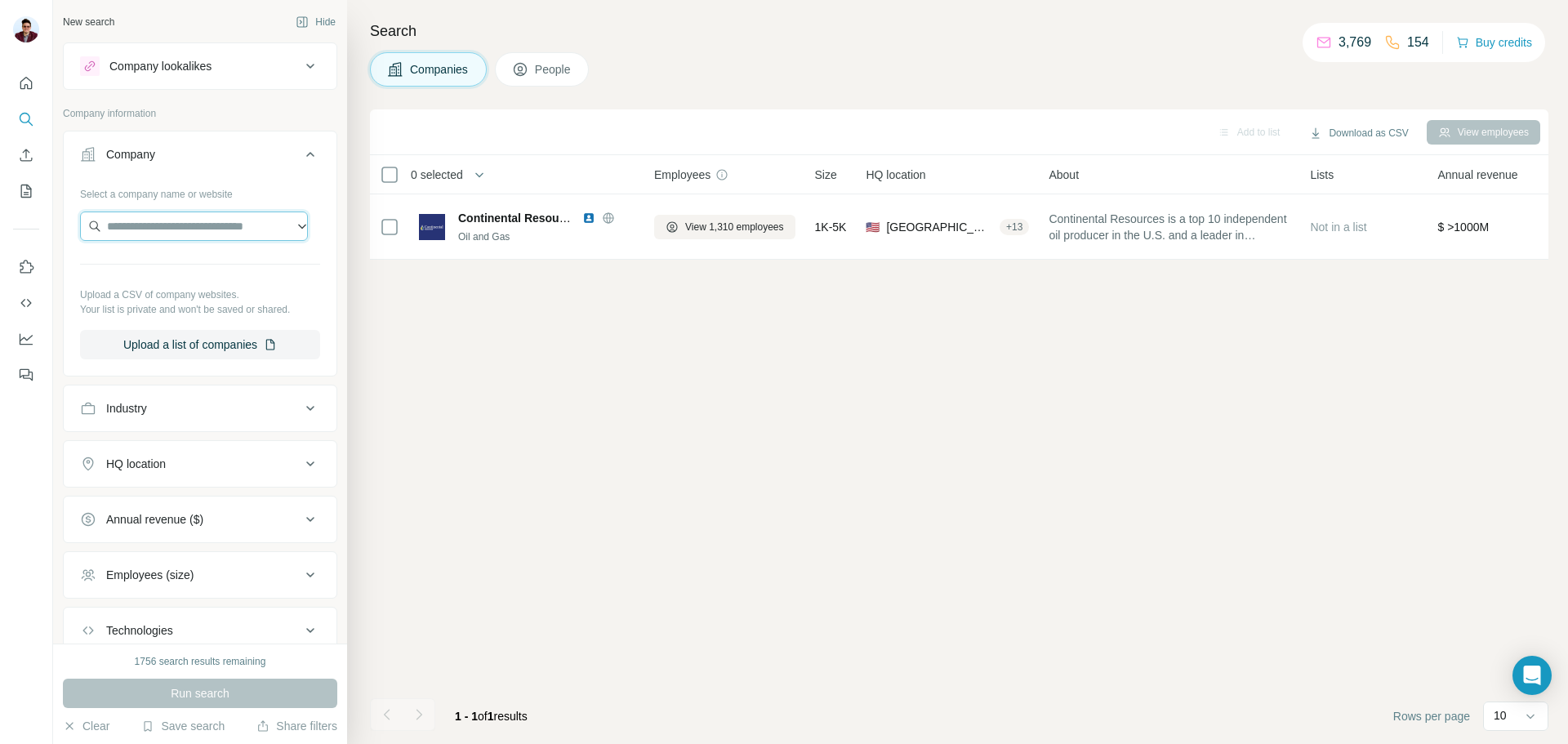
click at [165, 231] on input "text" at bounding box center [194, 226] width 228 height 29
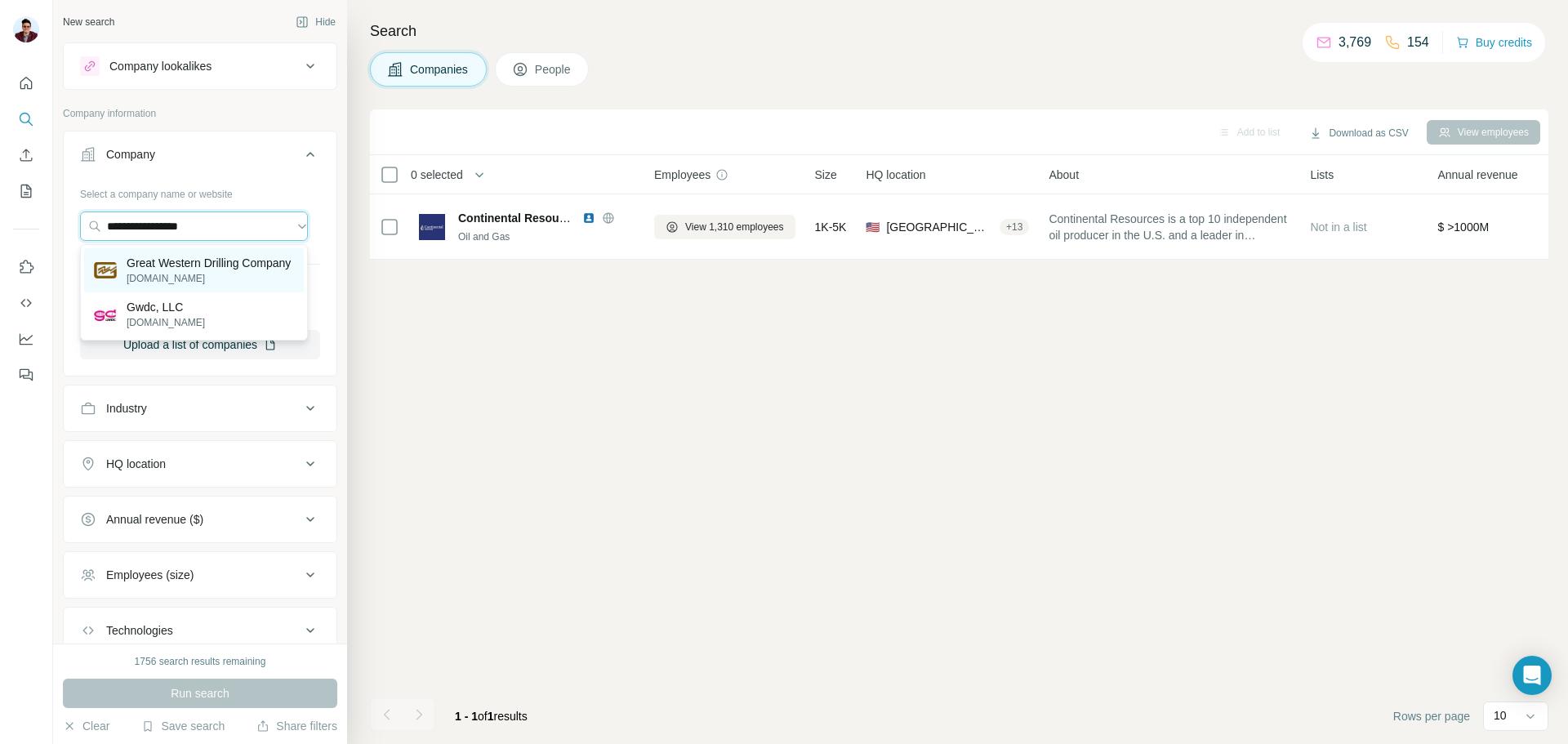
type input "**********"
click at [226, 269] on p "Great Western Drilling Company" at bounding box center [208, 263] width 165 height 17
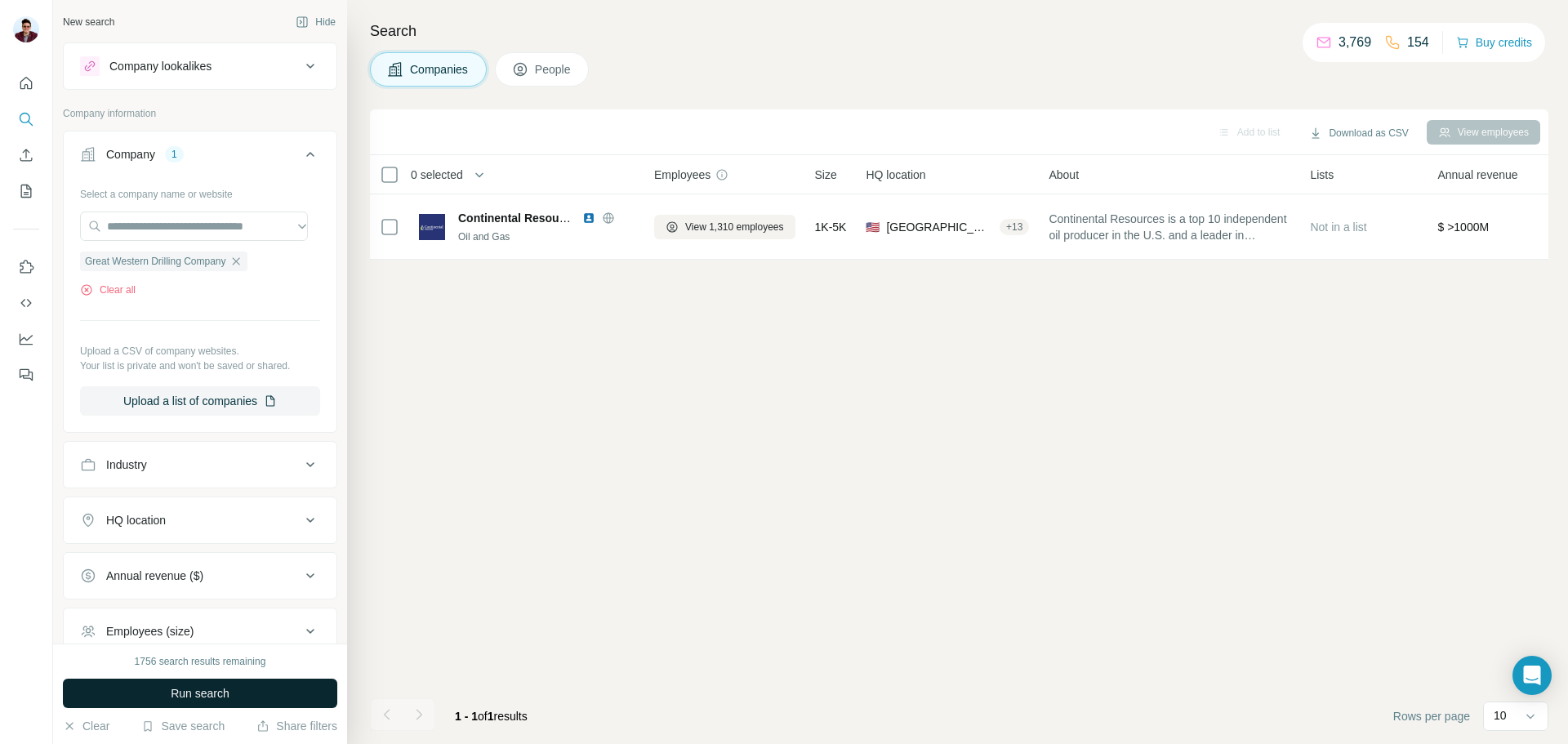
click at [195, 700] on span "Run search" at bounding box center [200, 693] width 58 height 17
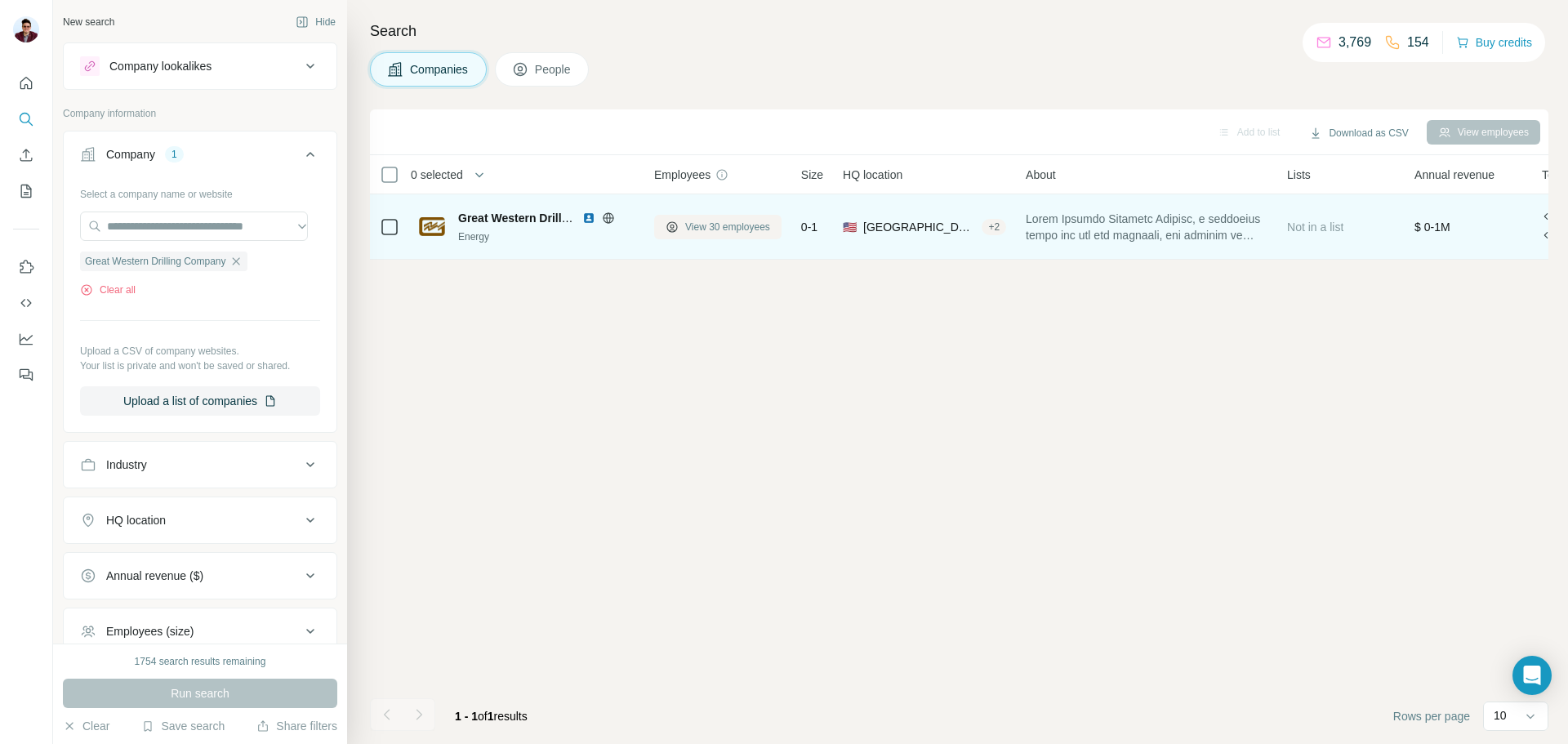
click at [715, 226] on span "View 30 employees" at bounding box center [728, 227] width 85 height 15
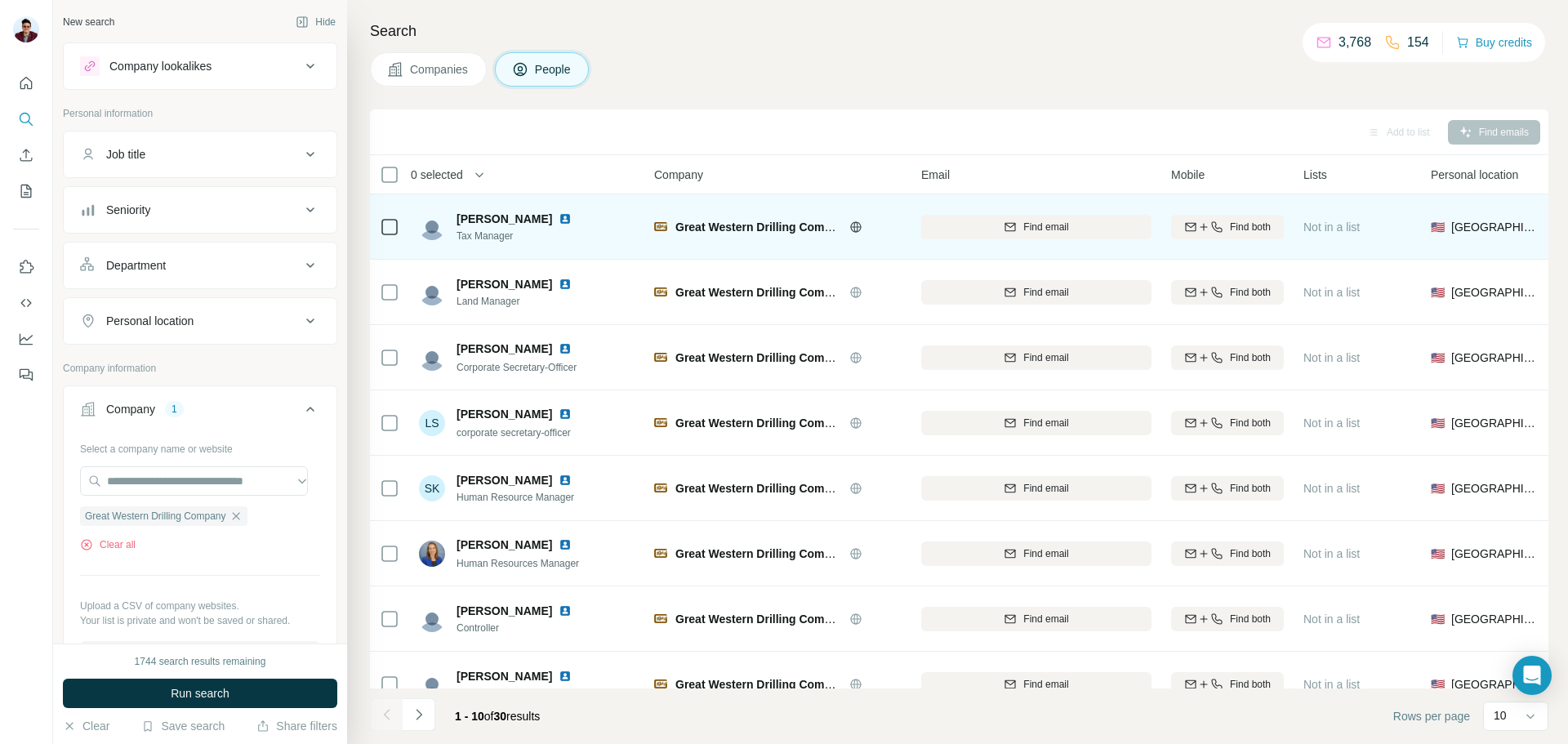
click at [559, 222] on img at bounding box center [565, 218] width 13 height 13
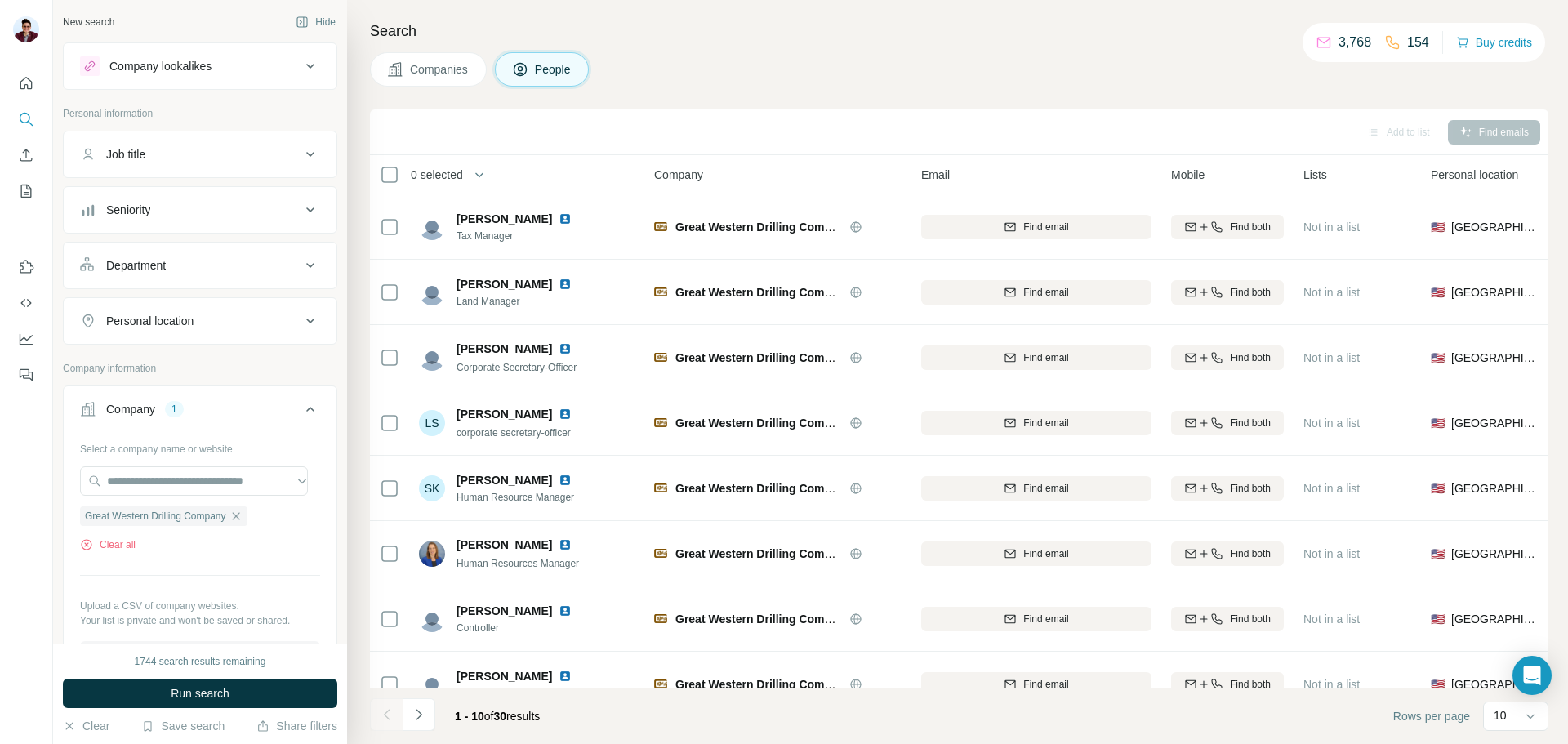
click at [455, 68] on span "Companies" at bounding box center [439, 69] width 59 height 17
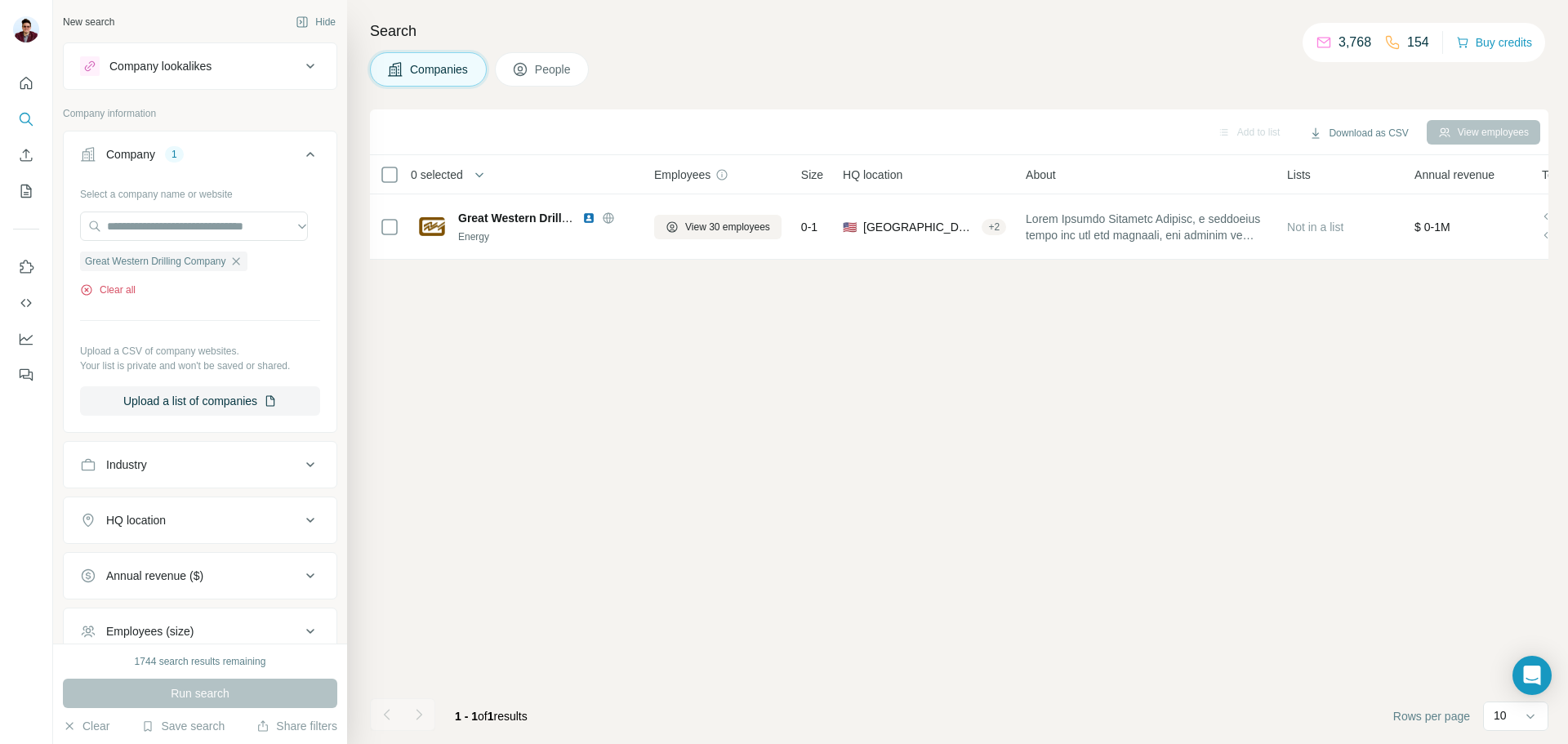
click at [127, 289] on button "Clear all" at bounding box center [107, 289] width 56 height 15
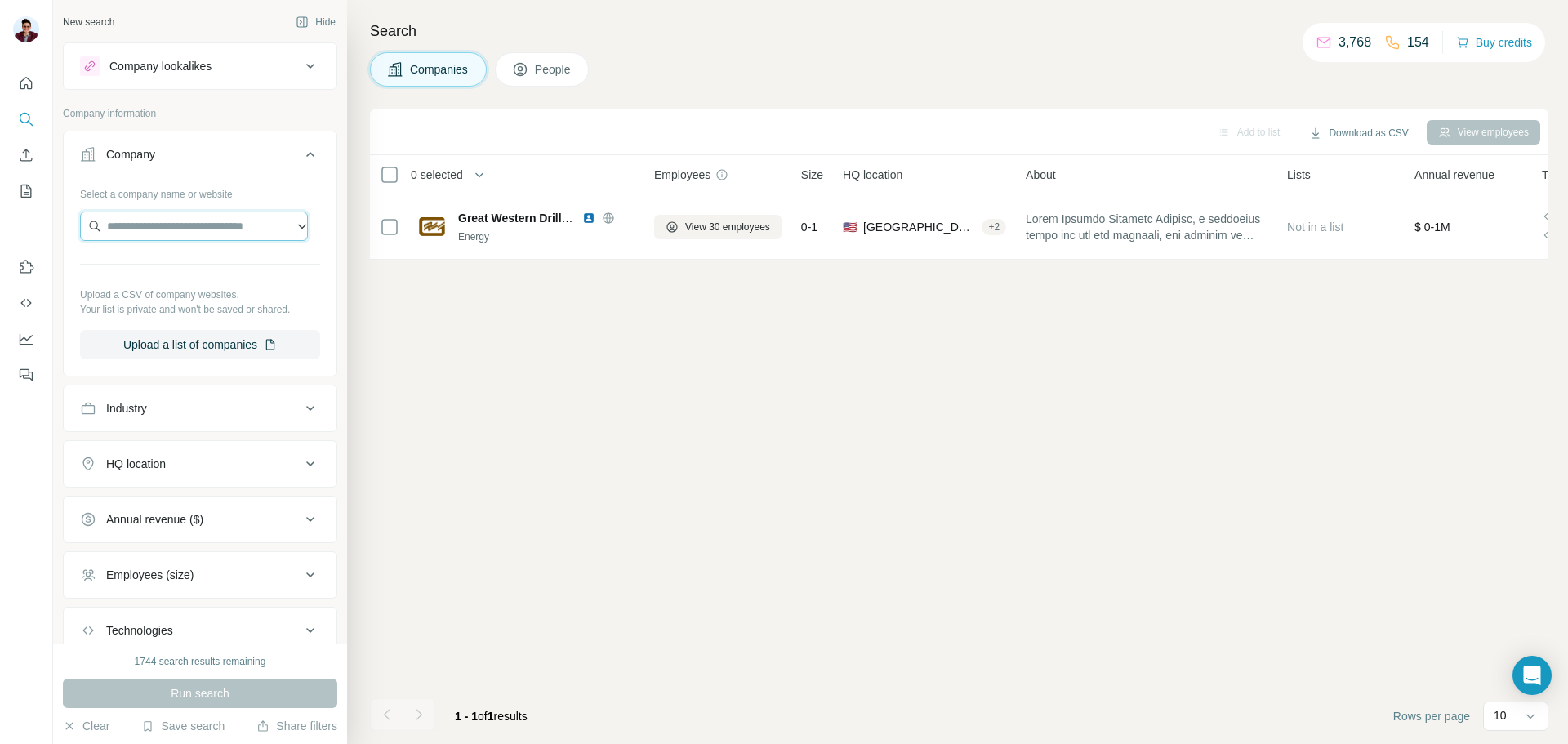
click at [169, 225] on input "text" at bounding box center [194, 226] width 228 height 29
type input "**********"
click at [178, 268] on p "Ageron Energy" at bounding box center [166, 263] width 79 height 17
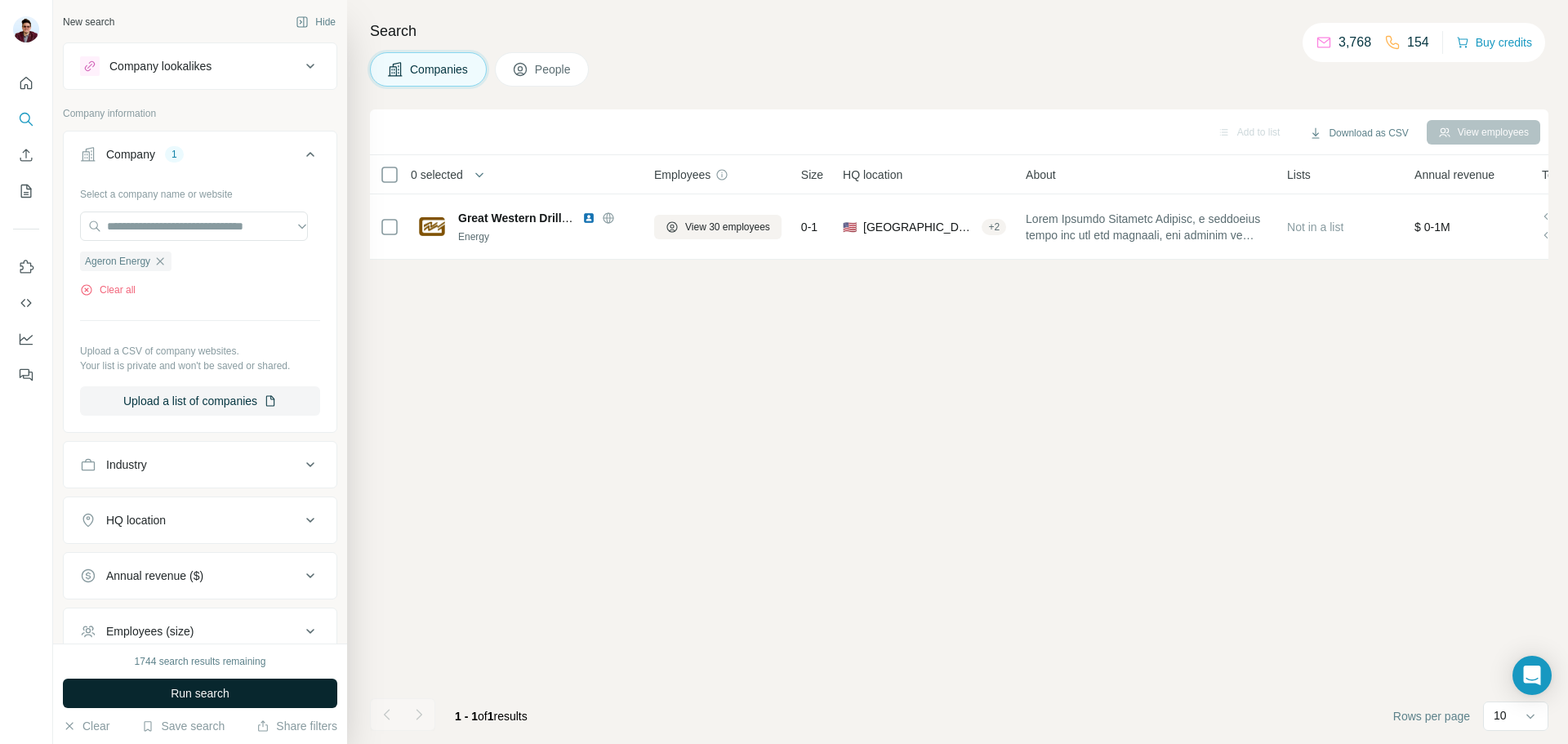
click at [204, 695] on span "Run search" at bounding box center [200, 693] width 58 height 17
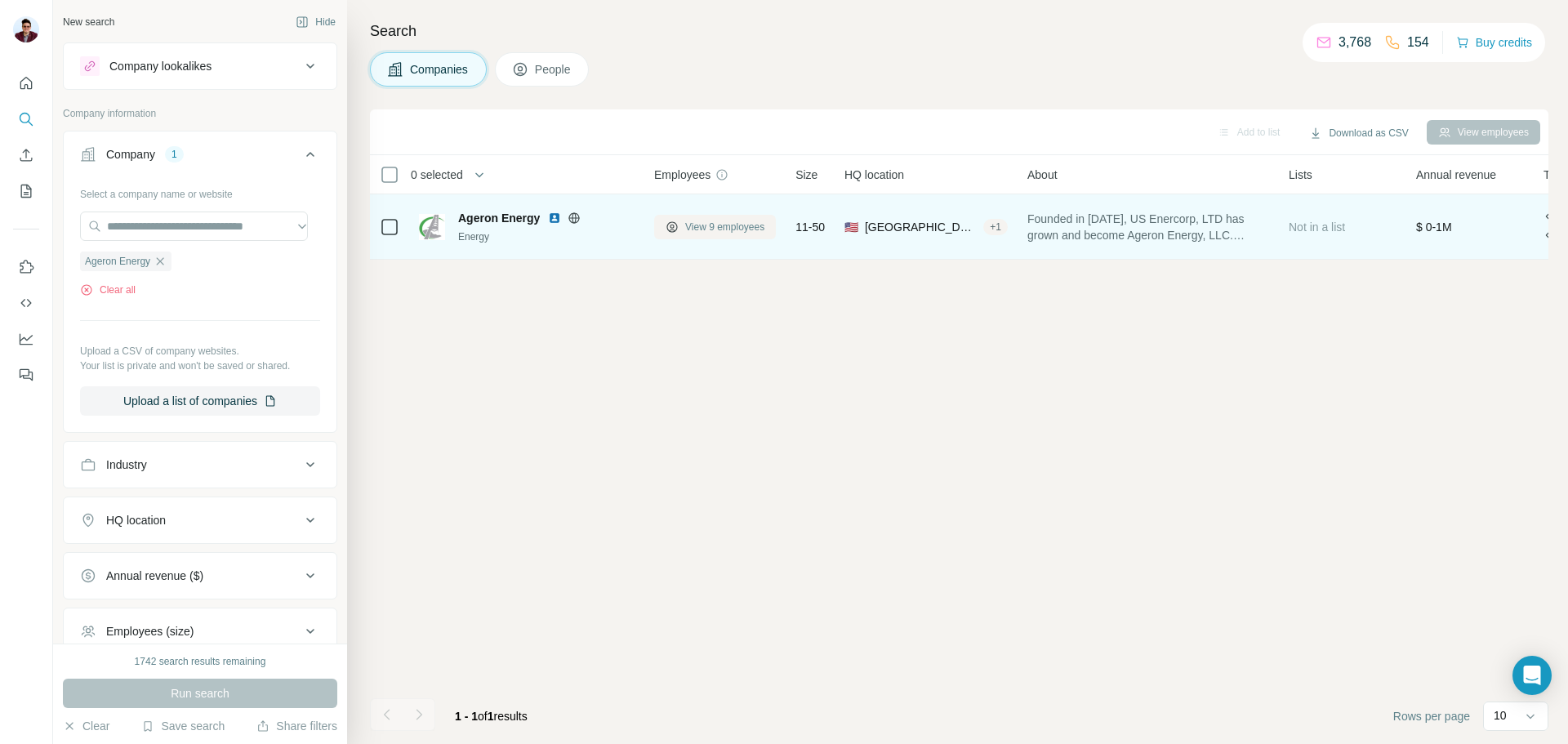
click at [722, 229] on span "View 9 employees" at bounding box center [725, 227] width 79 height 15
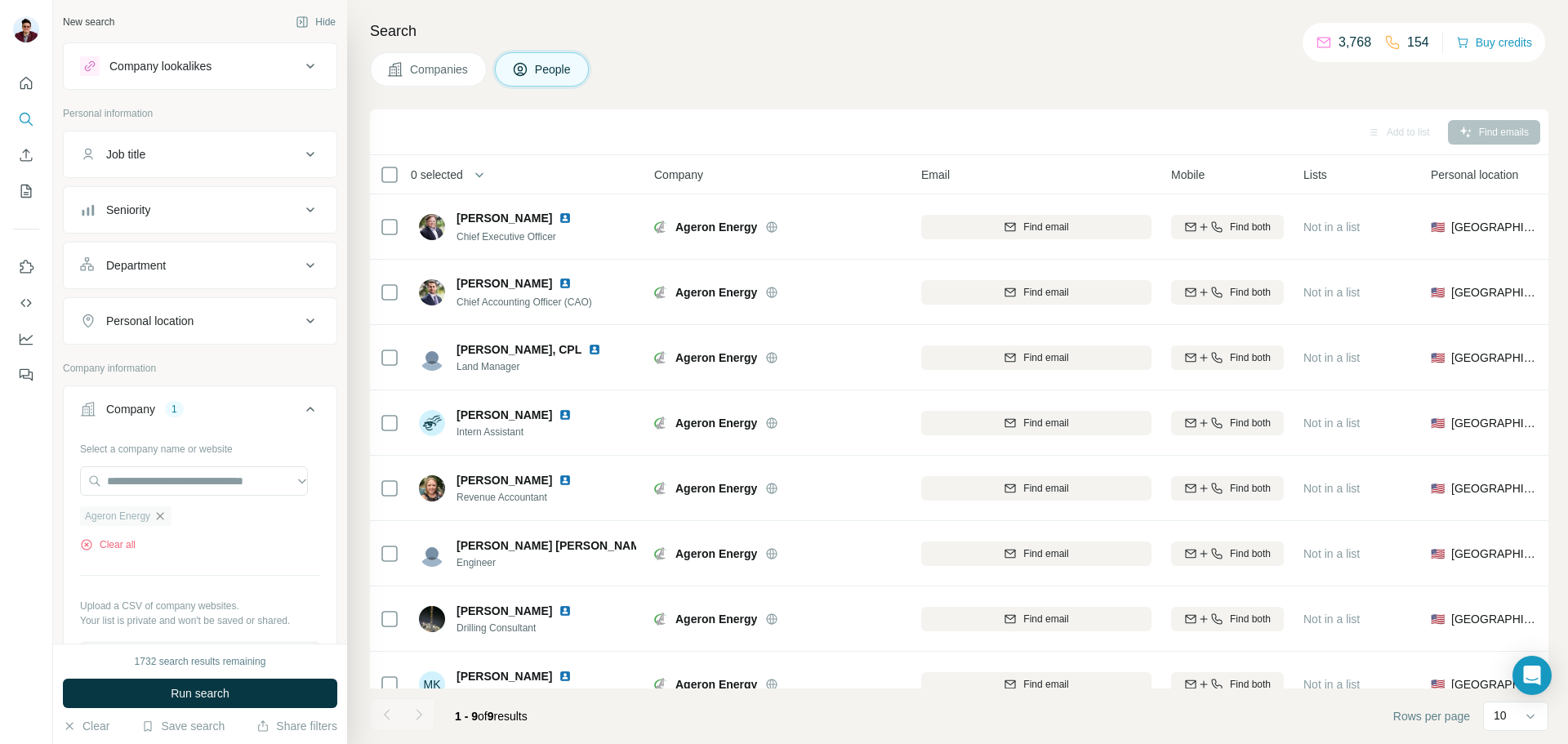
click at [160, 517] on icon "button" at bounding box center [160, 515] width 13 height 13
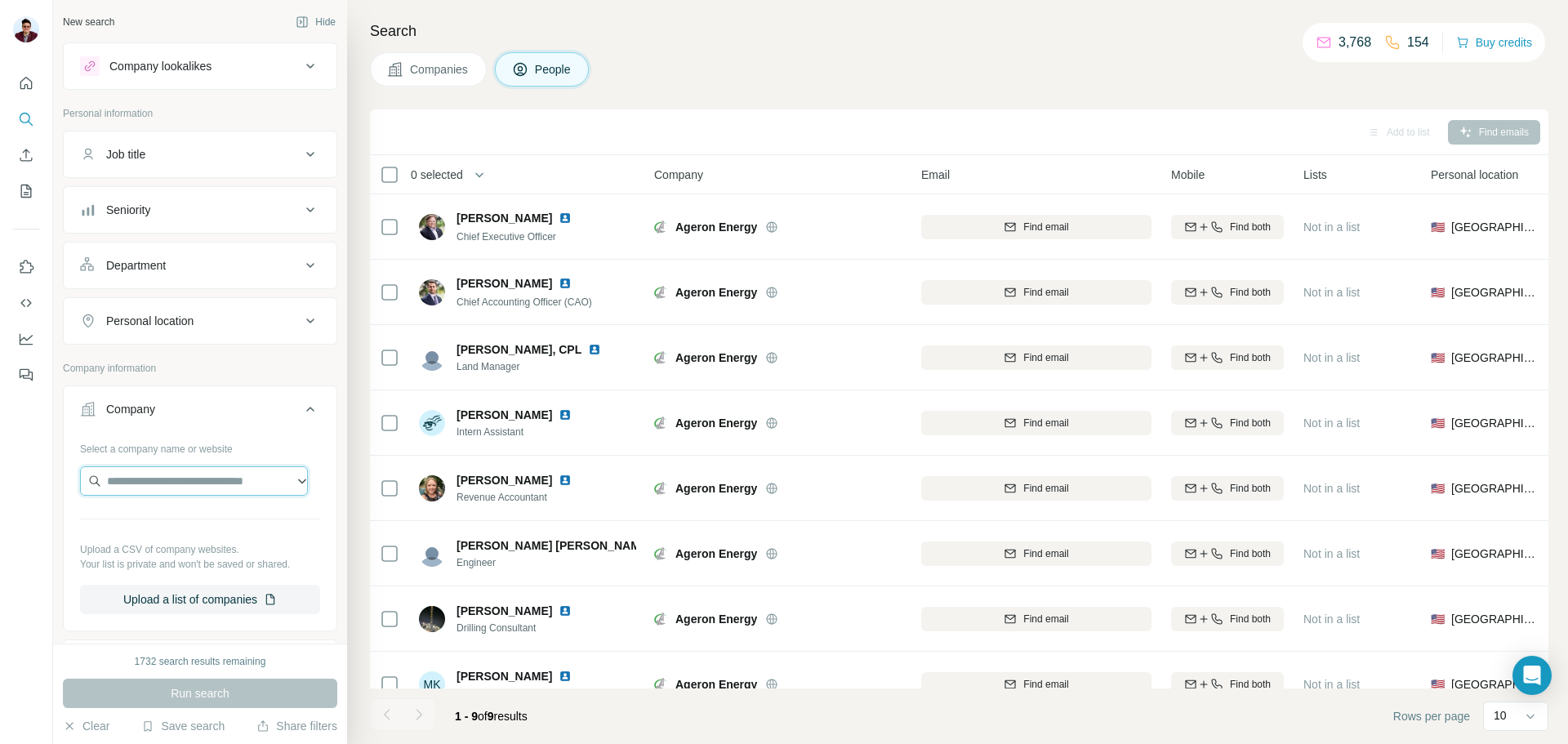
click at [164, 484] on input "text" at bounding box center [194, 481] width 228 height 29
paste input "**********"
type input "**********"
click at [163, 526] on p "[DOMAIN_NAME]" at bounding box center [166, 533] width 79 height 15
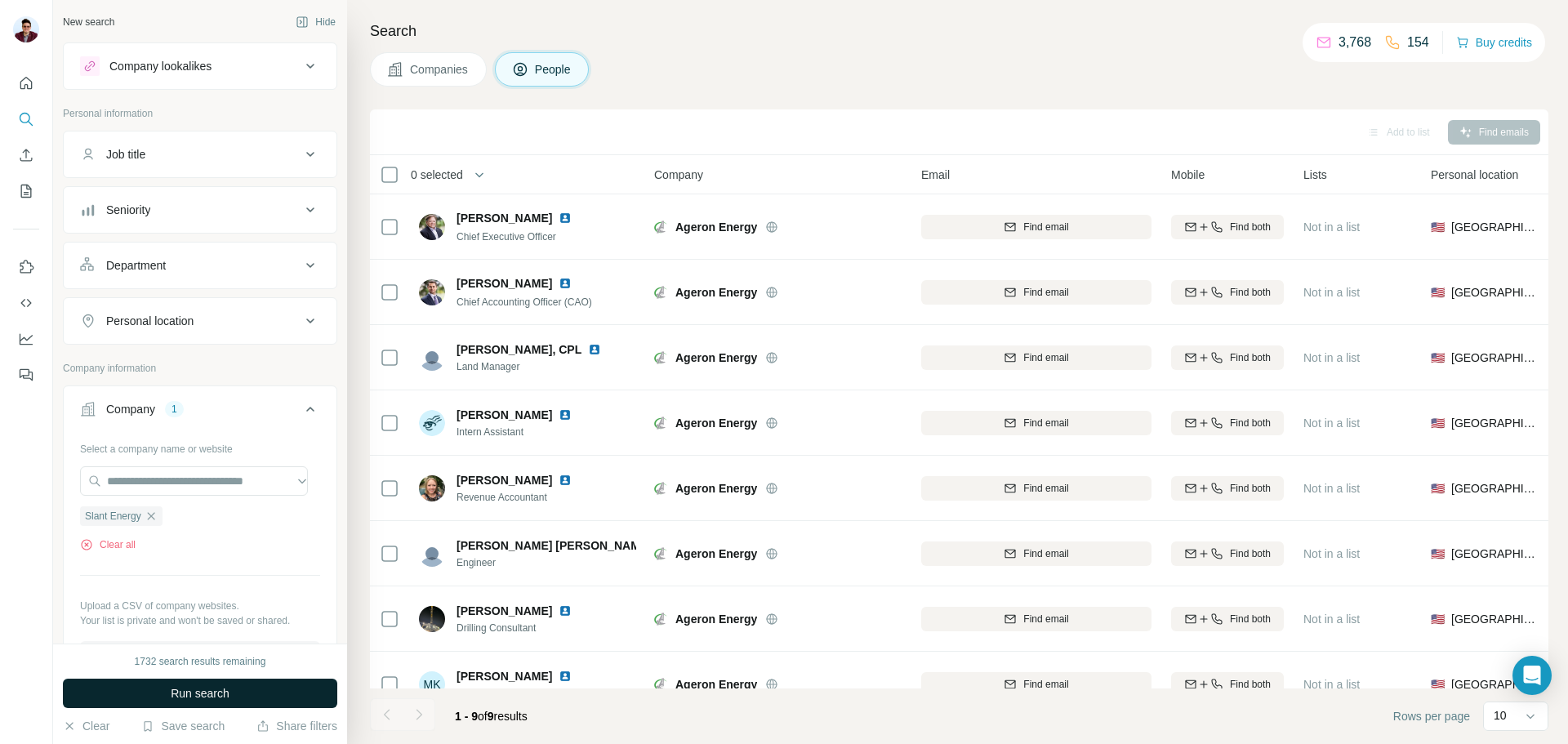
click at [195, 692] on span "Run search" at bounding box center [200, 693] width 58 height 17
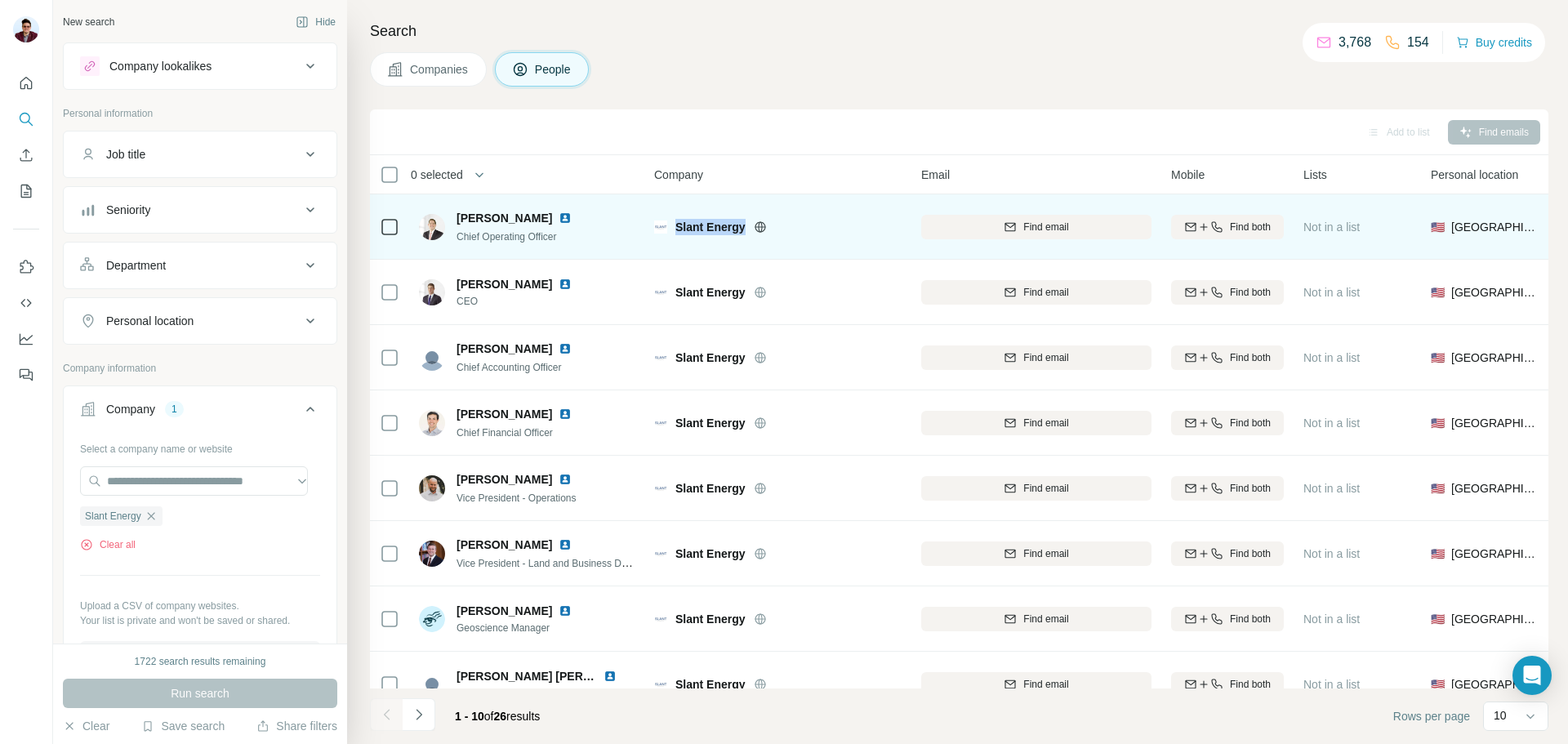
drag, startPoint x: 676, startPoint y: 230, endPoint x: 744, endPoint y: 220, distance: 68.7
click at [744, 220] on span "Slant Energy" at bounding box center [711, 227] width 70 height 17
drag, startPoint x: 460, startPoint y: 219, endPoint x: 521, endPoint y: 220, distance: 61.0
click at [521, 220] on span "[PERSON_NAME]" at bounding box center [504, 218] width 95 height 17
click at [1029, 229] on span "Find email" at bounding box center [1046, 227] width 45 height 15
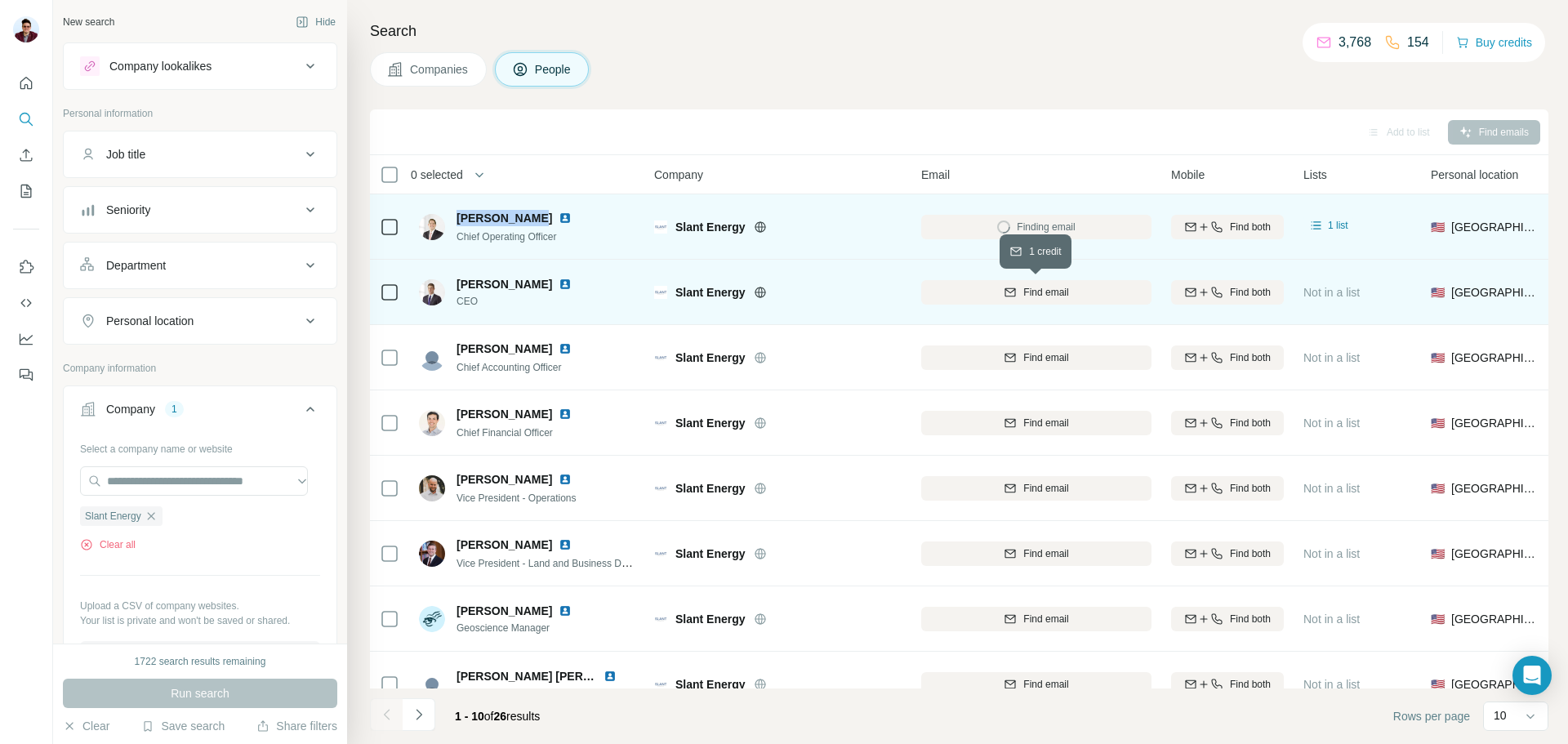
click at [1019, 293] on div "Find email" at bounding box center [1036, 292] width 231 height 15
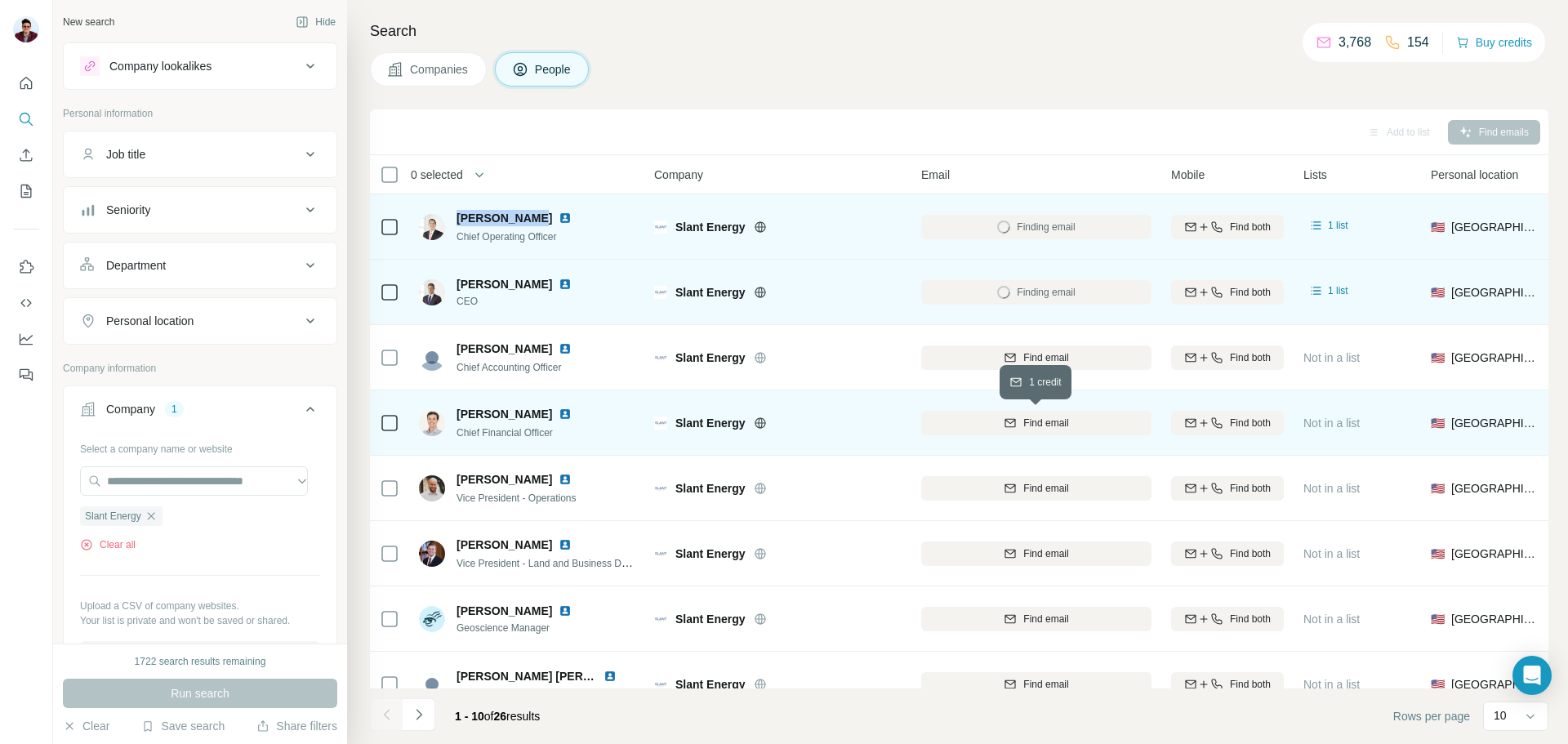
click at [1010, 423] on icon "button" at bounding box center [1010, 421] width 11 height 5
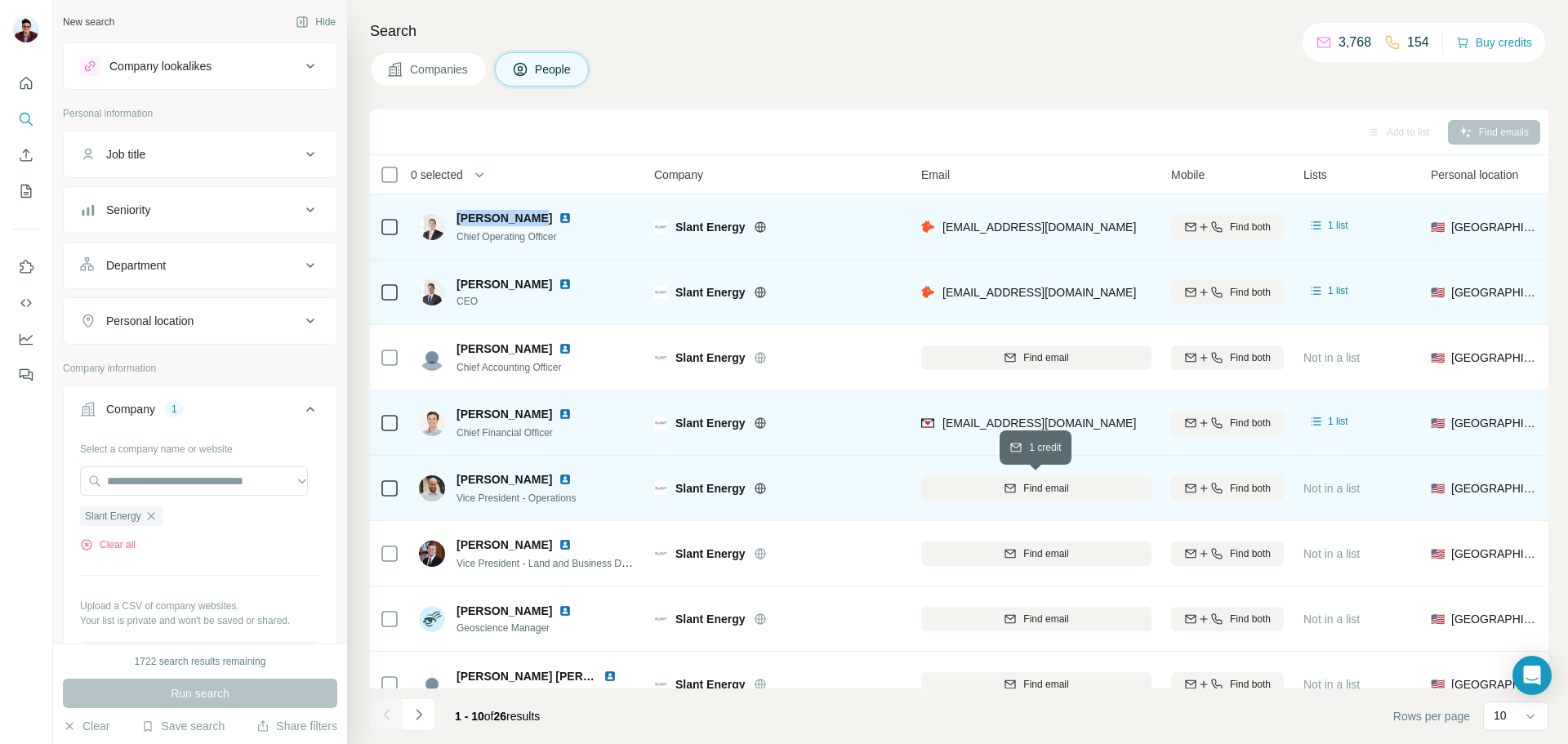
click at [1008, 486] on icon "button" at bounding box center [1010, 488] width 13 height 13
drag, startPoint x: 939, startPoint y: 224, endPoint x: 1093, endPoint y: 223, distance: 154.0
click at [1093, 223] on div "[EMAIL_ADDRESS][DOMAIN_NAME]" at bounding box center [1036, 227] width 231 height 45
click at [559, 215] on img at bounding box center [565, 217] width 13 height 13
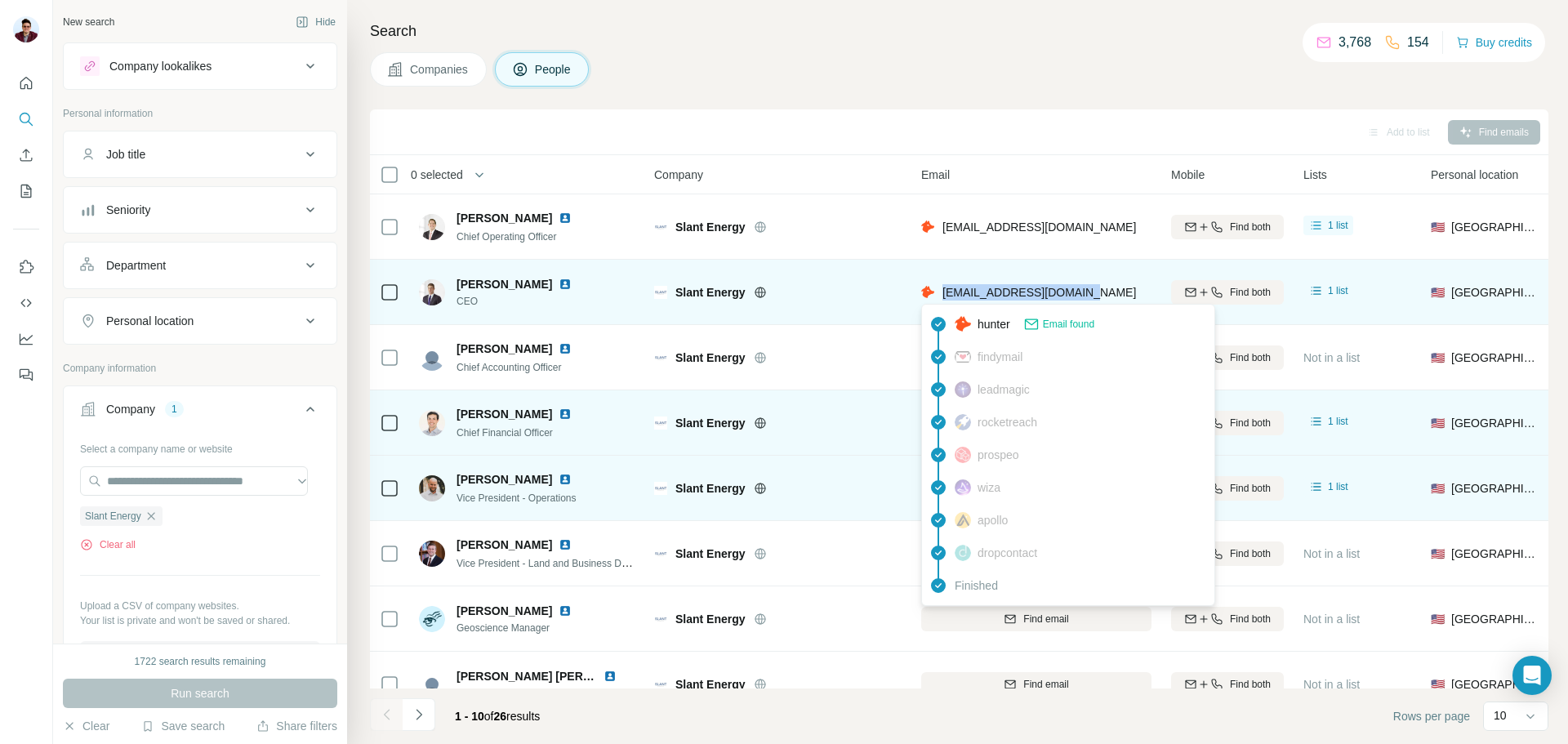
drag, startPoint x: 944, startPoint y: 292, endPoint x: 1081, endPoint y: 293, distance: 137.0
click at [1081, 293] on span "[EMAIL_ADDRESS][DOMAIN_NAME]" at bounding box center [1039, 292] width 194 height 13
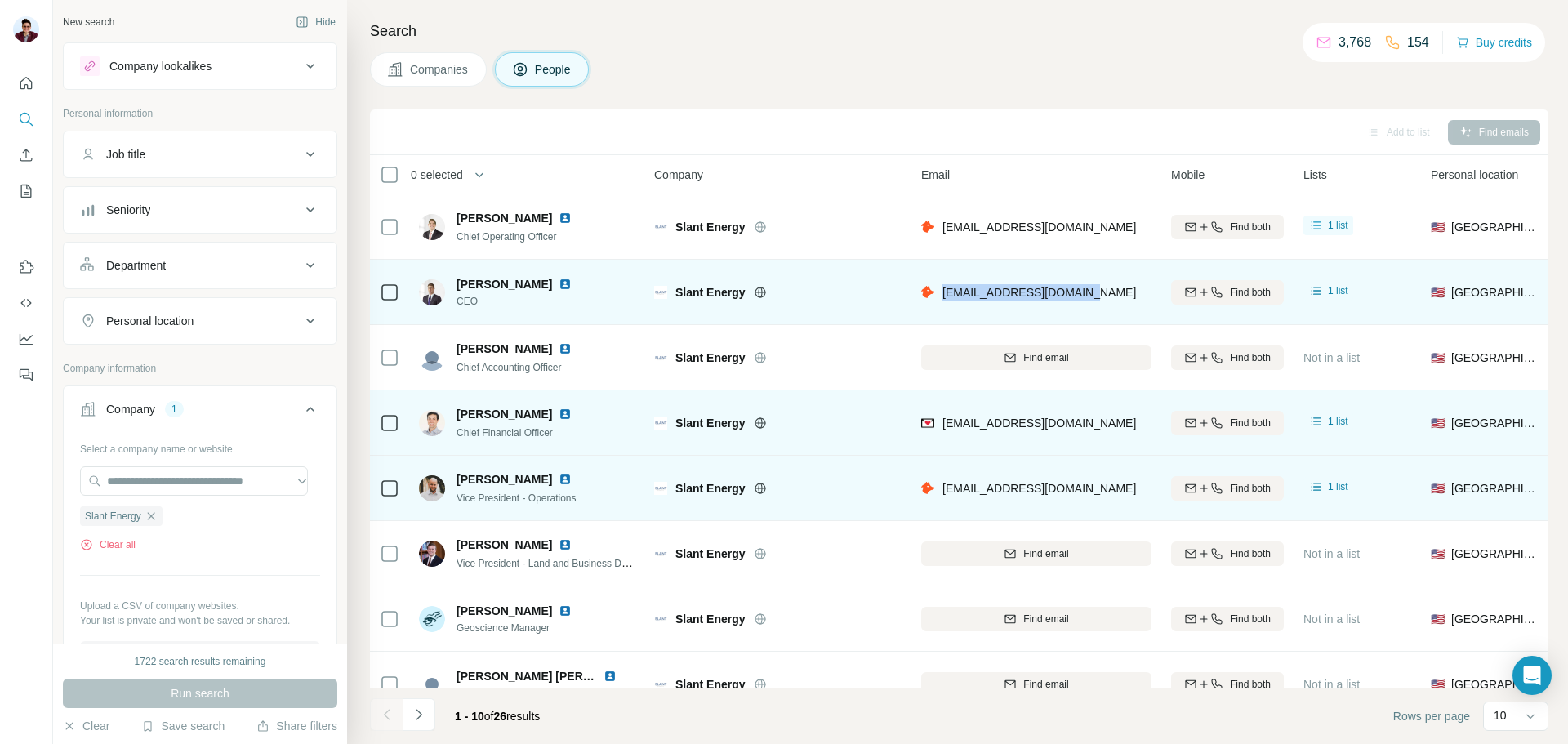
click at [559, 282] on img at bounding box center [565, 283] width 13 height 13
drag, startPoint x: 456, startPoint y: 282, endPoint x: 515, endPoint y: 285, distance: 59.1
click at [515, 285] on div "[PERSON_NAME] CEO" at bounding box center [504, 292] width 172 height 33
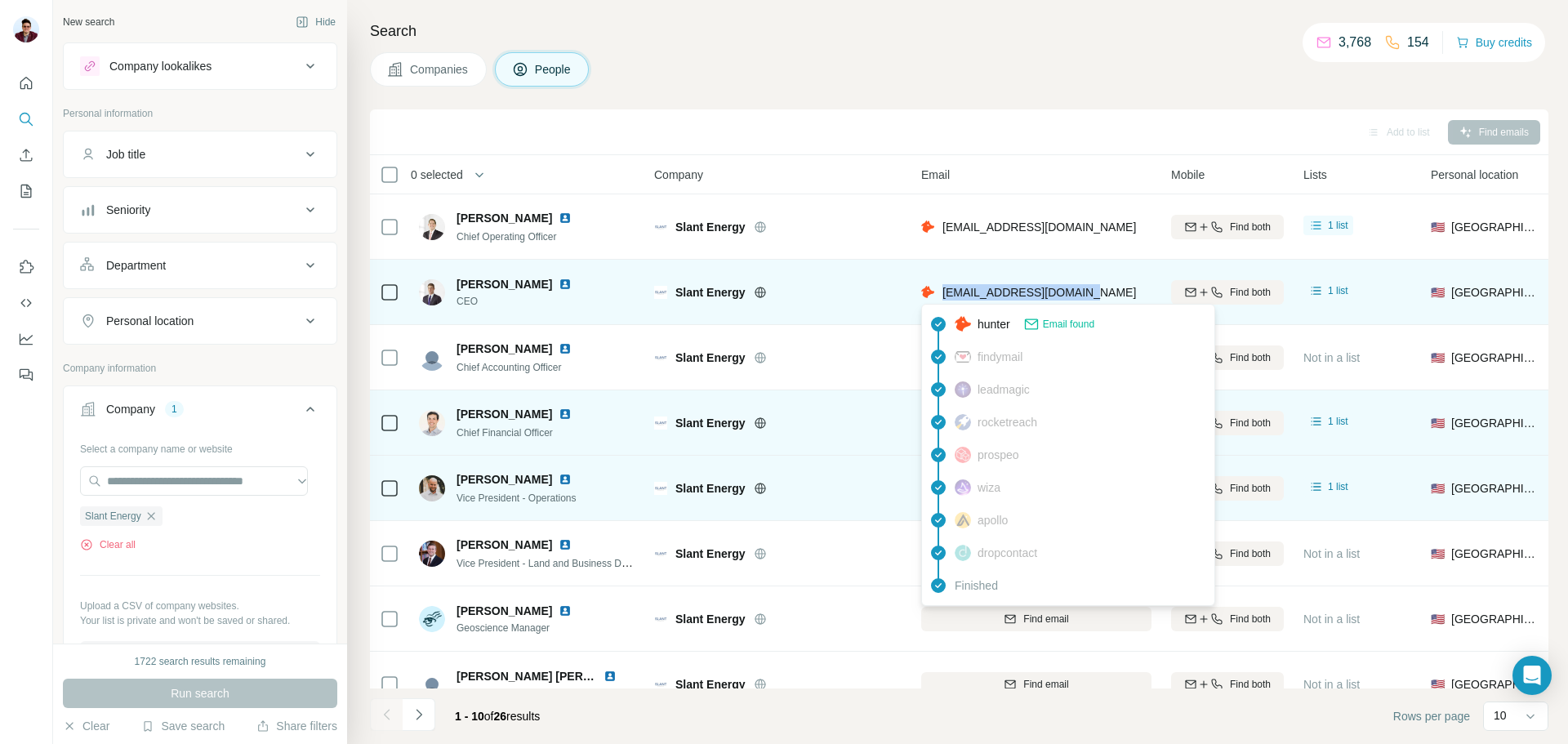
drag, startPoint x: 1103, startPoint y: 292, endPoint x: 945, endPoint y: 301, distance: 158.3
click at [945, 301] on div "[EMAIL_ADDRESS][DOMAIN_NAME]" at bounding box center [1036, 292] width 231 height 45
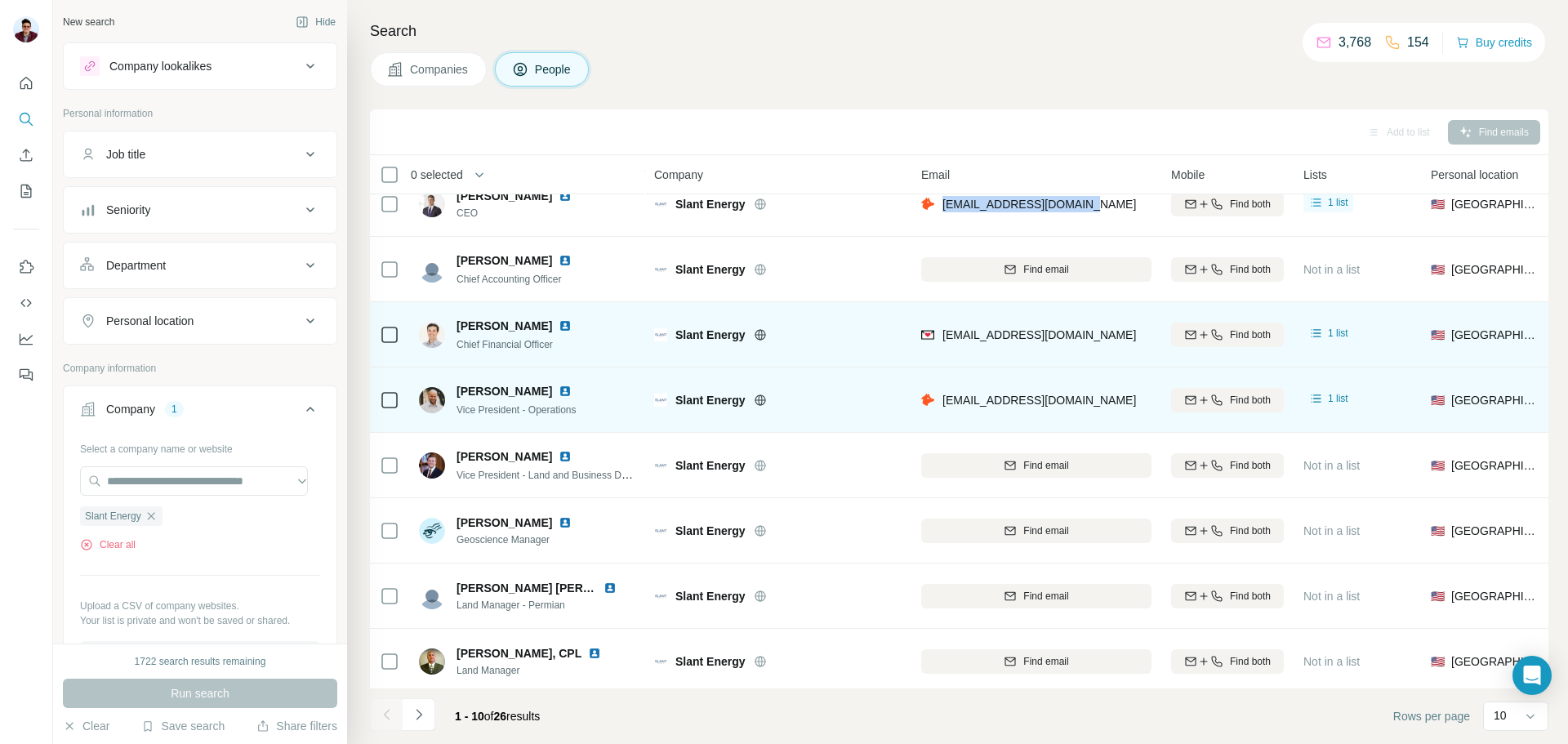
scroll to position [82, 0]
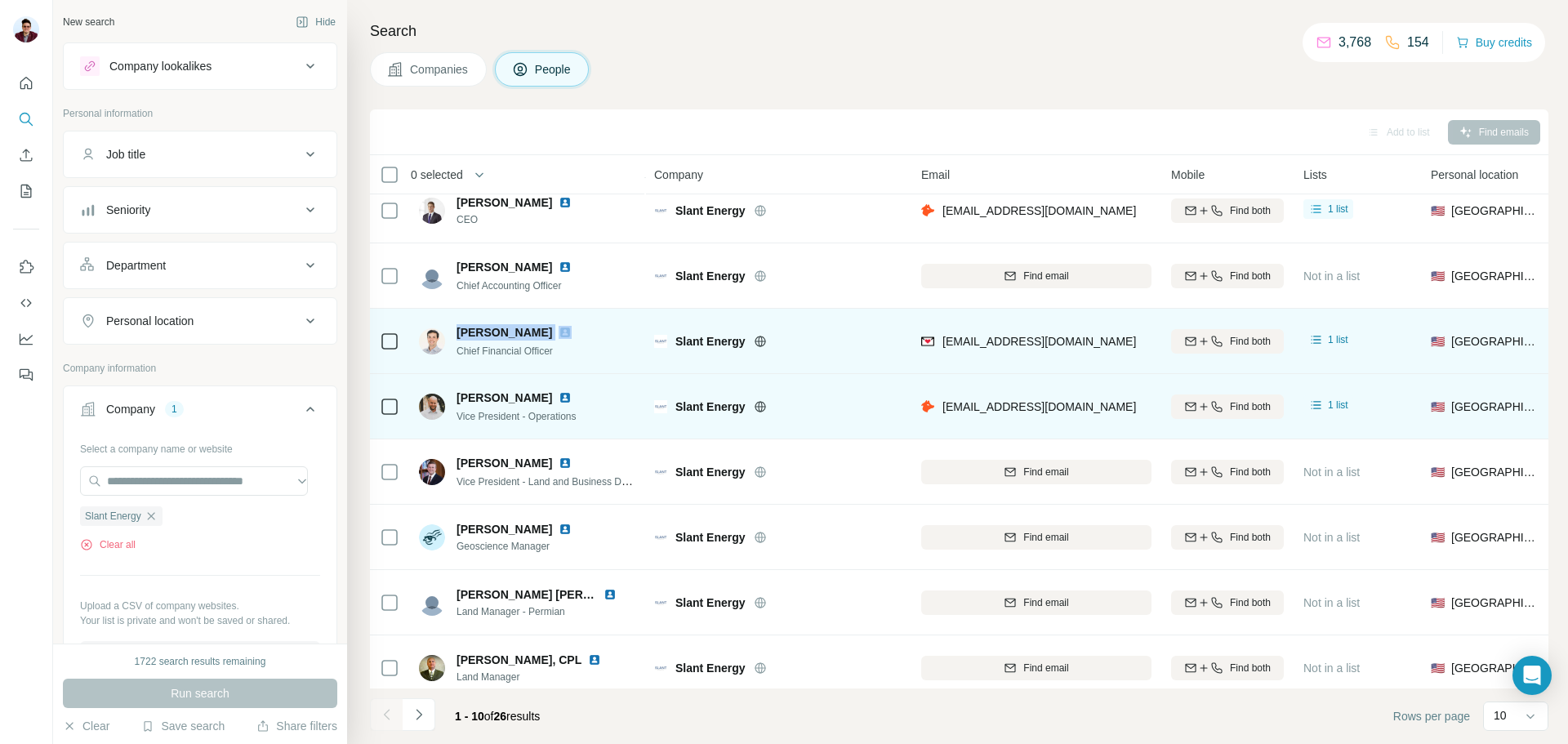
drag, startPoint x: 457, startPoint y: 330, endPoint x: 531, endPoint y: 332, distance: 74.0
click at [531, 332] on div "[PERSON_NAME]" at bounding box center [524, 332] width 134 height 17
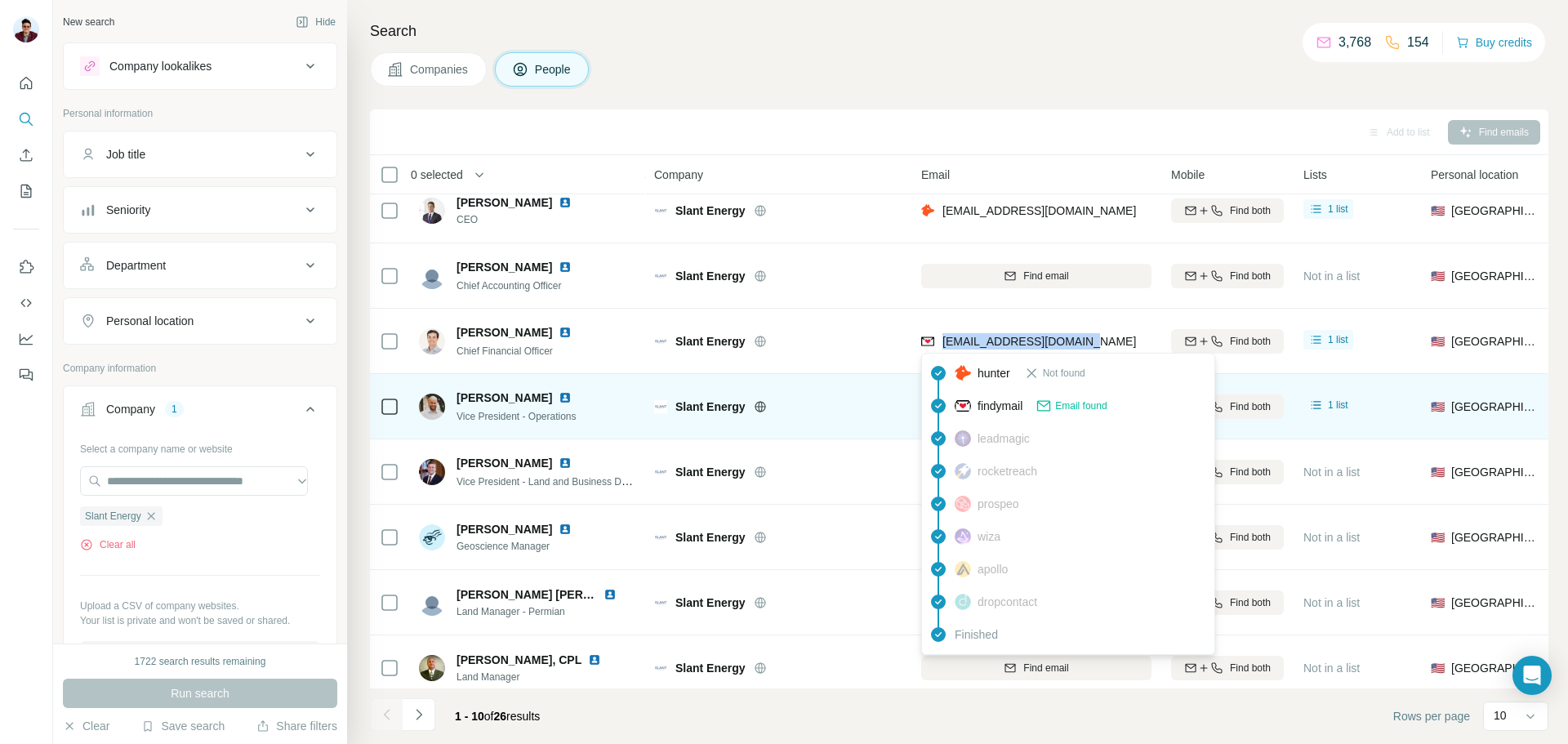
drag, startPoint x: 1091, startPoint y: 343, endPoint x: 944, endPoint y: 347, distance: 147.1
click at [944, 347] on div "[EMAIL_ADDRESS][DOMAIN_NAME]" at bounding box center [1036, 341] width 231 height 45
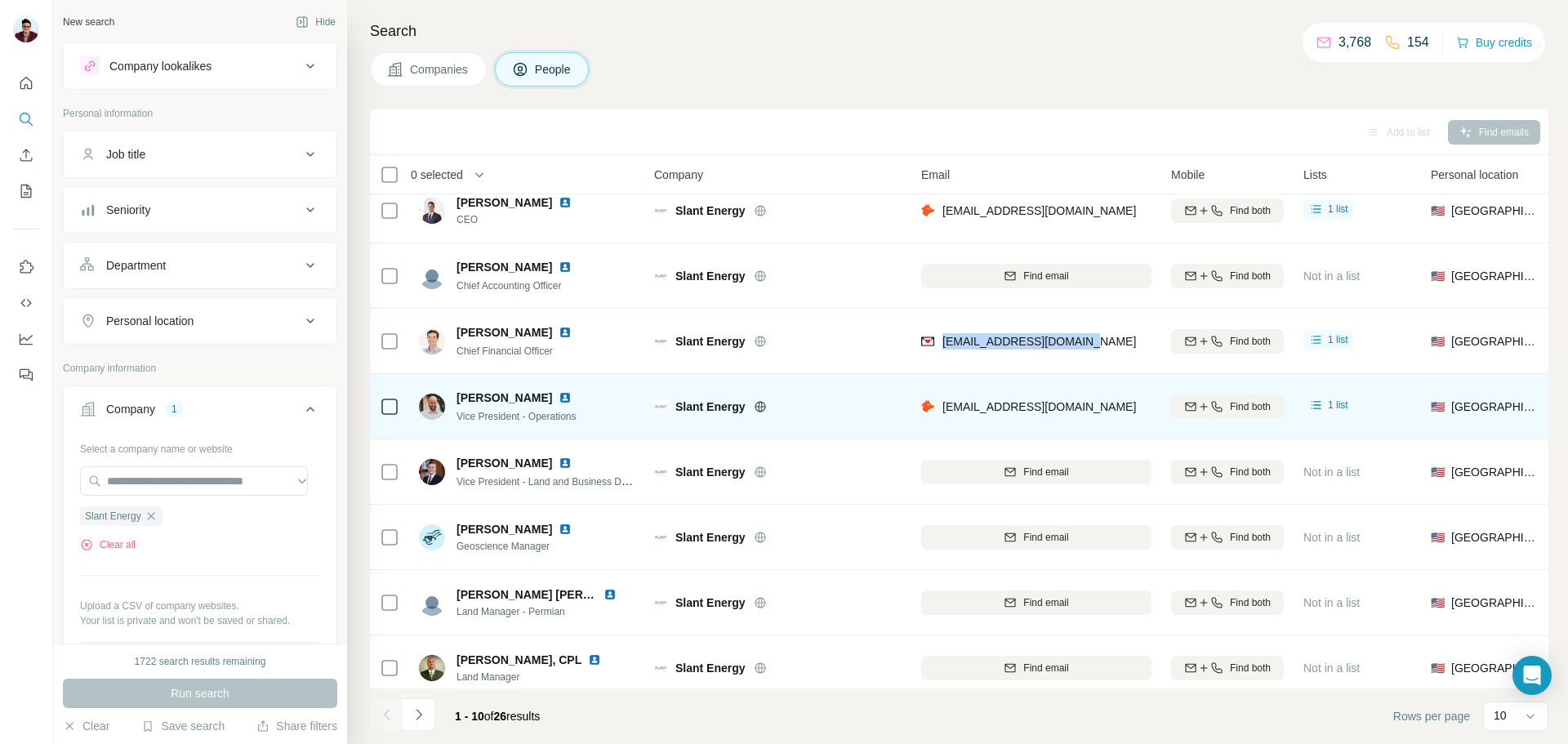
click at [559, 331] on img at bounding box center [565, 332] width 13 height 13
click at [559, 398] on img at bounding box center [565, 397] width 13 height 13
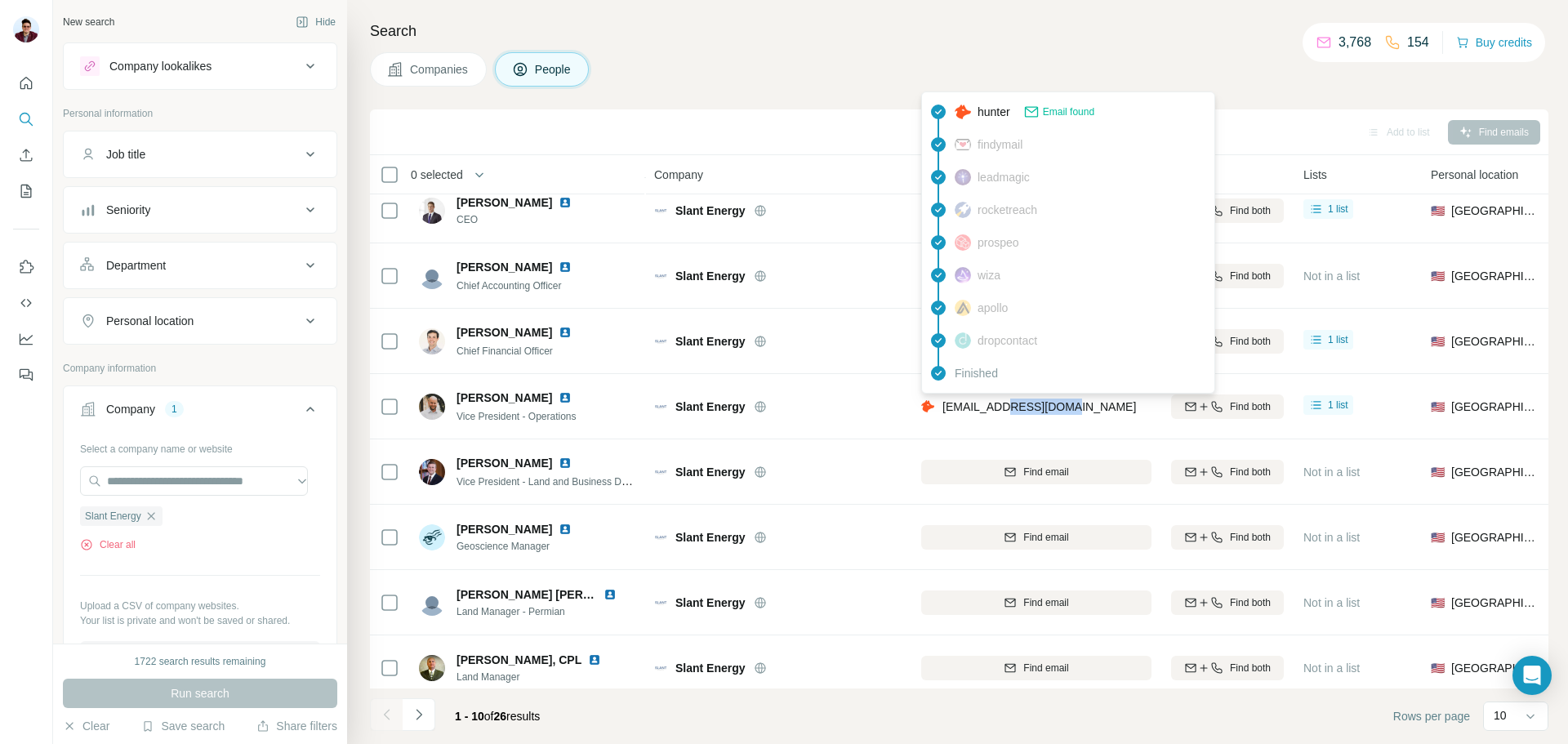
drag, startPoint x: 1063, startPoint y: 409, endPoint x: 1005, endPoint y: 407, distance: 58.0
click at [1005, 407] on span "[EMAIL_ADDRESS][DOMAIN_NAME]" at bounding box center [1039, 406] width 194 height 13
drag, startPoint x: 1023, startPoint y: 408, endPoint x: 969, endPoint y: 412, distance: 54.1
click at [969, 412] on span "[EMAIL_ADDRESS][DOMAIN_NAME]" at bounding box center [1039, 406] width 194 height 13
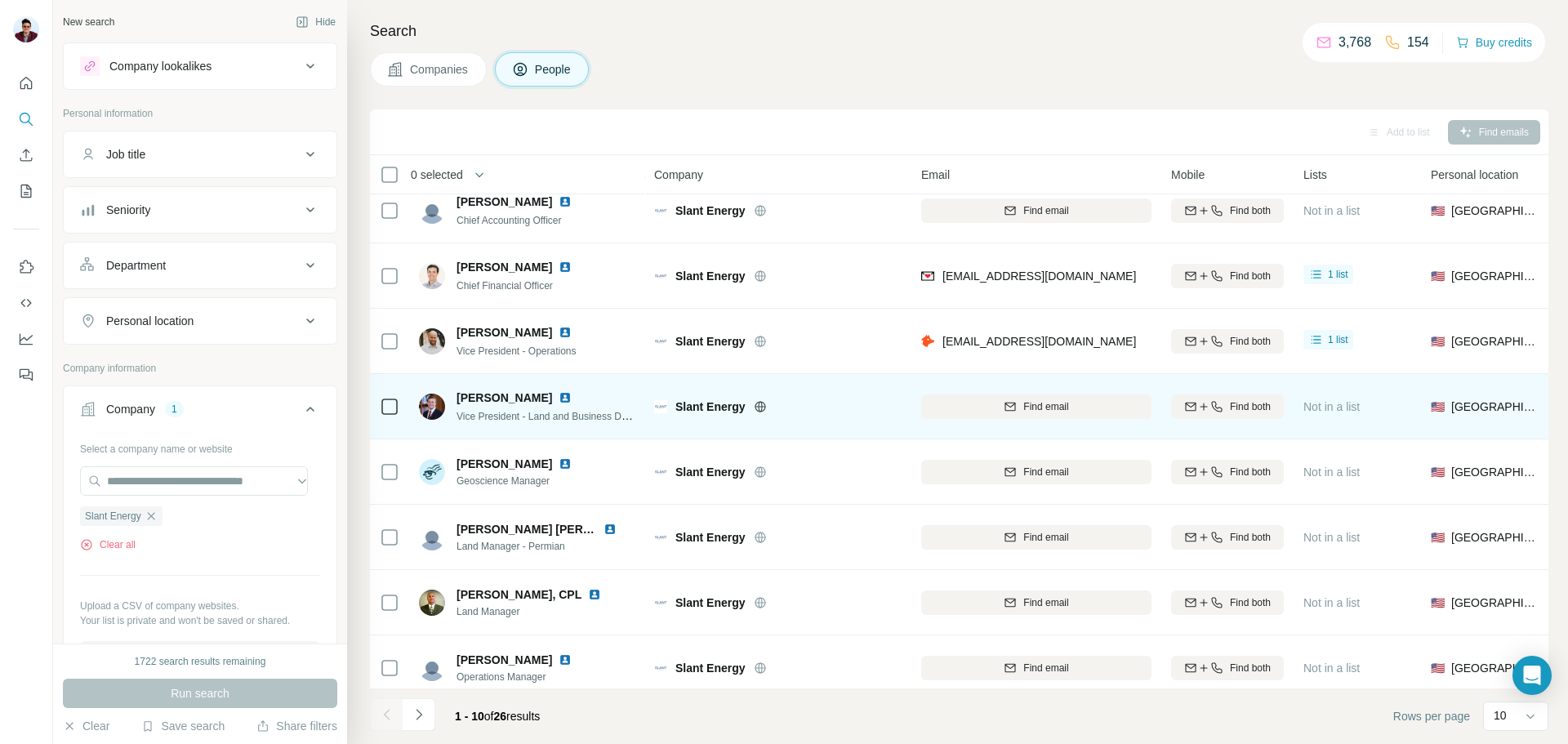
scroll to position [164, 0]
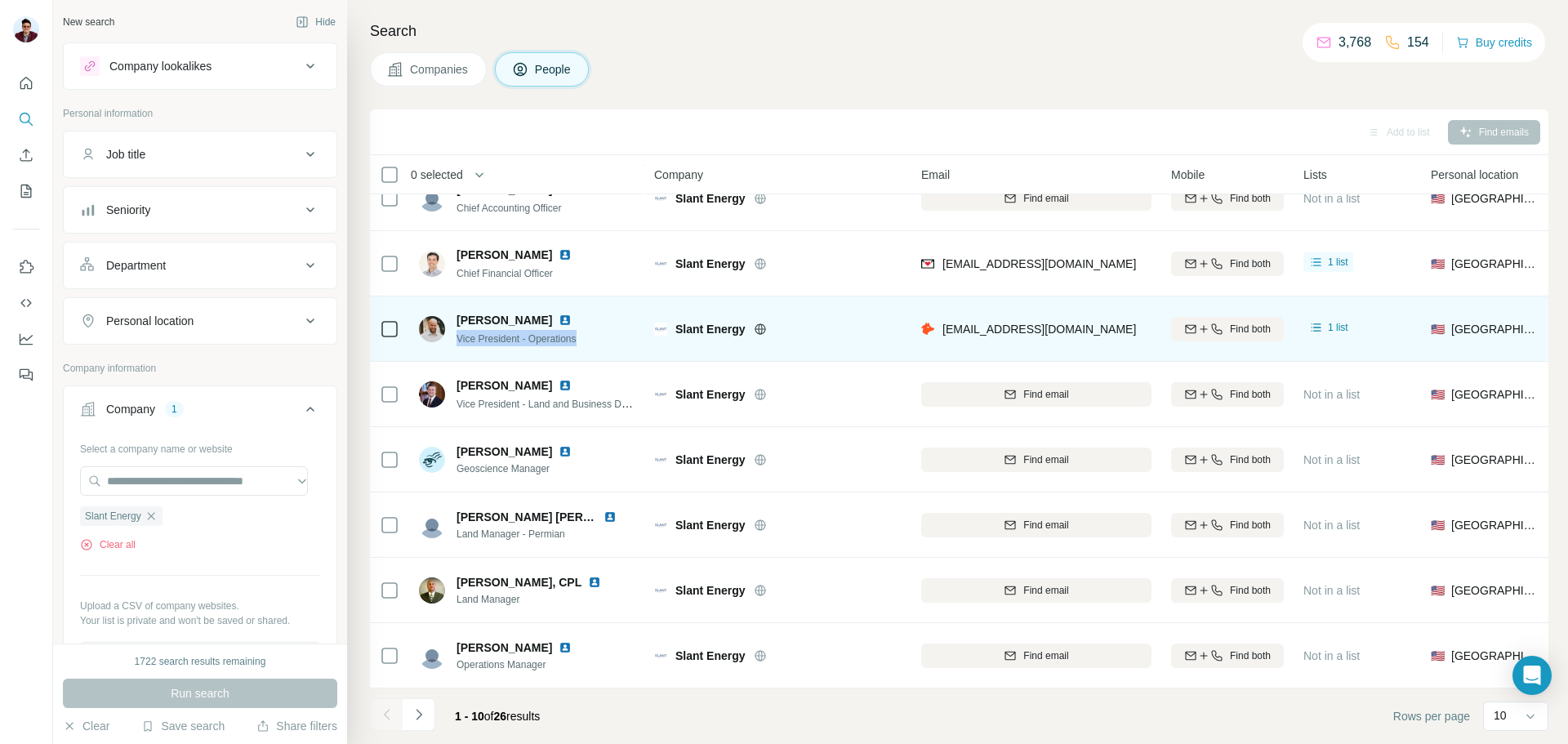
drag, startPoint x: 458, startPoint y: 337, endPoint x: 610, endPoint y: 337, distance: 152.0
click at [610, 337] on div "[PERSON_NAME] Vice President - Operations" at bounding box center [527, 328] width 217 height 45
drag, startPoint x: 939, startPoint y: 323, endPoint x: 1112, endPoint y: 323, distance: 173.0
click at [1112, 323] on div "[EMAIL_ADDRESS][DOMAIN_NAME]" at bounding box center [1036, 328] width 231 height 45
drag, startPoint x: 458, startPoint y: 314, endPoint x: 537, endPoint y: 311, distance: 79.1
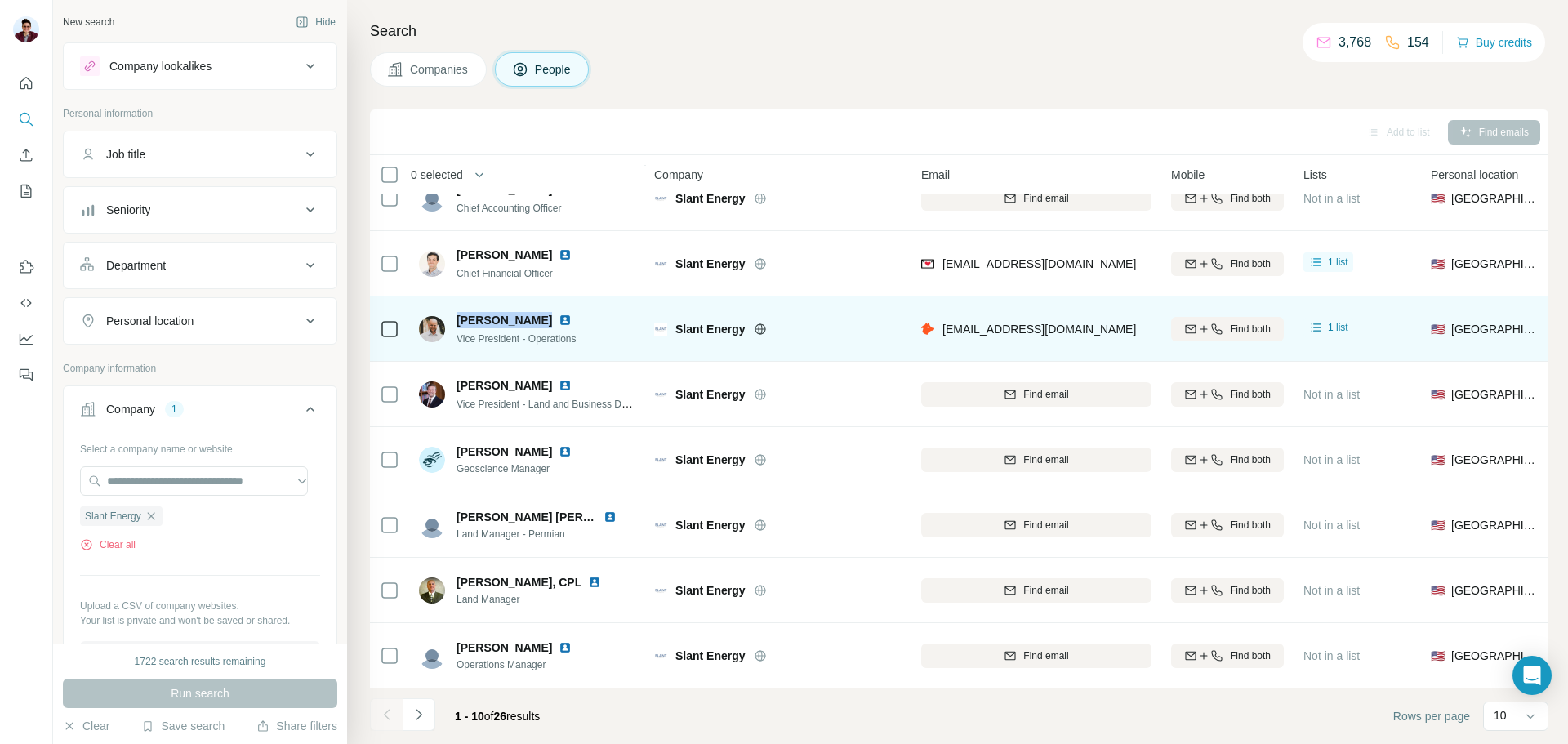
click at [537, 312] on span "[PERSON_NAME]" at bounding box center [504, 319] width 95 height 17
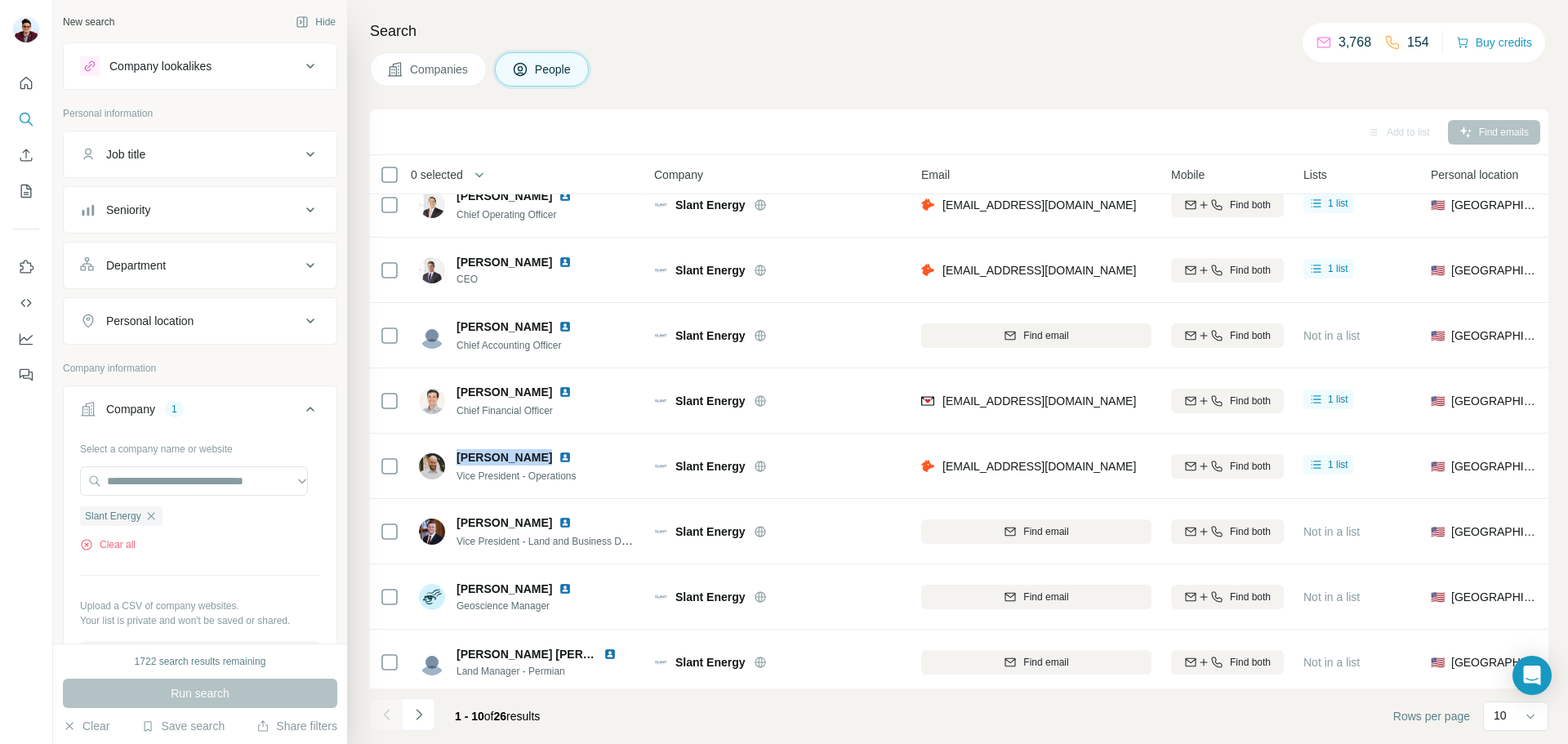
scroll to position [0, 0]
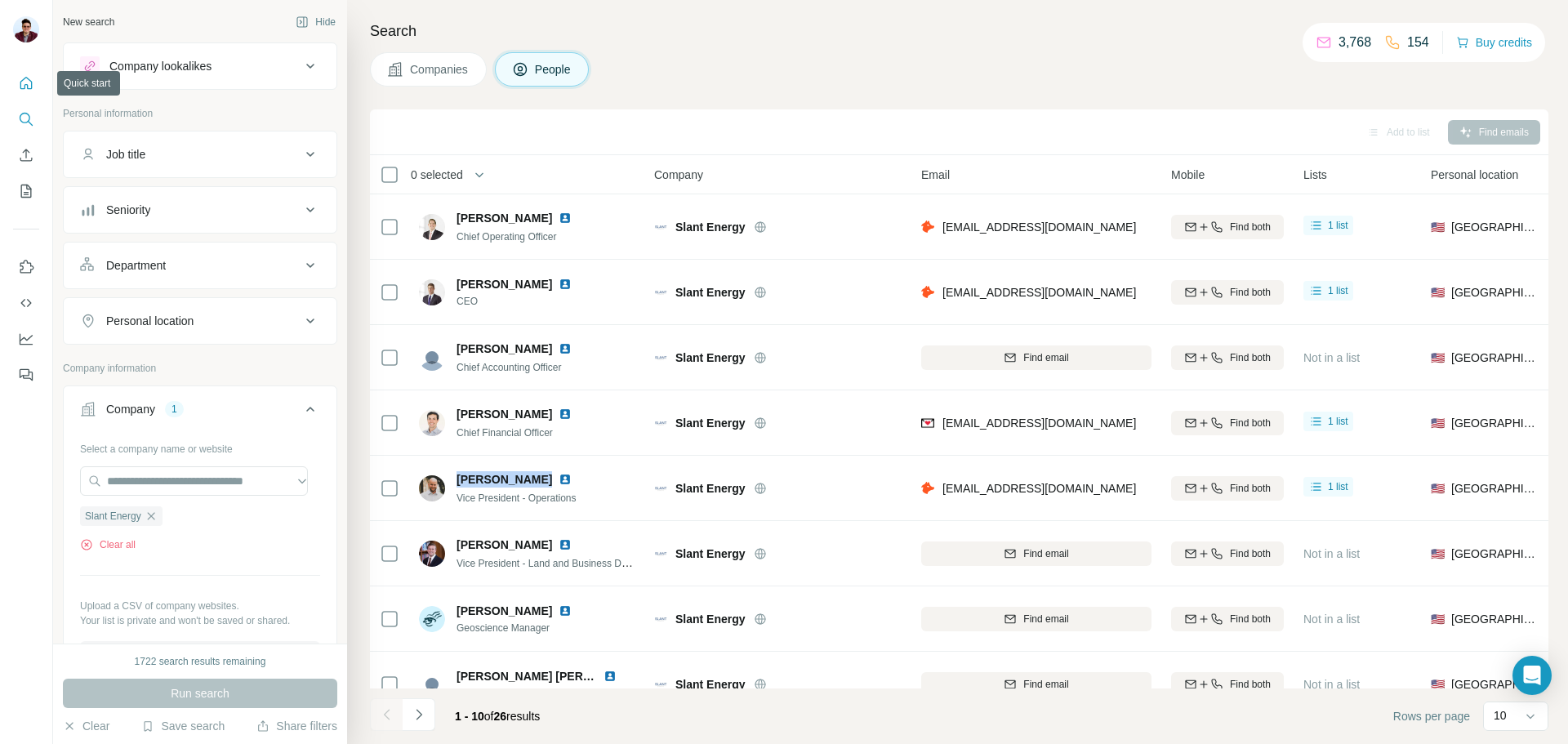
click at [31, 92] on button "Quick start" at bounding box center [25, 83] width 26 height 29
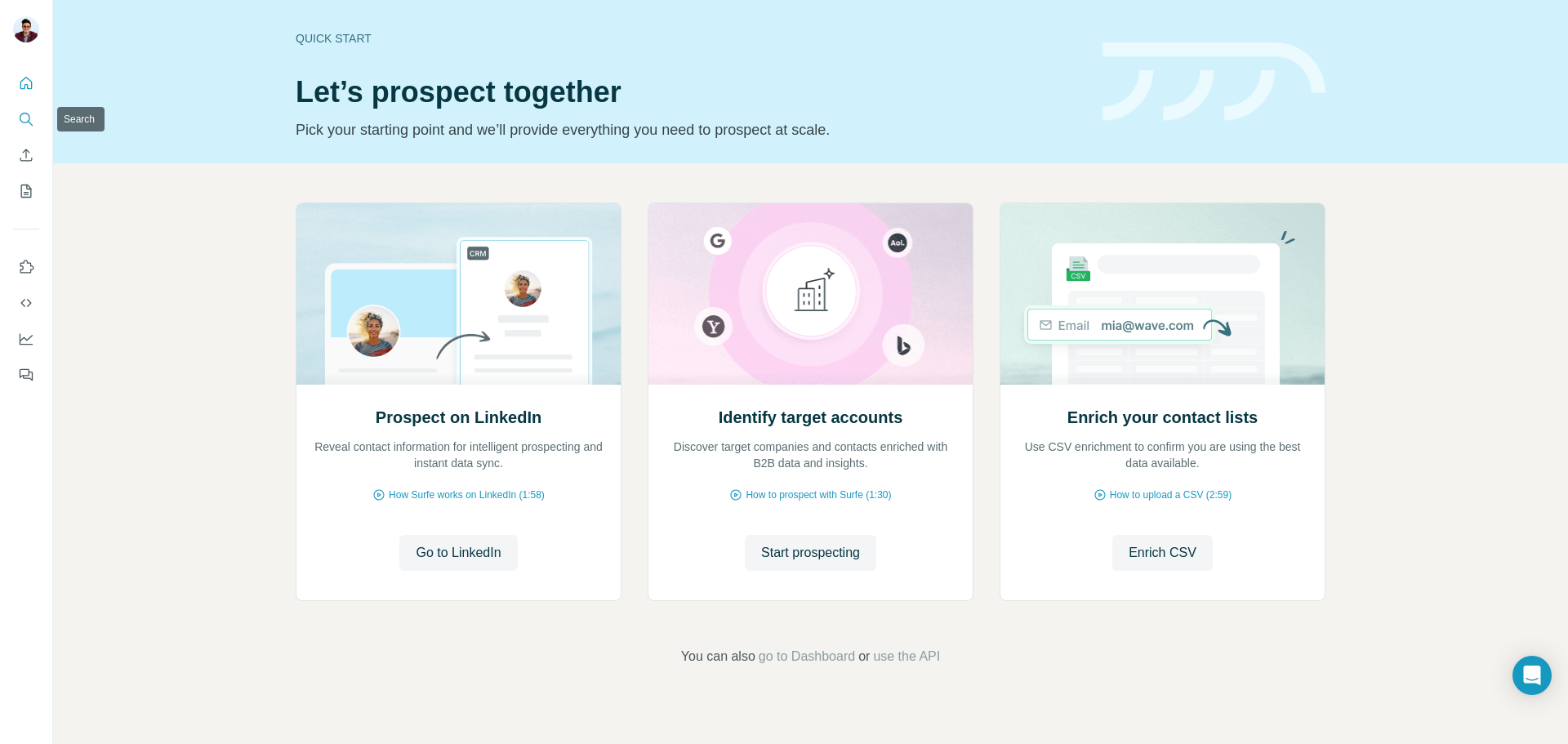
click at [26, 120] on icon "Search" at bounding box center [25, 119] width 17 height 17
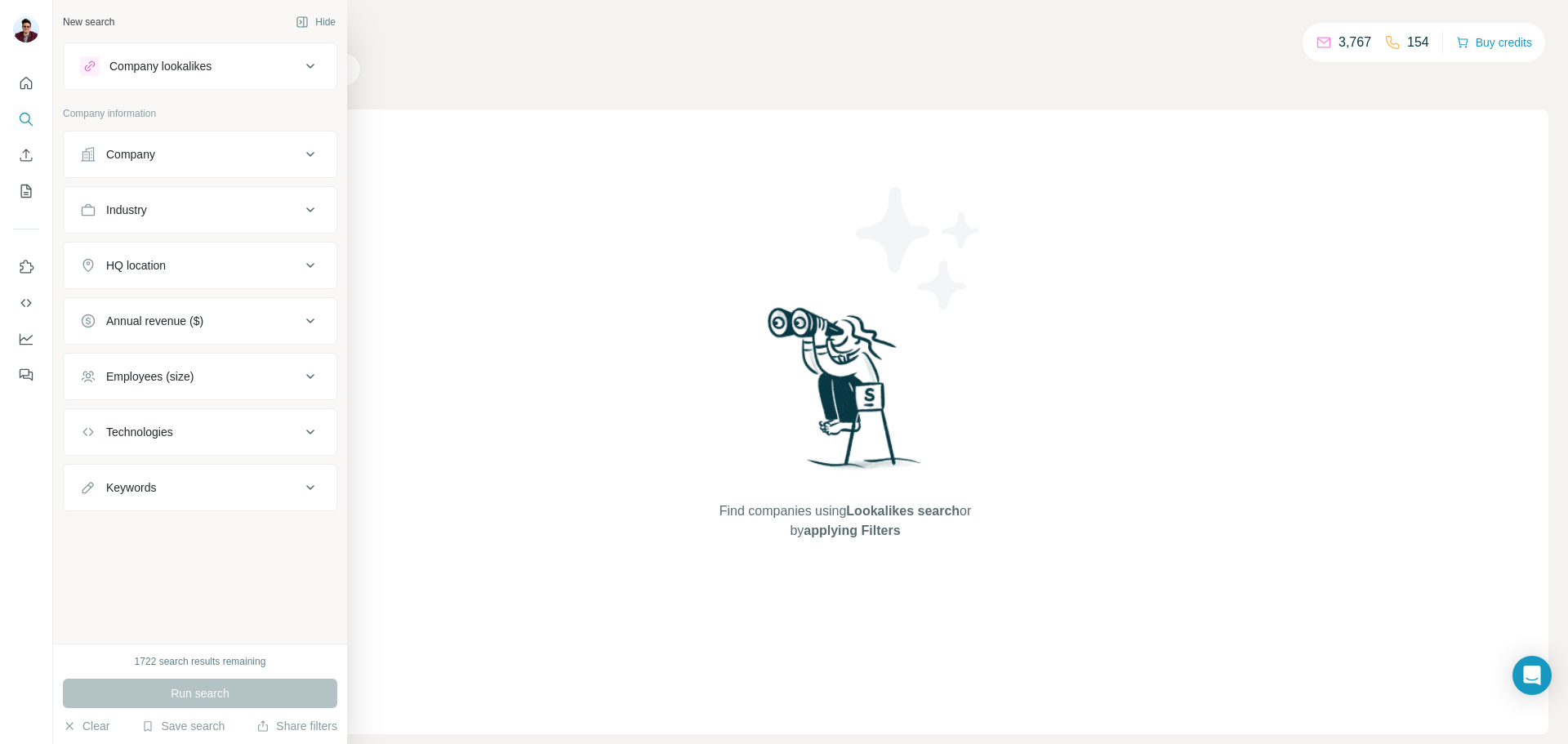
click at [174, 149] on div "Company" at bounding box center [190, 154] width 220 height 17
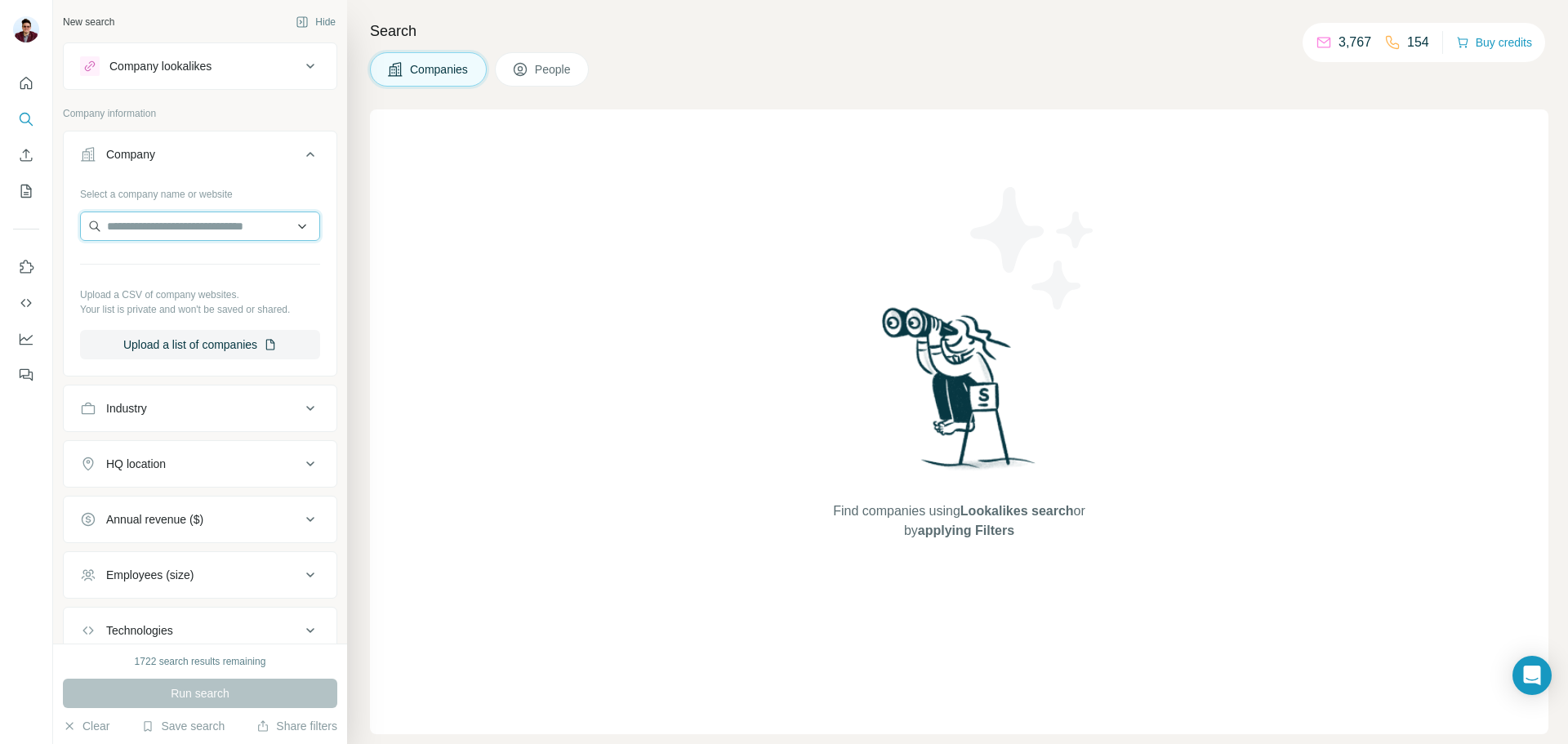
click at [169, 238] on input "text" at bounding box center [200, 226] width 241 height 29
paste input "**********"
drag, startPoint x: 245, startPoint y: 231, endPoint x: 13, endPoint y: 225, distance: 232.1
click at [13, 225] on div "**********" at bounding box center [784, 372] width 1568 height 744
paste input "*"
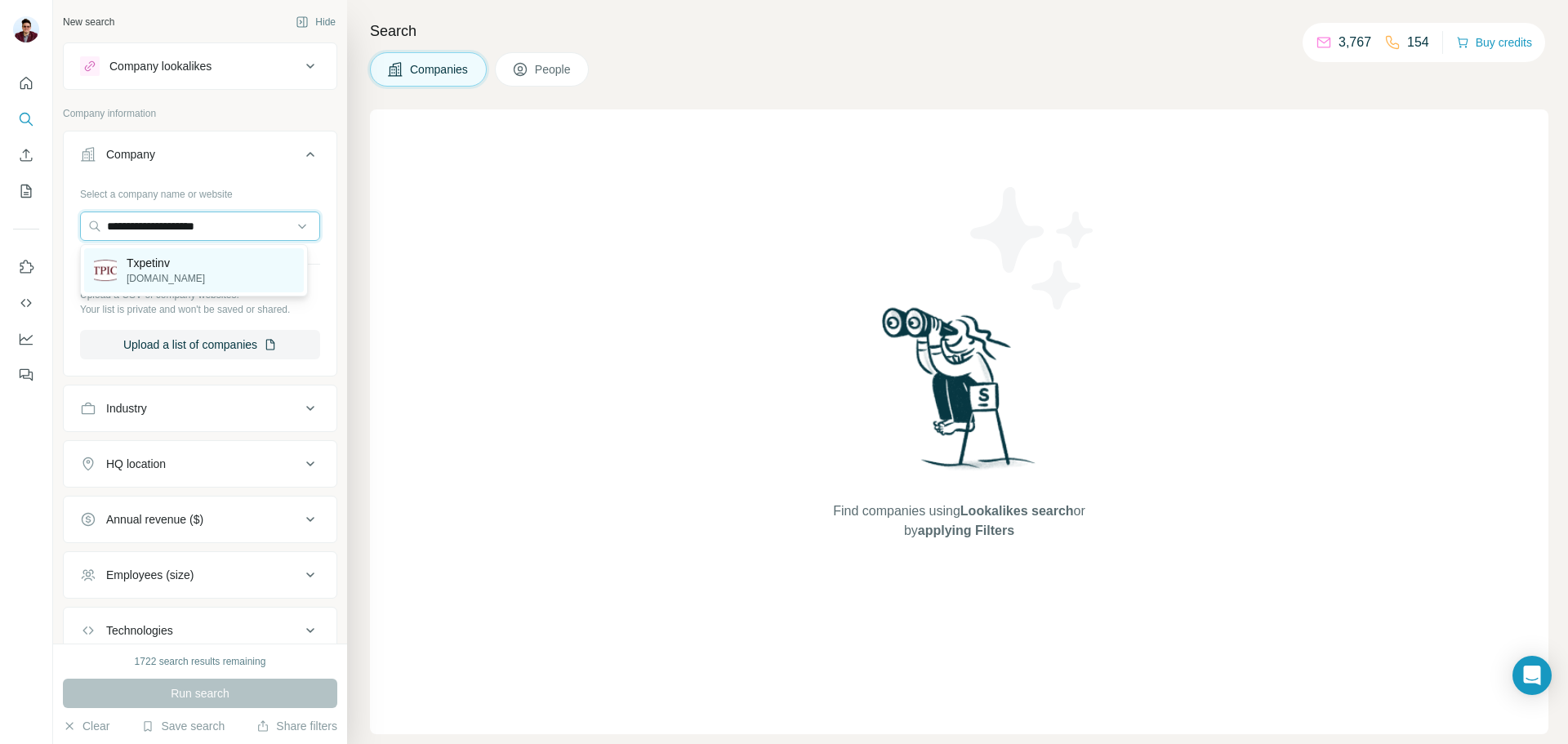
type input "**********"
click at [183, 274] on p "[DOMAIN_NAME]" at bounding box center [166, 278] width 79 height 15
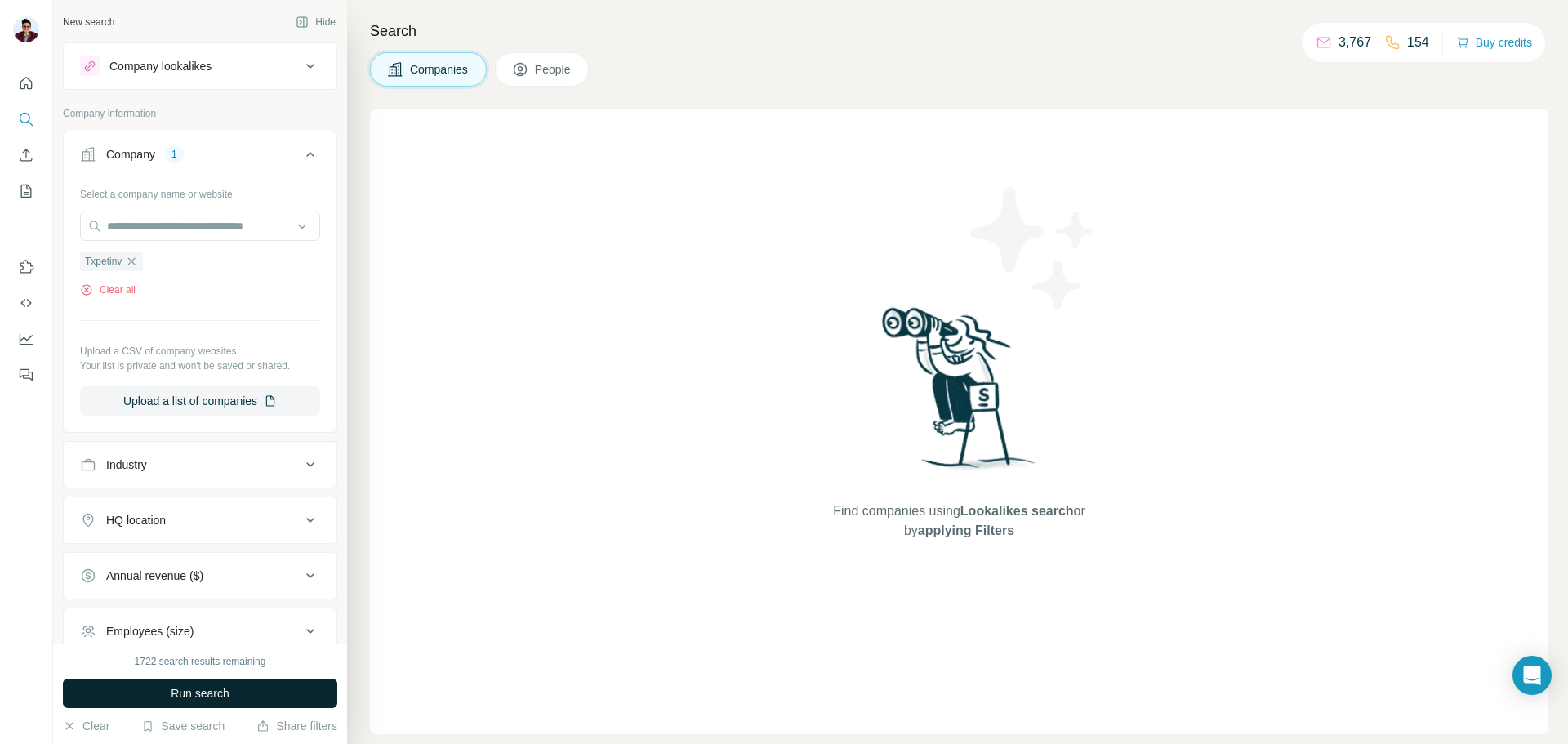
click at [178, 696] on span "Run search" at bounding box center [200, 693] width 58 height 17
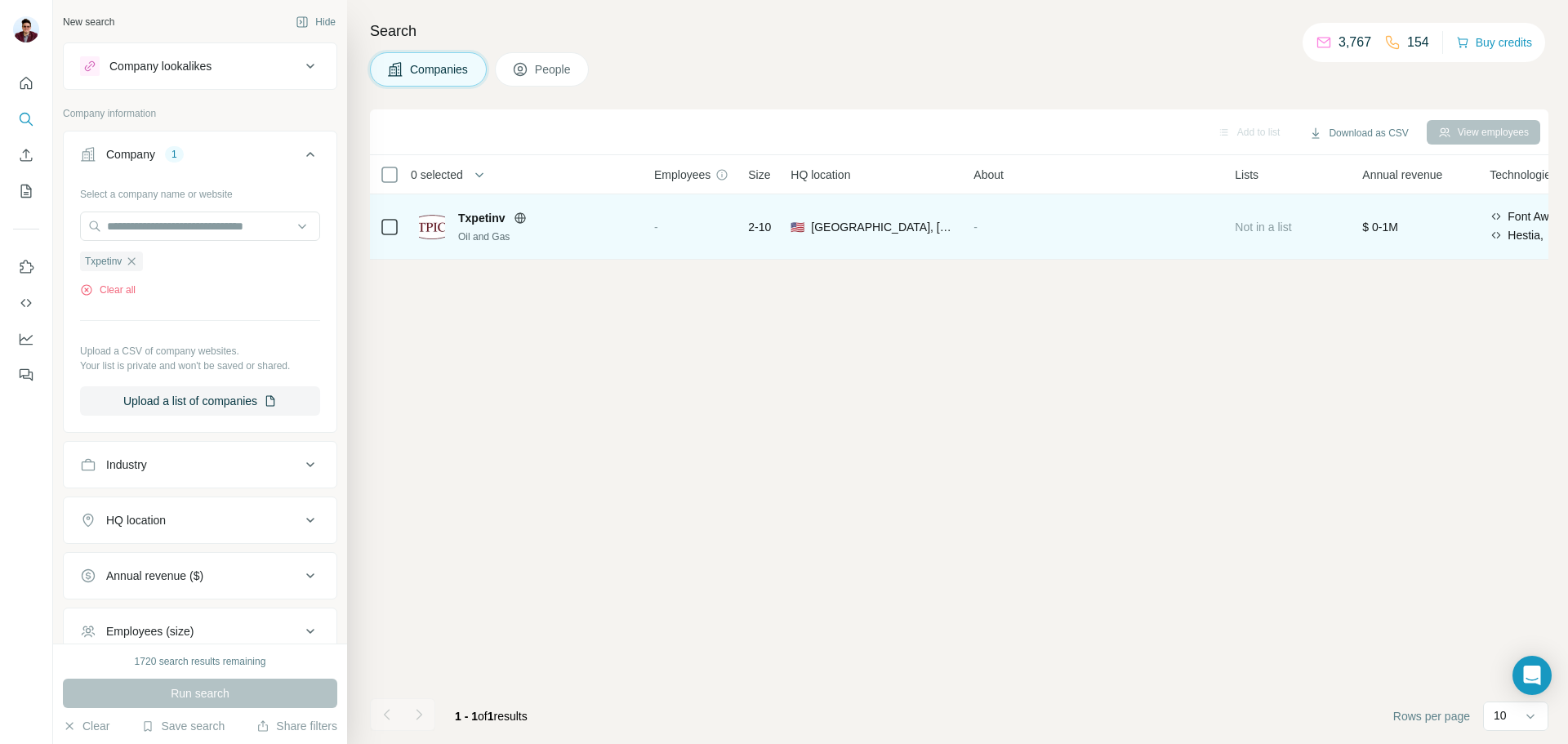
click at [491, 220] on span "Txpetinv" at bounding box center [481, 218] width 48 height 17
click at [870, 236] on div "🇺🇸 [GEOGRAPHIC_DATA], [US_STATE]" at bounding box center [873, 227] width 164 height 45
click at [792, 226] on td "🇺🇸 [GEOGRAPHIC_DATA], [US_STATE]" at bounding box center [873, 227] width 183 height 65
click at [725, 222] on div "-" at bounding box center [691, 227] width 74 height 45
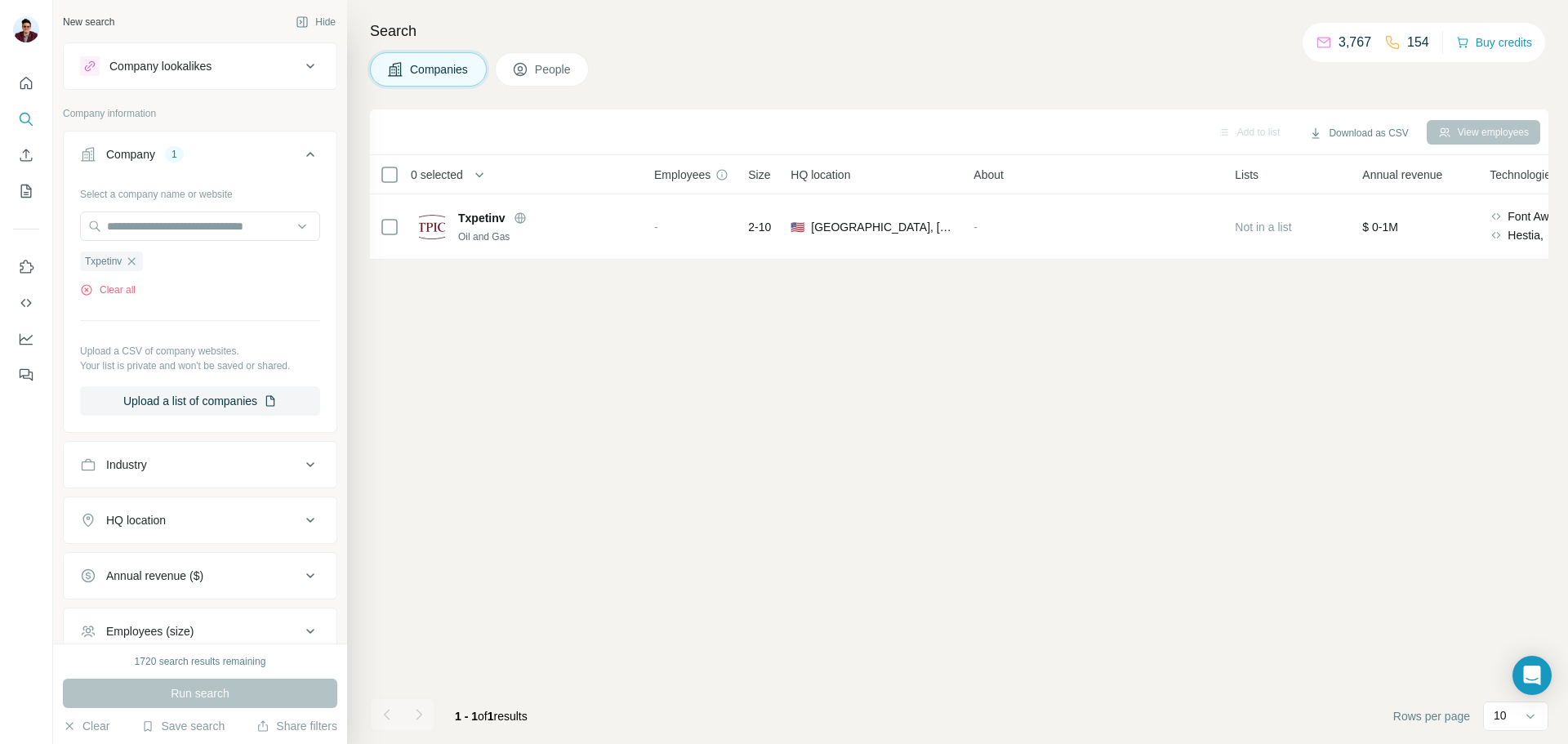
click at [449, 77] on span "Companies" at bounding box center [439, 69] width 59 height 17
click at [563, 73] on span "People" at bounding box center [553, 69] width 38 height 17
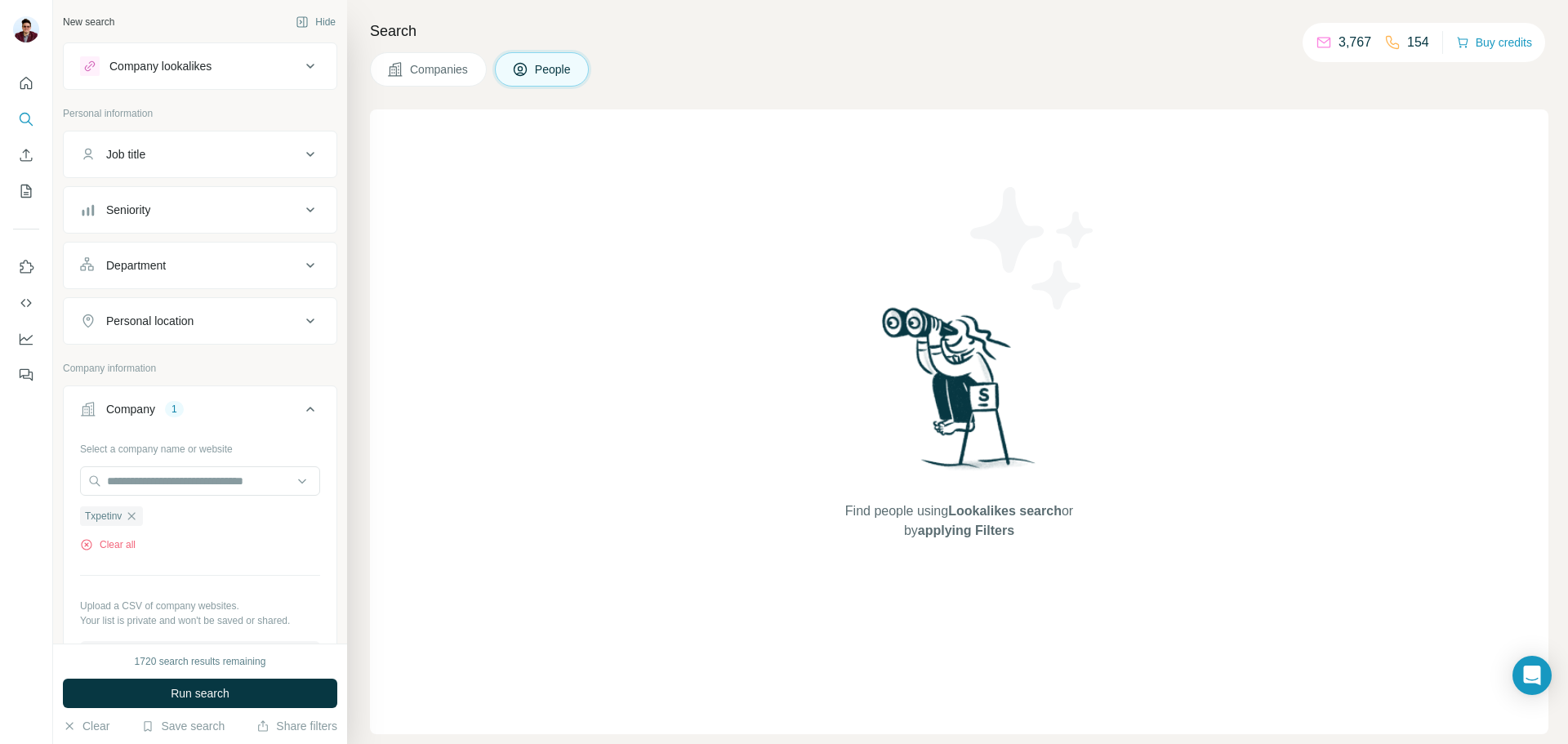
click at [461, 71] on span "Companies" at bounding box center [439, 69] width 59 height 17
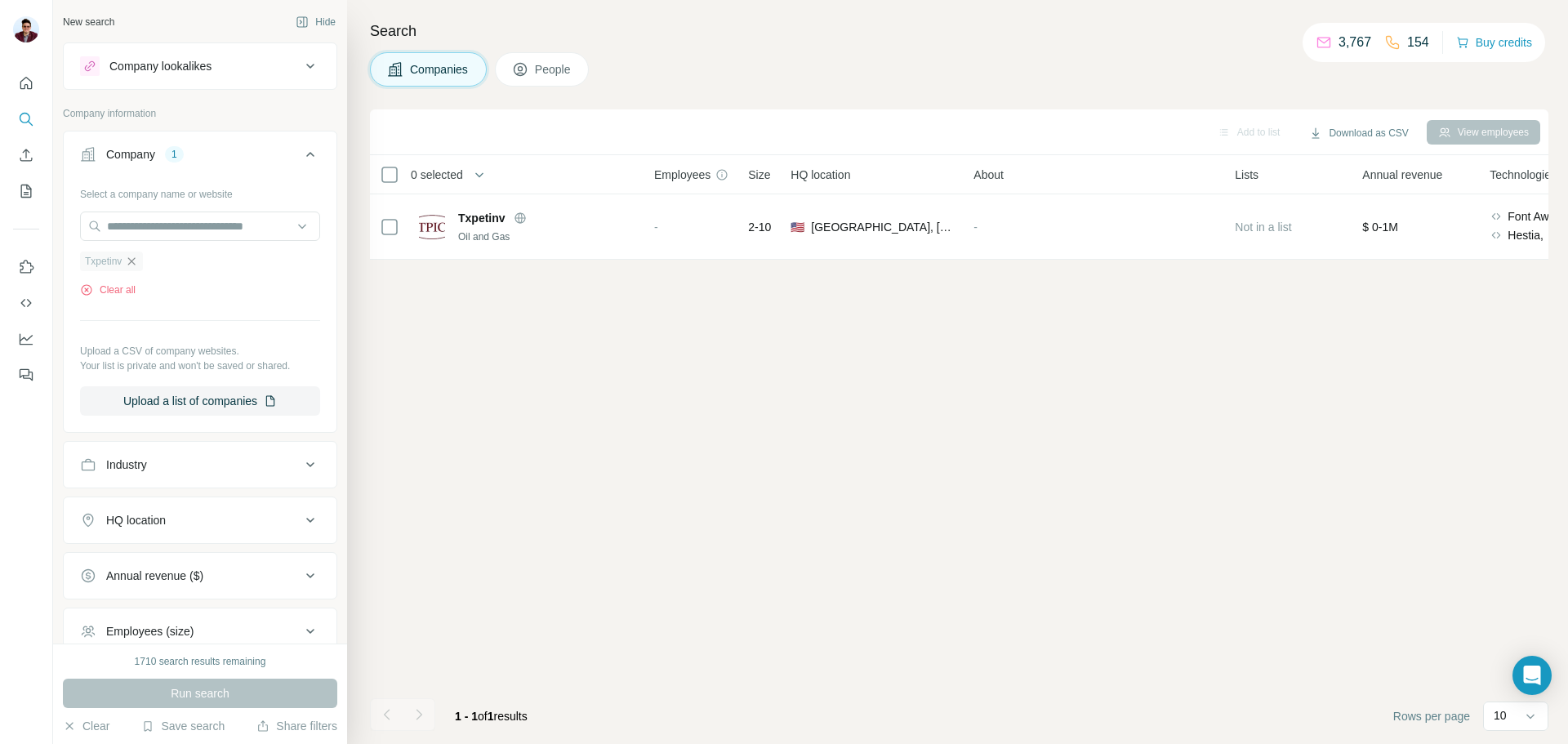
click at [134, 262] on icon "button" at bounding box center [132, 261] width 8 height 8
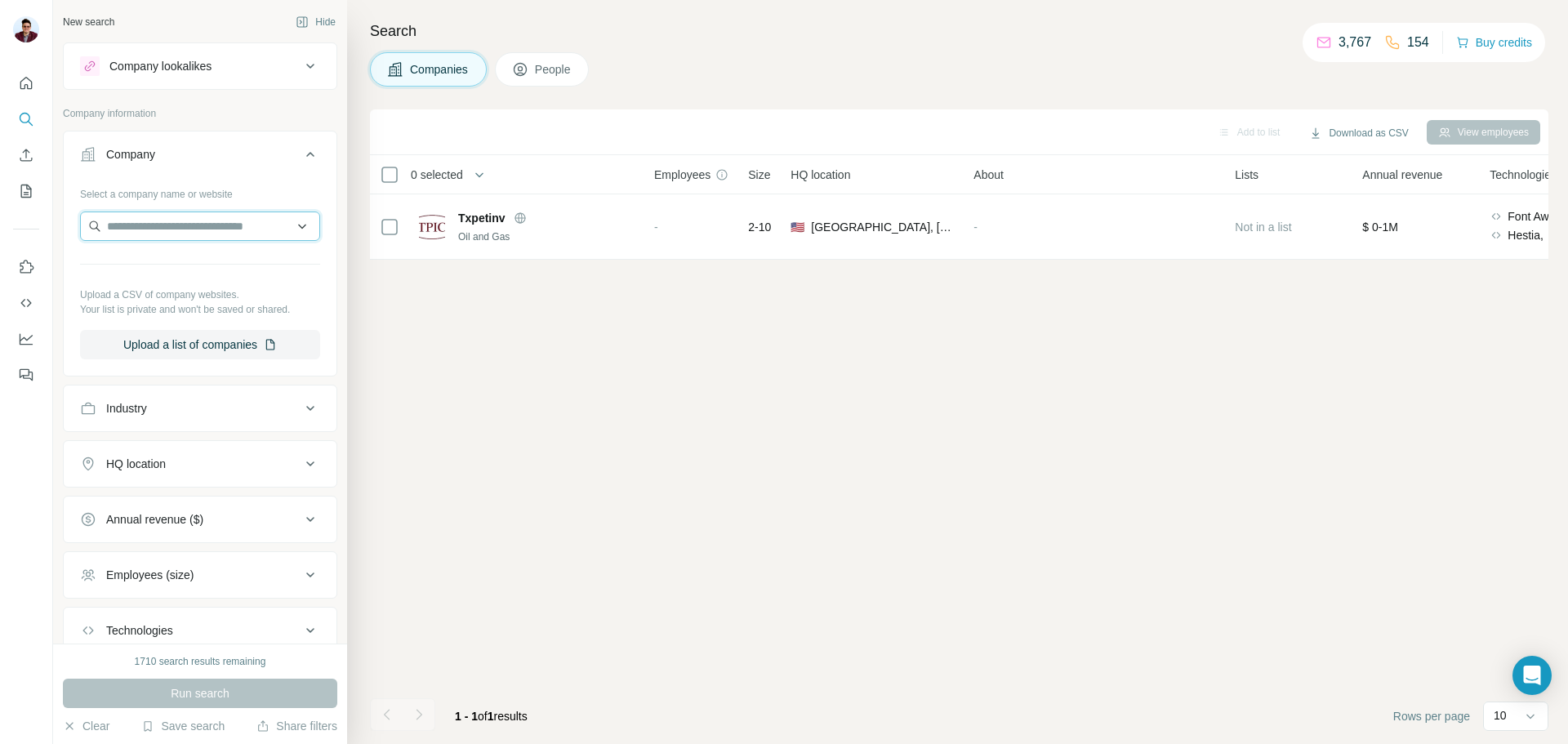
click at [154, 232] on input "text" at bounding box center [200, 226] width 241 height 29
paste input "**********"
type input "**********"
click at [175, 266] on p "High River Resources" at bounding box center [182, 263] width 111 height 17
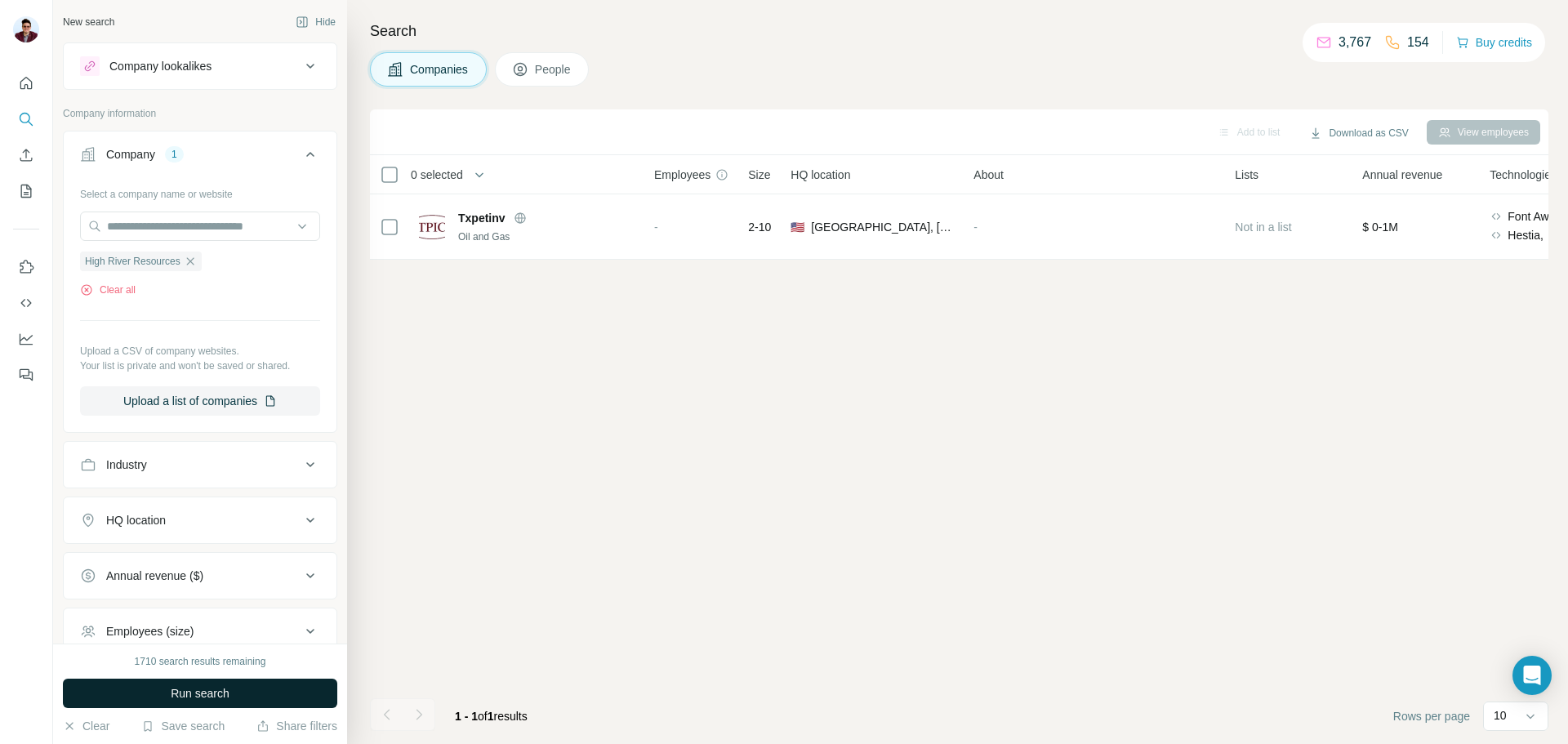
click at [184, 683] on button "Run search" at bounding box center [201, 693] width 275 height 29
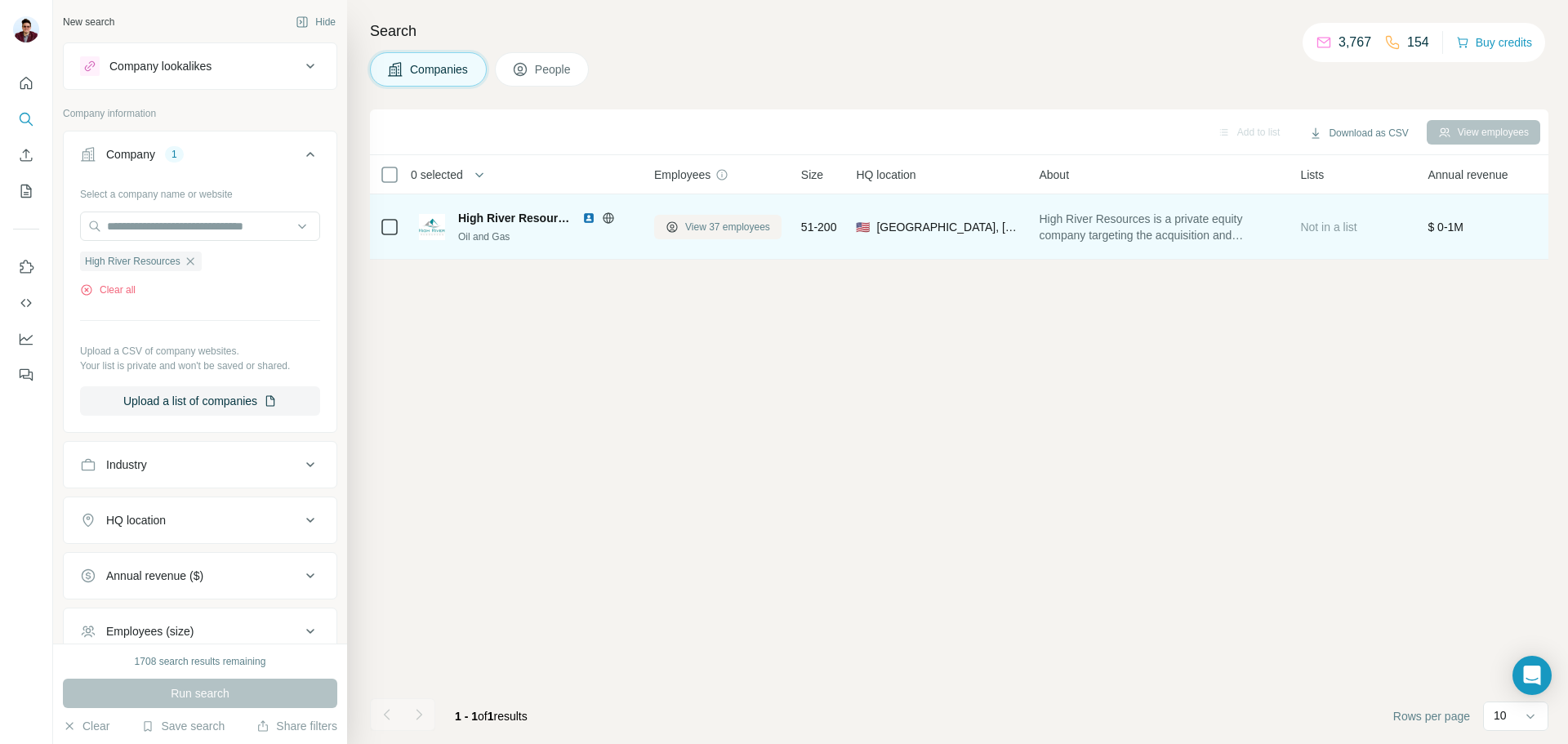
click at [722, 226] on span "View 37 employees" at bounding box center [728, 227] width 85 height 15
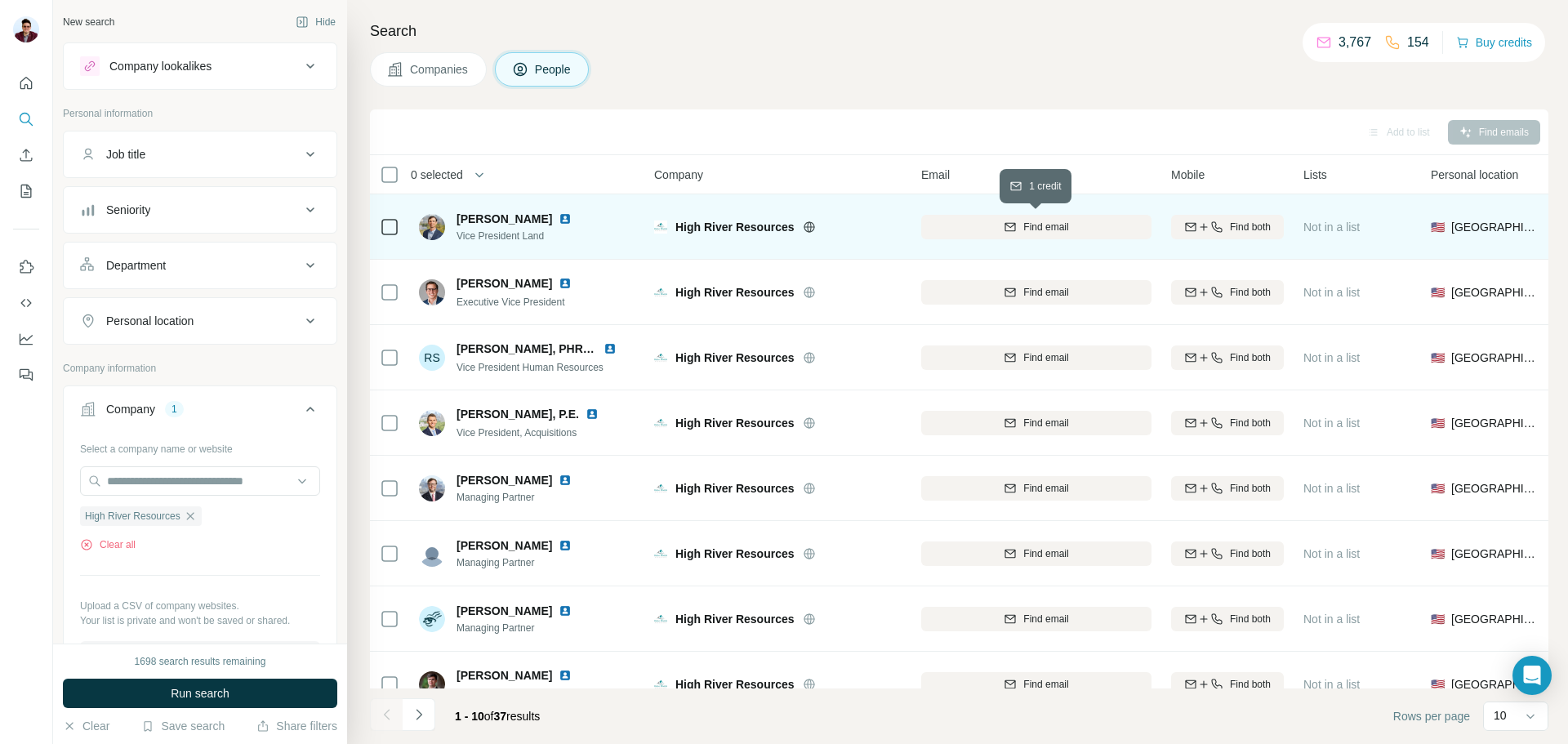
click at [1065, 231] on span "Find email" at bounding box center [1046, 227] width 45 height 15
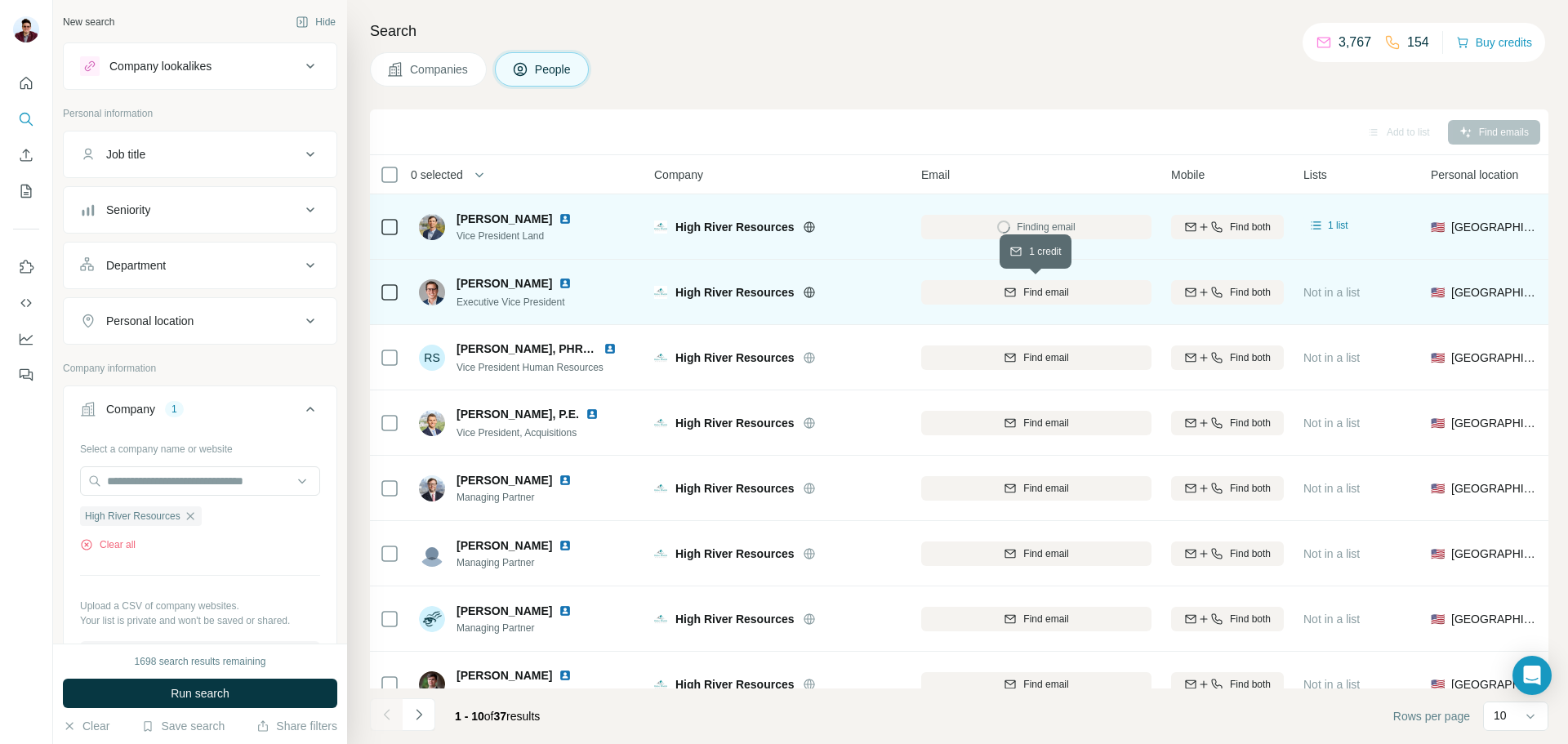
click at [1026, 298] on span "Find email" at bounding box center [1046, 292] width 45 height 15
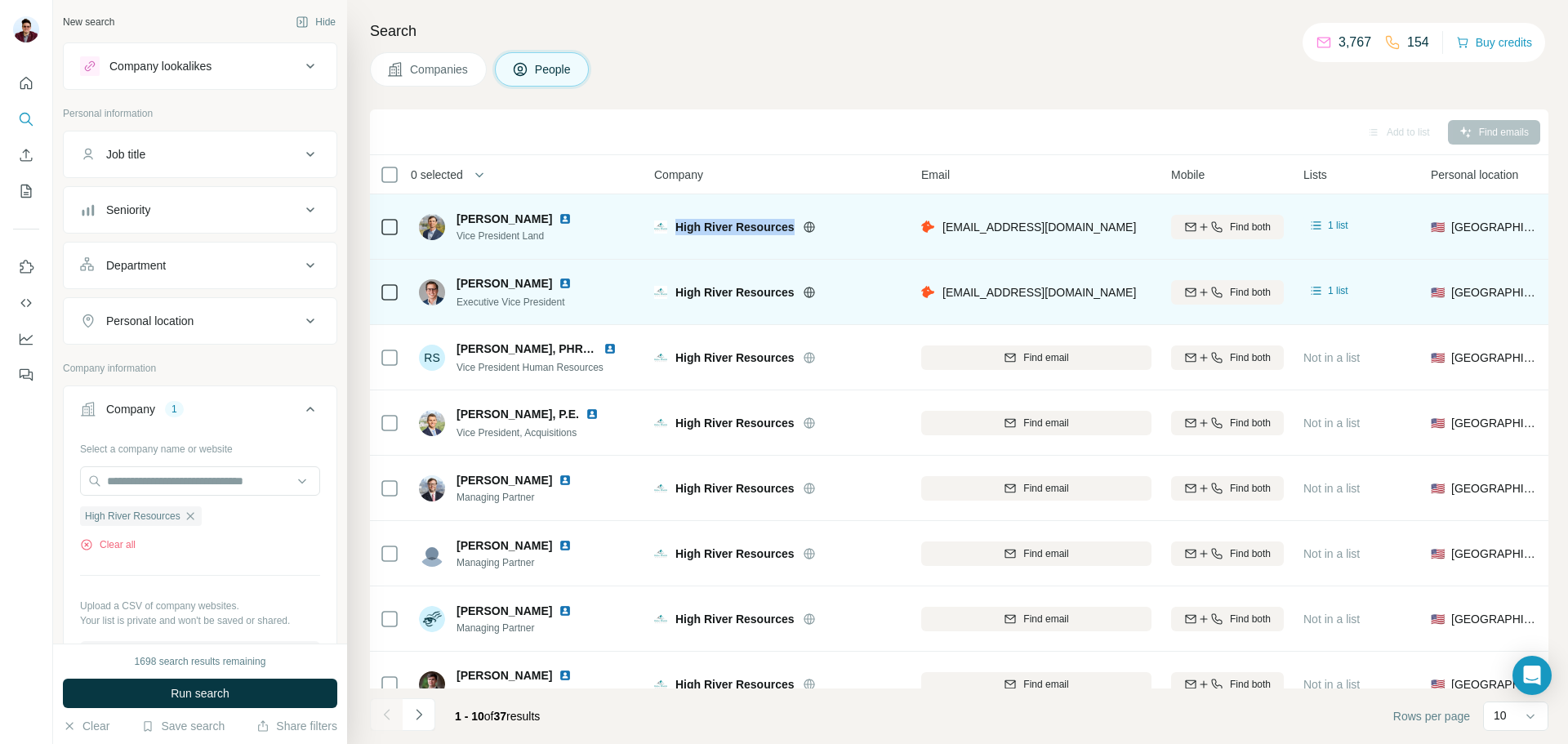
drag, startPoint x: 679, startPoint y: 226, endPoint x: 793, endPoint y: 229, distance: 114.0
click at [793, 229] on span "High River Resources" at bounding box center [735, 227] width 119 height 17
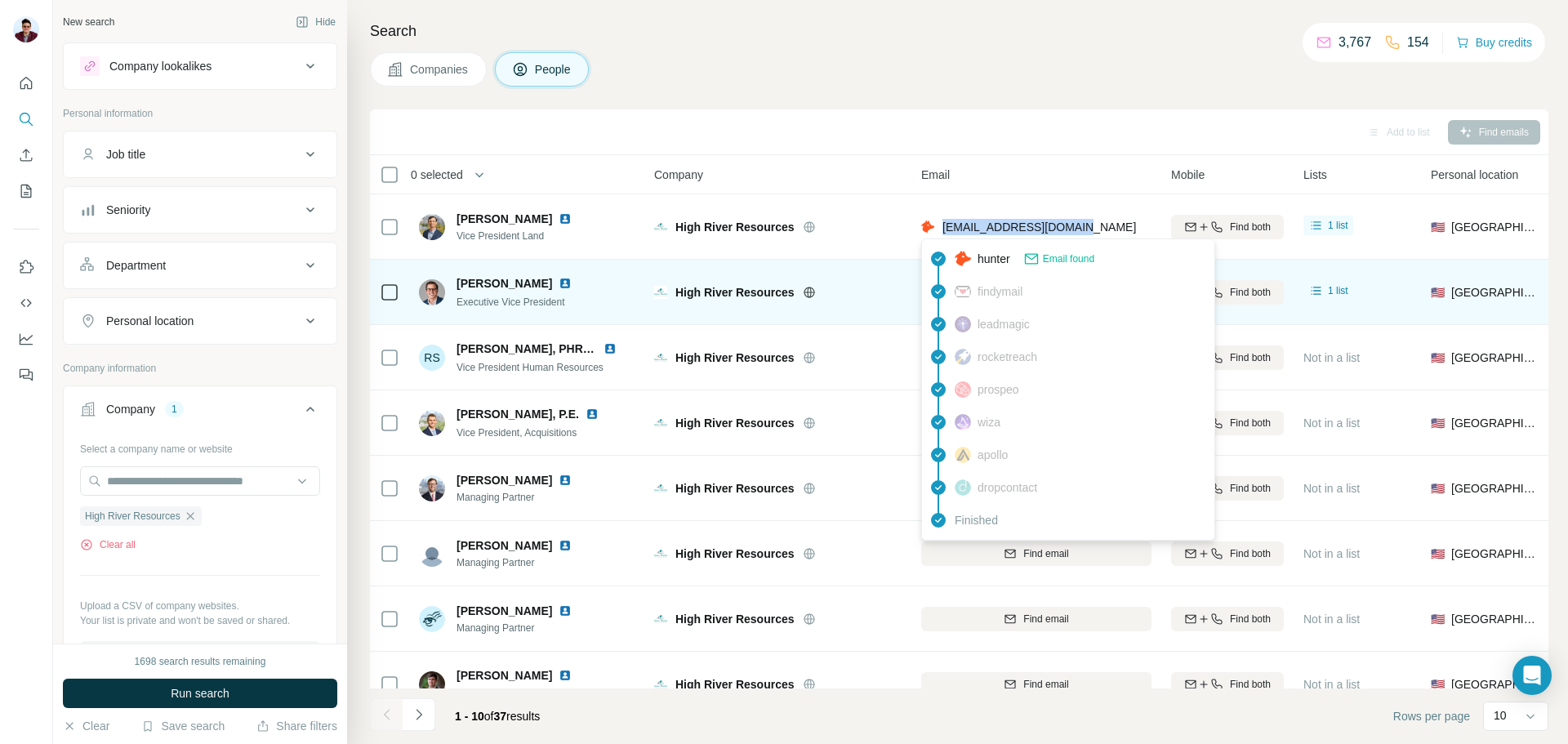
drag, startPoint x: 1068, startPoint y: 223, endPoint x: 945, endPoint y: 222, distance: 123.0
click at [945, 222] on div "[EMAIL_ADDRESS][DOMAIN_NAME]" at bounding box center [1036, 227] width 231 height 45
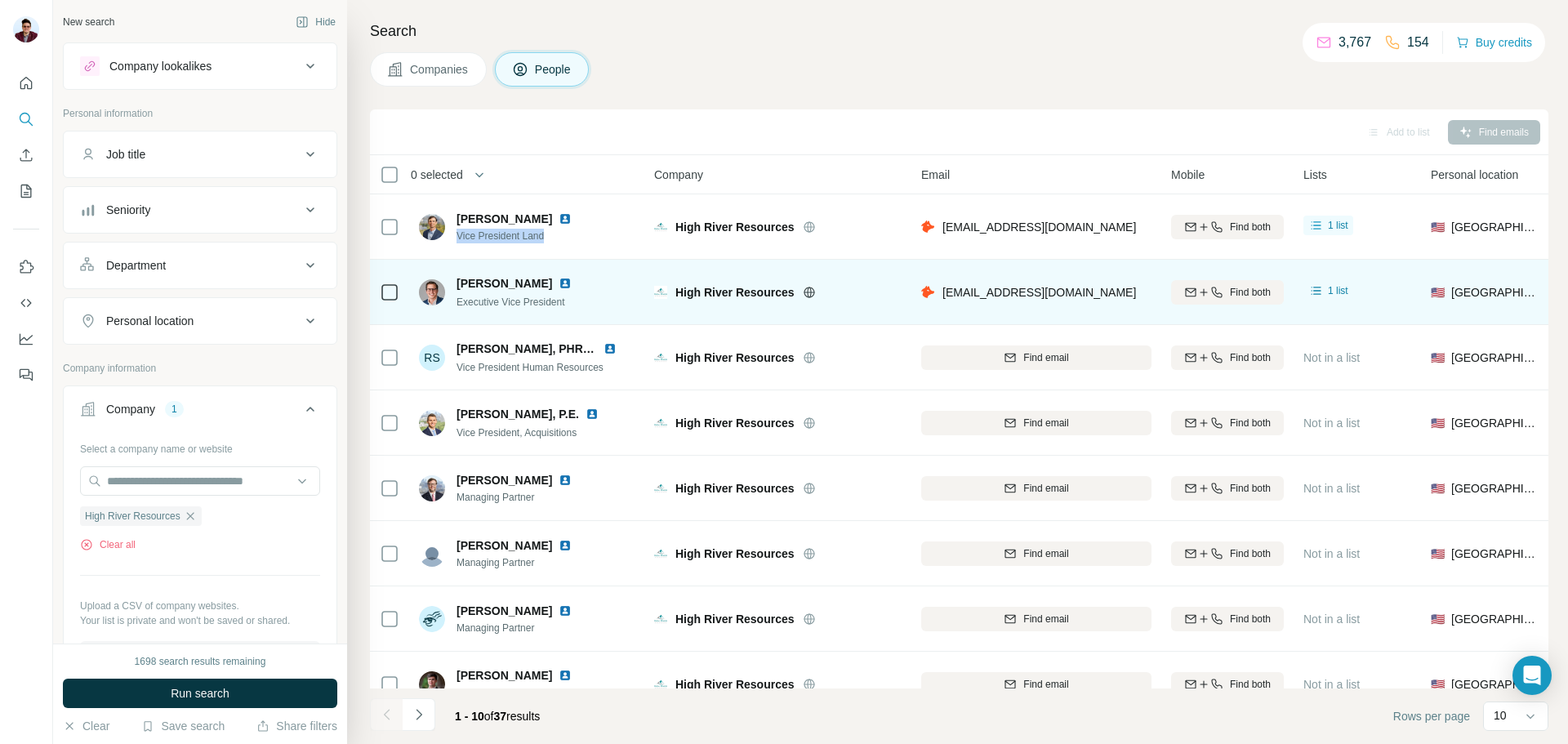
drag, startPoint x: 458, startPoint y: 232, endPoint x: 569, endPoint y: 231, distance: 111.0
click at [569, 231] on div "[PERSON_NAME] Vice President Land" at bounding box center [527, 227] width 217 height 45
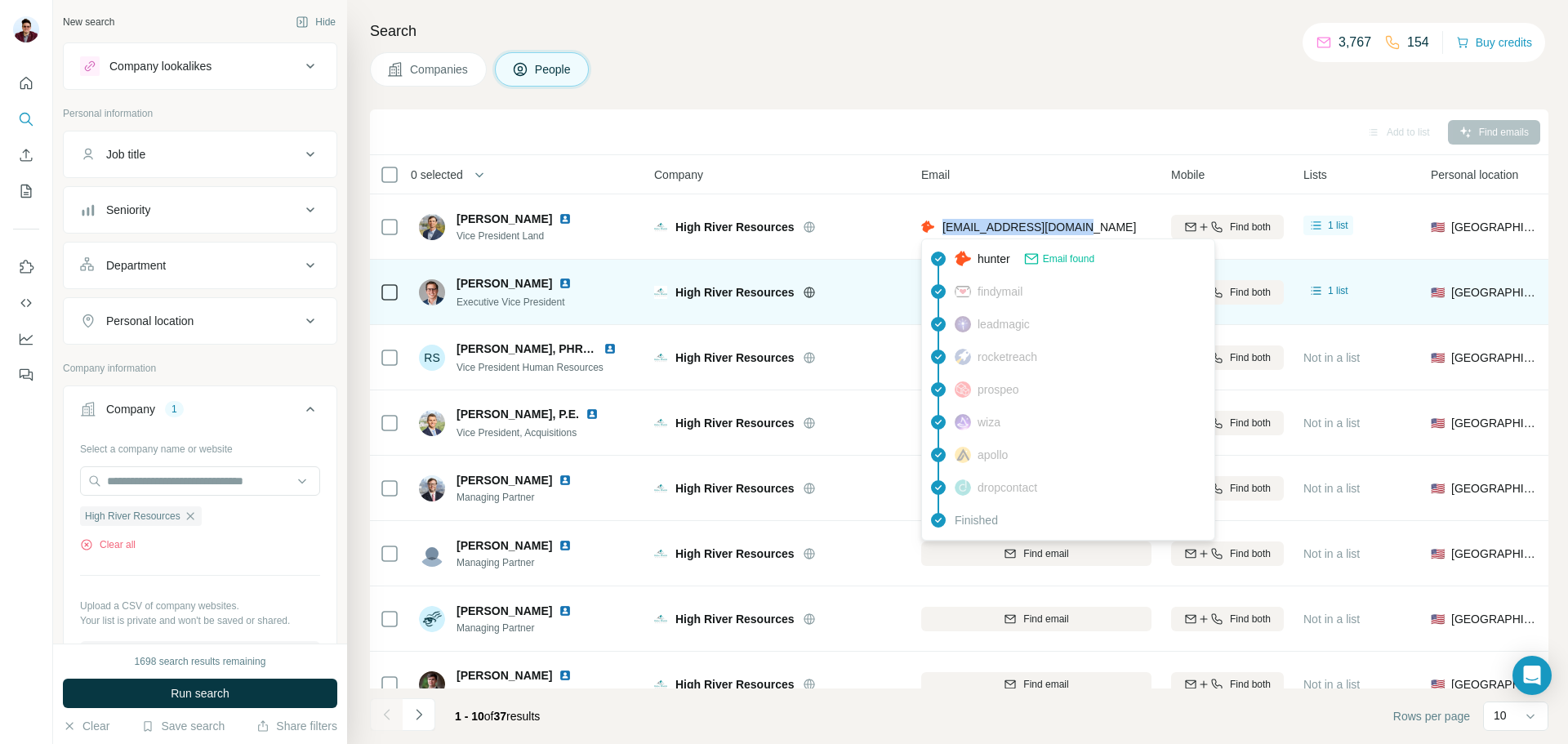
drag, startPoint x: 942, startPoint y: 225, endPoint x: 1063, endPoint y: 226, distance: 121.0
click at [1063, 226] on div "[EMAIL_ADDRESS][DOMAIN_NAME]" at bounding box center [1028, 227] width 215 height 17
click at [559, 217] on img at bounding box center [565, 218] width 13 height 13
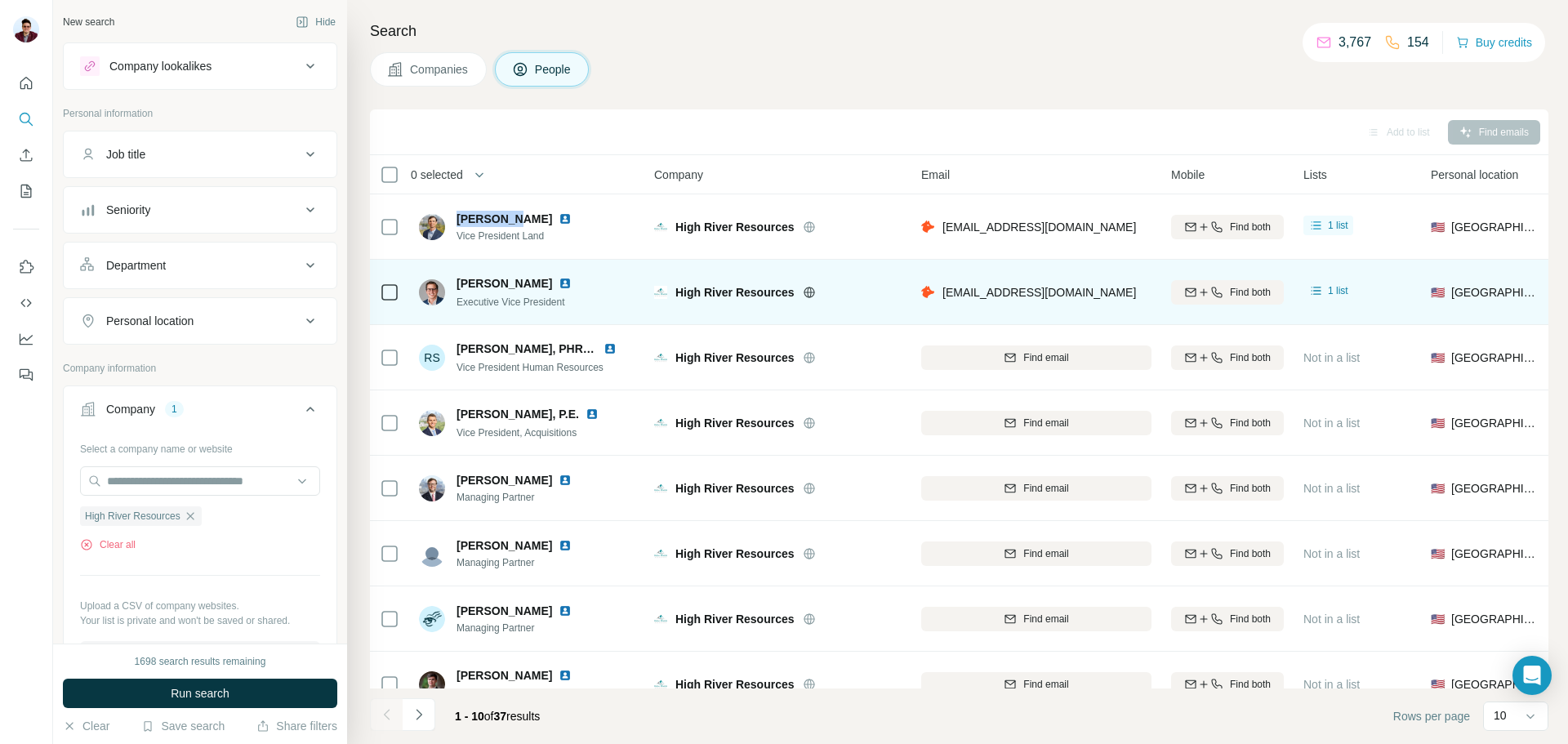
drag, startPoint x: 455, startPoint y: 217, endPoint x: 514, endPoint y: 217, distance: 59.0
click at [514, 217] on div "[PERSON_NAME] Vice President Land" at bounding box center [504, 227] width 172 height 33
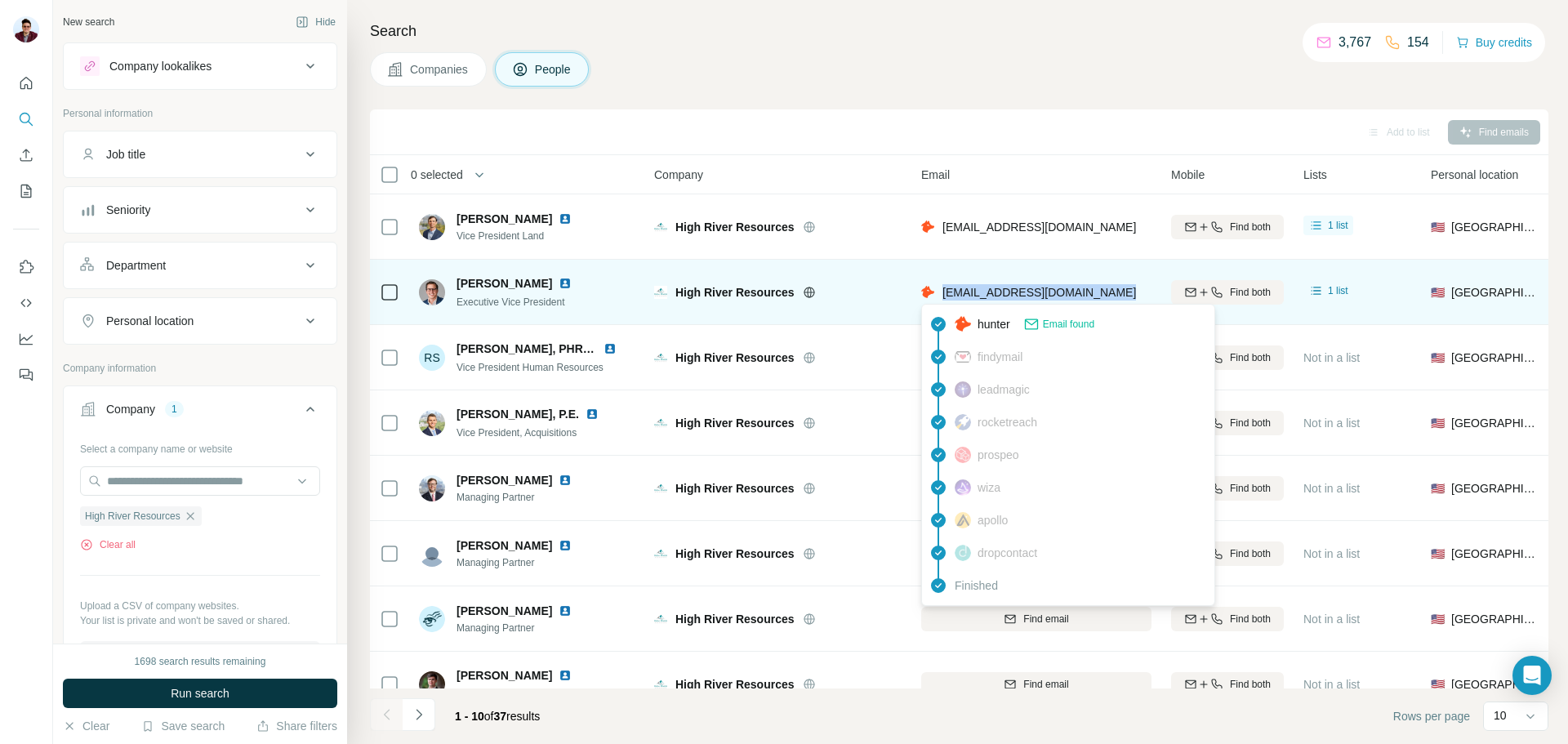
drag, startPoint x: 940, startPoint y: 295, endPoint x: 1119, endPoint y: 296, distance: 179.0
click at [1119, 296] on div "[EMAIL_ADDRESS][DOMAIN_NAME]" at bounding box center [1036, 292] width 231 height 45
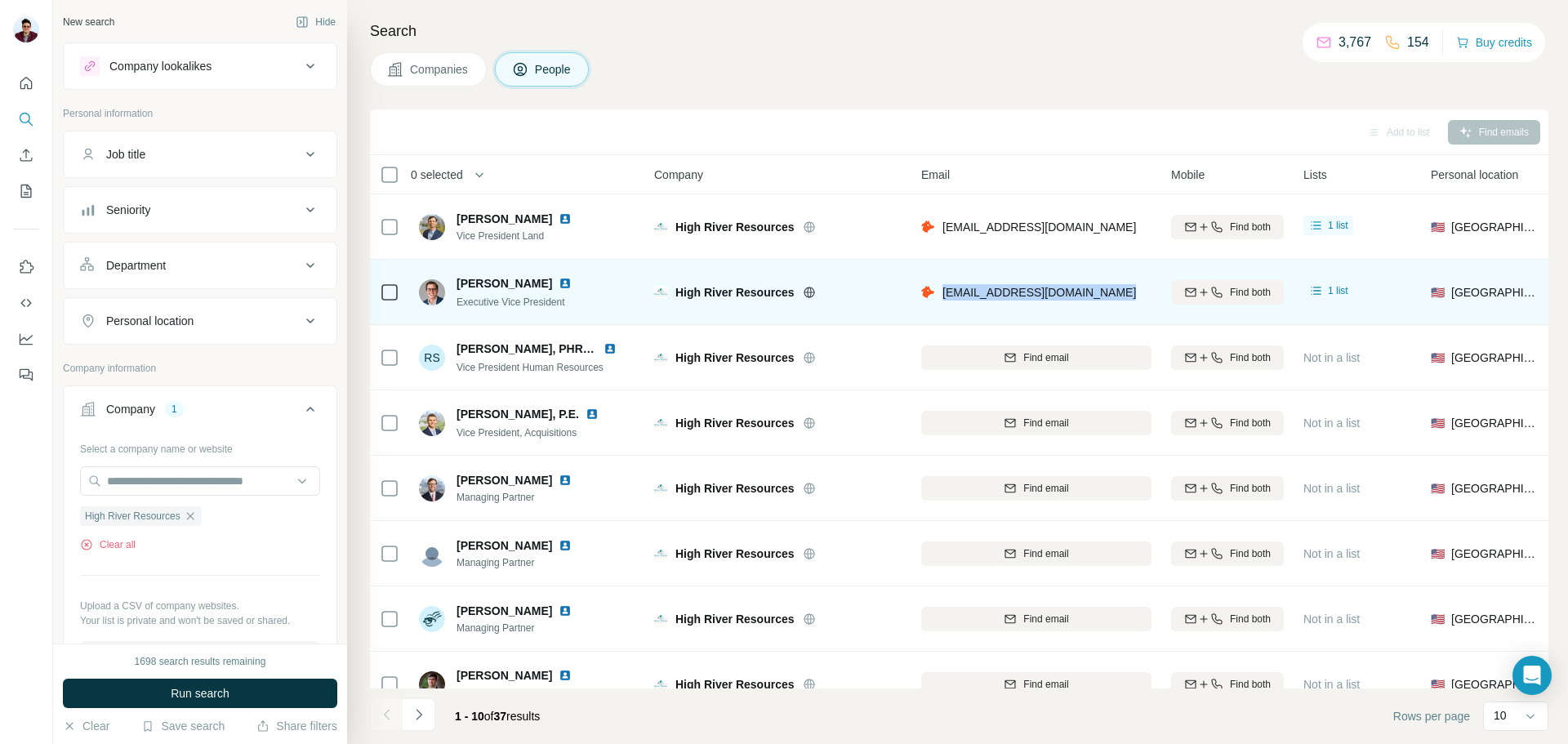
drag, startPoint x: 460, startPoint y: 280, endPoint x: 565, endPoint y: 281, distance: 105.0
click at [552, 281] on span "[PERSON_NAME]" at bounding box center [504, 283] width 95 height 17
click at [572, 280] on img at bounding box center [565, 282] width 13 height 13
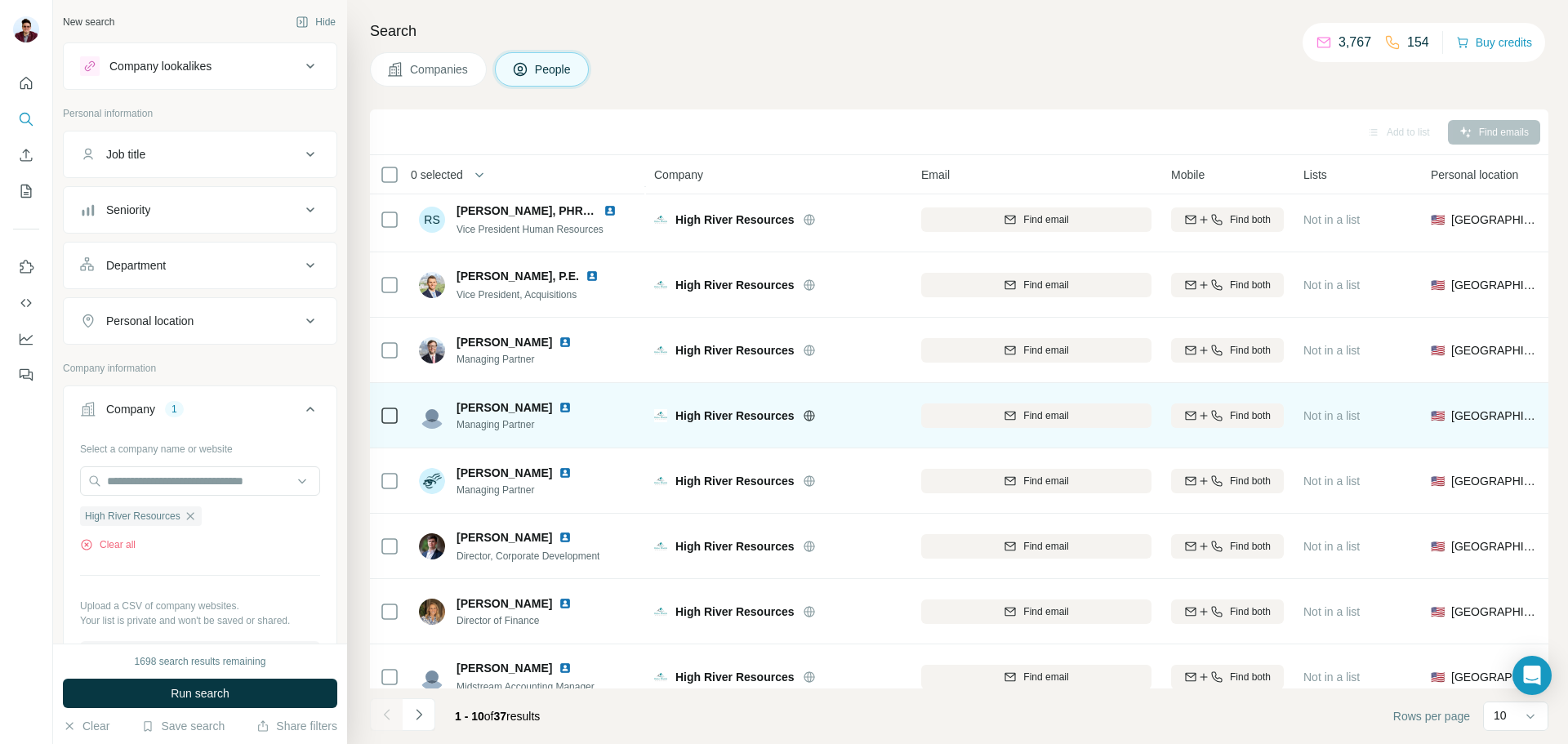
scroll to position [167, 0]
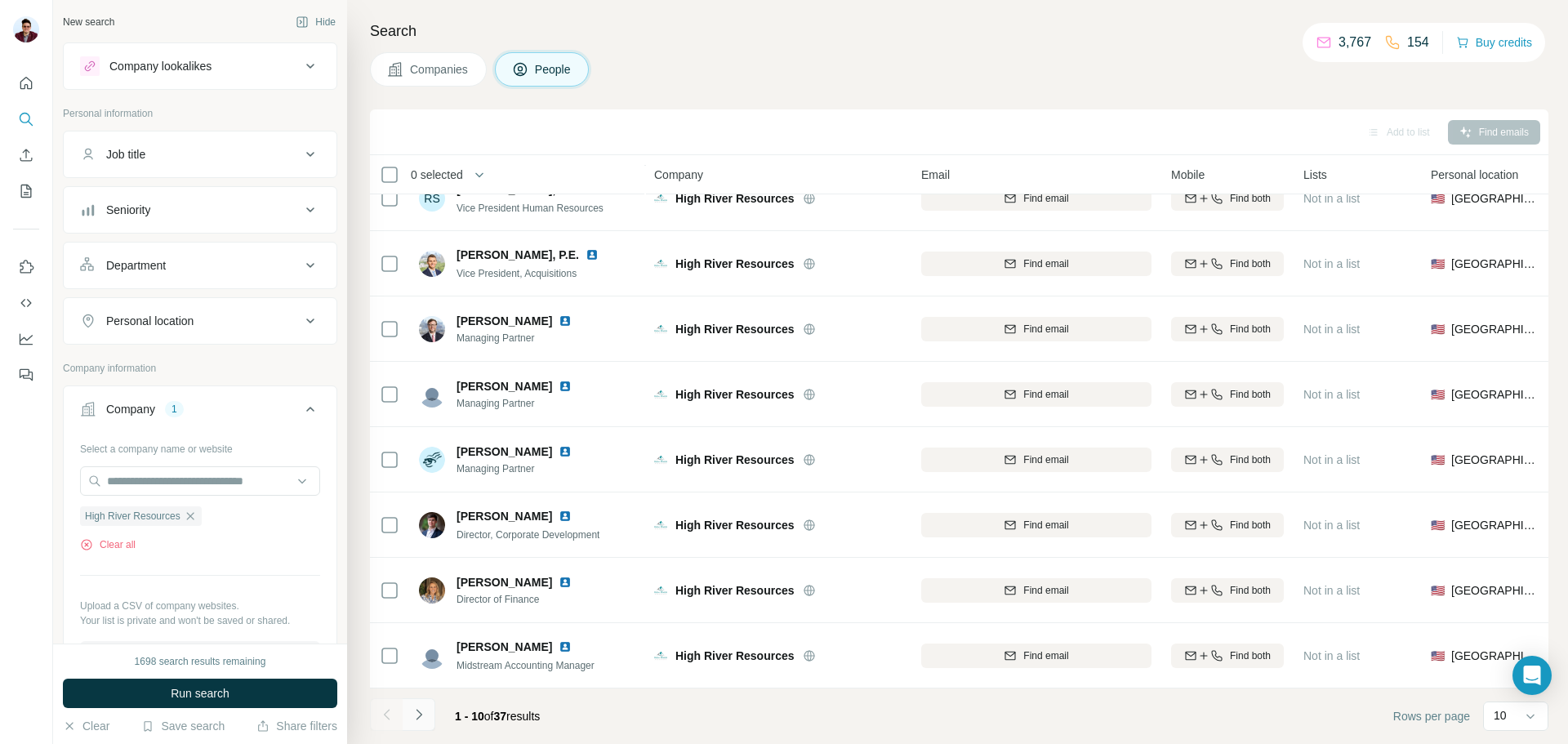
click at [426, 716] on icon "Navigate to next page" at bounding box center [419, 714] width 17 height 17
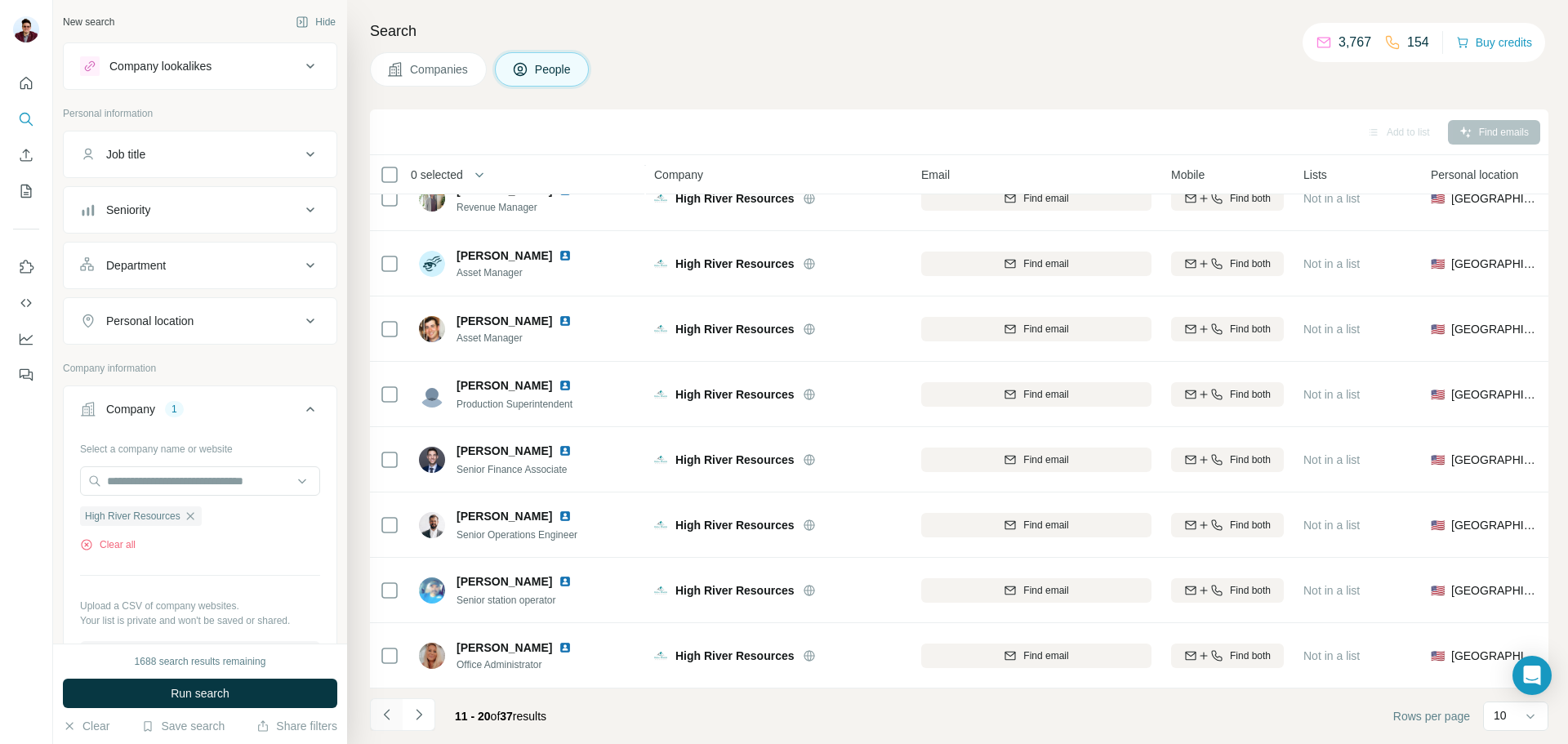
click at [386, 713] on icon "Navigate to previous page" at bounding box center [386, 714] width 6 height 11
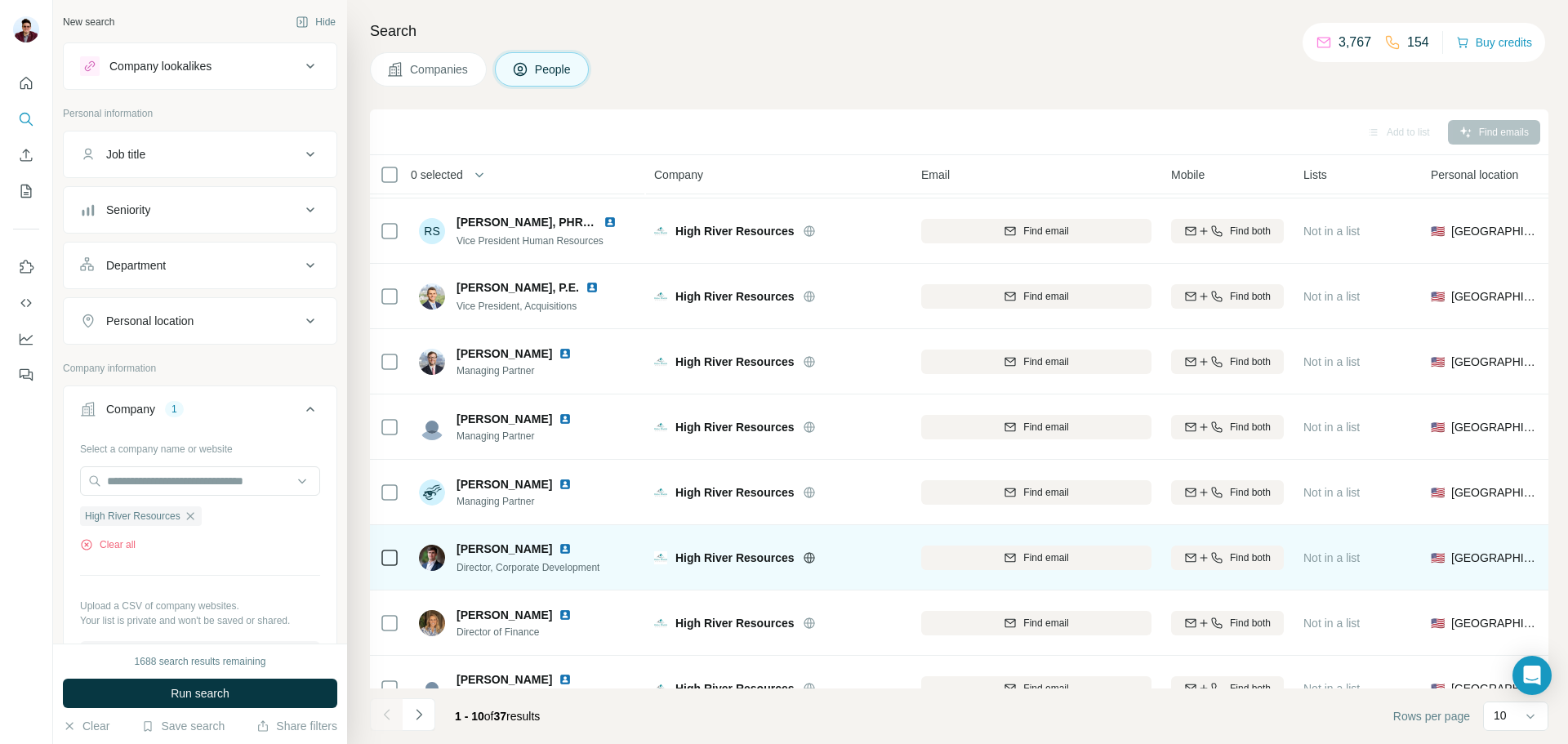
scroll to position [0, 0]
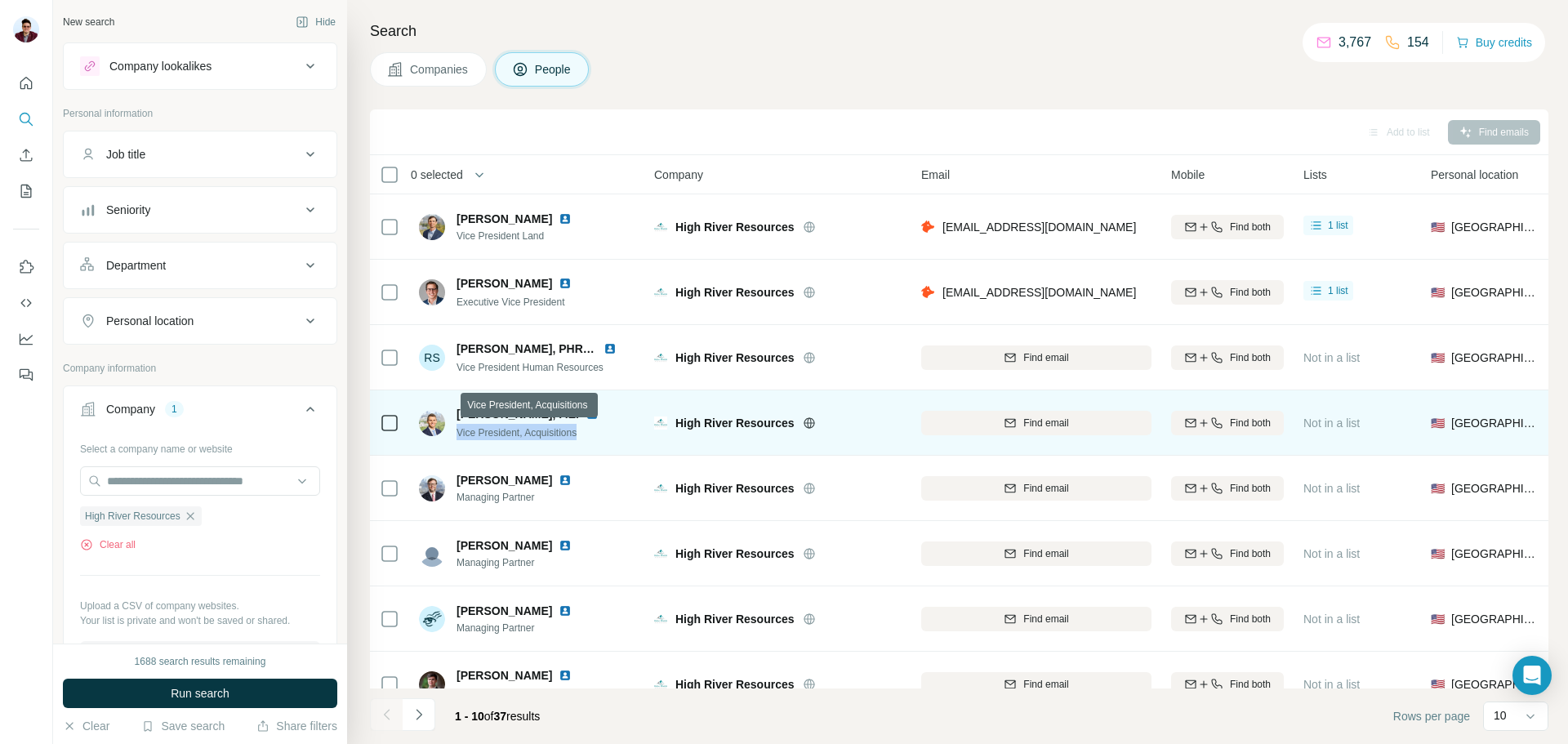
drag, startPoint x: 586, startPoint y: 428, endPoint x: 456, endPoint y: 432, distance: 130.1
click at [456, 432] on div "[PERSON_NAME], P.E. Vice President, Acquisitions" at bounding box center [518, 423] width 200 height 34
click at [1042, 432] on button "Find email" at bounding box center [1036, 423] width 231 height 24
drag, startPoint x: 462, startPoint y: 412, endPoint x: 541, endPoint y: 410, distance: 79.0
click at [541, 410] on span "[PERSON_NAME], P.E." at bounding box center [518, 413] width 123 height 13
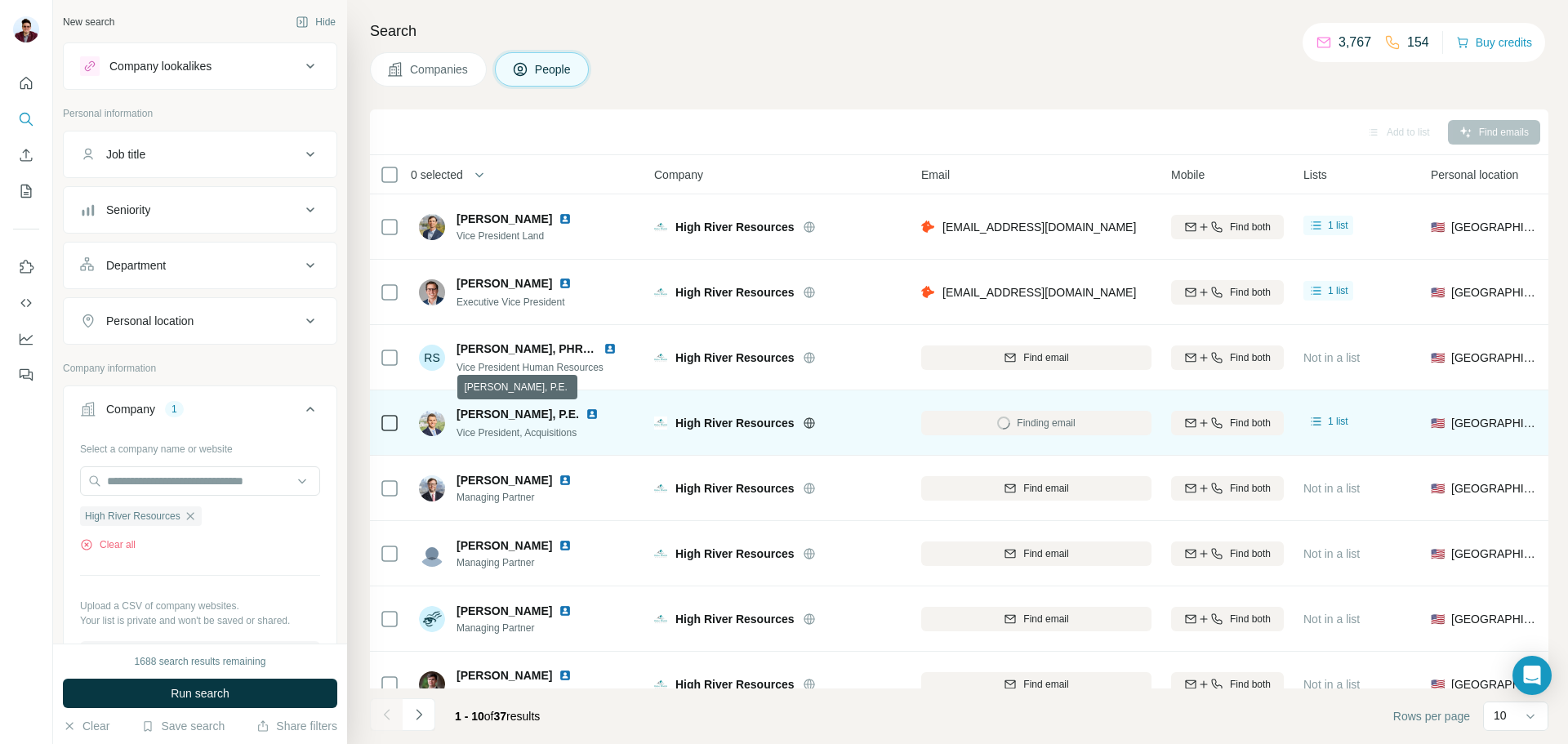
click at [543, 411] on span "[PERSON_NAME], P.E." at bounding box center [518, 413] width 123 height 13
drag, startPoint x: 544, startPoint y: 414, endPoint x: 448, endPoint y: 417, distance: 96.0
click at [448, 417] on div "[PERSON_NAME], P.E. Vice President, Acquisitions" at bounding box center [518, 423] width 200 height 34
click at [585, 413] on img at bounding box center [591, 413] width 13 height 13
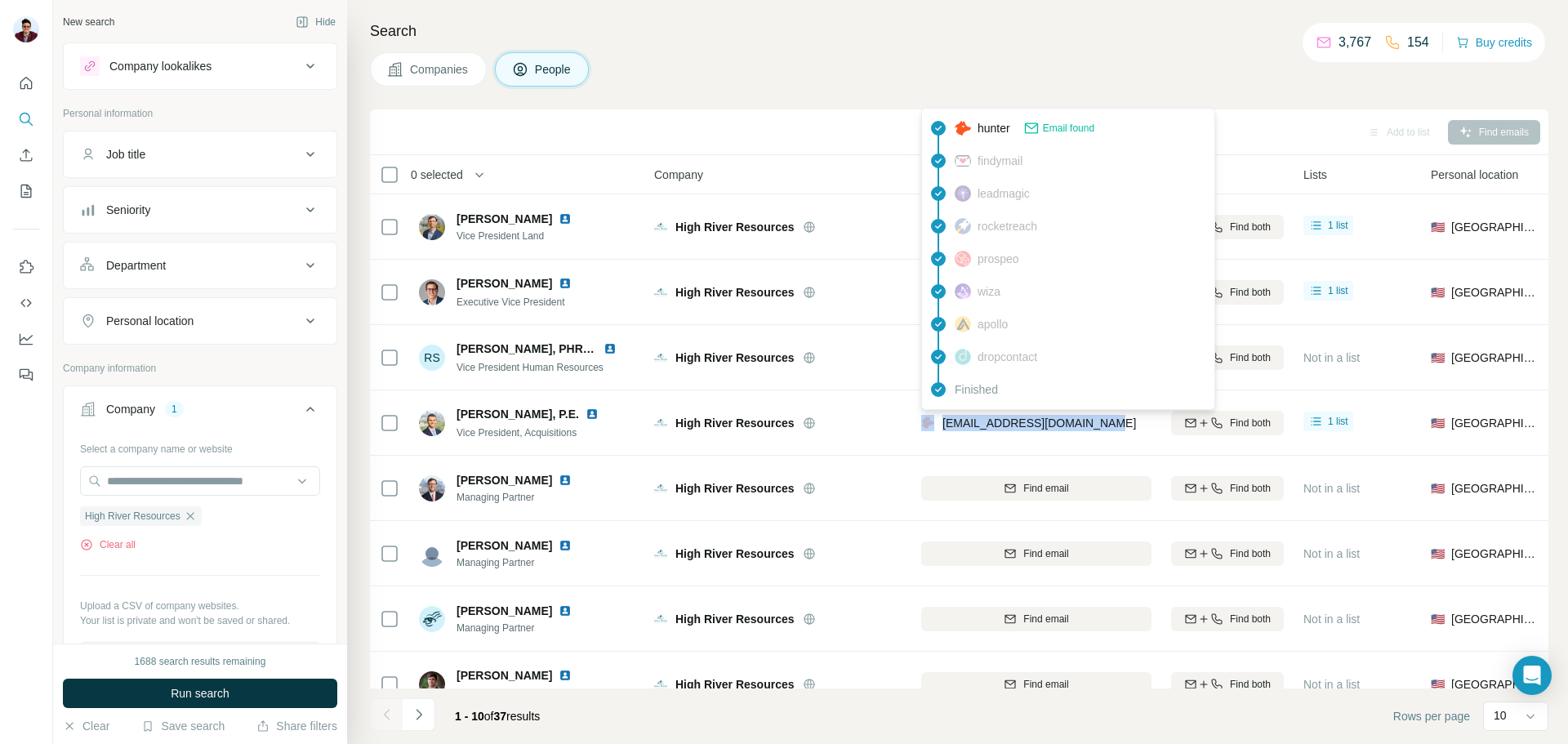
drag, startPoint x: 1085, startPoint y: 423, endPoint x: 938, endPoint y: 433, distance: 147.3
click at [938, 433] on div "[EMAIL_ADDRESS][DOMAIN_NAME]" at bounding box center [1036, 423] width 231 height 45
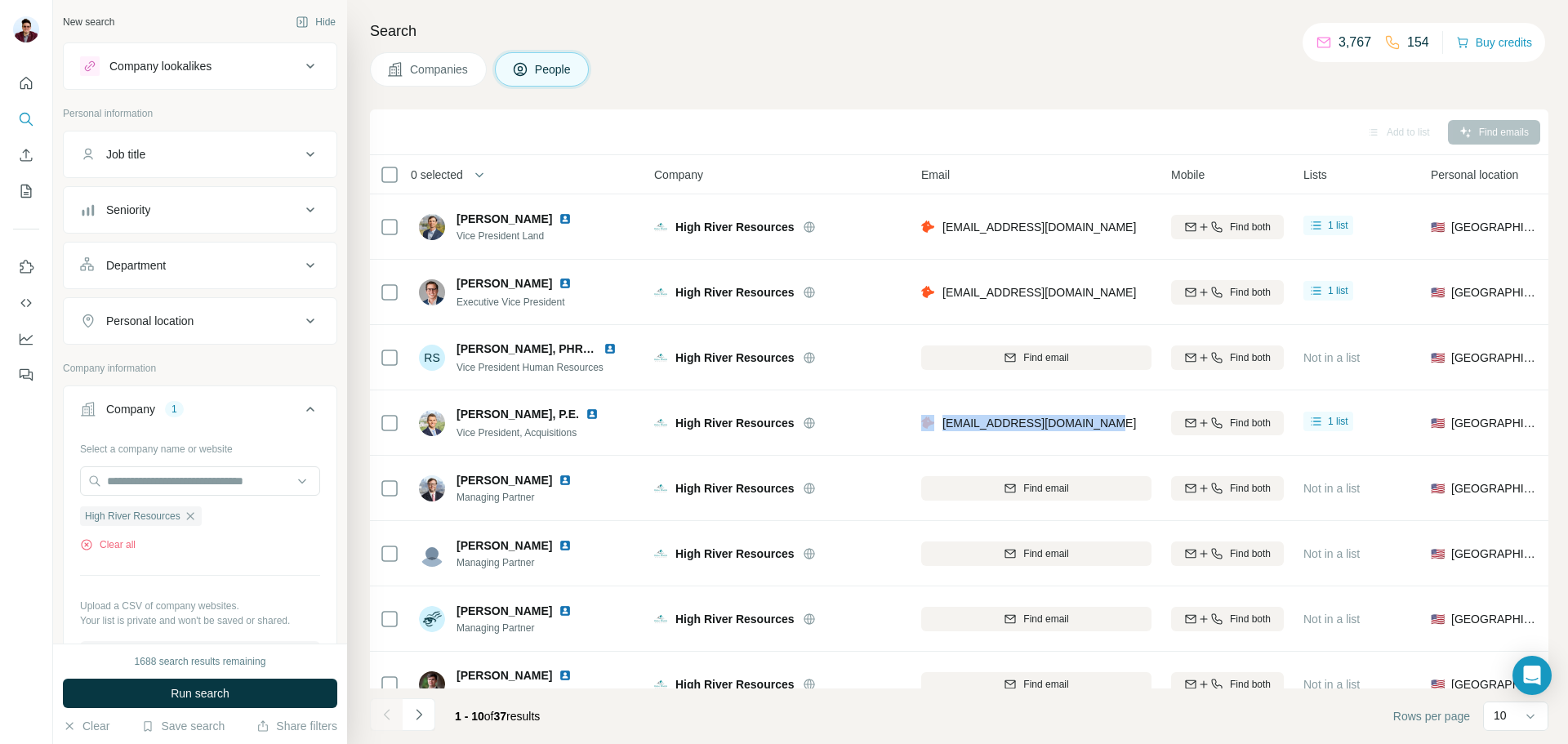
click at [1070, 433] on div "[EMAIL_ADDRESS][DOMAIN_NAME]" at bounding box center [1028, 425] width 215 height 19
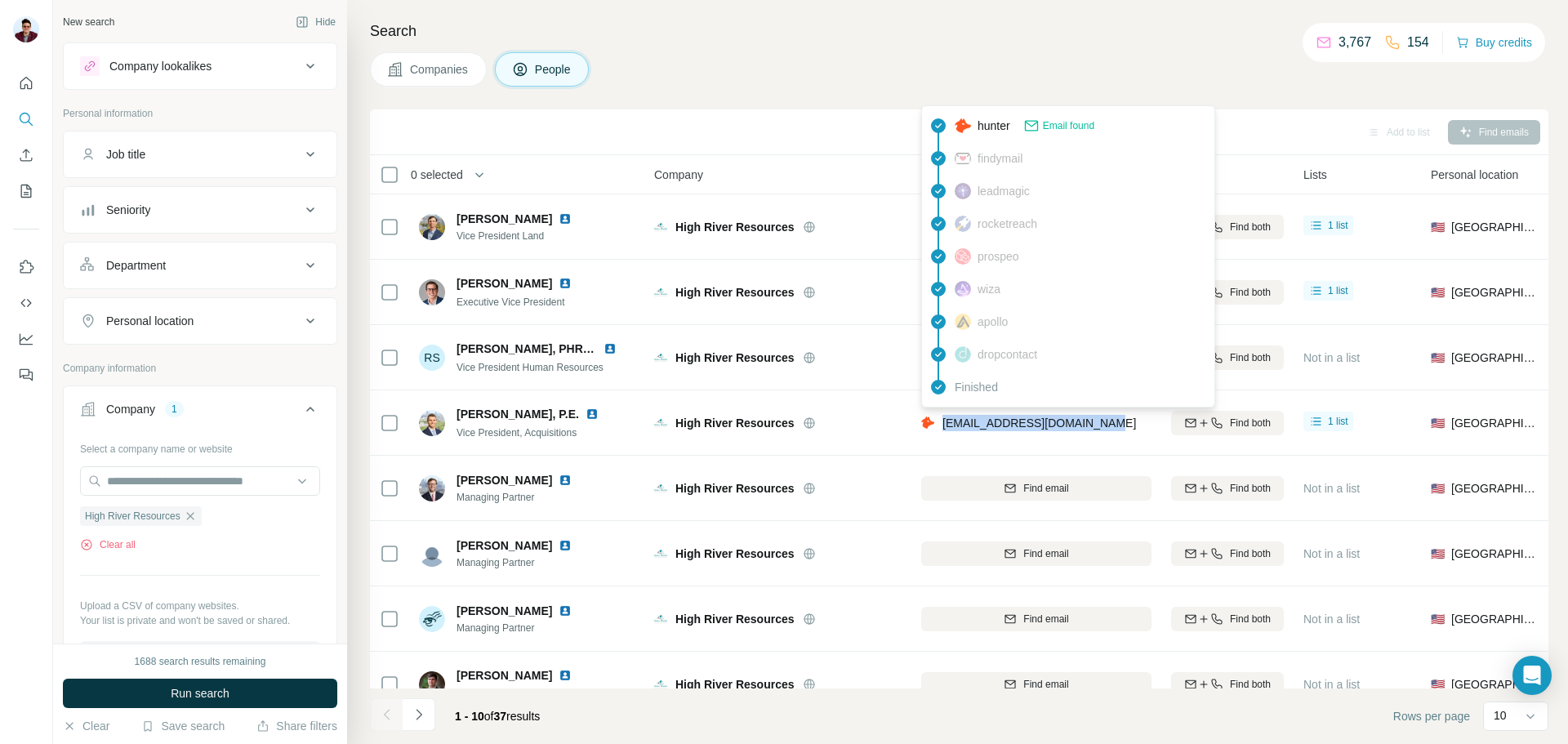
drag, startPoint x: 1101, startPoint y: 426, endPoint x: 944, endPoint y: 428, distance: 157.0
click at [944, 428] on div "[EMAIL_ADDRESS][DOMAIN_NAME]" at bounding box center [1036, 423] width 231 height 45
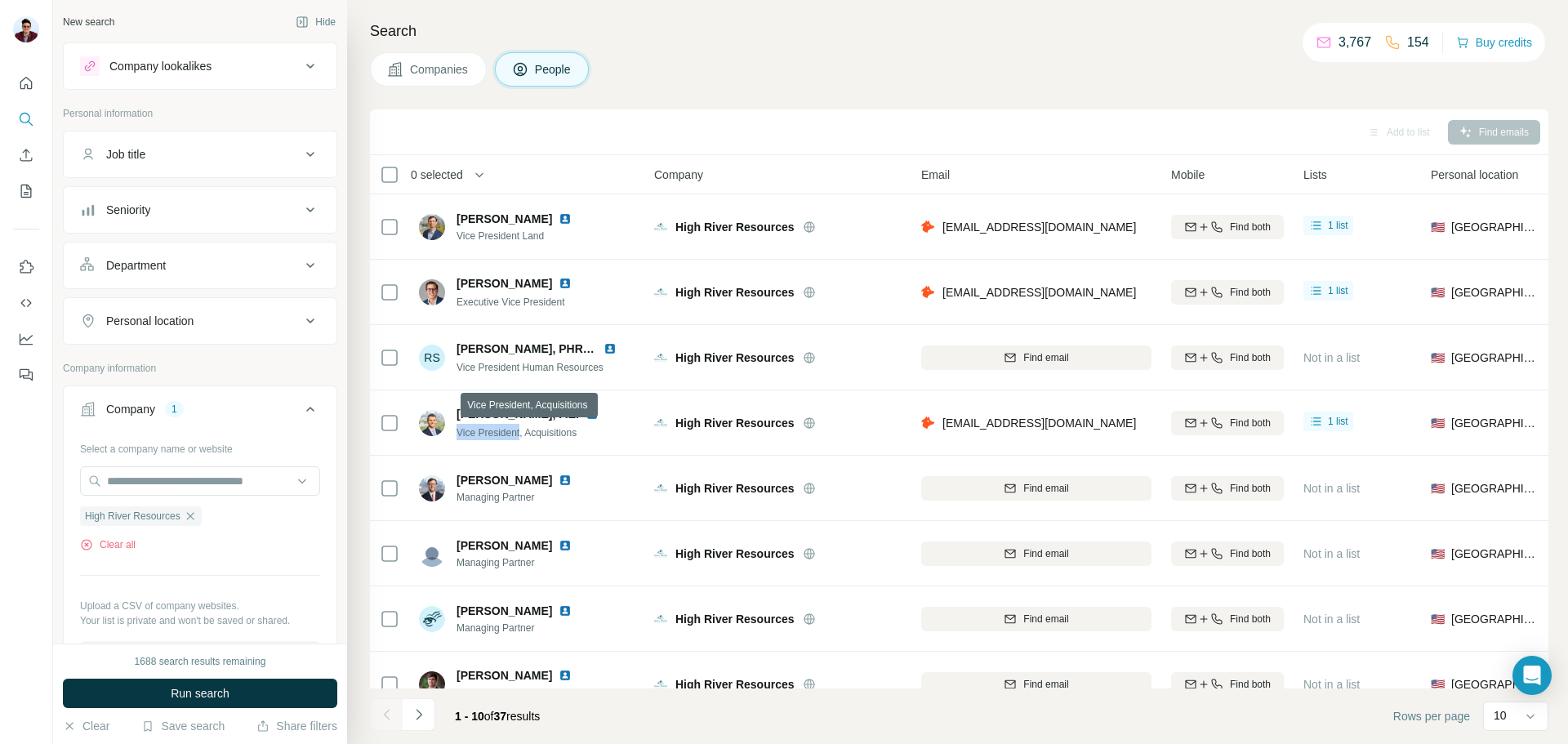
drag, startPoint x: 453, startPoint y: 430, endPoint x: 522, endPoint y: 429, distance: 69.0
click at [522, 429] on div "[PERSON_NAME], P.E. Vice President, Acquisitions" at bounding box center [518, 423] width 200 height 34
click at [190, 516] on icon "button" at bounding box center [190, 515] width 13 height 13
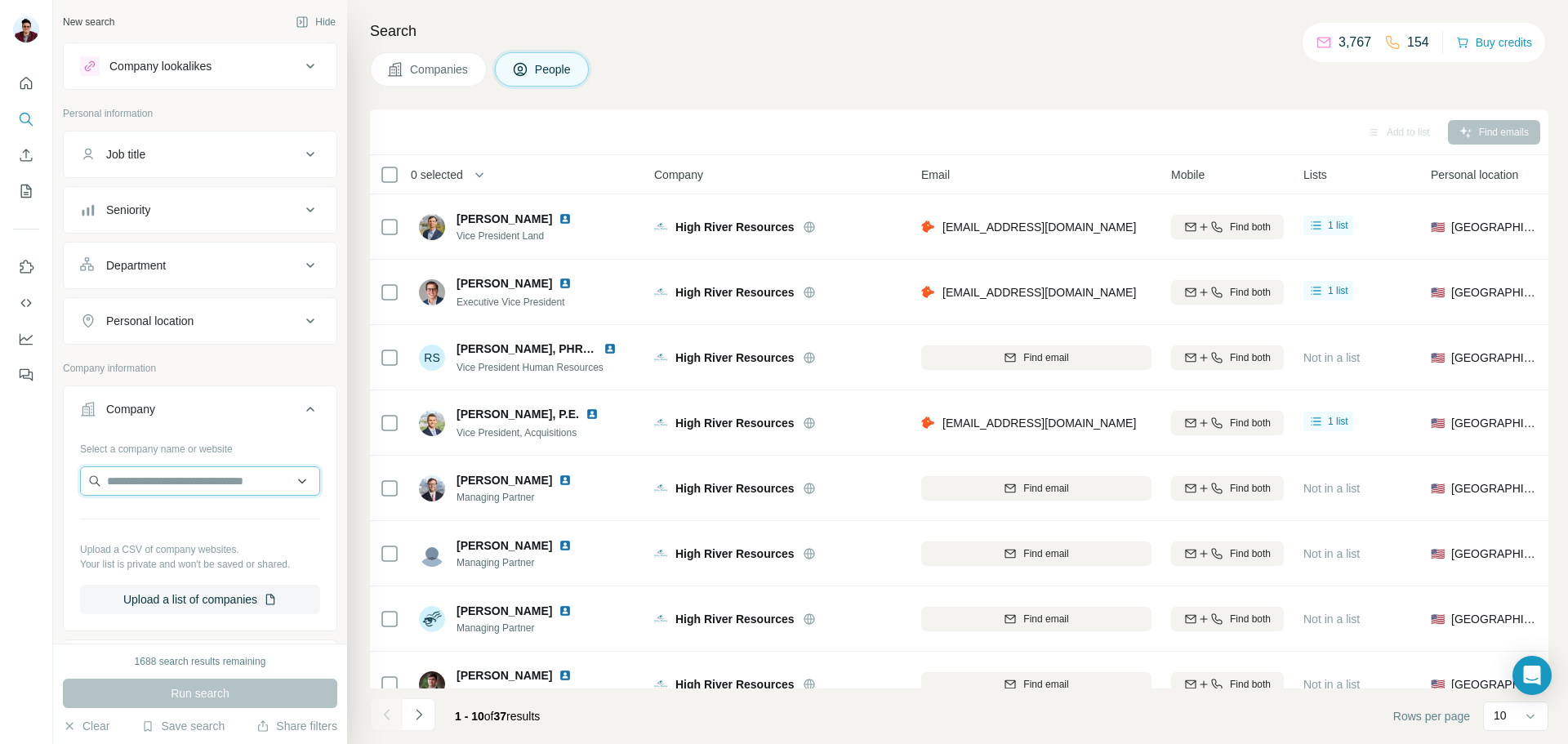
click at [167, 489] on input "text" at bounding box center [200, 481] width 241 height 29
type input "**********"
click at [177, 523] on p "Presidio" at bounding box center [166, 517] width 79 height 17
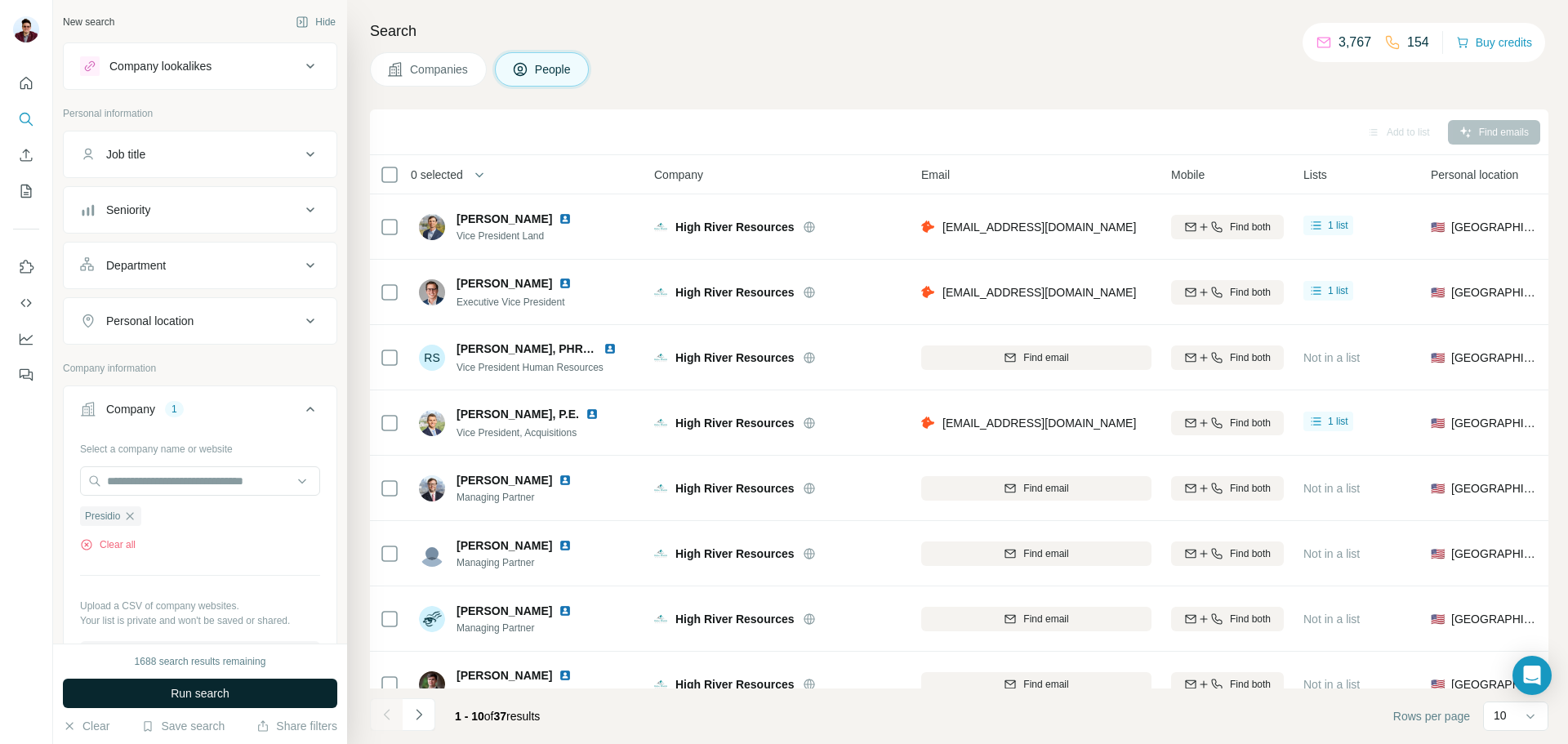
click at [195, 694] on span "Run search" at bounding box center [200, 693] width 58 height 17
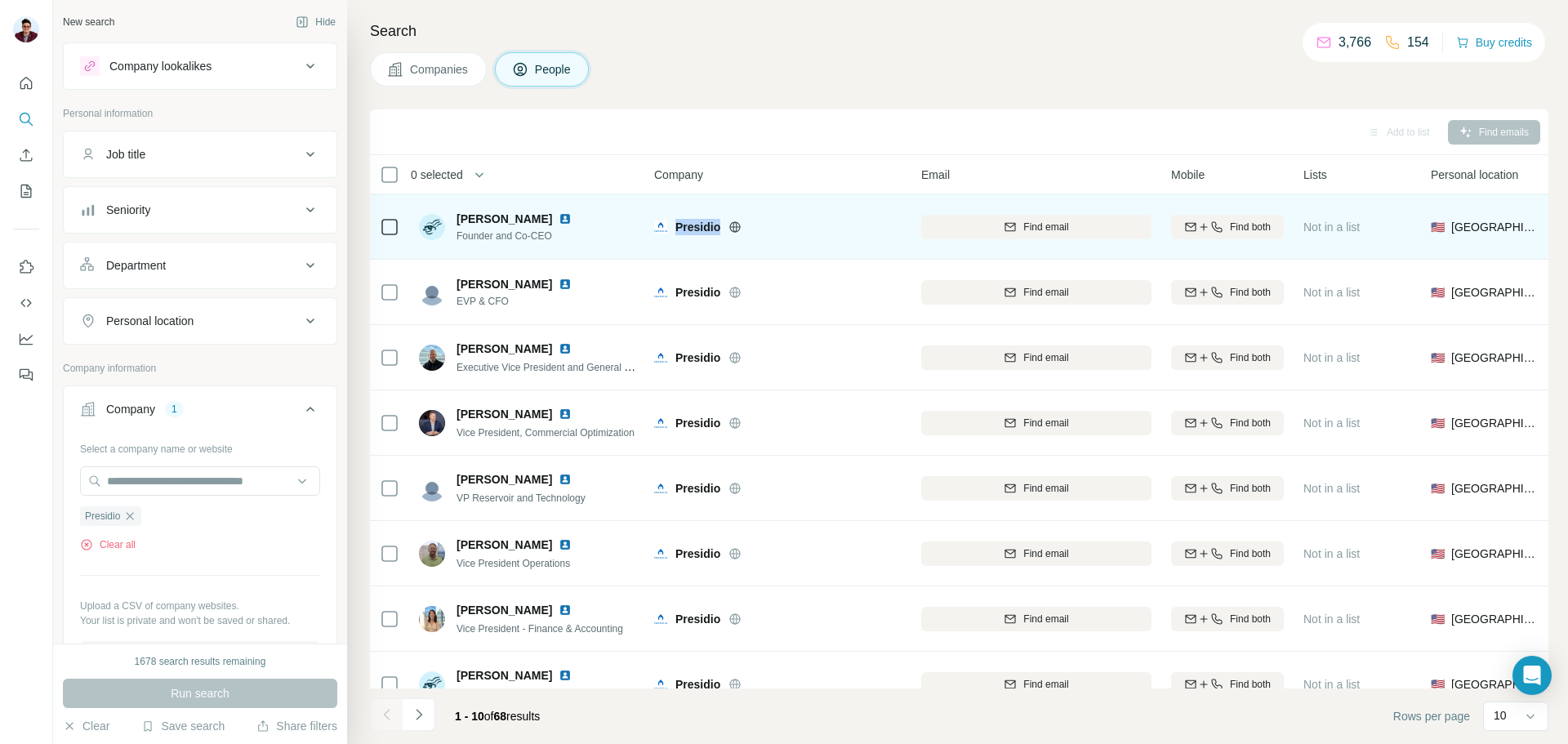
drag, startPoint x: 721, startPoint y: 226, endPoint x: 677, endPoint y: 226, distance: 44.0
click at [677, 226] on div "Presidio" at bounding box center [789, 227] width 226 height 17
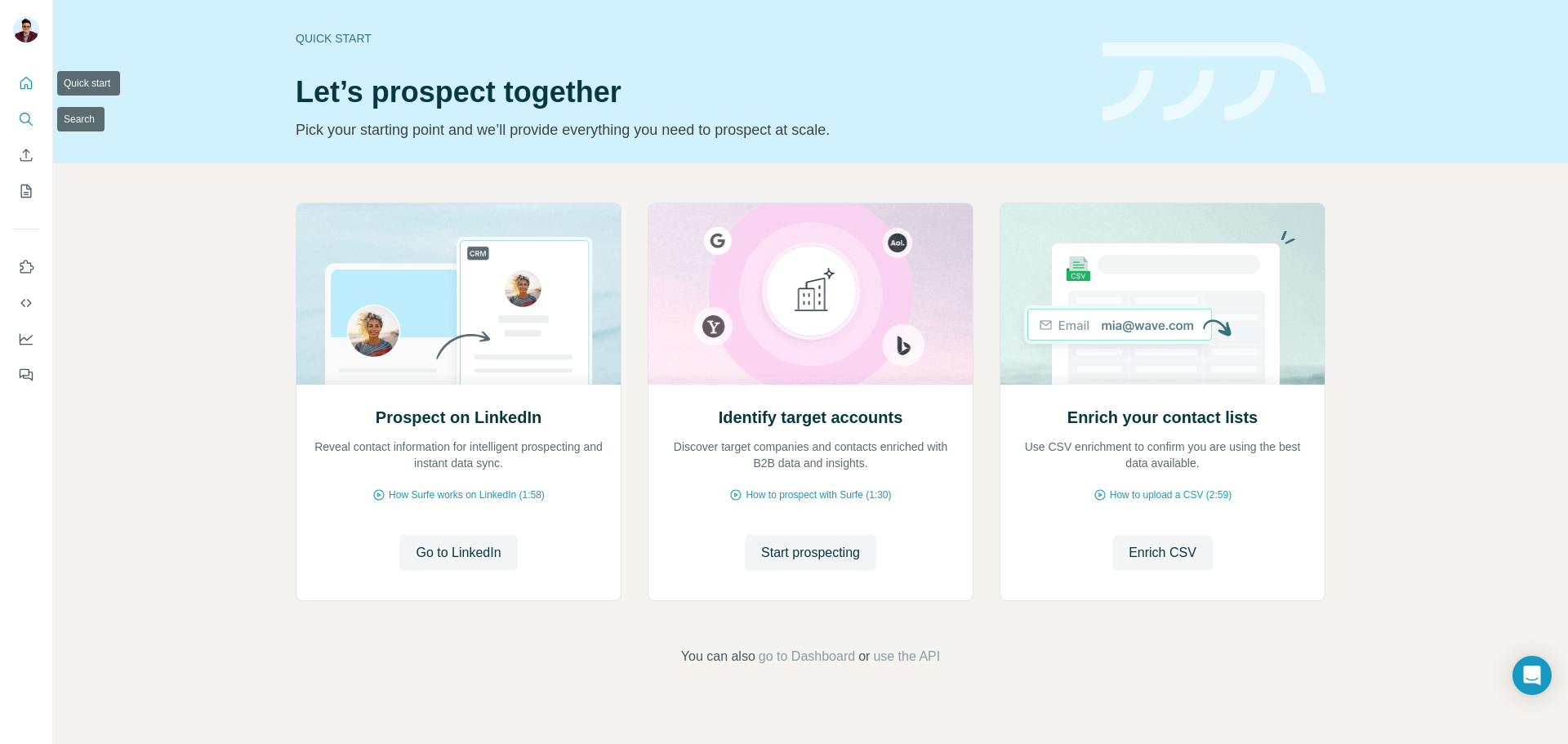
click at [22, 119] on icon "Search" at bounding box center [25, 119] width 17 height 17
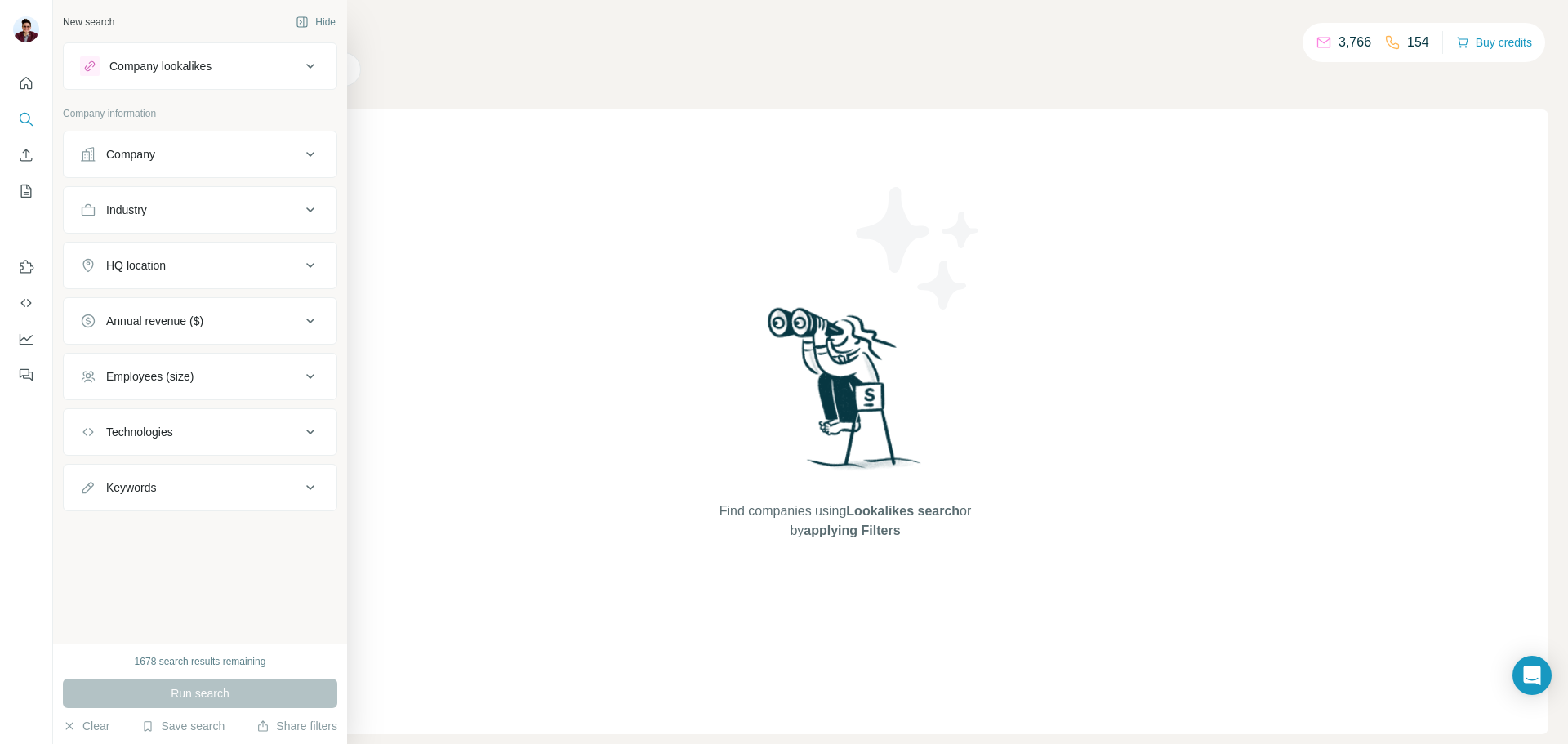
click at [161, 165] on button "Company" at bounding box center [200, 154] width 273 height 39
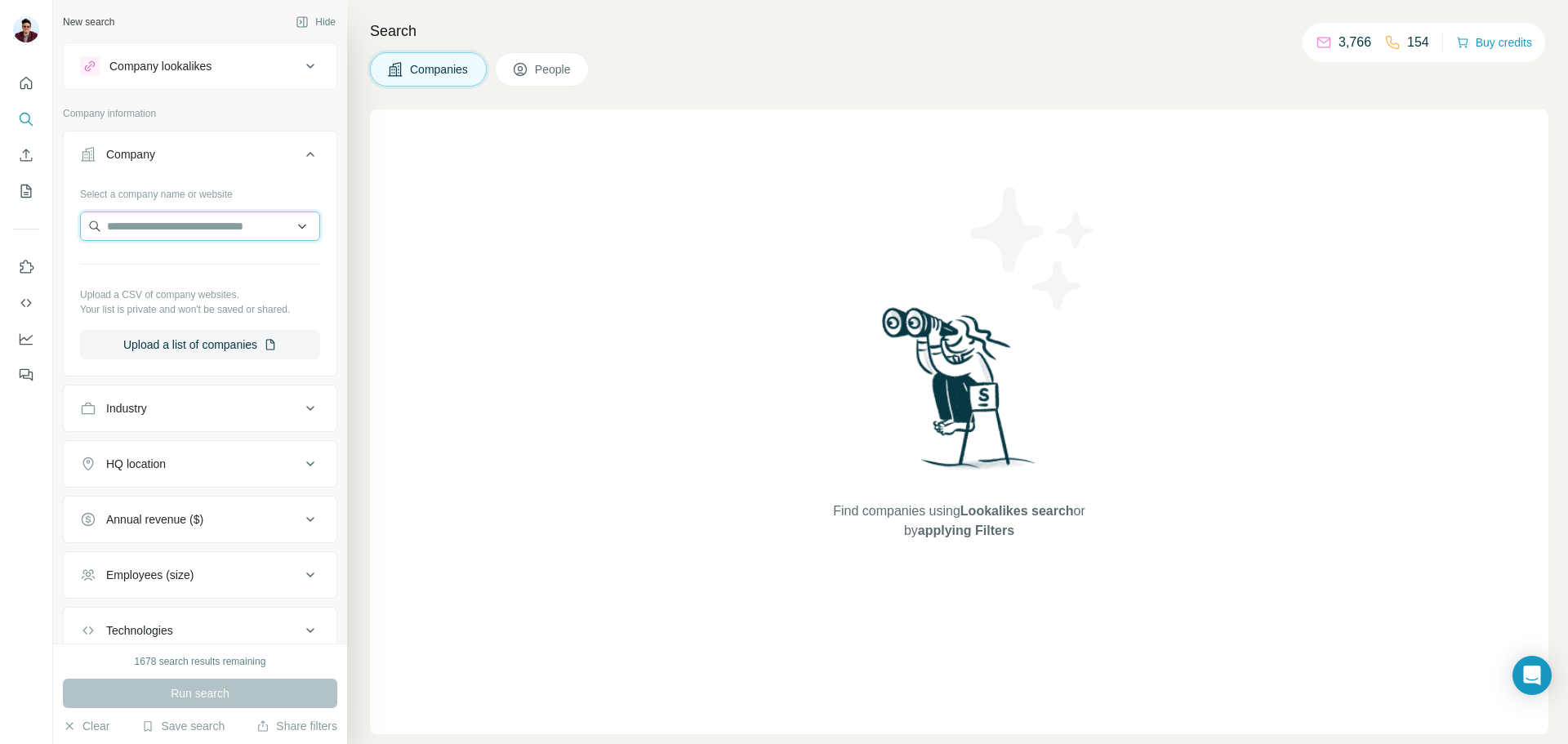
click at [169, 231] on input "text" at bounding box center [200, 226] width 241 height 29
paste input "**********"
type input "**********"
click at [144, 265] on p "Presidio" at bounding box center [166, 263] width 79 height 17
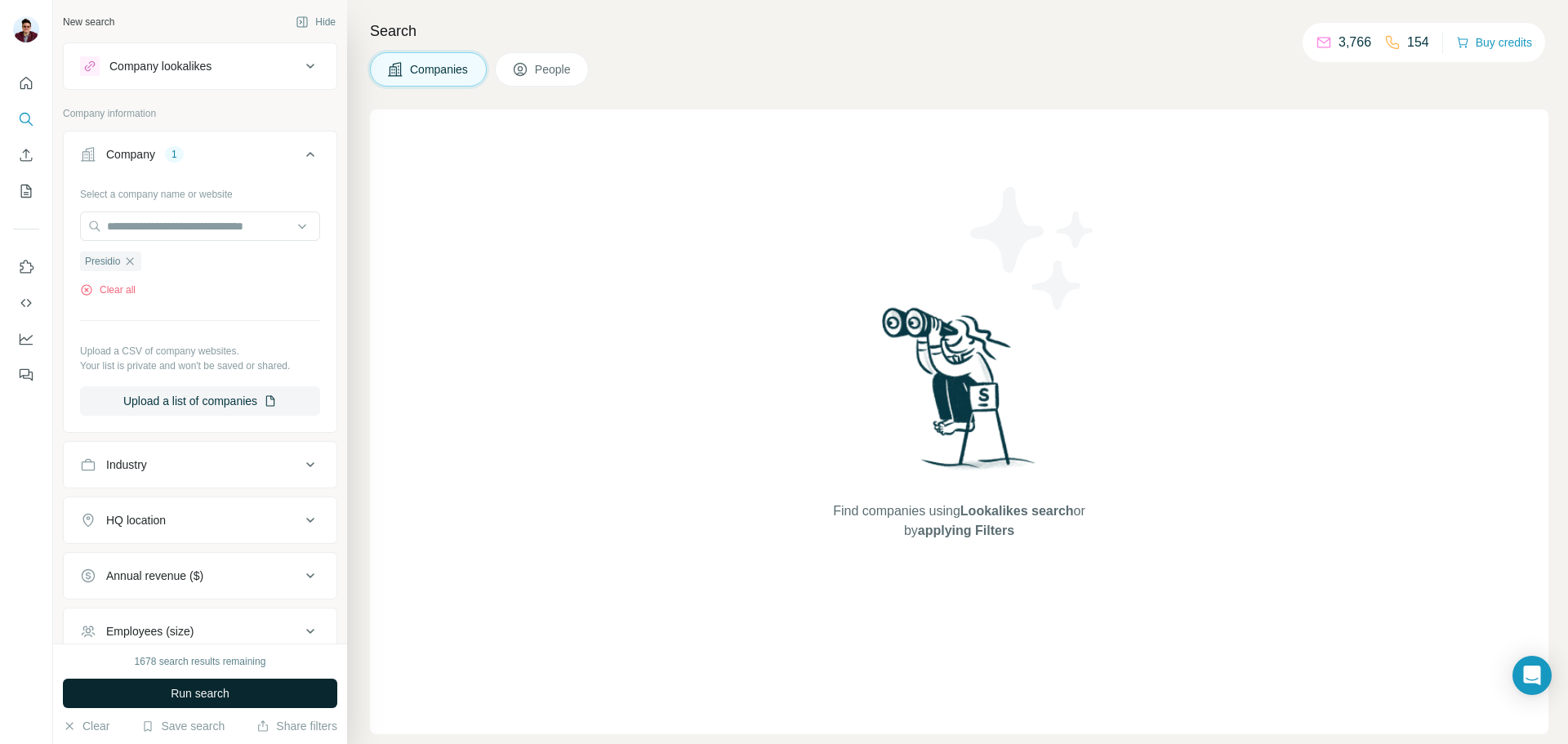
click at [157, 688] on button "Run search" at bounding box center [201, 693] width 275 height 29
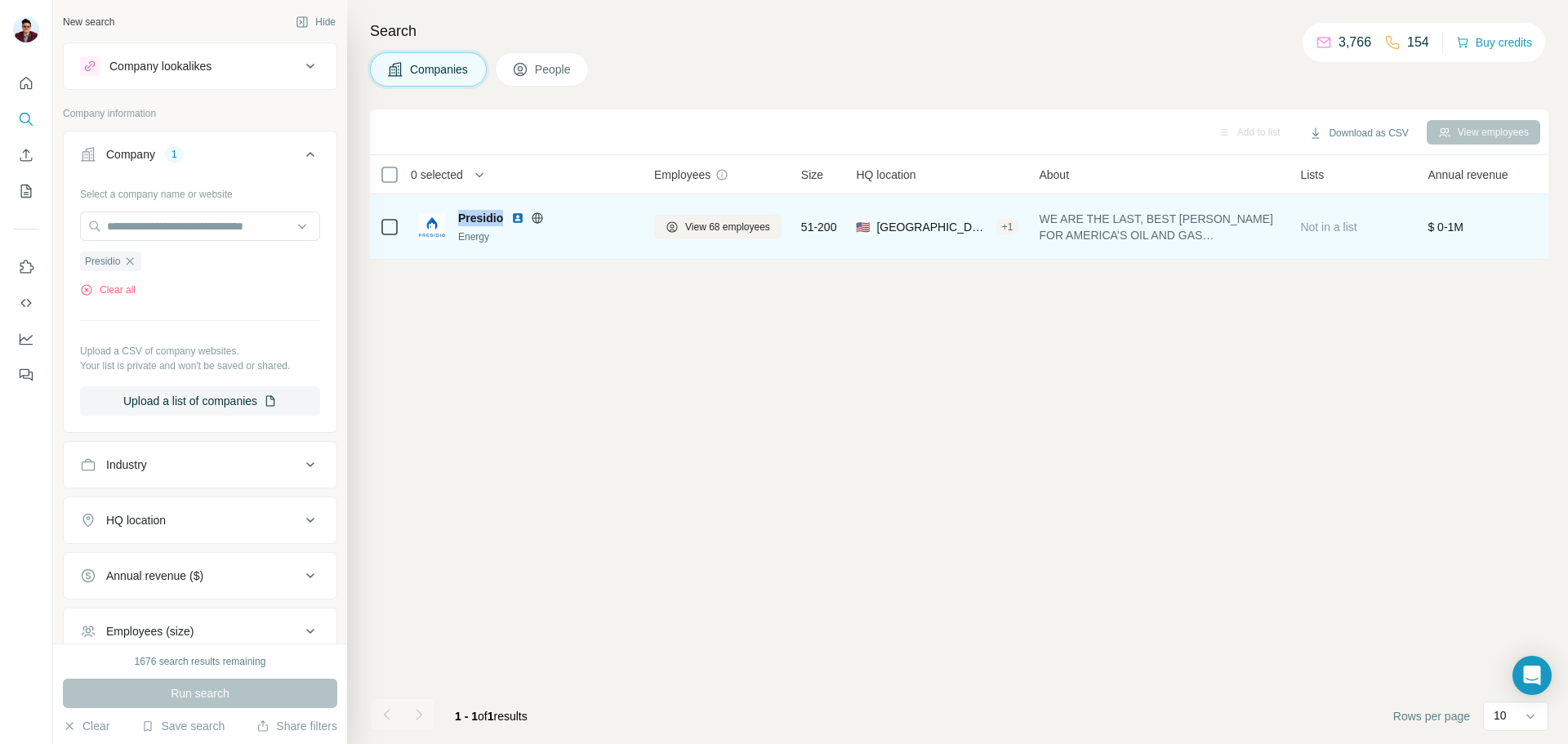
drag, startPoint x: 460, startPoint y: 218, endPoint x: 505, endPoint y: 222, distance: 45.2
click at [505, 222] on div "Presidio" at bounding box center [545, 218] width 176 height 17
click at [725, 231] on span "View 68 employees" at bounding box center [728, 227] width 85 height 15
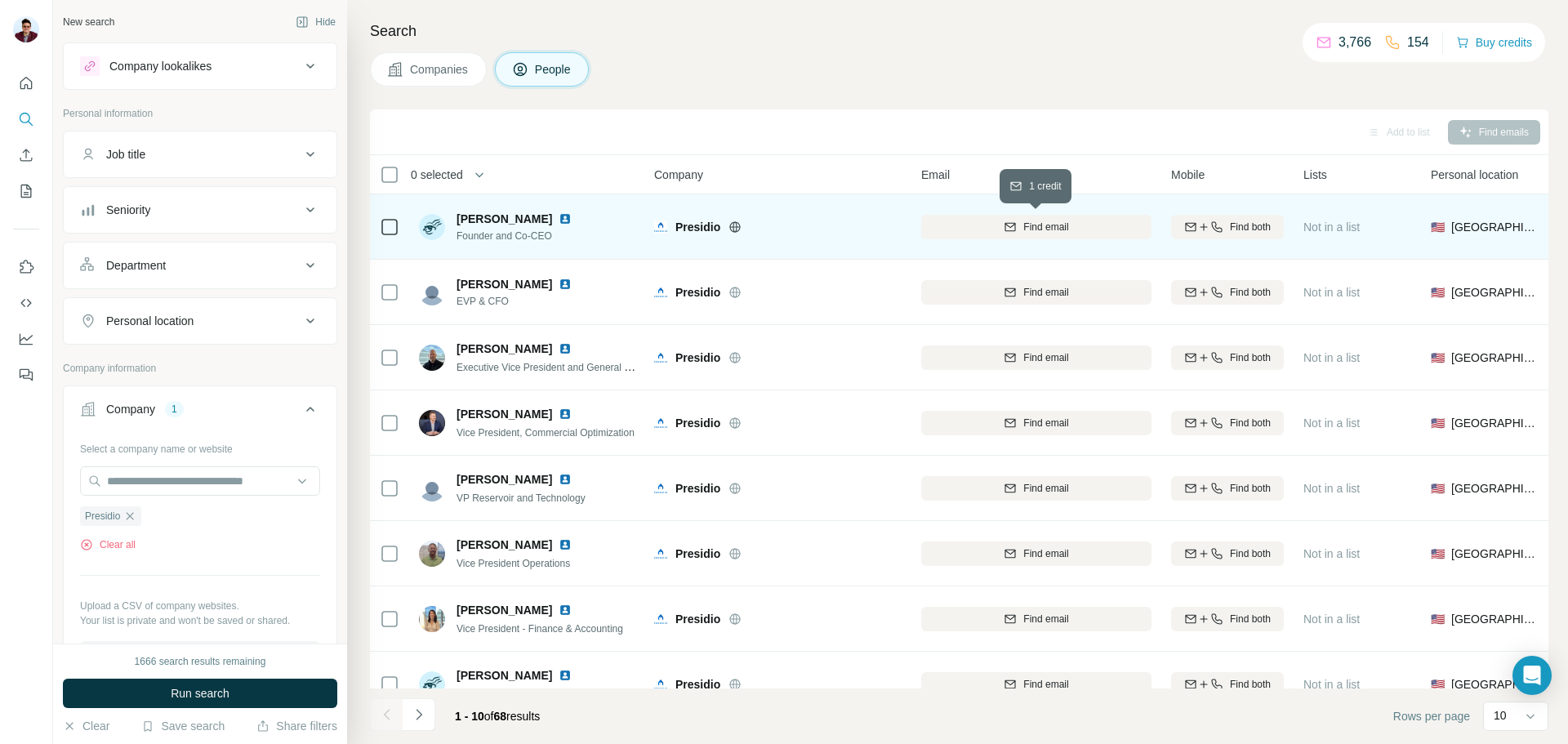
click at [993, 236] on button "Find email" at bounding box center [1036, 227] width 231 height 24
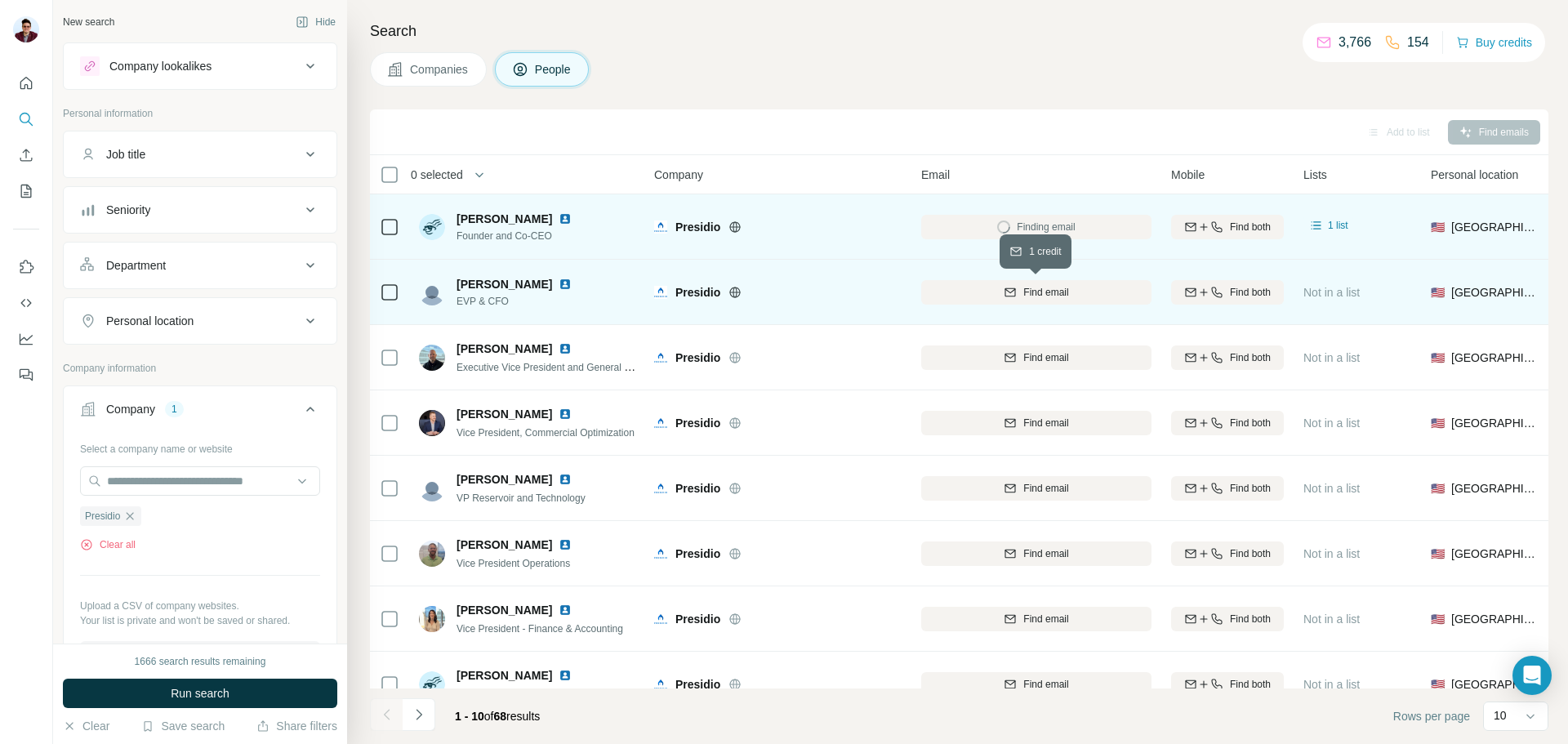
click at [989, 292] on div "Find email" at bounding box center [1036, 292] width 231 height 15
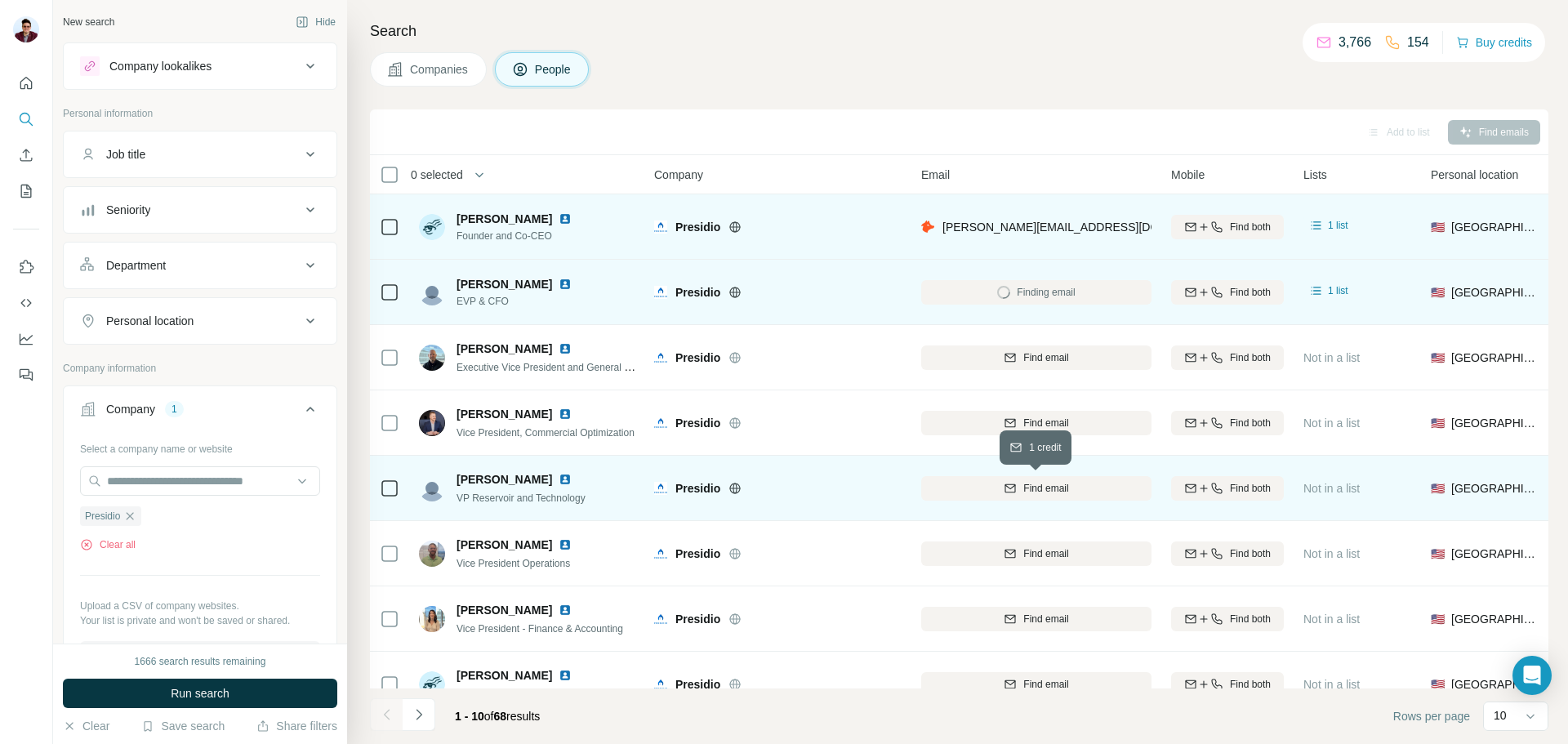
click at [1007, 490] on icon "button" at bounding box center [1010, 488] width 13 height 13
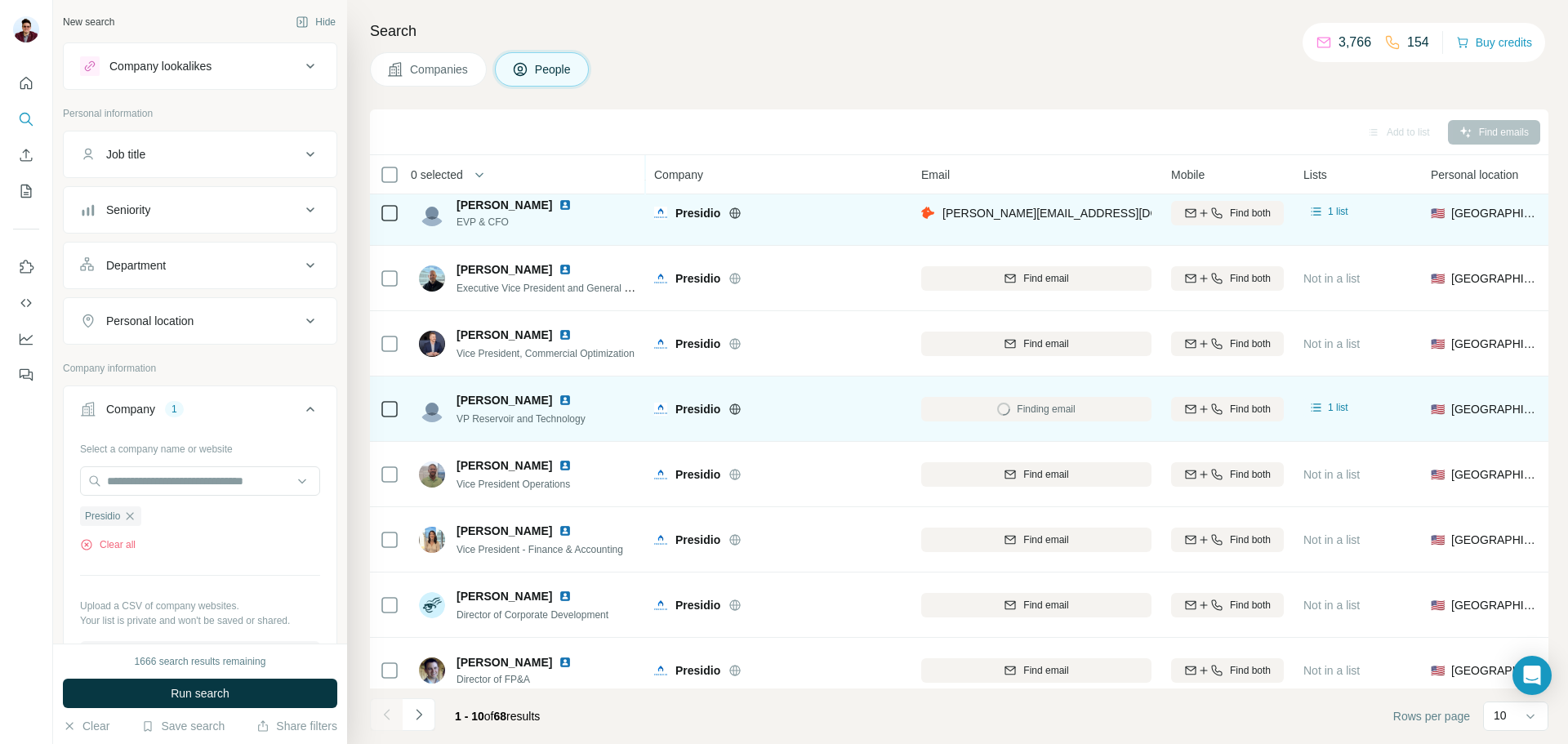
scroll to position [82, 0]
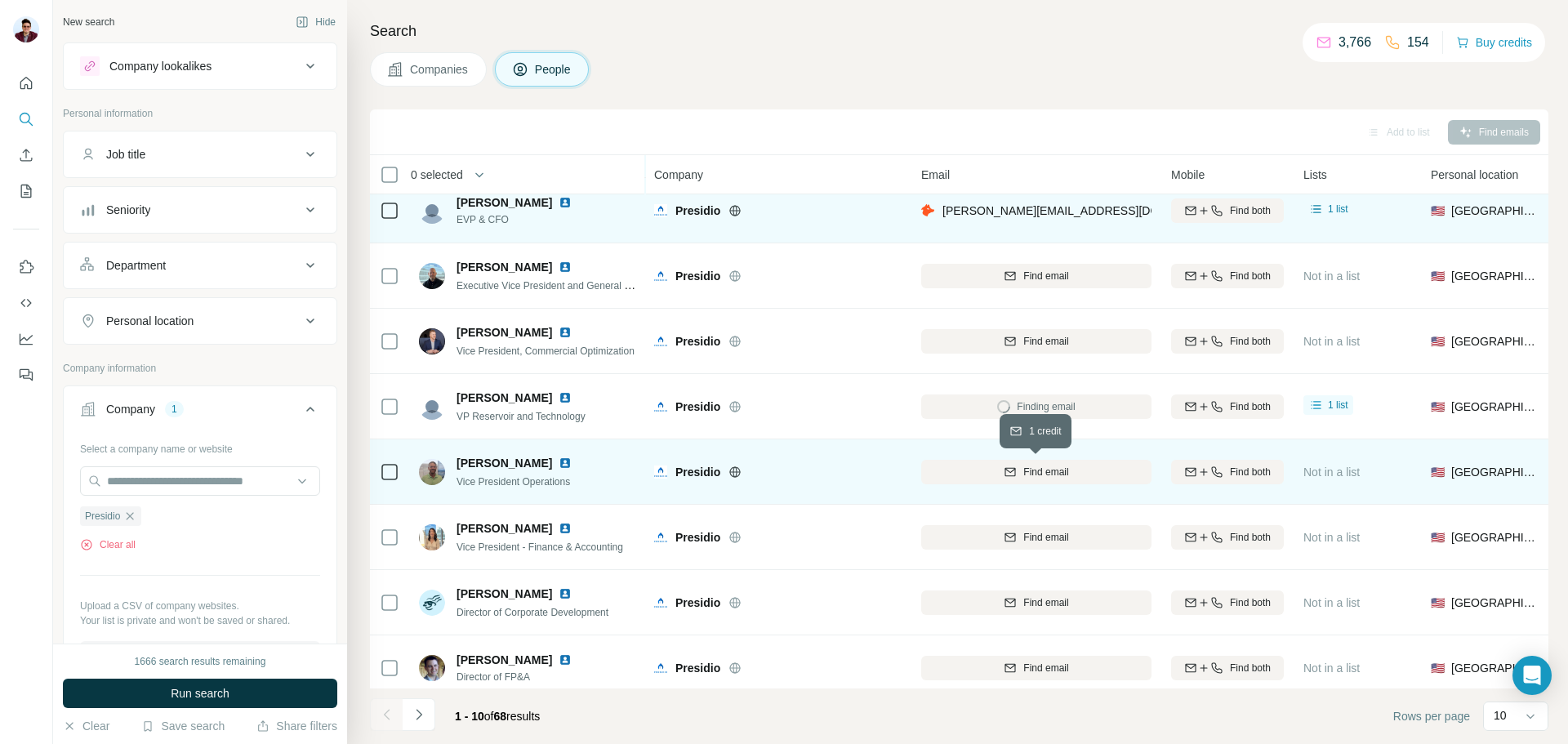
click at [985, 475] on div "Find email" at bounding box center [1036, 471] width 231 height 15
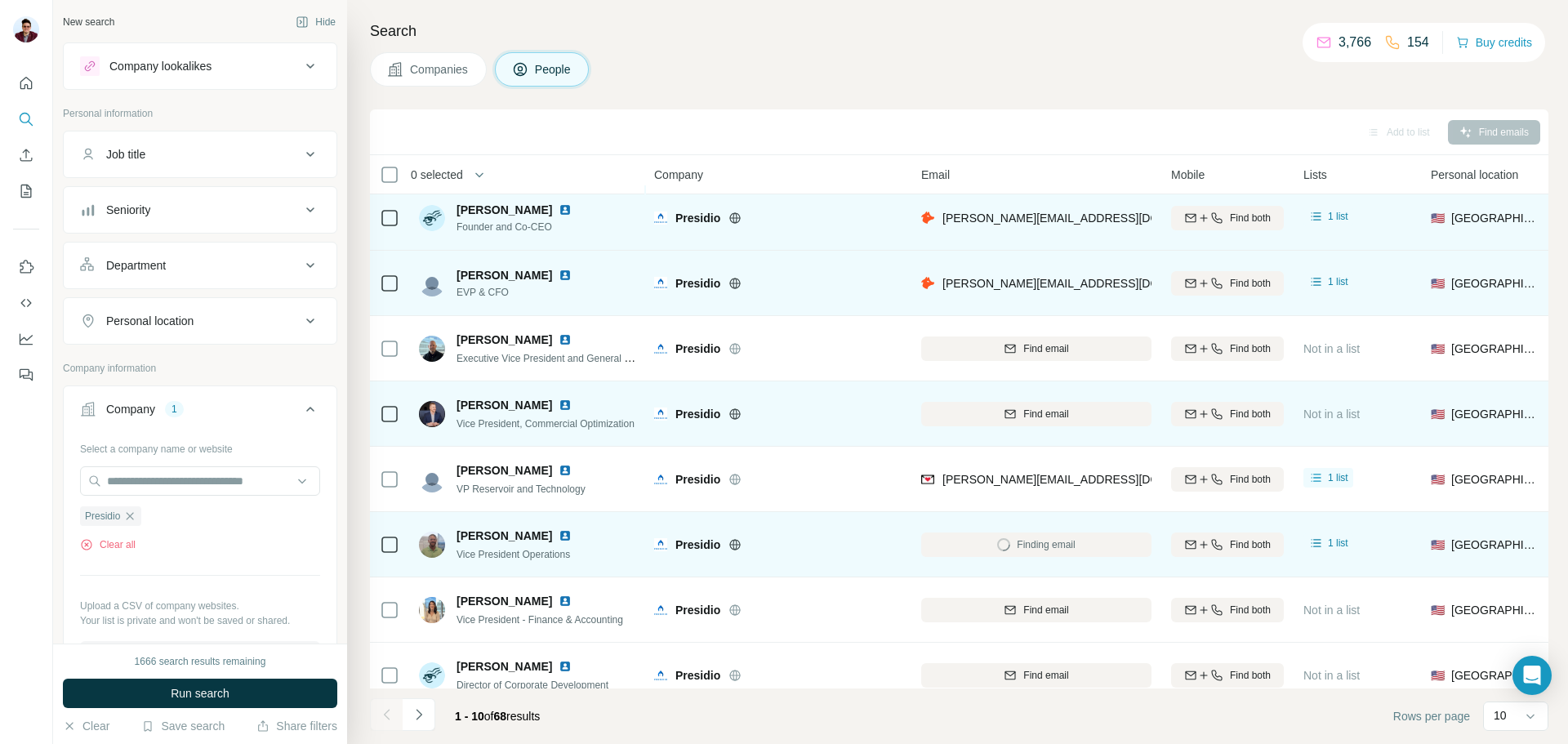
scroll to position [0, 0]
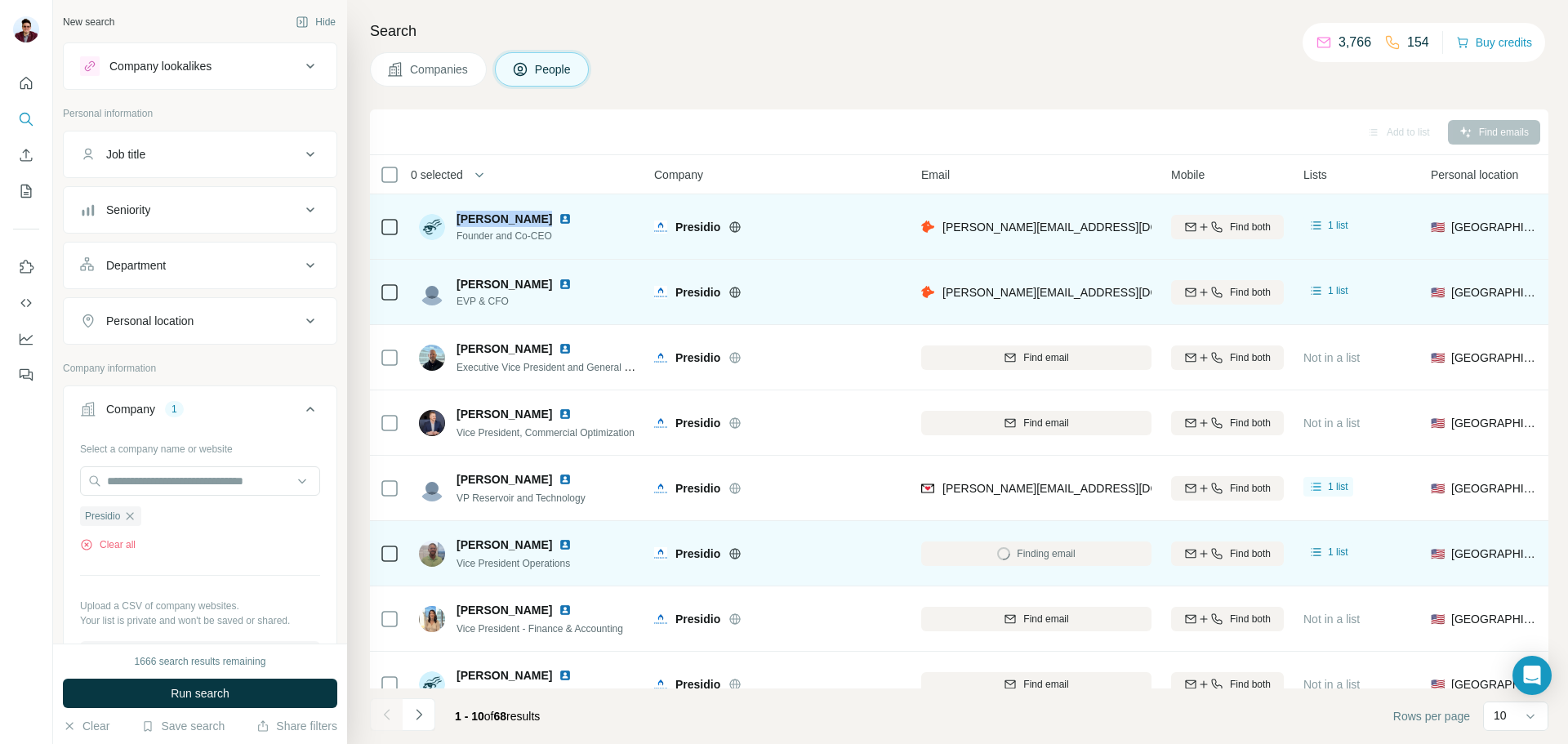
drag, startPoint x: 458, startPoint y: 221, endPoint x: 542, endPoint y: 220, distance: 84.0
click at [542, 220] on span "[PERSON_NAME]" at bounding box center [504, 218] width 95 height 17
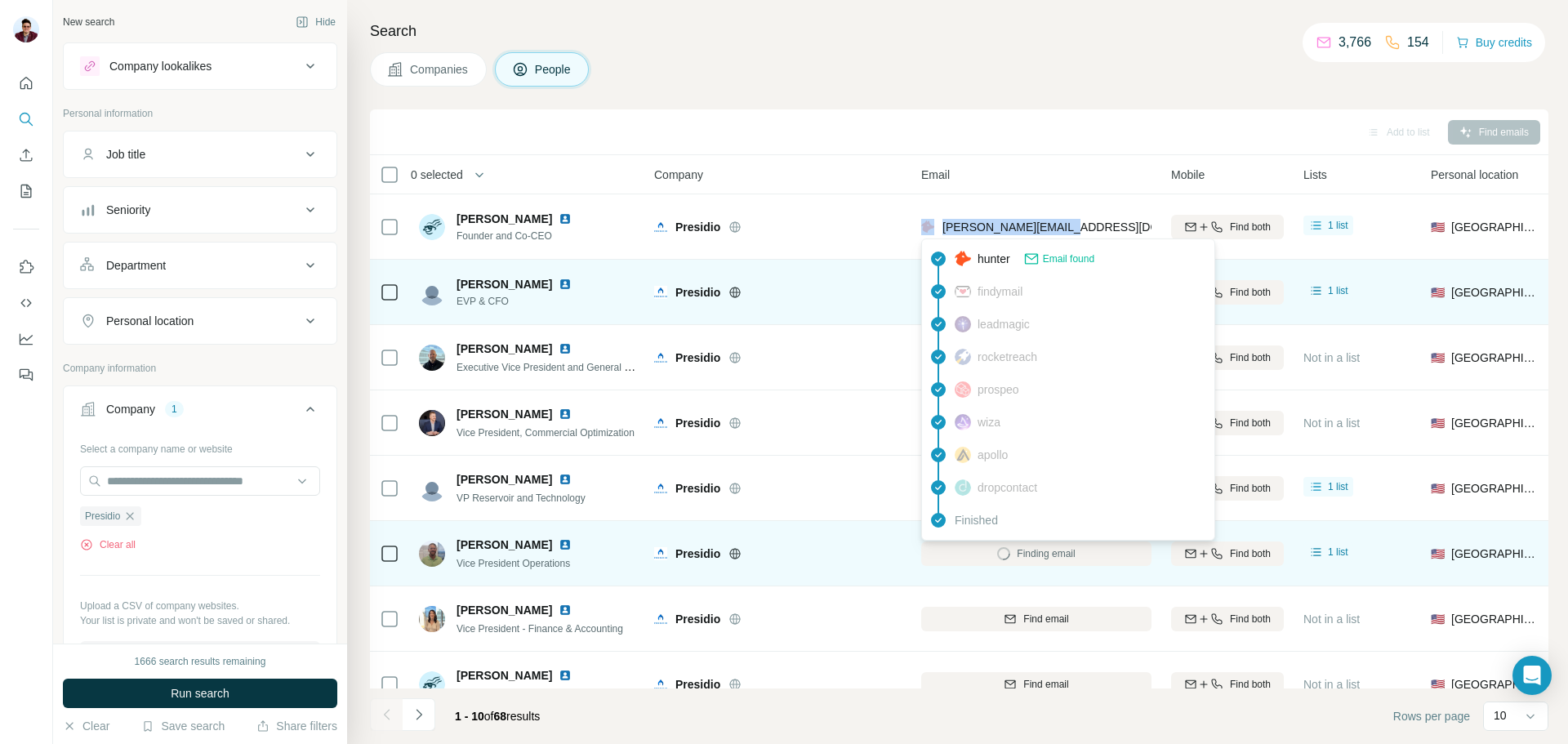
drag, startPoint x: 1066, startPoint y: 228, endPoint x: 933, endPoint y: 233, distance: 133.1
click at [933, 233] on div "[PERSON_NAME][EMAIL_ADDRESS][DOMAIN_NAME]" at bounding box center [1036, 227] width 231 height 45
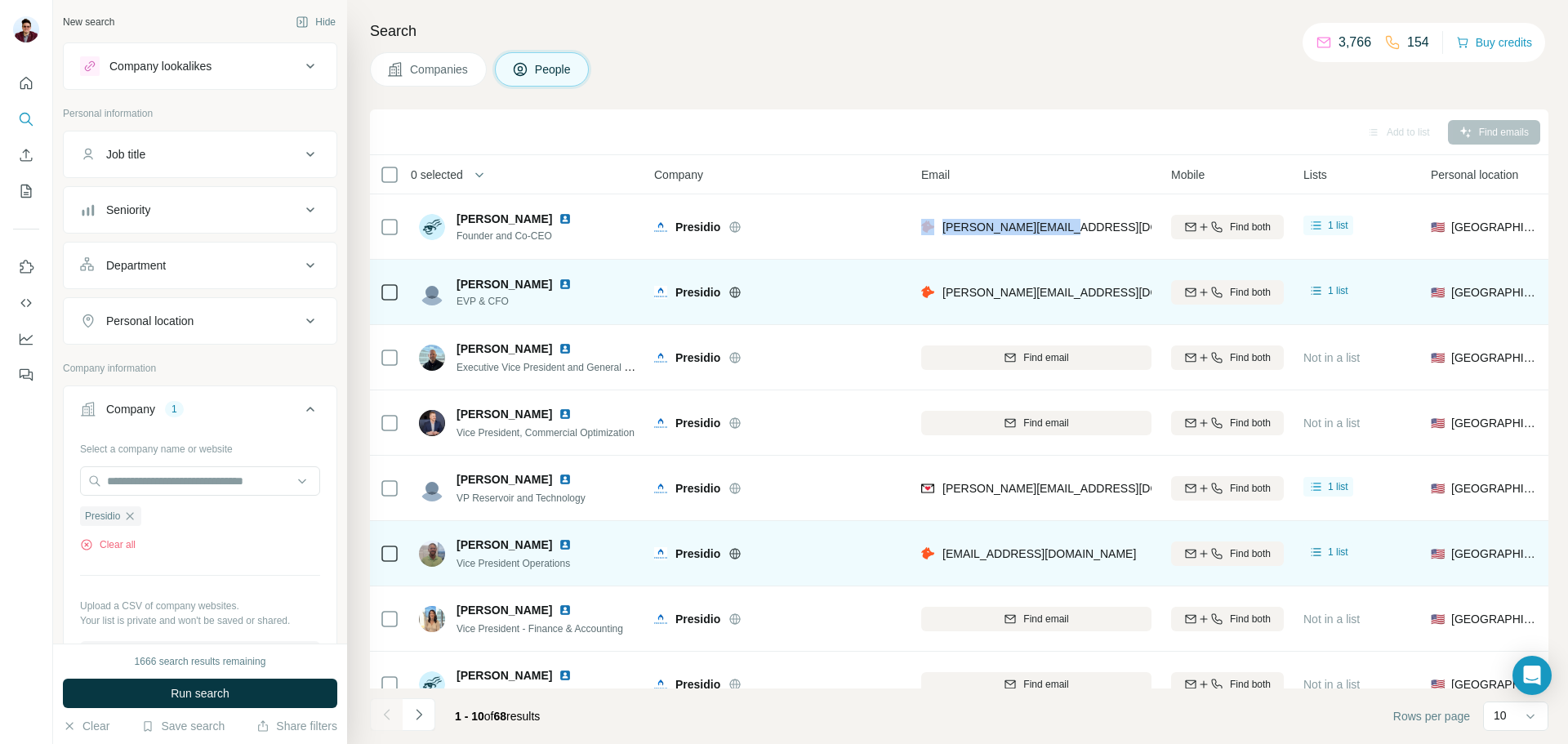
click at [561, 217] on img at bounding box center [565, 218] width 13 height 13
drag, startPoint x: 455, startPoint y: 280, endPoint x: 530, endPoint y: 282, distance: 75.0
click at [530, 282] on div "[PERSON_NAME] EVP & CFO" at bounding box center [504, 292] width 172 height 33
drag, startPoint x: 517, startPoint y: 301, endPoint x: 456, endPoint y: 301, distance: 61.0
click at [456, 301] on div "[PERSON_NAME] EVP & CFO" at bounding box center [504, 292] width 172 height 33
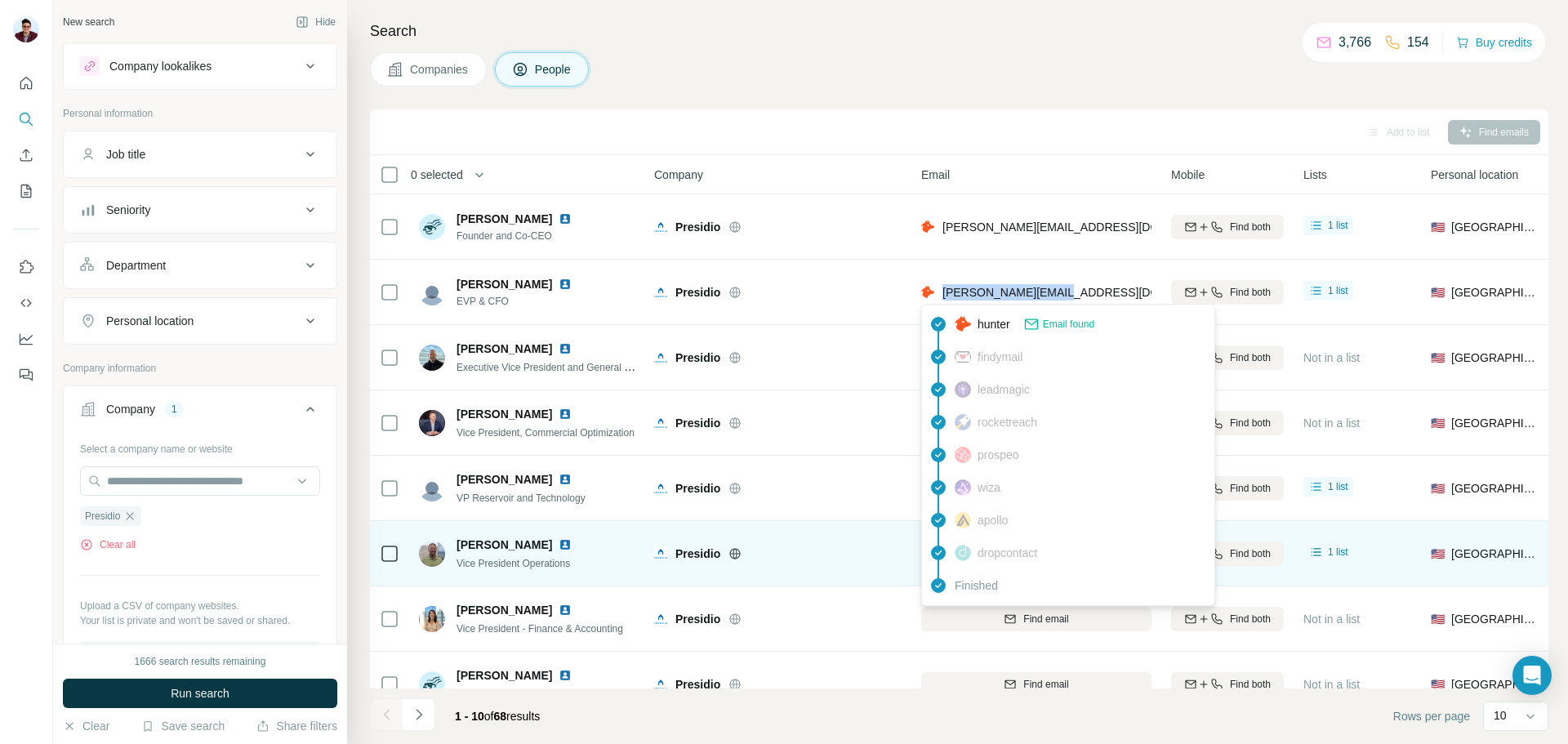
drag, startPoint x: 1074, startPoint y: 291, endPoint x: 943, endPoint y: 294, distance: 131.0
click at [943, 294] on div "[PERSON_NAME][EMAIL_ADDRESS][DOMAIN_NAME]" at bounding box center [1036, 292] width 231 height 45
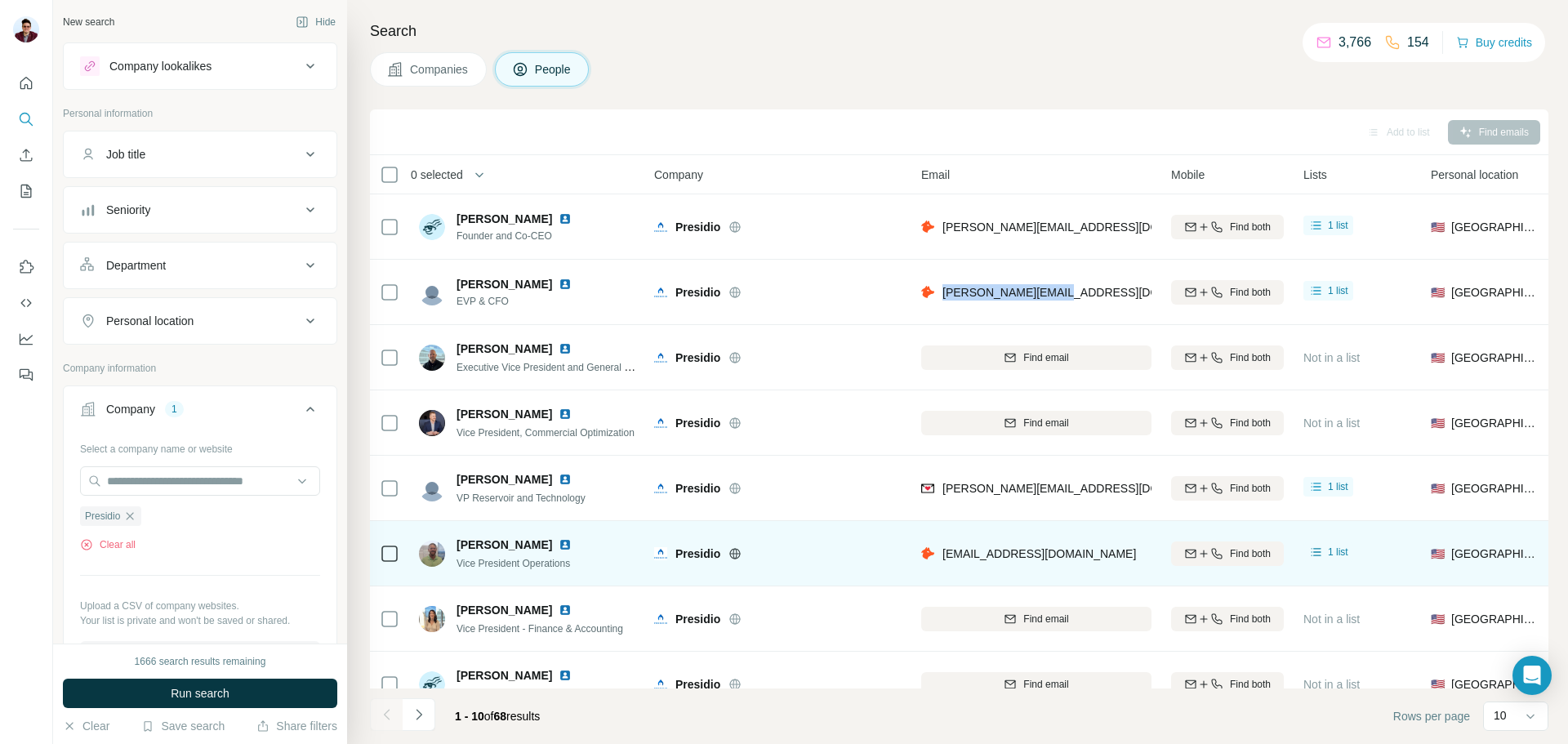
click at [559, 279] on img at bounding box center [565, 283] width 13 height 13
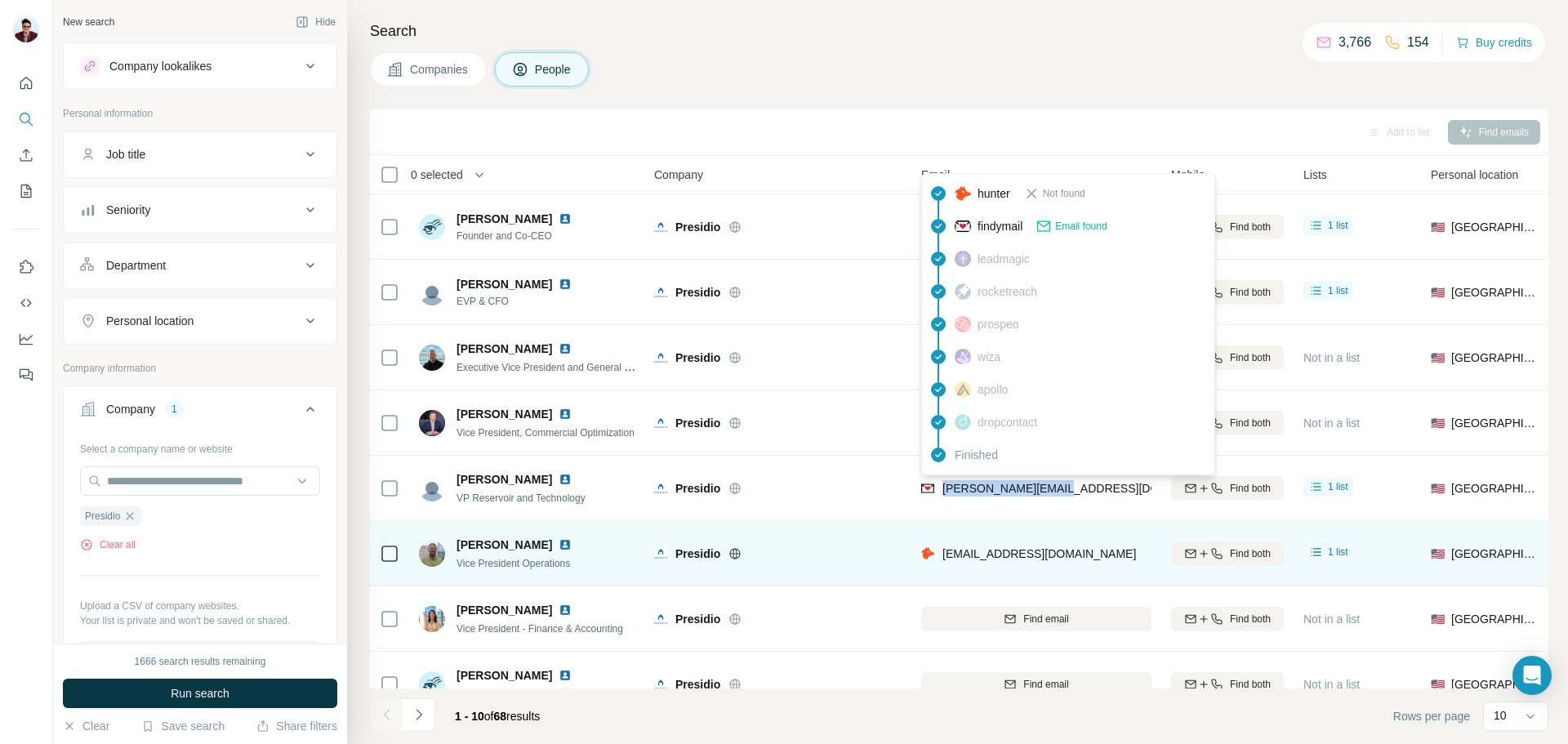
drag, startPoint x: 1067, startPoint y: 489, endPoint x: 941, endPoint y: 497, distance: 126.3
click at [941, 497] on div "[PERSON_NAME][EMAIL_ADDRESS][DOMAIN_NAME]" at bounding box center [1036, 488] width 231 height 45
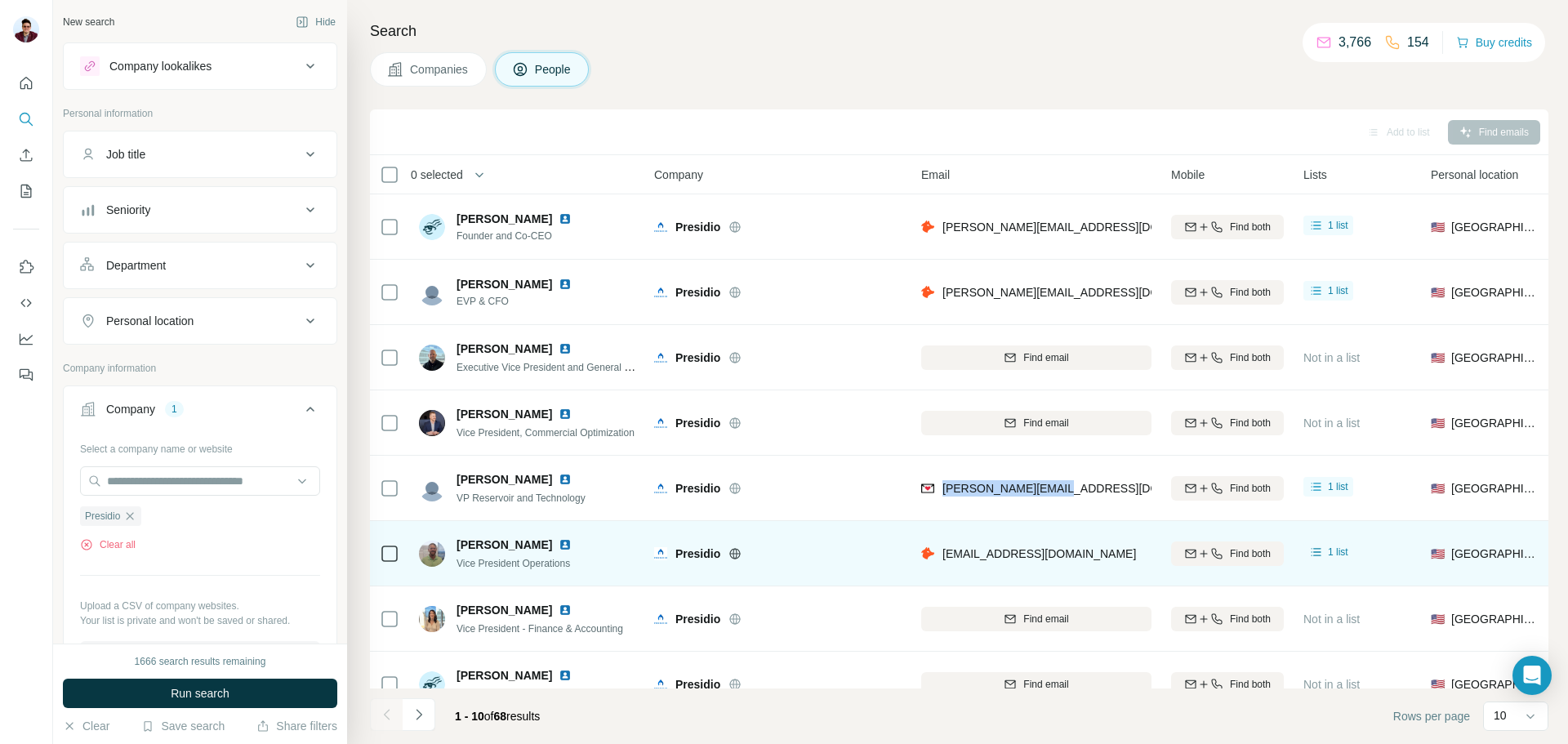
drag, startPoint x: 454, startPoint y: 478, endPoint x: 546, endPoint y: 479, distance: 92.0
click at [546, 479] on div "[PERSON_NAME] VP Reservoir and Technology" at bounding box center [504, 488] width 172 height 34
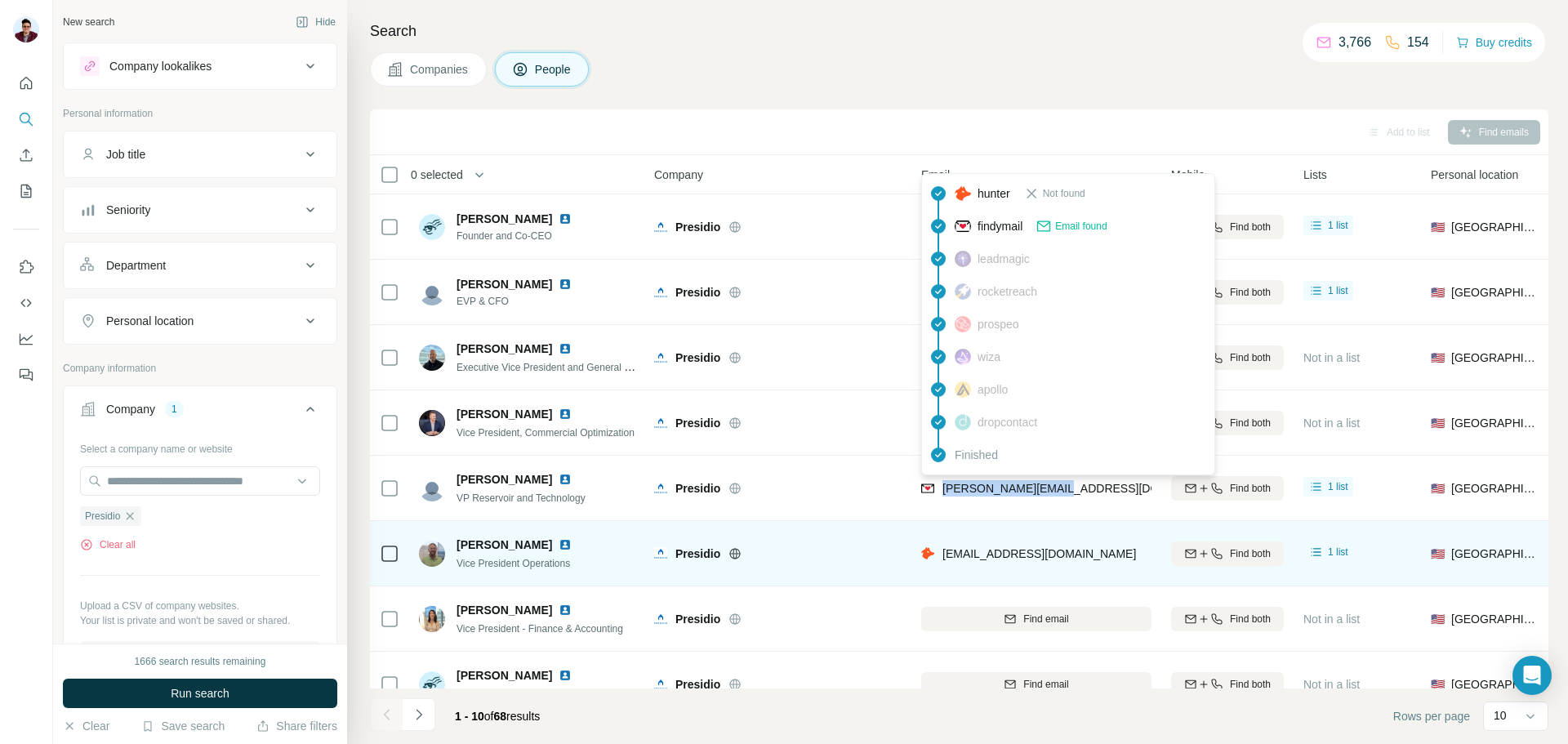
drag, startPoint x: 1073, startPoint y: 493, endPoint x: 943, endPoint y: 499, distance: 130.1
click at [943, 499] on div "[PERSON_NAME][EMAIL_ADDRESS][DOMAIN_NAME]" at bounding box center [1036, 488] width 231 height 45
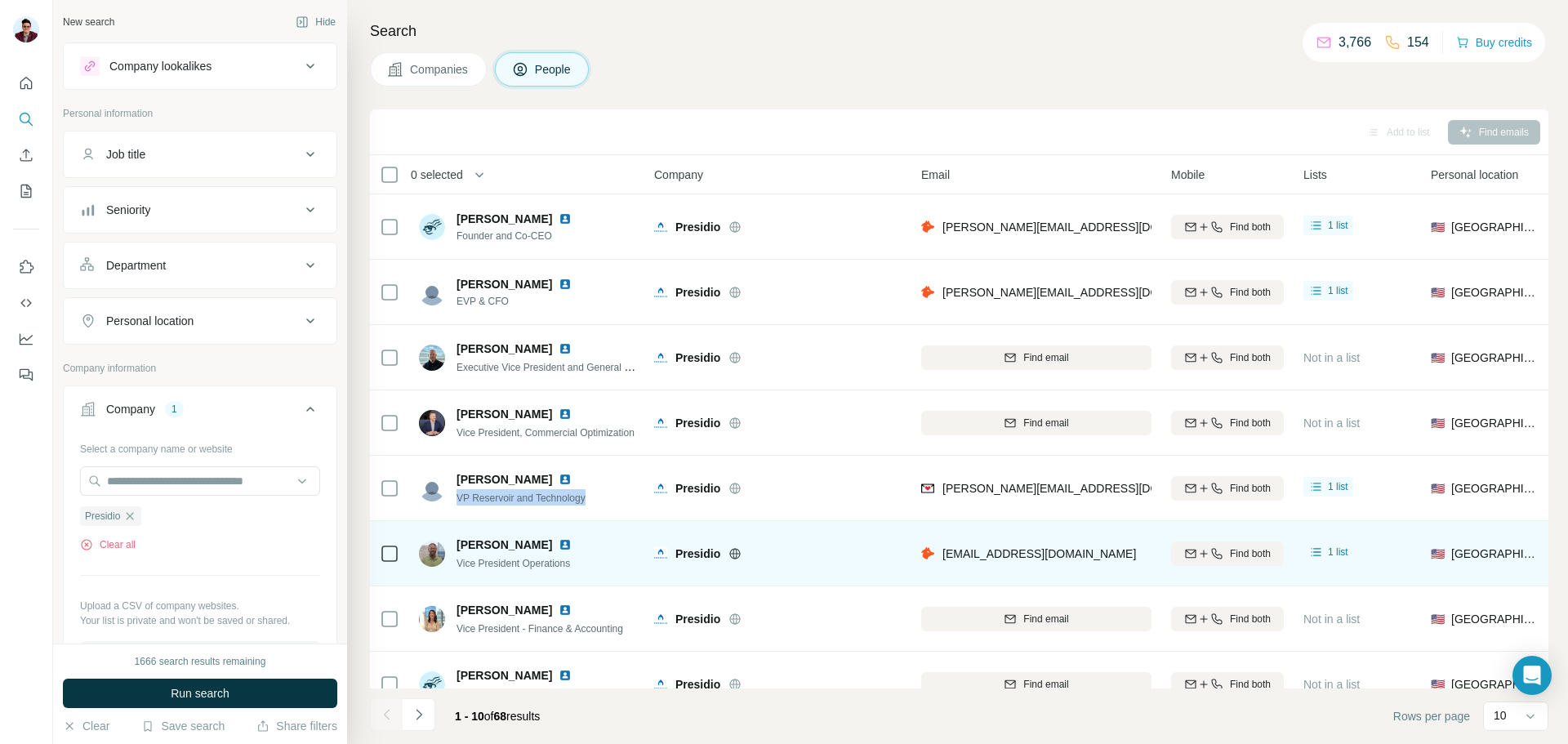
drag, startPoint x: 459, startPoint y: 498, endPoint x: 590, endPoint y: 499, distance: 131.0
click at [585, 499] on span "VP Reservoir and Technology" at bounding box center [521, 499] width 130 height 12
click at [564, 475] on img at bounding box center [565, 479] width 13 height 13
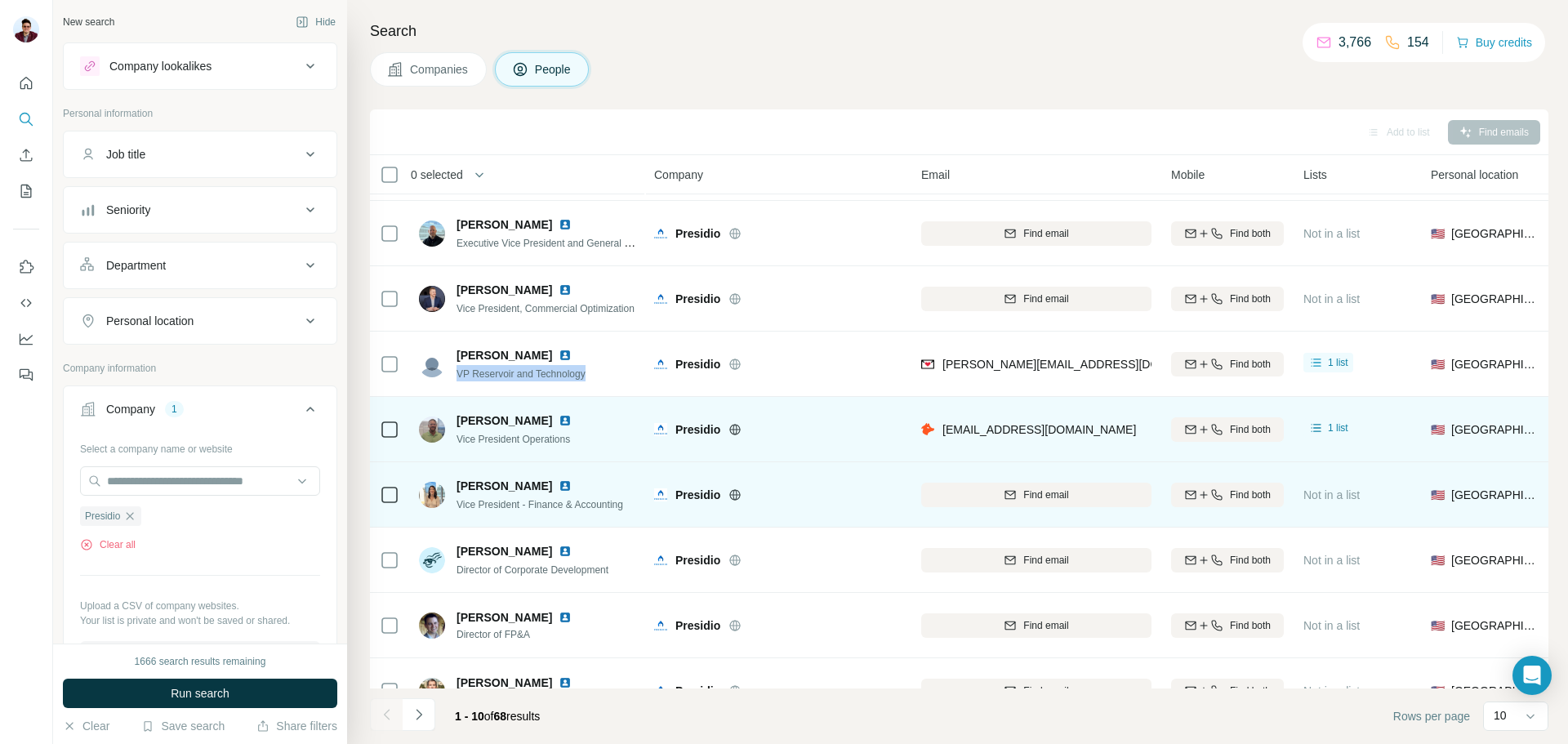
scroll to position [164, 0]
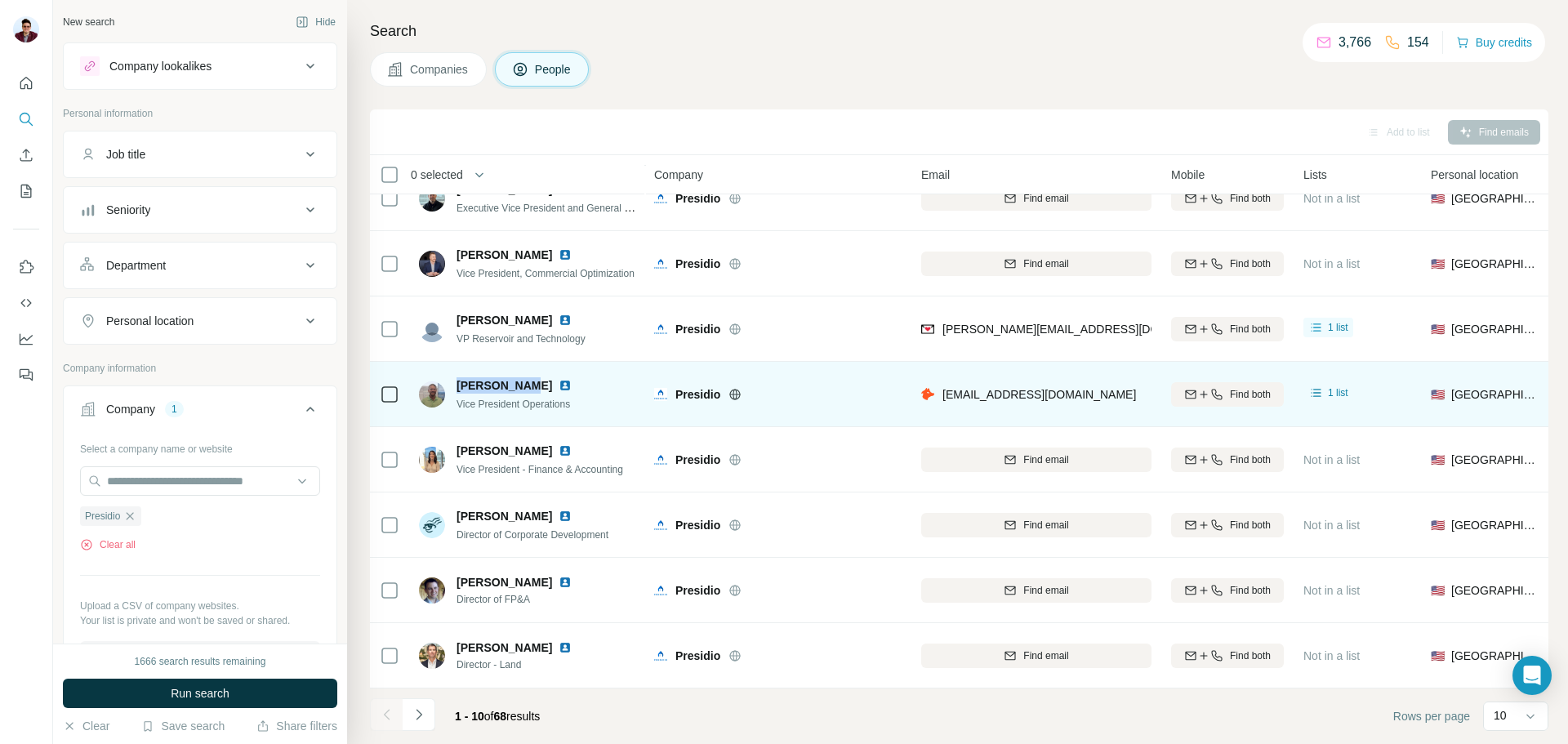
drag, startPoint x: 452, startPoint y: 381, endPoint x: 522, endPoint y: 378, distance: 70.1
click at [522, 378] on div "[PERSON_NAME] Vice President Operations" at bounding box center [504, 393] width 172 height 34
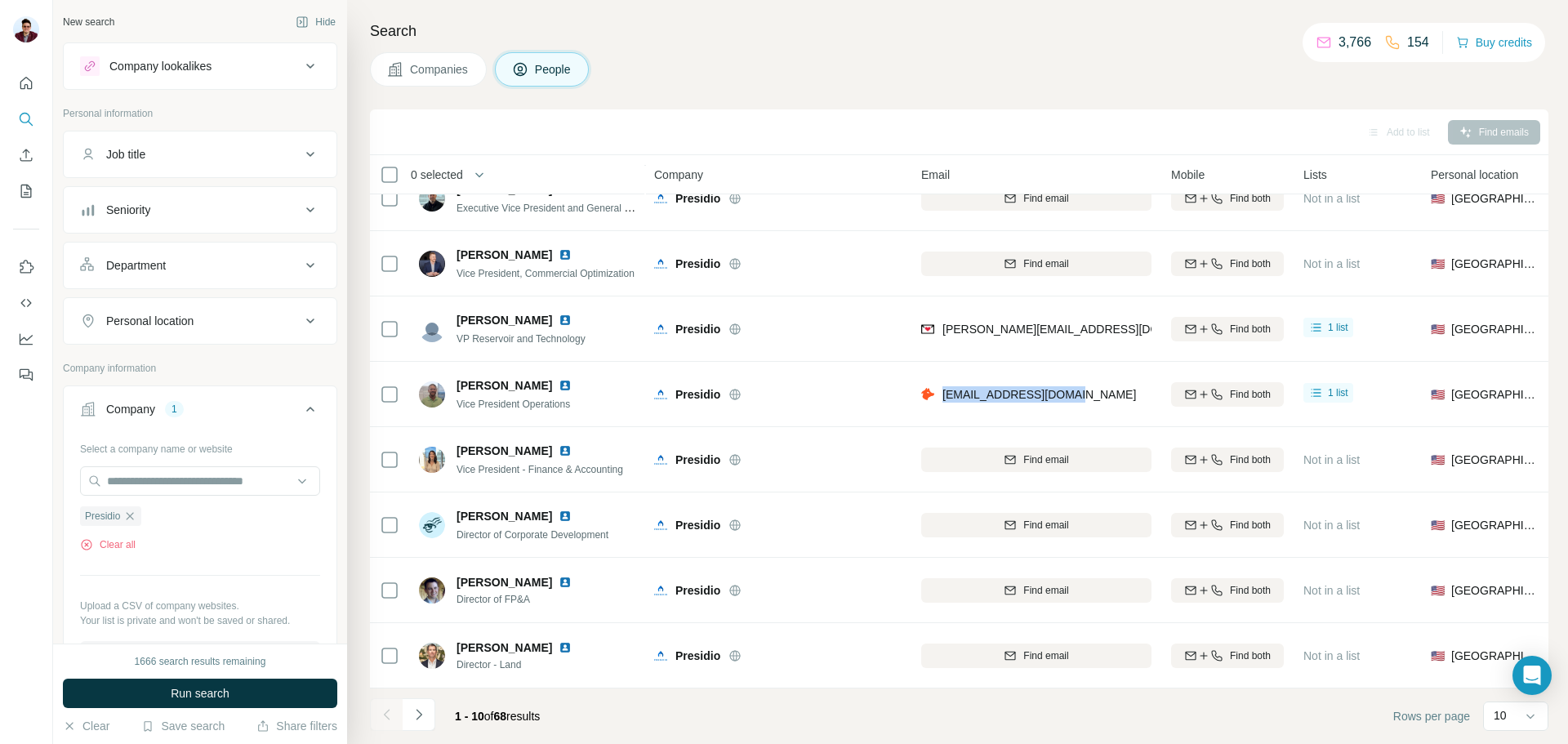
drag, startPoint x: 939, startPoint y: 391, endPoint x: 1084, endPoint y: 391, distance: 145.0
click at [1084, 391] on div "[EMAIL_ADDRESS][DOMAIN_NAME]" at bounding box center [1036, 394] width 231 height 45
click at [559, 382] on img at bounding box center [565, 385] width 13 height 13
